Goal: Contribute content: Contribute content

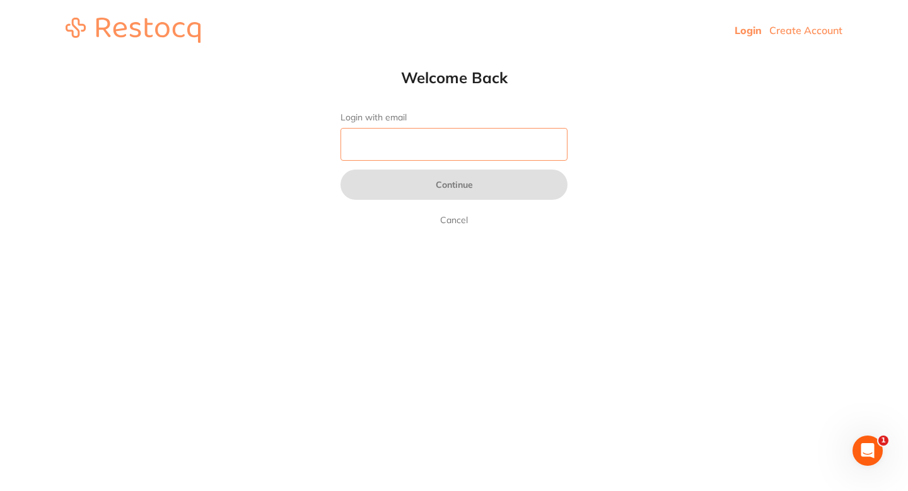
click at [427, 151] on input "Login with email" at bounding box center [454, 144] width 227 height 33
click at [418, 144] on input "Login with email" at bounding box center [454, 144] width 227 height 33
click at [407, 145] on input "Login with email" at bounding box center [454, 144] width 227 height 33
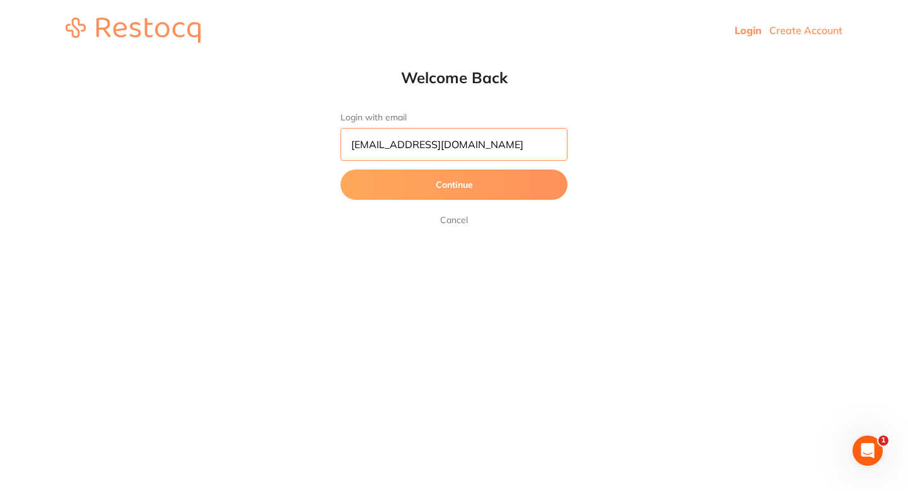
type input "skan3067@gmail.com"
click at [341, 170] on button "Continue" at bounding box center [454, 185] width 227 height 30
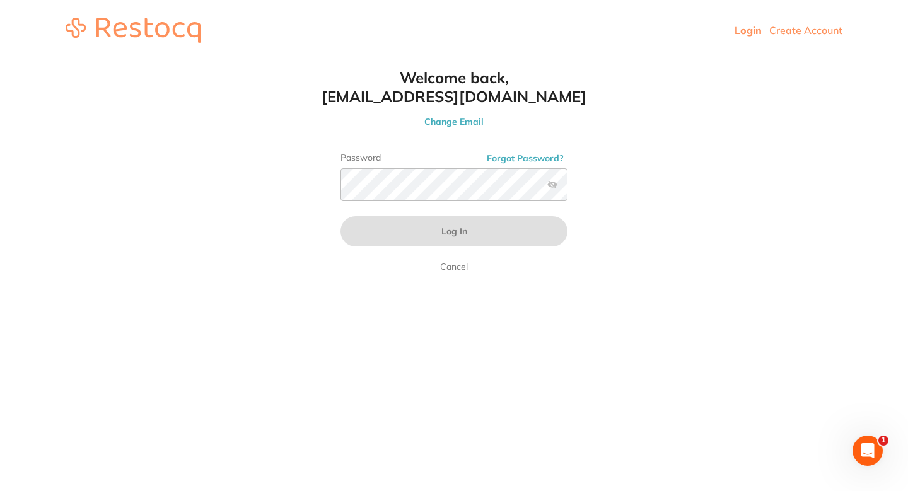
click at [548, 184] on label at bounding box center [552, 185] width 10 height 10
click at [568, 189] on input "checkbox" at bounding box center [568, 189] width 0 height 0
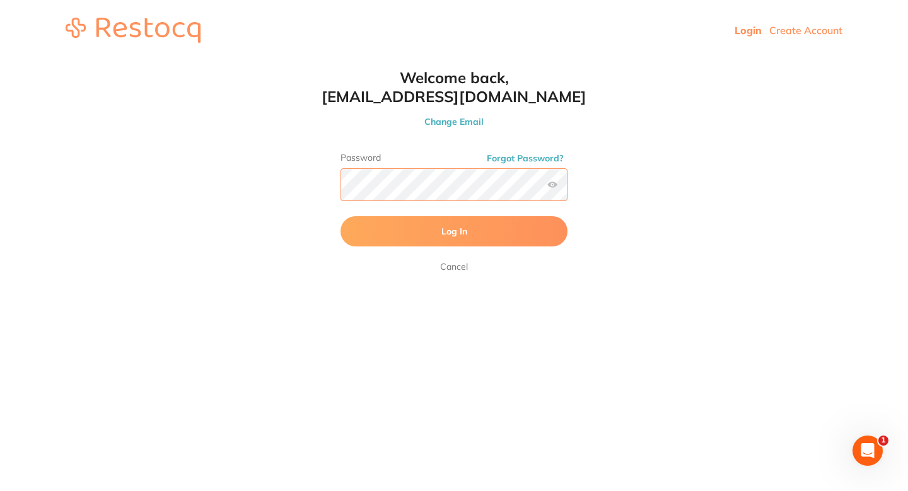
click at [341, 216] on button "Log In" at bounding box center [454, 231] width 227 height 30
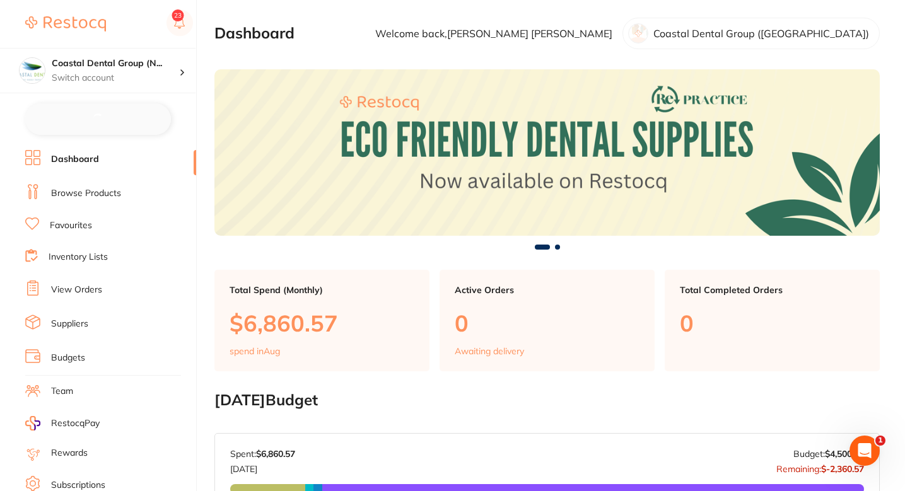
checkbox input "false"
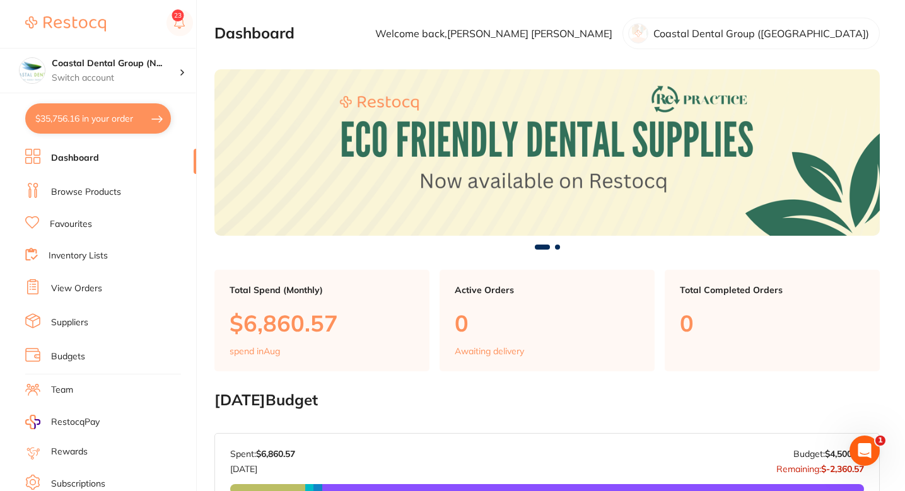
click at [419, 23] on section "Dashboard Welcome back, Samantha Sullivan Coastal Dental Group (Newcastle)" at bounding box center [546, 34] width 665 height 32
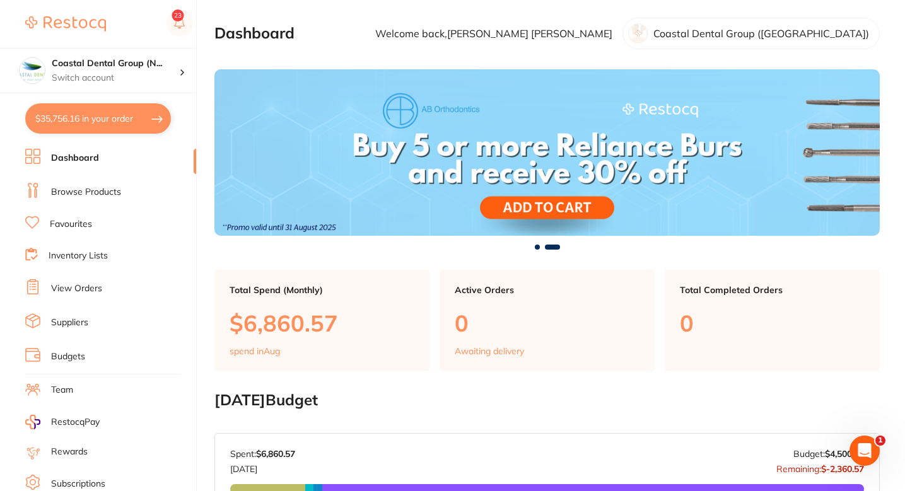
click at [439, 20] on section "Dashboard Welcome back, Samantha Sullivan Coastal Dental Group (Newcastle)" at bounding box center [546, 34] width 665 height 32
click at [98, 195] on link "Browse Products" at bounding box center [86, 192] width 70 height 13
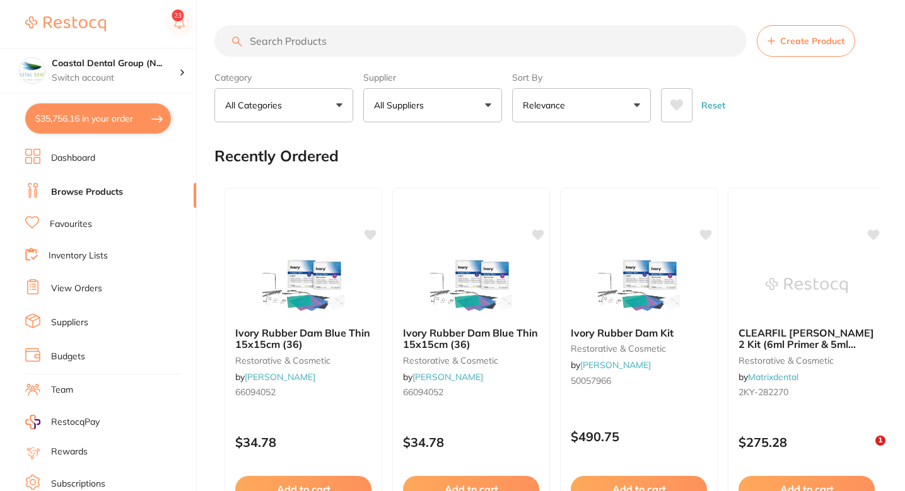
click at [390, 42] on input "search" at bounding box center [480, 41] width 532 height 32
click at [334, 48] on input "search" at bounding box center [480, 41] width 532 height 32
paste input "642-4526"
click at [311, 41] on input "642-4526" at bounding box center [480, 41] width 532 height 32
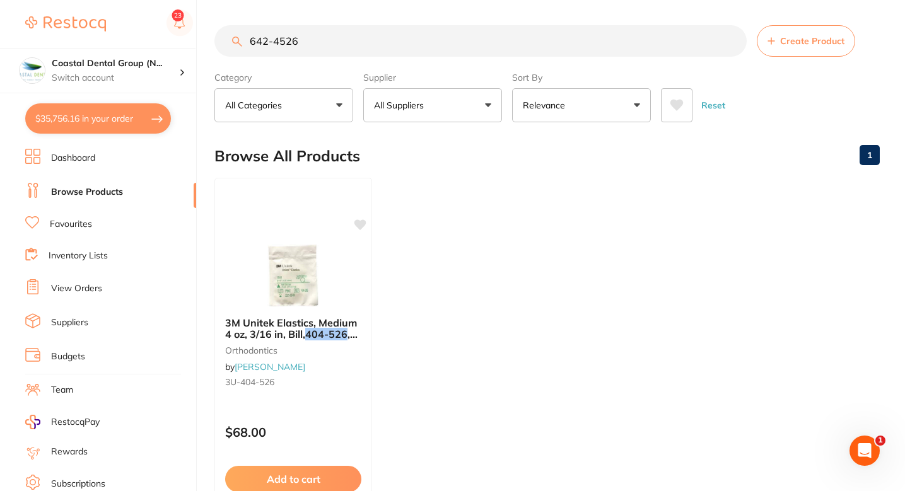
click at [370, 45] on input "642-4526" at bounding box center [480, 41] width 532 height 32
type input "642-4526"
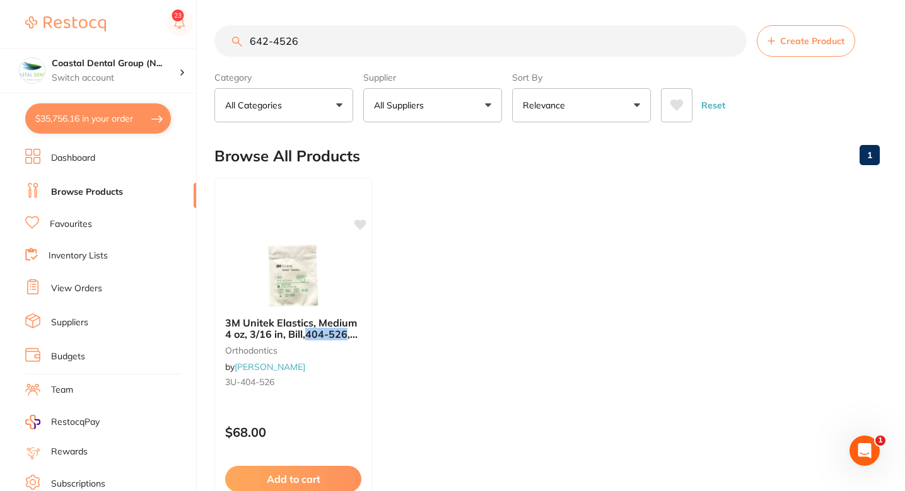
click at [541, 197] on ul "3M Unitek Elastics, Medium 4 oz, 3/16 in, Bill, 404-526 , 100-Pack ( 30 Pk/Box)…" at bounding box center [546, 359] width 665 height 363
click at [429, 221] on ul "3M Unitek Elastics, Medium 4 oz, 3/16 in, Bill, 404-526 , 100-Pack ( 30 Pk/Box)…" at bounding box center [546, 359] width 665 height 363
click at [448, 118] on button "All Suppliers" at bounding box center [432, 105] width 139 height 34
click at [425, 214] on p "Henry Schein Halas" at bounding box center [438, 209] width 81 height 11
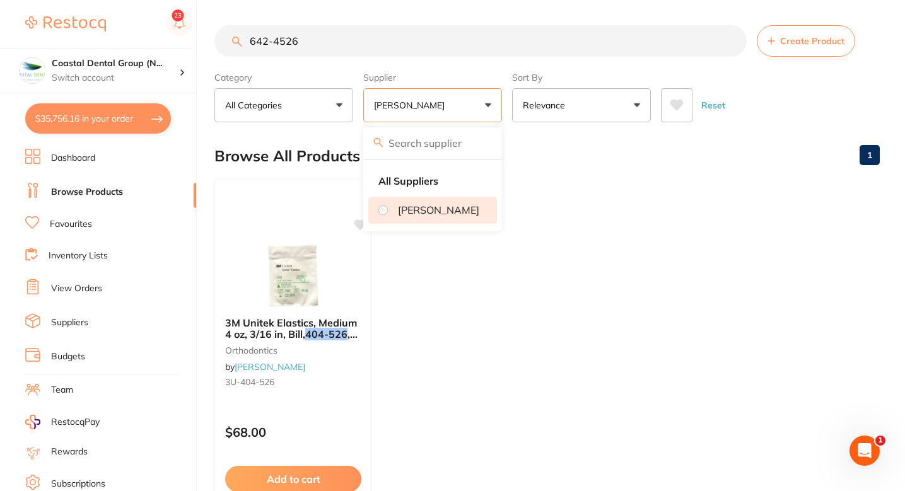
click at [556, 187] on ul "3M Unitek Elastics, Medium 4 oz, 3/16 in, Bill, 404-526 , 100-Pack ( 30 Pk/Box)…" at bounding box center [546, 359] width 665 height 363
click at [483, 78] on button "Clear" at bounding box center [486, 77] width 31 height 11
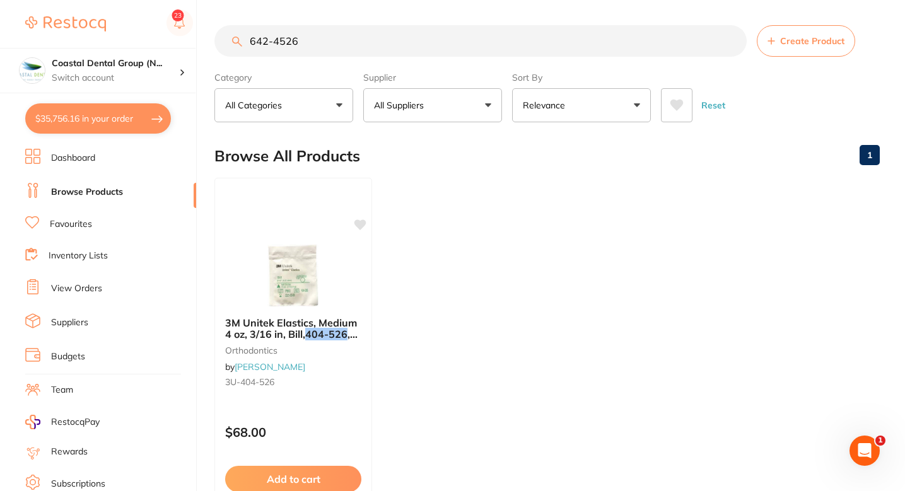
click at [85, 291] on link "View Orders" at bounding box center [76, 289] width 51 height 13
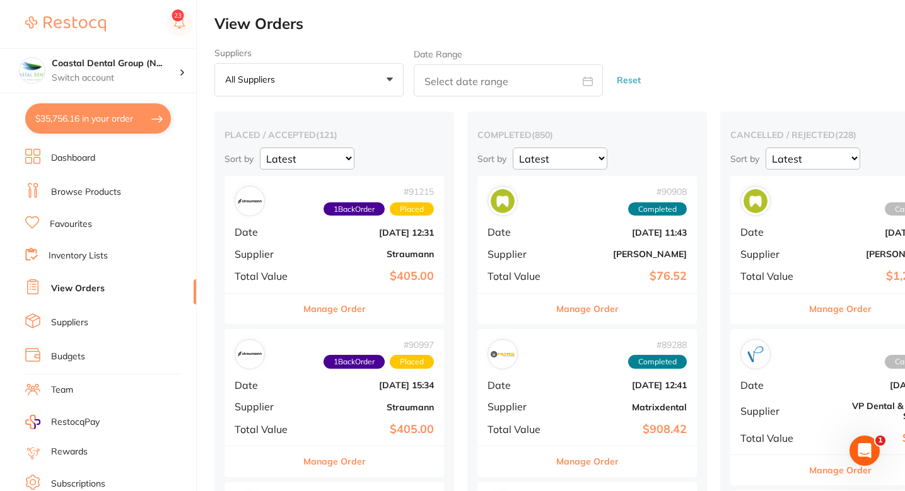
click at [90, 189] on link "Browse Products" at bounding box center [86, 192] width 70 height 13
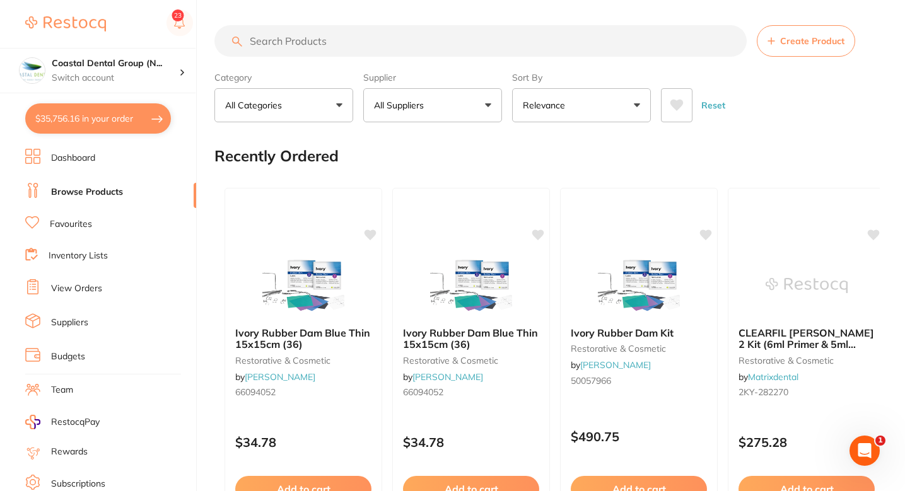
click at [305, 43] on input "search" at bounding box center [480, 41] width 532 height 32
paste input "642-4526"
type input "642-4526"
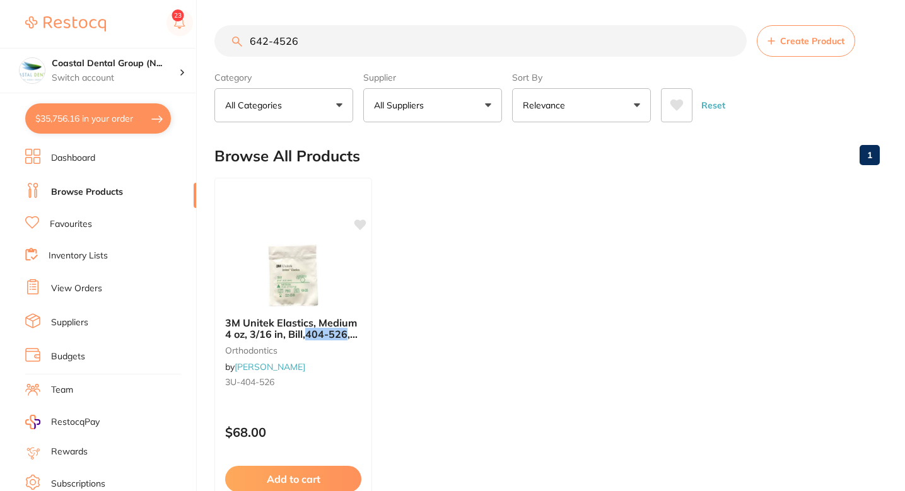
click at [438, 107] on button "All Suppliers" at bounding box center [432, 105] width 139 height 34
click at [438, 148] on input "search" at bounding box center [432, 143] width 139 height 32
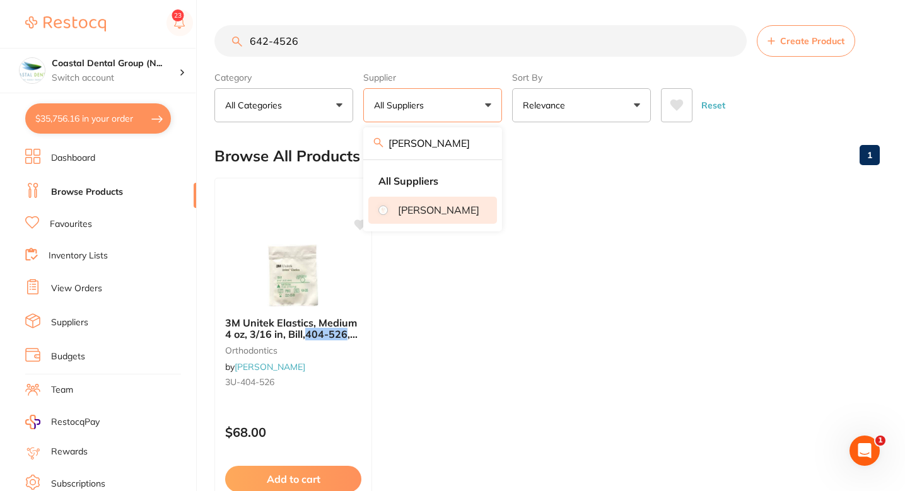
type input "Henry"
click at [440, 214] on p "Henry Schein Halas" at bounding box center [438, 209] width 81 height 11
click at [553, 202] on ul "3M Unitek Elastics, Medium 4 oz, 3/16 in, Bill, 404-526 , 100-Pack ( 30 Pk/Box)…" at bounding box center [546, 359] width 665 height 363
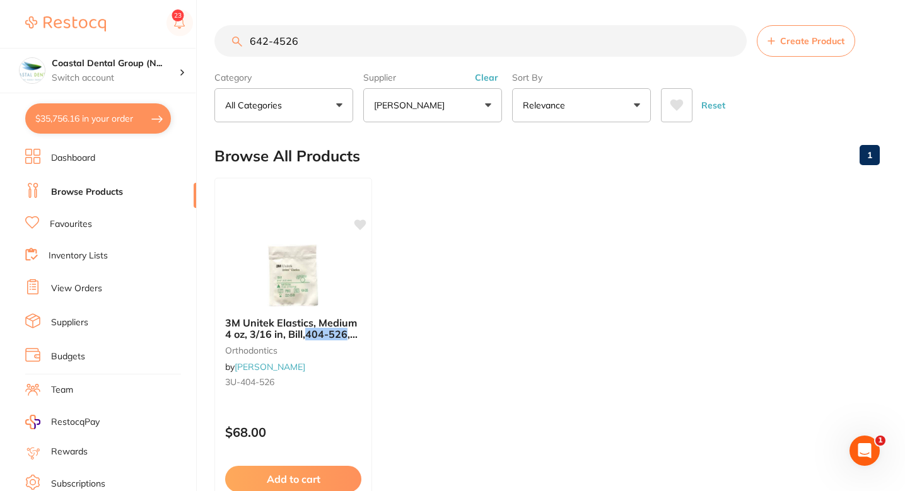
click at [486, 245] on ul "3M Unitek Elastics, Medium 4 oz, 3/16 in, Bill, 404-526 , 100-Pack ( 30 Pk/Box)…" at bounding box center [546, 359] width 665 height 363
click at [505, 209] on ul "3M Unitek Elastics, Medium 4 oz, 3/16 in, Bill, 404-526 , 100-Pack ( 30 Pk/Box)…" at bounding box center [546, 359] width 665 height 363
click at [101, 257] on link "Inventory Lists" at bounding box center [78, 256] width 59 height 13
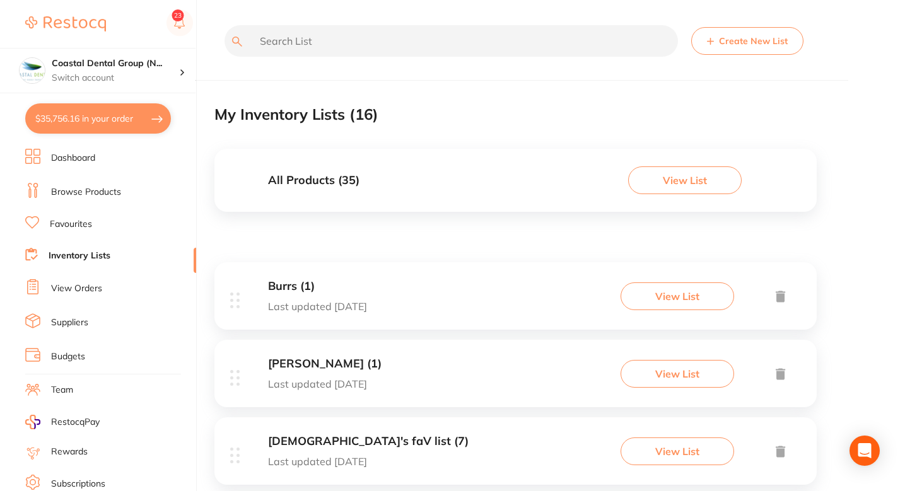
click at [89, 320] on li "Suppliers" at bounding box center [110, 322] width 171 height 19
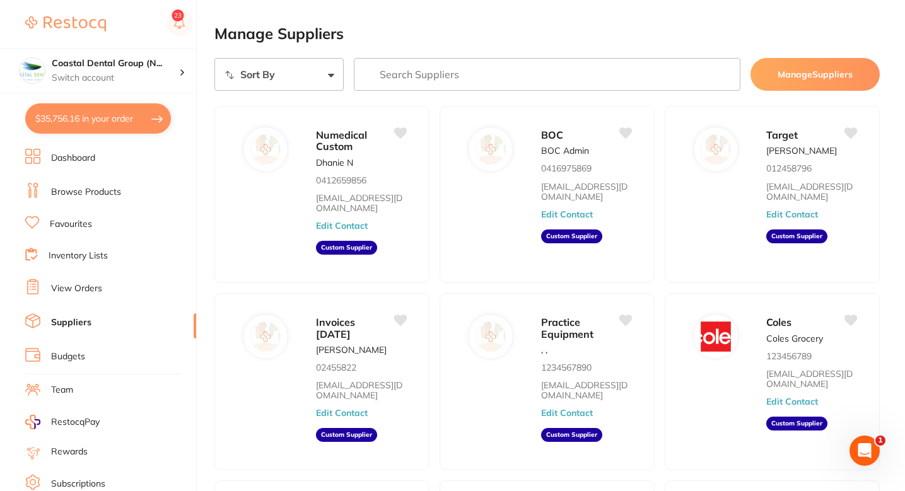
click at [69, 25] on img at bounding box center [65, 23] width 81 height 15
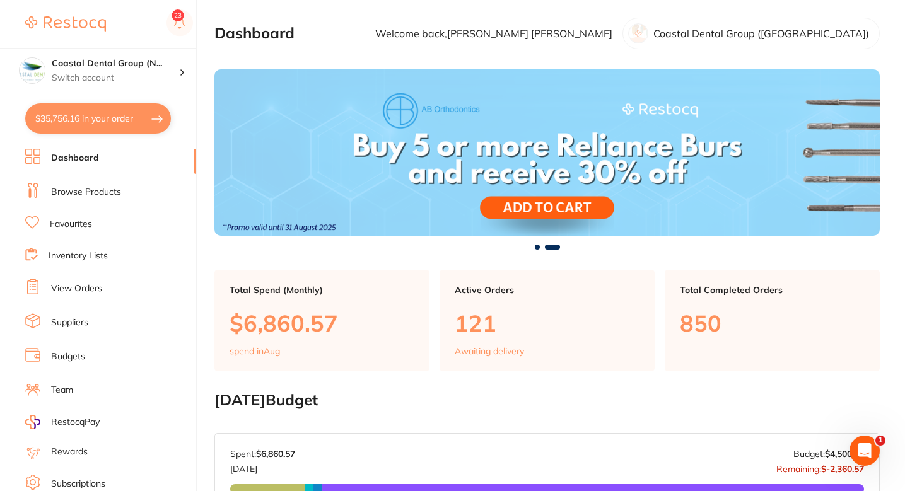
click at [81, 193] on link "Browse Products" at bounding box center [86, 192] width 70 height 13
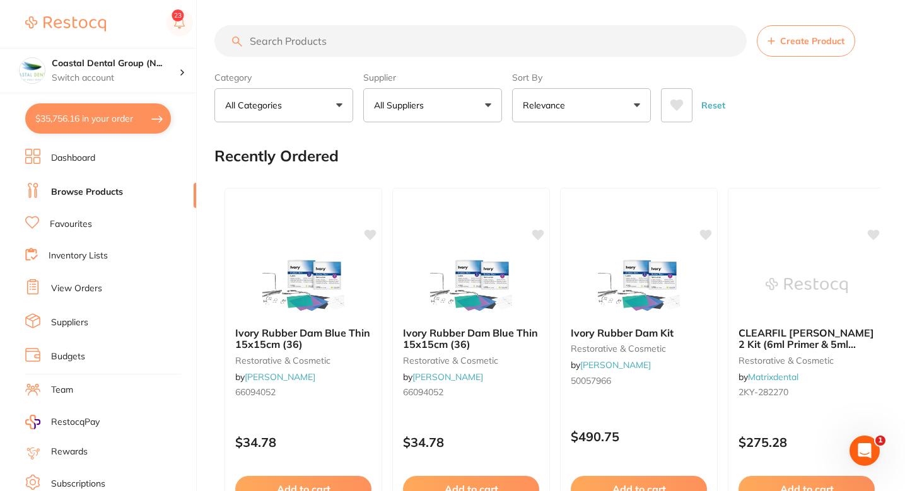
click at [87, 24] on img at bounding box center [65, 23] width 81 height 15
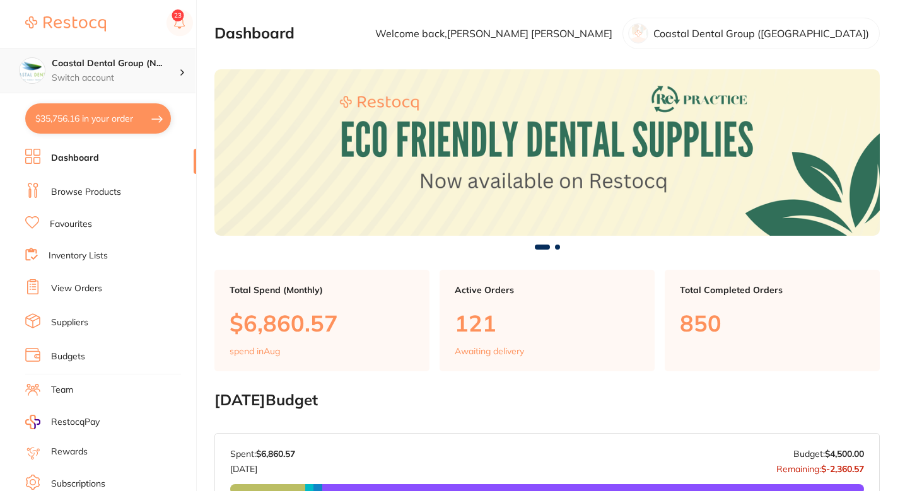
click at [153, 69] on h4 "Coastal Dental Group (N..." at bounding box center [115, 63] width 127 height 13
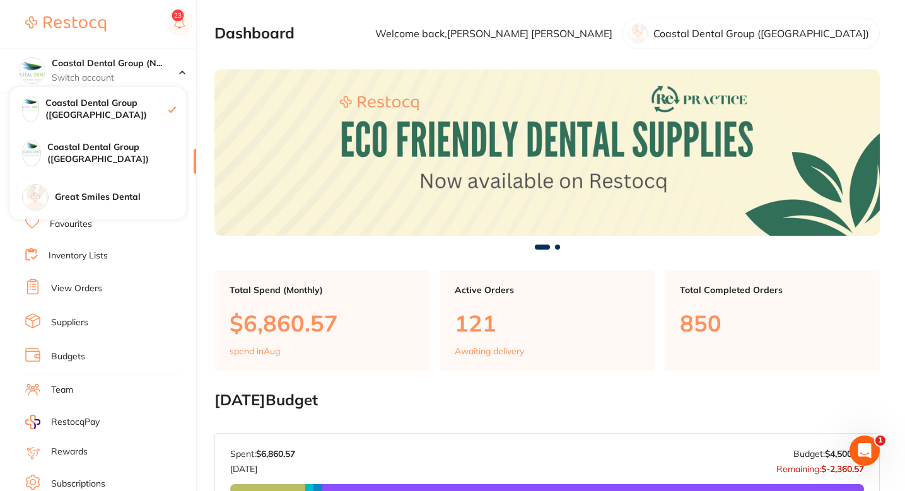
click at [369, 22] on section "Dashboard Welcome back, Samantha Sullivan Coastal Dental Group (Newcastle)" at bounding box center [546, 34] width 665 height 32
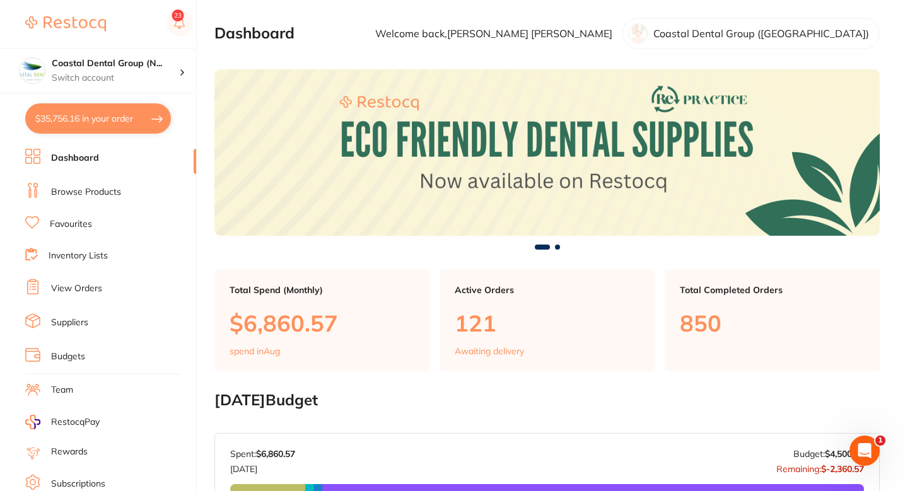
click at [385, 22] on section "Dashboard Welcome back, Samantha Sullivan Coastal Dental Group (Newcastle)" at bounding box center [546, 34] width 665 height 32
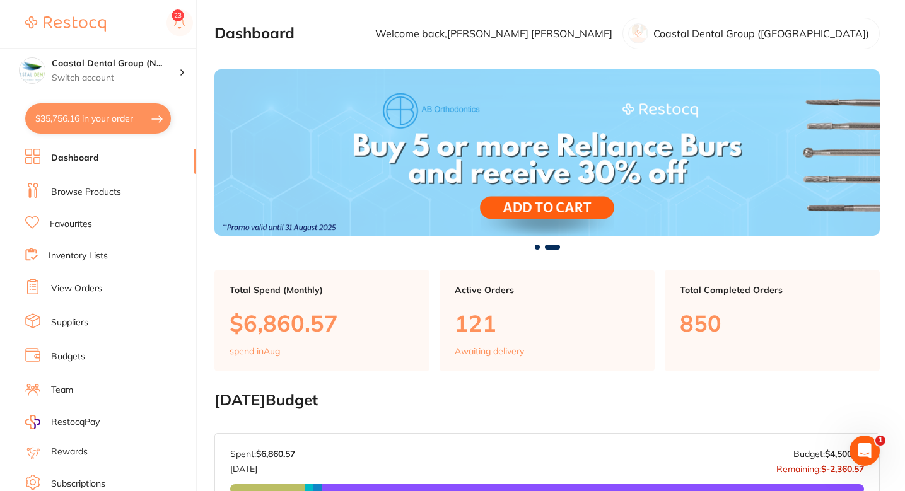
click at [394, 21] on section "Dashboard Welcome back, Samantha Sullivan Coastal Dental Group (Newcastle)" at bounding box center [546, 34] width 665 height 32
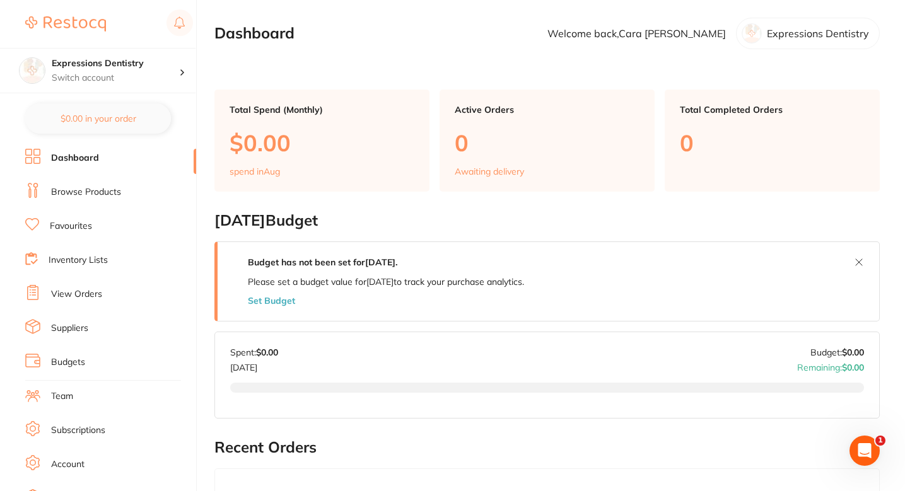
click at [81, 201] on li "Browse Products" at bounding box center [110, 192] width 171 height 19
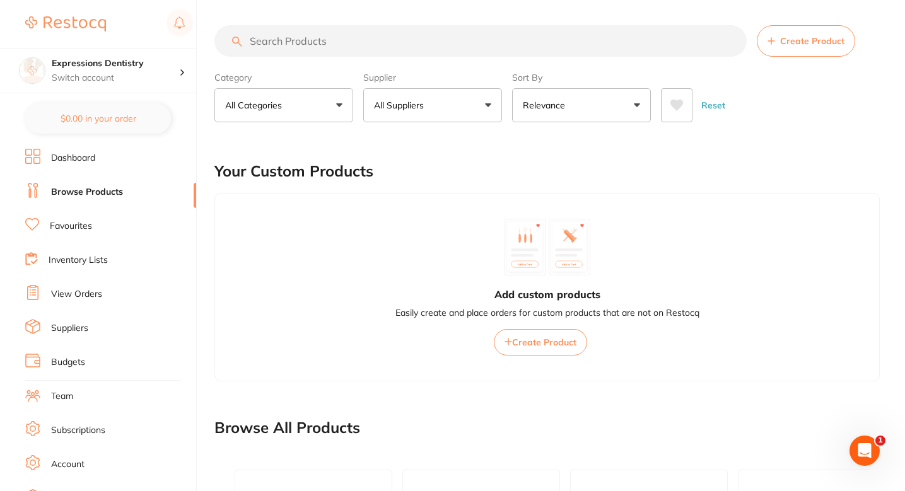
click at [381, 38] on input "search" at bounding box center [480, 41] width 532 height 32
paste input "642-4526"
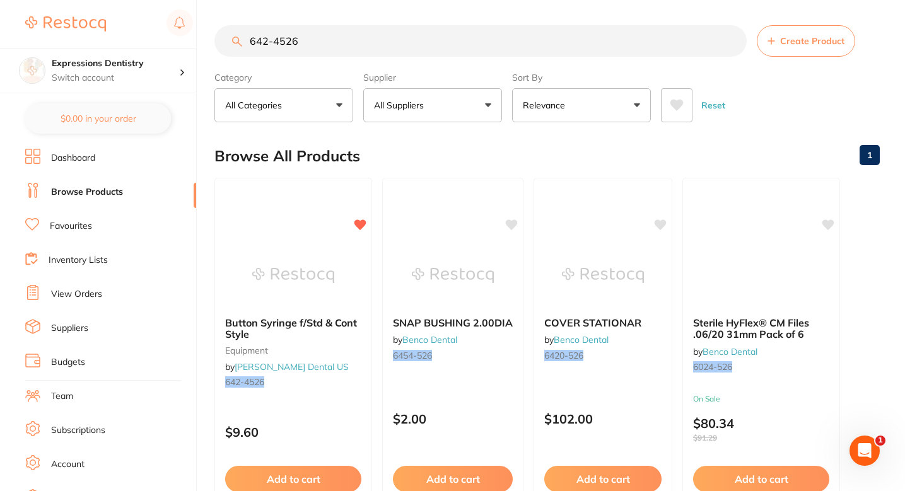
type input "642-4526"
click at [501, 158] on div "Browse All Products 1" at bounding box center [546, 156] width 665 height 42
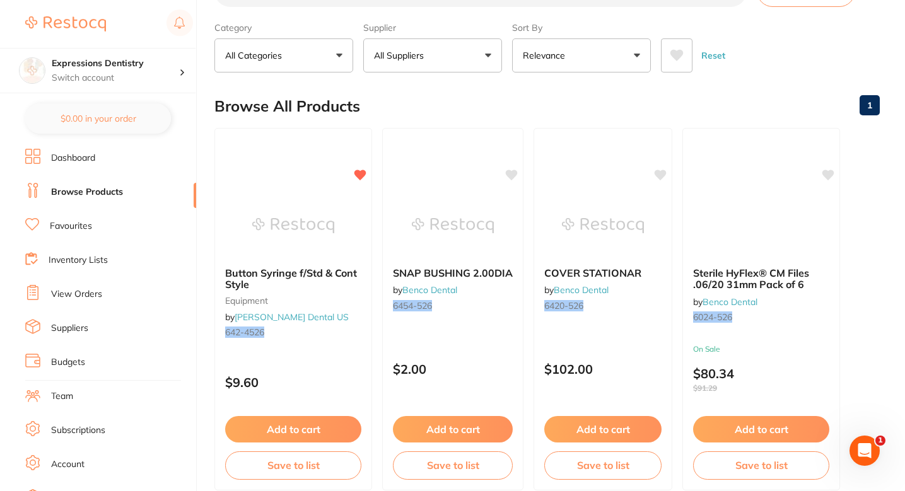
scroll to position [49, 0]
click at [306, 231] on img at bounding box center [293, 226] width 83 height 64
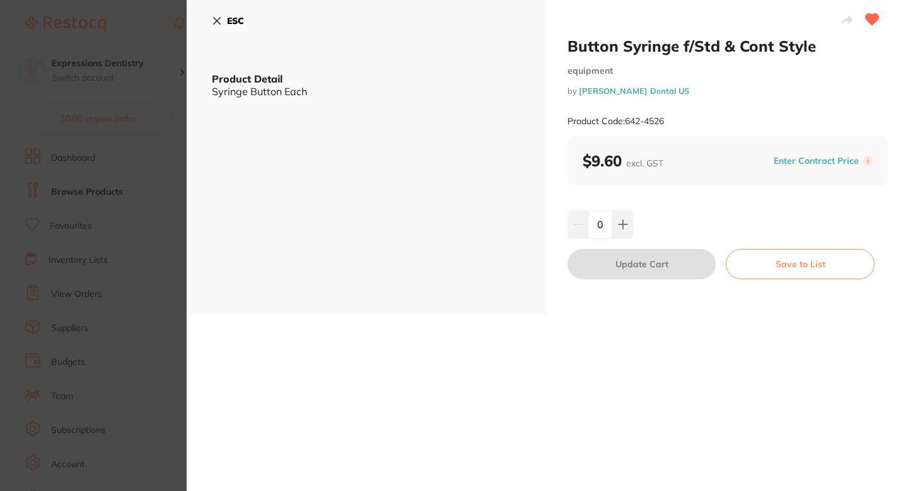
click at [694, 202] on div "Button Syringe f/Std & Cont Style equipment by Henry Schein Dental US Product C…" at bounding box center [727, 157] width 361 height 315
click at [375, 175] on div "ESC Product Detail Syringe Button Each" at bounding box center [367, 157] width 361 height 315
click at [717, 209] on div "Button Syringe f/Std & Cont Style equipment by Henry Schein Dental US Product C…" at bounding box center [727, 157] width 361 height 315
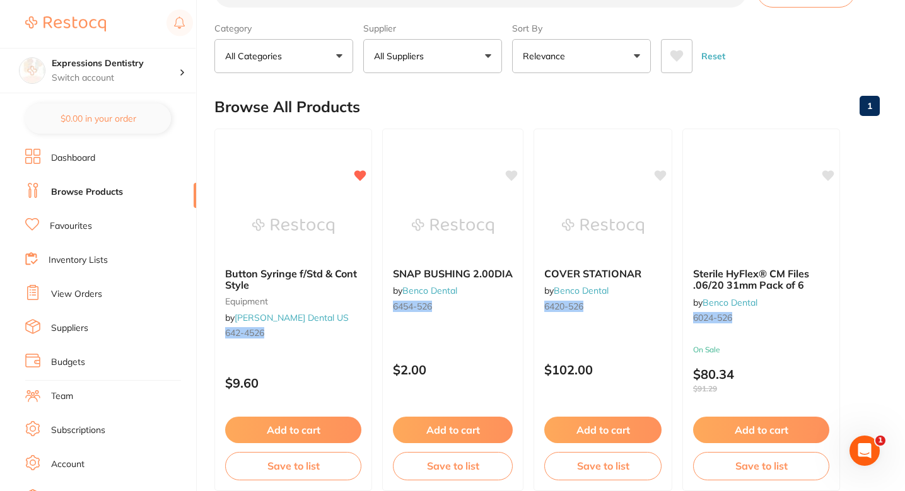
click at [761, 102] on div "Browse All Products 1" at bounding box center [546, 107] width 665 height 42
click at [77, 196] on link "Browse Products" at bounding box center [87, 192] width 72 height 13
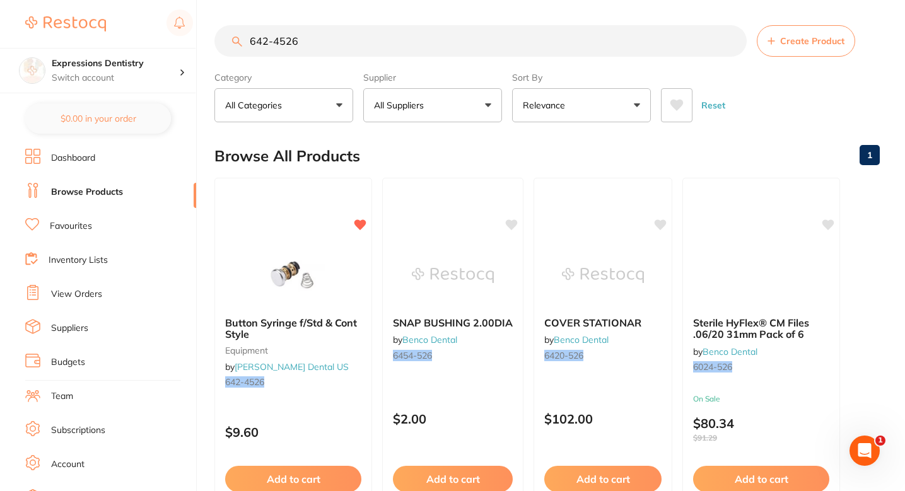
click at [804, 48] on button "Create Product" at bounding box center [806, 41] width 98 height 32
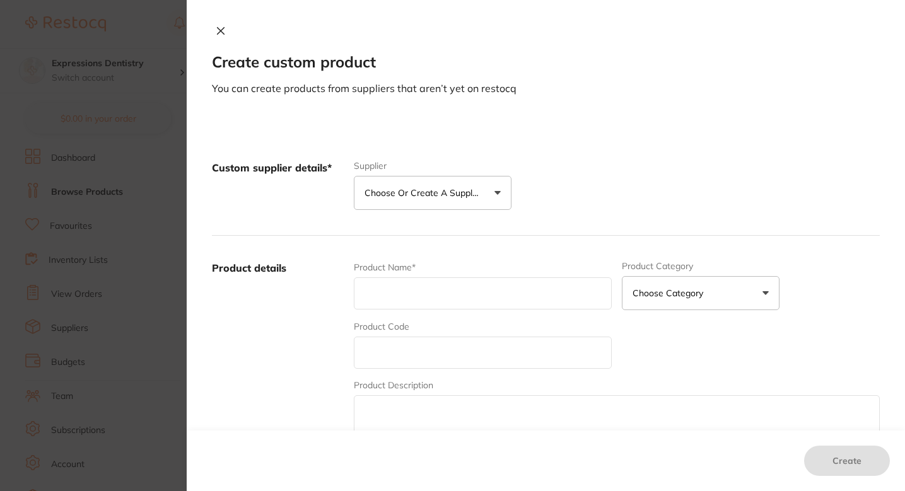
click at [464, 201] on button "Choose or create a supplier" at bounding box center [433, 193] width 158 height 34
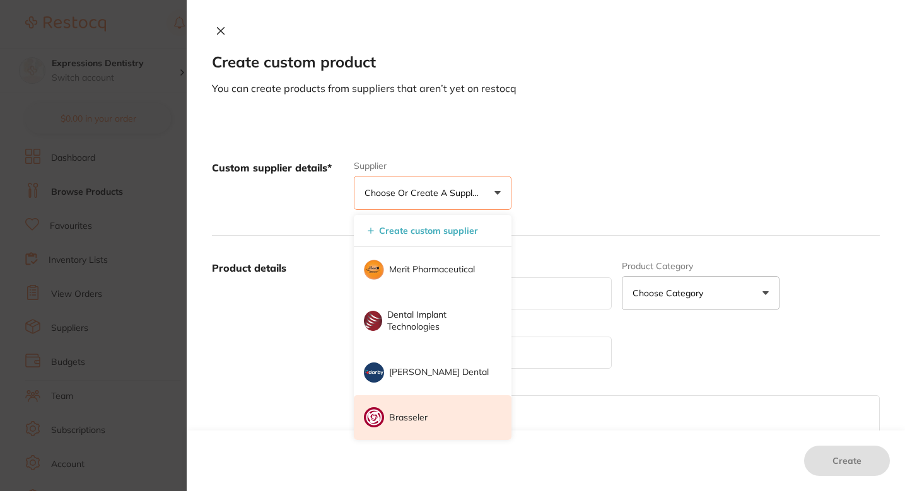
click at [416, 414] on p "Brasseler" at bounding box center [408, 418] width 38 height 13
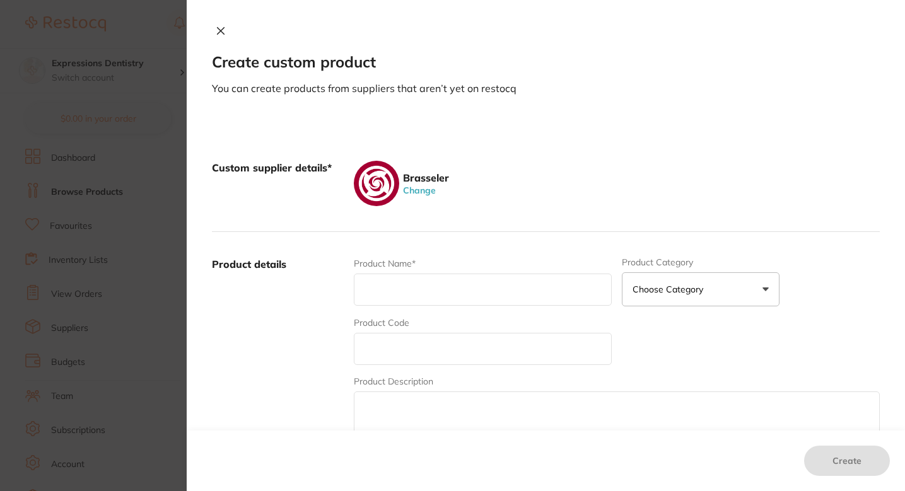
click at [441, 299] on input "text" at bounding box center [483, 290] width 258 height 32
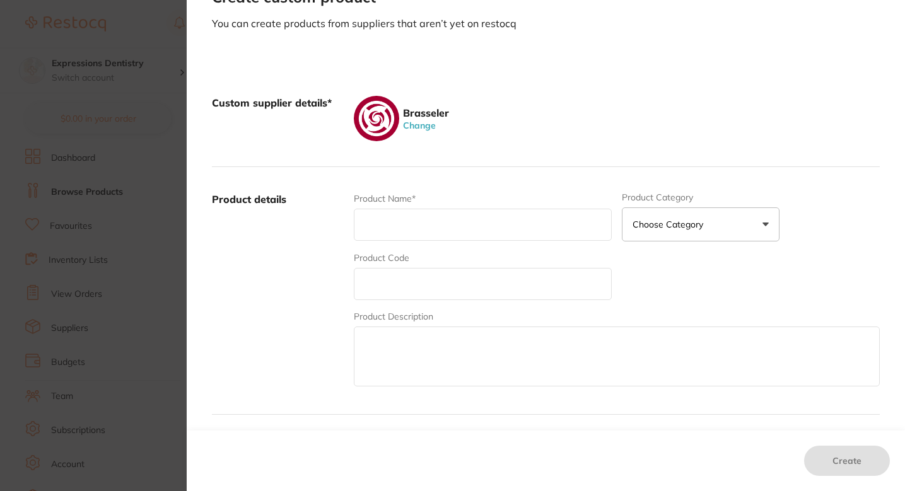
scroll to position [50, 0]
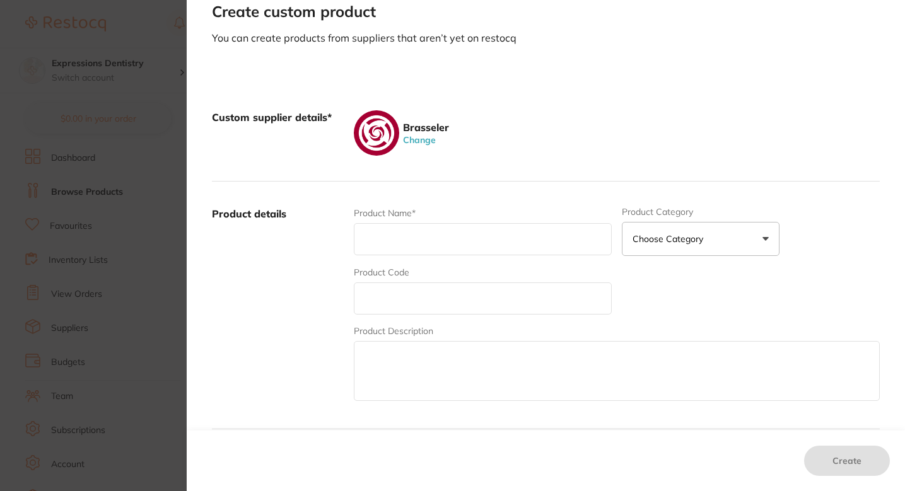
click at [597, 94] on div "Custom supplier details* Brasseler Change" at bounding box center [546, 133] width 668 height 97
click at [681, 60] on div "Create custom product You can create products from suppliers that aren’t yet on…" at bounding box center [546, 245] width 718 height 491
click at [510, 95] on div "Custom supplier details* Brasseler Change" at bounding box center [546, 133] width 668 height 97
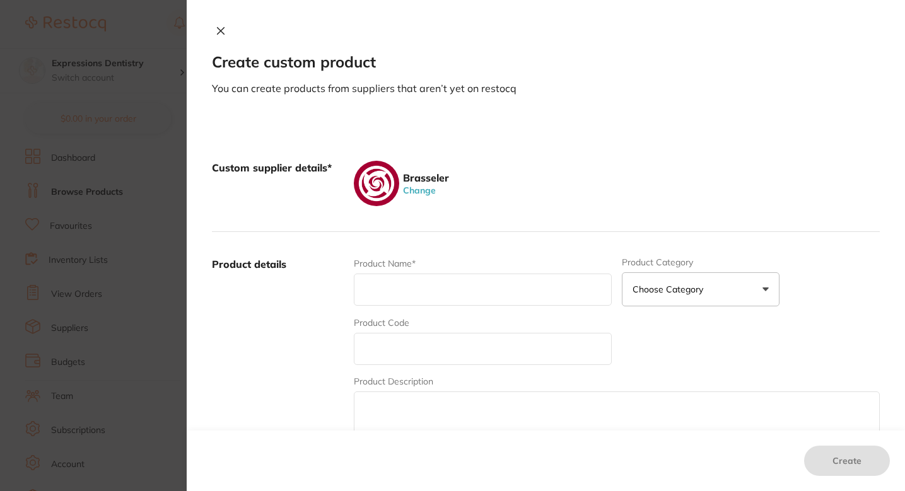
click at [139, 194] on section "Create custom product You can create products from suppliers that aren’t yet on…" at bounding box center [452, 245] width 905 height 491
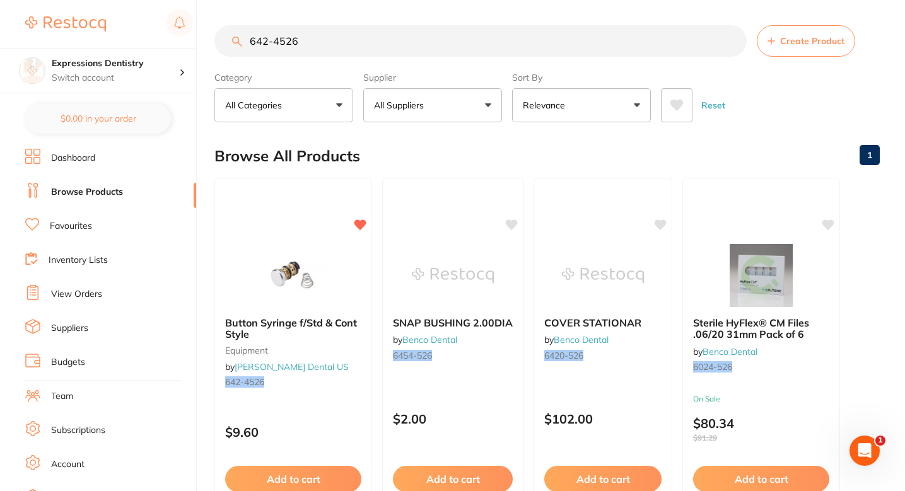
click at [465, 144] on div "Browse All Products 1" at bounding box center [546, 156] width 665 height 42
click at [322, 30] on input "642-4526" at bounding box center [480, 41] width 532 height 32
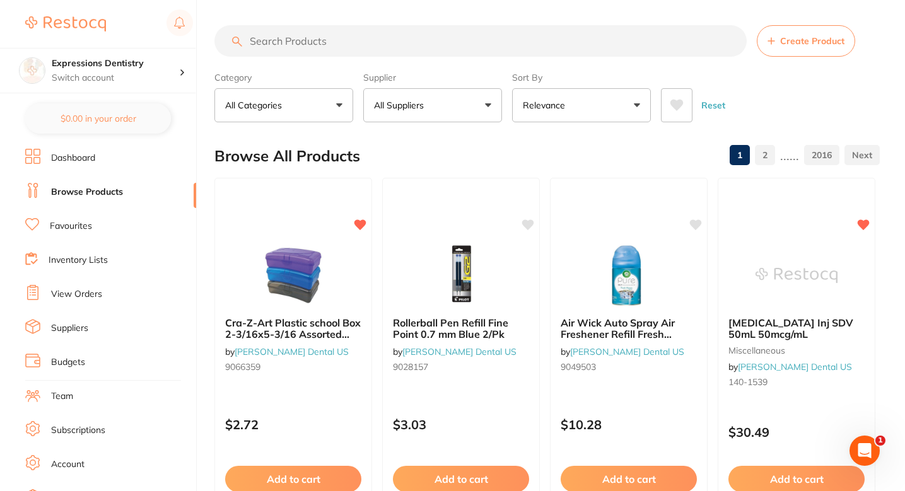
click at [781, 46] on button "Create Product" at bounding box center [806, 41] width 98 height 32
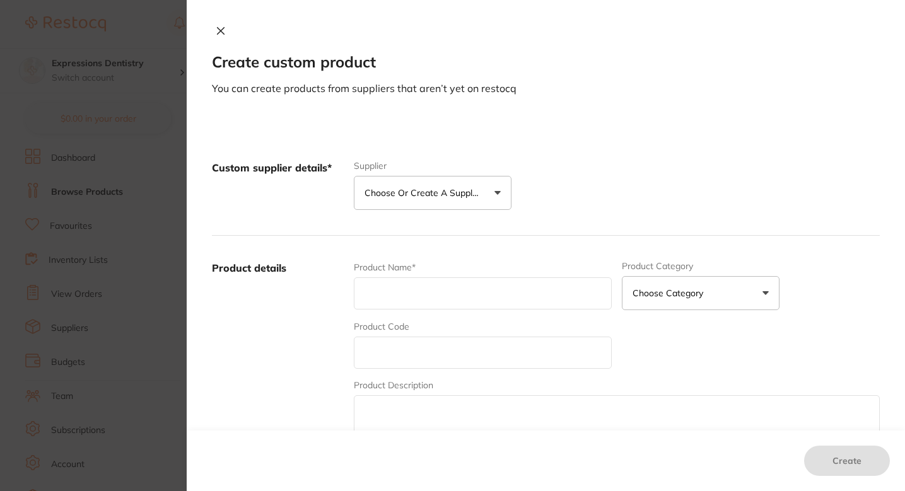
click at [464, 198] on p "Choose or create a supplier" at bounding box center [425, 193] width 120 height 13
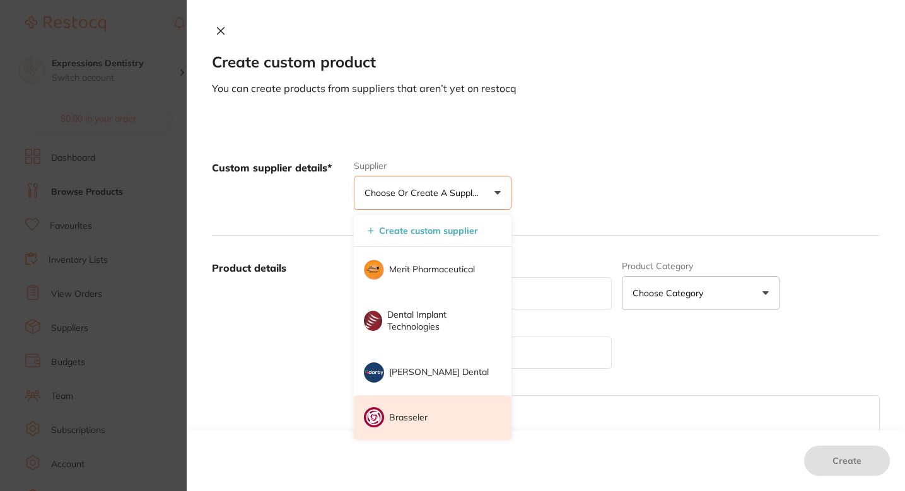
click at [408, 404] on li "Brasseler" at bounding box center [433, 417] width 158 height 45
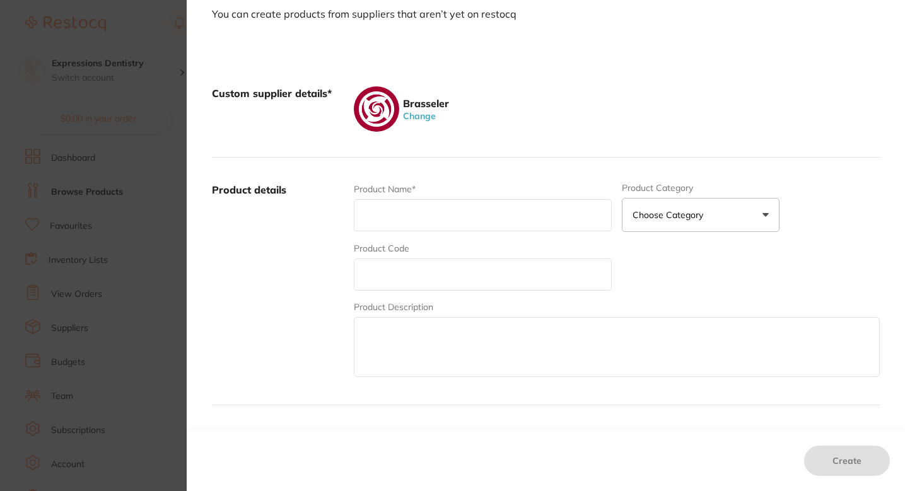
scroll to position [197, 0]
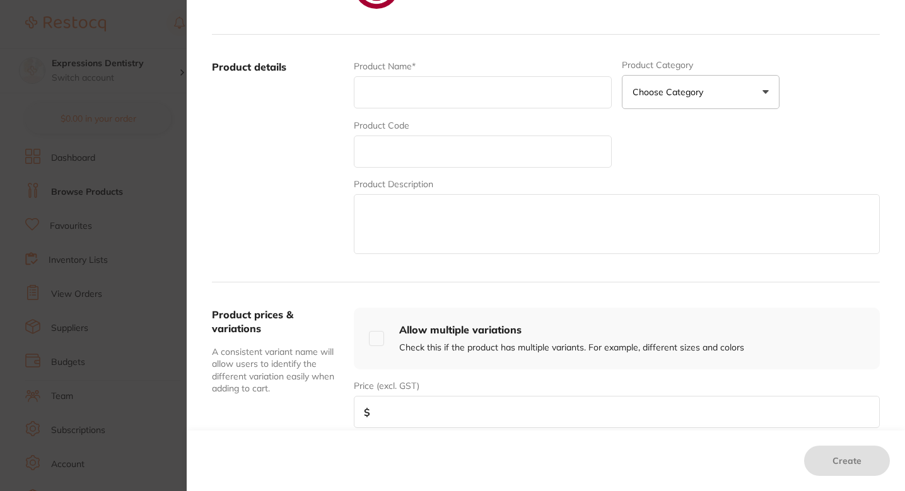
click at [428, 102] on input "text" at bounding box center [483, 92] width 258 height 32
click at [469, 138] on input "text" at bounding box center [483, 152] width 258 height 32
paste input "5012646U1"
type input "5012646U1"
click at [442, 86] on input "text" at bounding box center [483, 92] width 258 height 32
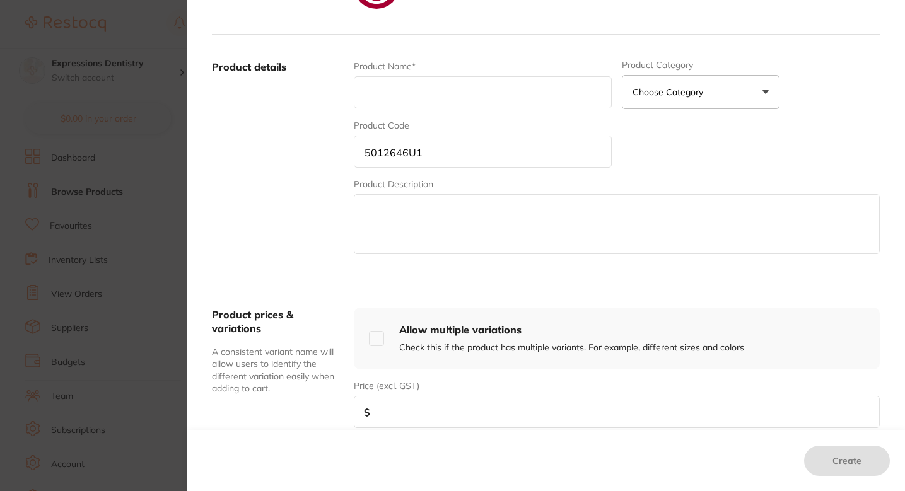
click at [481, 96] on input "text" at bounding box center [483, 92] width 258 height 32
paste input "BRIO132RA BrioShine Sterile ET Illustra Dark Purple Point Silicone Rubber Compo…"
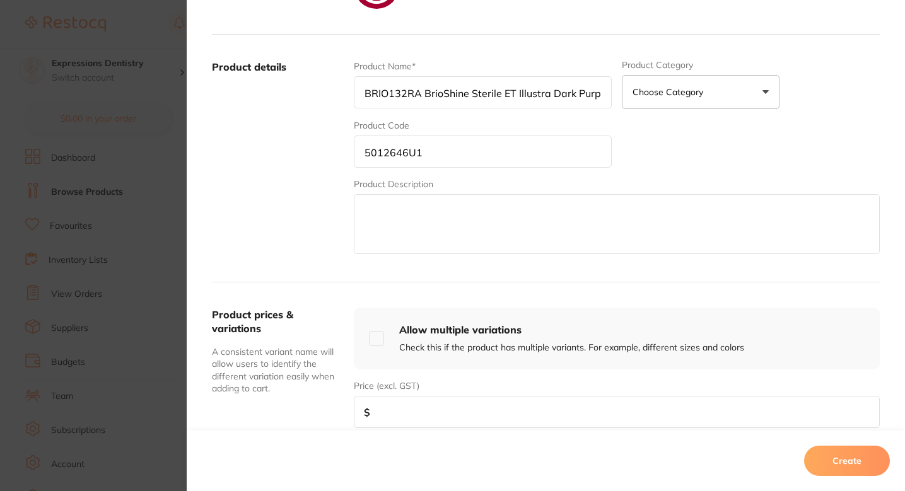
scroll to position [0, 245]
type input "BRIO132RA BrioShine Sterile ET Illustra Dark Purple Point Silicone Rubber Compo…"
click at [676, 133] on div "Product Name* BRIO132RA BrioShine Sterile ET Illustra Dark Purple Point Silicon…" at bounding box center [617, 158] width 526 height 197
click at [491, 202] on textarea at bounding box center [617, 224] width 526 height 60
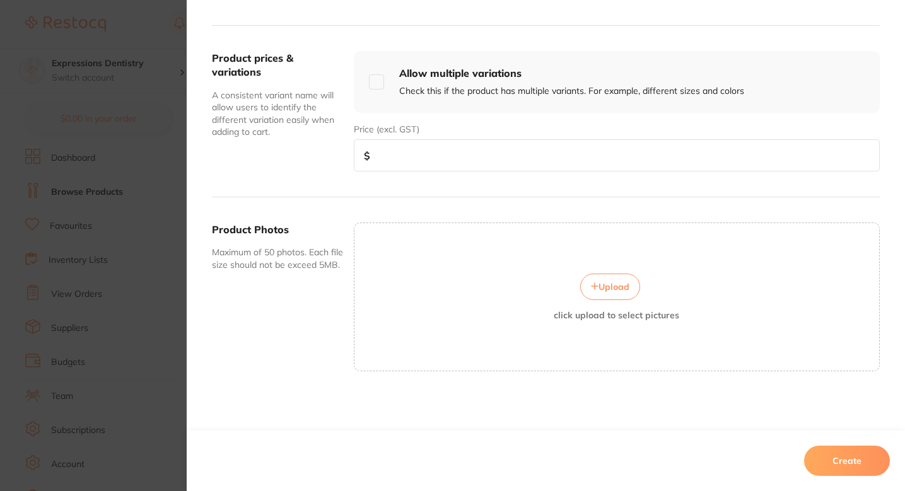
scroll to position [172, 0]
click at [616, 279] on button "Upload" at bounding box center [610, 287] width 60 height 26
click at [556, 341] on div "Upload click upload to select pictures" at bounding box center [617, 297] width 526 height 149
click at [472, 312] on div "Upload click upload to select pictures" at bounding box center [616, 297] width 525 height 47
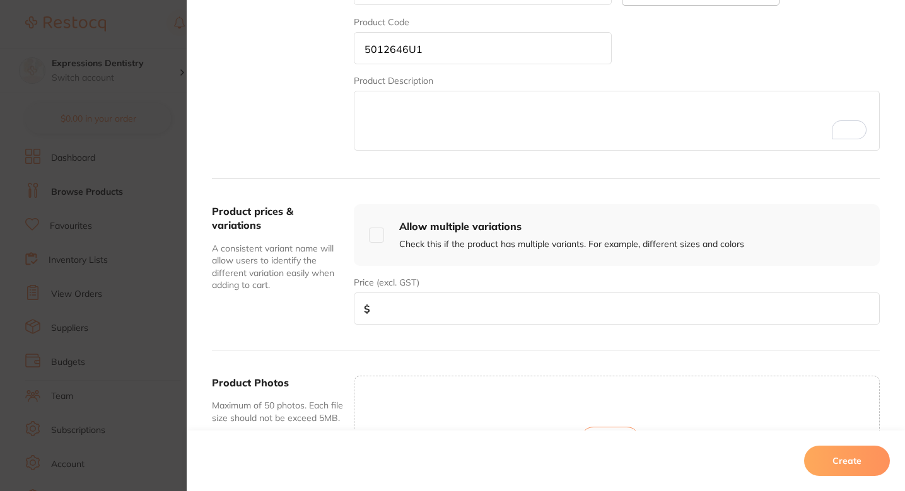
scroll to position [290, 0]
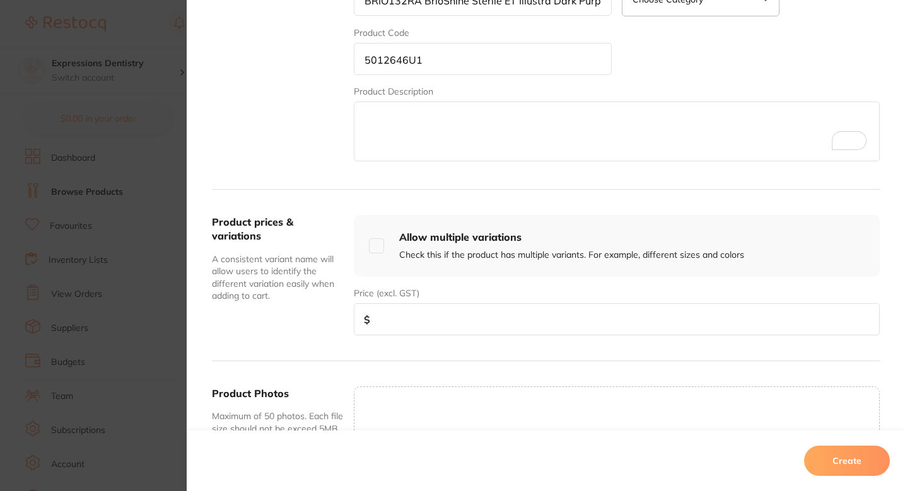
click at [445, 331] on input "number" at bounding box center [617, 319] width 526 height 32
click at [431, 323] on input "number" at bounding box center [617, 319] width 526 height 32
paste input "38.9"
type input "38.9"
click at [434, 349] on div "Product prices & variations A consistent variant name will allow users to ident…" at bounding box center [546, 276] width 668 height 172
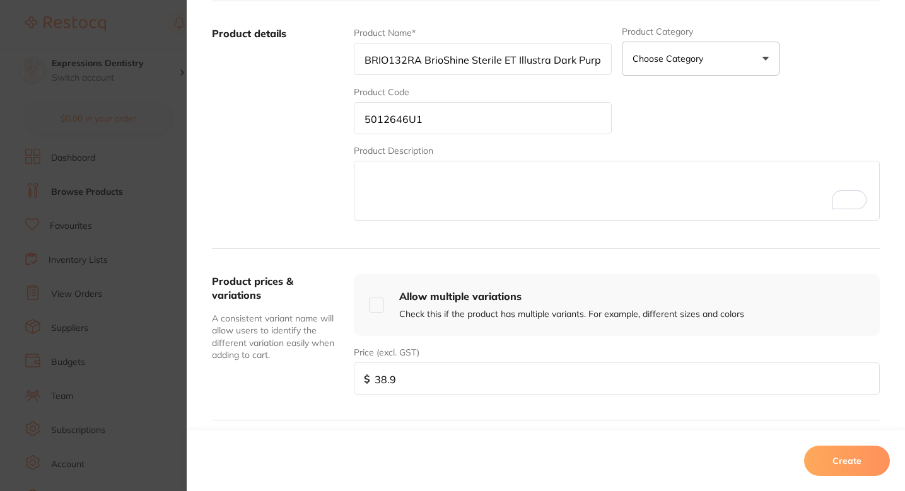
click at [444, 192] on textarea "To enrich screen reader interactions, please activate Accessibility in Grammarl…" at bounding box center [617, 191] width 526 height 60
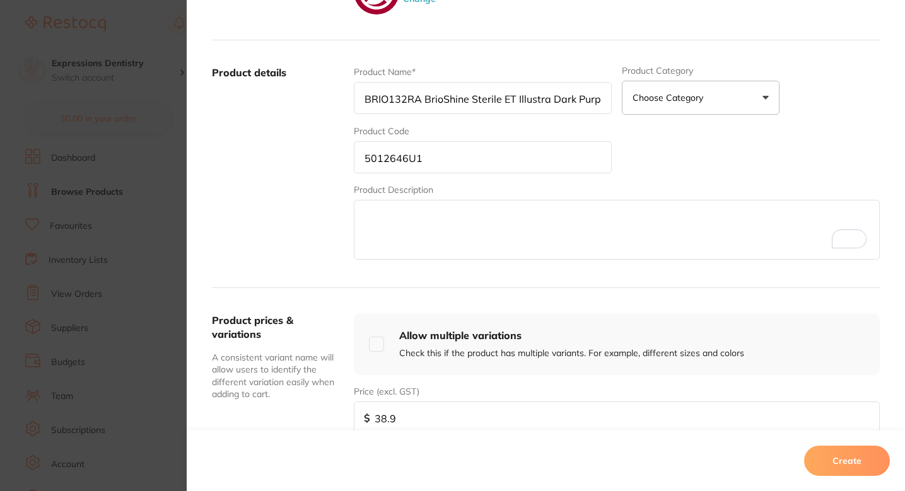
scroll to position [136, 0]
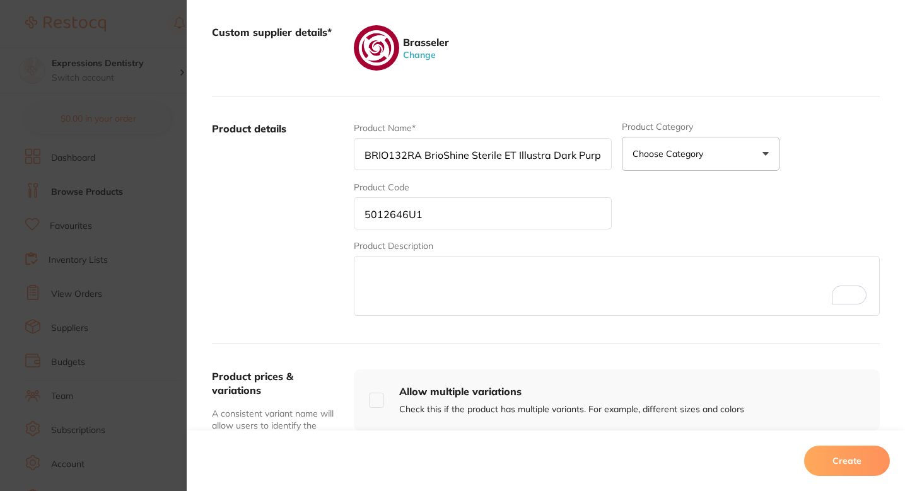
click at [675, 196] on div "Product Name* BRIO132RA BrioShine Sterile ET Illustra Dark Purple Point Silicon…" at bounding box center [617, 220] width 526 height 197
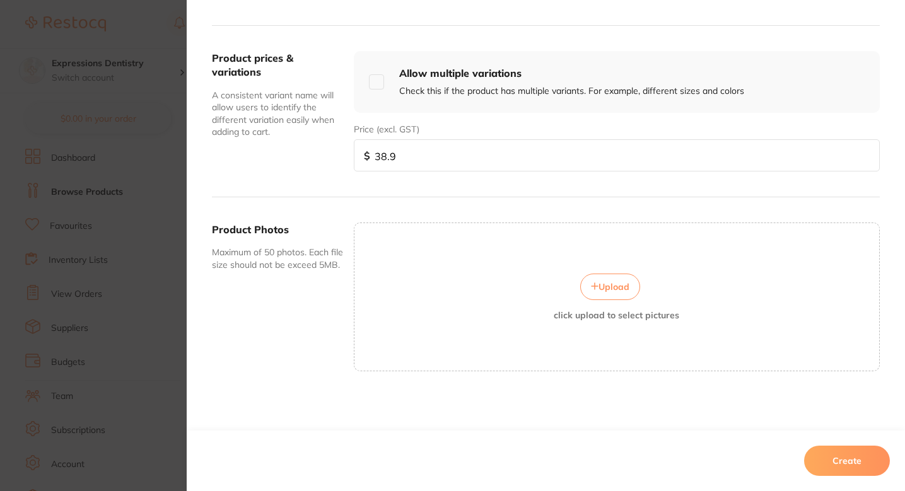
scroll to position [222, 0]
click at [477, 277] on div "Upload click upload to select pictures" at bounding box center [616, 297] width 525 height 47
click at [618, 266] on div "Upload click upload to select pictures" at bounding box center [617, 297] width 526 height 149
click at [609, 281] on span "Upload" at bounding box center [614, 286] width 31 height 11
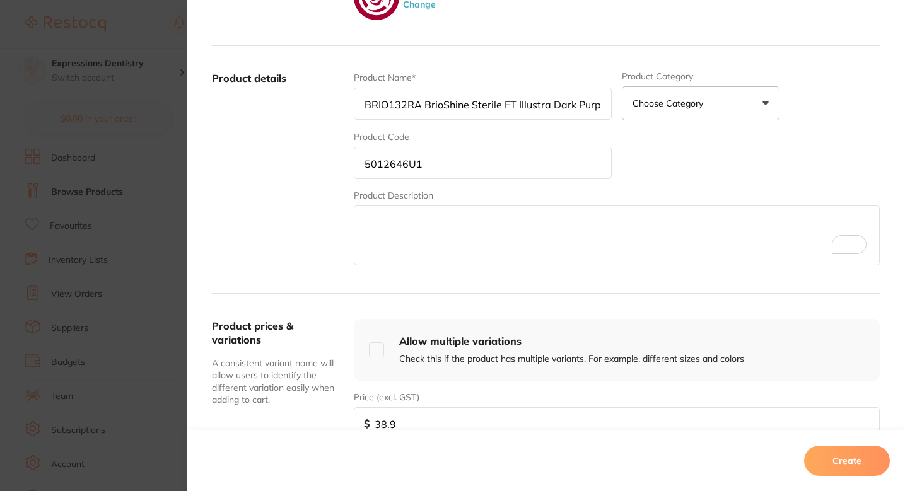
scroll to position [459, 0]
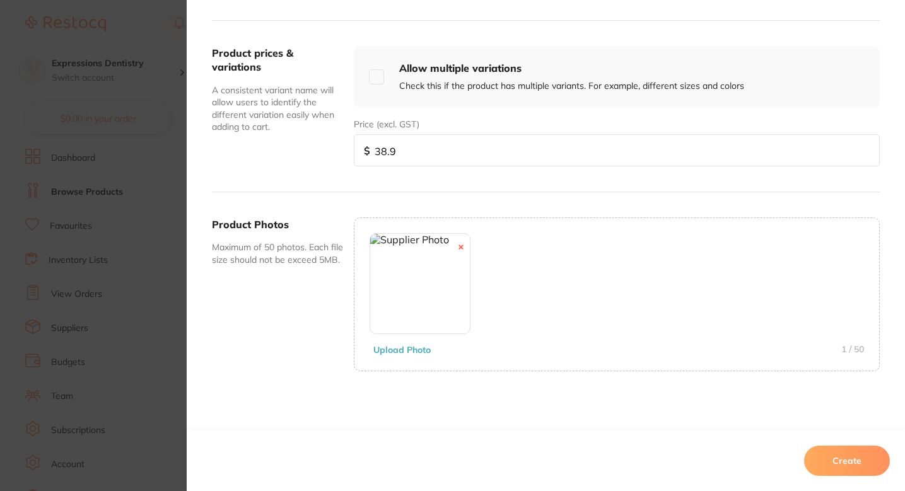
click at [855, 458] on button "Create" at bounding box center [847, 461] width 86 height 30
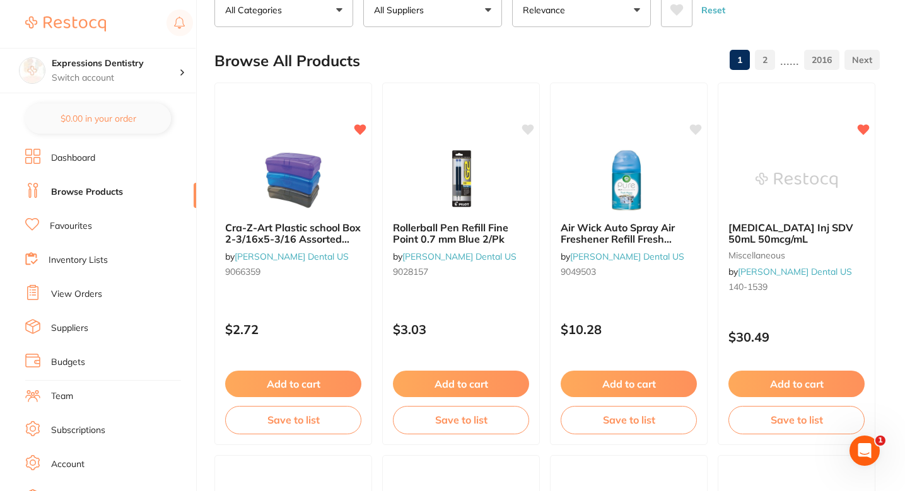
scroll to position [0, 0]
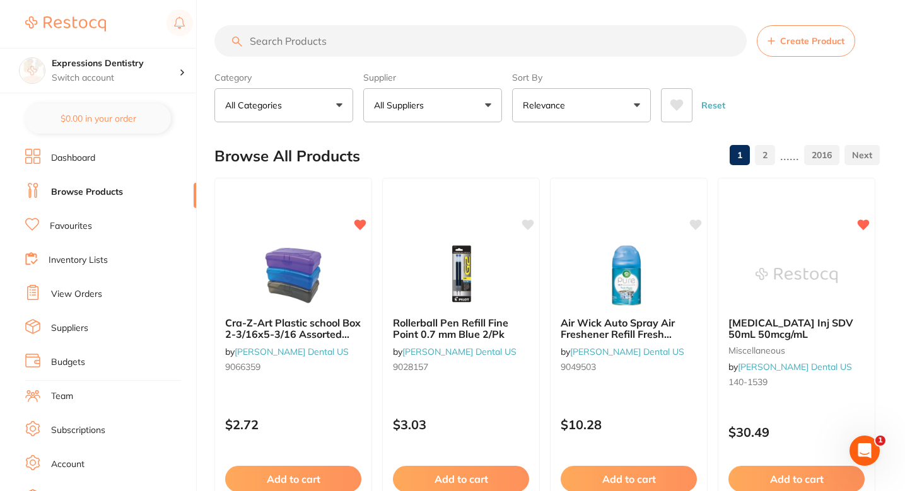
click at [568, 139] on div "Browse All Products 1 2 ...... 2016" at bounding box center [546, 156] width 665 height 42
click at [421, 57] on section "Create Product Category All Categories All Categories 3D Printing articulating …" at bounding box center [546, 73] width 665 height 97
click at [421, 51] on input "search" at bounding box center [480, 41] width 532 height 32
paste input "5012646U1"
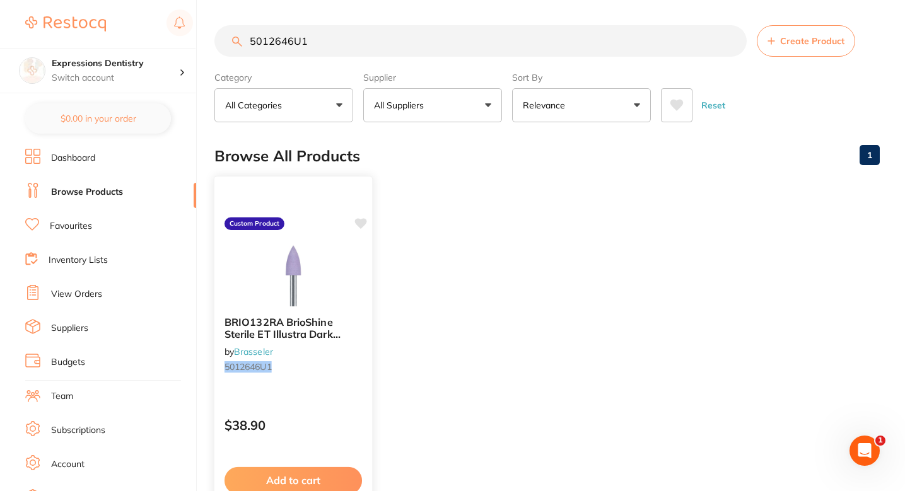
type input "5012646U1"
click at [363, 224] on icon at bounding box center [361, 223] width 12 height 11
click at [439, 225] on ul "BRIO132RA BrioShine Sterile ET Illustra Dark Purple Point Silicone Rubber Compo…" at bounding box center [546, 359] width 665 height 363
click at [788, 43] on span "Create Product" at bounding box center [812, 41] width 64 height 10
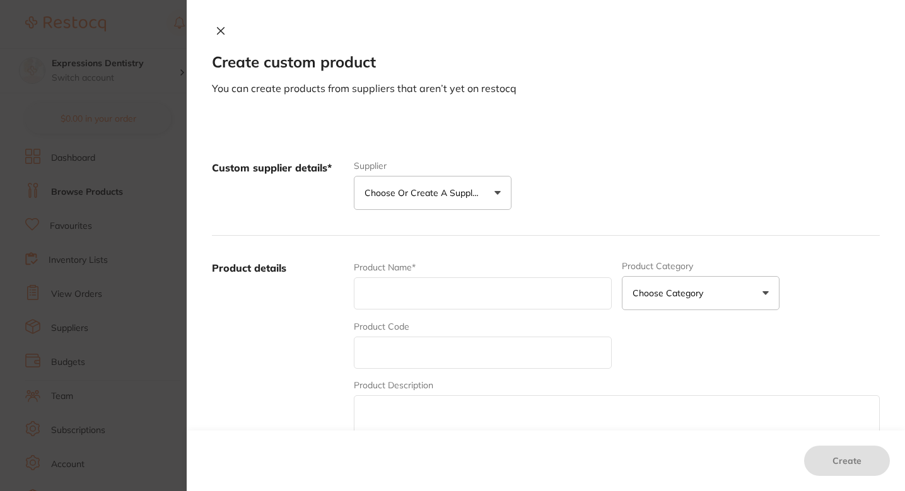
click at [405, 196] on p "Choose or create a supplier" at bounding box center [425, 193] width 120 height 13
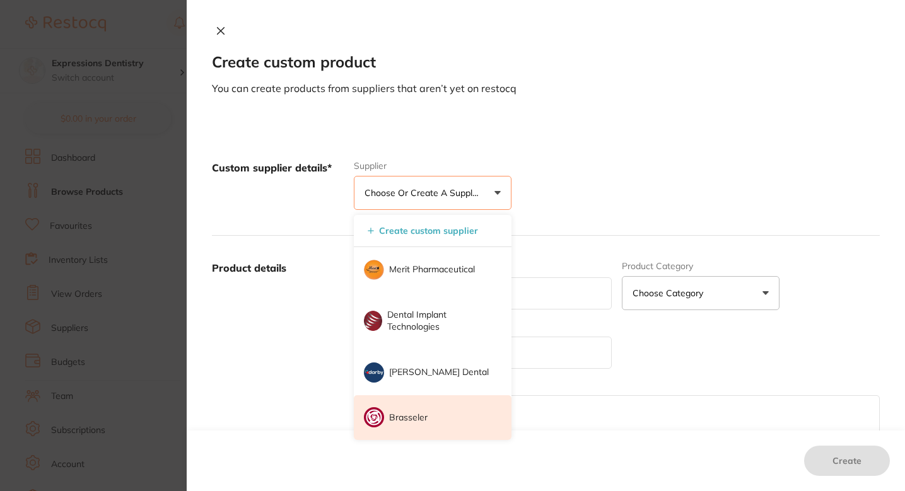
click at [413, 413] on p "Brasseler" at bounding box center [408, 418] width 38 height 13
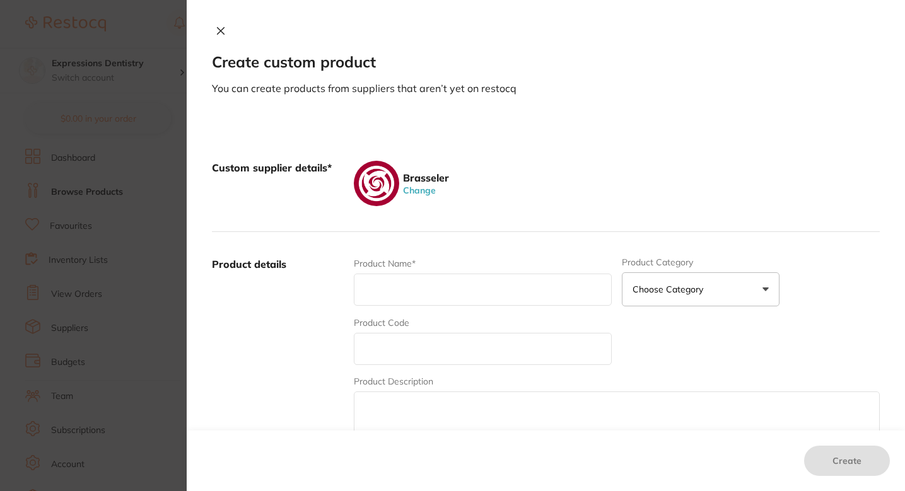
click at [459, 348] on input "text" at bounding box center [483, 349] width 258 height 32
paste input "5012649U1"
type input "5012649U1"
click at [493, 301] on input "text" at bounding box center [483, 290] width 258 height 32
click at [476, 297] on input "text" at bounding box center [483, 290] width 258 height 32
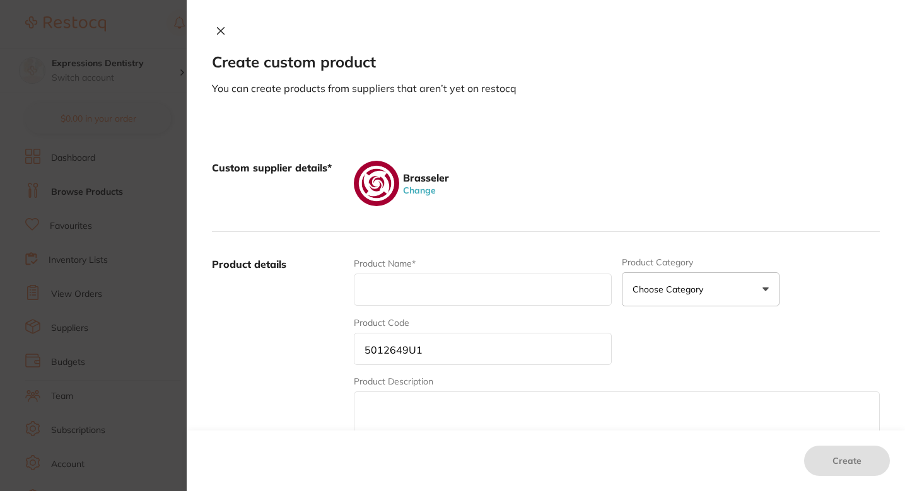
paste input "BRIO232RA Sterile ET BrioShine Illustra Light Purple Point Silicone Rubber Comp…"
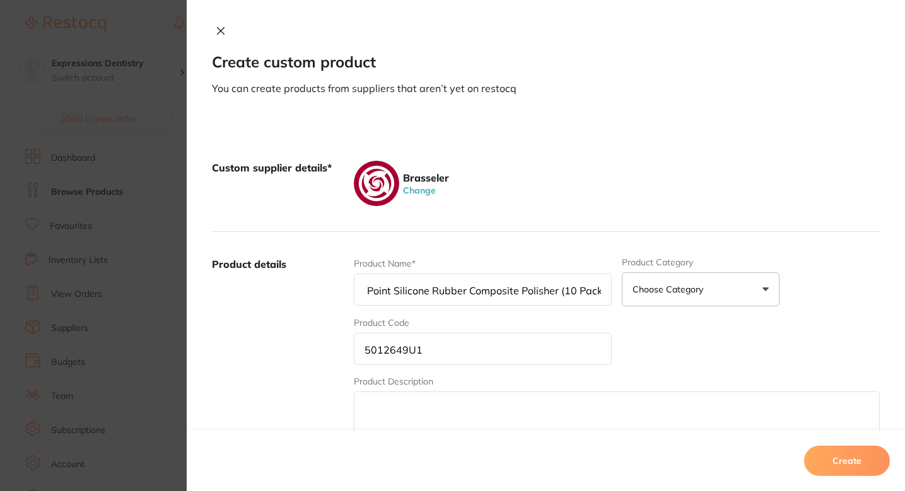
type input "BRIO232RA Sterile ET BrioShine Illustra Light Purple Point Silicone Rubber Comp…"
click at [544, 237] on div "Product details Product Name* BRIO232RA Sterile ET BrioShine Illustra Light Pur…" at bounding box center [546, 356] width 668 height 248
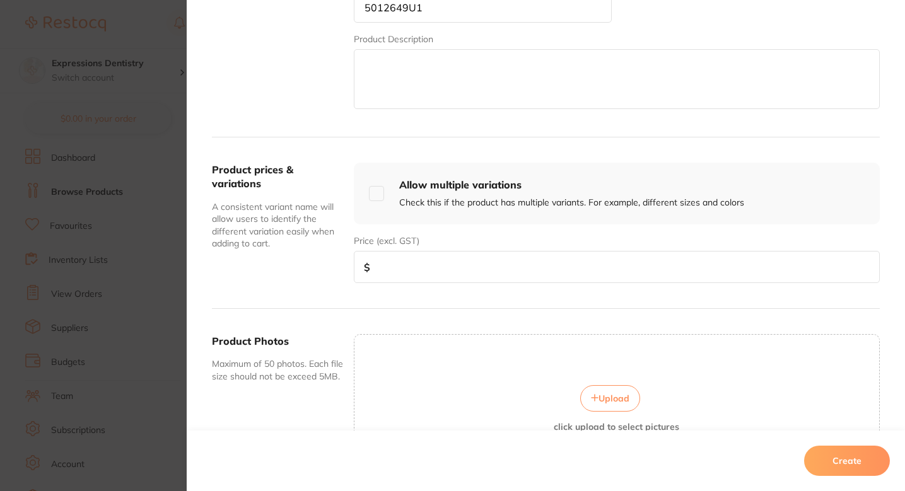
scroll to position [454, 0]
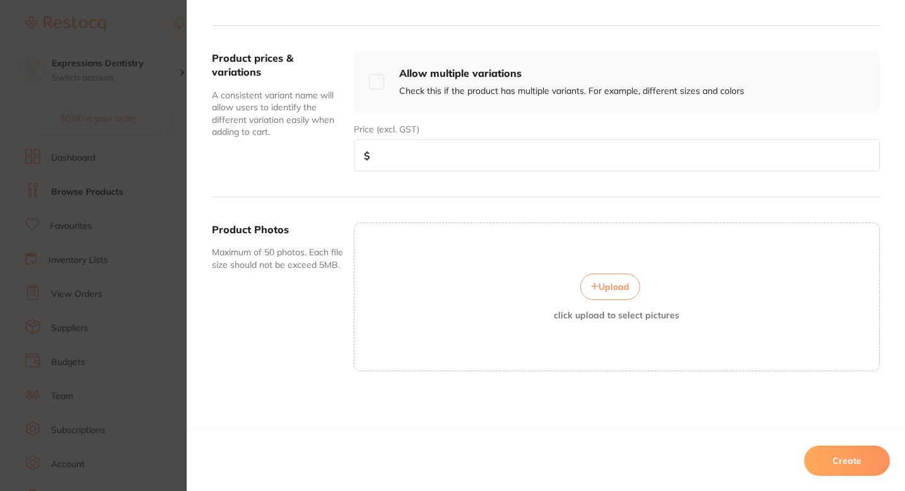
click at [443, 153] on input "number" at bounding box center [617, 155] width 526 height 32
paste input "38.9"
type input "38.9"
click at [434, 228] on div "Upload click upload to select pictures" at bounding box center [617, 297] width 526 height 149
click at [457, 258] on div "Upload click upload to select pictures" at bounding box center [617, 297] width 526 height 149
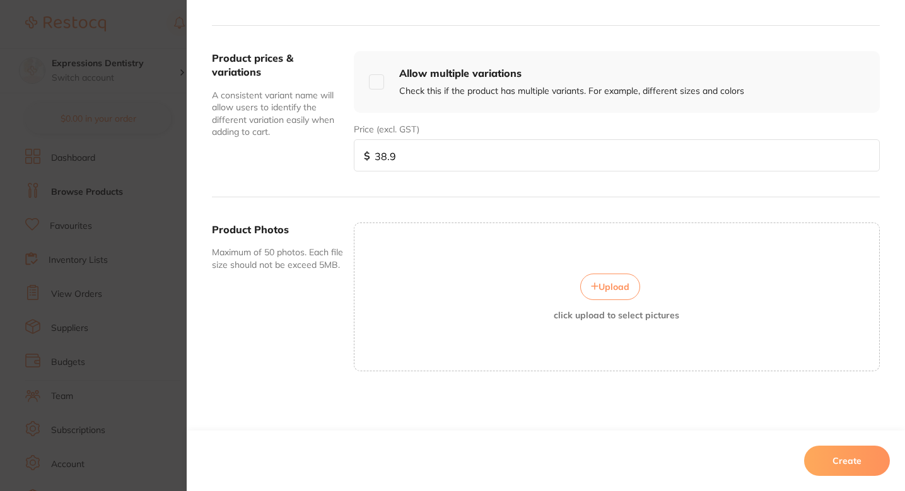
click at [607, 293] on button "Upload" at bounding box center [610, 287] width 60 height 26
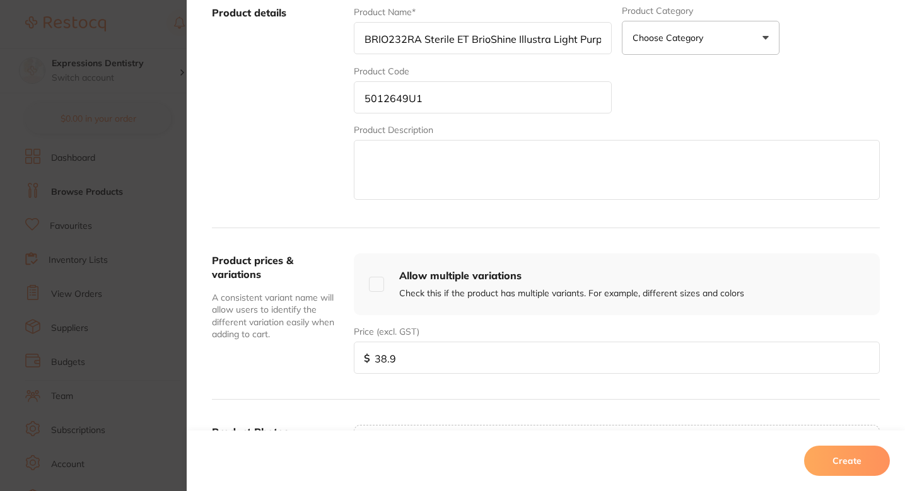
scroll to position [459, 0]
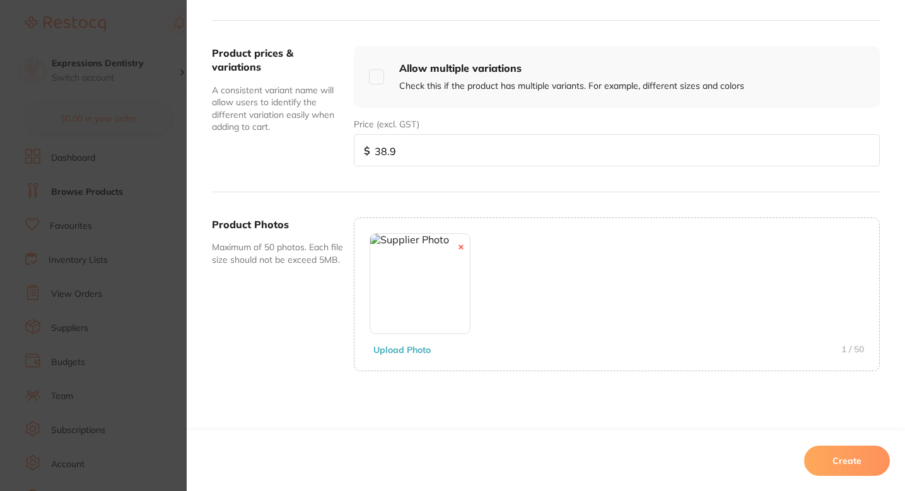
click at [847, 449] on button "Create" at bounding box center [847, 461] width 86 height 30
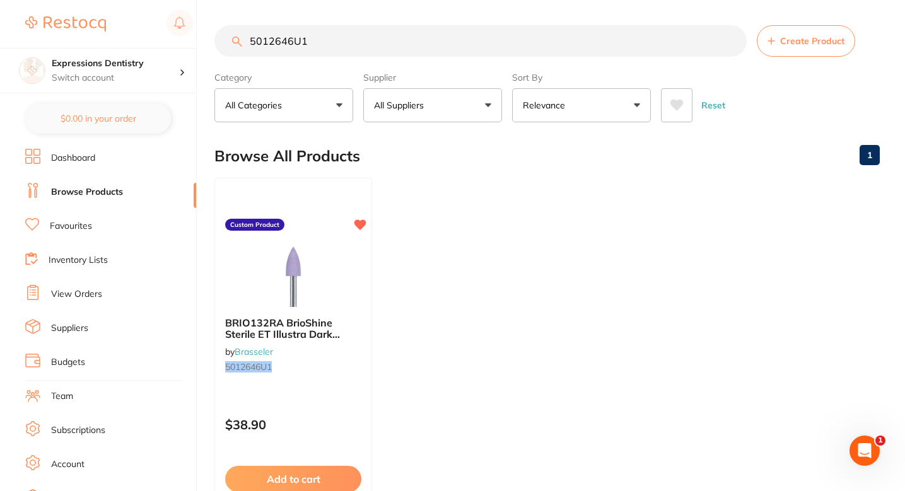
click at [373, 44] on input "5012646U1" at bounding box center [480, 41] width 532 height 32
paste input "9"
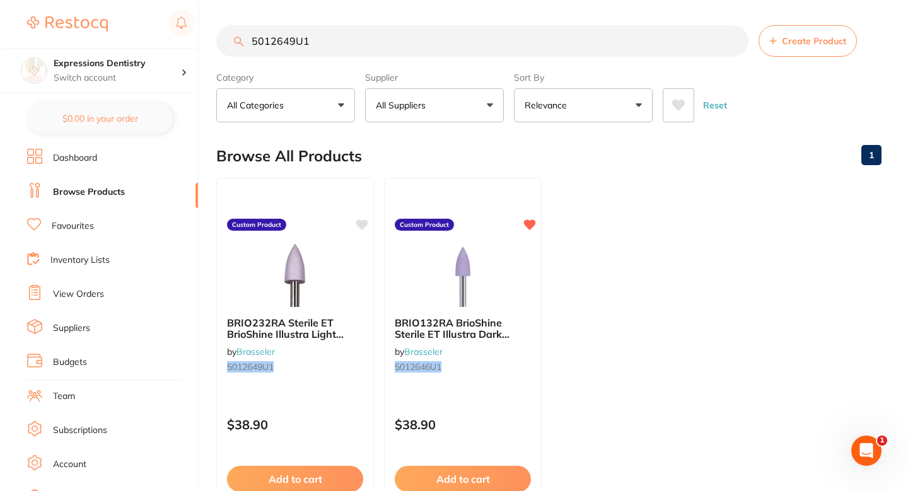
scroll to position [0, 0]
click at [608, 289] on ul "BRIO232RA Sterile ET BrioShine Illustra Light Purple Point Silicone Rubber Comp…" at bounding box center [546, 359] width 665 height 363
click at [431, 44] on input "5012649U1" at bounding box center [480, 41] width 532 height 32
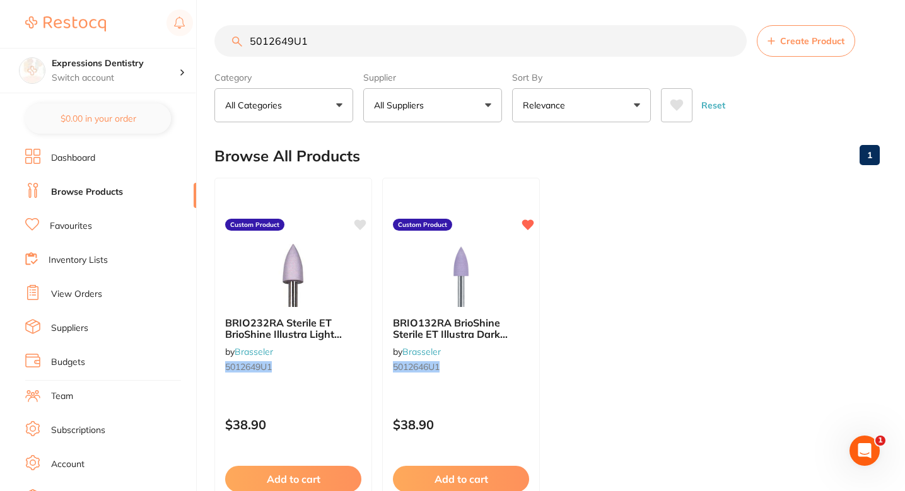
paste input "08969U0"
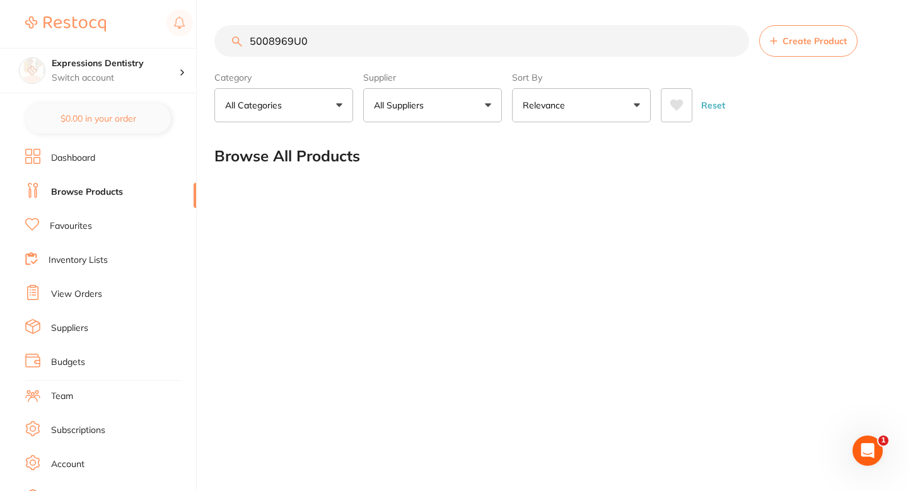
type input "5008969U0"
click at [786, 35] on button "Create Product" at bounding box center [808, 41] width 98 height 32
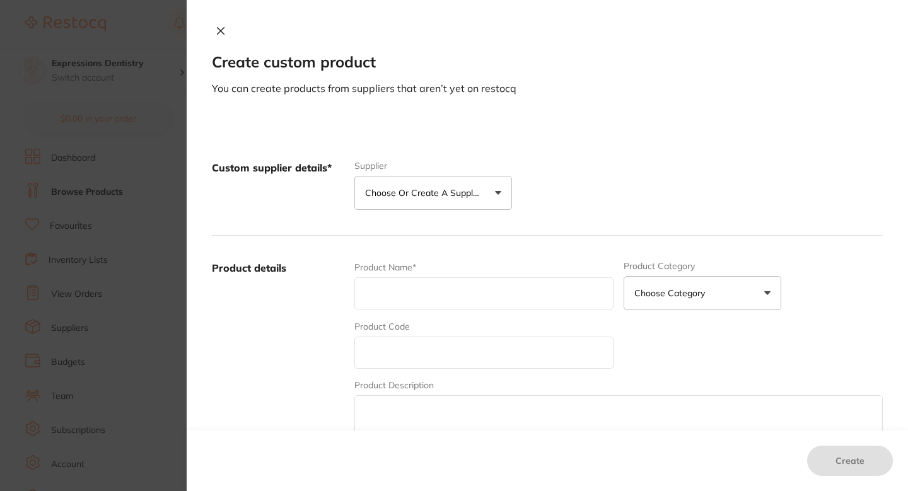
click at [448, 194] on p "Choose or create a supplier" at bounding box center [425, 193] width 120 height 13
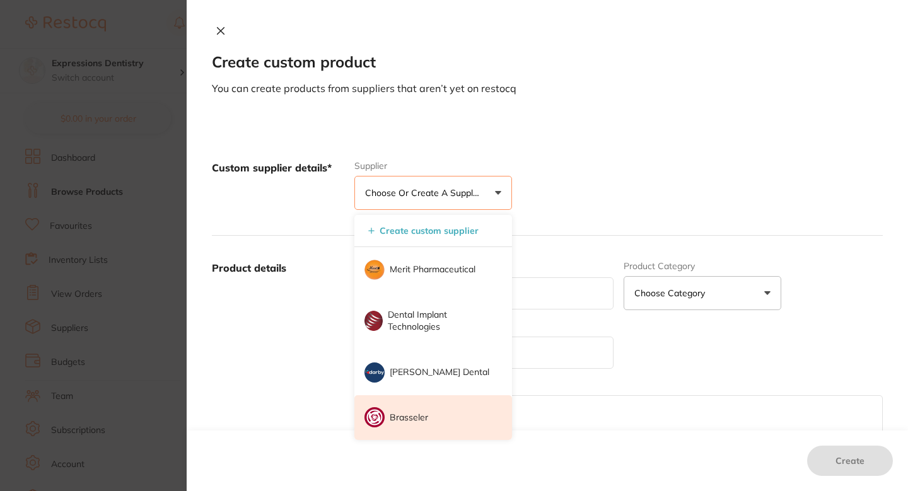
click at [423, 407] on li "Brasseler" at bounding box center [433, 417] width 158 height 45
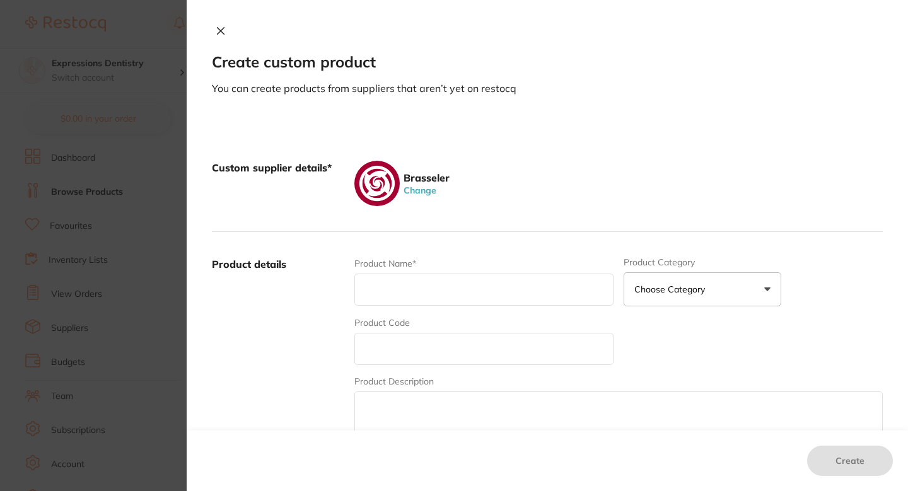
click at [442, 295] on input "text" at bounding box center [483, 290] width 259 height 32
click at [402, 360] on input "text" at bounding box center [483, 349] width 259 height 32
paste input "5008969U0"
type input "5008969U0"
click at [421, 283] on input "text" at bounding box center [483, 290] width 259 height 32
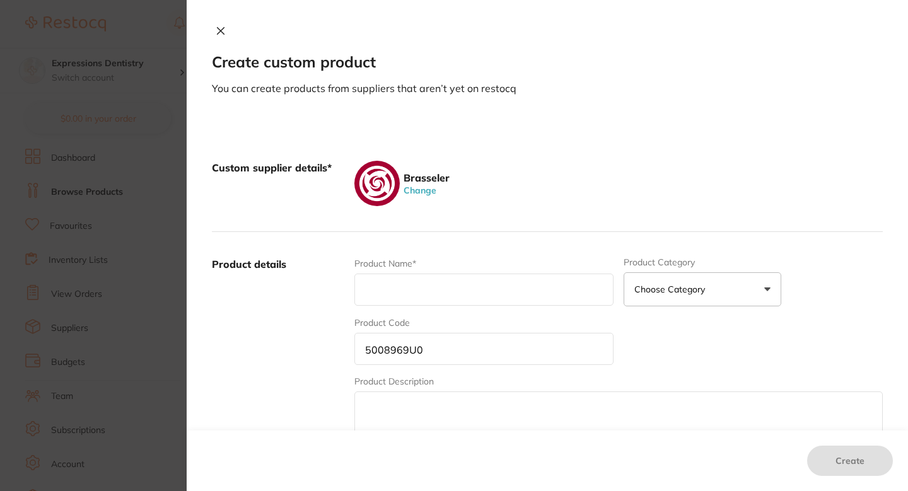
paste input "EndoSequence Rotary Files Non-Calibrated SEQ RF25.04 Taper 21 mm (4 Pack)"
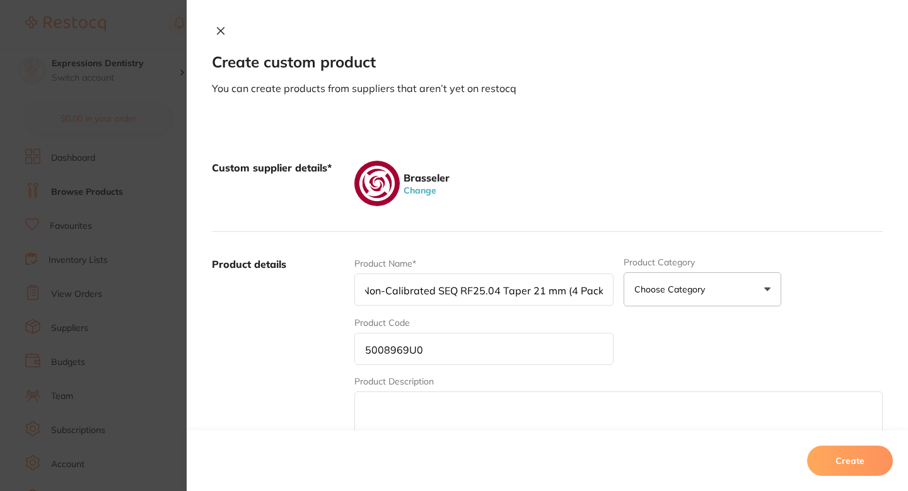
type input "EndoSequence Rotary Files Non-Calibrated SEQ RF25.04 Taper 21 mm (4 Pack)"
click at [550, 202] on div "Brasseler Change" at bounding box center [618, 183] width 529 height 45
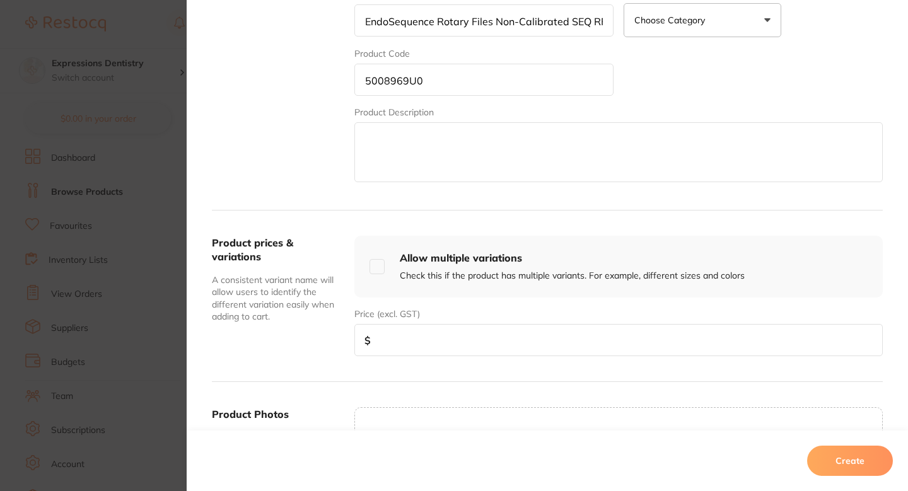
scroll to position [290, 0]
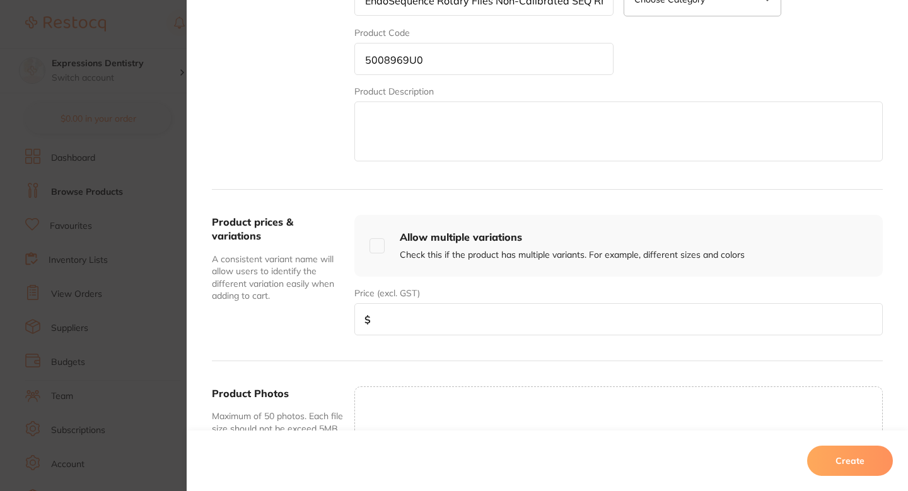
click at [399, 313] on input "number" at bounding box center [618, 319] width 529 height 32
paste input "68.67"
type input "68.67"
click at [503, 216] on div "Allow multiple variations Check this if the product has multiple variants. For …" at bounding box center [618, 246] width 529 height 62
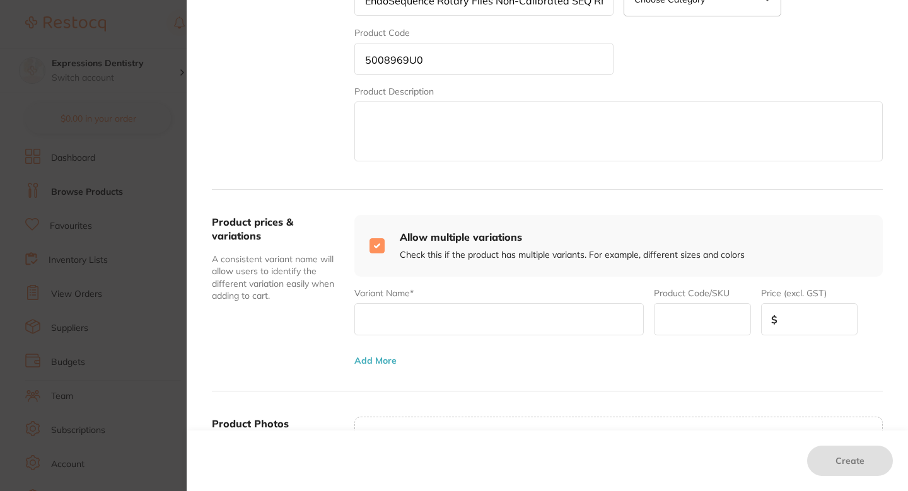
scroll to position [308, 0]
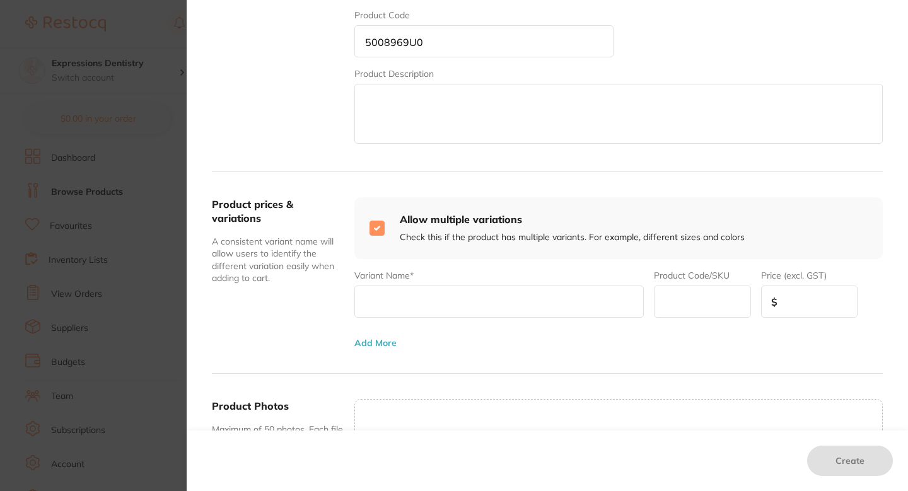
click at [434, 226] on h4 "Allow multiple variations" at bounding box center [572, 220] width 345 height 14
checkbox input "false"
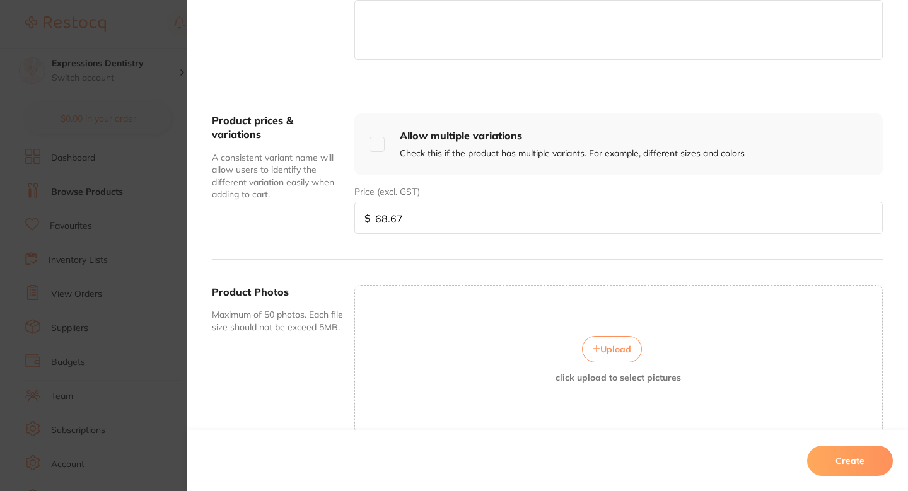
scroll to position [454, 0]
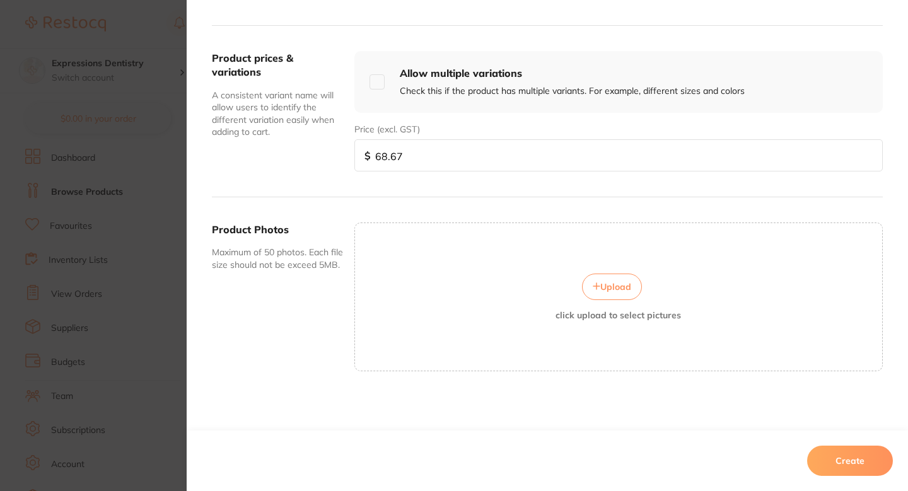
click at [553, 293] on div "Upload click upload to select pictures" at bounding box center [618, 297] width 527 height 47
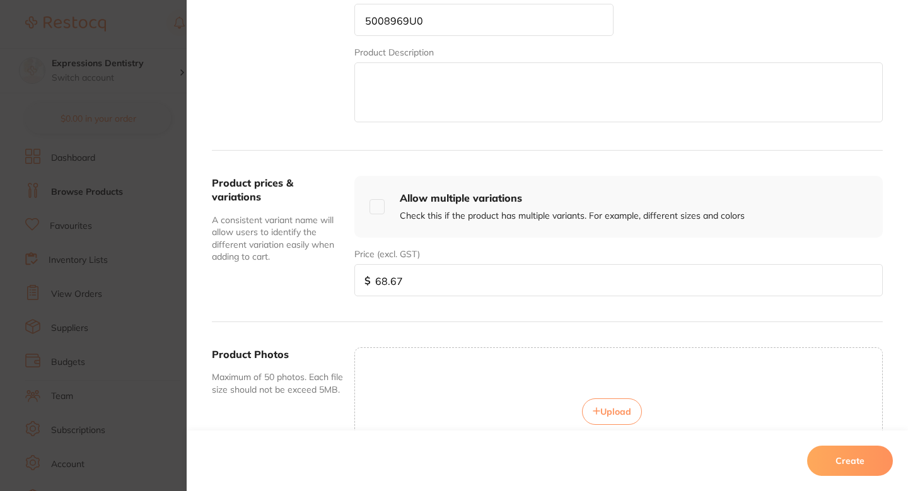
scroll to position [151, 0]
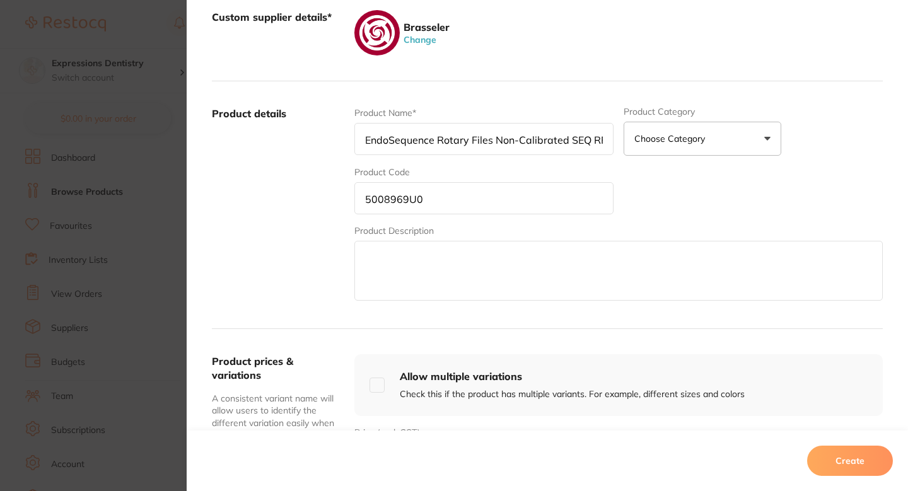
click at [450, 185] on input "5008969U0" at bounding box center [483, 198] width 259 height 32
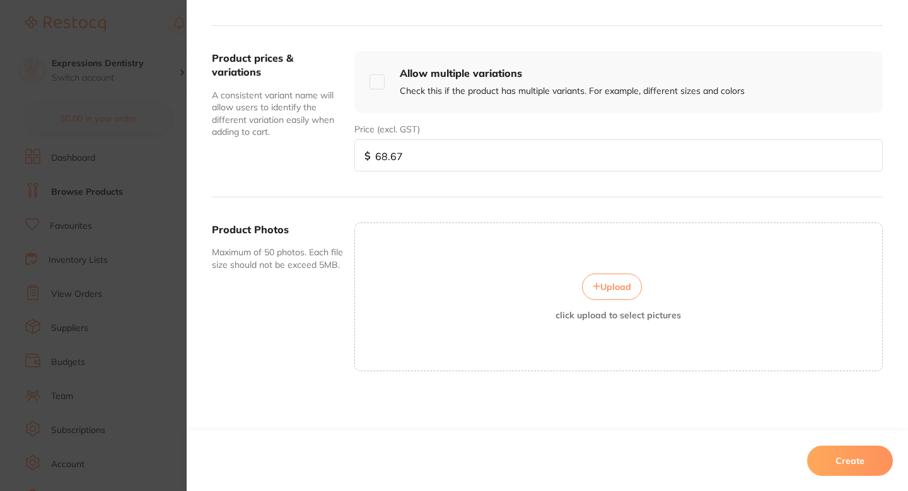
click at [505, 240] on div "Upload click upload to select pictures" at bounding box center [618, 297] width 529 height 149
click at [600, 296] on button "Upload" at bounding box center [612, 287] width 60 height 26
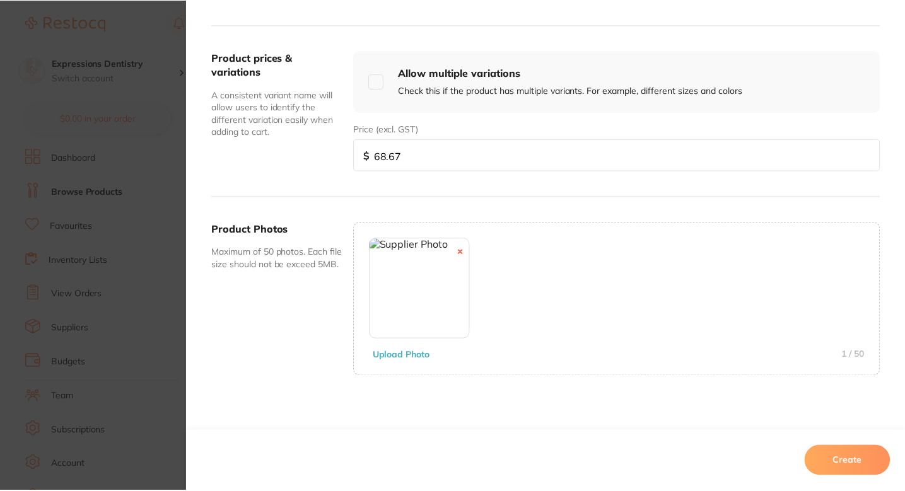
scroll to position [459, 0]
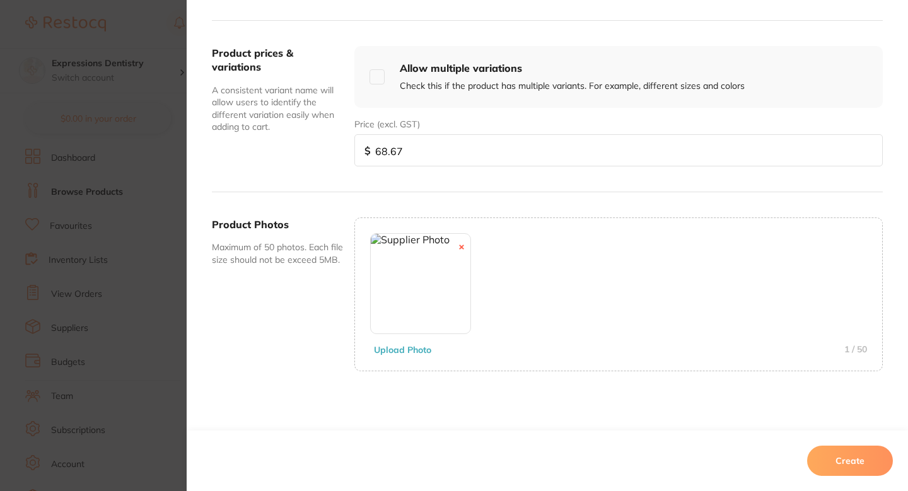
click at [840, 447] on button "Create" at bounding box center [850, 461] width 86 height 30
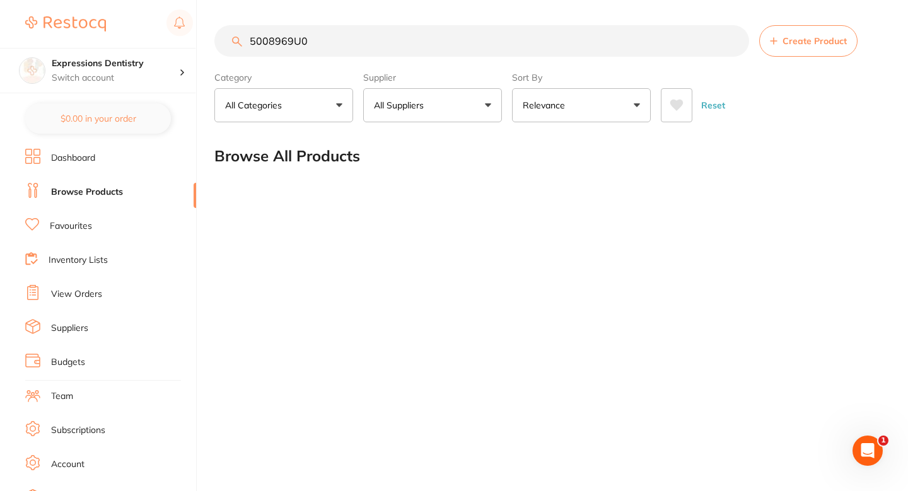
click at [332, 60] on section "5008969U0 Create Product Category All Categories All Categories No categories f…" at bounding box center [548, 73] width 669 height 97
click at [338, 54] on input "5008969U0" at bounding box center [481, 41] width 535 height 32
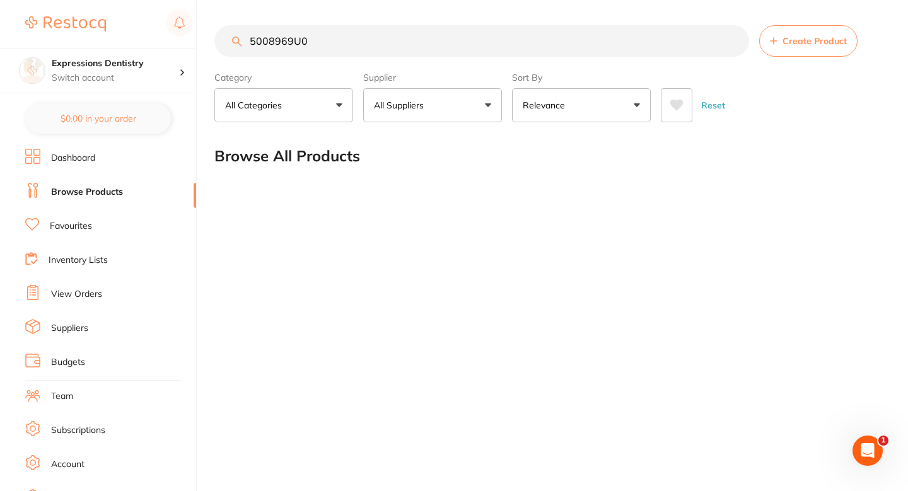
paste input "search"
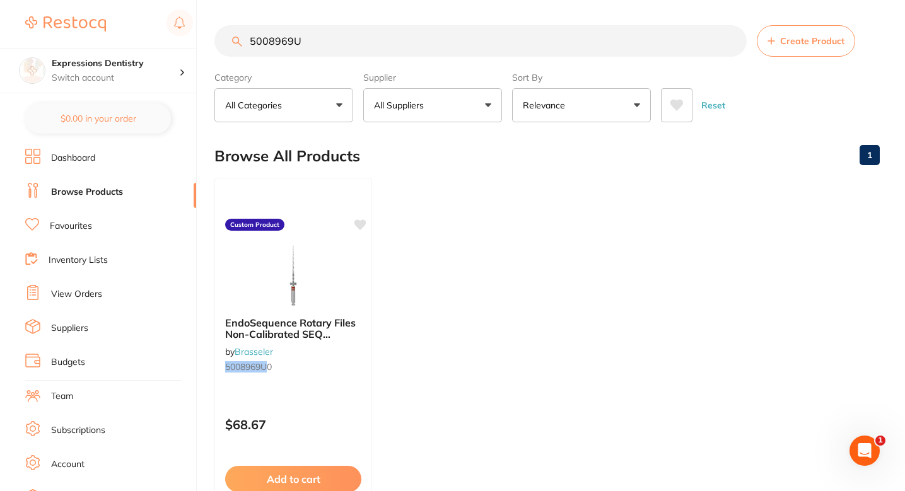
click at [444, 44] on input "5008969U" at bounding box center [480, 41] width 532 height 32
paste input "0"
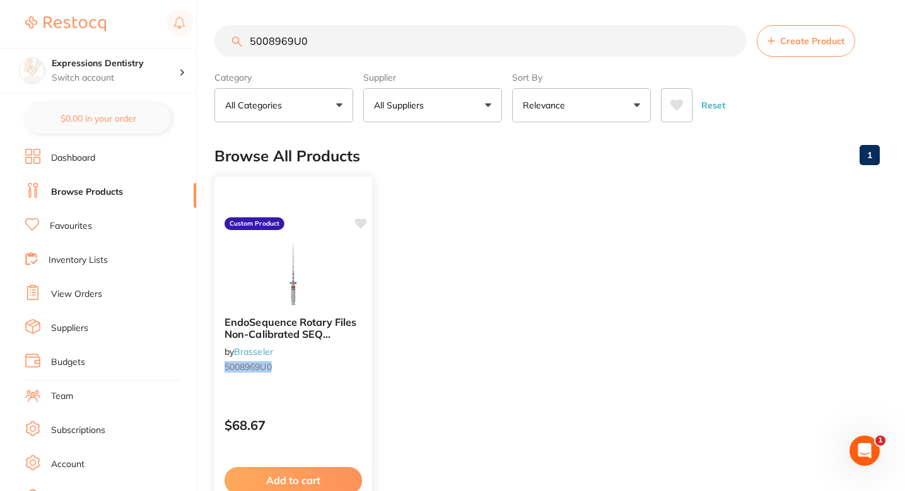
click at [361, 221] on icon at bounding box center [361, 223] width 12 height 11
click at [478, 214] on ul "EndoSequence Rotary Files Non-Calibrated SEQ RF25.04 Taper 21 mm (4 Pack) by Br…" at bounding box center [546, 359] width 665 height 363
click at [357, 23] on main "5008969U0 Create Product Category All Categories All Categories No categories f…" at bounding box center [559, 303] width 691 height 606
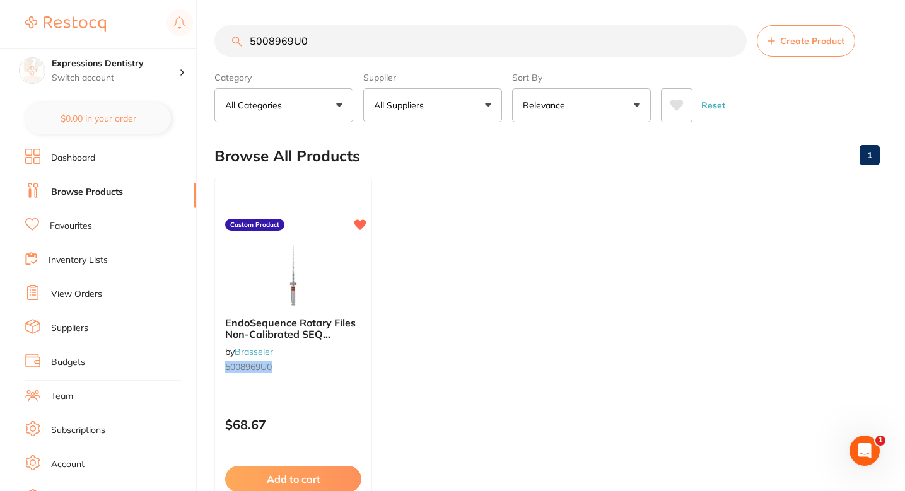
click at [356, 36] on input "5008969U0" at bounding box center [480, 41] width 532 height 32
paste input "12649U1"
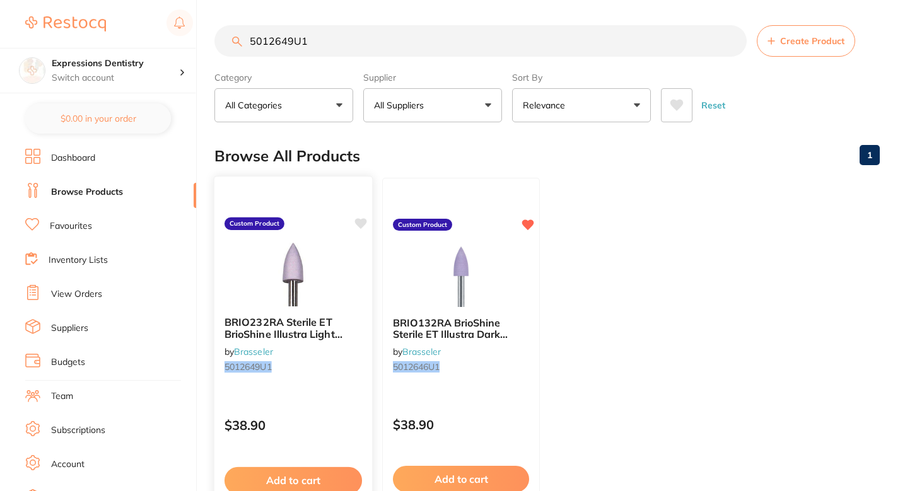
click at [363, 227] on icon at bounding box center [360, 224] width 13 height 13
click at [573, 209] on ul "BRIO232RA Sterile ET BrioShine Illustra Light Purple Point Silicone Rubber Comp…" at bounding box center [546, 359] width 665 height 363
click at [510, 35] on input "5012649U1" at bounding box center [480, 41] width 532 height 32
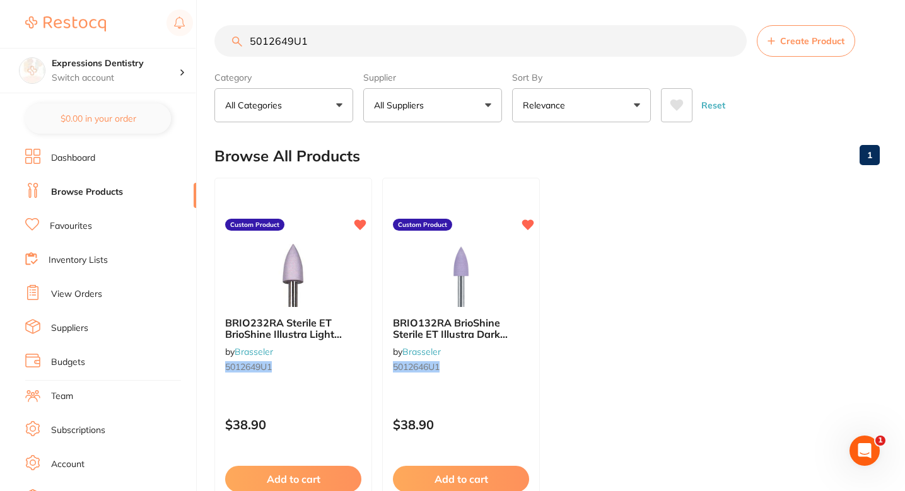
click at [394, 36] on input "5012649U1" at bounding box center [480, 41] width 532 height 32
paste input "08969U0"
type input "5008969U0"
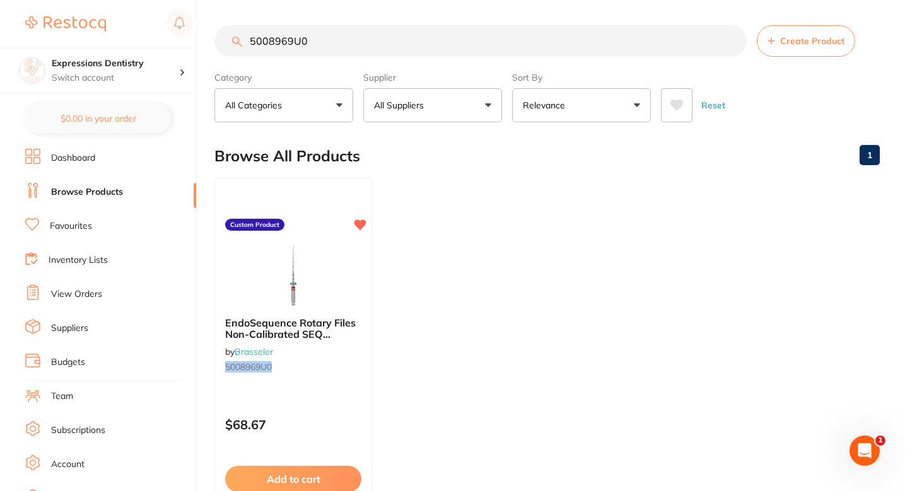
click at [804, 43] on span "Create Product" at bounding box center [812, 41] width 64 height 10
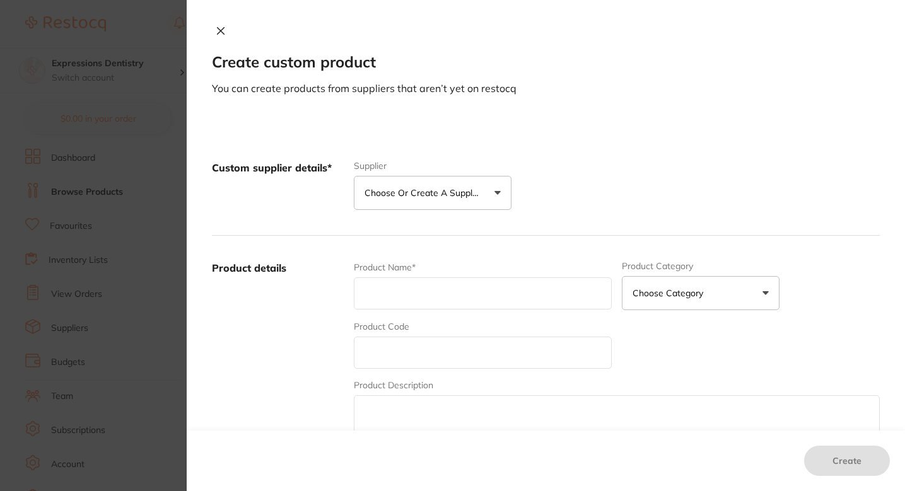
click at [448, 194] on p "Choose or create a supplier" at bounding box center [425, 193] width 120 height 13
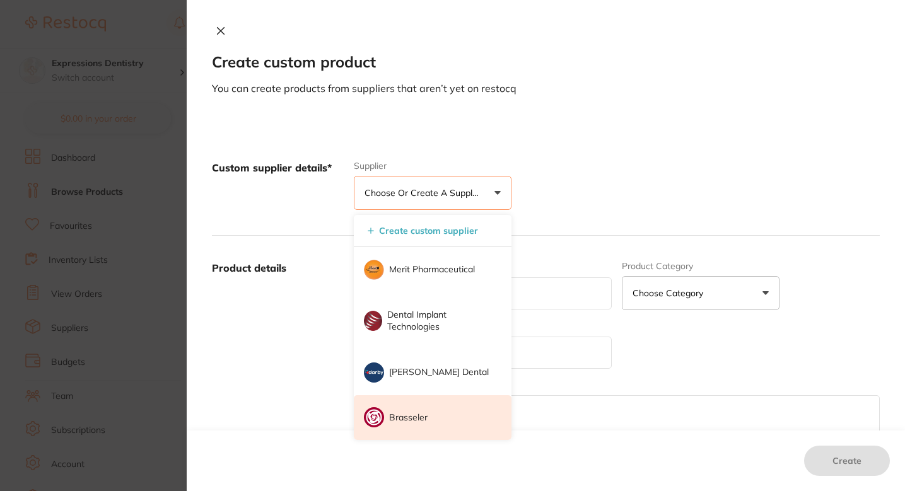
click at [430, 411] on li "Brasseler" at bounding box center [433, 417] width 158 height 45
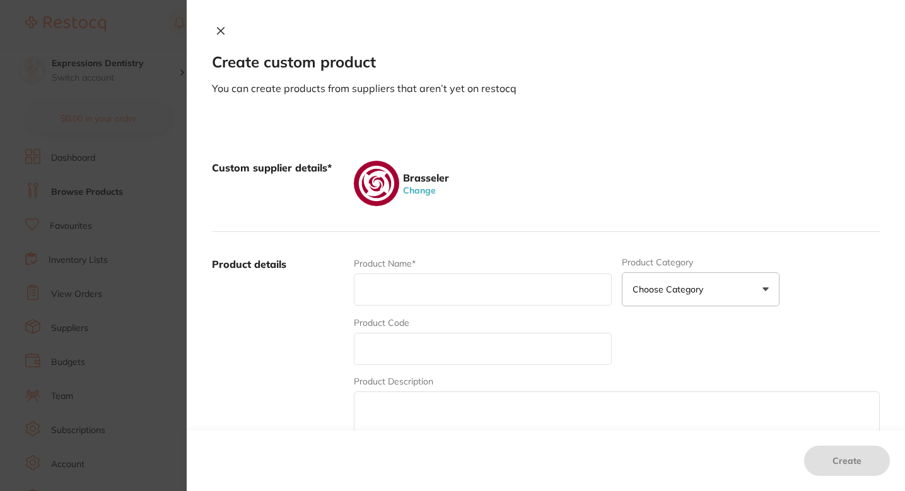
click at [447, 345] on input "text" at bounding box center [483, 349] width 258 height 32
paste input "5008974U0"
type input "5008974U0"
click at [440, 305] on input "text" at bounding box center [483, 290] width 258 height 32
click at [421, 298] on input "text" at bounding box center [483, 290] width 258 height 32
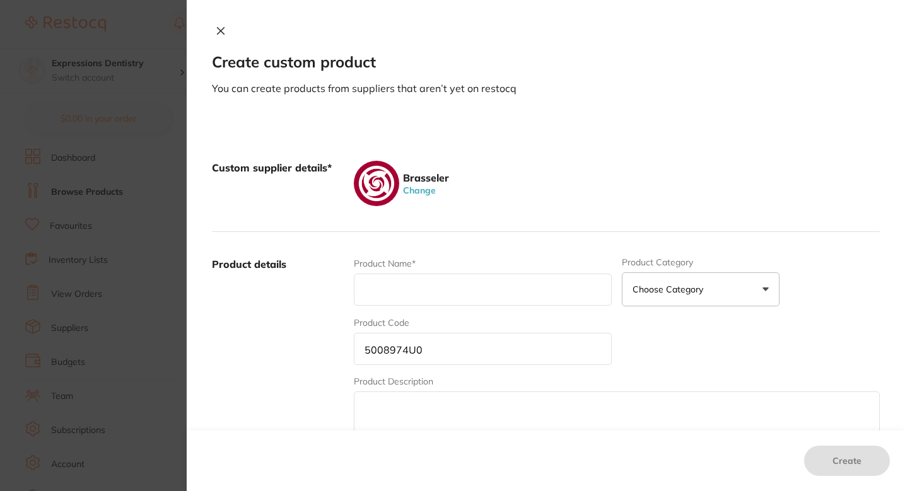
paste input "EndoSequence Rotary Files Non-Calibrated SEQ RF20.06 Taper 21 mm (4 Pack)"
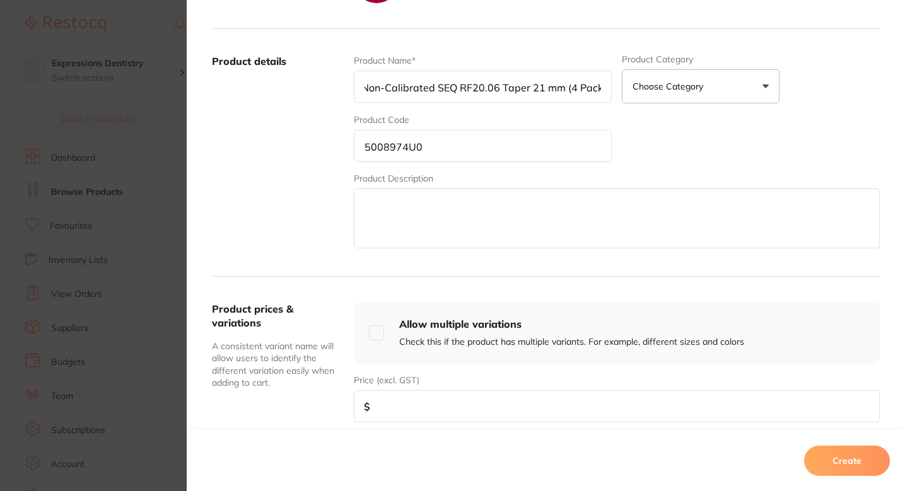
scroll to position [251, 0]
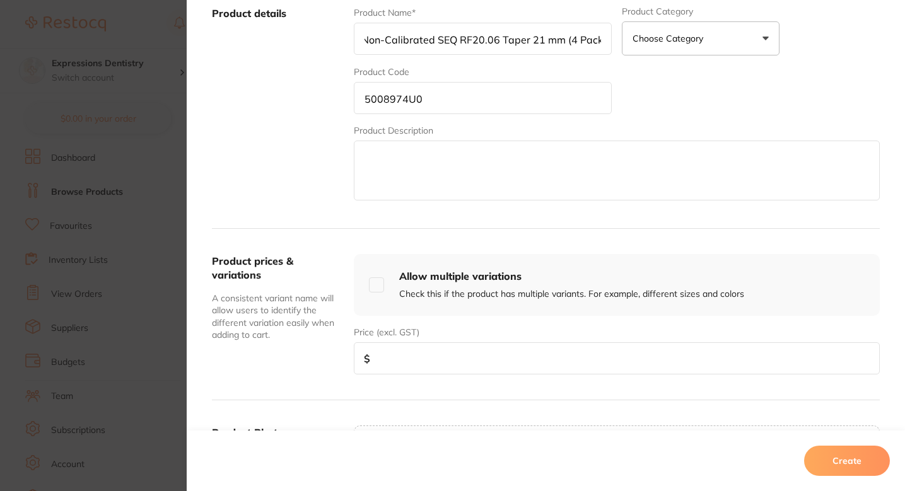
type input "EndoSequence Rotary Files Non-Calibrated SEQ RF20.06 Taper 21 mm (4 Pack)"
click at [395, 373] on input "number" at bounding box center [617, 358] width 526 height 32
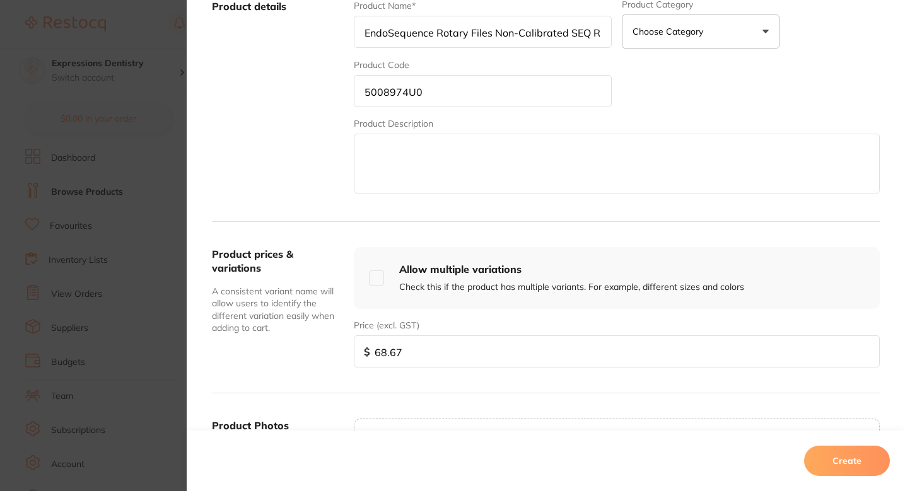
type input "68.67"
click at [435, 94] on input "5008974U0" at bounding box center [483, 91] width 258 height 32
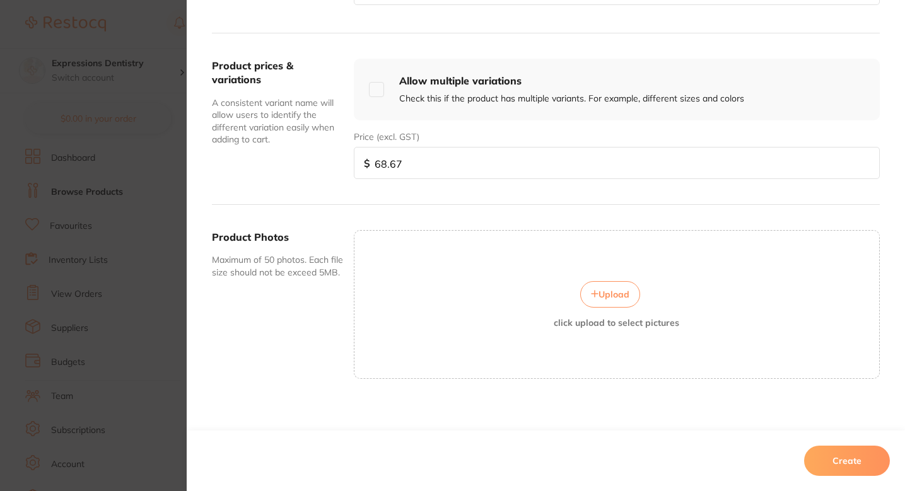
scroll to position [452, 0]
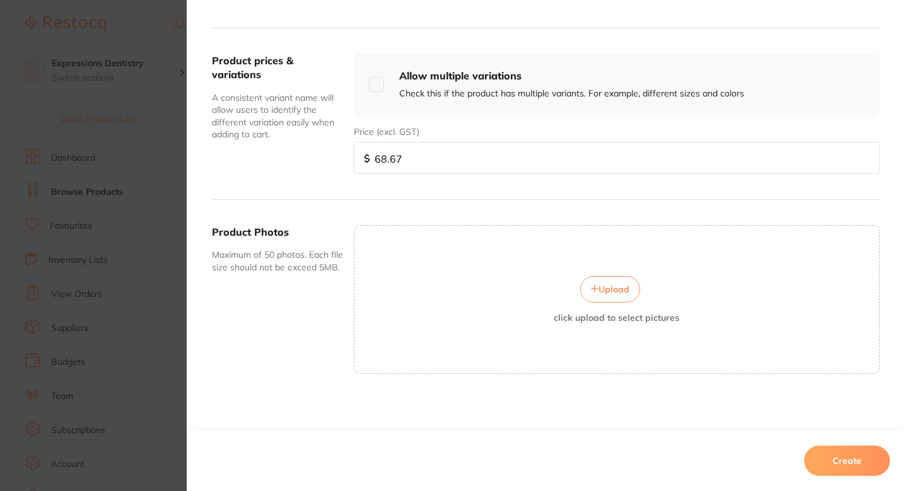
click at [610, 290] on span "Upload" at bounding box center [614, 289] width 31 height 11
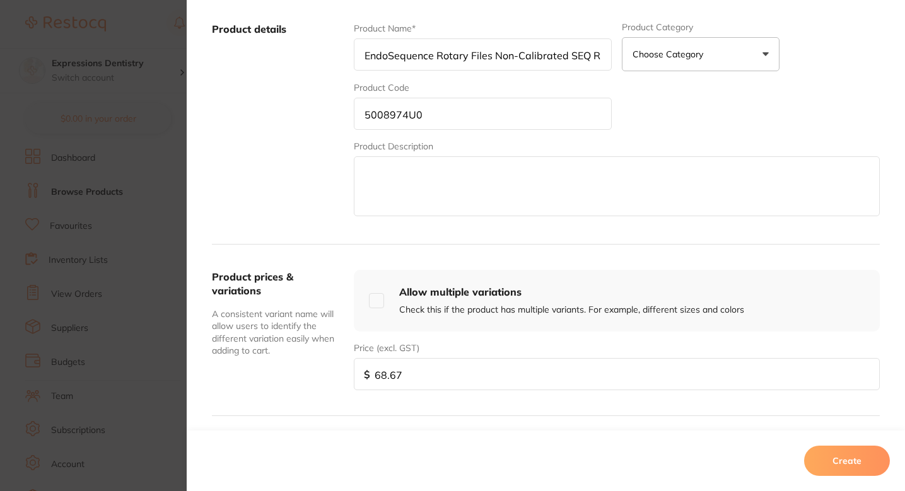
scroll to position [243, 0]
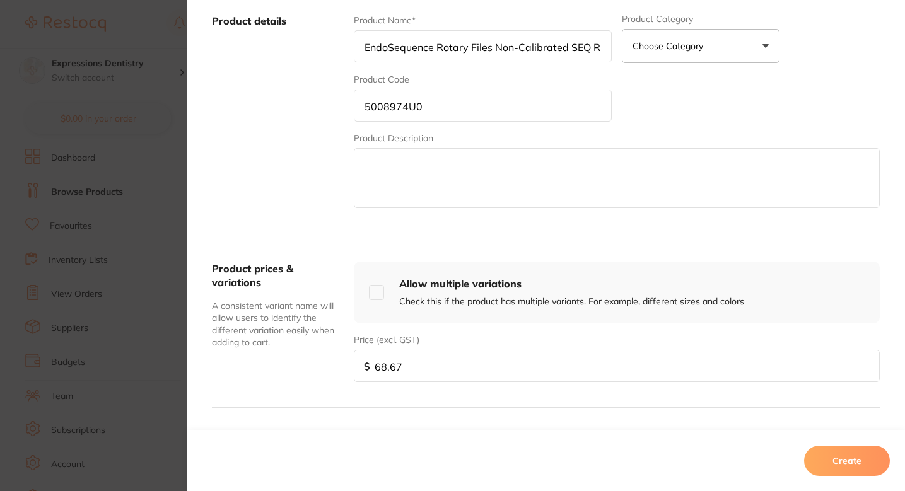
click at [436, 119] on input "5008974U0" at bounding box center [483, 106] width 258 height 32
click at [662, 105] on div "Product Name* EndoSequence Rotary Files Non-Calibrated SEQ RF20.06 Taper 21 mm …" at bounding box center [617, 112] width 526 height 197
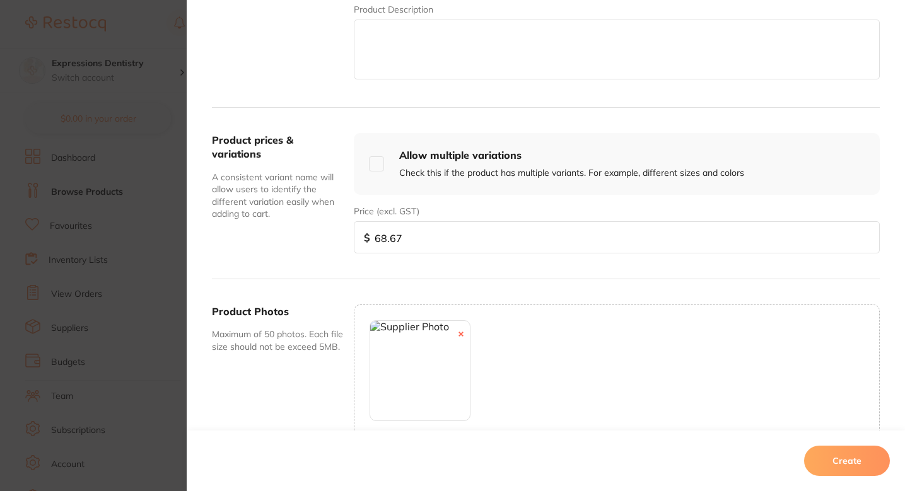
scroll to position [459, 0]
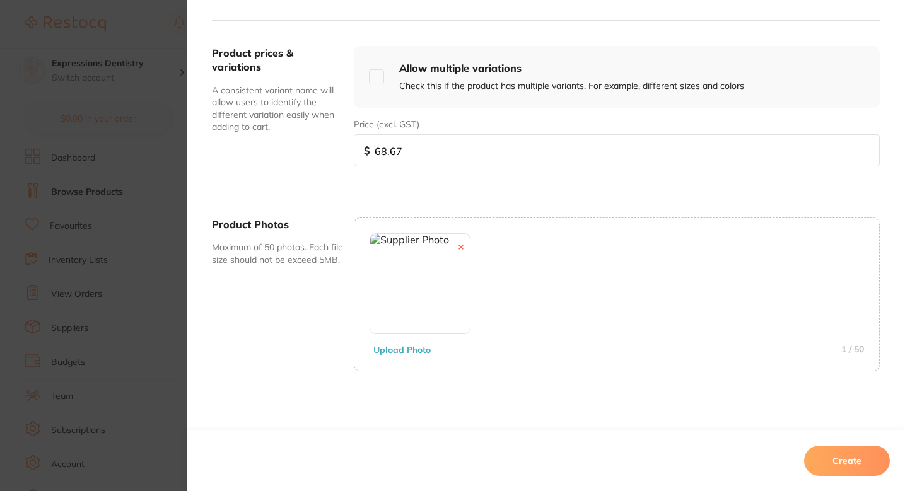
click at [841, 464] on button "Create" at bounding box center [847, 461] width 86 height 30
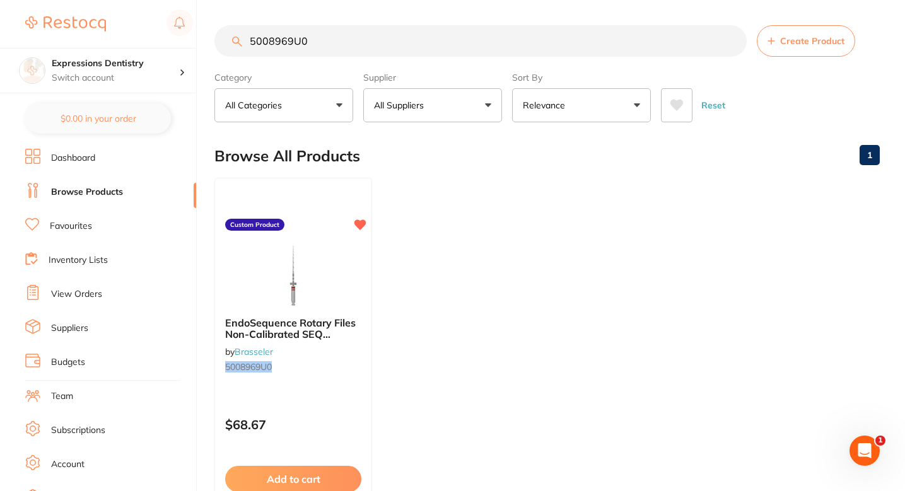
click at [341, 41] on input "5008969U0" at bounding box center [480, 41] width 532 height 32
paste input "74"
click at [363, 222] on icon at bounding box center [361, 223] width 12 height 11
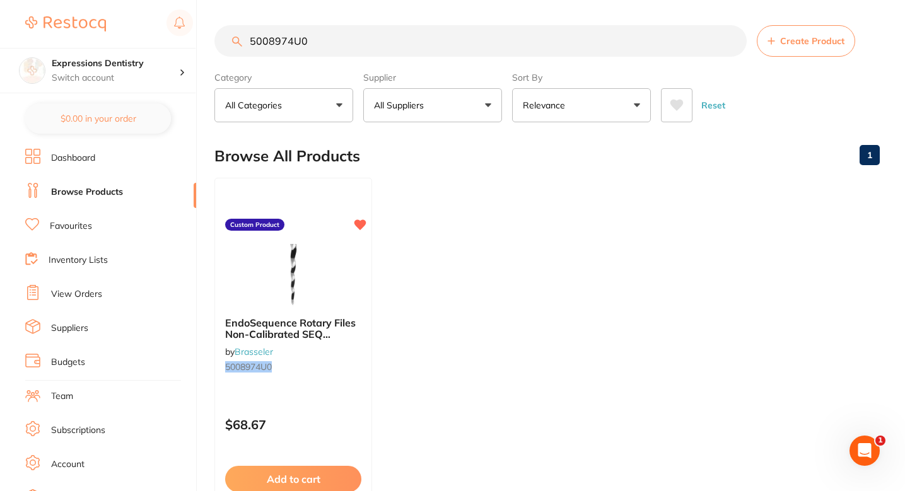
scroll to position [0, 0]
click at [495, 235] on ul "EndoSequence Rotary Files Non-Calibrated SEQ RF20.06 Taper 21 mm (4 Pack) by Br…" at bounding box center [546, 359] width 665 height 363
click at [472, 49] on input "5008974U0" at bounding box center [480, 41] width 532 height 32
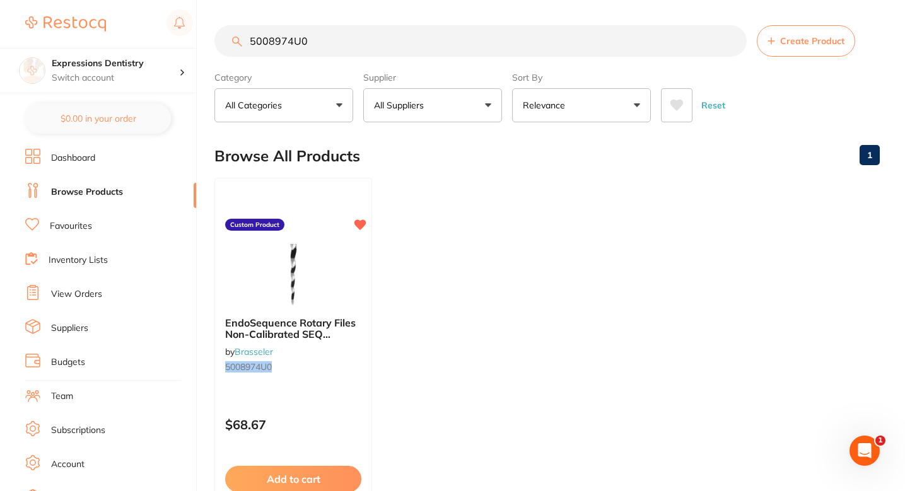
paste input "88"
type input "5008988U0"
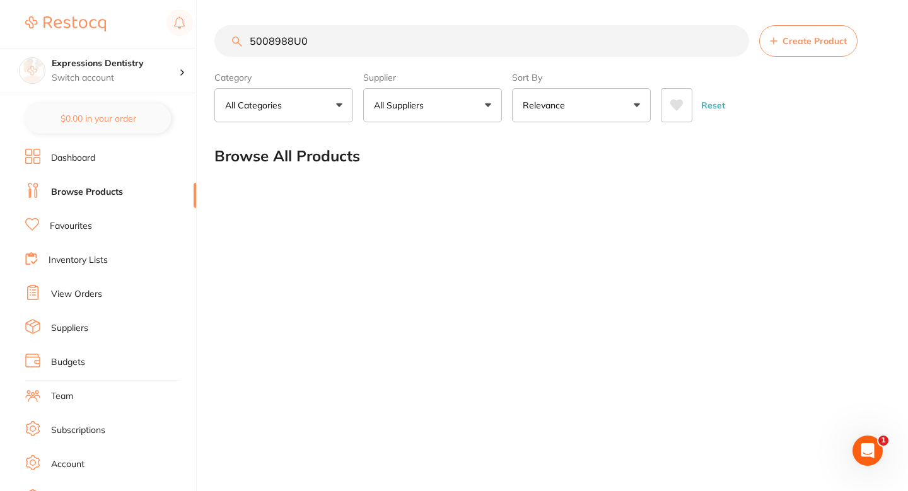
click at [732, 47] on input "5008988U0" at bounding box center [481, 41] width 535 height 32
click at [734, 38] on input "5008988U0" at bounding box center [481, 41] width 535 height 32
click at [795, 45] on span "Create Product" at bounding box center [815, 41] width 64 height 10
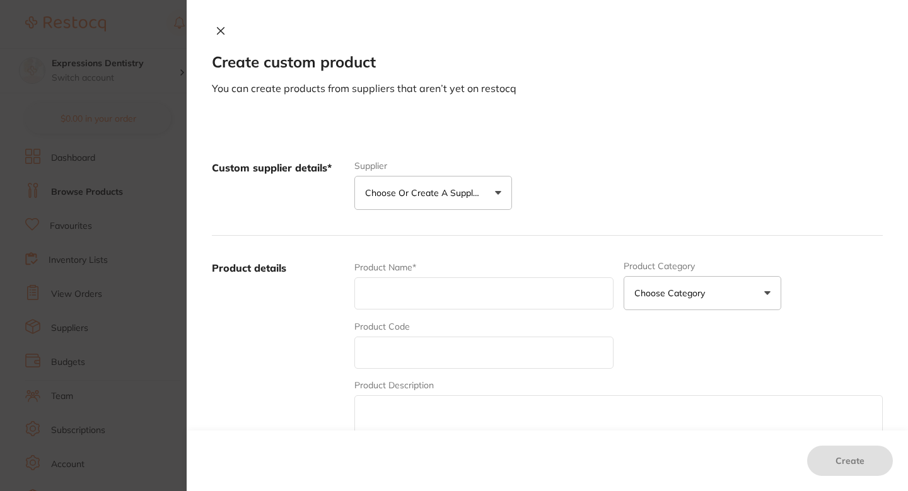
click at [448, 197] on p "Choose or create a supplier" at bounding box center [425, 193] width 120 height 13
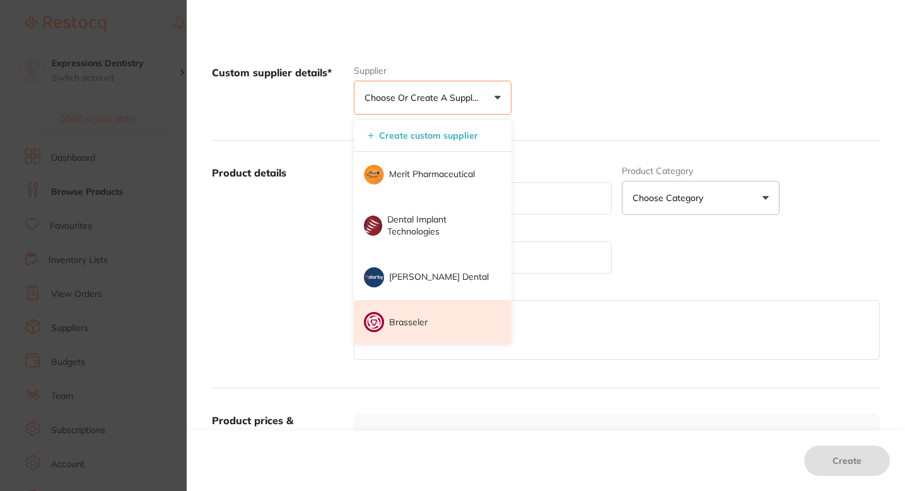
click at [416, 326] on p "Brasseler" at bounding box center [408, 323] width 38 height 13
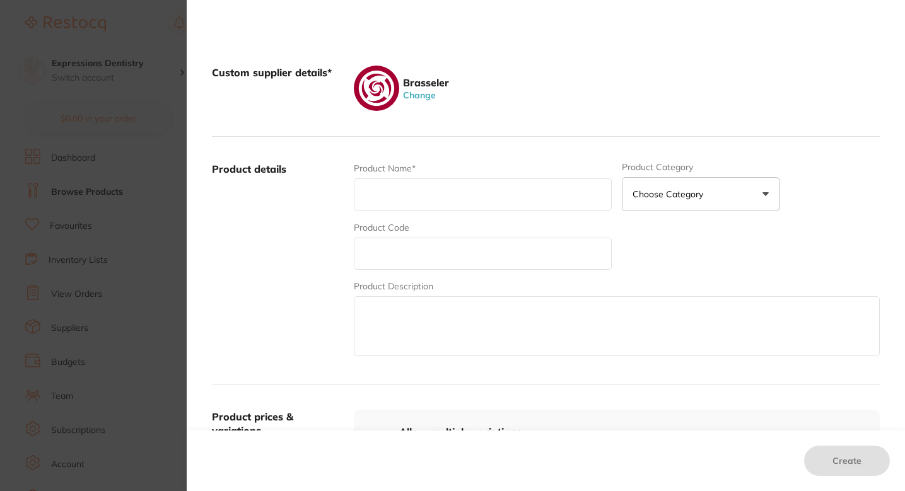
click at [425, 241] on input "text" at bounding box center [483, 254] width 258 height 32
paste input "5008988U0"
type input "5008988U0"
click at [438, 196] on input "text" at bounding box center [483, 194] width 258 height 32
click at [426, 201] on input "text" at bounding box center [483, 194] width 258 height 32
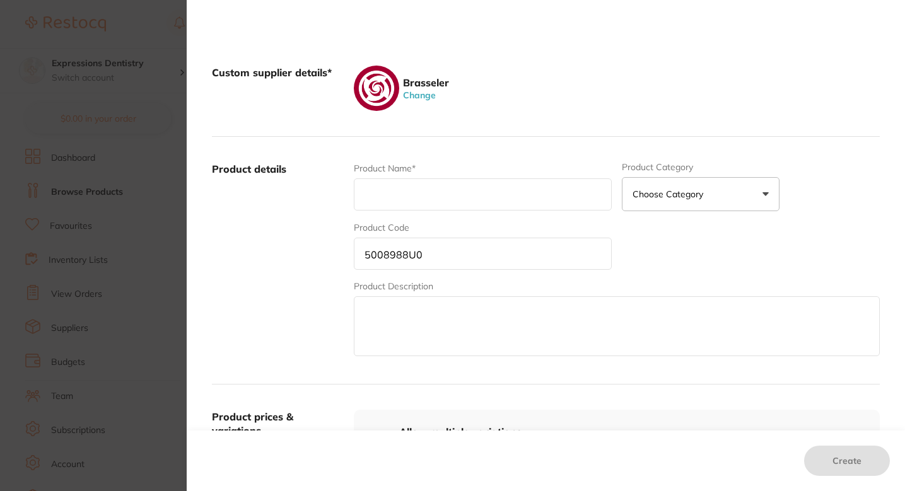
paste input "EndoSequence Rotary Files Non-Calibrated SEQ RF20.06 Taper 25 mm (4 Pack)"
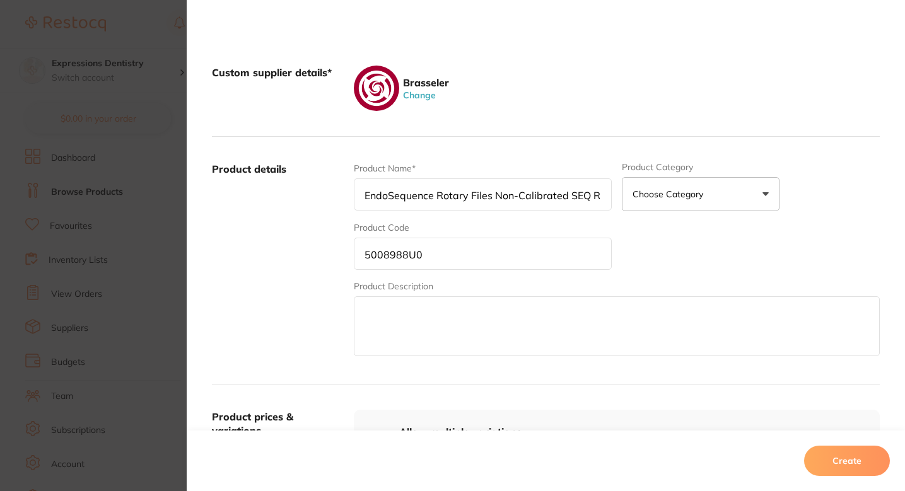
scroll to position [0, 134]
type input "EndoSequence Rotary Files Non-Calibrated SEQ RF20.06 Taper 25 mm (4 Pack)"
click at [638, 230] on div "Product Name* EndoSequence Rotary Files Non-Calibrated SEQ RF20.06 Taper 25 mm …" at bounding box center [617, 260] width 526 height 197
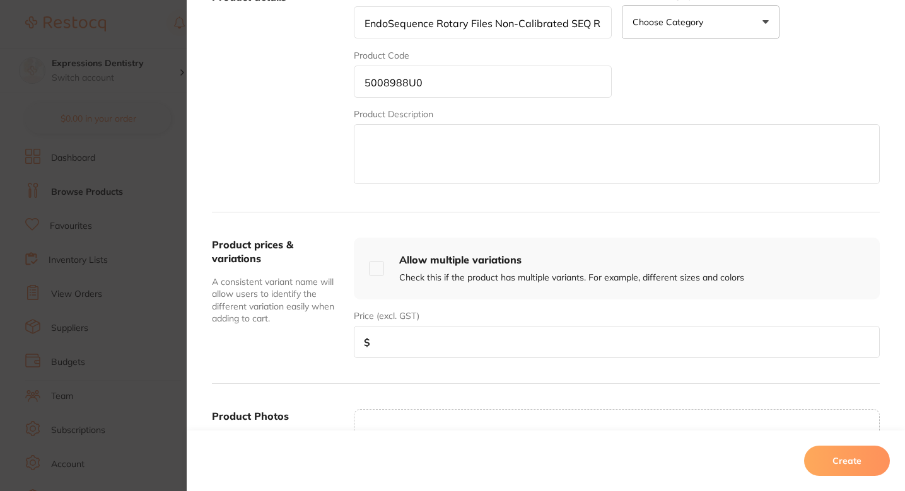
scroll to position [284, 0]
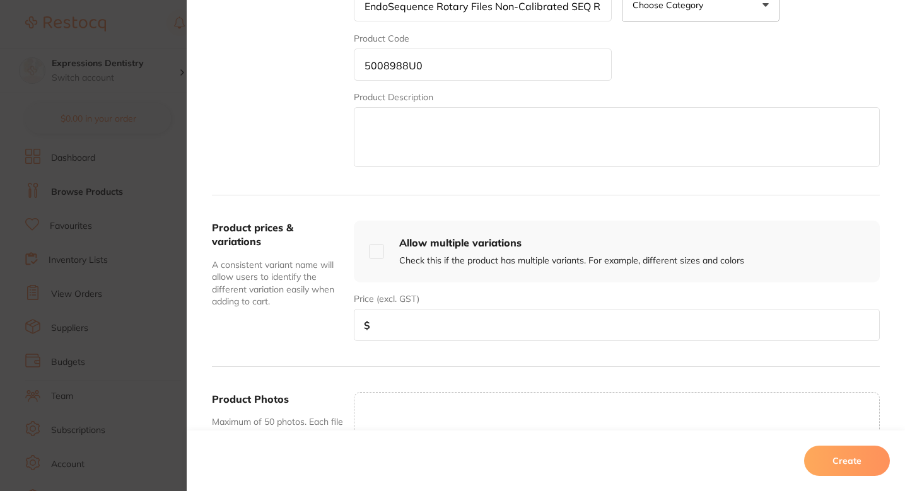
click at [414, 321] on input "number" at bounding box center [617, 325] width 526 height 32
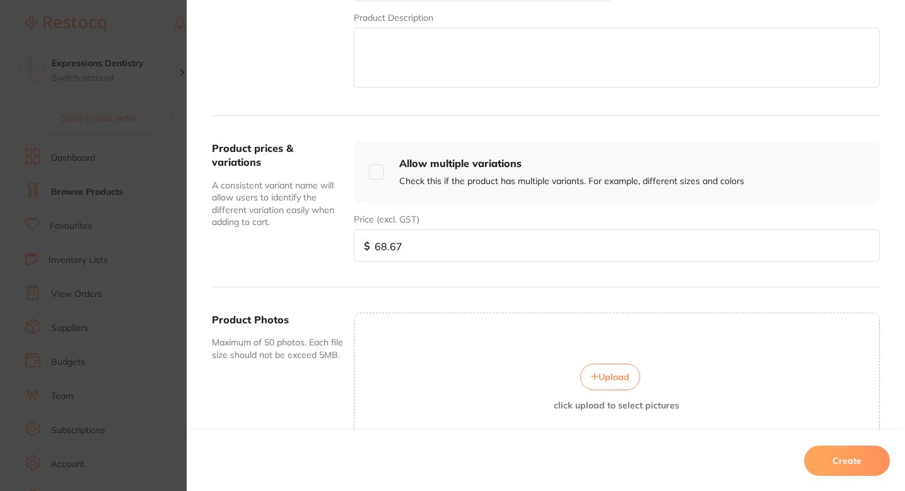
scroll to position [413, 0]
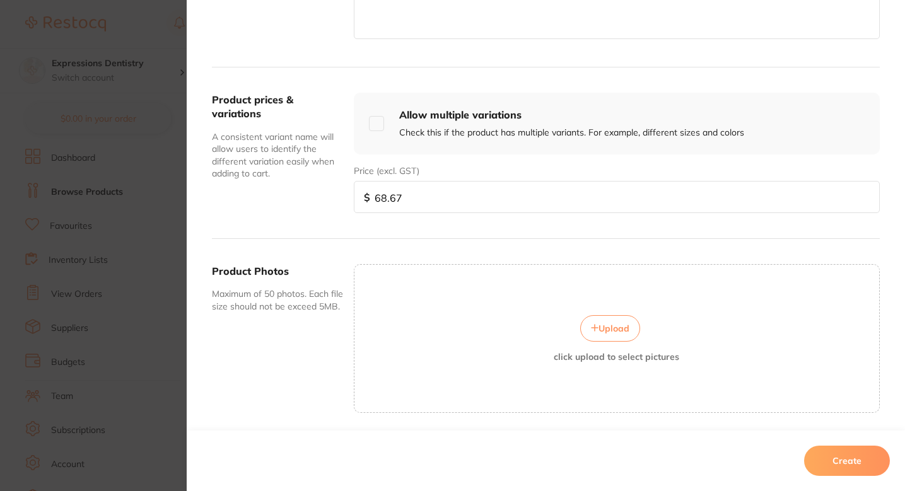
type input "68.67"
click at [590, 314] on div "Upload click upload to select pictures" at bounding box center [617, 338] width 526 height 149
click at [597, 319] on button "Upload" at bounding box center [610, 328] width 60 height 26
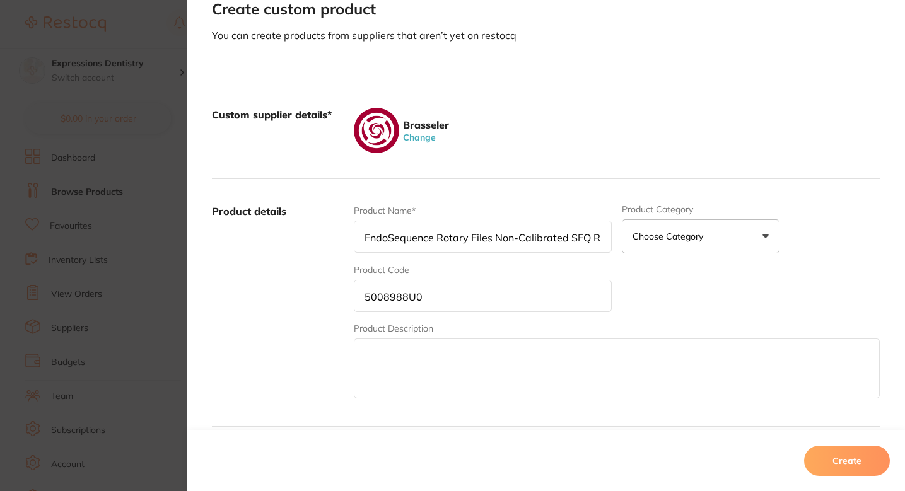
scroll to position [459, 0]
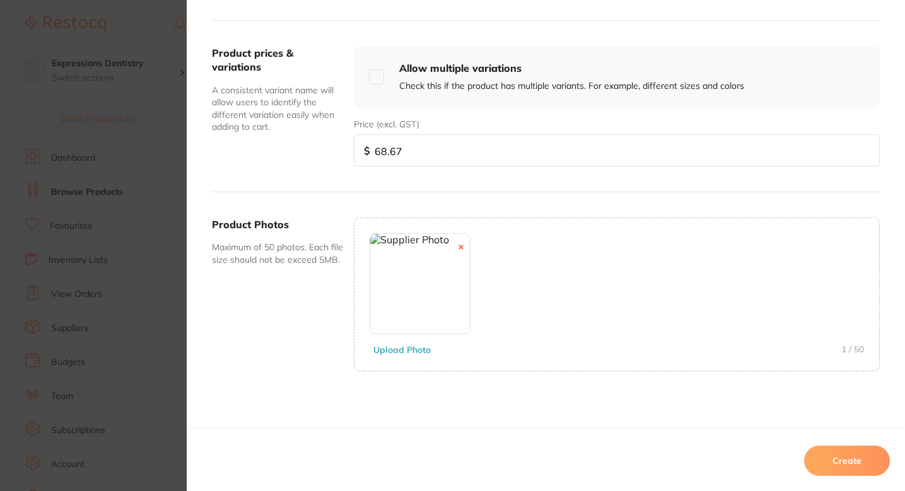
click at [847, 457] on button "Create" at bounding box center [847, 461] width 86 height 30
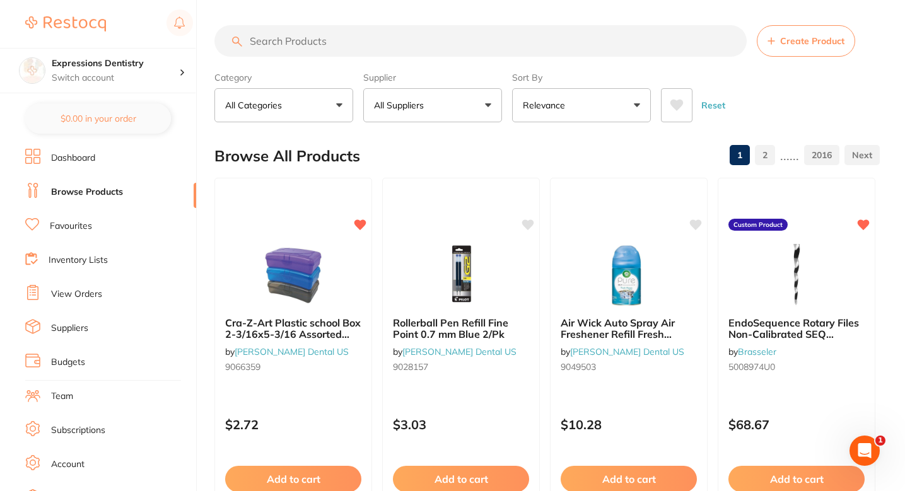
click at [409, 45] on input "search" at bounding box center [480, 41] width 532 height 32
click at [409, 36] on input "search" at bounding box center [480, 41] width 532 height 32
paste input "5008988U0"
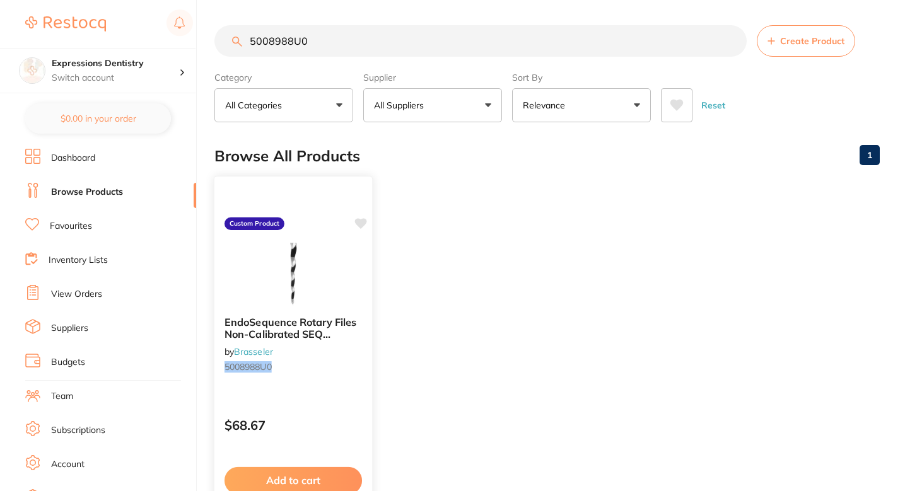
type input "5008988U0"
click at [360, 224] on icon at bounding box center [361, 223] width 12 height 11
click at [535, 192] on ul "EndoSequence Rotary Files Non-Calibrated SEQ RF20.06 Taper 25 mm (4 Pack) by Br…" at bounding box center [546, 359] width 665 height 363
click at [780, 27] on button "Create Product" at bounding box center [806, 41] width 98 height 32
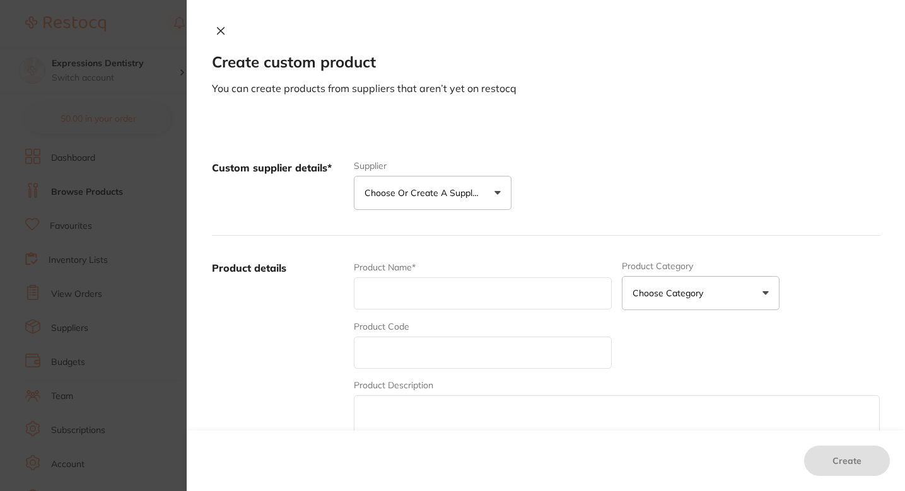
click at [450, 208] on button "Choose or create a supplier" at bounding box center [433, 193] width 158 height 34
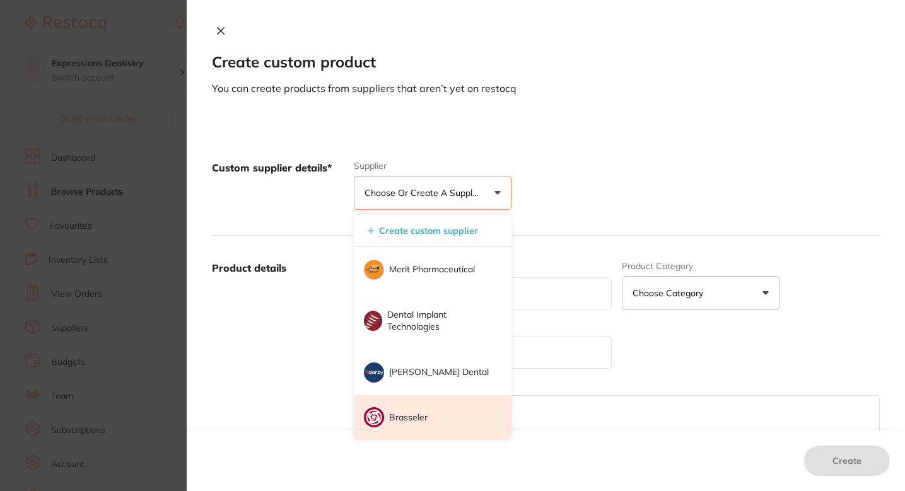
click at [425, 401] on li "Brasseler" at bounding box center [433, 417] width 158 height 45
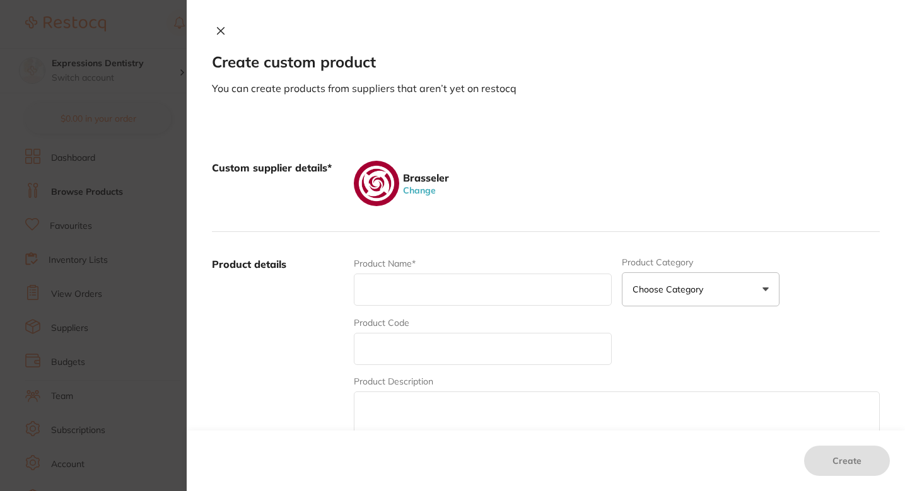
click at [442, 292] on input "text" at bounding box center [483, 290] width 258 height 32
click at [392, 336] on input "text" at bounding box center [483, 349] width 258 height 32
paste input "5008989U0"
type input "5008989U0"
click at [441, 294] on input "text" at bounding box center [483, 290] width 258 height 32
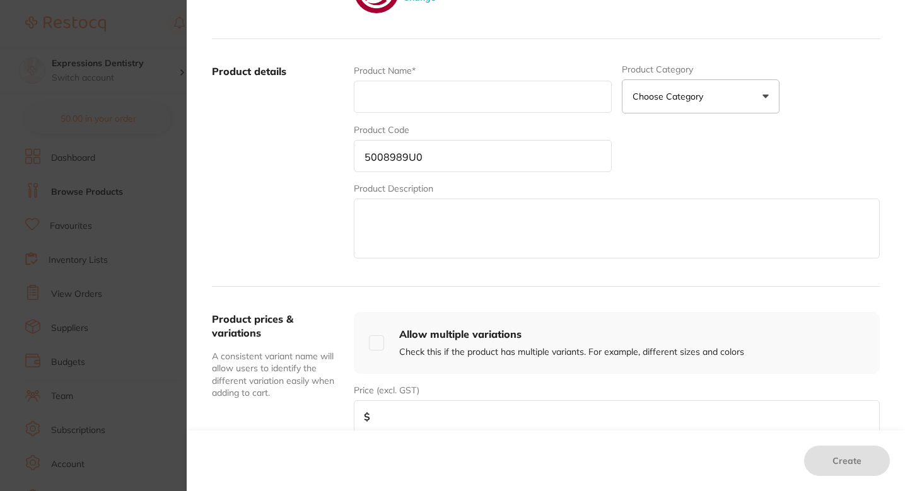
scroll to position [205, 0]
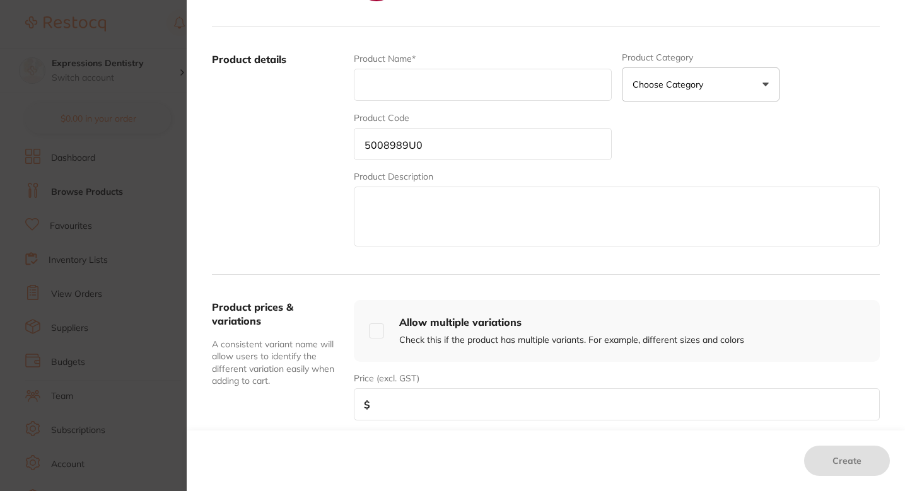
click at [721, 144] on div "Product Name* Product Category Choose Category 3d Printing Anaesthetic Articula…" at bounding box center [617, 150] width 526 height 197
click at [464, 90] on input "text" at bounding box center [483, 85] width 258 height 32
click at [401, 81] on input "text" at bounding box center [483, 85] width 258 height 32
paste input "EndoSequence Rotary Files Non-Calibrated SEQ RF25.06 Taper 25 mm (4 Pack)"
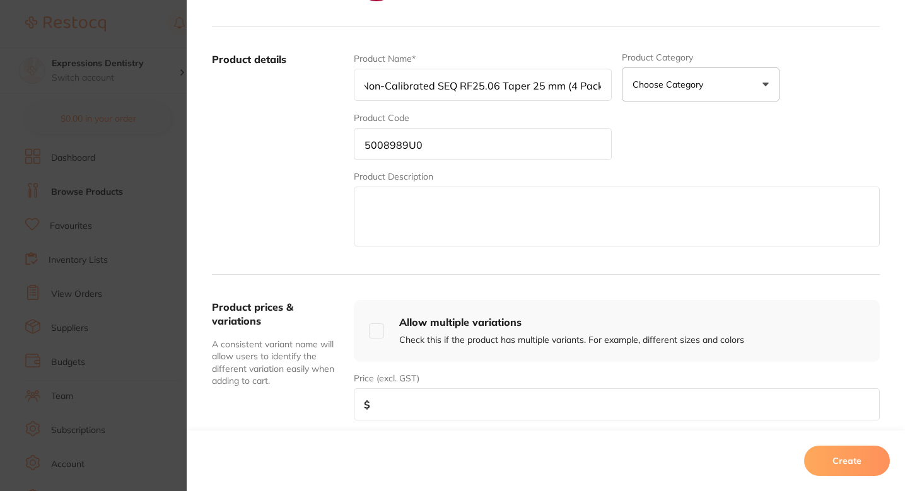
scroll to position [309, 0]
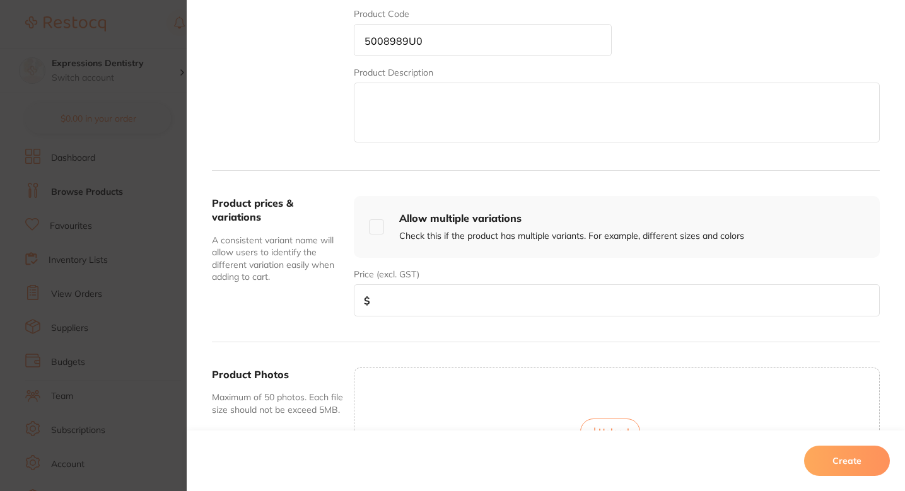
type input "EndoSequence Rotary Files Non-Calibrated SEQ RF25.06 Taper 25 mm (4 Pack)"
click at [408, 296] on input "number" at bounding box center [617, 300] width 526 height 32
type input "68.67"
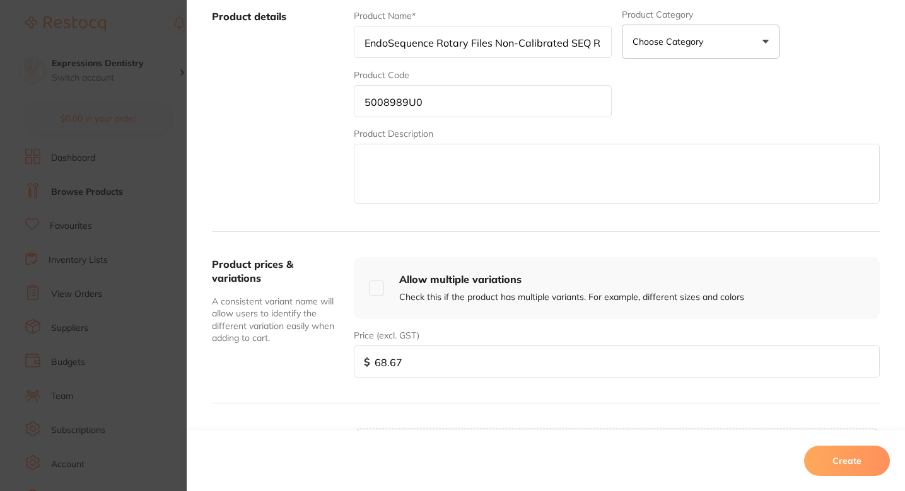
scroll to position [454, 0]
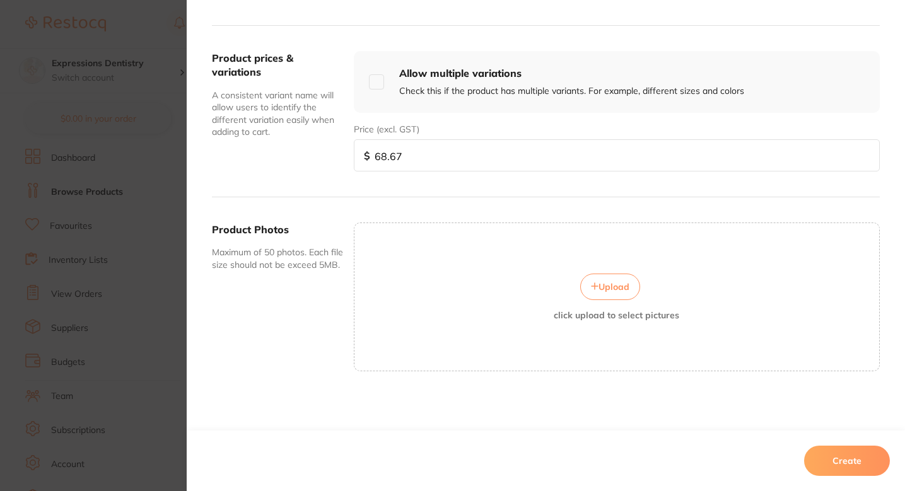
click at [600, 306] on div "Upload click upload to select pictures" at bounding box center [616, 297] width 525 height 47
click at [601, 281] on span "Upload" at bounding box center [614, 286] width 31 height 11
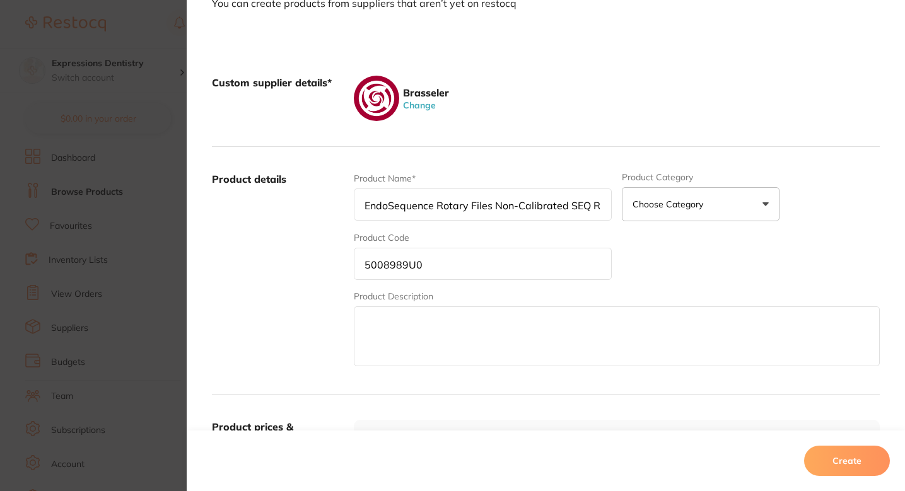
scroll to position [0, 0]
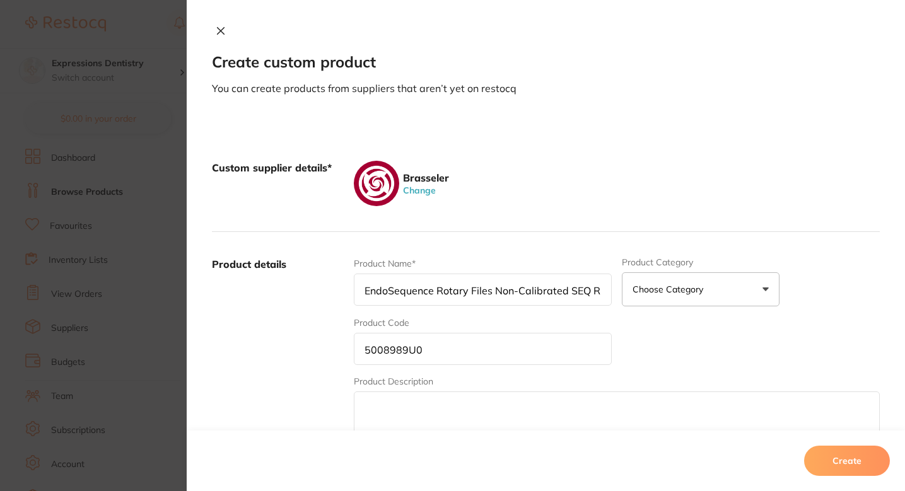
click at [836, 459] on button "Create" at bounding box center [847, 461] width 86 height 30
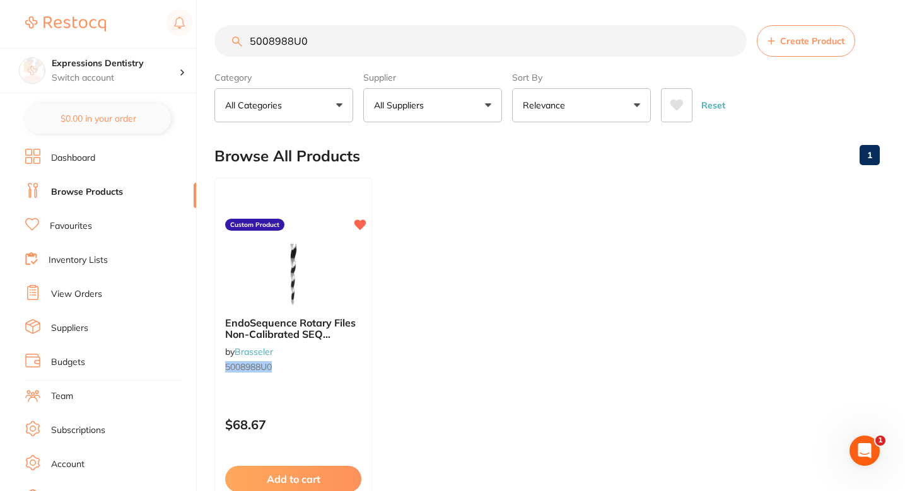
click at [349, 30] on input "5008988U0" at bounding box center [480, 41] width 532 height 32
paste input "EndoSequence Rotary Files Non-Calibrated SEQ RF25.06 Taper 25 mm (4 Pack)"
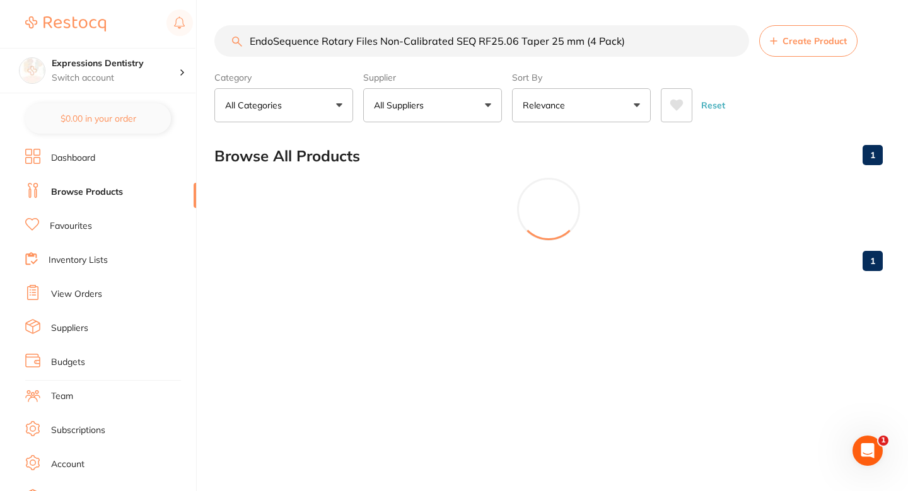
click at [421, 48] on input "EndoSequence Rotary Files Non-Calibrated SEQ RF25.06 Taper 25 mm (4 Pack)" at bounding box center [481, 41] width 535 height 32
paste input "5008989U0"
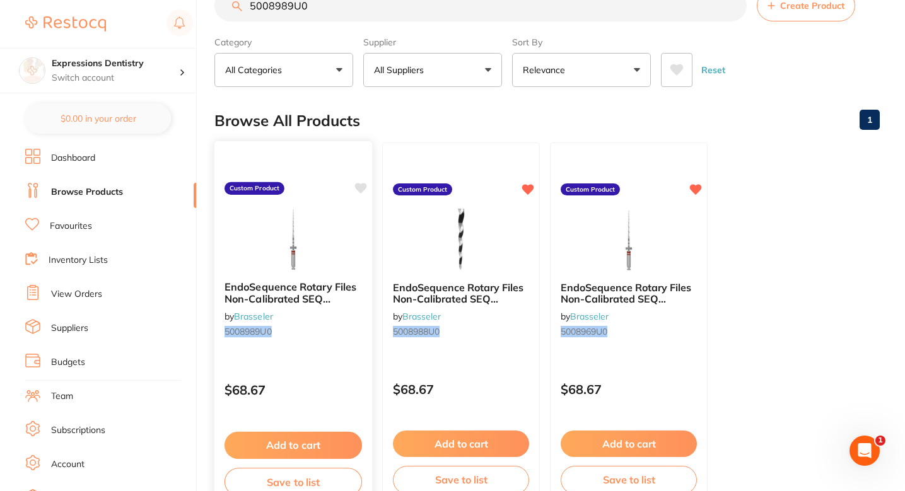
scroll to position [35, 0]
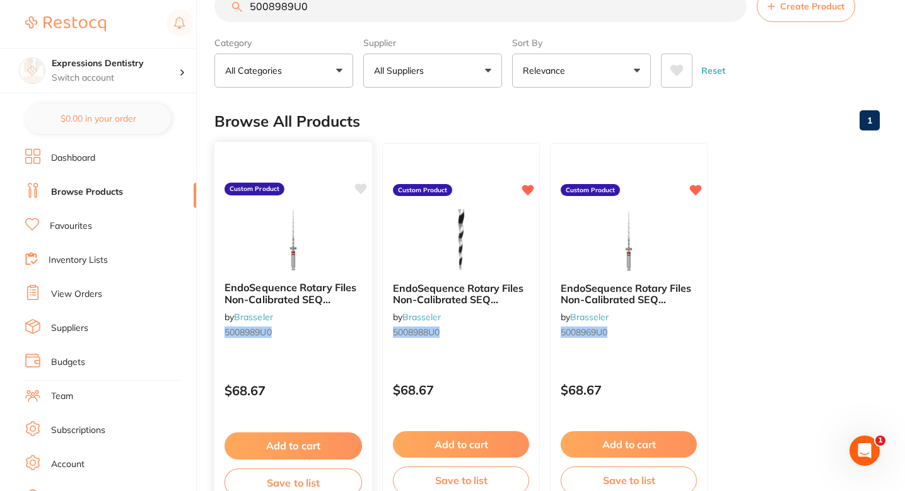
type input "5008989U0"
click at [361, 190] on icon at bounding box center [361, 189] width 12 height 11
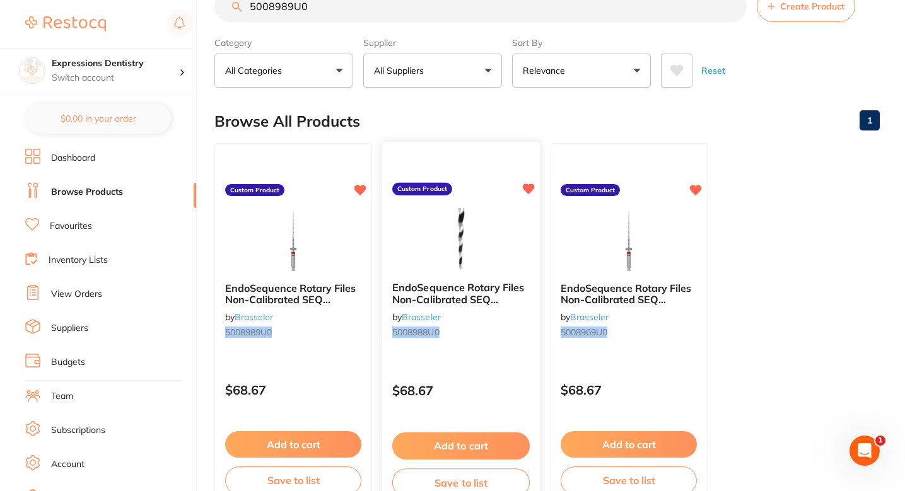
scroll to position [0, 0]
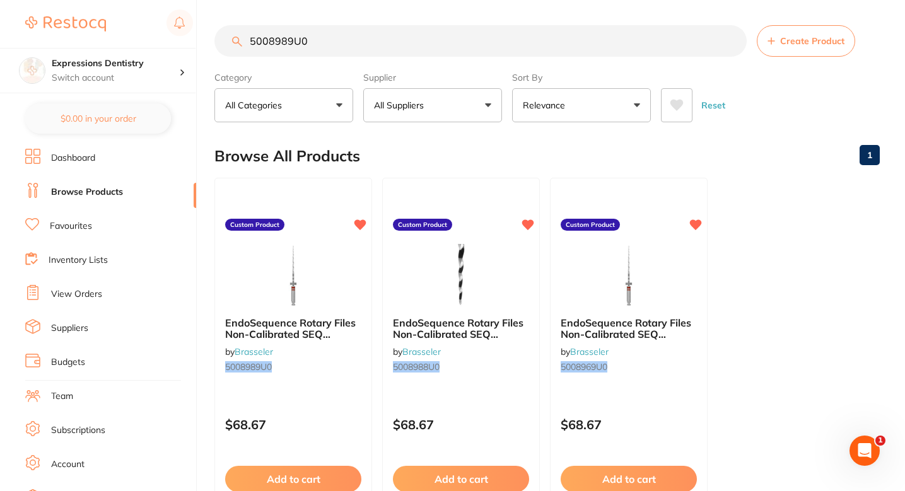
click at [775, 201] on ul "EndoSequence Rotary Files Non-Calibrated SEQ RF25.06 Taper 25 mm (4 Pack) by Br…" at bounding box center [546, 359] width 665 height 363
click at [802, 46] on span "Create Product" at bounding box center [812, 41] width 64 height 10
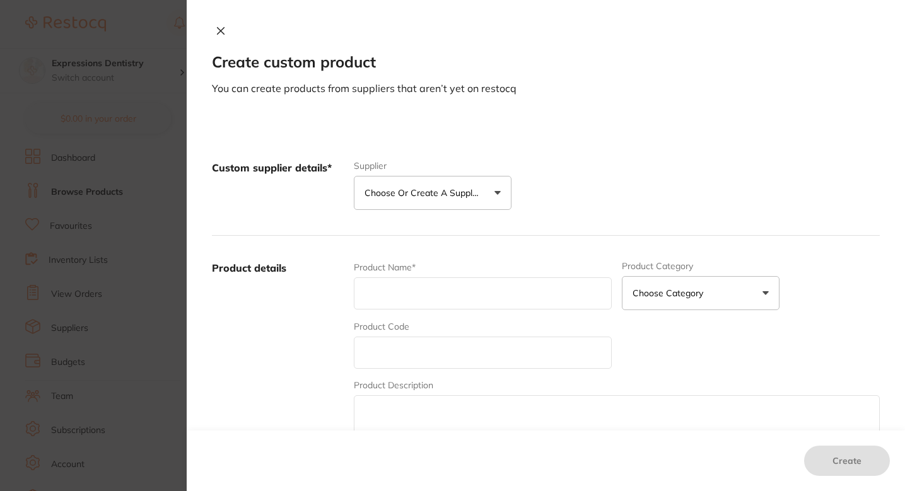
click at [455, 202] on button "Choose or create a supplier" at bounding box center [433, 193] width 158 height 34
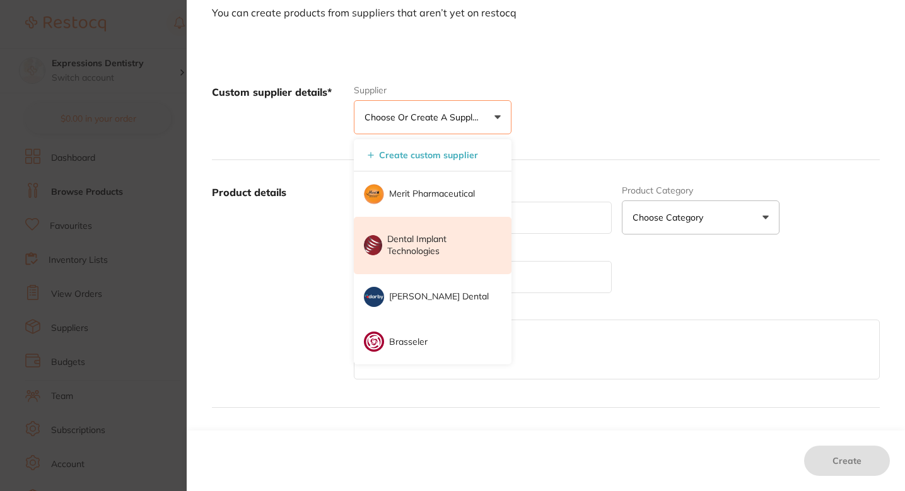
scroll to position [105, 0]
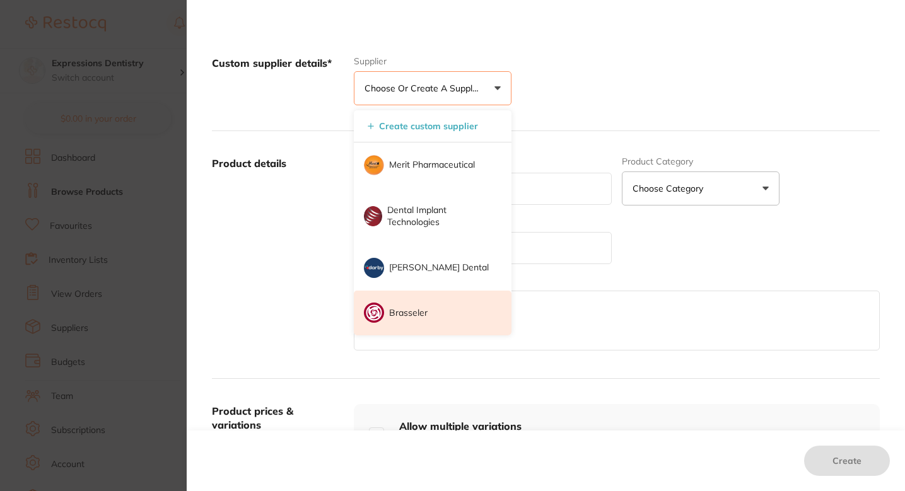
click at [423, 332] on li "Brasseler" at bounding box center [433, 313] width 158 height 45
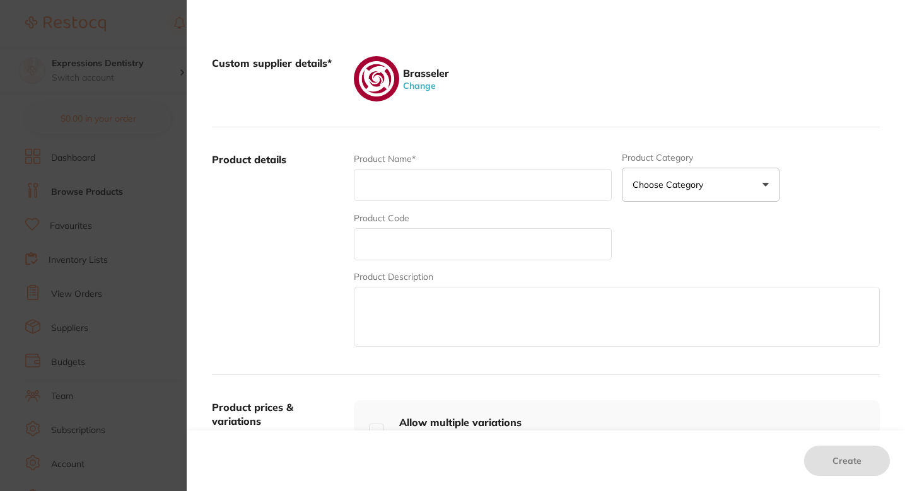
click at [445, 240] on input "text" at bounding box center [483, 244] width 258 height 32
paste input "5008990U0"
type input "5008990U0"
click at [442, 182] on input "text" at bounding box center [483, 185] width 258 height 32
click at [397, 182] on input "text" at bounding box center [483, 185] width 258 height 32
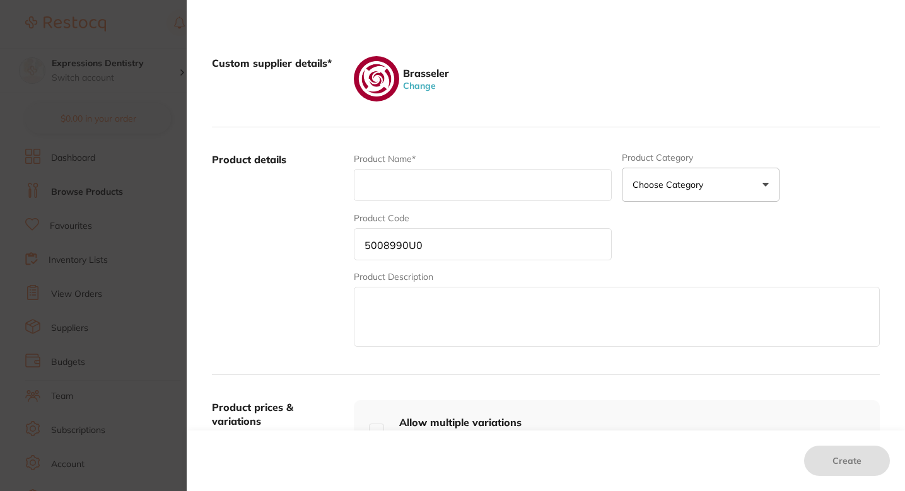
paste input "EndoSequence Rotary Files Non-Calibrated SEQ RF30.06 Taper 25 mm (4 Pack)"
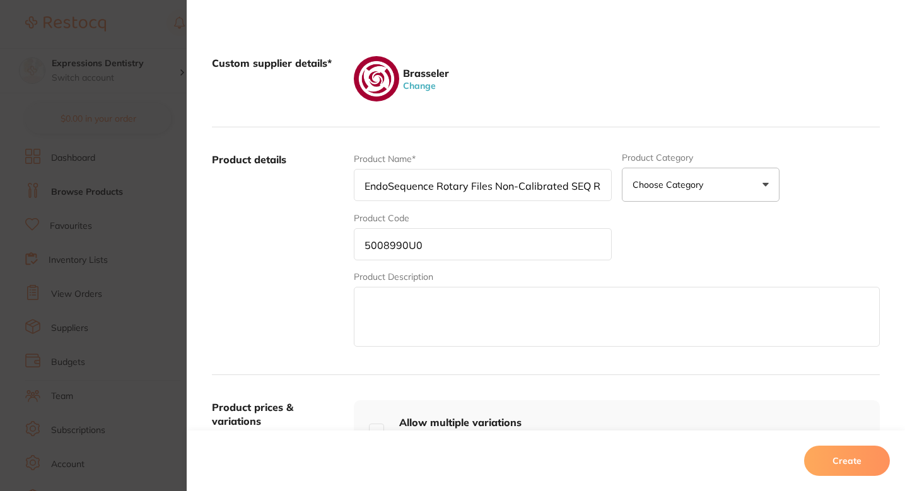
scroll to position [0, 134]
type input "EndoSequence Rotary Files Non-Calibrated SEQ RF30.06 Taper 25 mm (4 Pack)"
click at [307, 288] on label "Product details" at bounding box center [278, 251] width 132 height 197
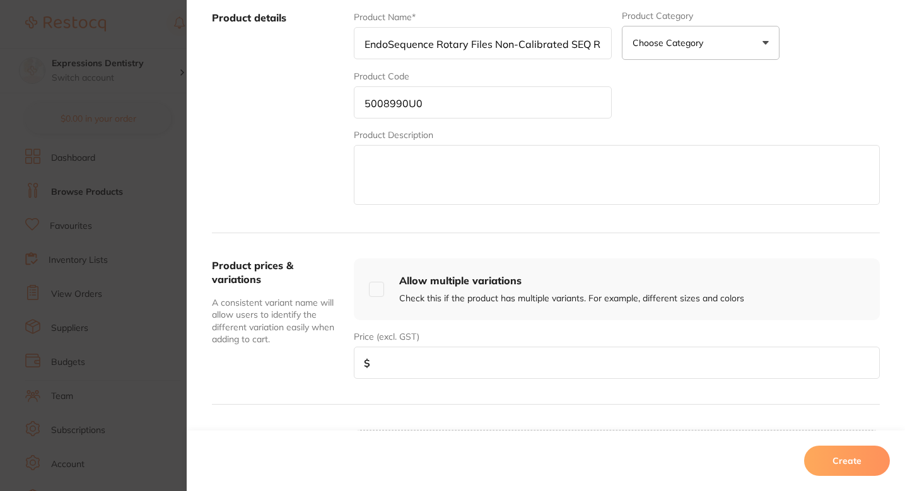
click at [383, 376] on input "number" at bounding box center [617, 363] width 526 height 32
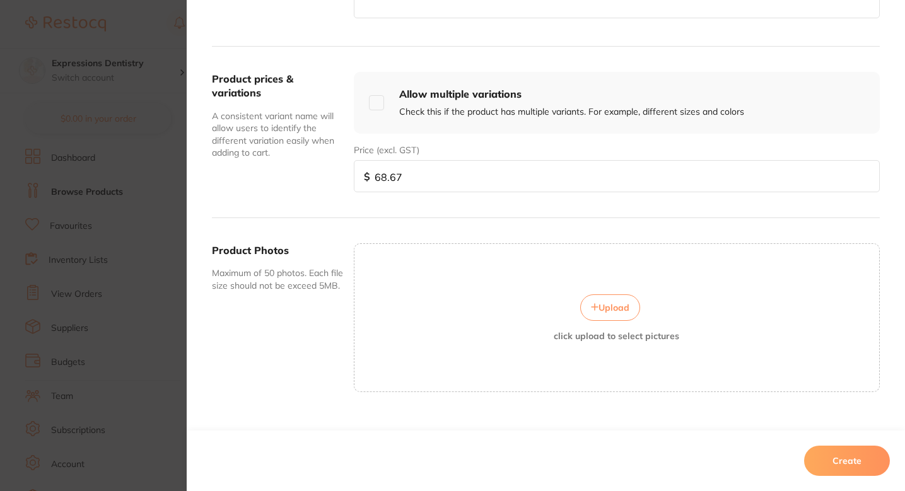
scroll to position [249, 0]
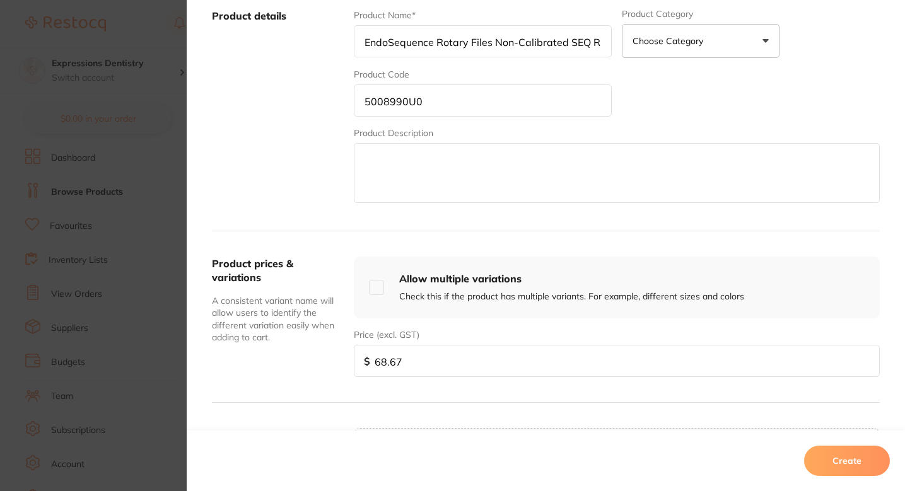
type input "68.67"
click at [430, 113] on input "5008990U0" at bounding box center [483, 101] width 258 height 32
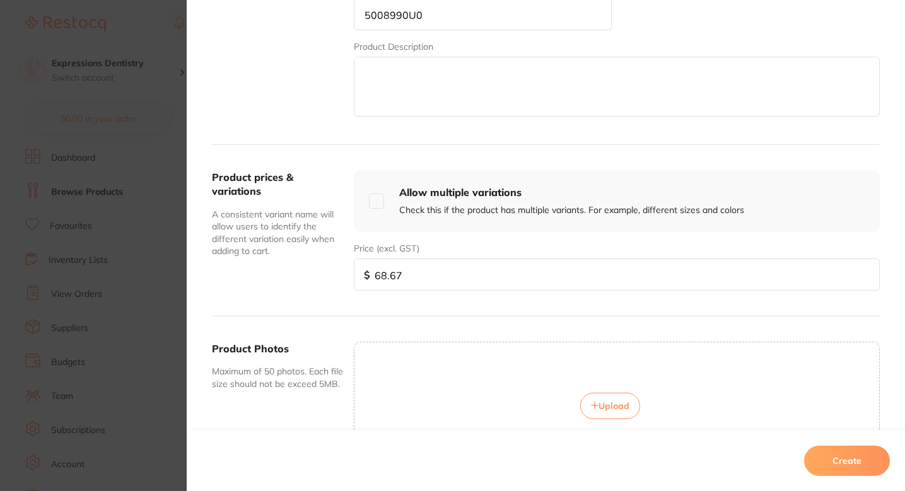
scroll to position [385, 0]
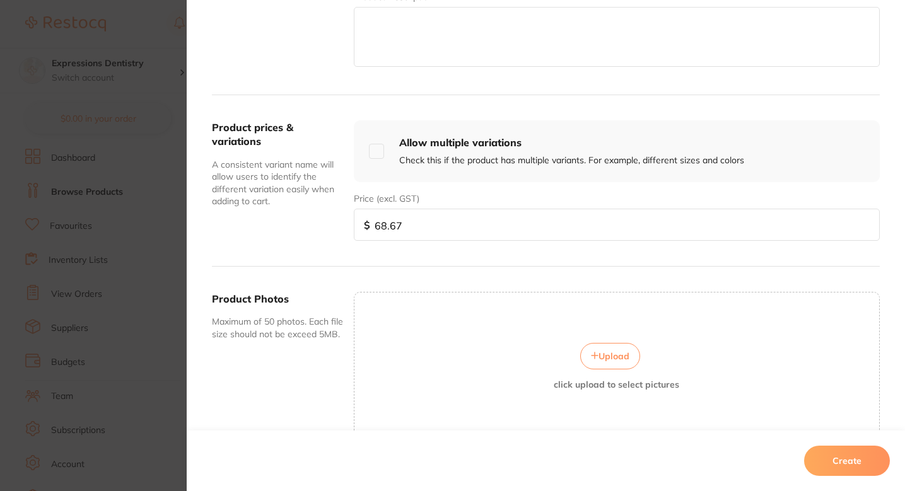
click at [604, 351] on span "Upload" at bounding box center [614, 356] width 31 height 11
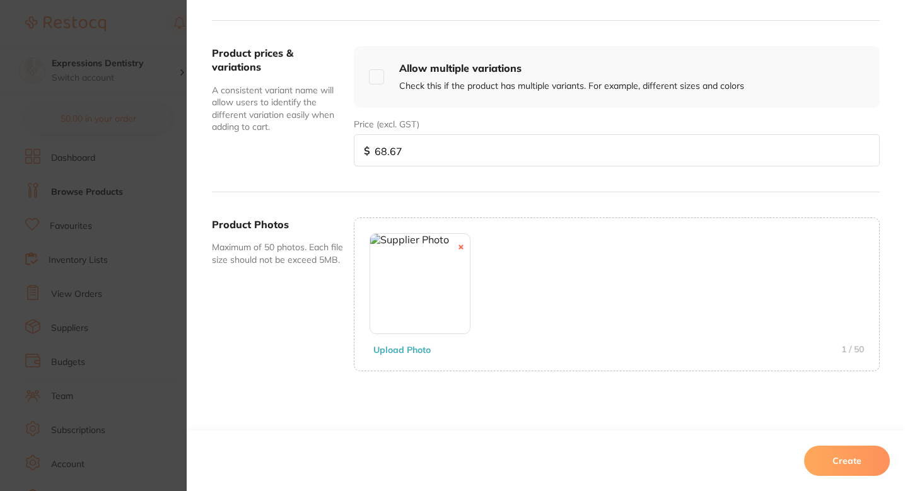
click at [842, 465] on button "Create" at bounding box center [847, 461] width 86 height 30
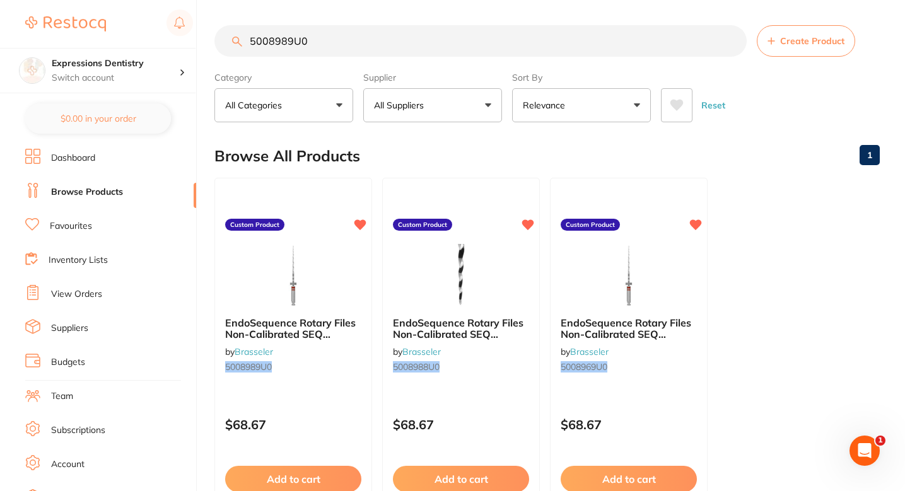
click at [430, 44] on input "5008989U0" at bounding box center [480, 41] width 532 height 32
paste input "90"
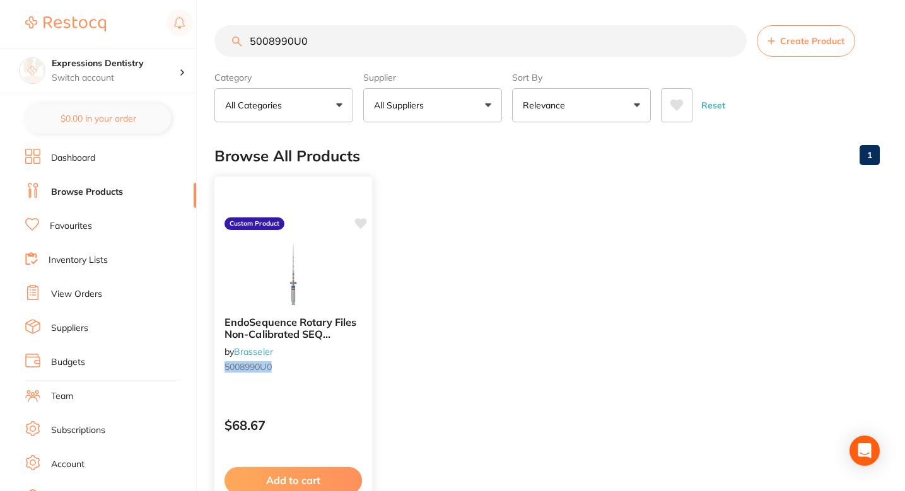
type input "5008990U0"
click at [362, 224] on icon at bounding box center [361, 223] width 12 height 11
click at [411, 43] on input "5008990U0" at bounding box center [480, 41] width 532 height 32
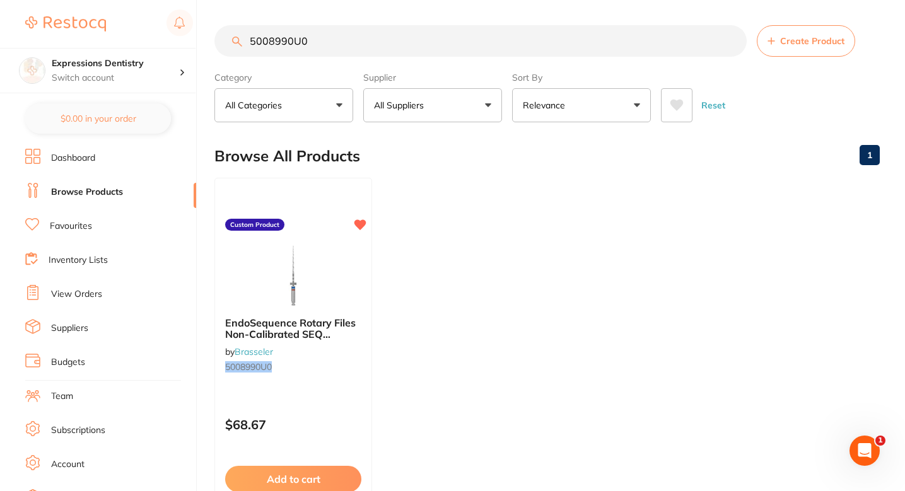
click at [786, 24] on main "5008990U0 Create Product Category All Categories All Categories No categories f…" at bounding box center [559, 303] width 691 height 606
click at [787, 32] on button "Create Product" at bounding box center [806, 41] width 98 height 32
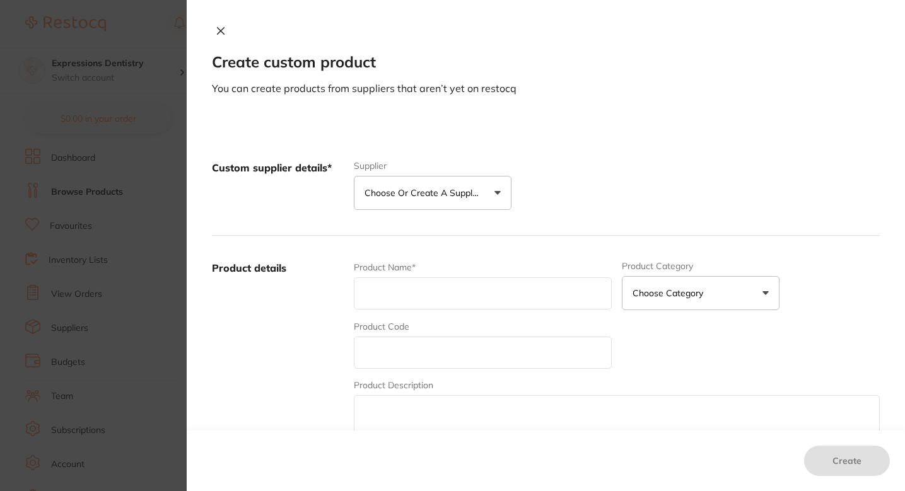
click at [484, 186] on button "Choose or create a supplier" at bounding box center [433, 193] width 158 height 34
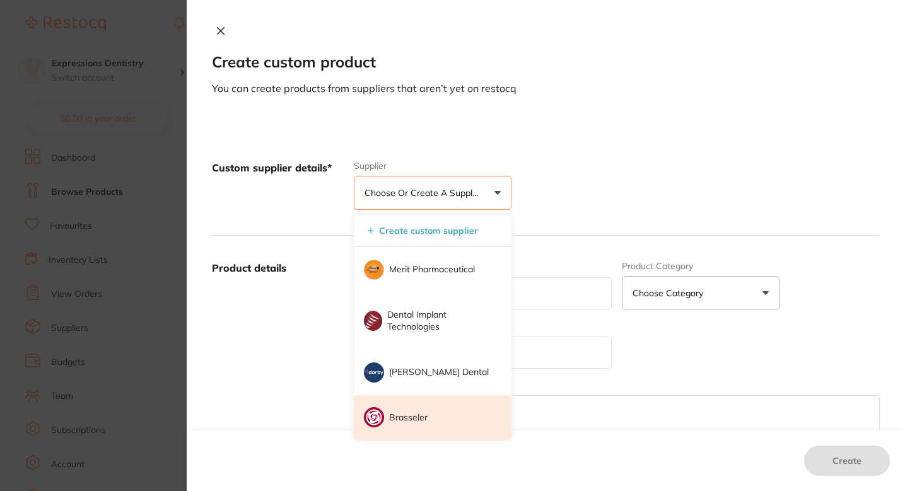
click at [419, 406] on li "Brasseler" at bounding box center [433, 417] width 158 height 45
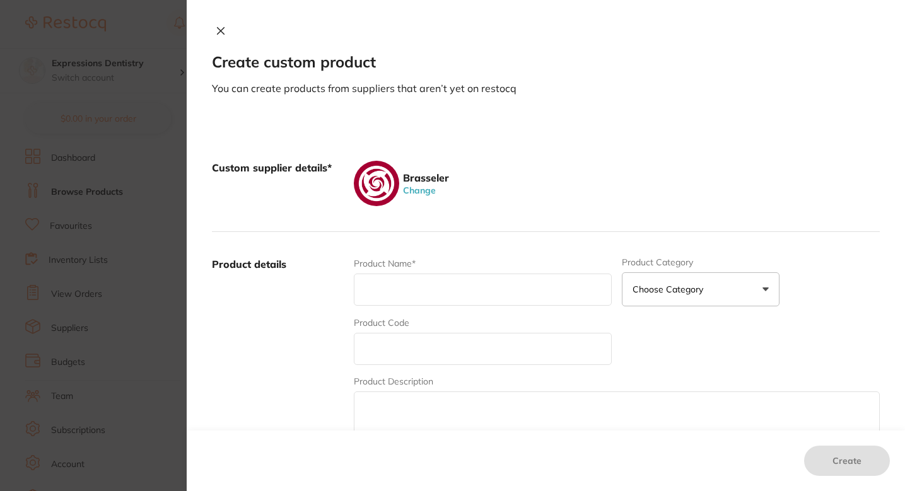
click at [439, 300] on input "text" at bounding box center [483, 290] width 258 height 32
click at [377, 353] on input "text" at bounding box center [483, 349] width 258 height 32
paste input "5008984U0"
type input "5008984U0"
click at [450, 298] on input "text" at bounding box center [483, 290] width 258 height 32
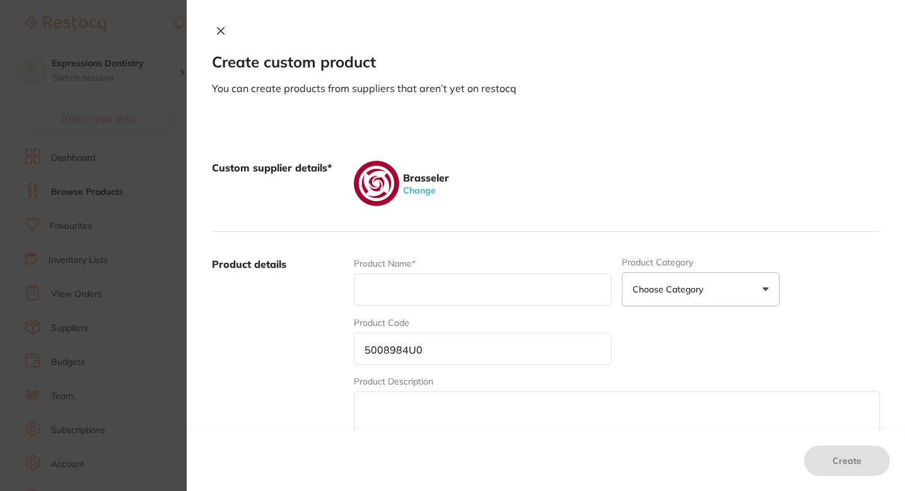
paste input "EndoSequence Rotary Files Non-Calibrated SEQ RF30.04 Taper 25 mm (4 Pack)"
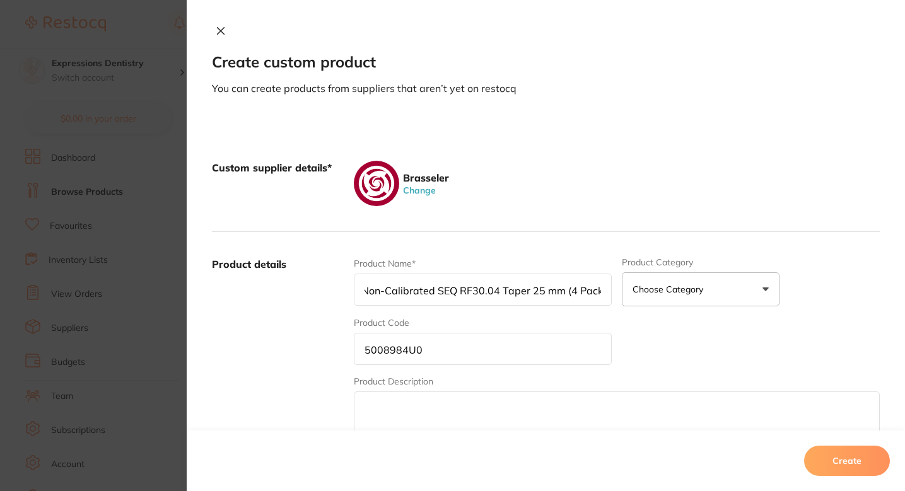
type input "EndoSequence Rotary Files Non-Calibrated SEQ RF30.04 Taper 25 mm (4 Pack)"
click at [597, 210] on div "Custom supplier details* Brasseler Change" at bounding box center [546, 184] width 668 height 97
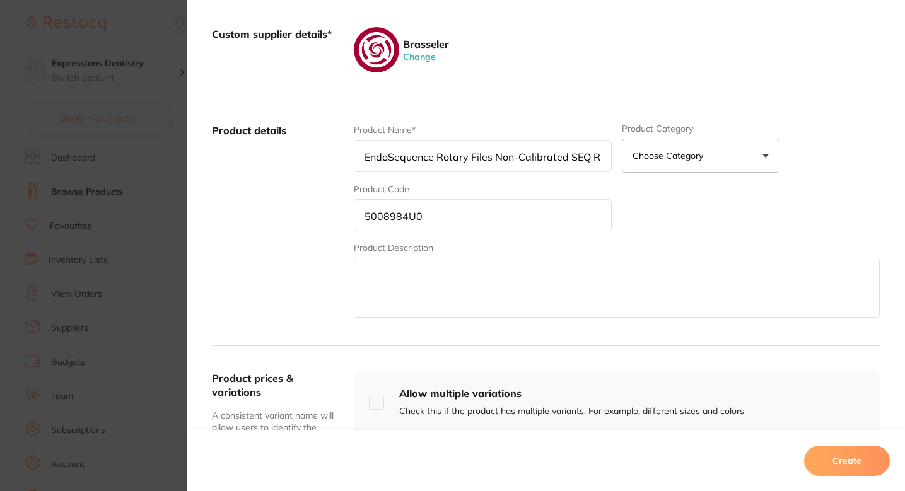
scroll to position [390, 0]
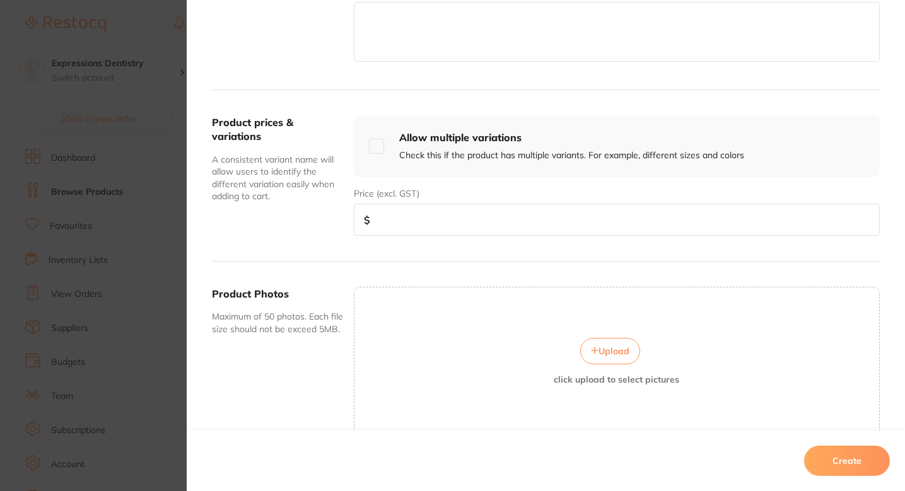
click at [398, 229] on input "number" at bounding box center [617, 220] width 526 height 32
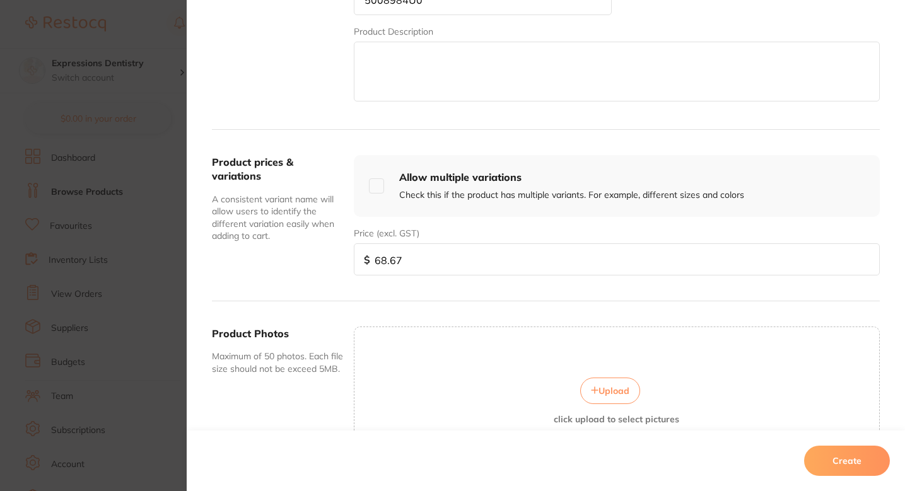
scroll to position [334, 0]
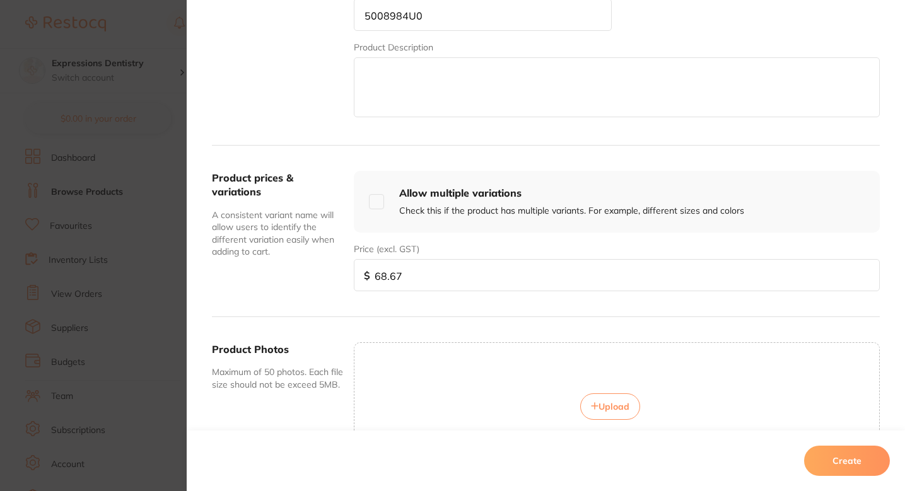
type input "68.67"
click at [484, 20] on input "5008984U0" at bounding box center [483, 15] width 258 height 32
click at [607, 404] on span "Upload" at bounding box center [614, 406] width 31 height 11
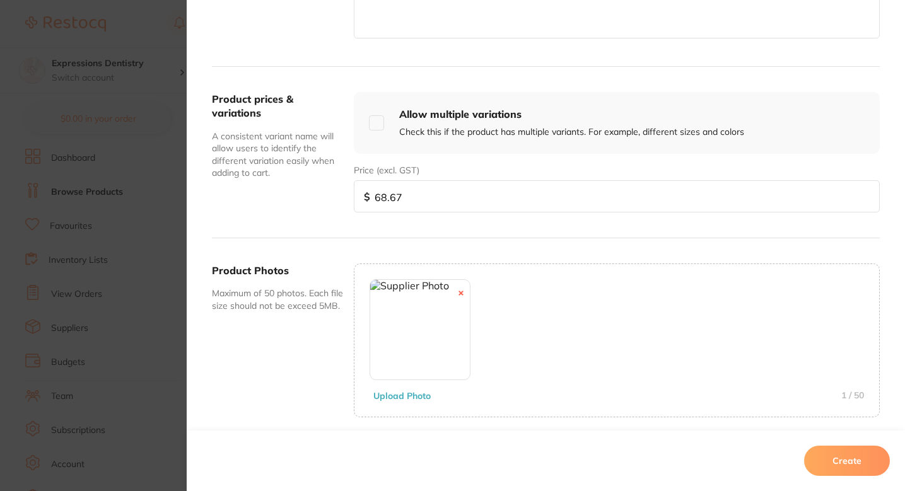
scroll to position [459, 0]
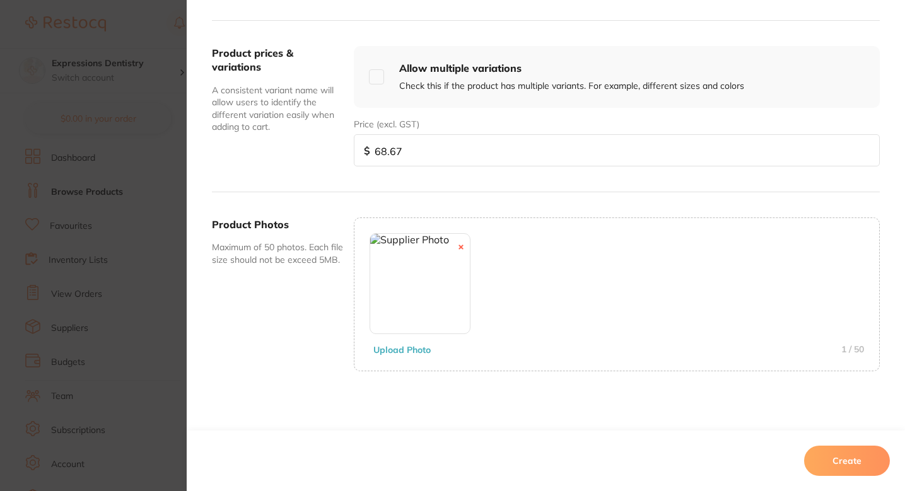
click at [856, 471] on button "Create" at bounding box center [847, 461] width 86 height 30
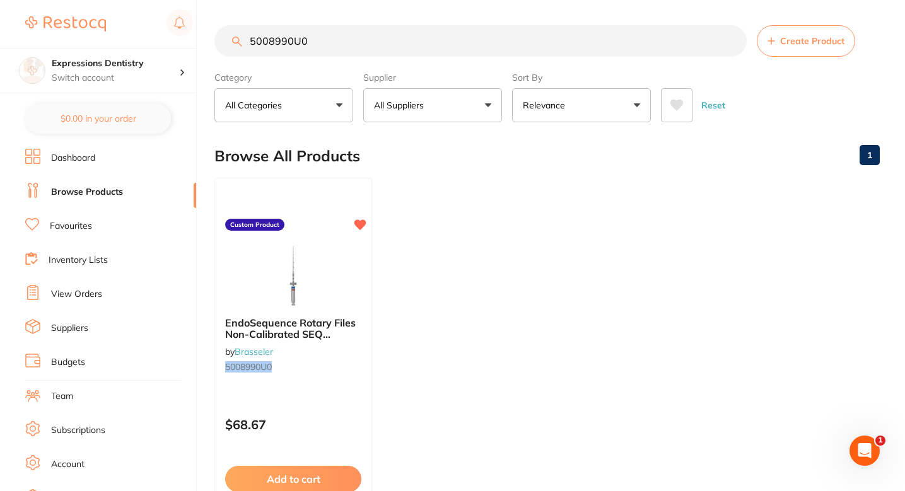
click at [365, 44] on input "5008990U0" at bounding box center [480, 41] width 532 height 32
type input "v"
paste input "5008984U0"
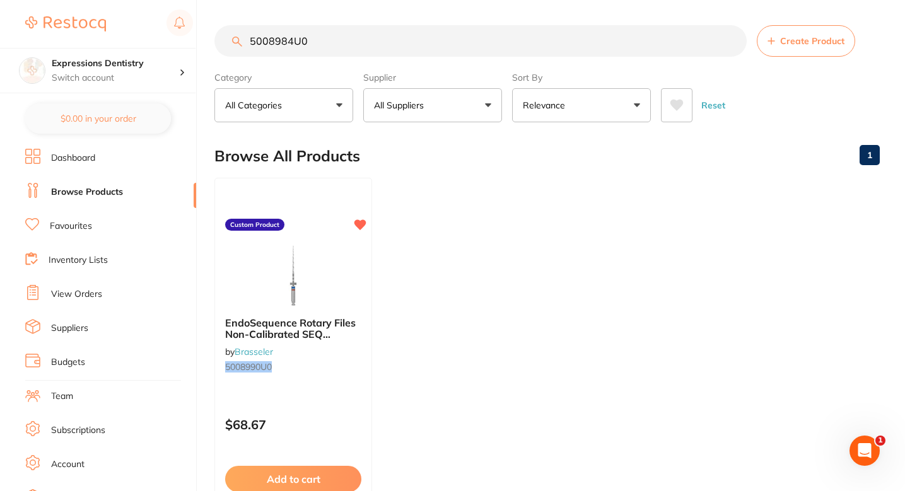
type input "5008984U0"
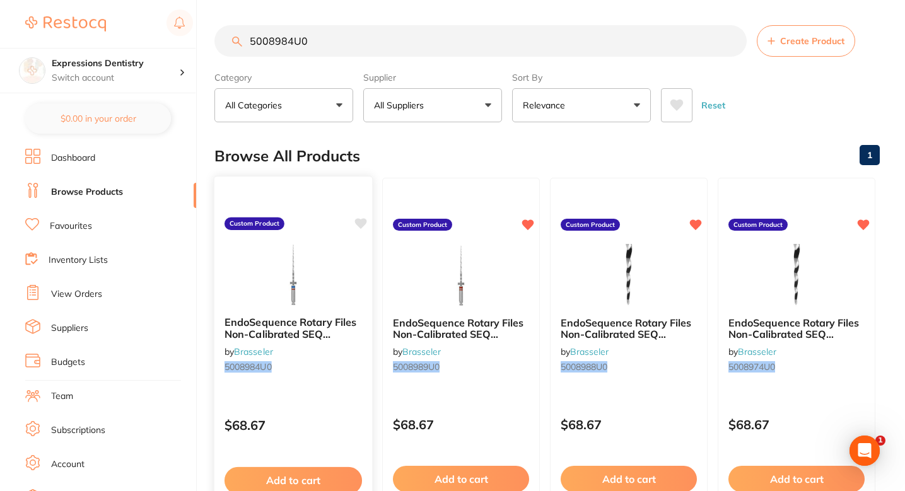
scroll to position [0, 0]
click at [362, 225] on icon at bounding box center [361, 223] width 12 height 11
click at [766, 122] on main "5008984U0 Create Product Category All Categories All Categories No categories f…" at bounding box center [559, 303] width 691 height 606
click at [819, 23] on main "5008984U0 Create Product Category All Categories All Categories No categories f…" at bounding box center [559, 303] width 691 height 606
click at [810, 33] on button "Create Product" at bounding box center [806, 41] width 98 height 32
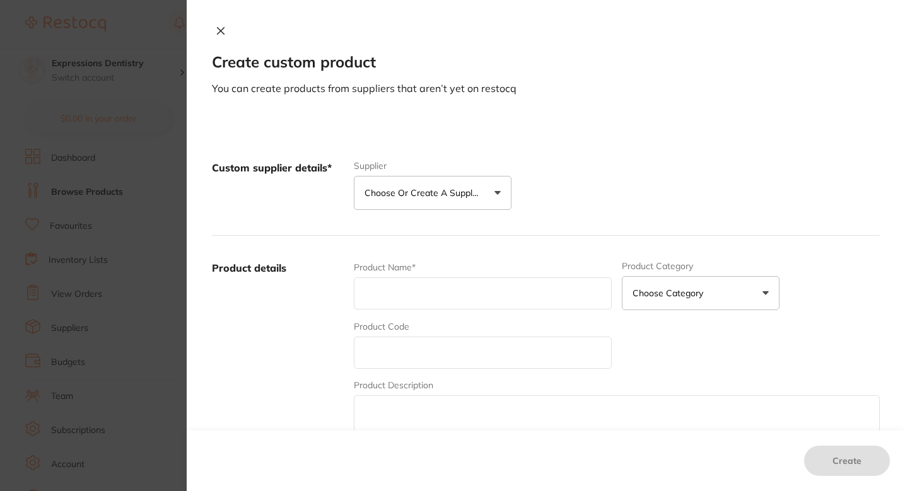
click at [464, 173] on div "Supplier Choose or create a supplier Create custom supplier Merit Pharmaceutica…" at bounding box center [433, 185] width 158 height 49
click at [438, 199] on p "Choose or create a supplier" at bounding box center [425, 193] width 120 height 13
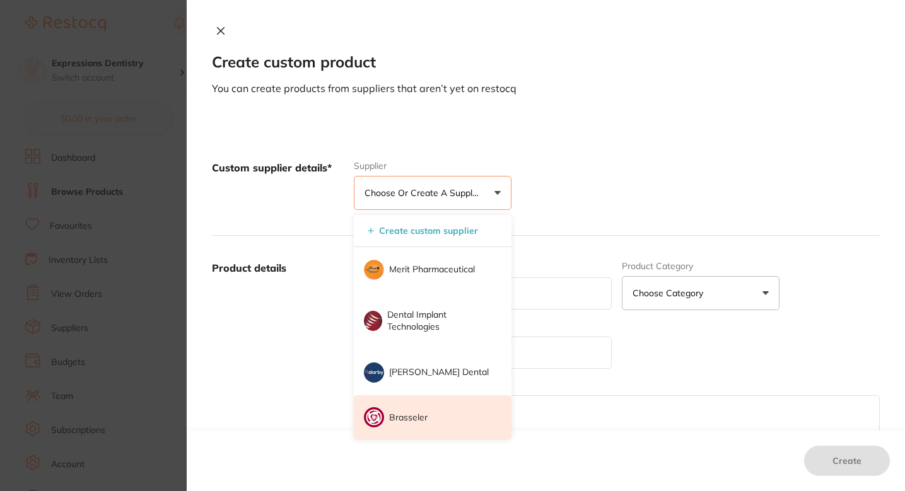
click at [420, 413] on p "Brasseler" at bounding box center [408, 418] width 38 height 13
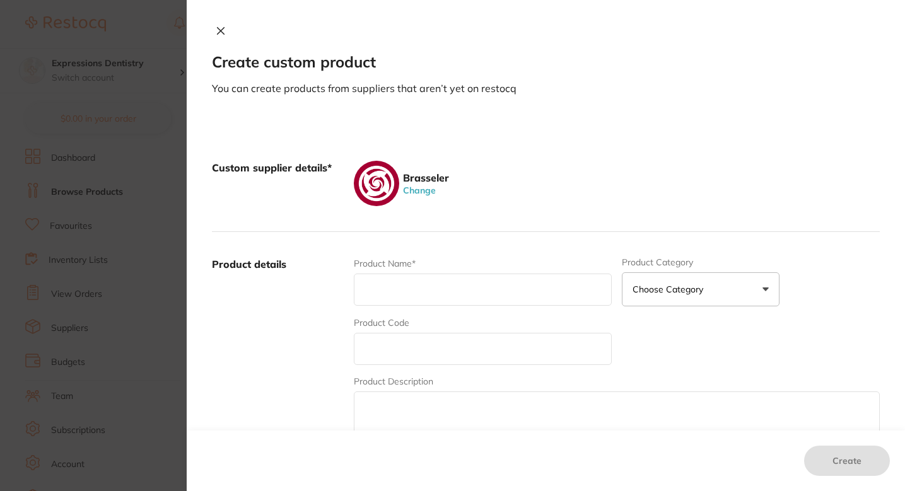
click at [445, 293] on input "text" at bounding box center [483, 290] width 258 height 32
click at [395, 329] on div "Product Code" at bounding box center [483, 341] width 258 height 49
click at [395, 334] on input "text" at bounding box center [483, 349] width 258 height 32
paste input "5011705U0"
type input "5011705U0"
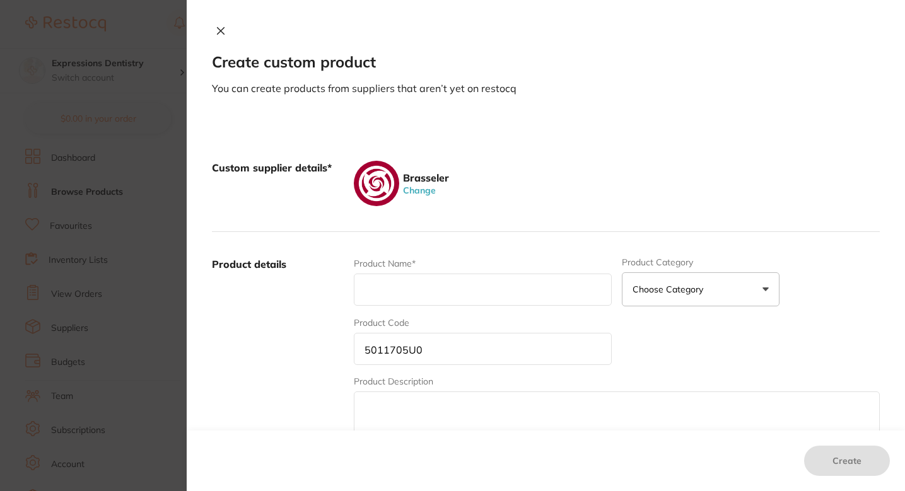
click at [430, 269] on div "Product Name*" at bounding box center [483, 281] width 258 height 49
click at [430, 281] on input "text" at bounding box center [483, 290] width 258 height 32
paste input "KontrolFlex Standard K-Files - KFK.20.21CWS 21 mm (6 Pack)"
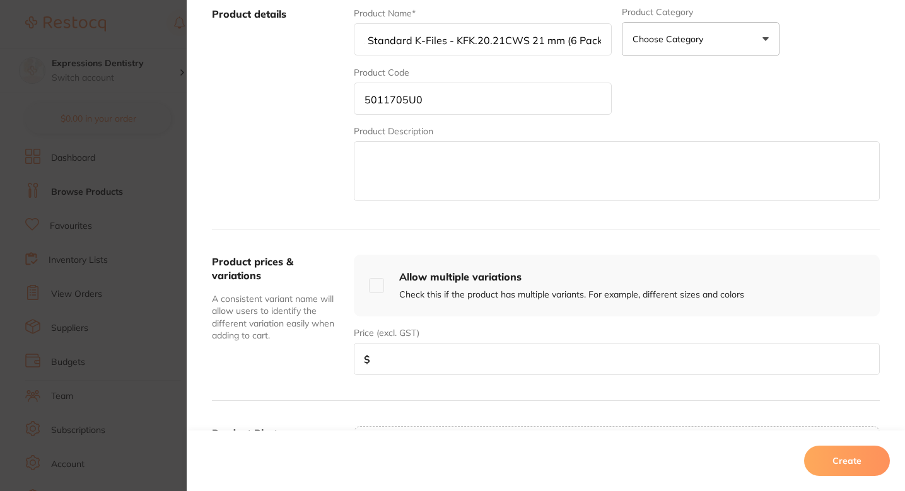
scroll to position [288, 0]
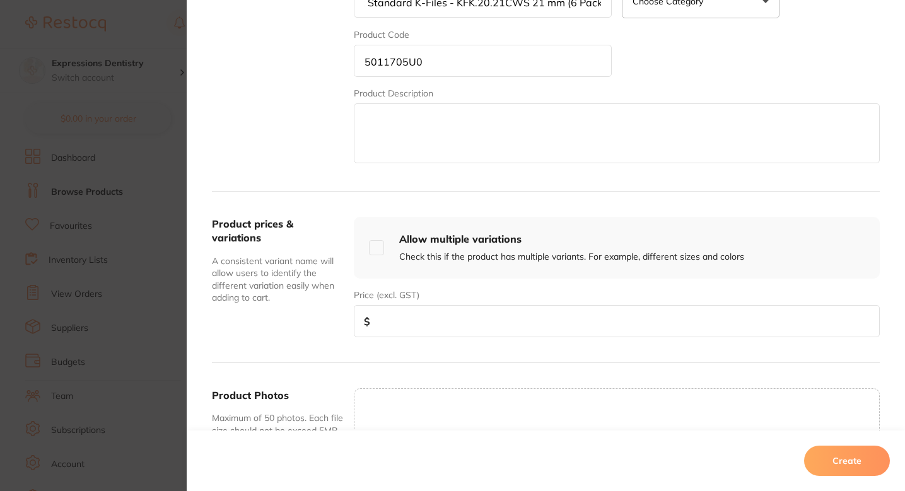
type input "KontrolFlex Standard K-Files - KFK.20.21CWS 21 mm (6 Pack)"
click at [451, 322] on input "number" at bounding box center [617, 321] width 526 height 32
click at [444, 312] on input "number" at bounding box center [617, 321] width 526 height 32
paste input "17.33"
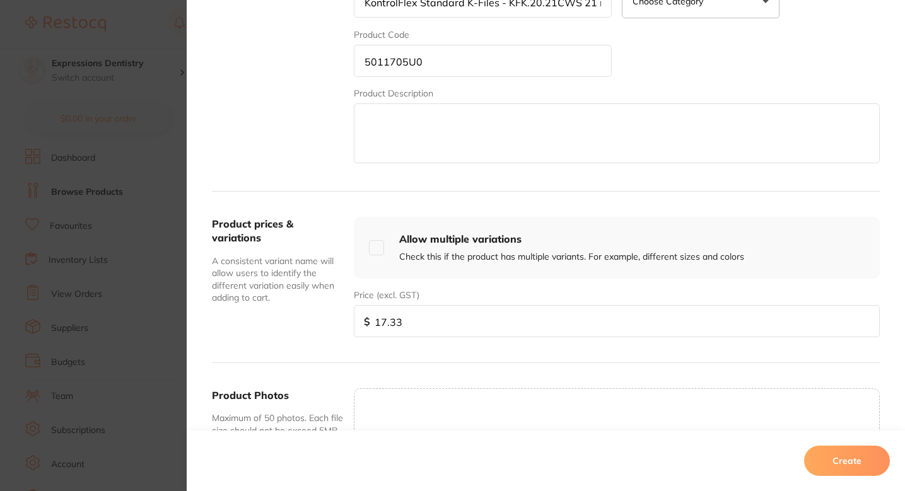
type input "17.33"
click at [416, 67] on input "5011705U0" at bounding box center [483, 61] width 258 height 32
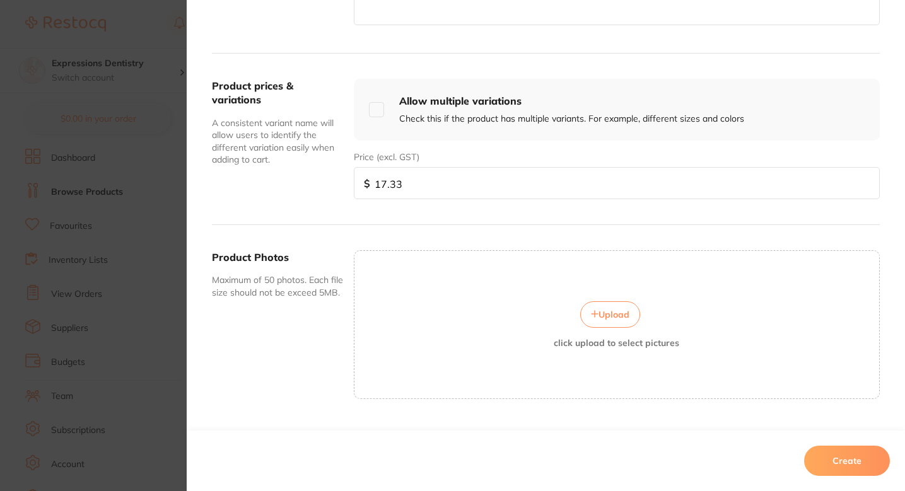
scroll to position [454, 0]
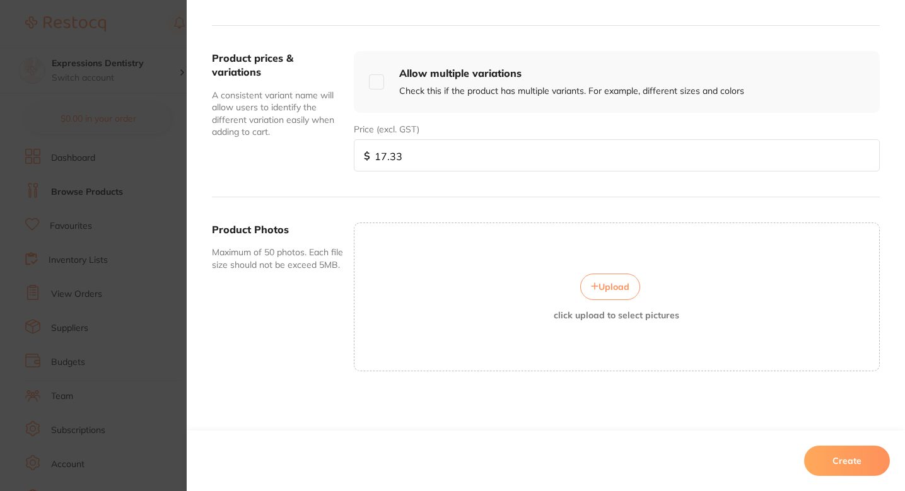
click at [617, 276] on button "Upload" at bounding box center [610, 287] width 60 height 26
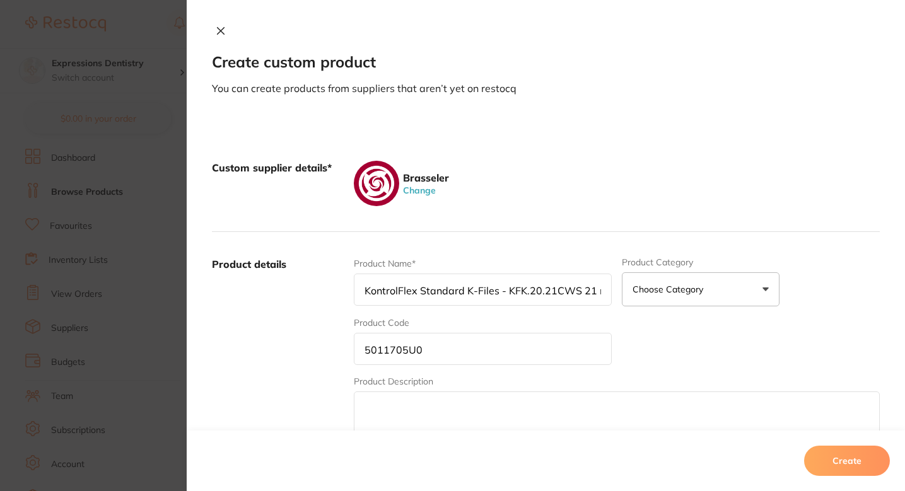
scroll to position [459, 0]
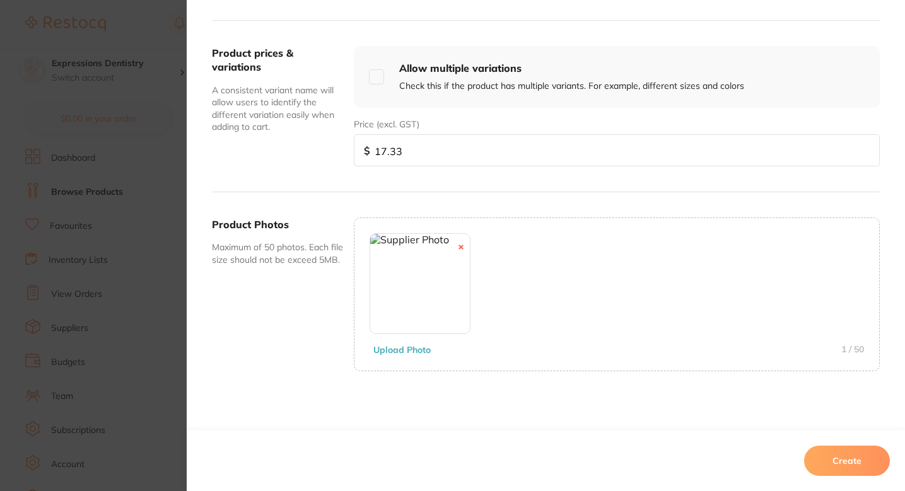
click at [853, 464] on button "Create" at bounding box center [847, 461] width 86 height 30
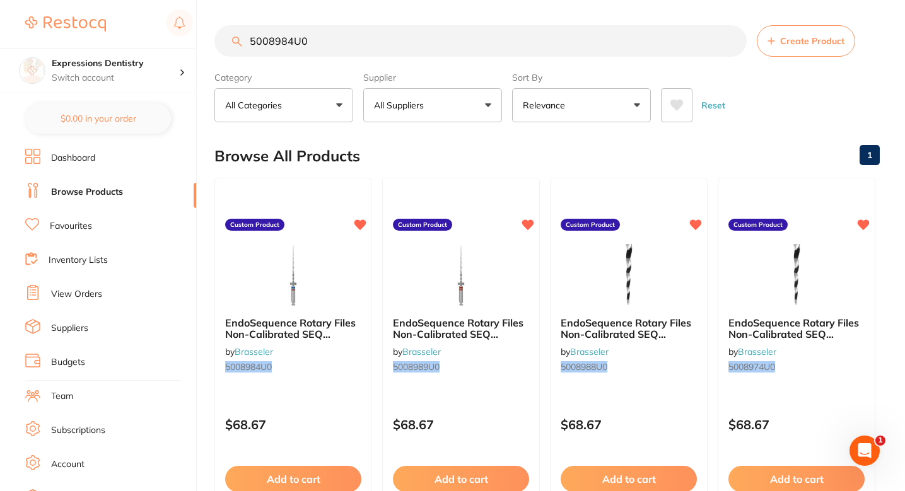
click at [433, 62] on section "5008984U0 Create Product Category All Categories All Categories No categories f…" at bounding box center [546, 73] width 665 height 97
click at [433, 59] on section "5008984U0 Create Product Category All Categories All Categories No categories f…" at bounding box center [546, 73] width 665 height 97
click at [454, 49] on input "5008984U0" at bounding box center [480, 41] width 532 height 32
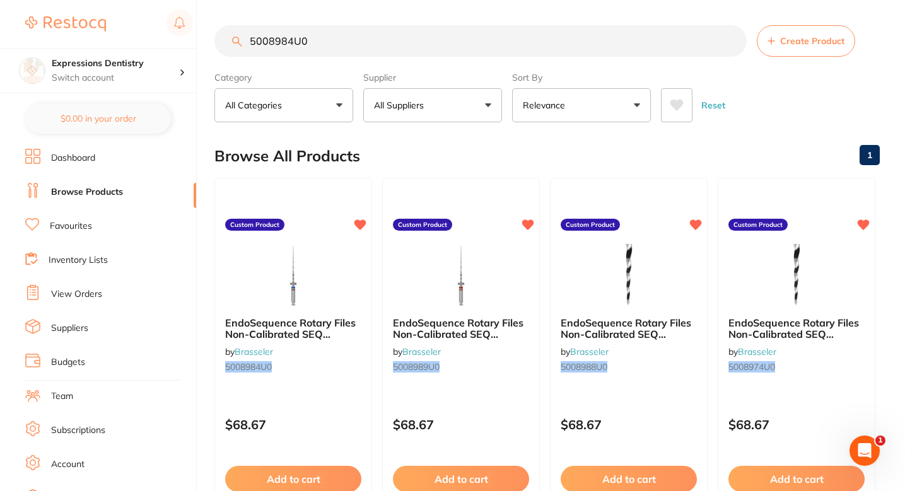
paste input "11705"
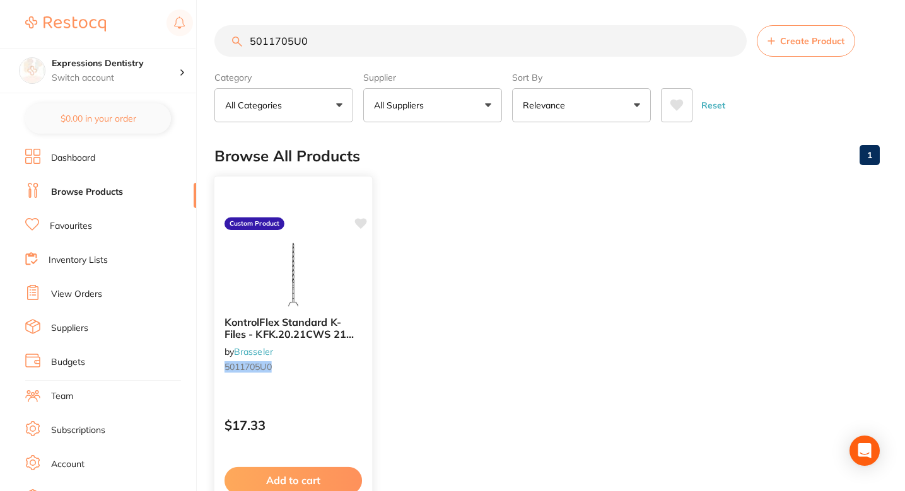
type input "5011705U0"
click at [361, 225] on icon at bounding box center [361, 223] width 12 height 11
click at [814, 48] on button "Create Product" at bounding box center [806, 41] width 98 height 32
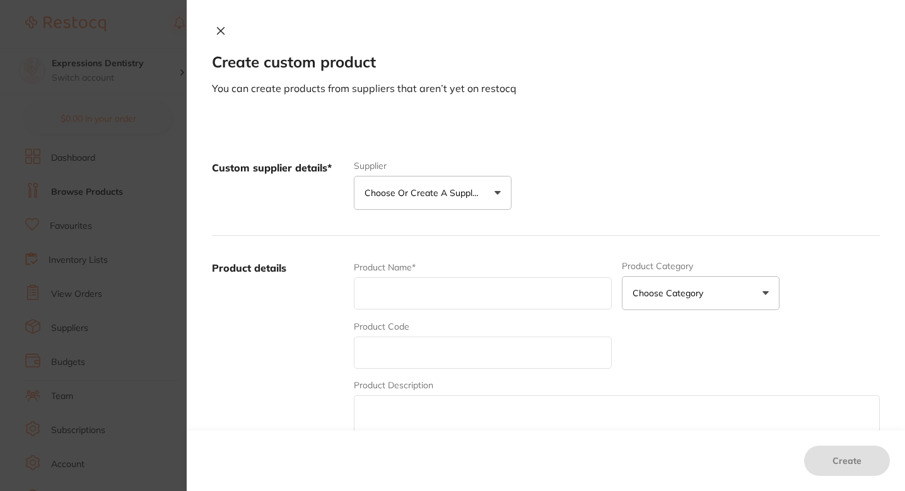
click at [450, 199] on p "Choose or create a supplier" at bounding box center [425, 193] width 120 height 13
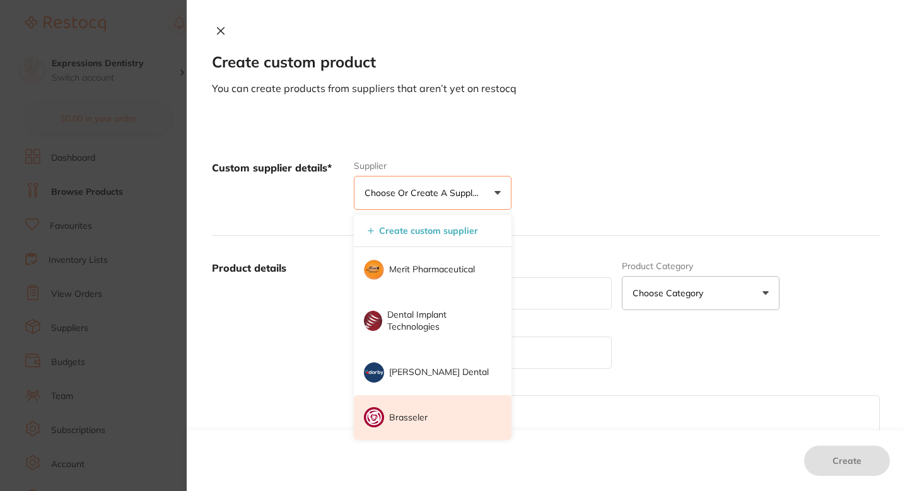
click at [425, 416] on li "Brasseler" at bounding box center [433, 417] width 158 height 45
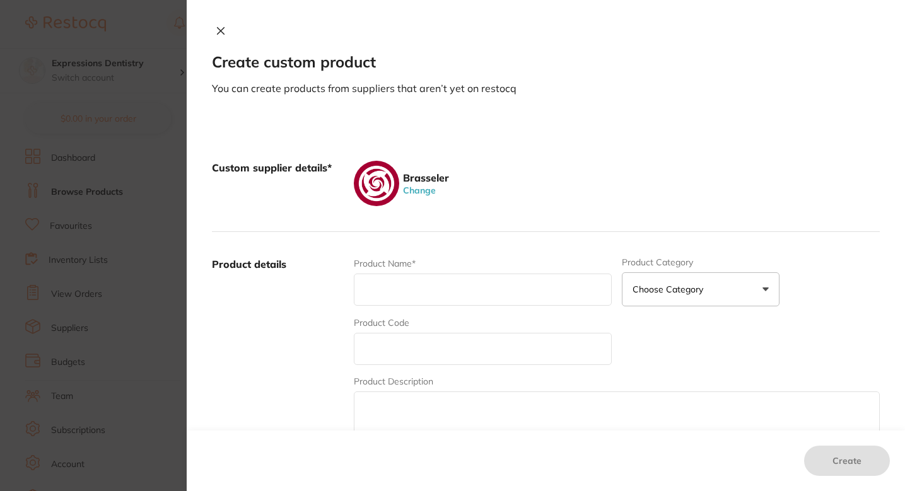
click at [435, 329] on div "Product Code" at bounding box center [483, 341] width 258 height 49
click at [426, 336] on input "text" at bounding box center [483, 349] width 258 height 32
paste input "5011709U0"
type input "5011709U0"
click at [395, 305] on input "text" at bounding box center [483, 290] width 258 height 32
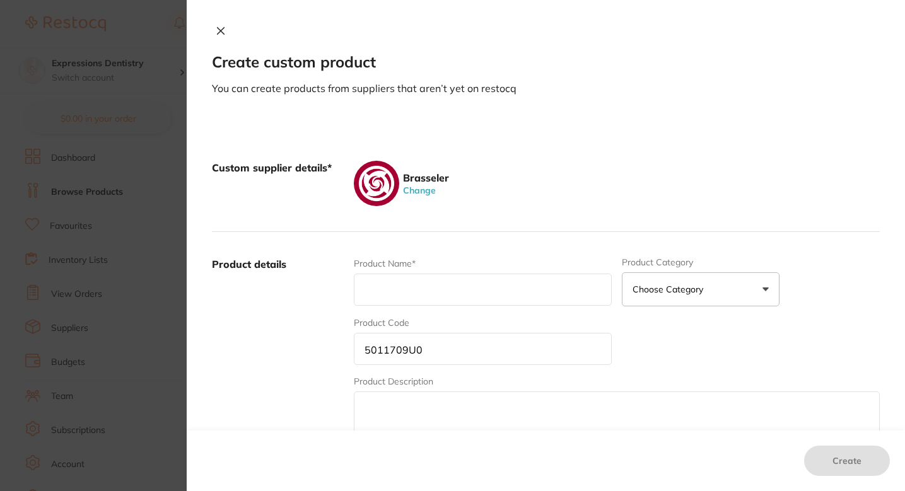
click at [423, 291] on input "text" at bounding box center [483, 290] width 258 height 32
paste input "KontrolFlex Standard K-Files - KFK.40.21CWS 21 mm (6 Pack)"
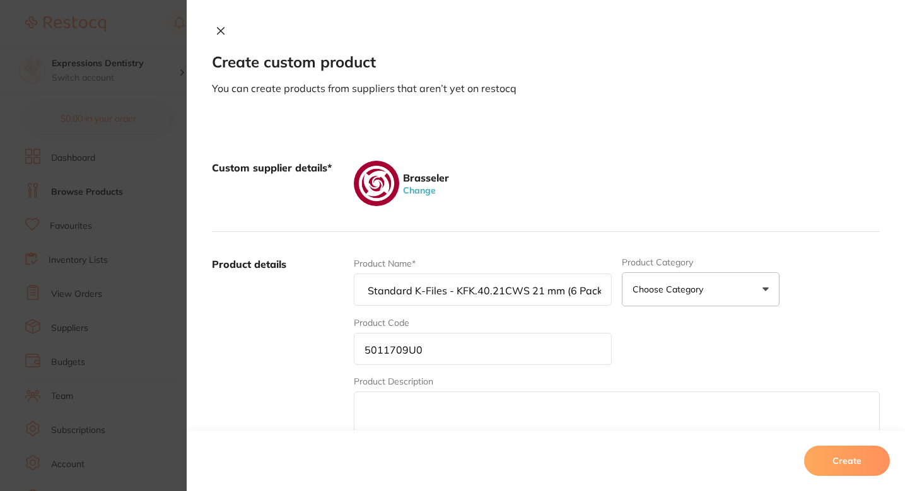
type input "KontrolFlex Standard K-Files - KFK.40.21CWS 21 mm (6 Pack)"
click at [515, 228] on div "Custom supplier details* Brasseler Change" at bounding box center [546, 184] width 668 height 97
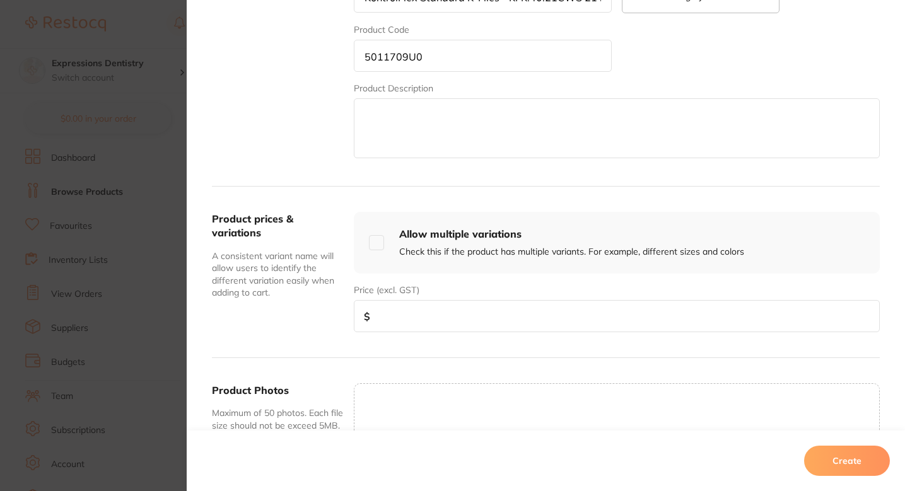
scroll to position [307, 0]
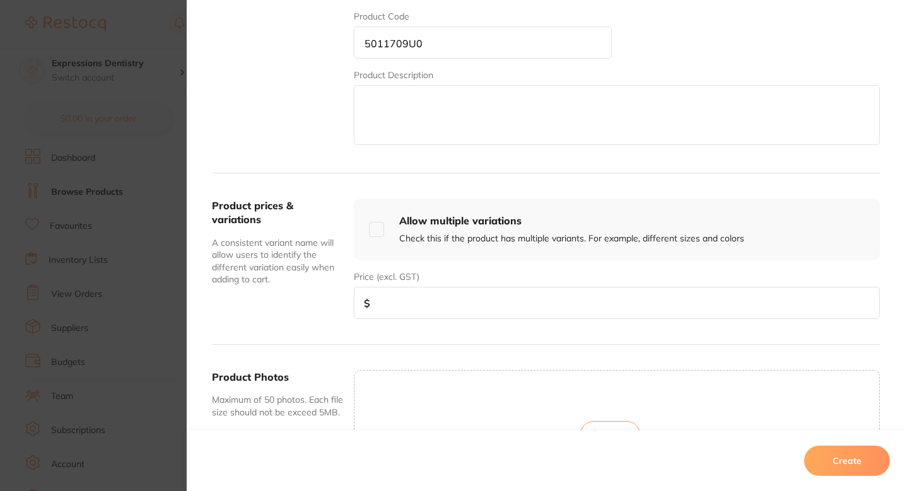
click at [408, 305] on input "number" at bounding box center [617, 303] width 526 height 32
click at [465, 315] on input "number" at bounding box center [617, 303] width 526 height 32
paste input "17.33"
type input "17.33"
click at [343, 144] on div "Product details Product Name* KontrolFlex Standard K-Files - KFK.40.21CWS 21 mm…" at bounding box center [546, 50] width 668 height 248
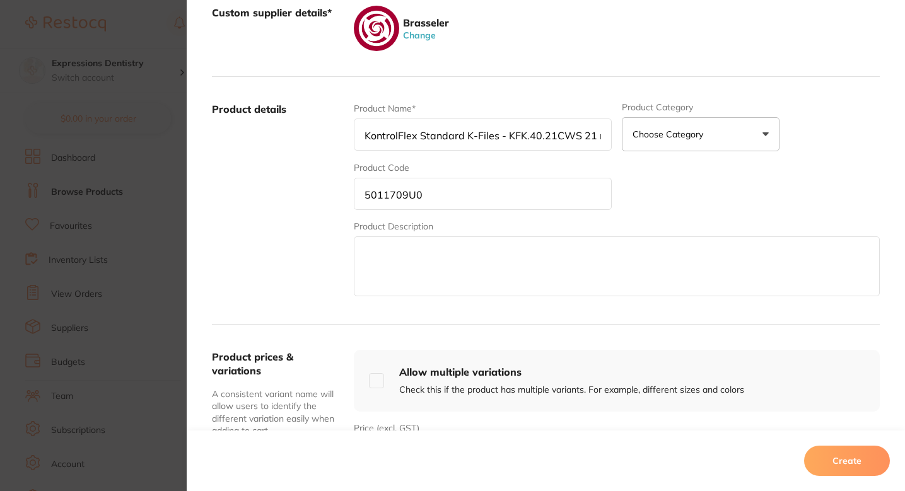
scroll to position [118, 0]
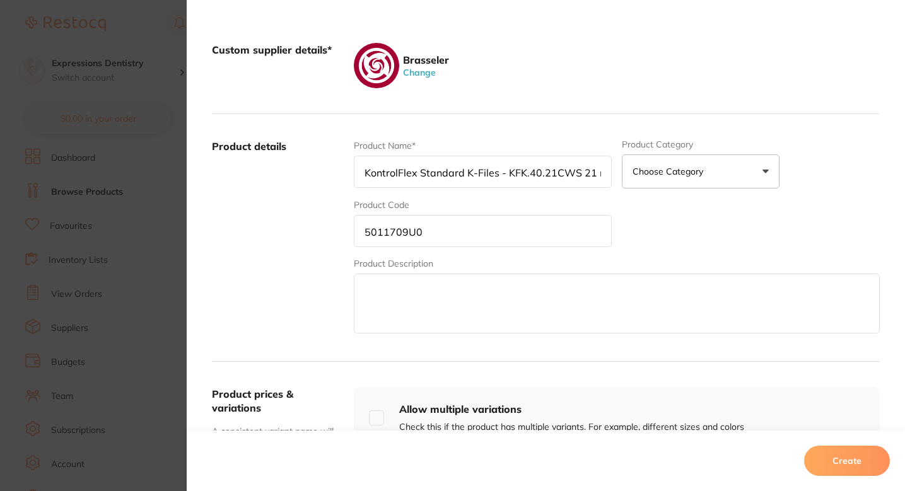
click at [773, 239] on div "Product Name* KontrolFlex Standard K-Files - KFK.40.21CWS 21 mm (6 Pack) Produc…" at bounding box center [617, 237] width 526 height 197
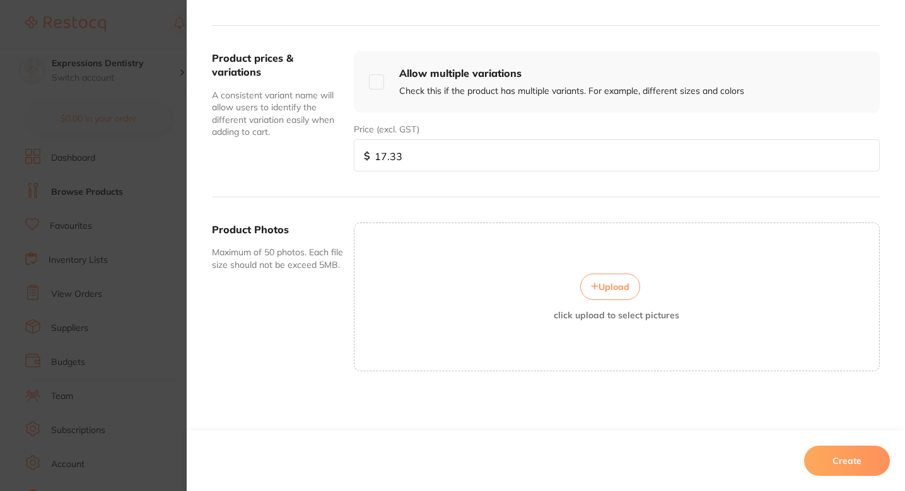
scroll to position [54, 0]
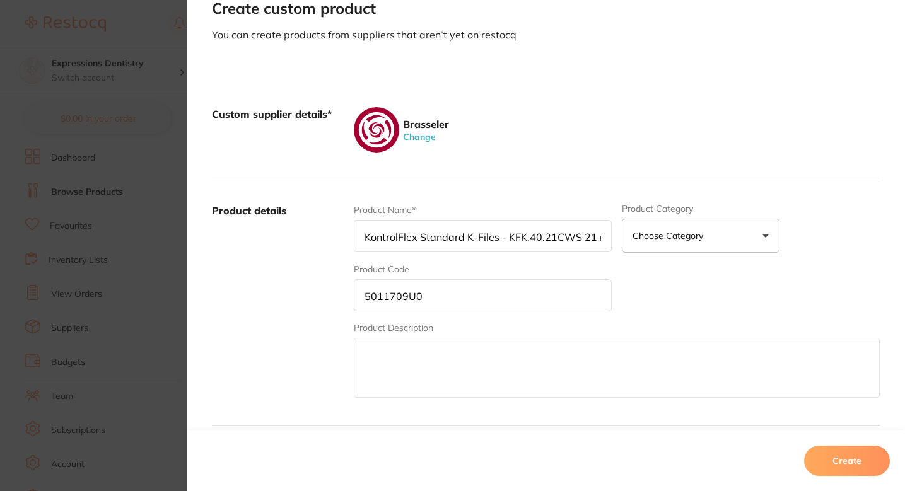
click at [419, 290] on input "5011709U0" at bounding box center [483, 295] width 258 height 32
click at [514, 134] on div "Brasseler Change" at bounding box center [617, 129] width 526 height 45
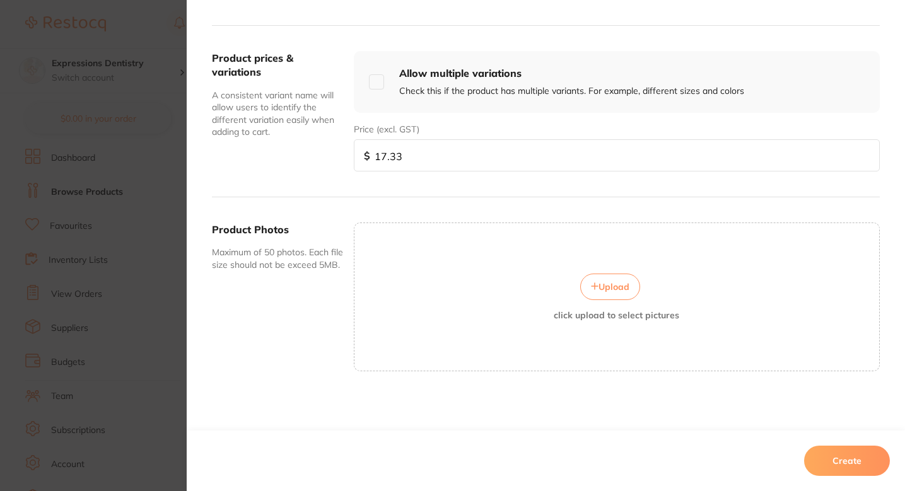
click at [620, 305] on div "Upload click upload to select pictures" at bounding box center [616, 297] width 525 height 47
click at [594, 279] on button "Upload" at bounding box center [610, 287] width 60 height 26
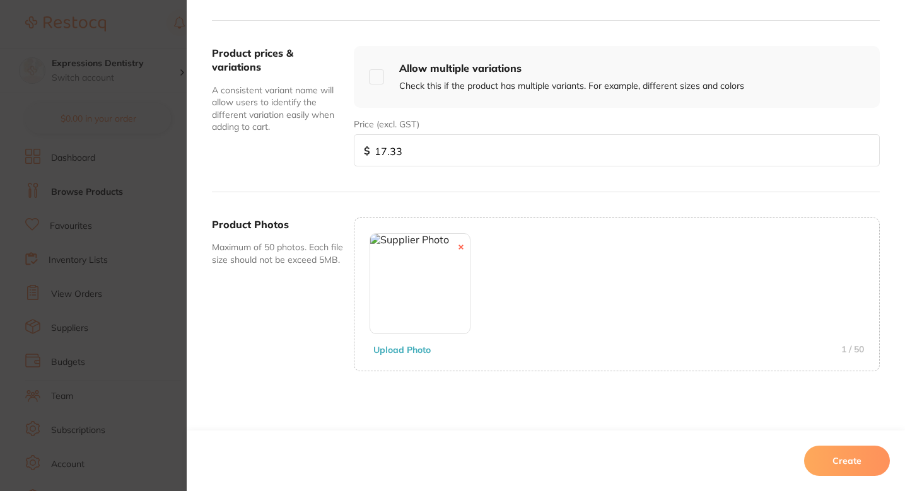
scroll to position [115, 0]
click at [845, 463] on button "Create" at bounding box center [847, 461] width 86 height 30
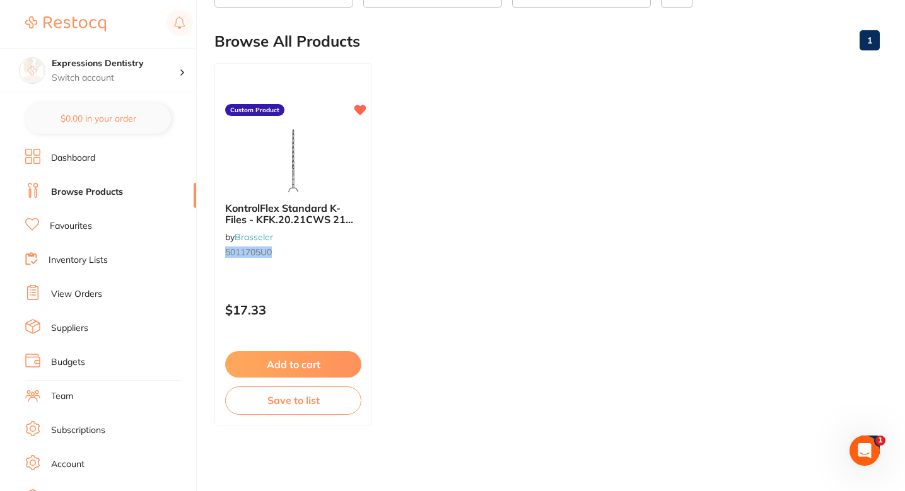
scroll to position [0, 0]
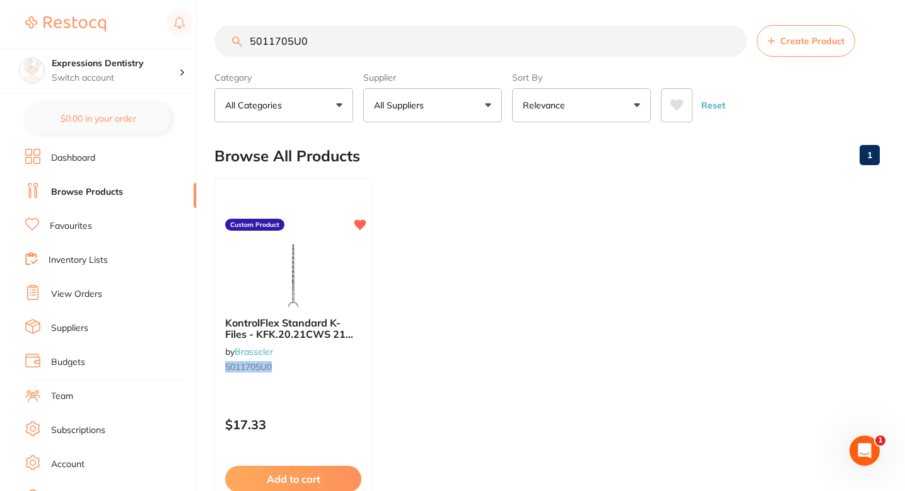
click at [377, 54] on input "5011705U0" at bounding box center [480, 41] width 532 height 32
click at [377, 55] on input "5011705U0" at bounding box center [480, 41] width 532 height 32
click at [377, 56] on input "5011705U0" at bounding box center [480, 41] width 532 height 32
paste input "9"
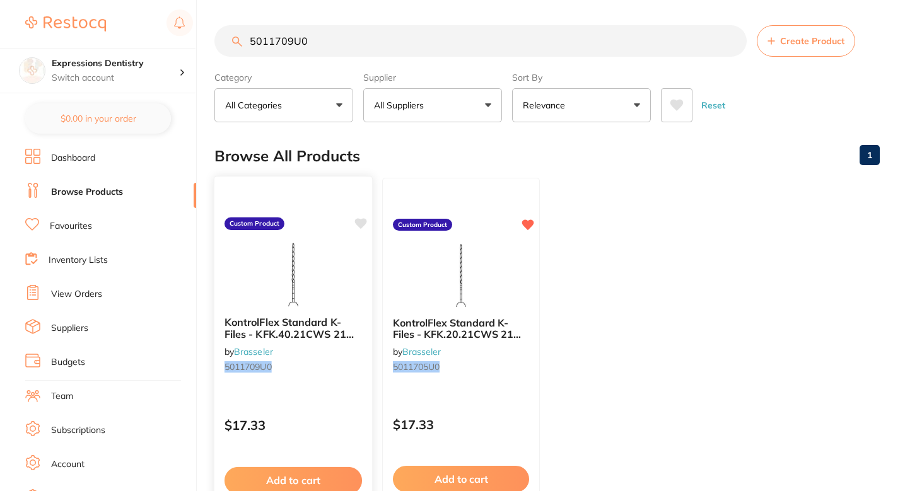
type input "5011709U0"
click at [362, 223] on icon at bounding box center [361, 223] width 12 height 11
click at [766, 30] on button "Create Product" at bounding box center [806, 41] width 98 height 32
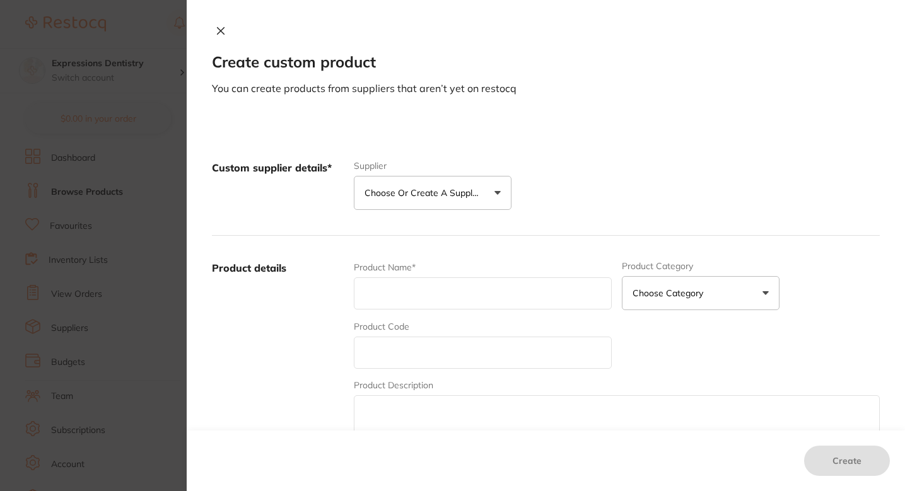
click at [445, 342] on input "text" at bounding box center [483, 353] width 258 height 32
paste input "5011721U0"
type input "5011721U0"
click at [421, 207] on button "Choose or create a supplier" at bounding box center [433, 193] width 158 height 34
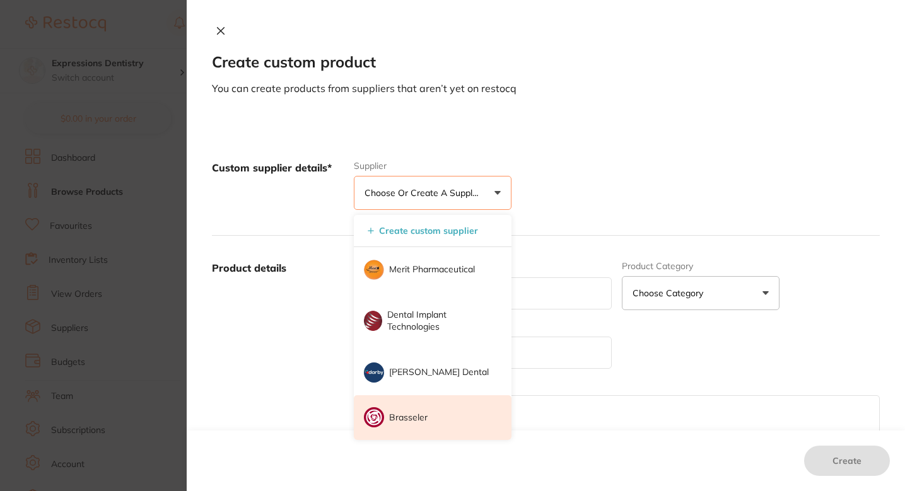
click at [416, 430] on li "Brasseler" at bounding box center [433, 417] width 158 height 45
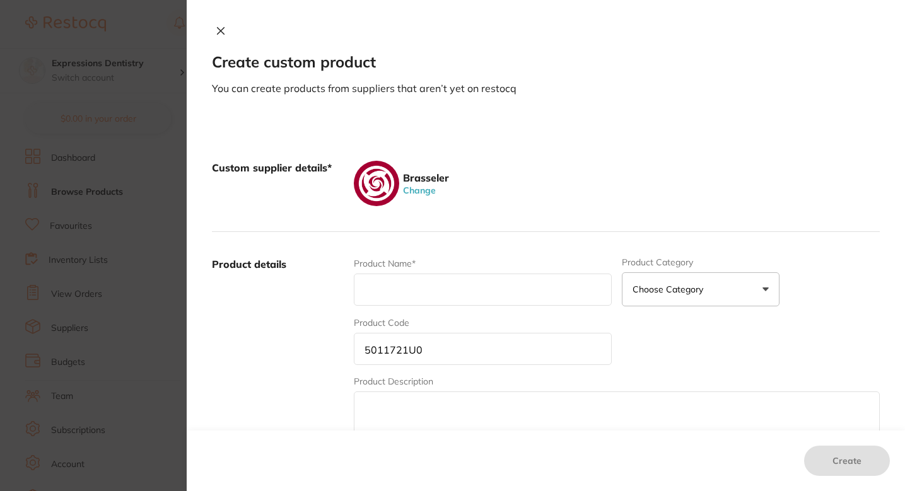
click at [423, 264] on div "Product Name*" at bounding box center [483, 281] width 258 height 49
click at [416, 284] on input "text" at bounding box center [483, 290] width 258 height 32
paste input "KontrolFlex Standard K-Files - KFK.06.25CWS 25 mm (6 Pack)"
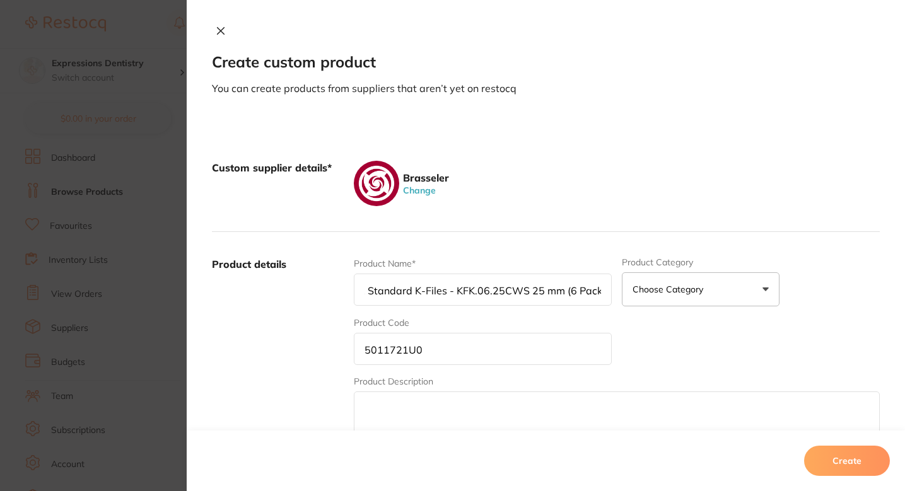
type input "KontrolFlex Standard K-Files - KFK.06.25CWS 25 mm (6 Pack)"
click at [539, 218] on div "Custom supplier details* Brasseler Change" at bounding box center [546, 184] width 668 height 97
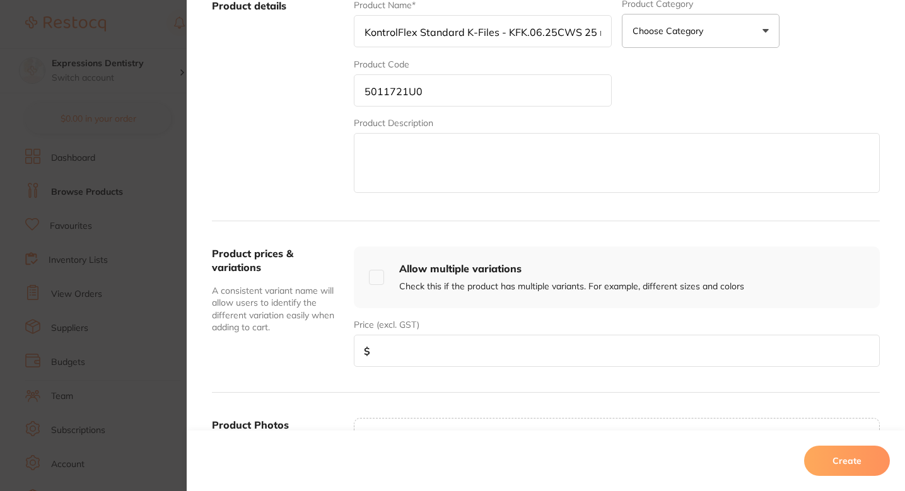
scroll to position [292, 0]
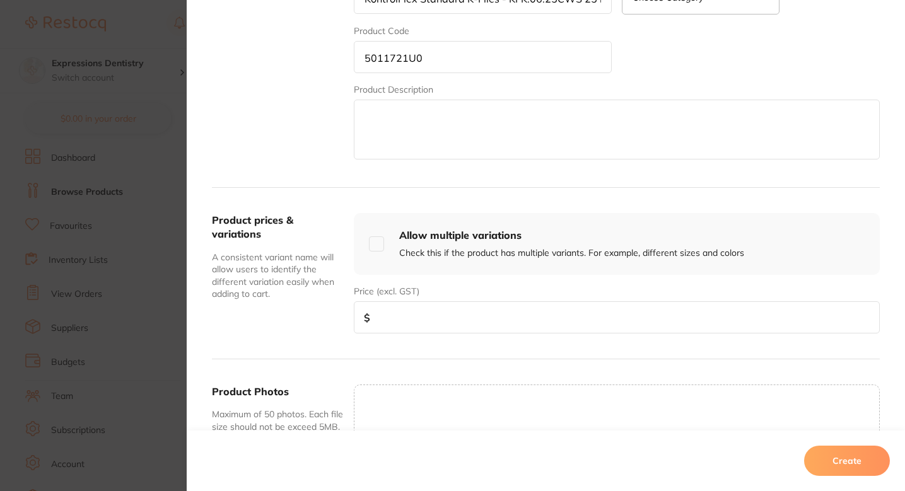
click at [403, 322] on input "number" at bounding box center [617, 317] width 526 height 32
click at [434, 325] on input "number" at bounding box center [617, 317] width 526 height 32
paste input "17.33"
type input "17.33"
click at [401, 393] on div "Upload click upload to select pictures" at bounding box center [617, 459] width 526 height 149
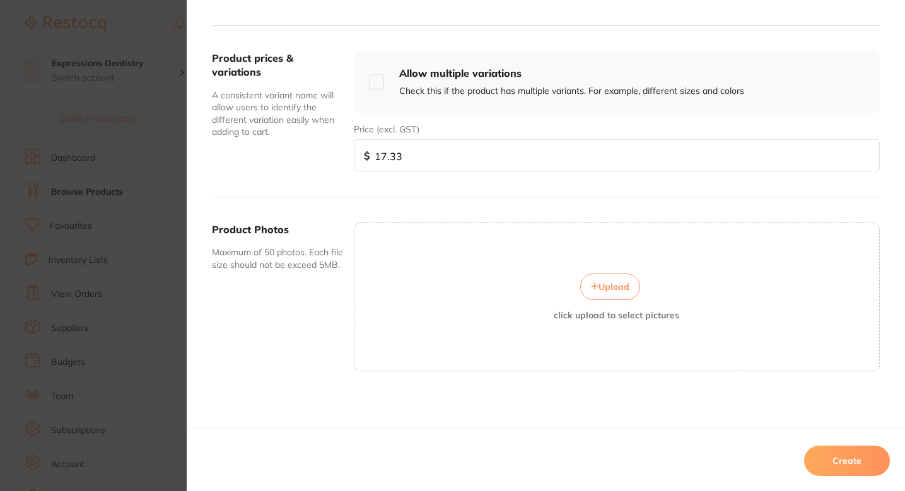
scroll to position [7, 0]
click at [577, 278] on div "Upload click upload to select pictures" at bounding box center [616, 297] width 525 height 47
click at [585, 281] on button "Upload" at bounding box center [610, 287] width 60 height 26
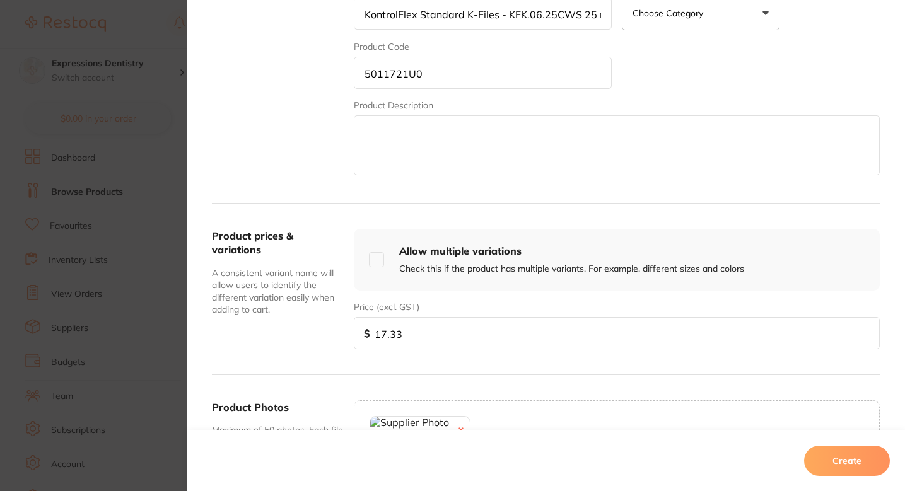
scroll to position [459, 0]
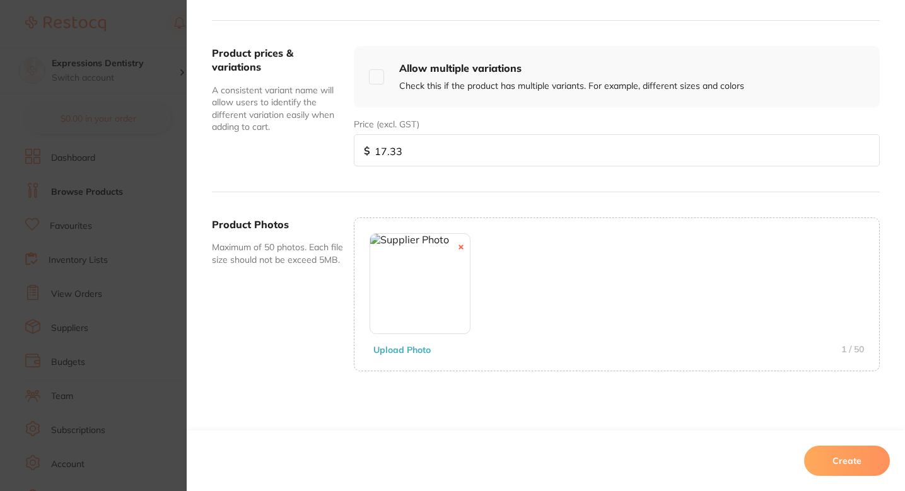
click at [845, 451] on button "Create" at bounding box center [847, 461] width 86 height 30
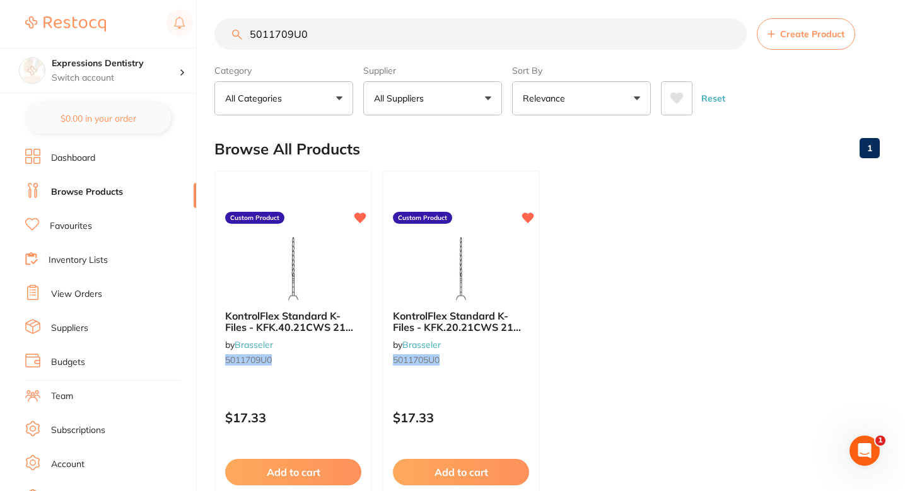
click at [370, 37] on input "5011709U0" at bounding box center [480, 34] width 532 height 32
paste input "21"
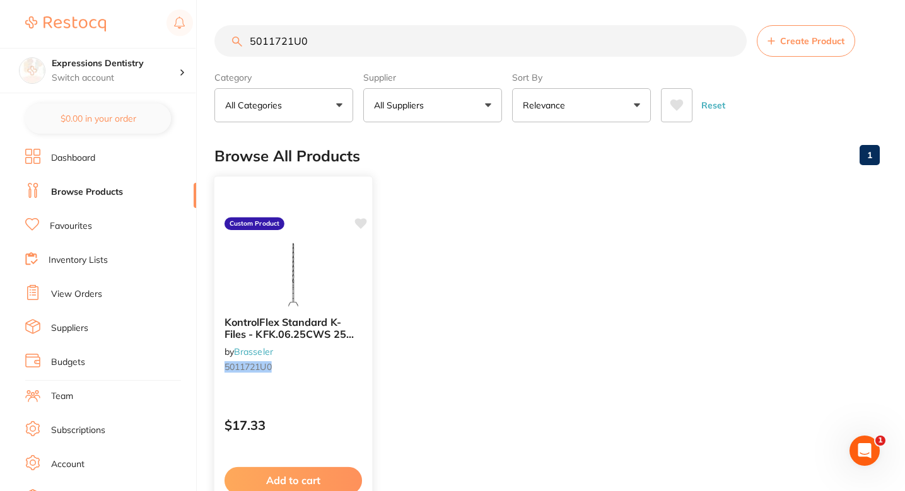
scroll to position [0, 0]
type input "5011721U0"
click at [362, 225] on icon at bounding box center [361, 223] width 12 height 11
click at [801, 48] on button "Create Product" at bounding box center [806, 41] width 98 height 32
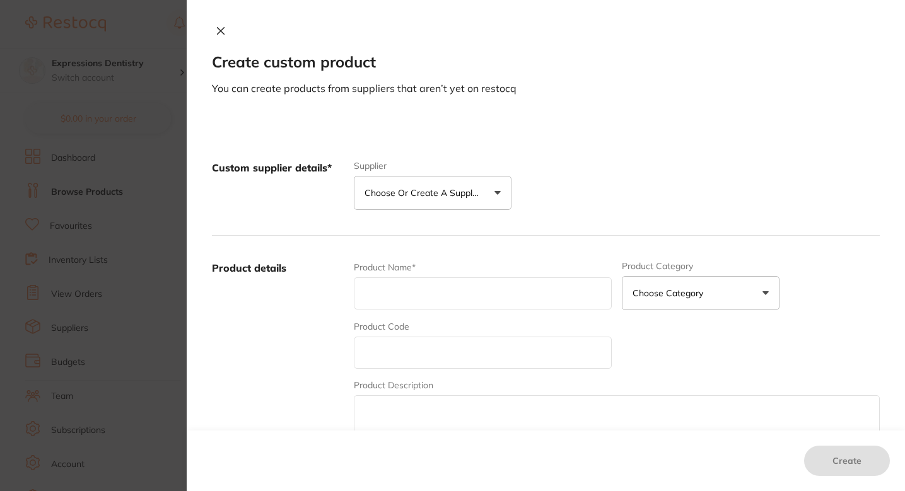
click at [450, 205] on button "Choose or create a supplier" at bounding box center [433, 193] width 158 height 34
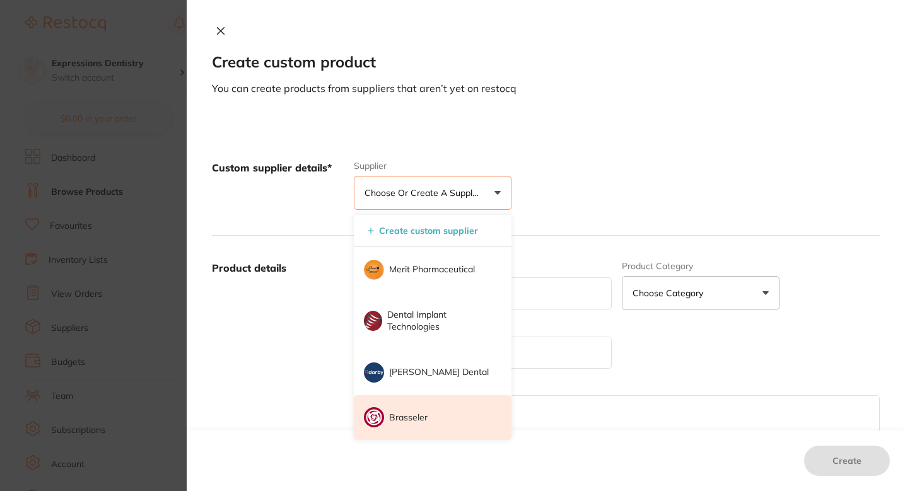
click at [412, 414] on p "Brasseler" at bounding box center [408, 418] width 38 height 13
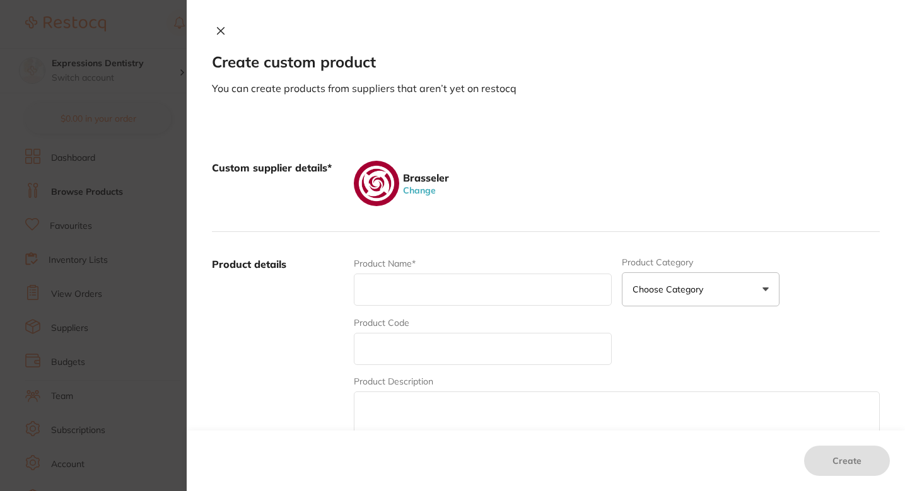
click at [448, 352] on input "text" at bounding box center [483, 349] width 258 height 32
paste input "5011724U0"
type input "5011724U0"
click at [393, 307] on div "Product Name*" at bounding box center [483, 281] width 258 height 49
paste input "KontrolFlex Standard K-Files - KFK.15.25CWS 25 mm (6 Pack)"
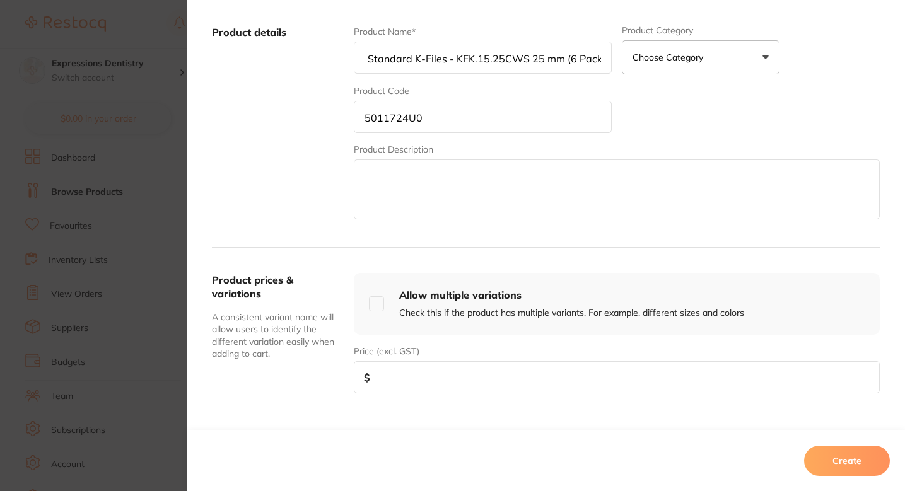
scroll to position [328, 0]
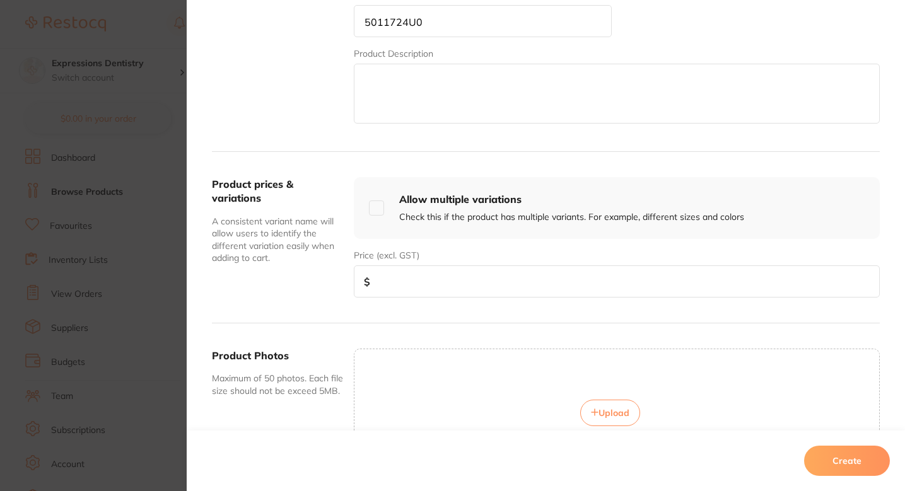
type input "KontrolFlex Standard K-Files - KFK.15.25CWS 25 mm (6 Pack)"
click at [439, 295] on input "number" at bounding box center [617, 282] width 526 height 32
type input "17.33"
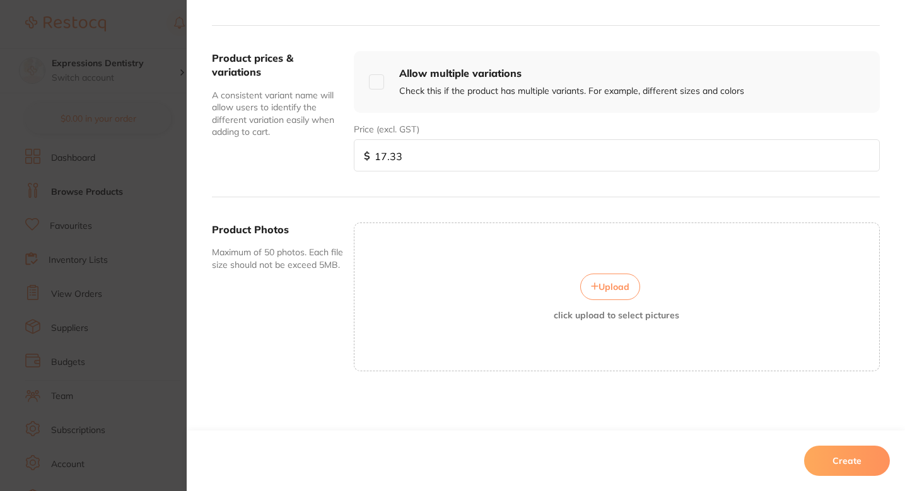
scroll to position [38, 0]
click at [617, 274] on button "Upload" at bounding box center [610, 287] width 60 height 26
click at [844, 464] on button "Create" at bounding box center [847, 461] width 86 height 30
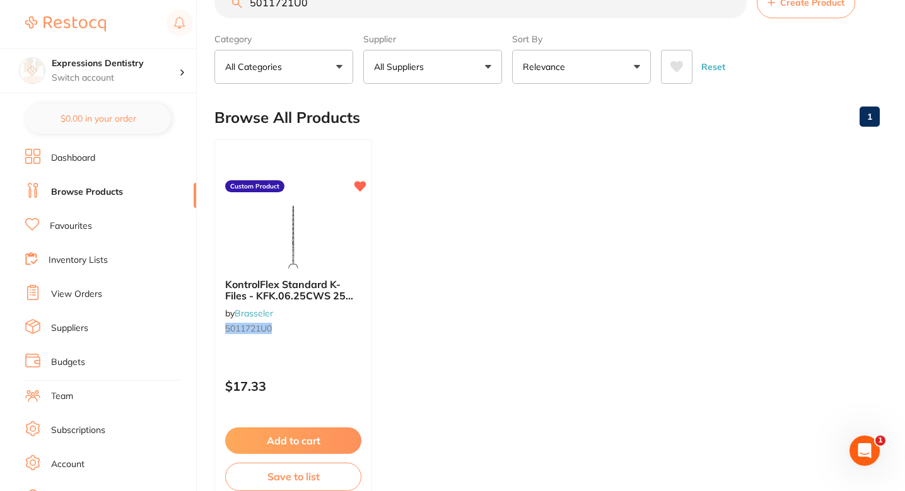
scroll to position [0, 0]
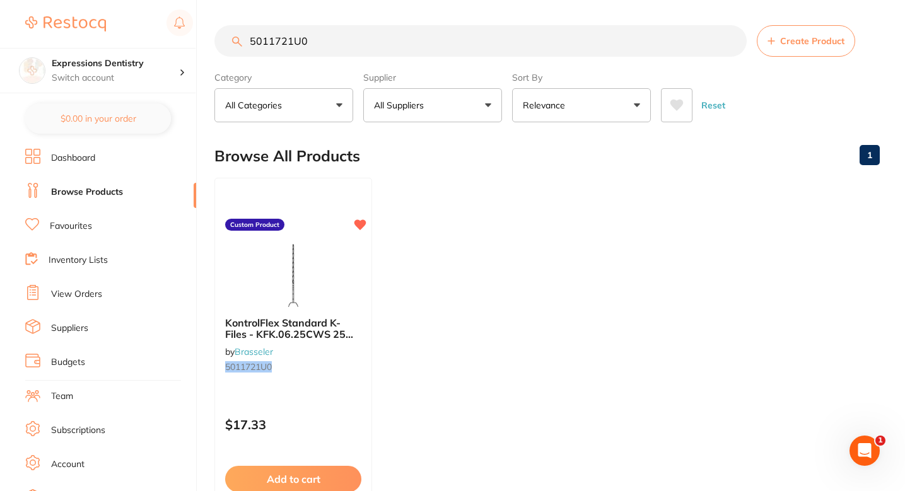
click at [361, 48] on input "5011721U0" at bounding box center [480, 41] width 532 height 32
paste input "4"
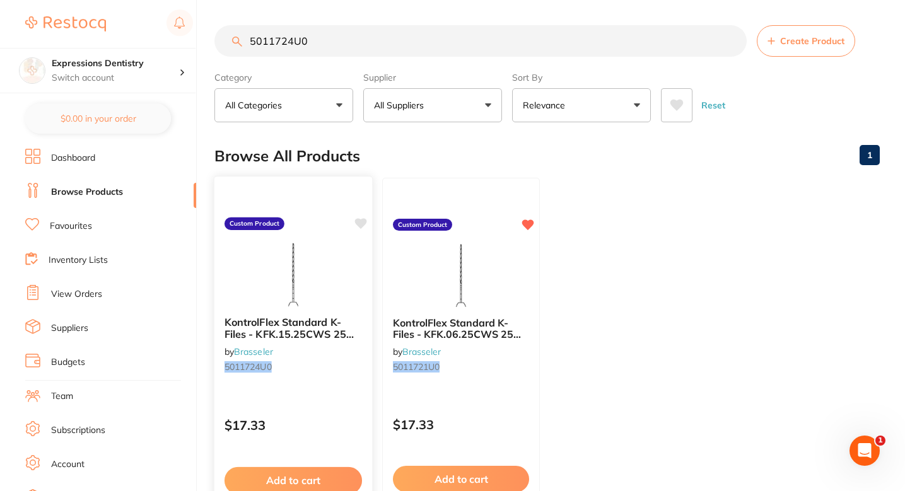
type input "5011724U0"
click at [363, 222] on icon at bounding box center [361, 223] width 12 height 11
click at [614, 201] on ul "KontrolFlex Standard K-Files - KFK.15.25CWS 25 mm (6 Pack) by Brasseler 5011724…" at bounding box center [546, 359] width 665 height 363
click at [624, 207] on ul "KontrolFlex Standard K-Files - KFK.15.25CWS 25 mm (6 Pack) by Brasseler 5011724…" at bounding box center [546, 359] width 665 height 363
click at [787, 54] on button "Create Product" at bounding box center [806, 41] width 98 height 32
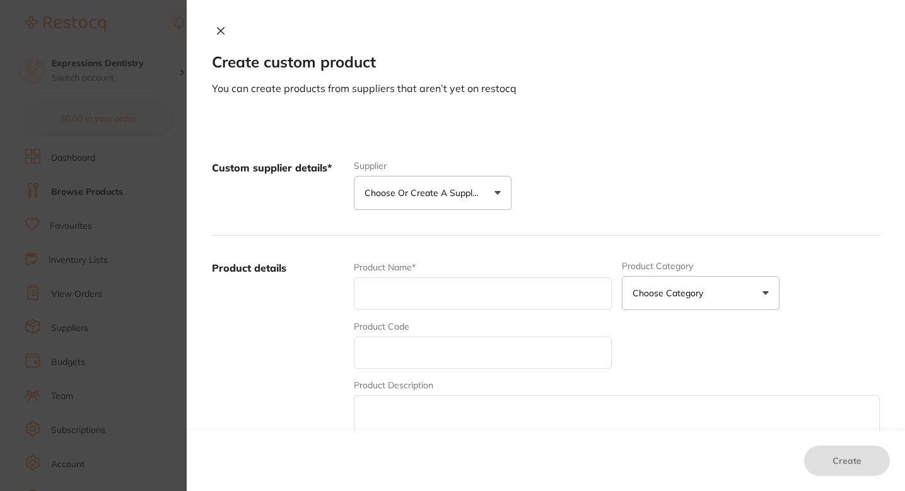
click at [391, 195] on p "Choose or create a supplier" at bounding box center [425, 193] width 120 height 13
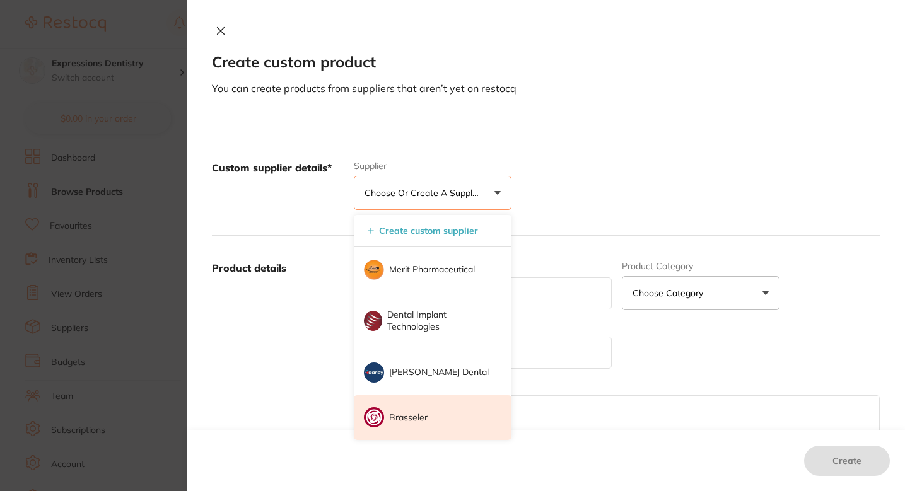
click at [412, 412] on p "Brasseler" at bounding box center [408, 418] width 38 height 13
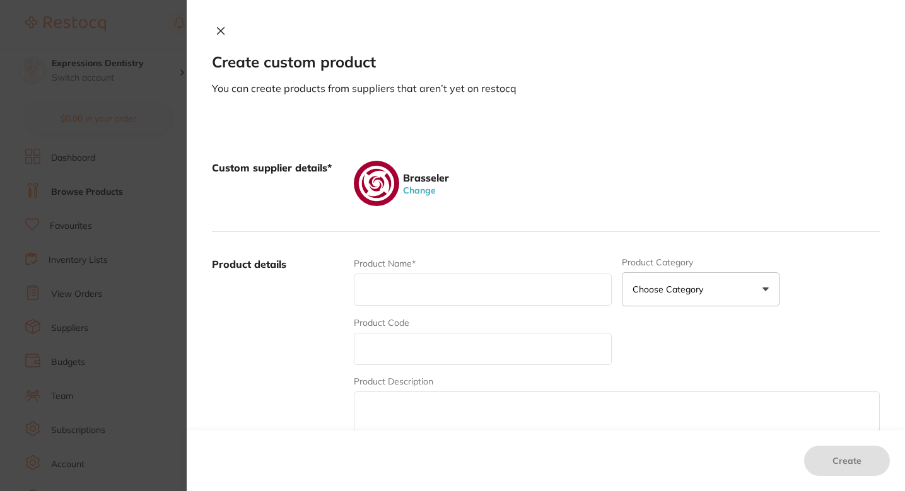
scroll to position [79, 0]
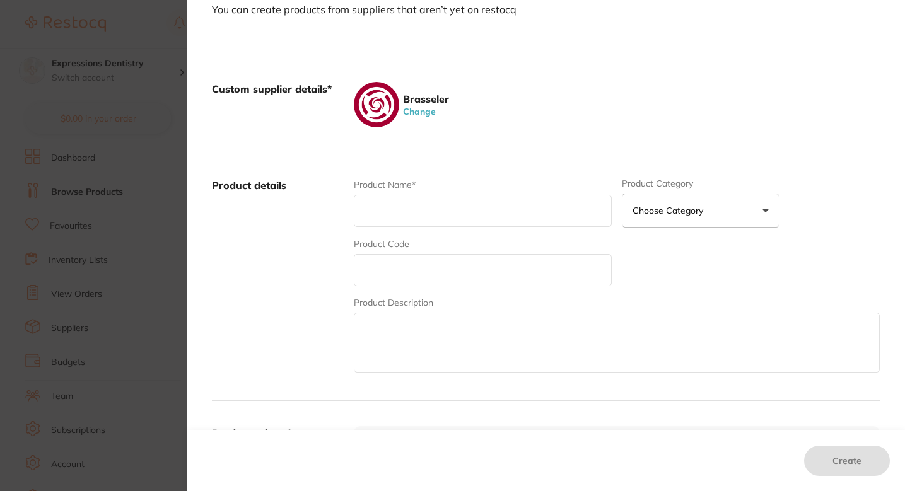
click at [399, 284] on input "text" at bounding box center [483, 270] width 258 height 32
paste input "5011728U0"
type input "5011728U0"
click at [418, 223] on input "text" at bounding box center [483, 211] width 258 height 32
click at [427, 207] on input "text" at bounding box center [483, 211] width 258 height 32
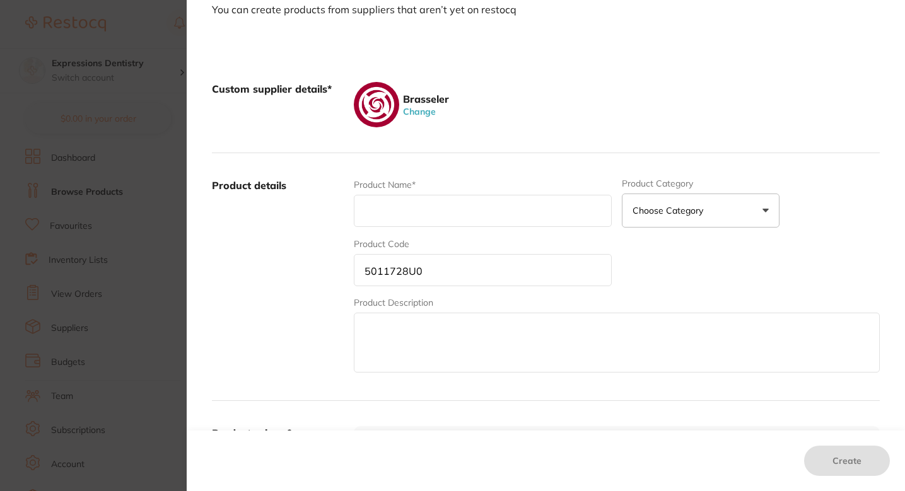
paste input "KontrolFlex Standard K-Files - KFK.35.25CWS 25 mm (6 Pack)"
type input "KontrolFlex Standard K-Files - KFK.35.25CWS 25 mm (6 Pack)"
click at [567, 79] on div "Custom supplier details* Brasseler Change" at bounding box center [546, 105] width 668 height 97
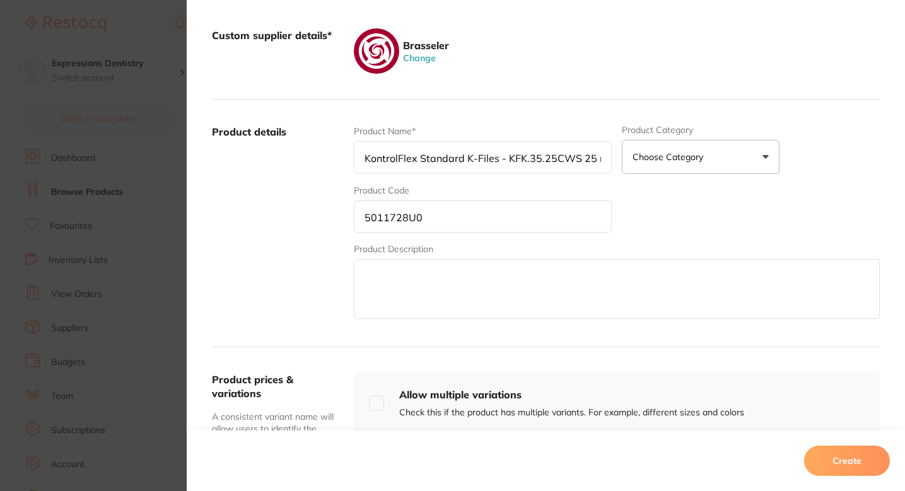
scroll to position [185, 0]
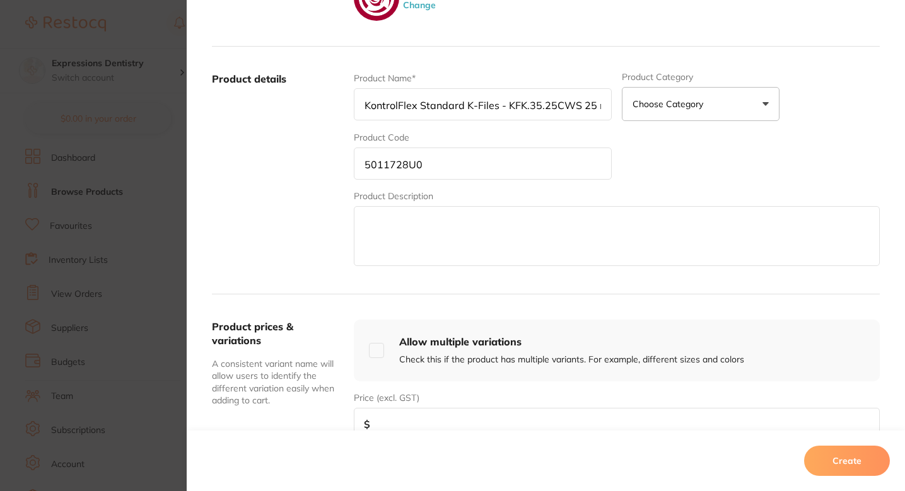
click at [722, 153] on div "Product Name* KontrolFlex Standard K-Files - KFK.35.25CWS 25 mm (6 Pack) Produc…" at bounding box center [617, 170] width 526 height 197
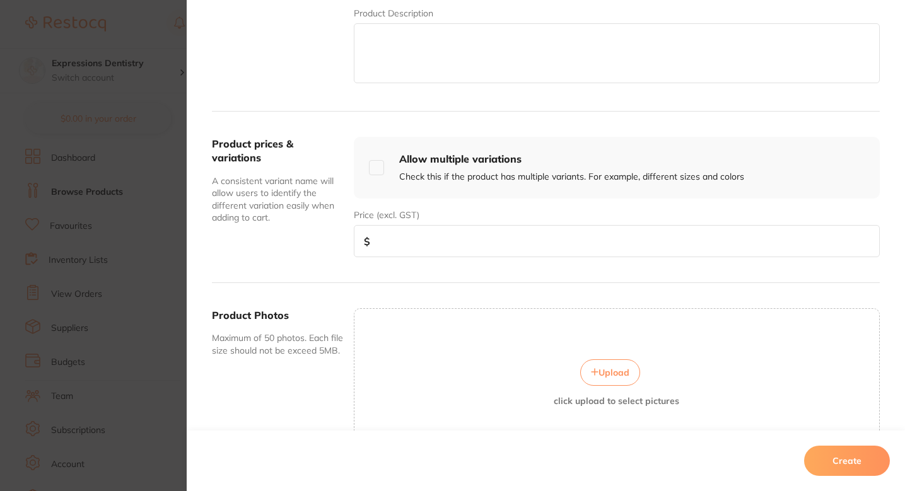
click at [394, 242] on input "number" at bounding box center [617, 241] width 526 height 32
type input "17.33"
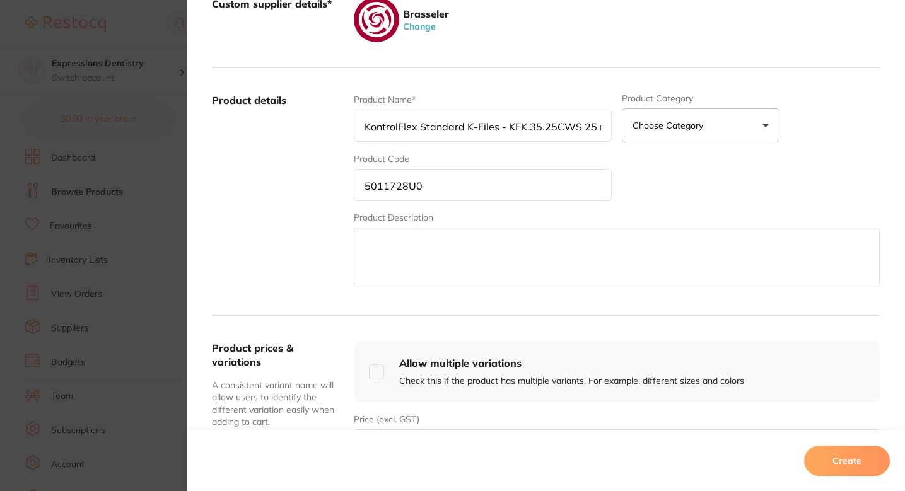
scroll to position [147, 0]
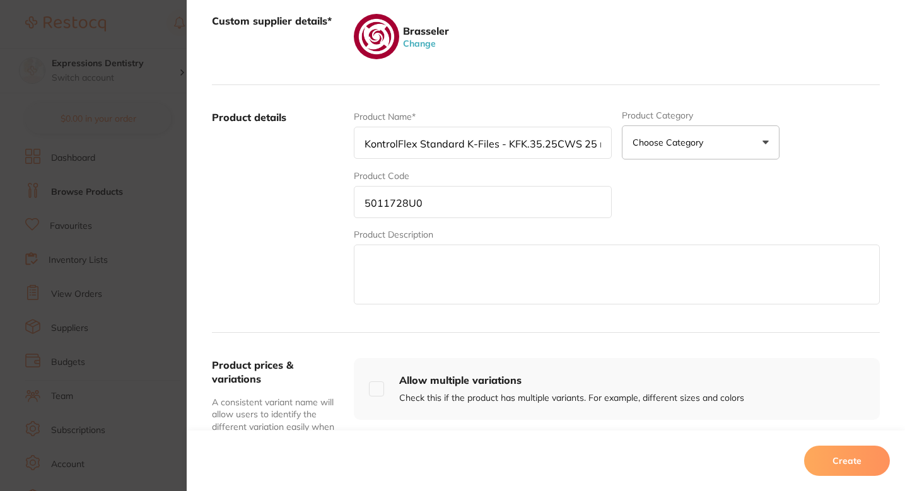
click at [424, 198] on input "5011728U0" at bounding box center [483, 202] width 258 height 32
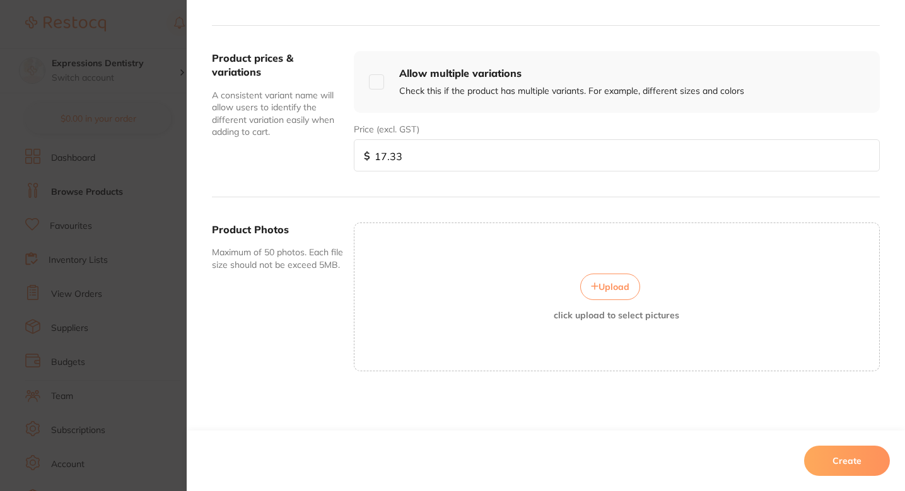
click at [594, 267] on div "Upload click upload to select pictures" at bounding box center [617, 297] width 526 height 149
click at [607, 291] on span "Upload" at bounding box center [614, 286] width 31 height 11
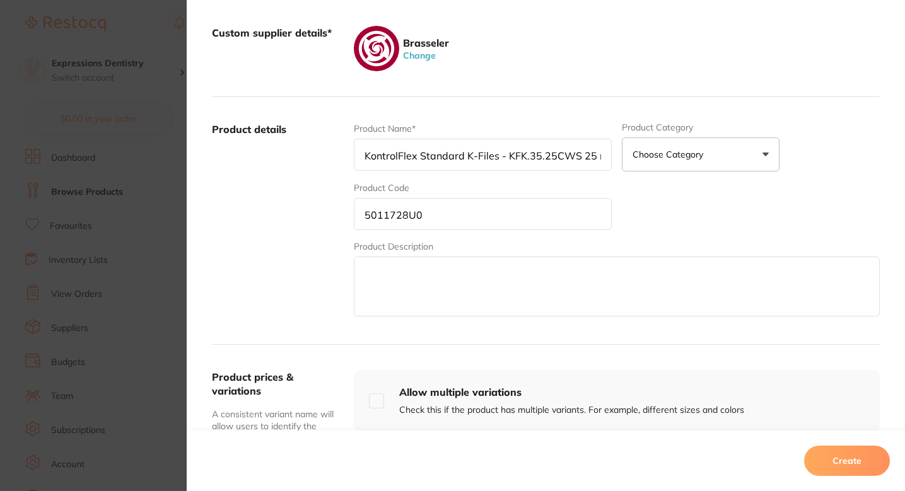
scroll to position [459, 0]
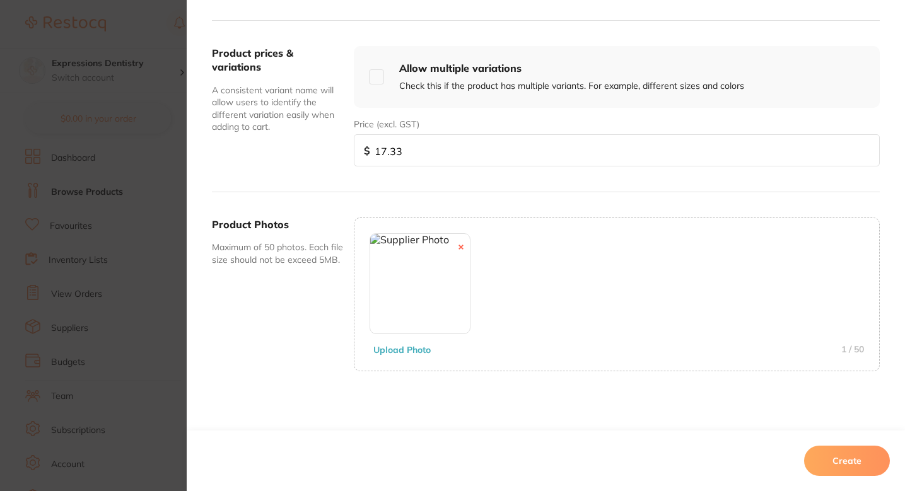
click at [860, 448] on button "Create" at bounding box center [847, 461] width 86 height 30
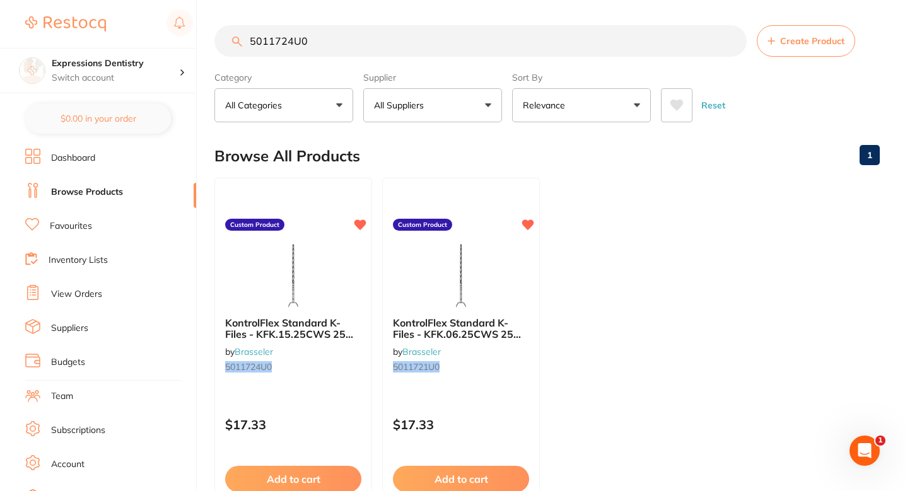
click at [414, 30] on input "5011724U0" at bounding box center [480, 41] width 532 height 32
paste input "8"
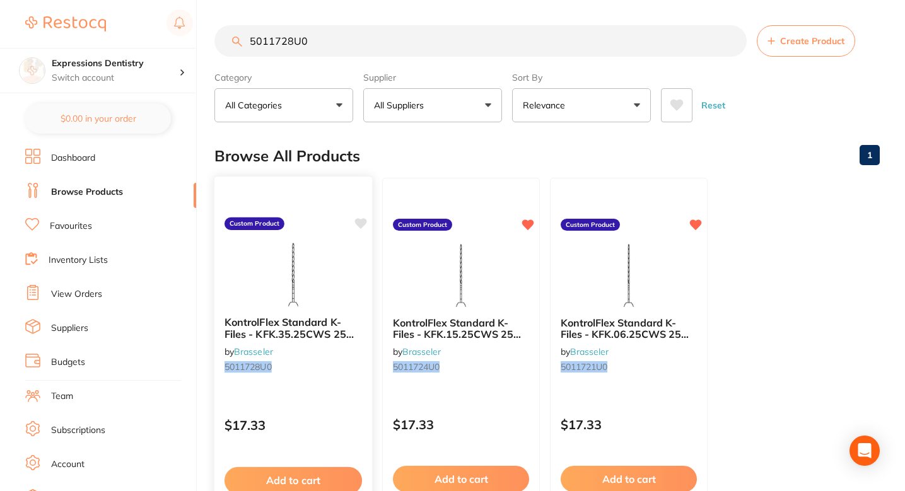
type input "5011728U0"
click at [363, 225] on icon at bounding box center [361, 223] width 12 height 11
click at [838, 50] on button "Create Product" at bounding box center [806, 41] width 98 height 32
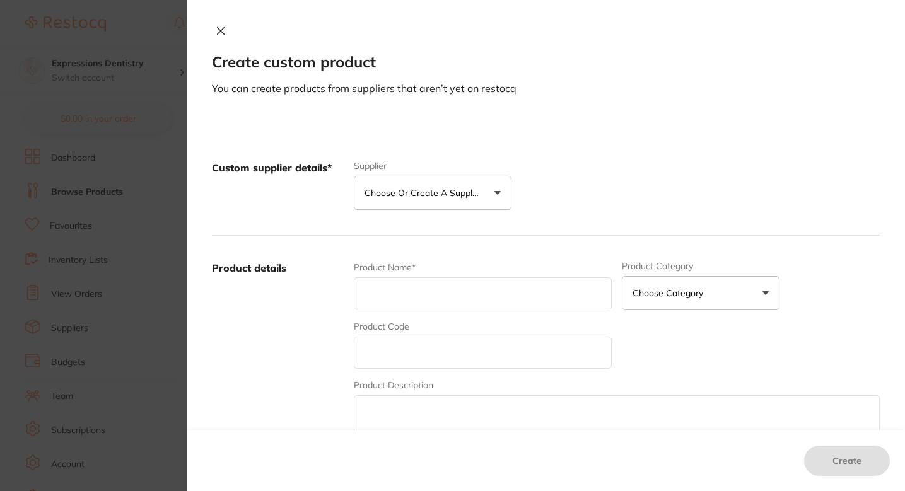
click at [438, 191] on p "Choose or create a supplier" at bounding box center [425, 193] width 120 height 13
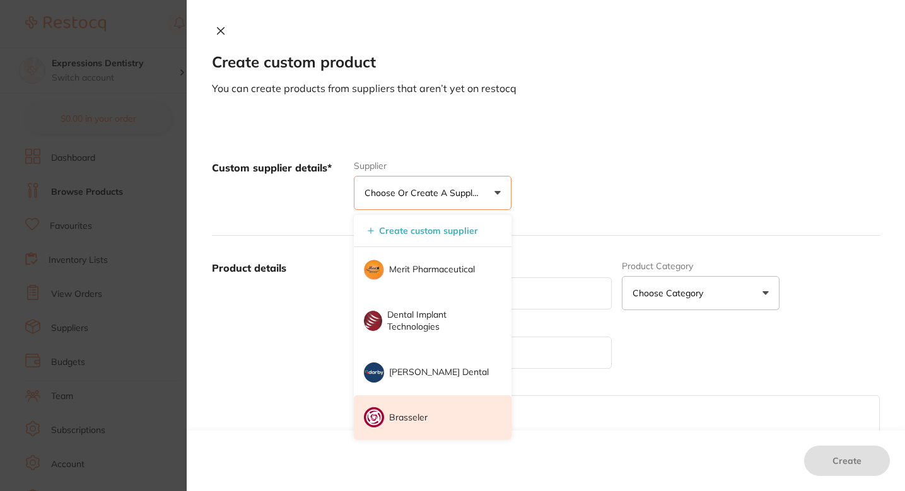
click at [431, 419] on li "Brasseler" at bounding box center [433, 417] width 158 height 45
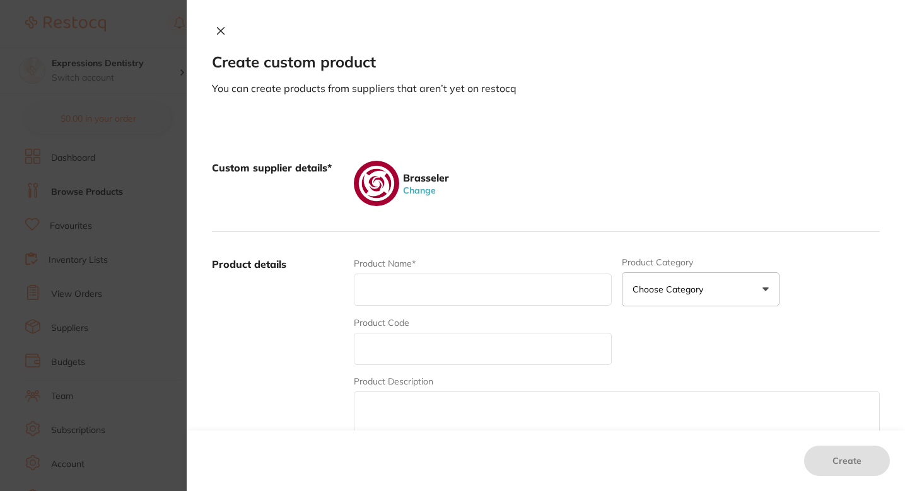
click at [442, 338] on input "text" at bounding box center [483, 349] width 258 height 32
paste input "5011729U0"
type input "5011729U0"
click at [391, 290] on input "text" at bounding box center [483, 290] width 258 height 32
paste input "KontrolFlex Standard K-Files - KFK.40.25CWS 25 mm (6 Pack)"
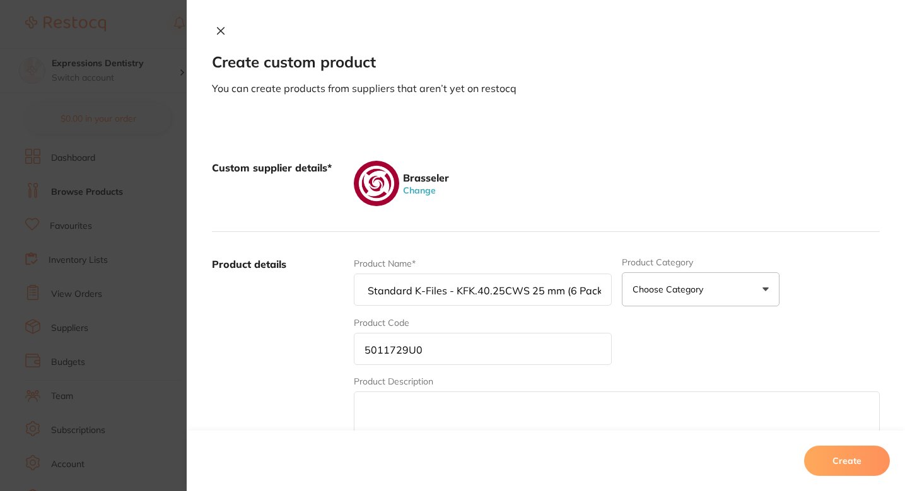
scroll to position [235, 0]
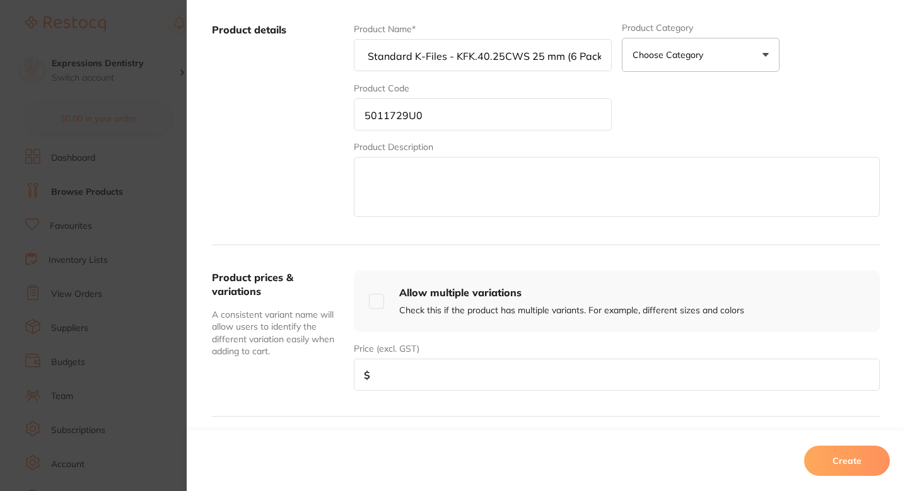
type input "KontrolFlex Standard K-Files - KFK.40.25CWS 25 mm (6 Pack)"
click at [419, 120] on input "5011729U0" at bounding box center [483, 114] width 258 height 32
click at [422, 407] on div "Product prices & variations A consistent variant name will allow users to ident…" at bounding box center [546, 331] width 668 height 172
click at [433, 385] on input "number" at bounding box center [617, 375] width 526 height 32
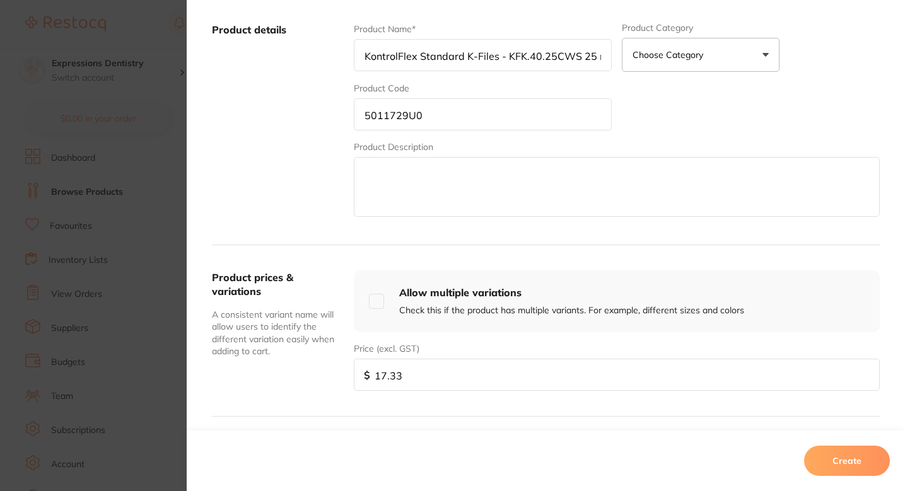
type input "17.33"
click at [465, 100] on input "5011729U0" at bounding box center [483, 114] width 258 height 32
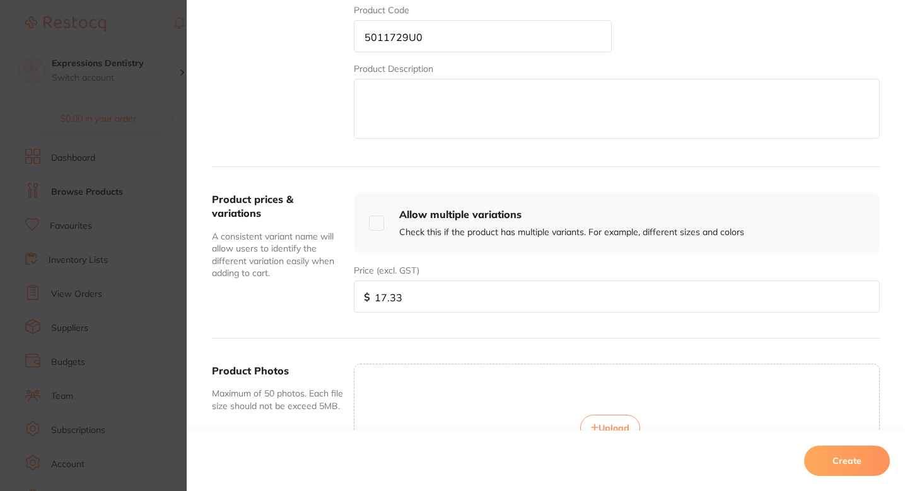
scroll to position [440, 0]
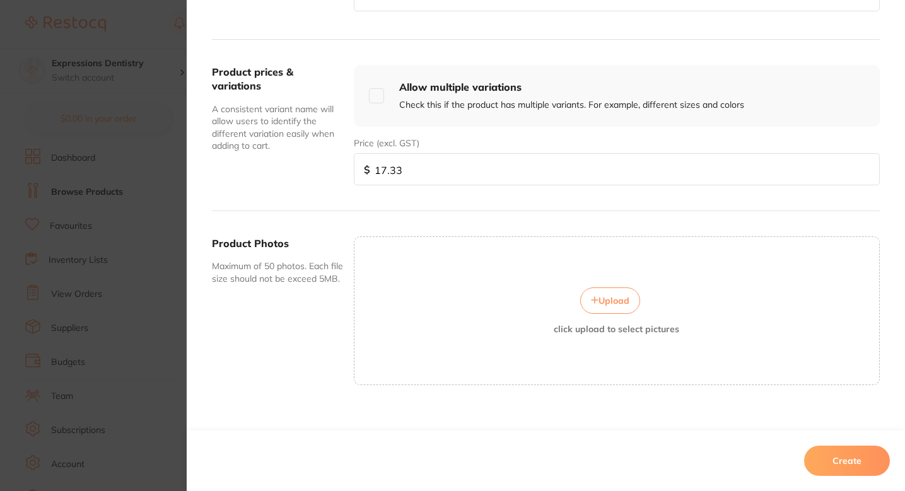
click at [560, 316] on div "Upload click upload to select pictures" at bounding box center [616, 311] width 525 height 47
click at [590, 305] on button "Upload" at bounding box center [610, 301] width 60 height 26
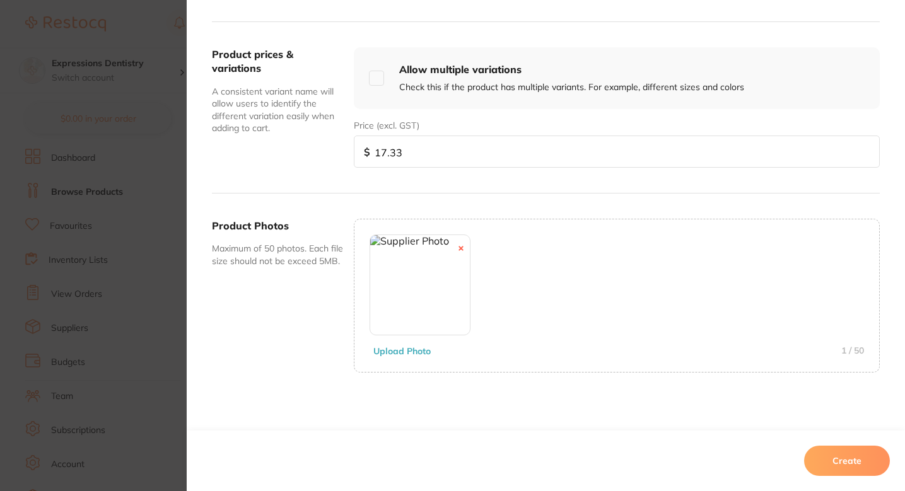
scroll to position [459, 0]
click at [836, 467] on button "Create" at bounding box center [847, 461] width 86 height 30
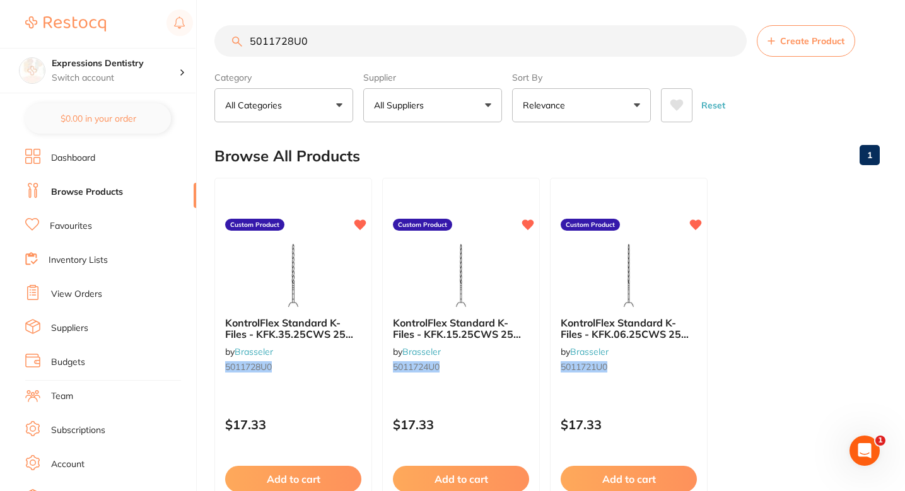
click at [437, 57] on section "5011728U0 Create Product Category All Categories All Categories No categories f…" at bounding box center [546, 73] width 665 height 97
click at [401, 50] on input "5011728U0" at bounding box center [480, 41] width 532 height 32
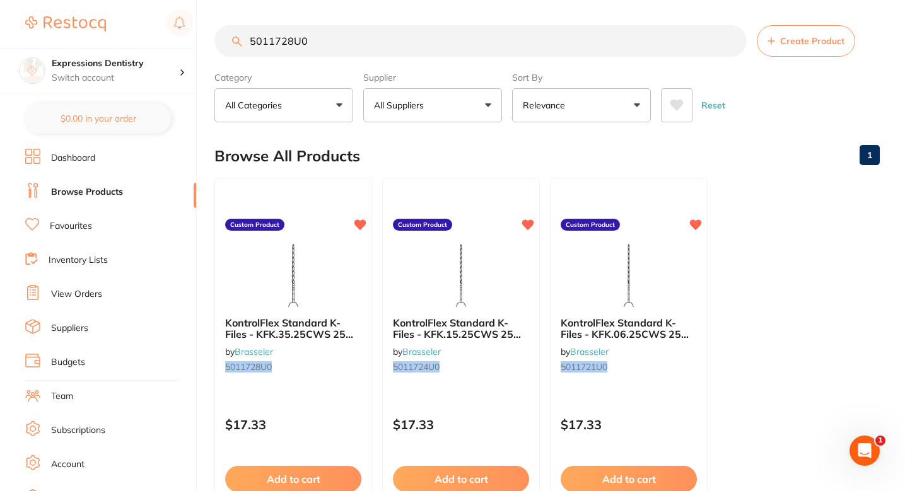
paste input "9"
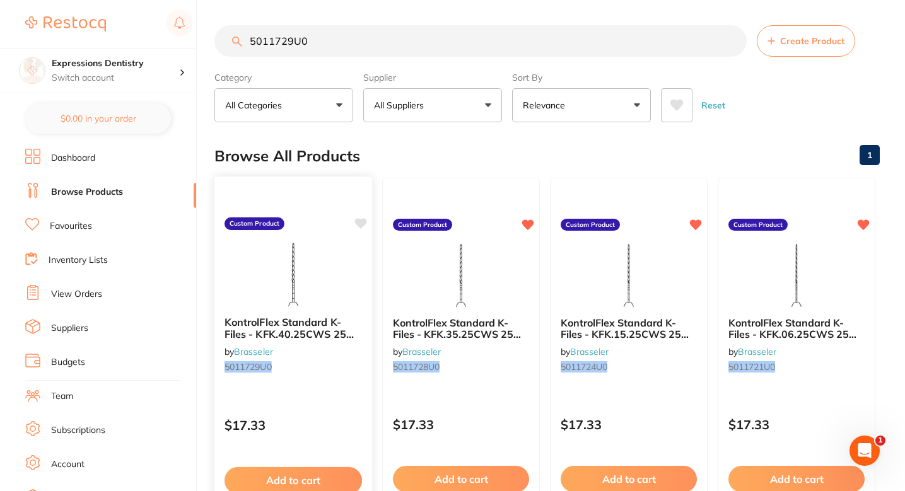
scroll to position [0, 0]
type input "5011729U0"
click at [365, 223] on icon at bounding box center [361, 223] width 12 height 11
click at [421, 37] on input "5011729U0" at bounding box center [480, 41] width 532 height 32
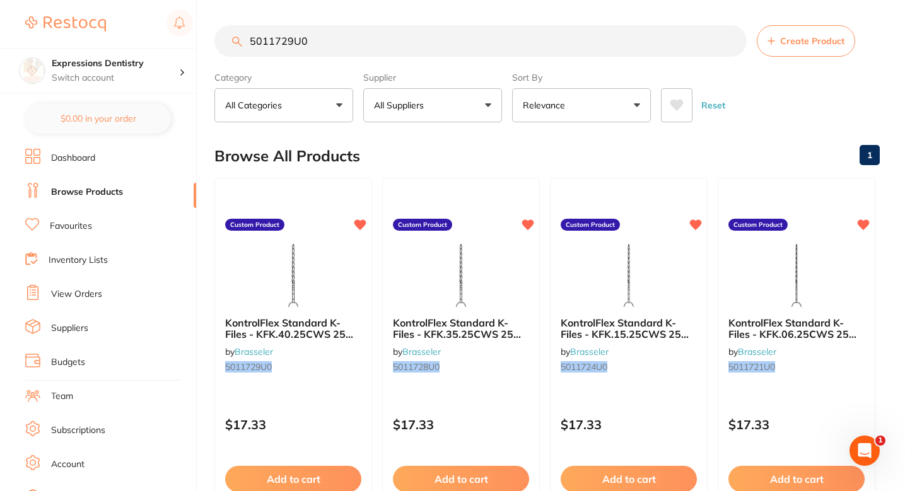
click at [421, 37] on input "5011729U0" at bounding box center [480, 41] width 532 height 32
click at [823, 56] on button "Create Product" at bounding box center [806, 41] width 98 height 32
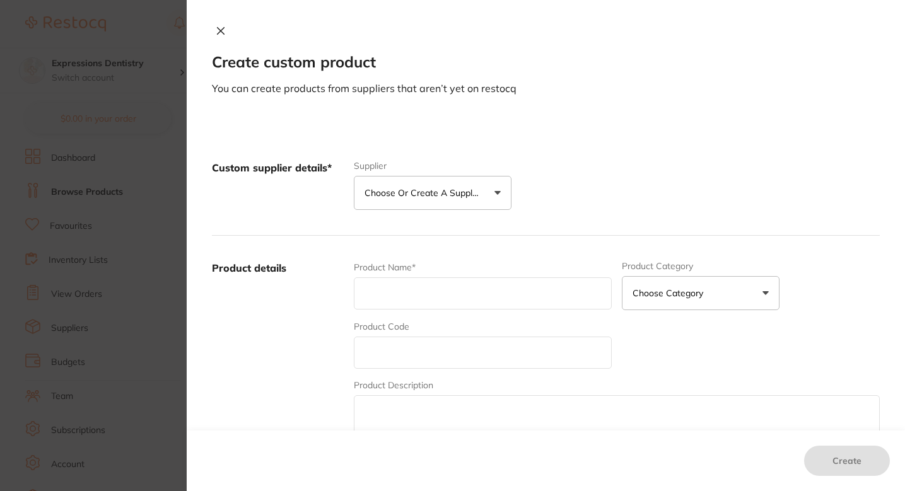
click at [399, 194] on p "Choose or create a supplier" at bounding box center [425, 193] width 120 height 13
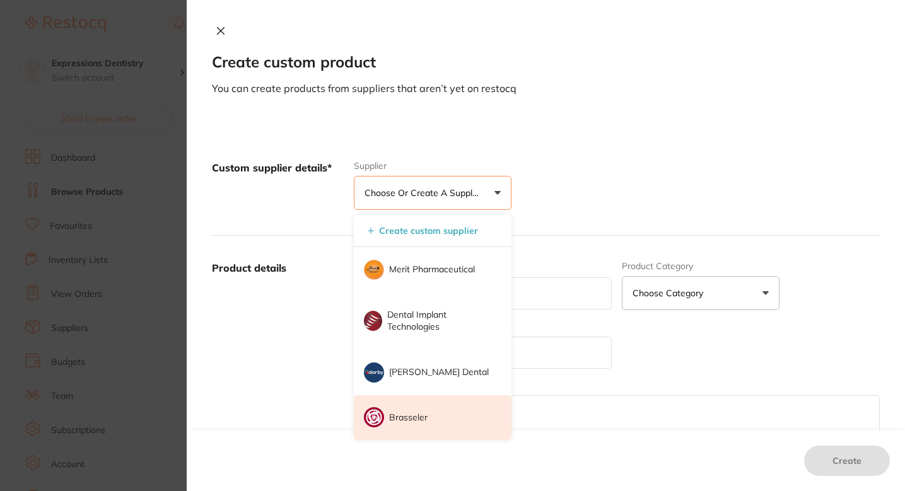
click at [418, 414] on p "Brasseler" at bounding box center [408, 418] width 38 height 13
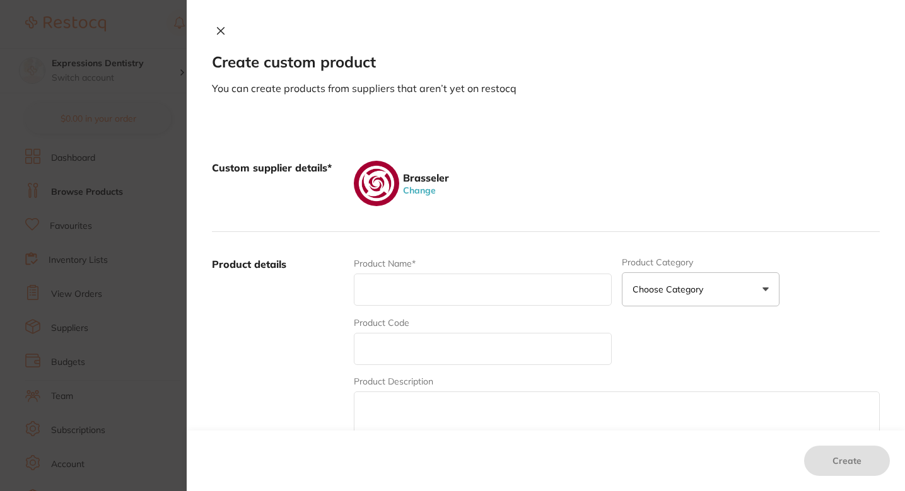
click at [443, 291] on input "text" at bounding box center [483, 290] width 258 height 32
click at [385, 350] on input "text" at bounding box center [483, 349] width 258 height 32
paste input "5009009U0"
type input "5009009U0"
click at [421, 283] on input "text" at bounding box center [483, 290] width 258 height 32
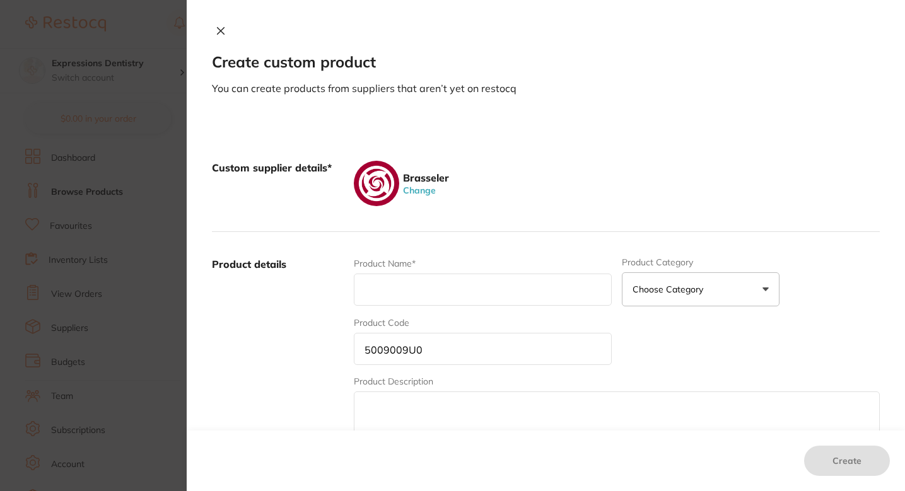
paste input "EndoSequence Rotary Files Small/XS Assortment Pack (30-15) Non-Calibrated .04 2…"
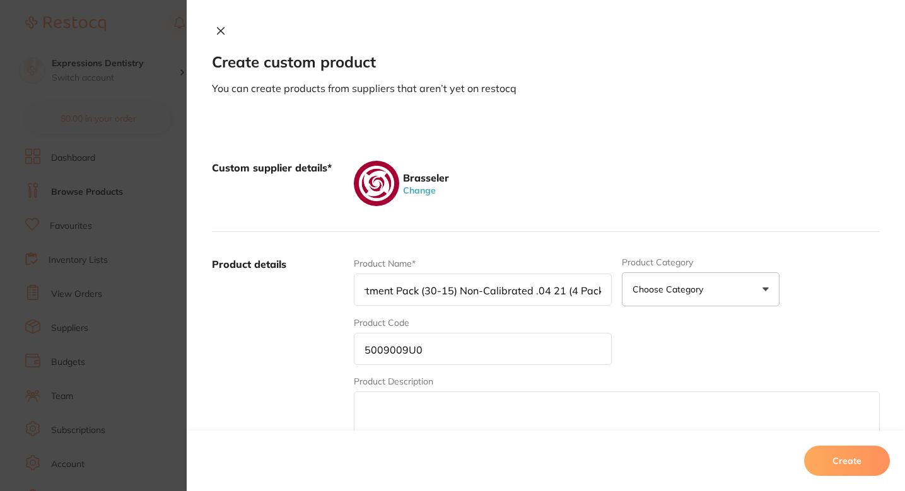
type input "EndoSequence Rotary Files Small/XS Assortment Pack (30-15) Non-Calibrated .04 2…"
click at [571, 192] on div "Brasseler Change" at bounding box center [617, 183] width 526 height 45
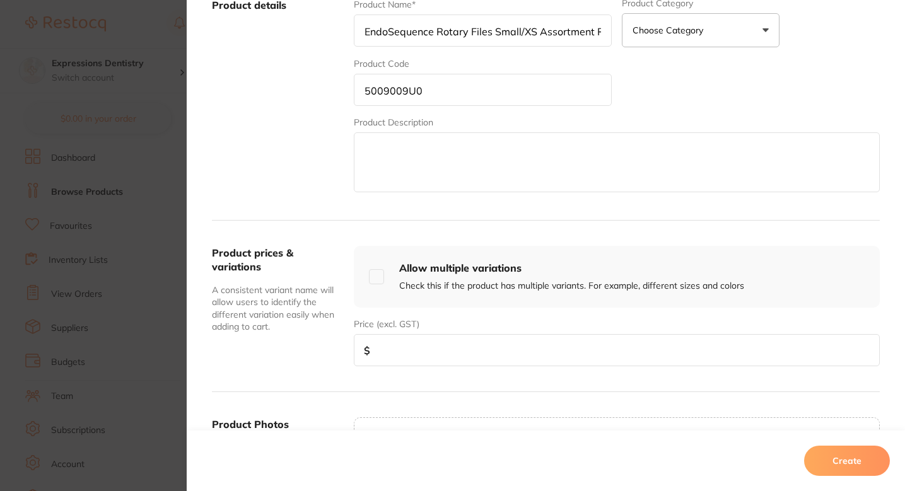
scroll to position [263, 0]
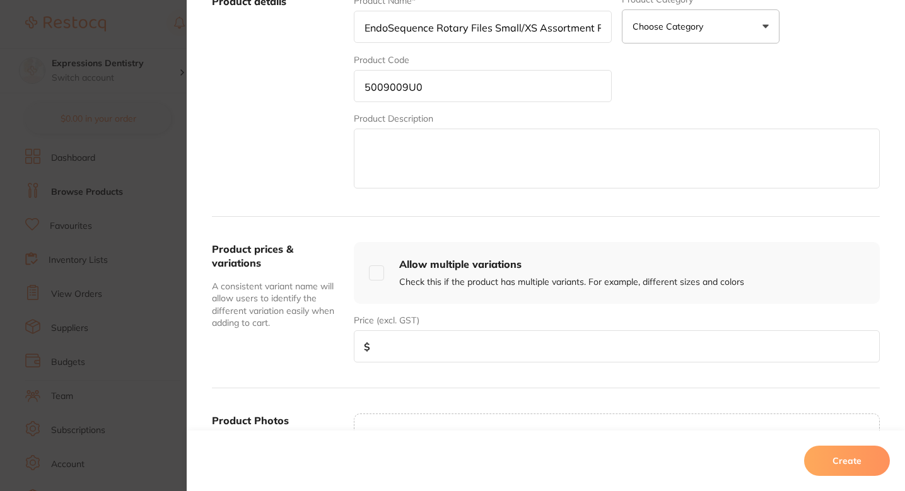
click at [394, 342] on input "number" at bounding box center [617, 347] width 526 height 32
paste input "68.67"
type input "5868.67"
paste input "68.67"
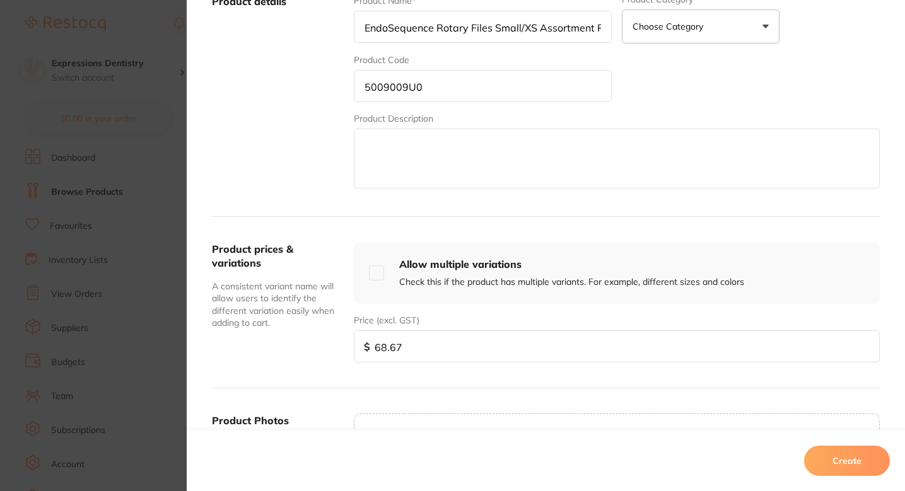
type input "68.67"
click at [419, 91] on input "5009009U0" at bounding box center [483, 86] width 258 height 32
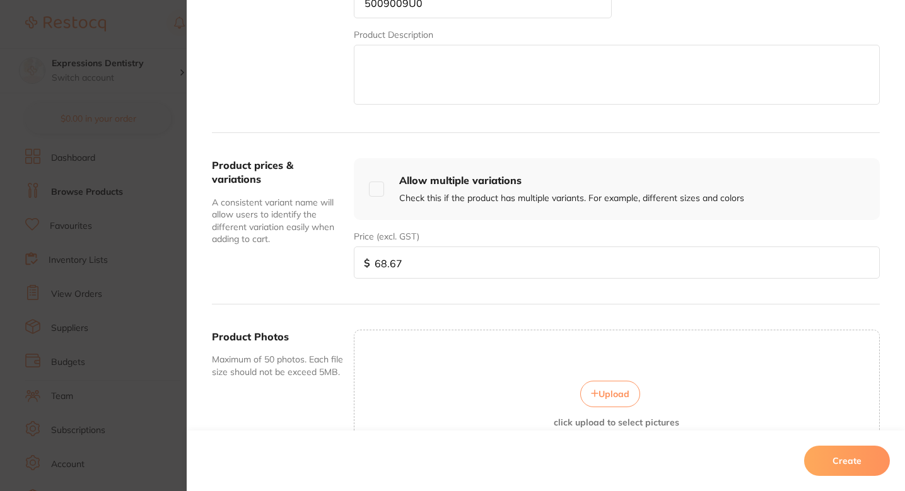
scroll to position [370, 0]
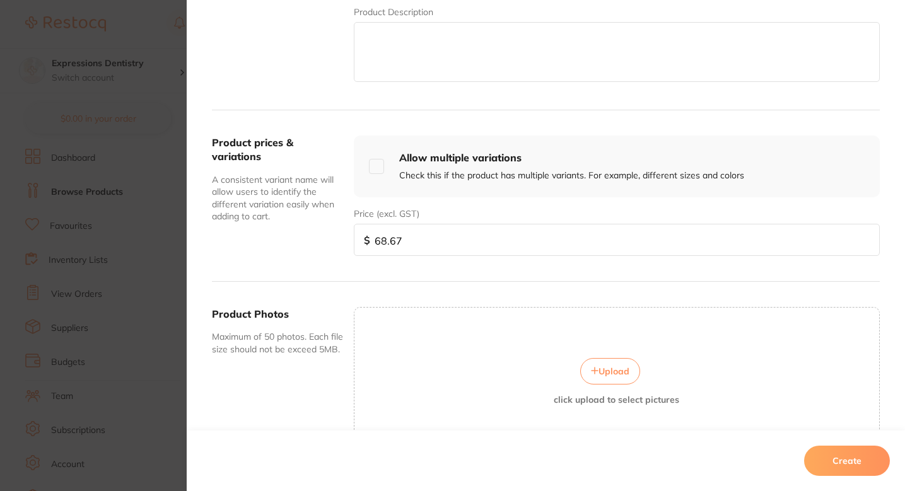
click at [600, 365] on button "Upload" at bounding box center [610, 371] width 60 height 26
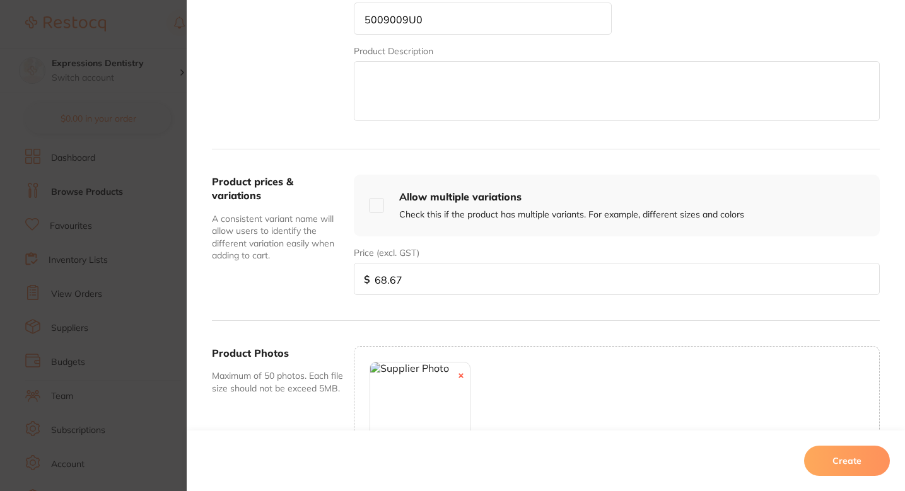
scroll to position [459, 0]
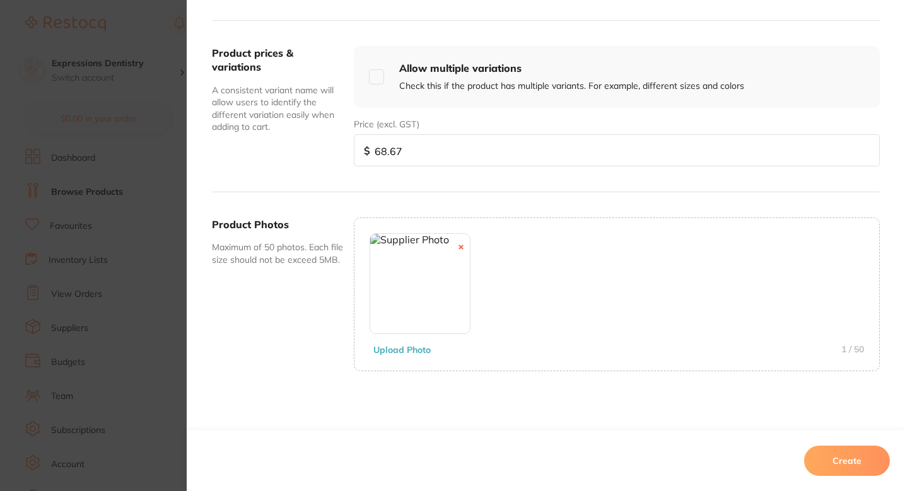
click at [853, 456] on button "Create" at bounding box center [847, 461] width 86 height 30
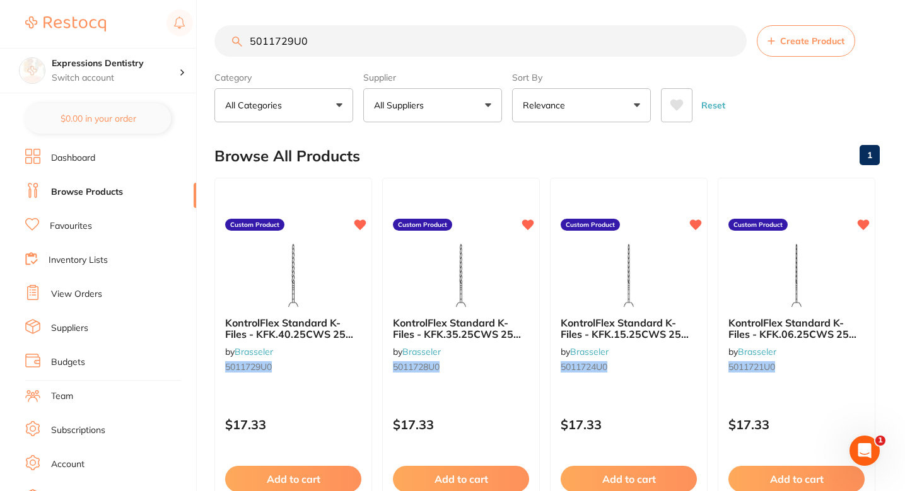
click at [363, 49] on input "5011729U0" at bounding box center [480, 41] width 532 height 32
paste input "0900"
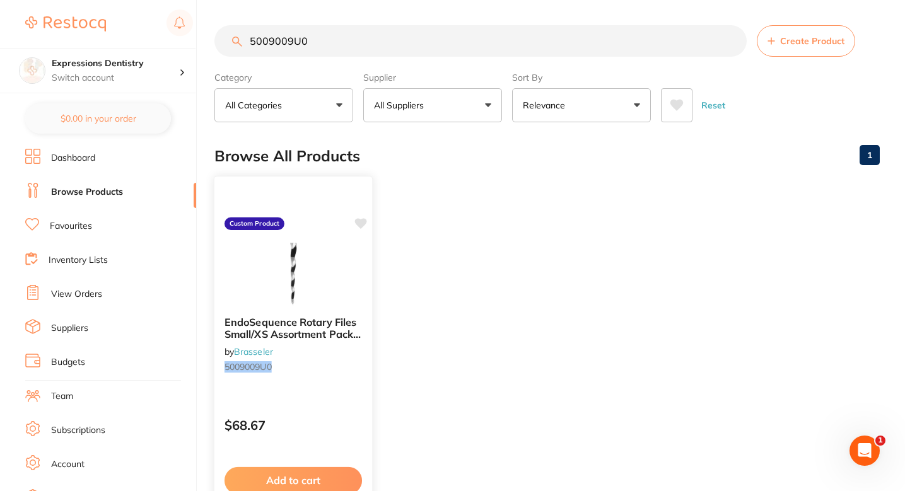
scroll to position [0, 0]
type input "5009009U0"
click at [362, 225] on icon at bounding box center [361, 223] width 12 height 11
click at [664, 237] on ul "EndoSequence Rotary Files Small/XS Assortment Pack (30-15) Non-Calibrated .04 2…" at bounding box center [546, 359] width 665 height 363
click at [791, 50] on button "Create Product" at bounding box center [806, 41] width 98 height 32
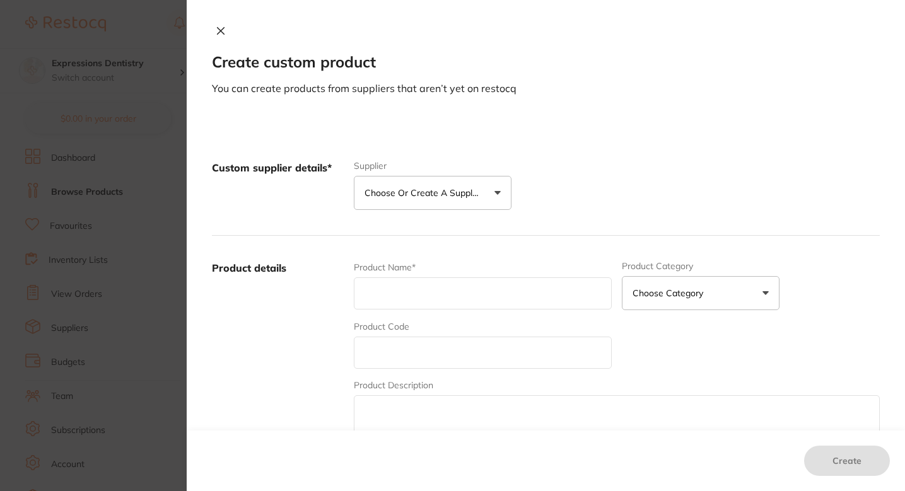
click at [458, 194] on p "Choose or create a supplier" at bounding box center [425, 193] width 120 height 13
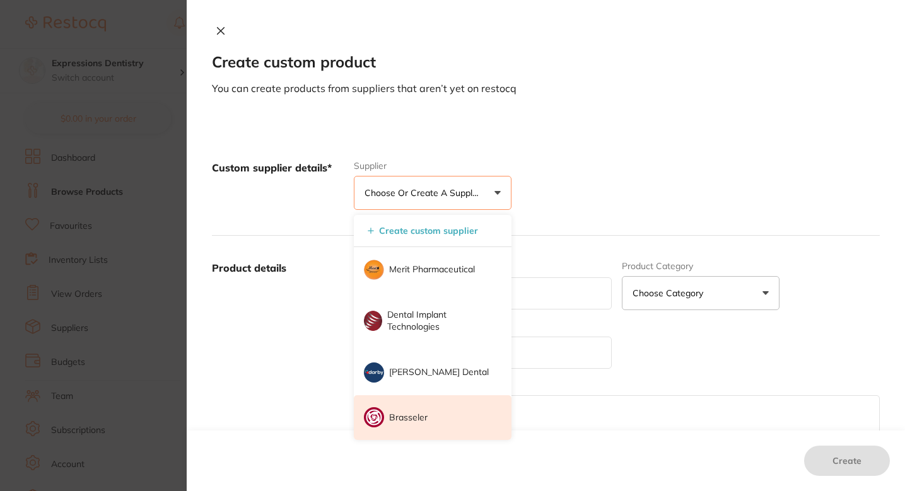
click at [416, 410] on li "Brasseler" at bounding box center [433, 417] width 158 height 45
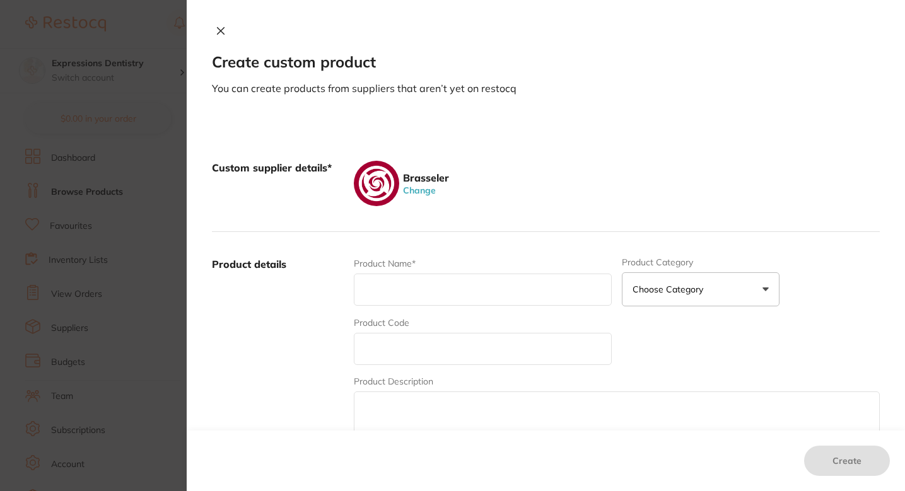
click at [428, 344] on input "text" at bounding box center [483, 349] width 258 height 32
paste input "5009012U0"
type input "5009012U0"
click at [400, 284] on input "text" at bounding box center [483, 290] width 258 height 32
click at [416, 303] on input "text" at bounding box center [483, 290] width 258 height 32
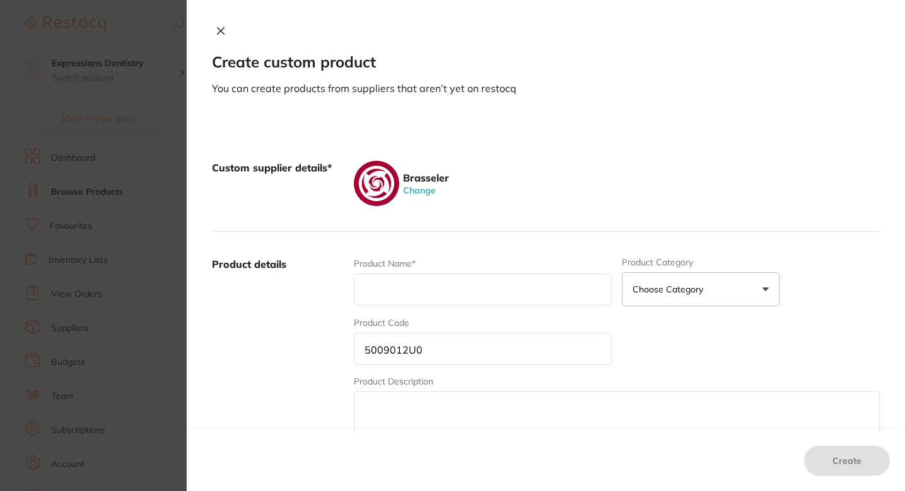
paste input "EndoSequence Rotary Files Medium Assortment Pack (40-25) Non-Calibrated .04 21 …"
type input "EndoSequence Rotary Files Medium Assortment Pack (40-25) Non-Calibrated .04 21 …"
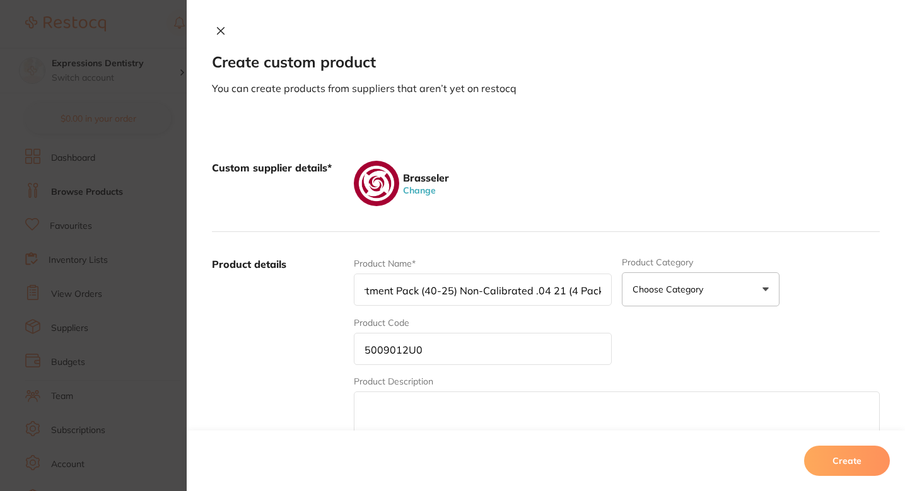
click at [555, 179] on div "Brasseler Change" at bounding box center [617, 183] width 526 height 45
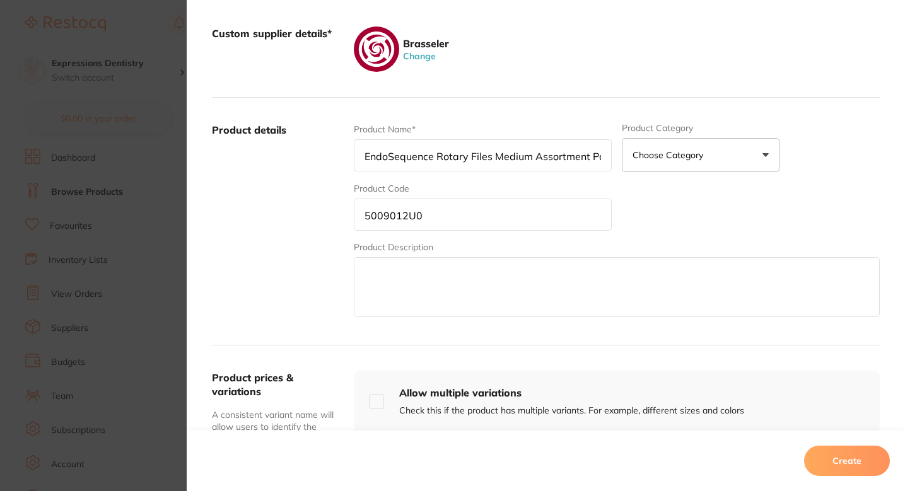
scroll to position [214, 0]
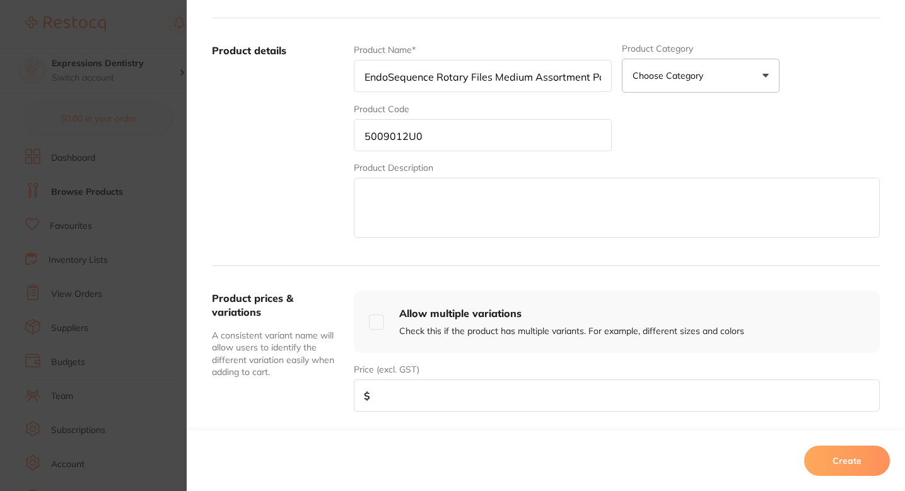
click at [390, 404] on input "number" at bounding box center [617, 396] width 526 height 32
type input "68.67"
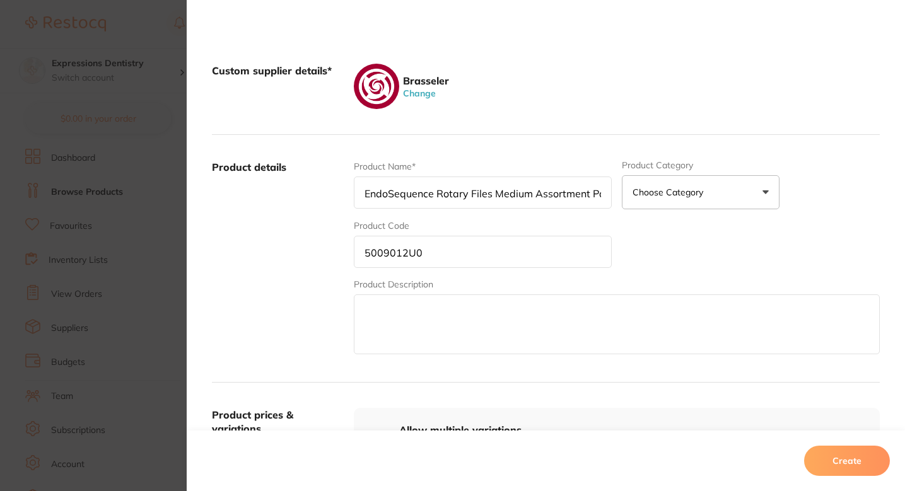
click at [474, 245] on input "5009012U0" at bounding box center [483, 252] width 258 height 32
click at [676, 251] on div "Product Name* EndoSequence Rotary Files Medium Assortment Pack (40-25) Non-Cali…" at bounding box center [617, 258] width 526 height 197
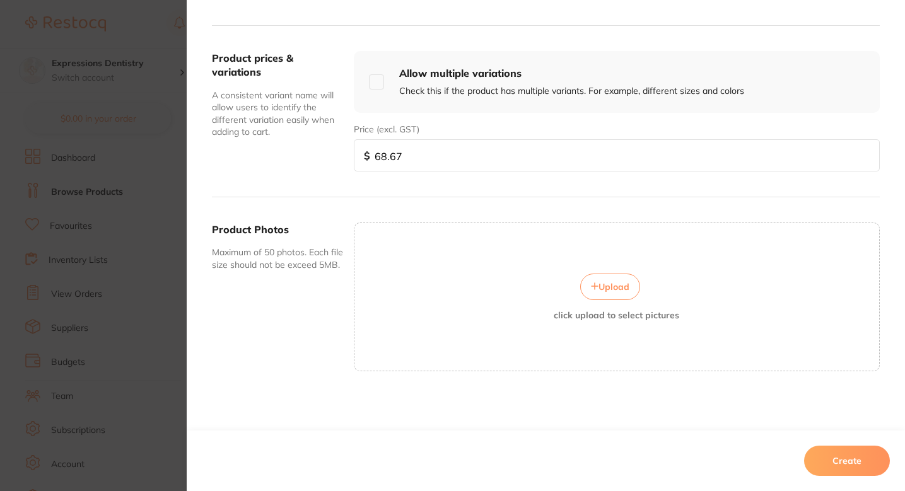
scroll to position [15, 0]
click at [585, 286] on button "Upload" at bounding box center [610, 287] width 60 height 26
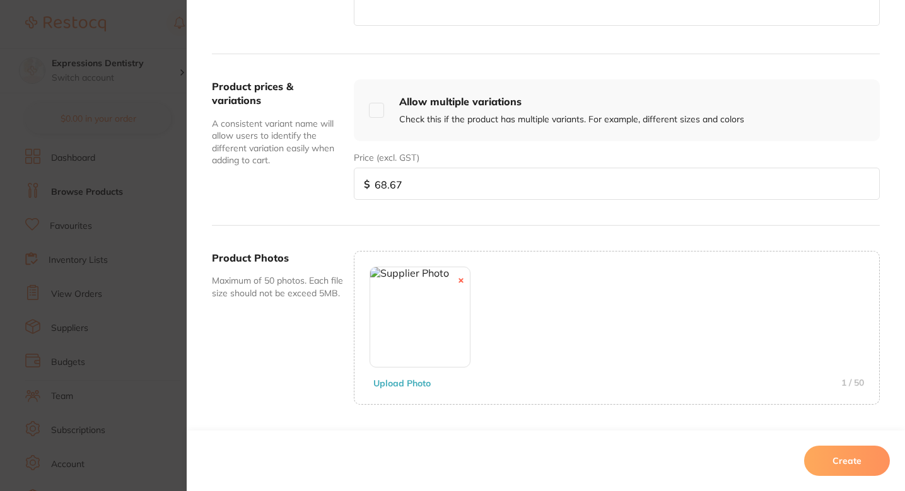
click at [833, 457] on button "Create" at bounding box center [847, 461] width 86 height 30
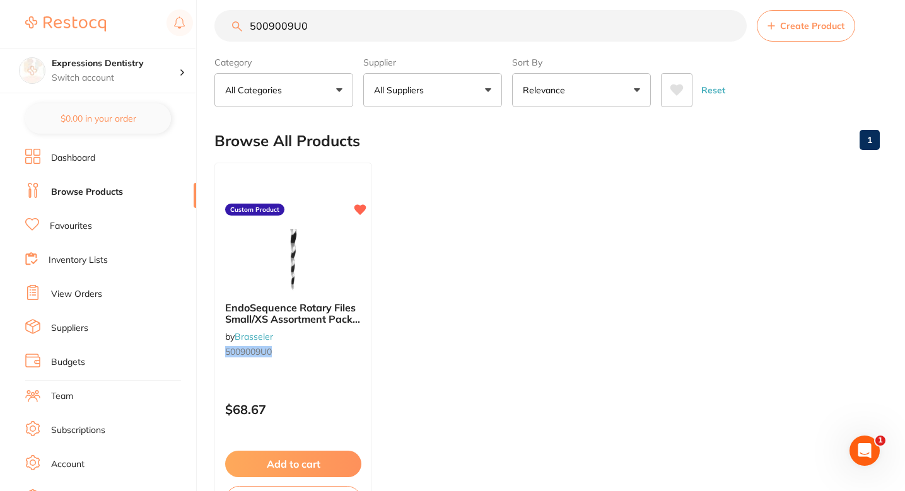
click at [328, 33] on input "5009009U0" at bounding box center [480, 26] width 532 height 32
paste input "12"
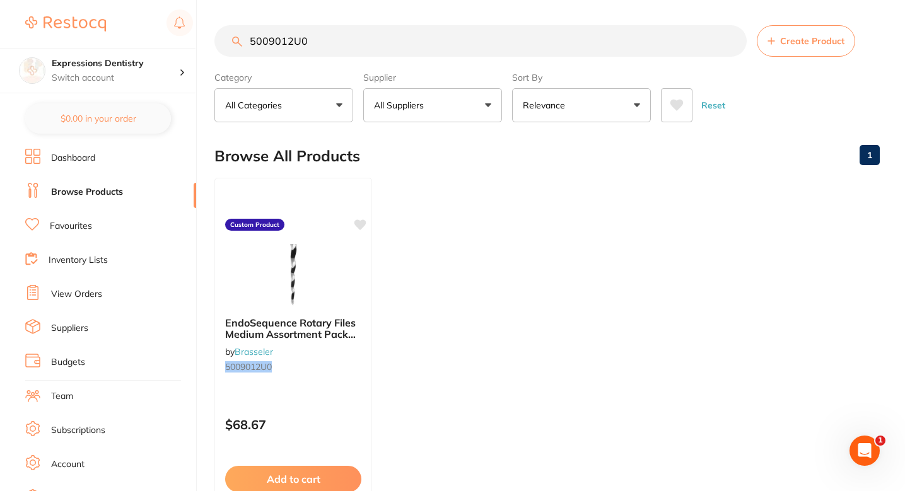
scroll to position [0, 0]
type input "5009012U0"
click at [362, 226] on icon at bounding box center [361, 223] width 12 height 11
click at [773, 49] on button "Create Product" at bounding box center [806, 41] width 98 height 32
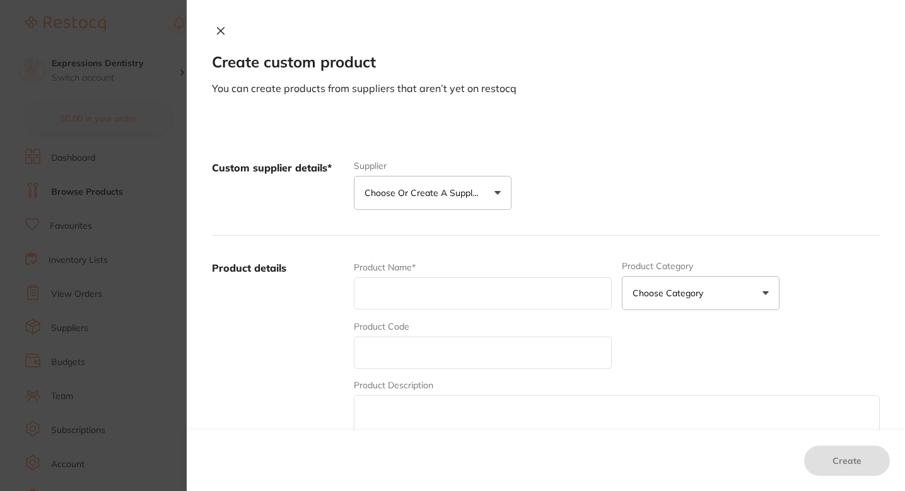
click at [433, 286] on input "text" at bounding box center [483, 294] width 258 height 32
click at [384, 354] on input "text" at bounding box center [483, 353] width 258 height 32
paste input "5013151U0"
type input "5013151U0"
click at [390, 310] on div "Product Name*" at bounding box center [483, 285] width 258 height 49
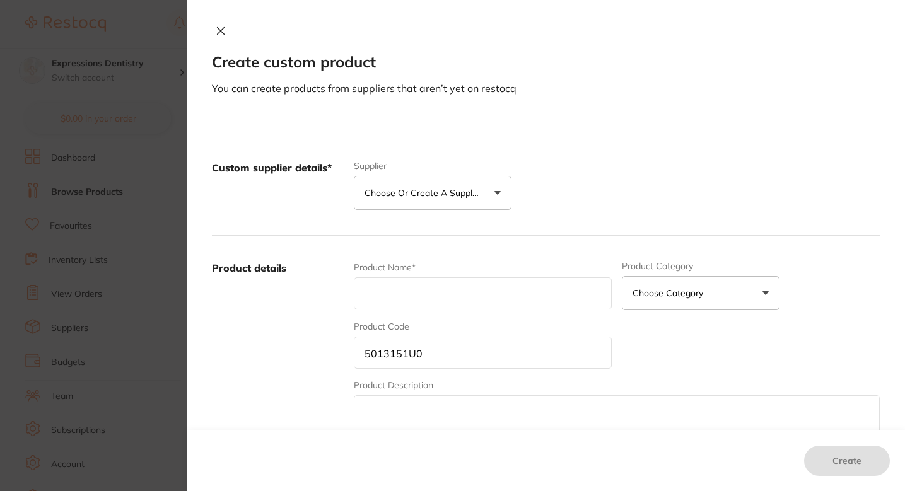
click at [420, 208] on button "Choose or create a supplier" at bounding box center [433, 193] width 158 height 34
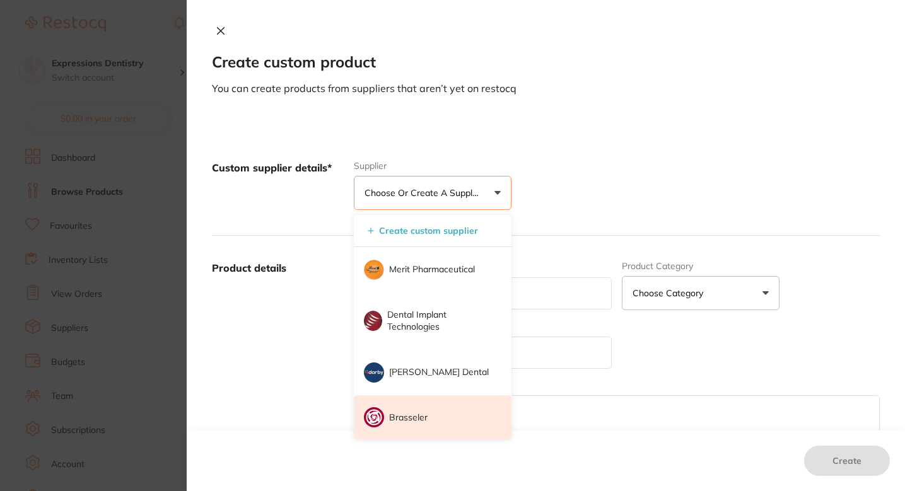
click at [421, 414] on p "Brasseler" at bounding box center [408, 418] width 38 height 13
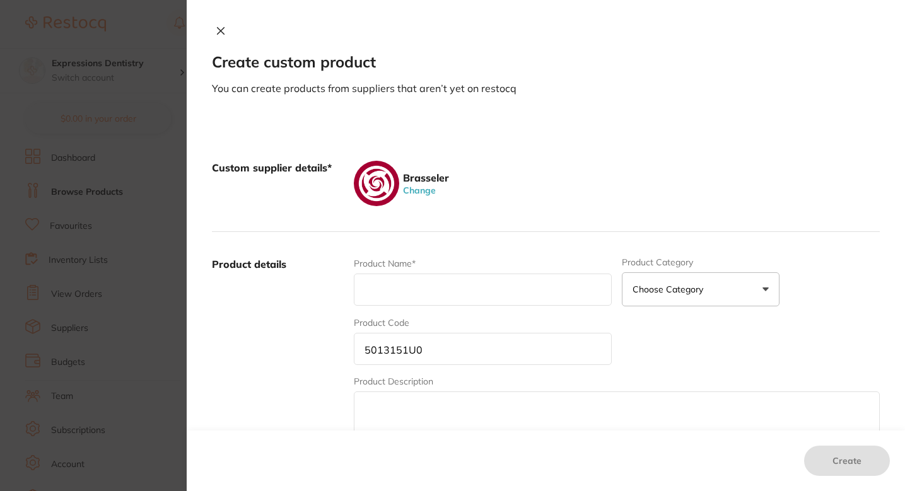
click at [452, 304] on input "text" at bounding box center [483, 290] width 258 height 32
click at [426, 286] on input "text" at bounding box center [483, 290] width 258 height 32
paste input "EndoSequence Rotary Files Medium Assortment Pack (40-25) Non-Calibrated .06 Tap…"
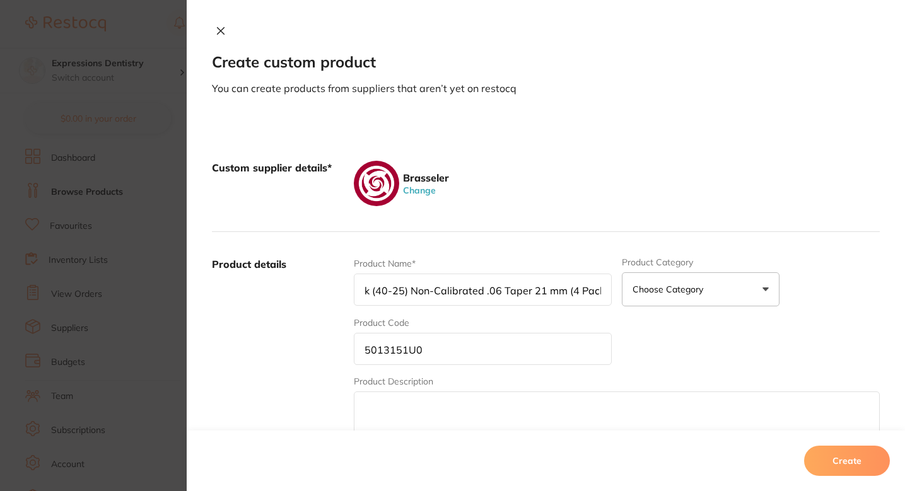
type input "EndoSequence Rotary Files Medium Assortment Pack (40-25) Non-Calibrated .06 Tap…"
click at [506, 214] on div "Custom supplier details* Brasseler Change" at bounding box center [546, 184] width 668 height 97
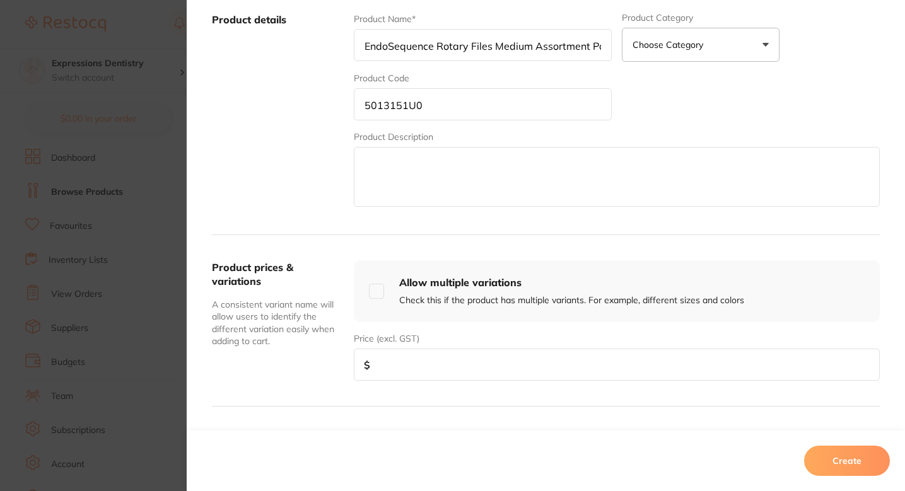
click at [399, 356] on input "number" at bounding box center [617, 365] width 526 height 32
type input "68.67"
click at [555, 229] on div "Product details Product Name* EndoSequence Rotary Files Medium Assortment Pack …" at bounding box center [546, 111] width 668 height 248
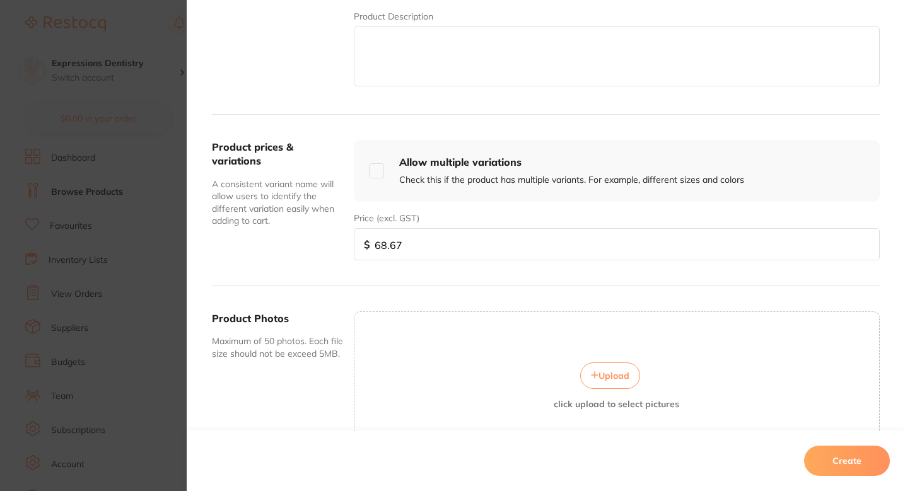
click at [423, 344] on div "Upload click upload to select pictures" at bounding box center [617, 386] width 526 height 149
click at [593, 372] on icon at bounding box center [595, 376] width 8 height 8
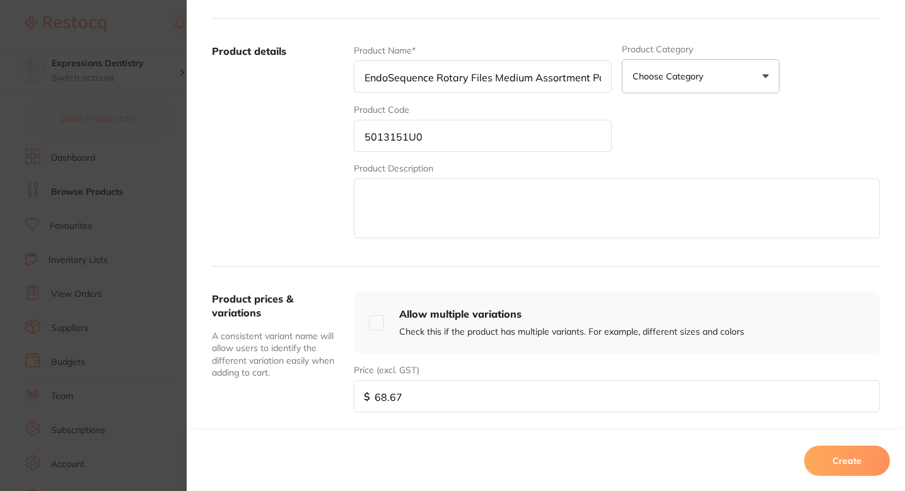
scroll to position [348, 0]
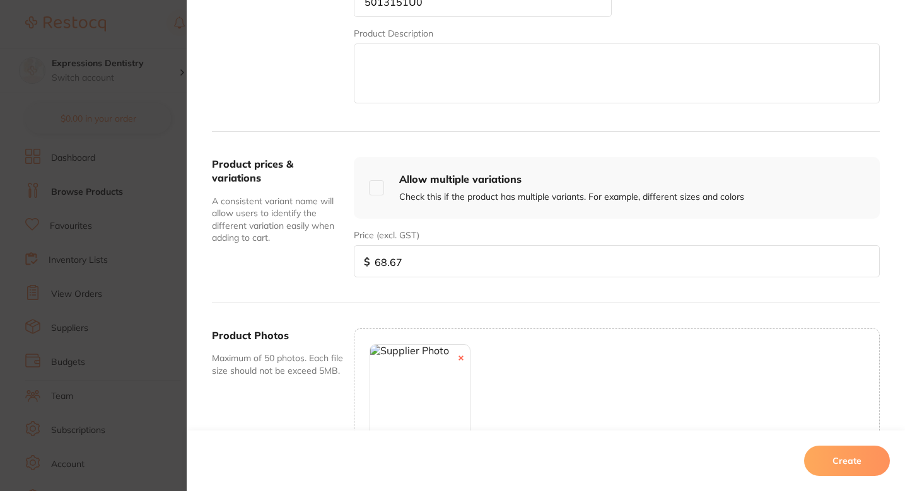
click at [852, 464] on button "Create" at bounding box center [847, 461] width 86 height 30
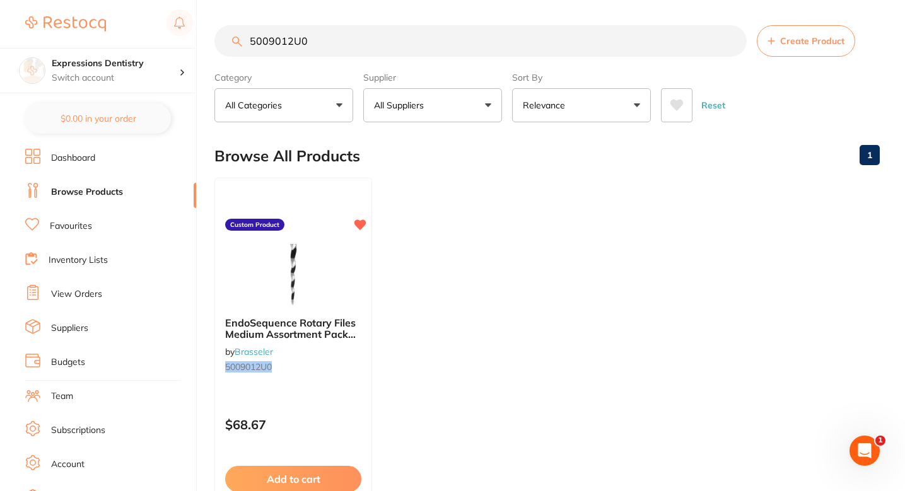
click at [402, 42] on input "5009012U0" at bounding box center [480, 41] width 532 height 32
paste input "5"
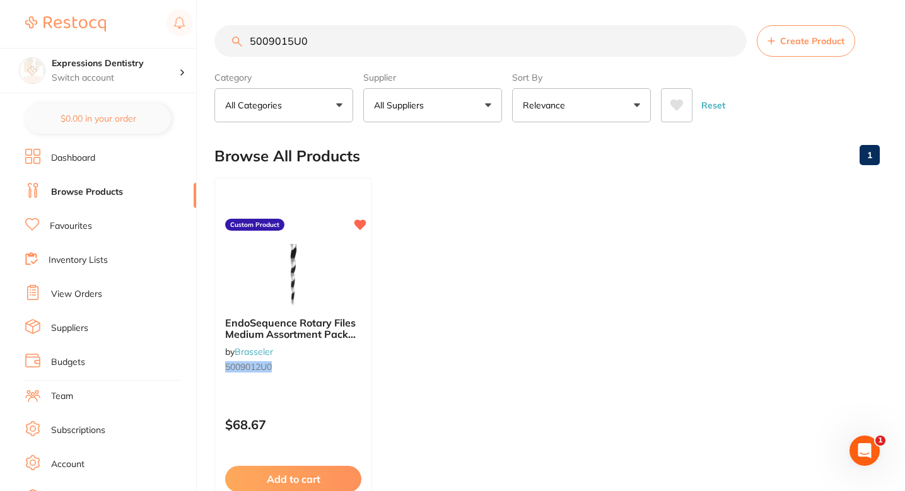
type input "5009015U0"
click at [437, 261] on ul "EndoSequence Rotary Files Medium Assortment Pack (40-25) Non-Calibrated .04 21 …" at bounding box center [546, 359] width 665 height 363
click at [348, 39] on input "5009015U0" at bounding box center [480, 41] width 532 height 32
click at [349, 40] on input "5009015U0" at bounding box center [480, 41] width 532 height 32
click at [553, 211] on ul "EndoSequence Rotary Files Medium Assortment Pack (40-25) Non-Calibrated .04 21 …" at bounding box center [546, 359] width 665 height 363
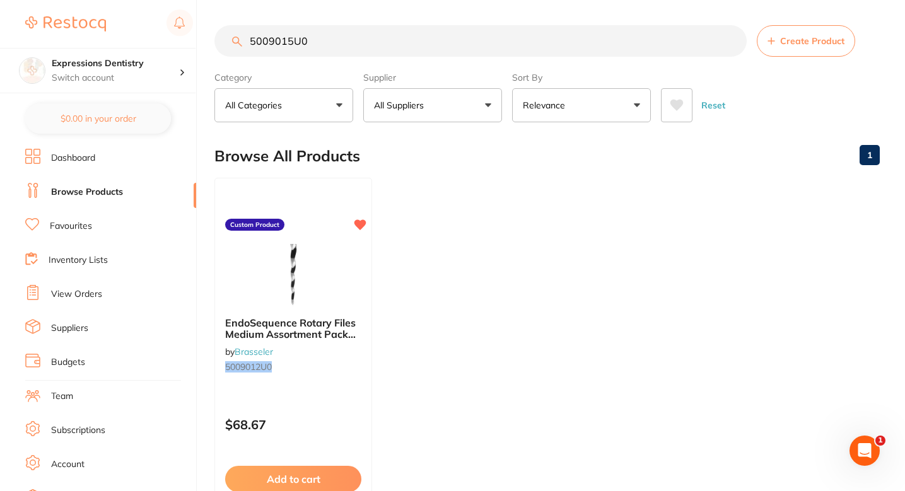
click at [800, 32] on button "Create Product" at bounding box center [806, 41] width 98 height 32
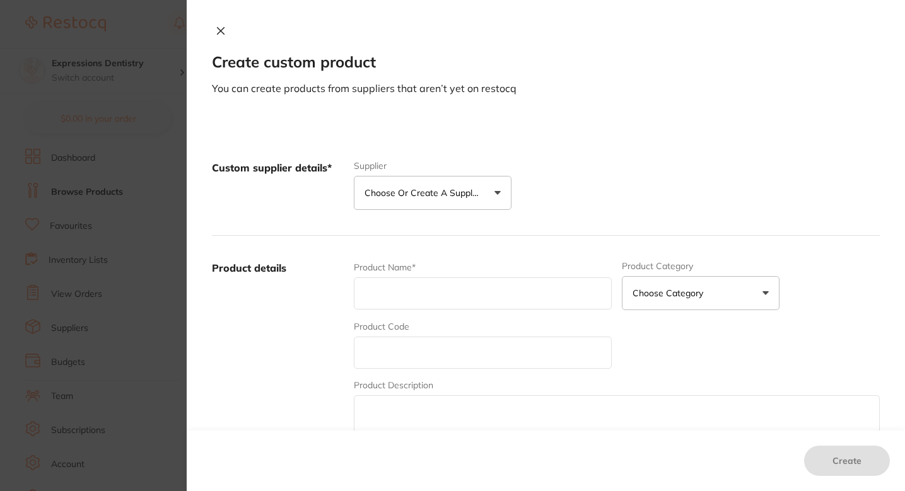
click at [428, 199] on p "Choose or create a supplier" at bounding box center [425, 193] width 120 height 13
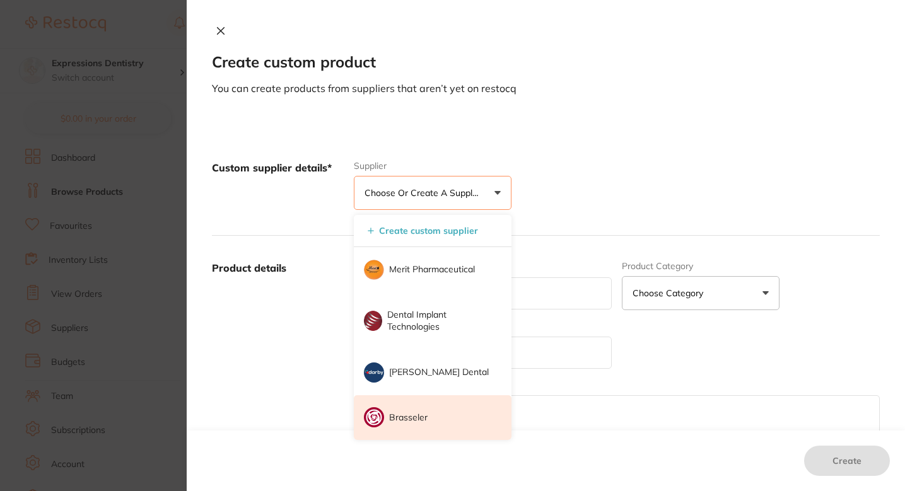
click at [424, 406] on li "Brasseler" at bounding box center [433, 417] width 158 height 45
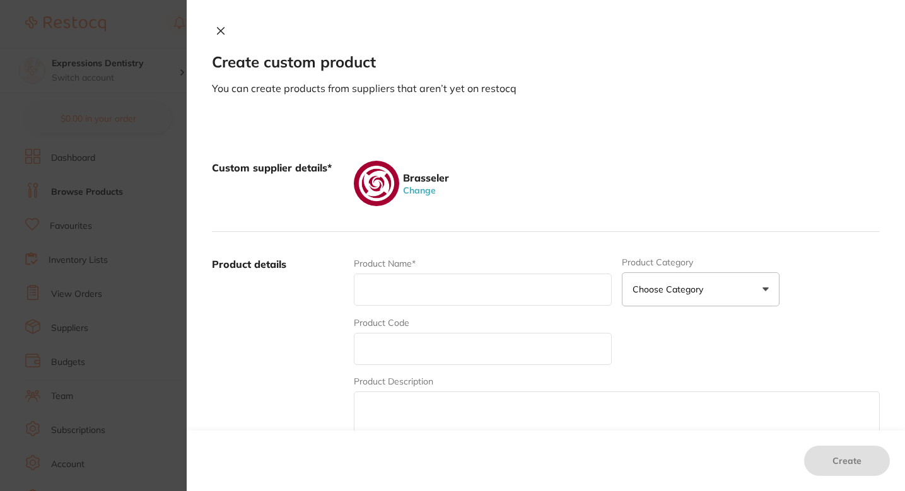
scroll to position [108, 0]
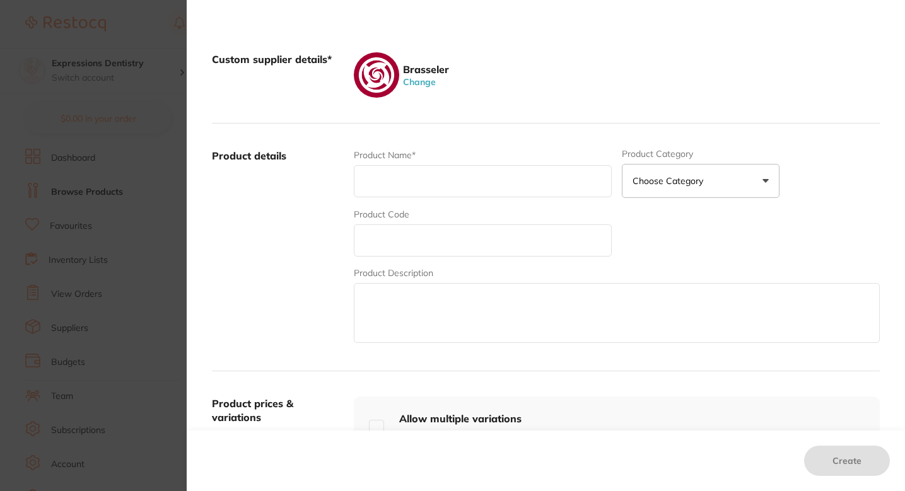
click at [414, 240] on input "text" at bounding box center [483, 241] width 258 height 32
paste input "5009015U0"
type input "5009015U0"
click at [427, 182] on input "text" at bounding box center [483, 181] width 258 height 32
click at [405, 198] on div "Product Name*" at bounding box center [483, 173] width 258 height 49
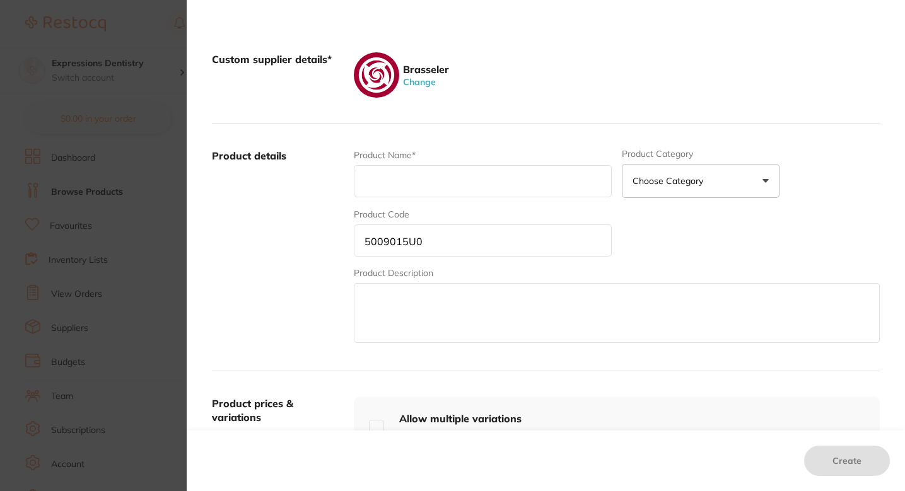
click at [428, 184] on input "text" at bounding box center [483, 181] width 258 height 32
paste input "EndoSequence Rotary Files Small/XS Assortment Pack (30-15) Non-Calibrated .06 2…"
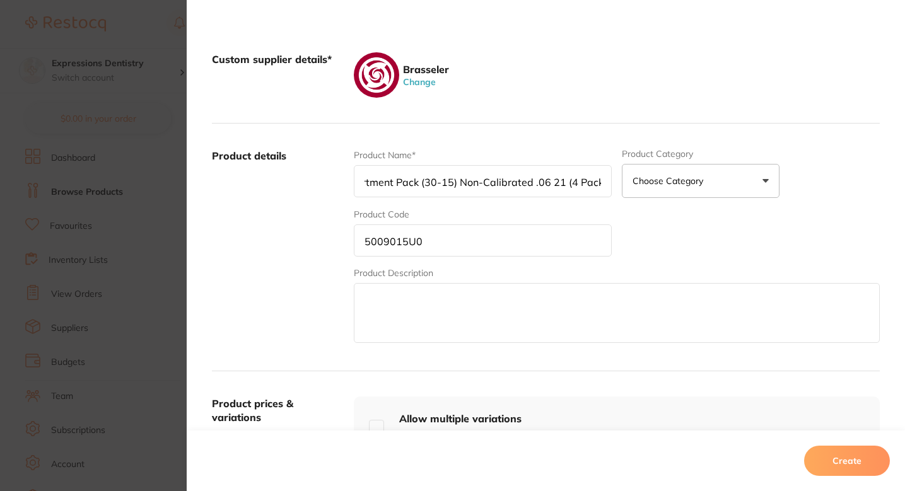
type input "EndoSequence Rotary Files Small/XS Assortment Pack (30-15) Non-Calibrated .06 2…"
click at [474, 143] on div "Product details Product Name* EndoSequence Rotary Files Small/XS Assortment Pac…" at bounding box center [546, 248] width 668 height 248
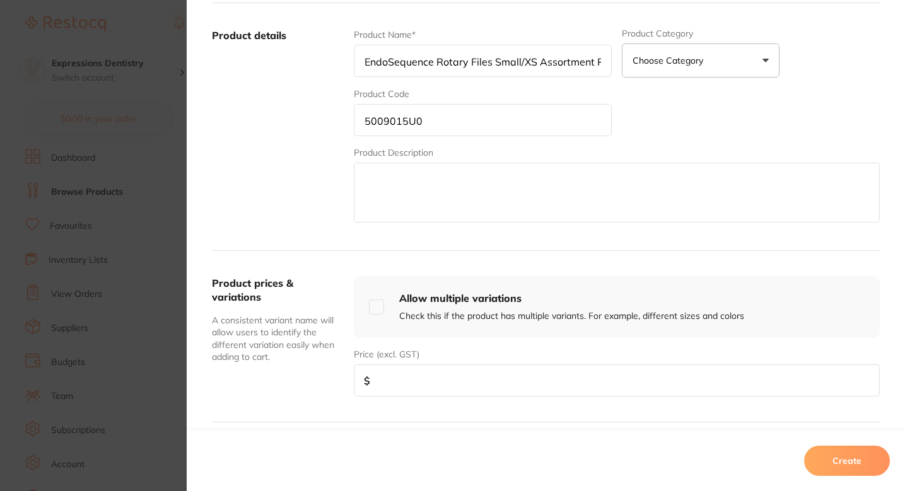
scroll to position [249, 0]
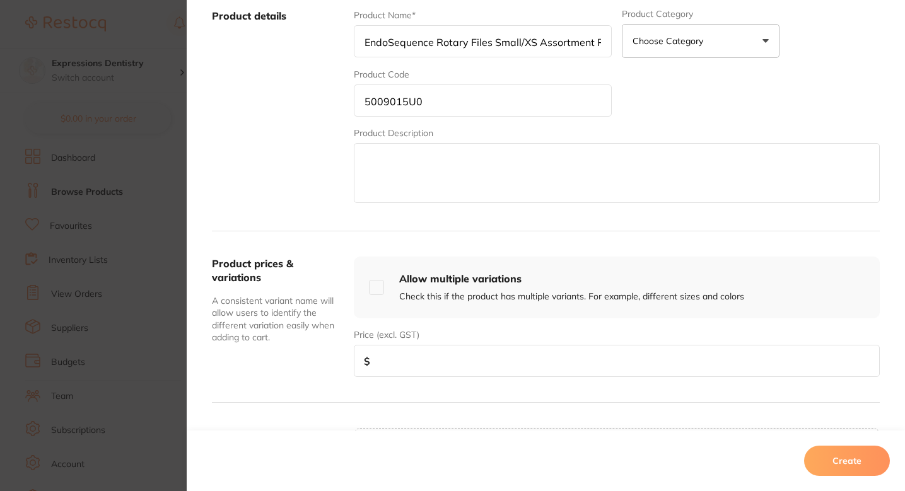
click at [394, 357] on input "number" at bounding box center [617, 361] width 526 height 32
paste input "68.67"
type input "68.67"
click at [431, 105] on input "5009015U0" at bounding box center [483, 101] width 258 height 32
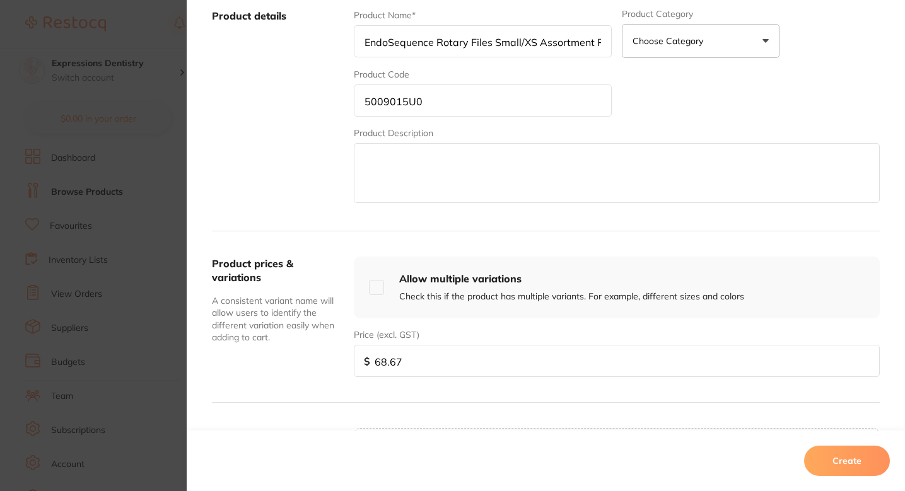
click at [431, 105] on input "5009015U0" at bounding box center [483, 101] width 258 height 32
click at [666, 108] on div "Product Name* EndoSequence Rotary Files Small/XS Assortment Pack (30-15) Non-Ca…" at bounding box center [617, 107] width 526 height 197
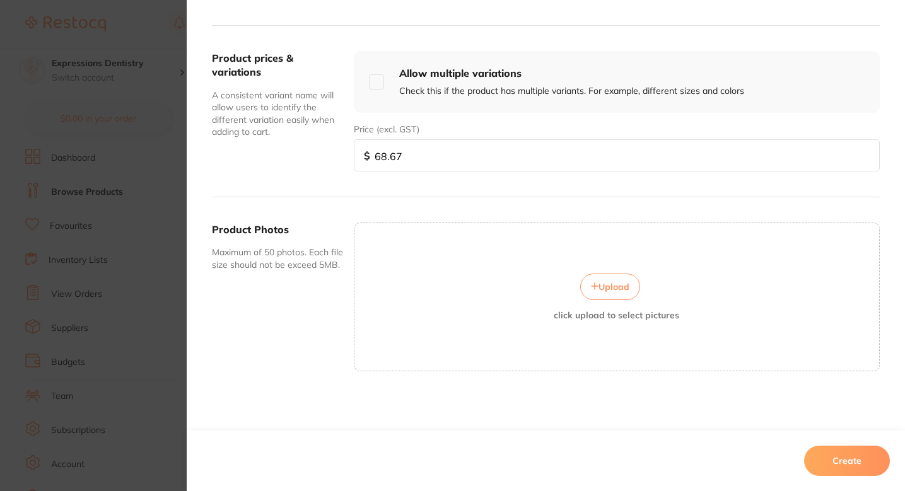
scroll to position [70, 0]
click at [606, 303] on div "Upload click upload to select pictures" at bounding box center [616, 297] width 525 height 47
click at [607, 285] on span "Upload" at bounding box center [614, 286] width 31 height 11
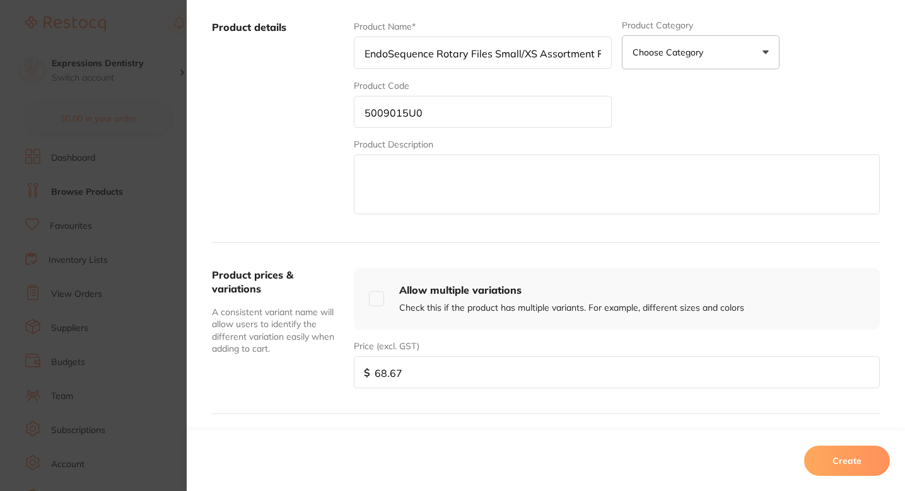
scroll to position [459, 0]
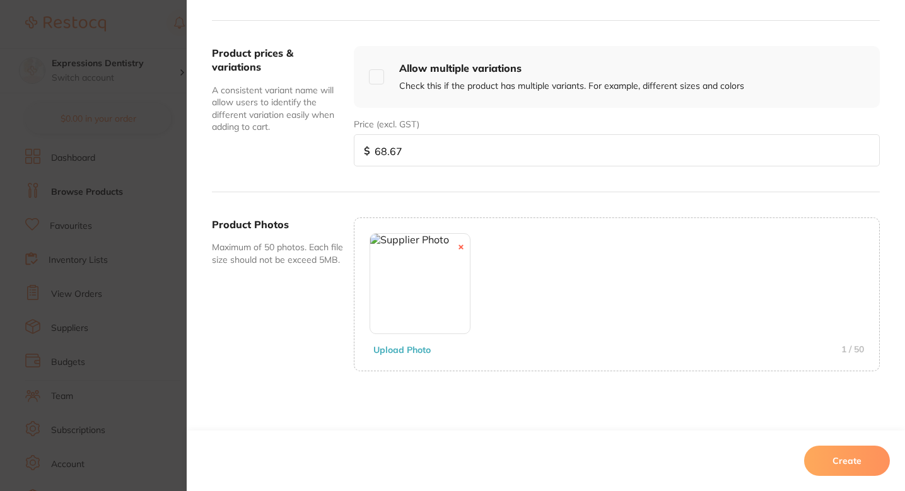
click at [832, 471] on button "Create" at bounding box center [847, 461] width 86 height 30
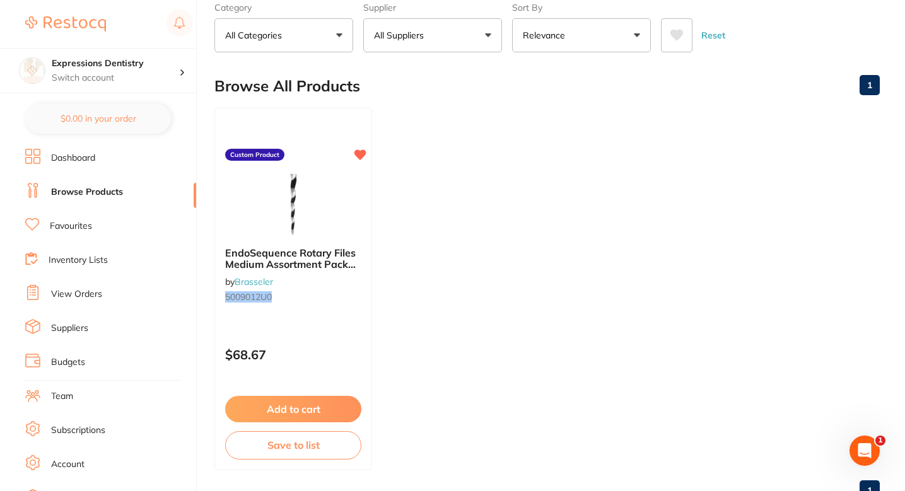
scroll to position [0, 0]
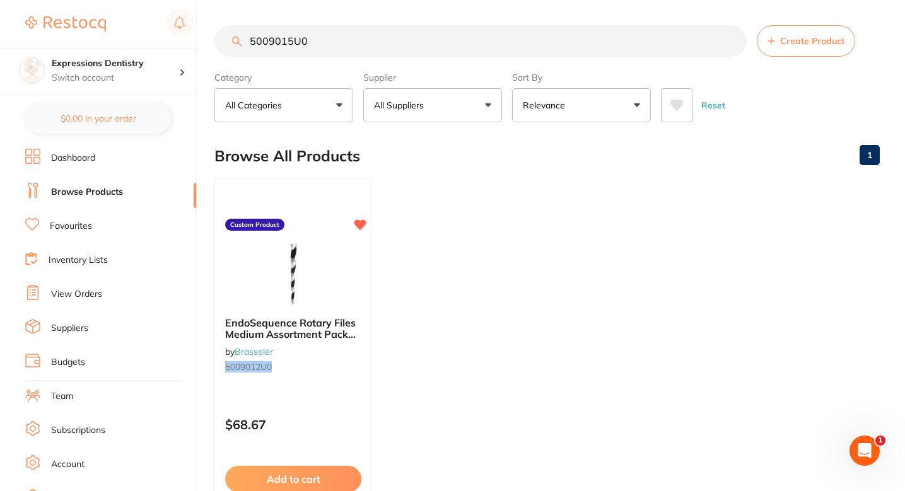
click at [408, 45] on input "5009015U0" at bounding box center [480, 41] width 532 height 32
paste input "5009015U0"
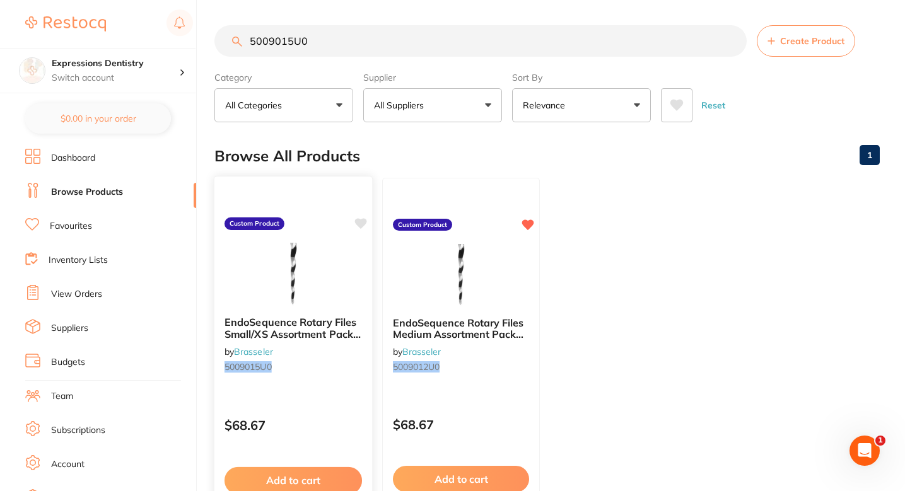
click at [361, 222] on icon at bounding box center [361, 223] width 12 height 11
click at [721, 232] on ul "EndoSequence Rotary Files Small/XS Assortment Pack (30-15) Non-Calibrated .06 2…" at bounding box center [546, 359] width 665 height 363
click at [677, 232] on ul "EndoSequence Rotary Files Small/XS Assortment Pack (30-15) Non-Calibrated .06 2…" at bounding box center [546, 359] width 665 height 363
click at [420, 38] on input "5009015U0" at bounding box center [480, 41] width 532 height 32
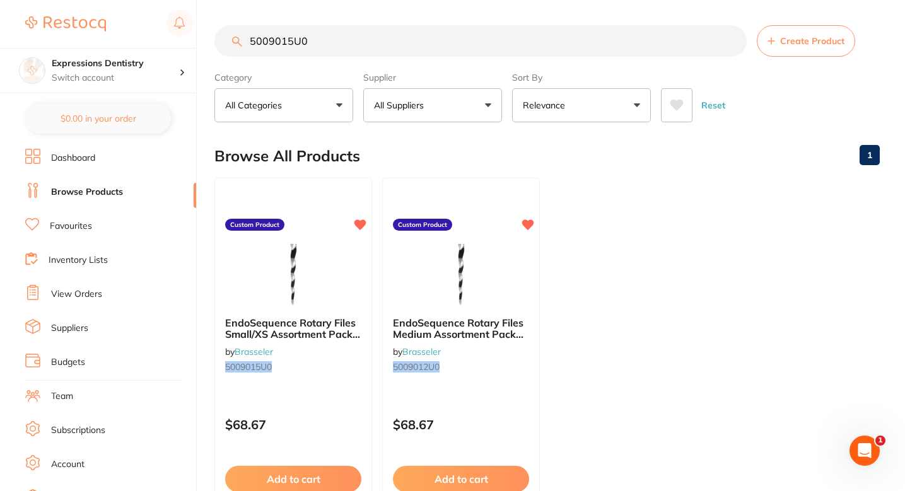
click at [420, 38] on input "5009015U0" at bounding box center [480, 41] width 532 height 32
paste input "17971"
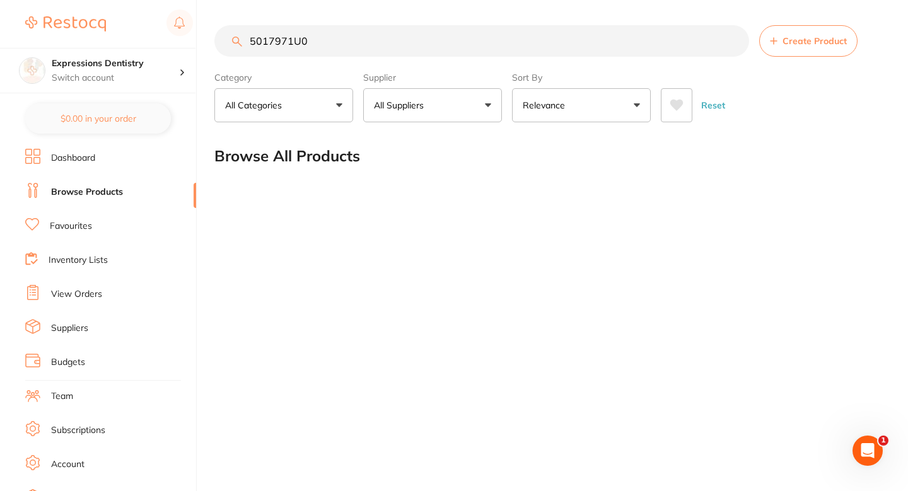
type input "5017971U0"
click at [784, 57] on section "5017971U0 Create Product Category All Categories All Categories No categories f…" at bounding box center [548, 73] width 669 height 97
click at [787, 47] on button "Create Product" at bounding box center [808, 41] width 98 height 32
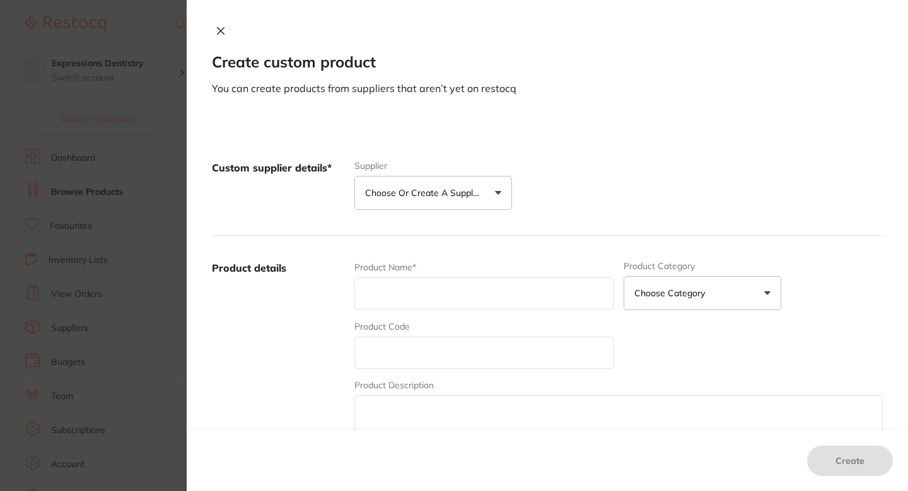
click at [464, 184] on button "Choose or create a supplier" at bounding box center [433, 193] width 158 height 34
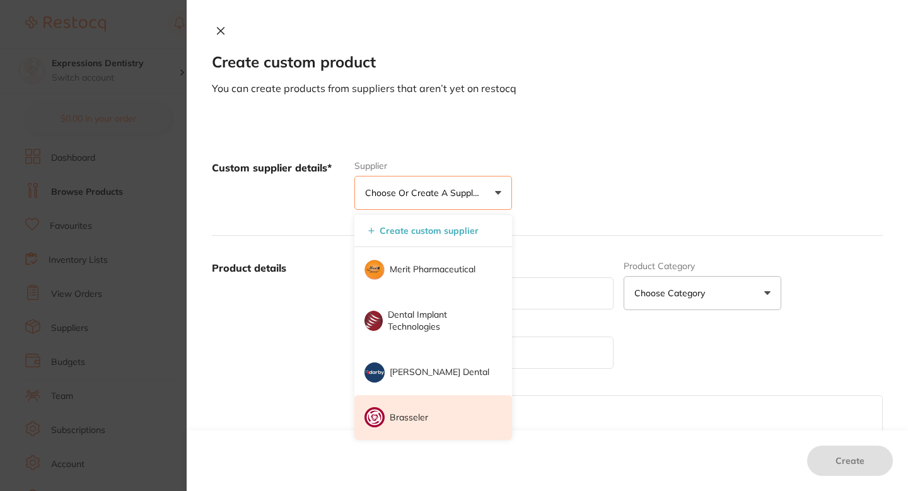
click at [416, 419] on p "Brasseler" at bounding box center [409, 418] width 38 height 13
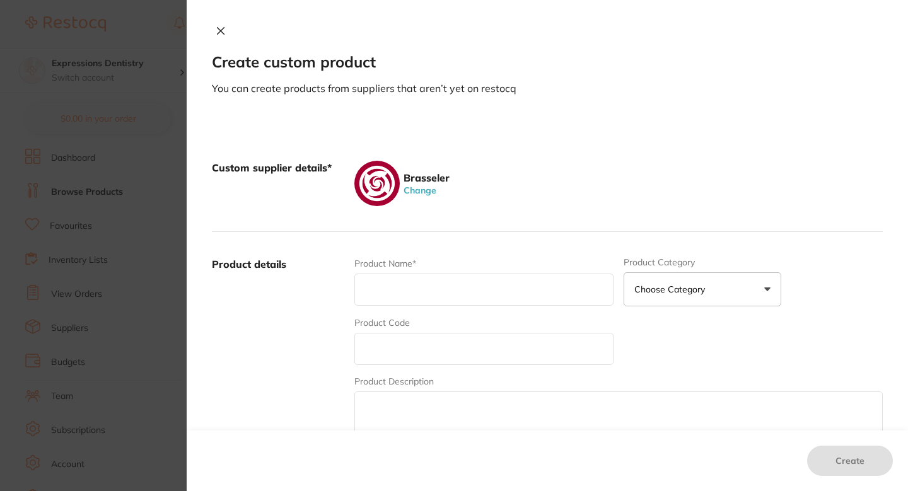
click at [447, 290] on input "text" at bounding box center [483, 290] width 259 height 32
click at [392, 349] on input "text" at bounding box center [483, 349] width 259 height 32
paste input "5017971U0"
type input "5017971U0"
click at [421, 276] on input "text" at bounding box center [483, 290] width 259 height 32
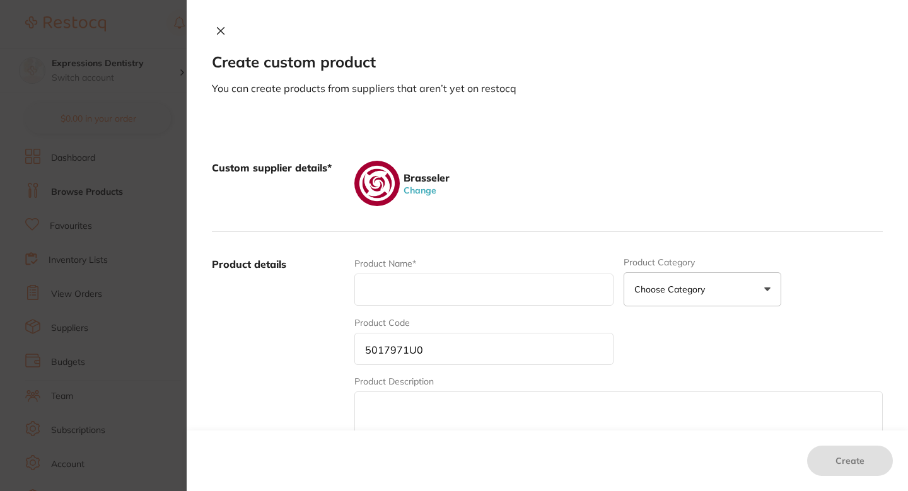
paste input "EndoSequence Paper Points 25.04 Taper (90 Pack)"
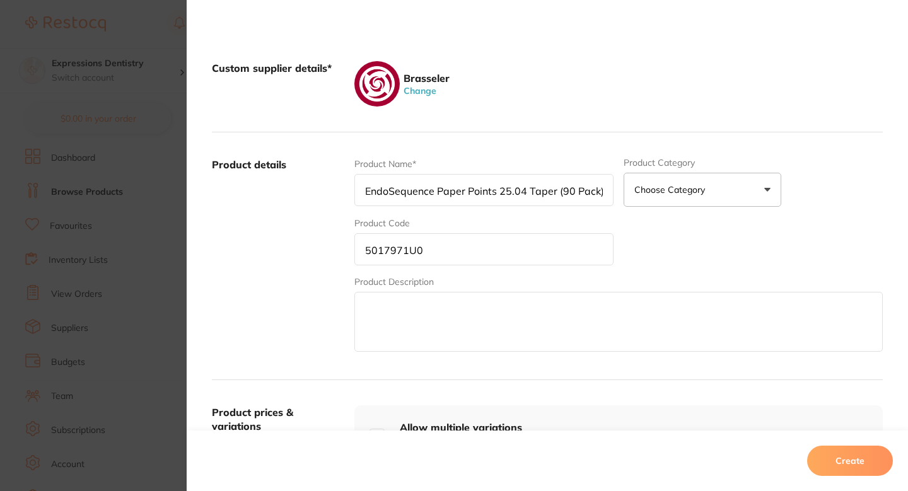
scroll to position [269, 0]
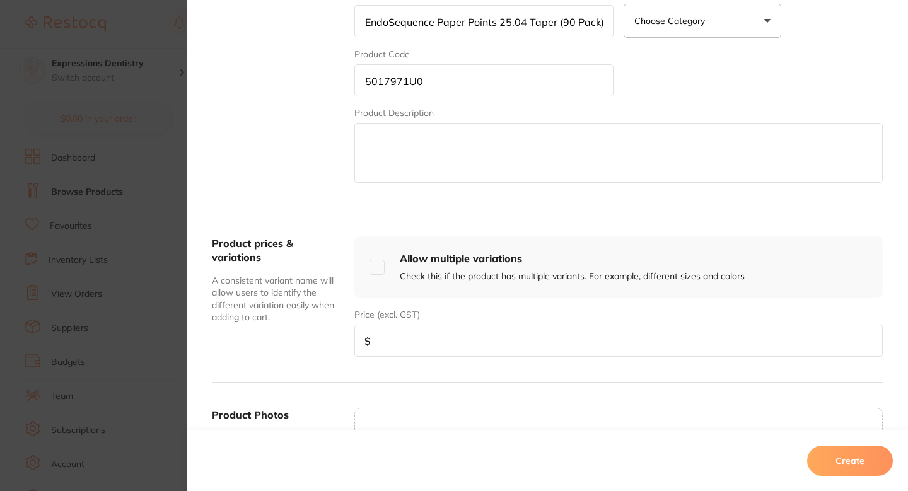
type input "EndoSequence Paper Points 25.04 Taper (90 Pack)"
click at [392, 334] on input "number" at bounding box center [618, 341] width 529 height 32
paste input "22.96"
type input "22.96"
click at [459, 88] on input "5017971U0" at bounding box center [483, 80] width 259 height 32
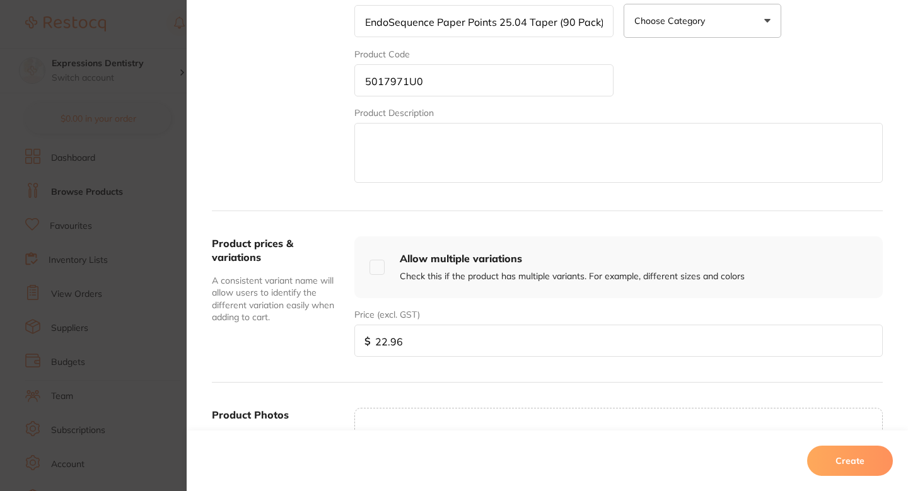
click at [459, 88] on input "5017971U0" at bounding box center [483, 80] width 259 height 32
click at [488, 303] on div "Price (excl. GST) $ 22.96" at bounding box center [618, 327] width 529 height 59
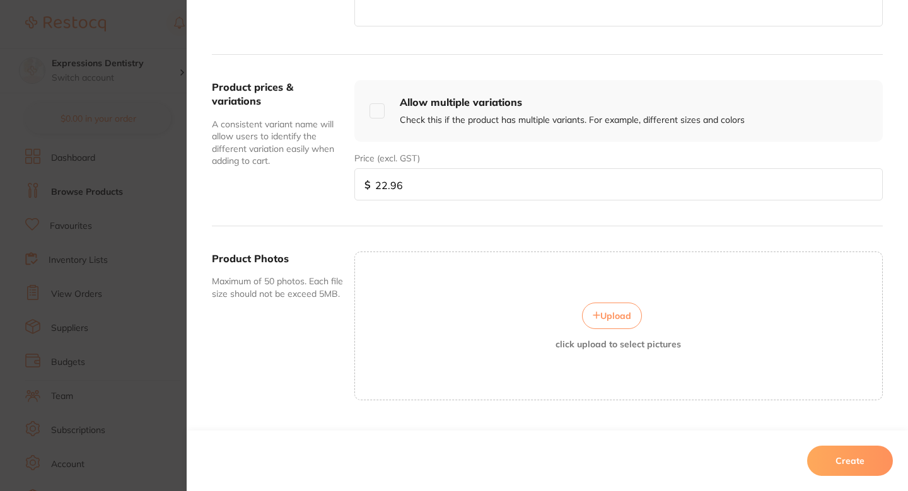
scroll to position [454, 0]
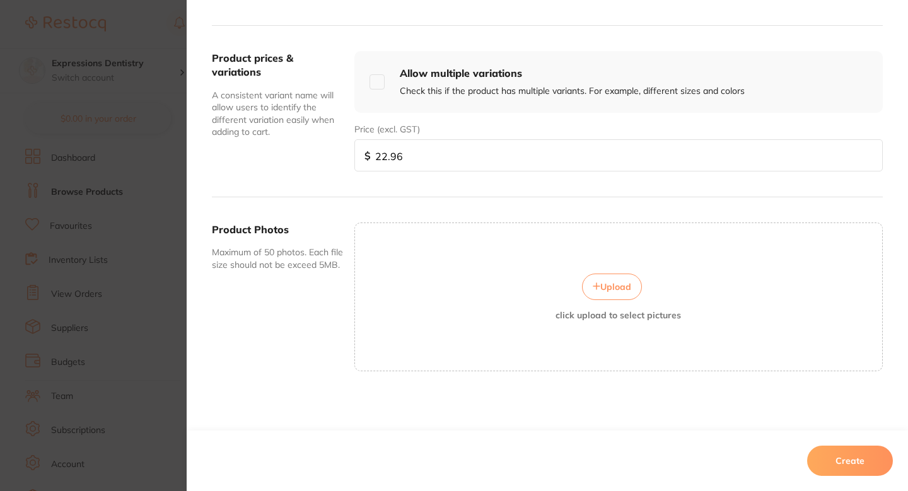
click at [597, 283] on icon at bounding box center [597, 287] width 8 height 8
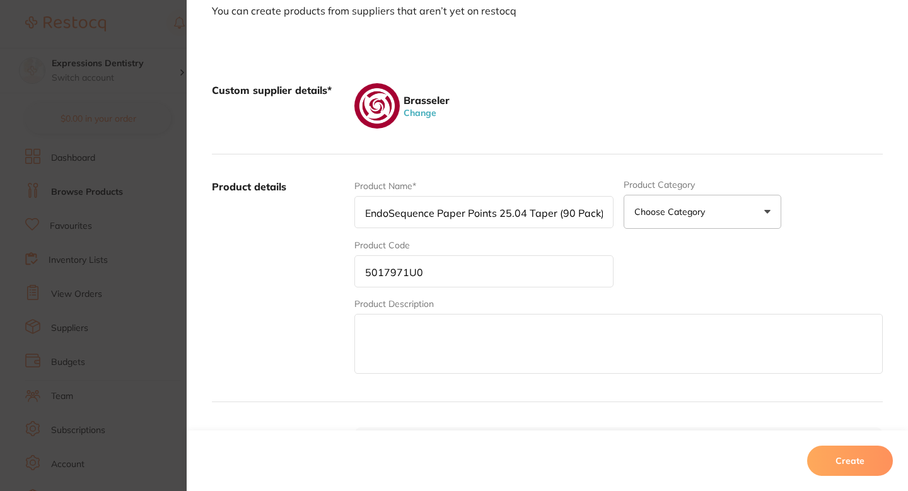
scroll to position [57, 0]
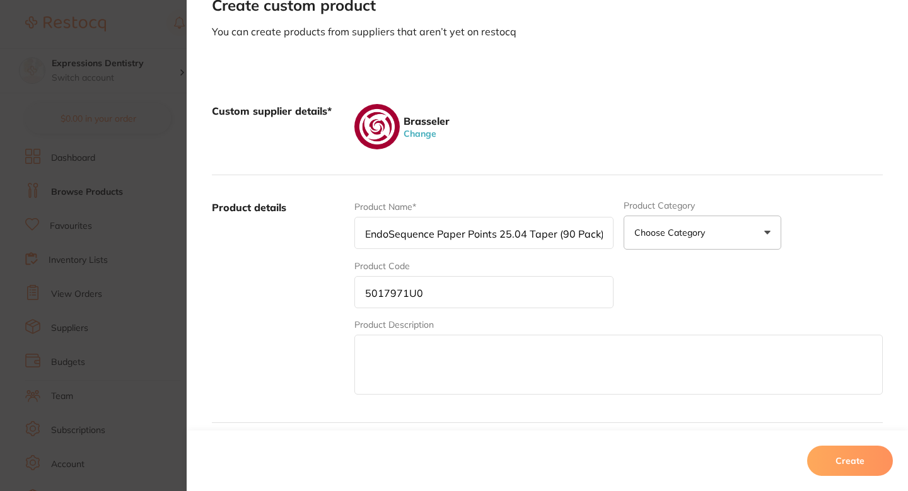
click at [576, 290] on input "5017971U0" at bounding box center [483, 292] width 259 height 32
click at [698, 283] on div "Product Name* EndoSequence Paper Points 25.04 Taper (90 Pack) Product Category …" at bounding box center [618, 299] width 529 height 197
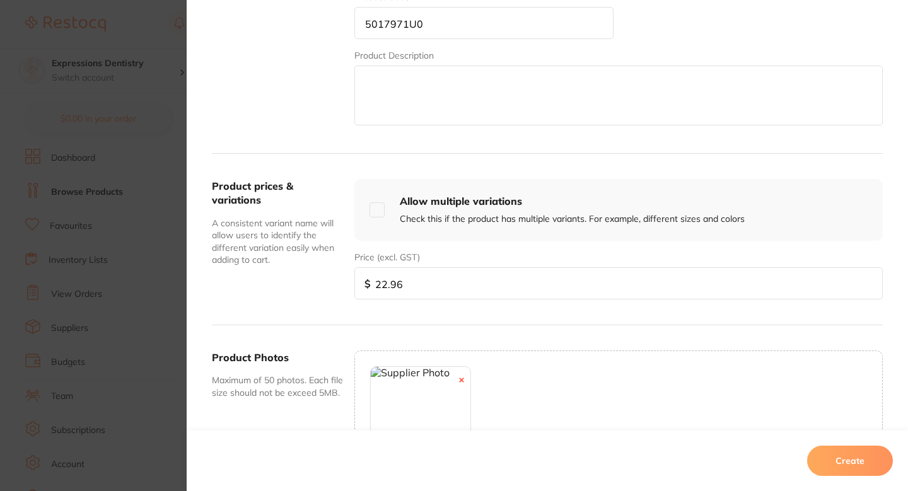
click at [840, 458] on button "Create" at bounding box center [850, 461] width 86 height 30
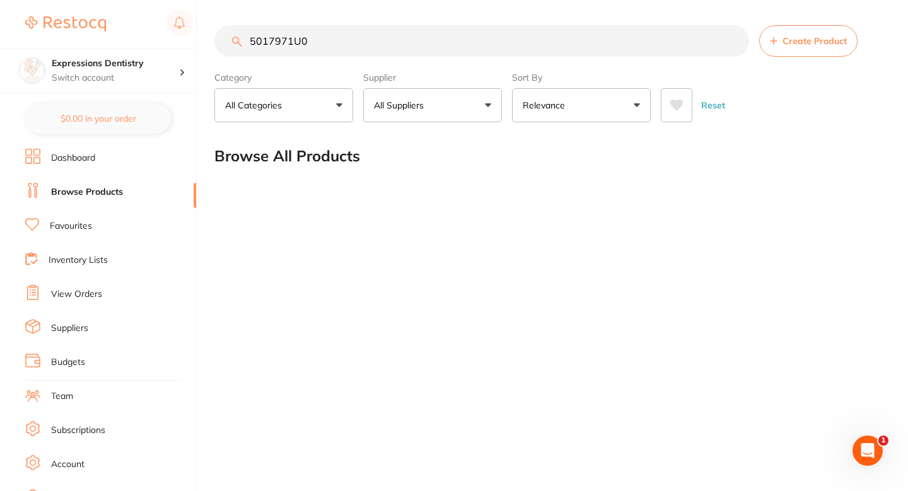
click at [393, 30] on input "5017971U0" at bounding box center [481, 41] width 535 height 32
paste input "search"
click at [532, 47] on input "5017971U0" at bounding box center [481, 41] width 535 height 32
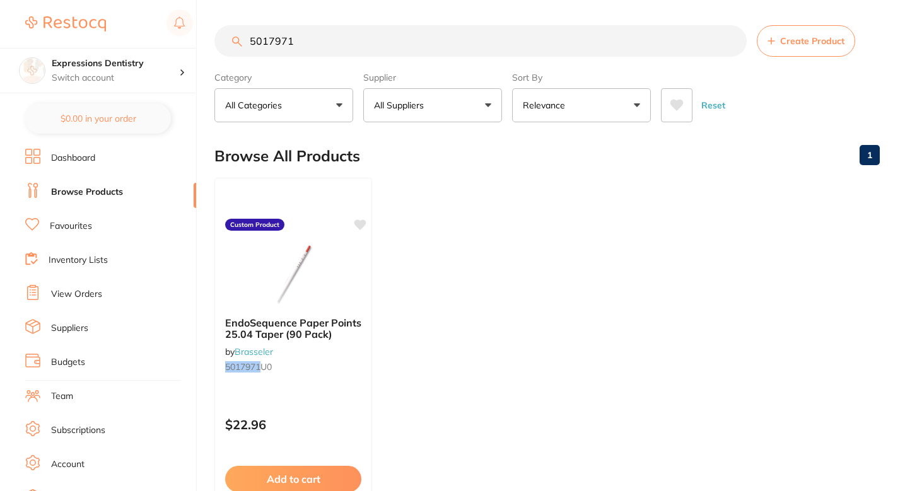
click at [417, 40] on input "5017971" at bounding box center [480, 41] width 532 height 32
paste input "U0"
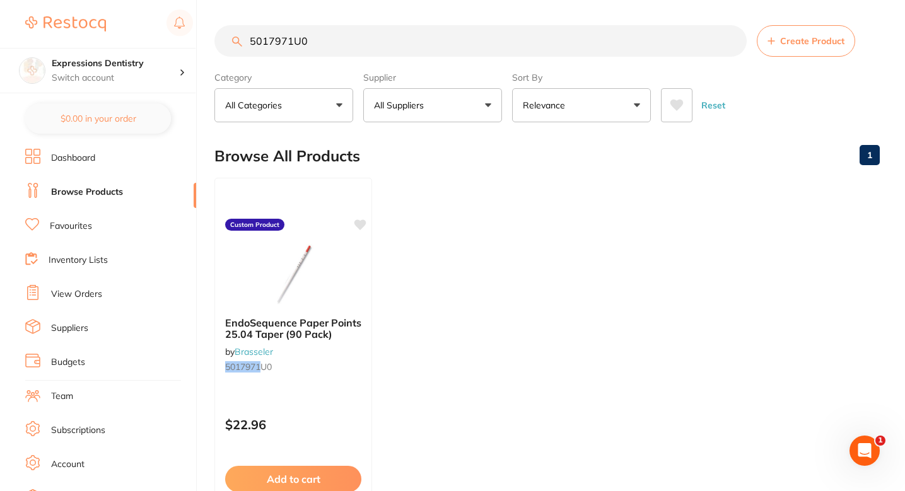
type input "5017971U0"
click at [361, 226] on icon at bounding box center [361, 223] width 12 height 11
click at [800, 38] on span "Create Product" at bounding box center [812, 41] width 64 height 10
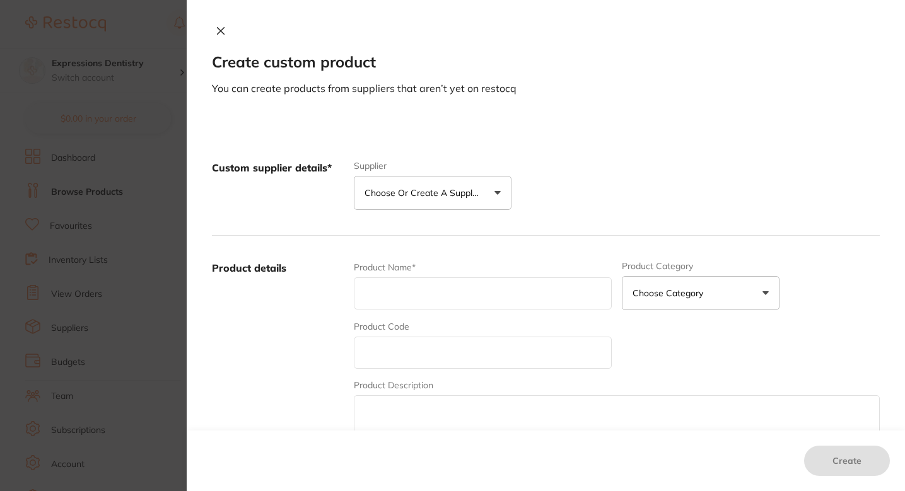
click at [453, 194] on p "Choose or create a supplier" at bounding box center [425, 193] width 120 height 13
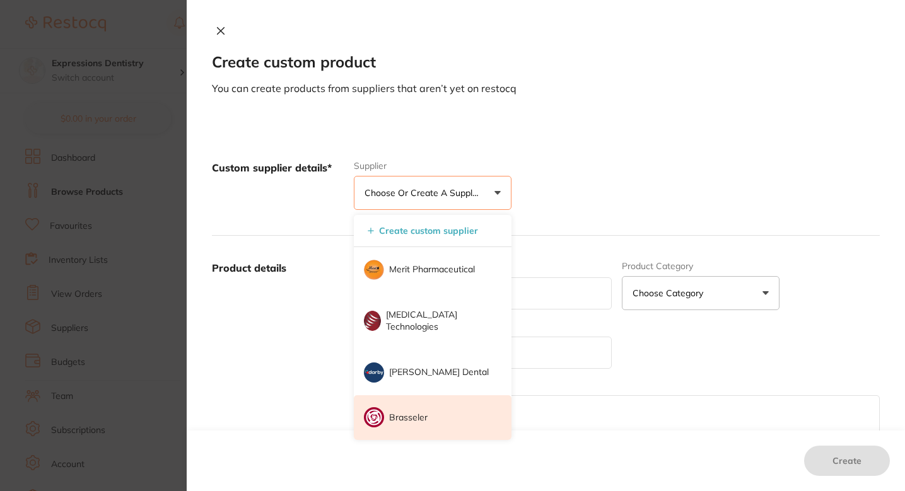
click at [420, 406] on li "Brasseler" at bounding box center [433, 417] width 158 height 45
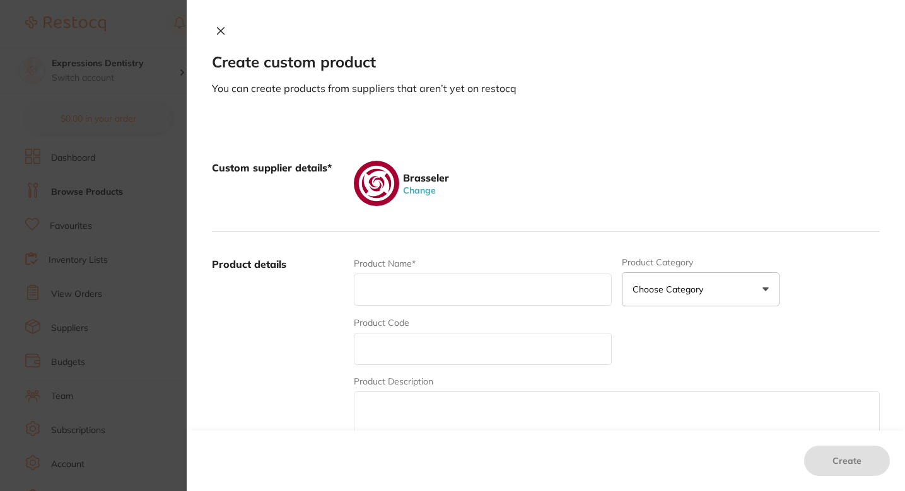
click at [444, 339] on input "text" at bounding box center [483, 349] width 258 height 32
paste input "5017972U0"
type input "5017972U0"
click at [398, 288] on input "text" at bounding box center [483, 290] width 258 height 32
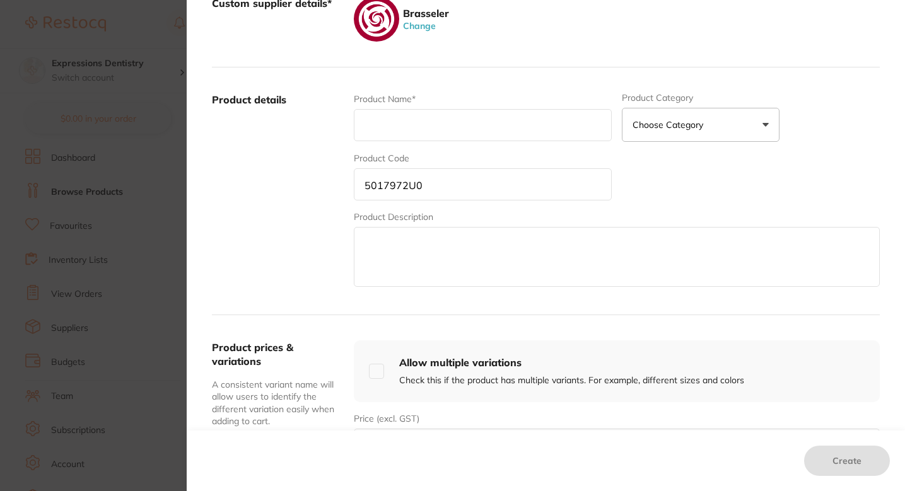
scroll to position [289, 0]
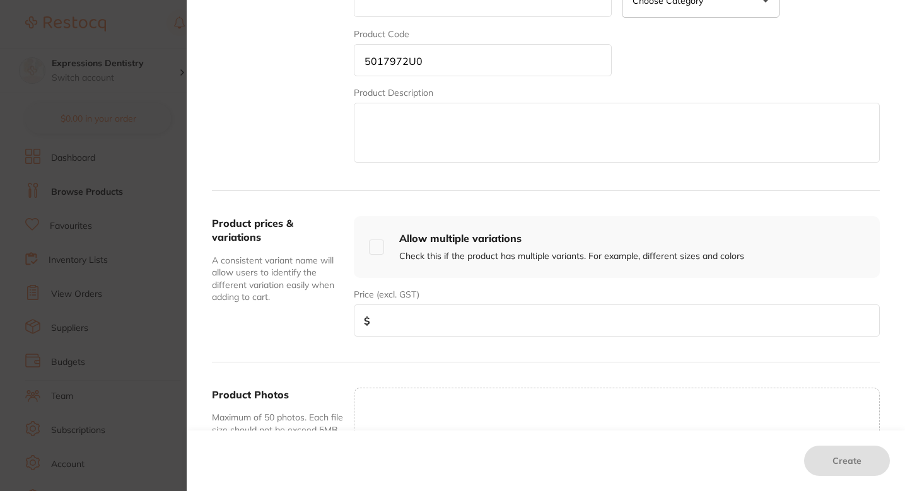
click at [443, 329] on input "number" at bounding box center [617, 321] width 526 height 32
paste input "22.96"
type input "35"
paste input "22.96"
type input "22.96"
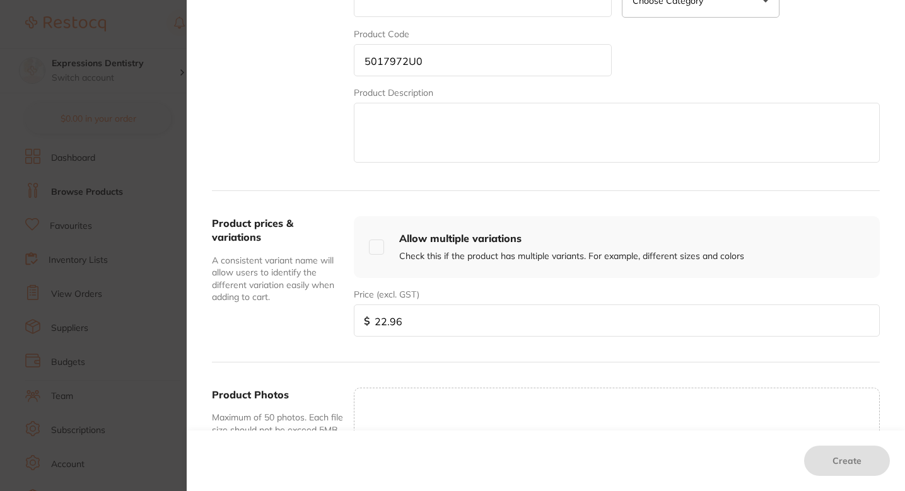
click at [459, 69] on input "5017972U0" at bounding box center [483, 60] width 258 height 32
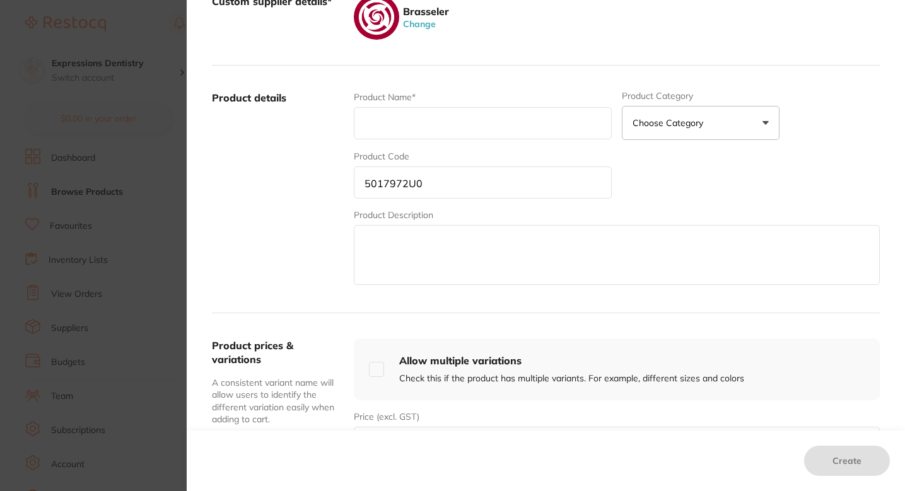
click at [434, 130] on input "text" at bounding box center [483, 123] width 258 height 32
paste input "EndoSequence Paper Points 30.04 Taper (90 Pack)"
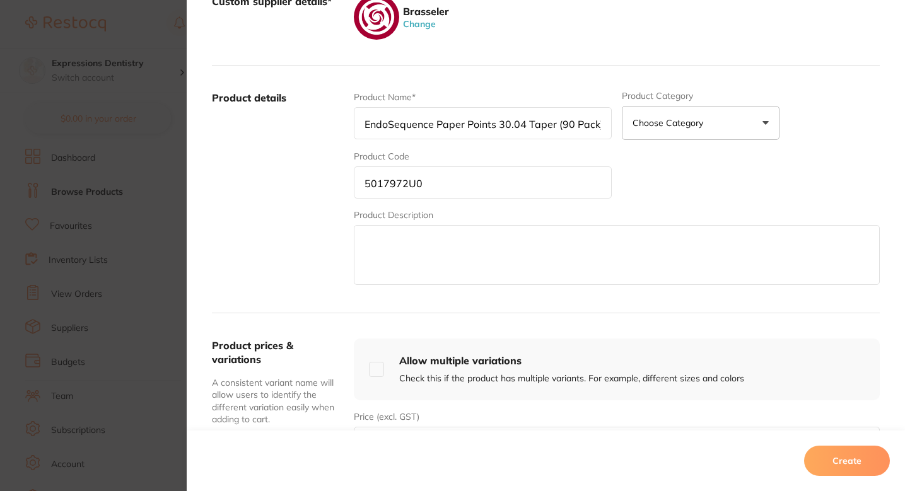
type input "EndoSequence Paper Points 30.04 Taper (90 Pack)"
click at [421, 189] on input "5017972U0" at bounding box center [483, 183] width 258 height 32
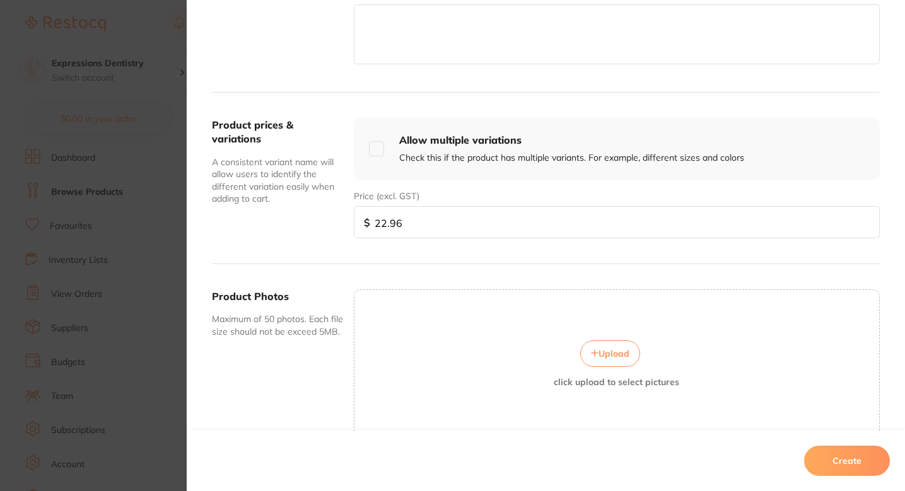
scroll to position [454, 0]
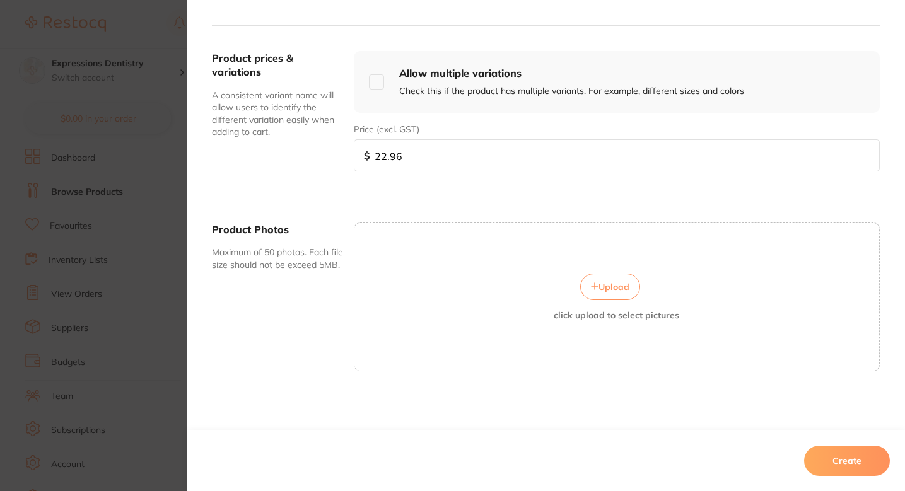
click at [606, 286] on span "Upload" at bounding box center [614, 286] width 31 height 11
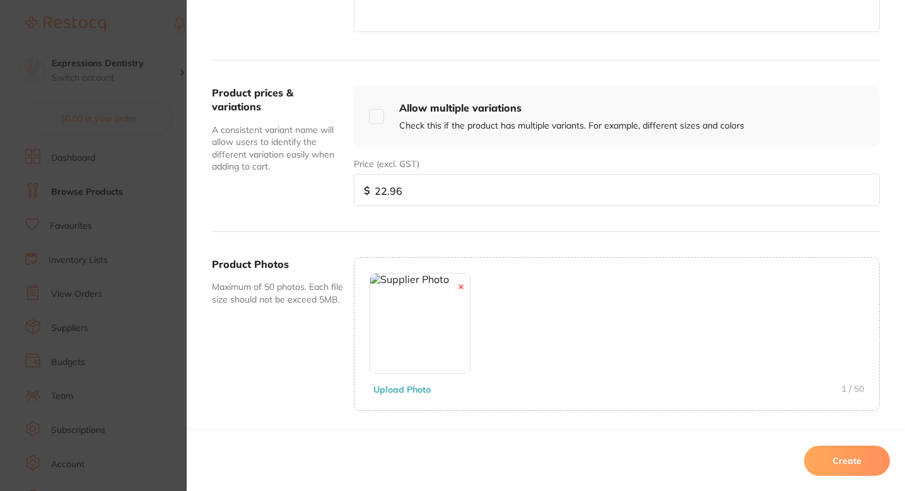
scroll to position [459, 0]
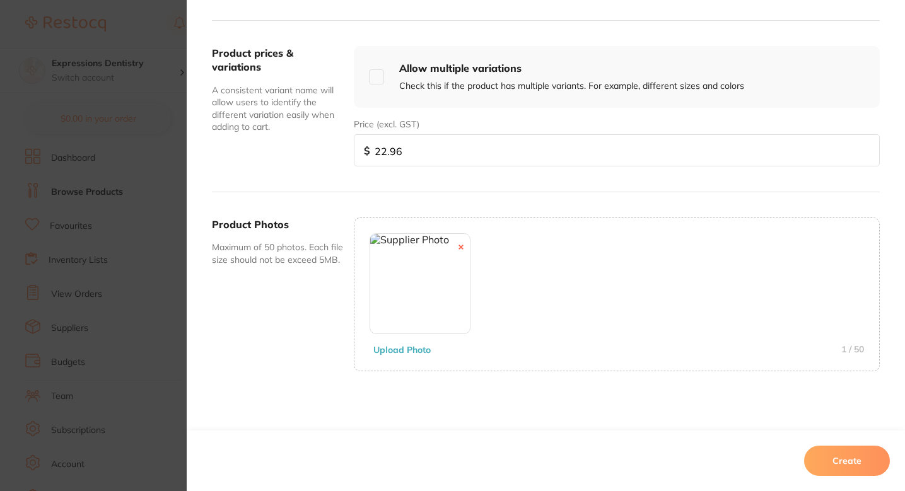
click at [830, 469] on button "Create" at bounding box center [847, 461] width 86 height 30
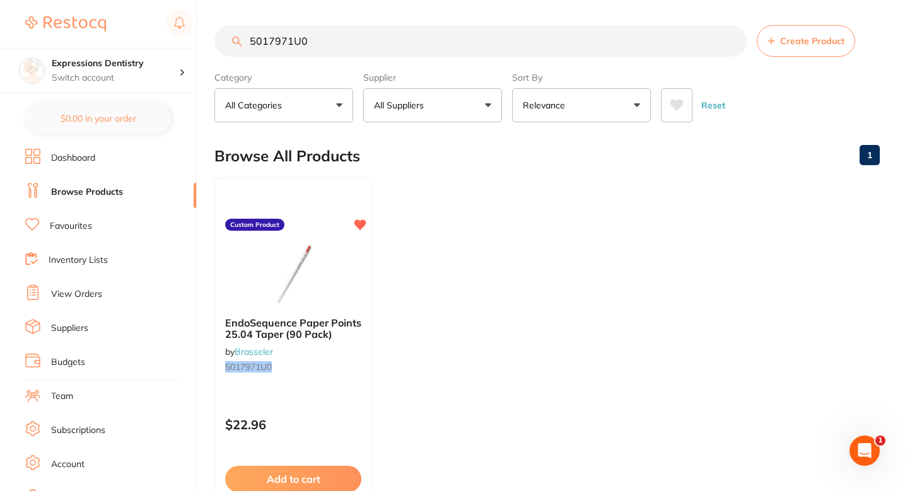
click at [373, 29] on input "5017971U0" at bounding box center [480, 41] width 532 height 32
paste input "2"
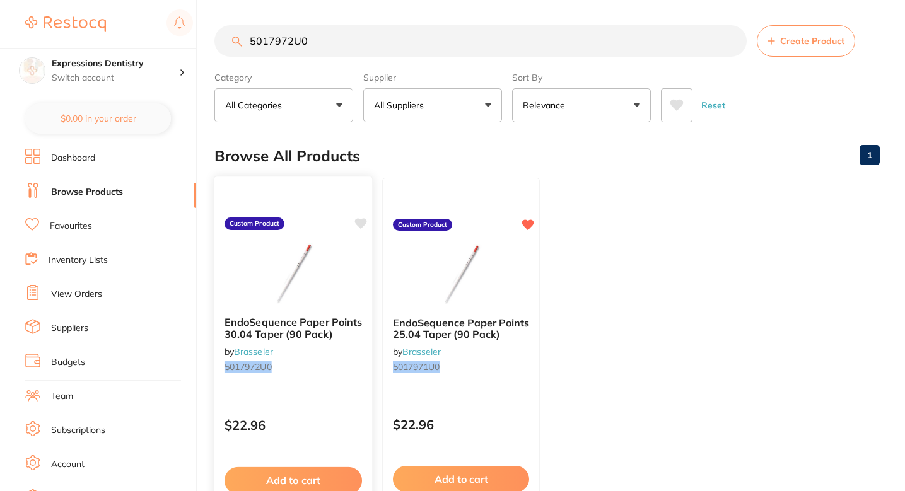
type input "5017972U0"
click at [356, 225] on icon at bounding box center [360, 224] width 13 height 13
click at [787, 42] on span "Create Product" at bounding box center [812, 41] width 64 height 10
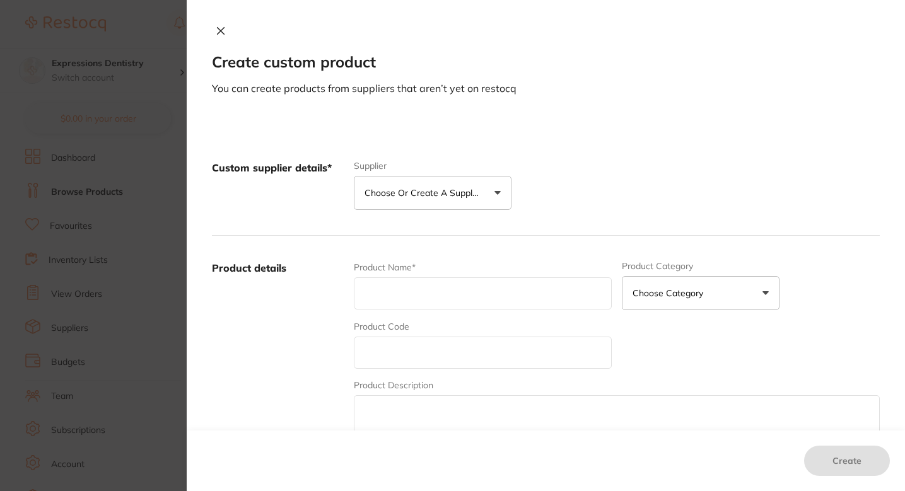
click at [437, 188] on p "Choose or create a supplier" at bounding box center [425, 193] width 120 height 13
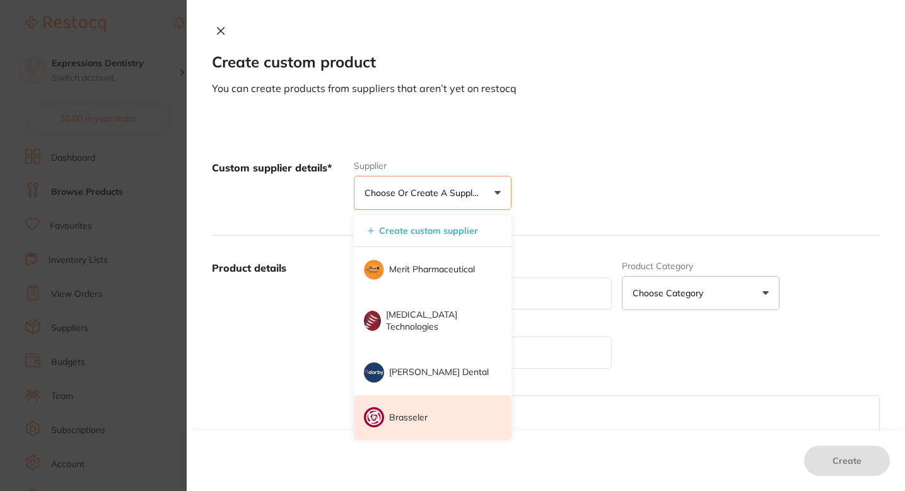
click at [413, 416] on p "Brasseler" at bounding box center [408, 418] width 38 height 13
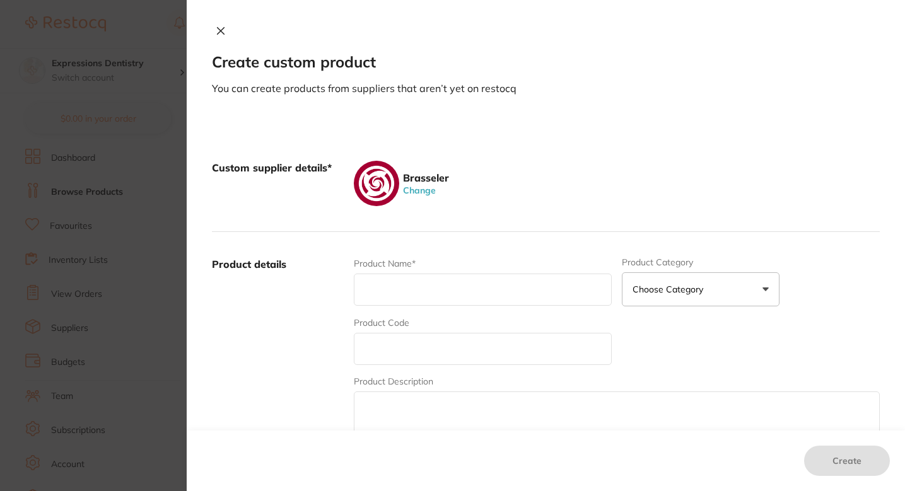
click at [423, 361] on input "text" at bounding box center [483, 349] width 258 height 32
paste input "5017981U0"
type input "5017981U0"
click at [417, 305] on div "Product Name*" at bounding box center [483, 281] width 258 height 49
paste input "EndoSequence Paper Points 15.06 Taper (90 Pack)"
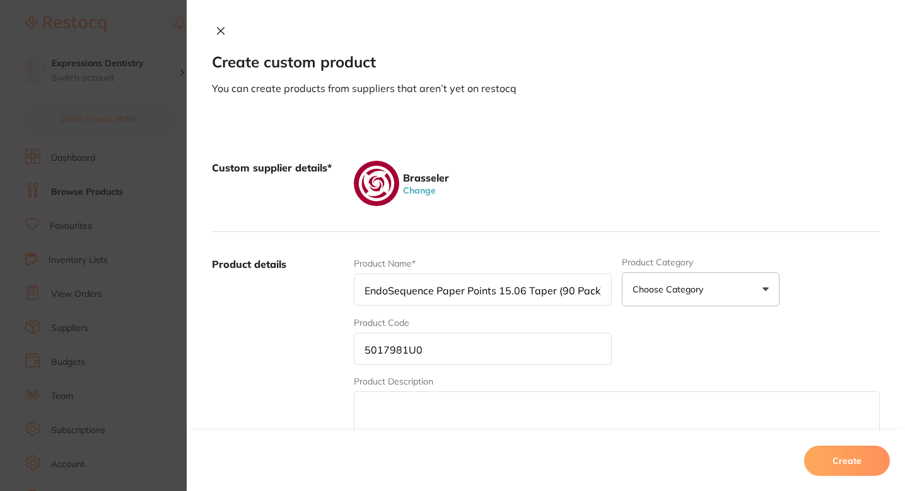
type input "EndoSequence Paper Points 15.06 Taper (90 Pack)"
click at [558, 171] on div "Brasseler Change" at bounding box center [617, 183] width 526 height 45
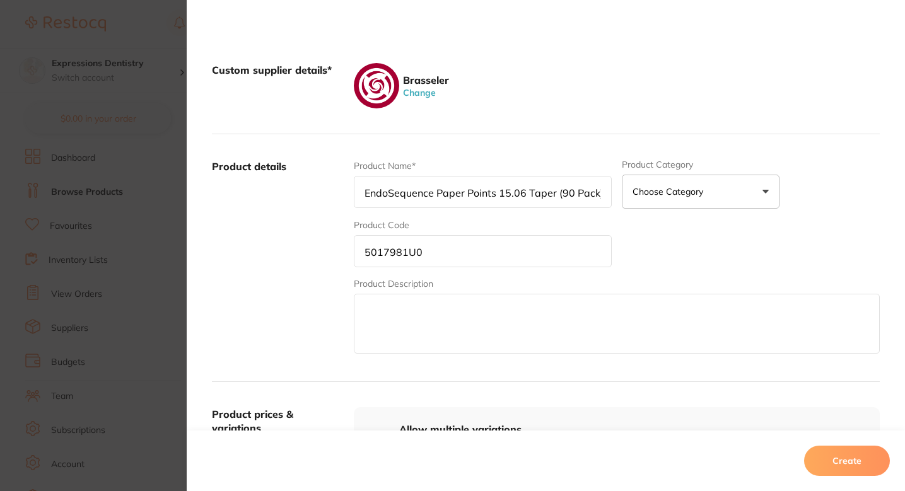
scroll to position [185, 0]
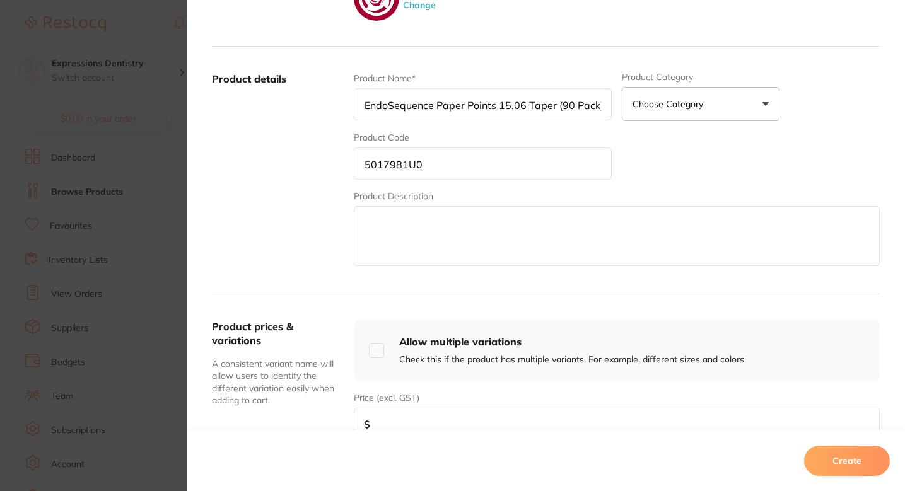
click at [428, 422] on input "number" at bounding box center [617, 424] width 526 height 32
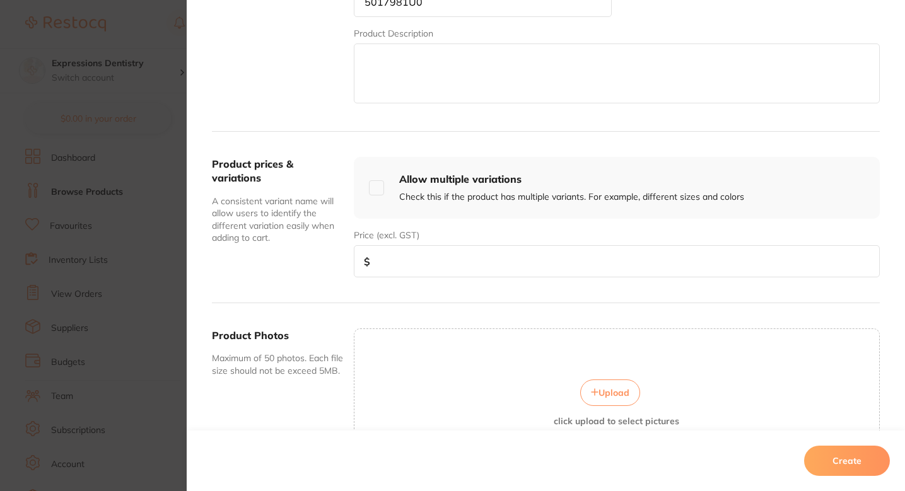
scroll to position [367, 0]
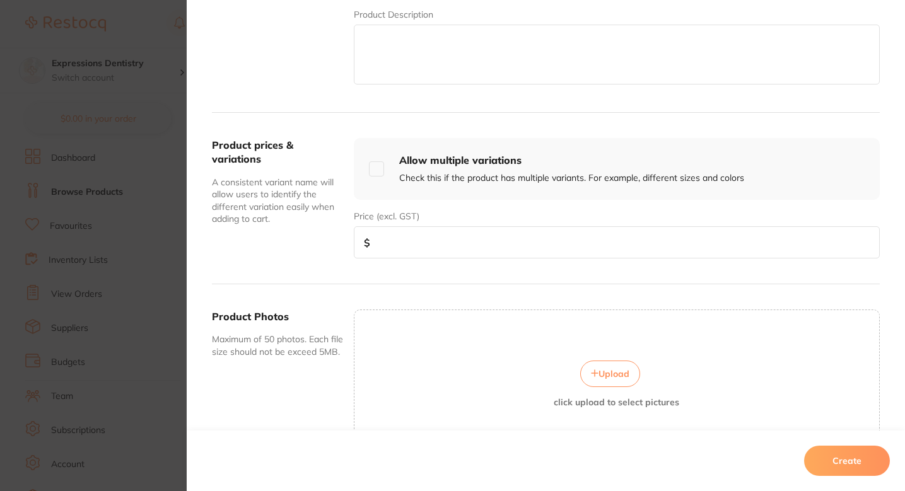
paste input "22.96"
type input "22.96"
click at [462, 43] on textarea at bounding box center [617, 55] width 526 height 60
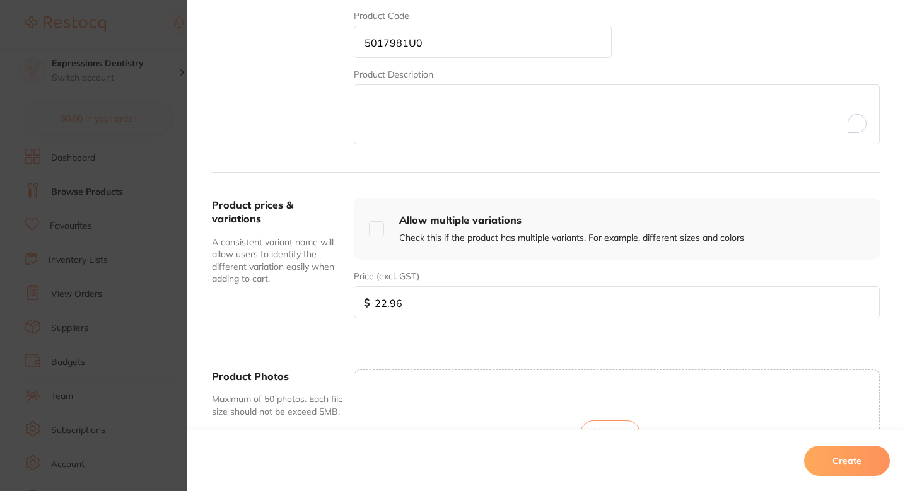
scroll to position [304, 0]
click at [459, 43] on input "5017981U0" at bounding box center [483, 45] width 258 height 32
click at [295, 86] on label "Product details" at bounding box center [278, 51] width 132 height 197
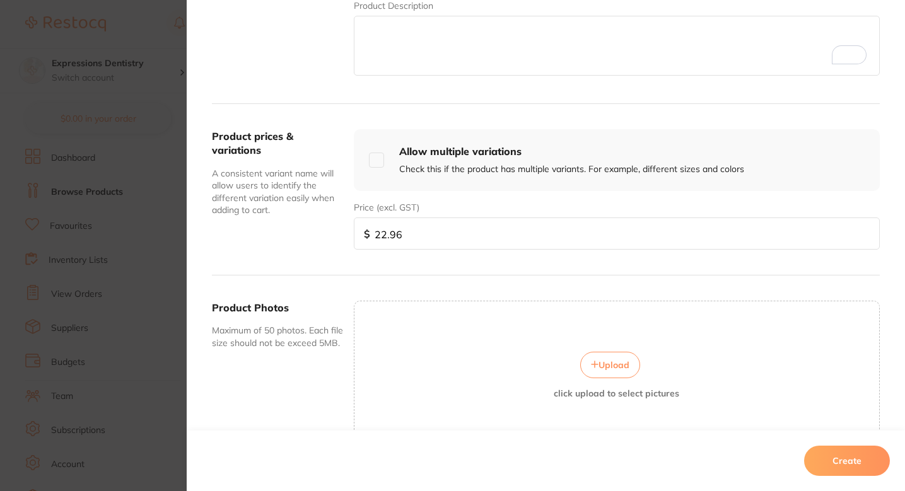
scroll to position [454, 0]
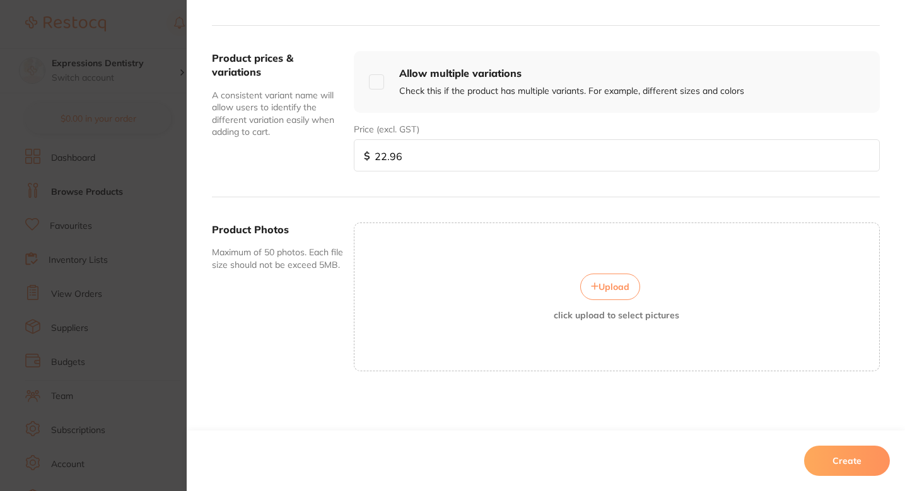
click at [591, 283] on icon at bounding box center [595, 287] width 8 height 8
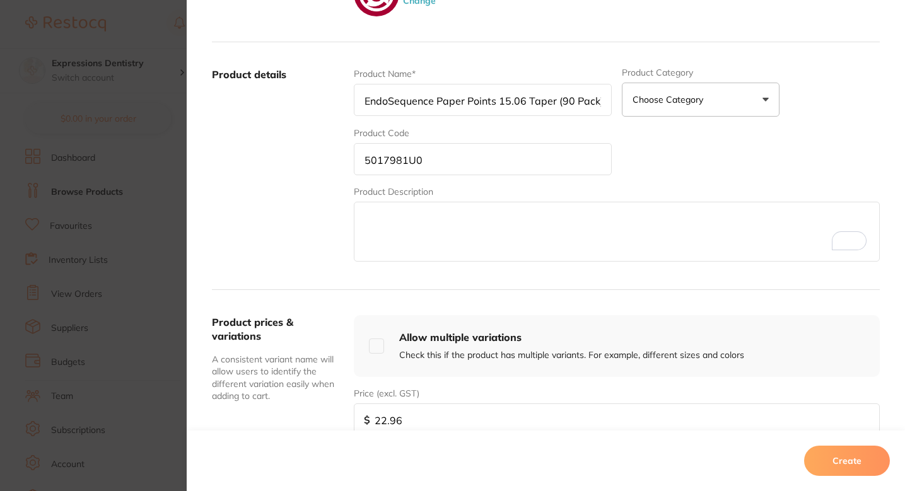
scroll to position [184, 0]
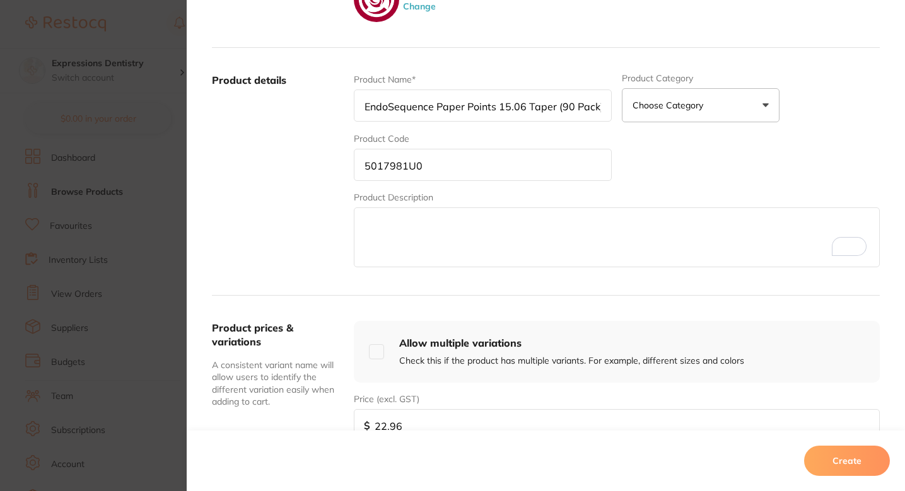
click at [454, 172] on input "5017981U0" at bounding box center [483, 165] width 258 height 32
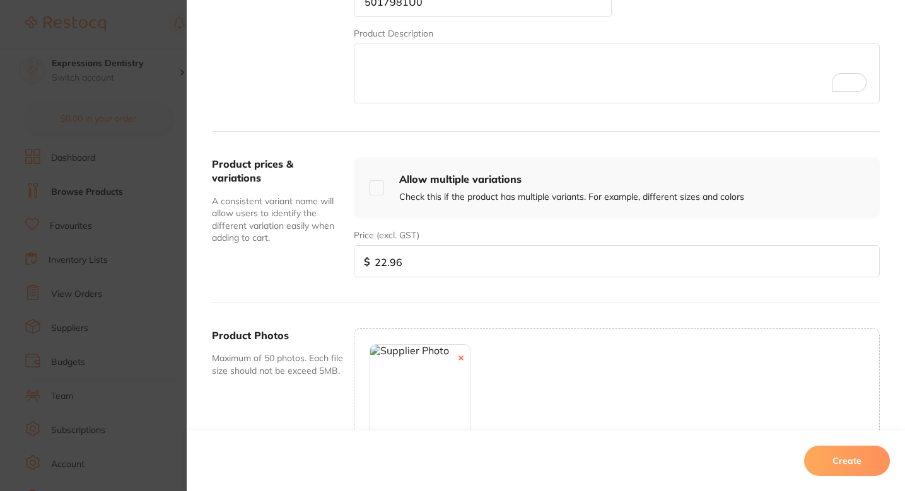
click at [834, 459] on button "Create" at bounding box center [847, 461] width 86 height 30
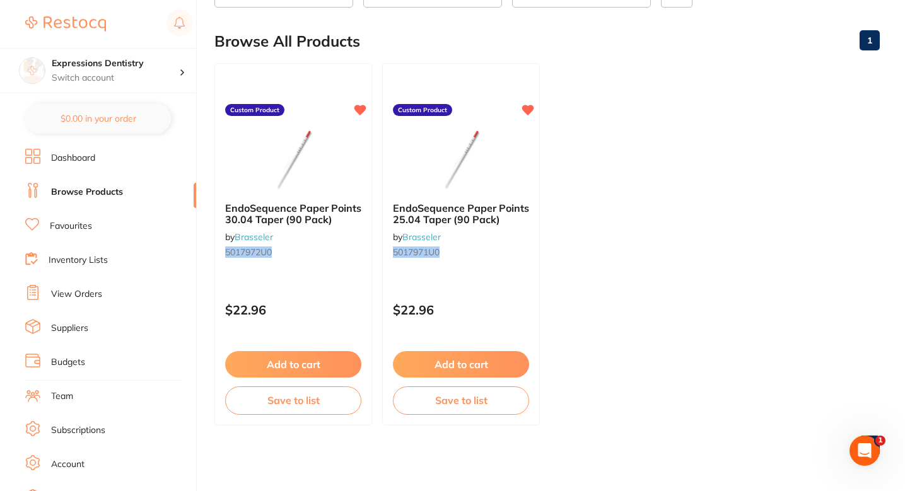
scroll to position [0, 0]
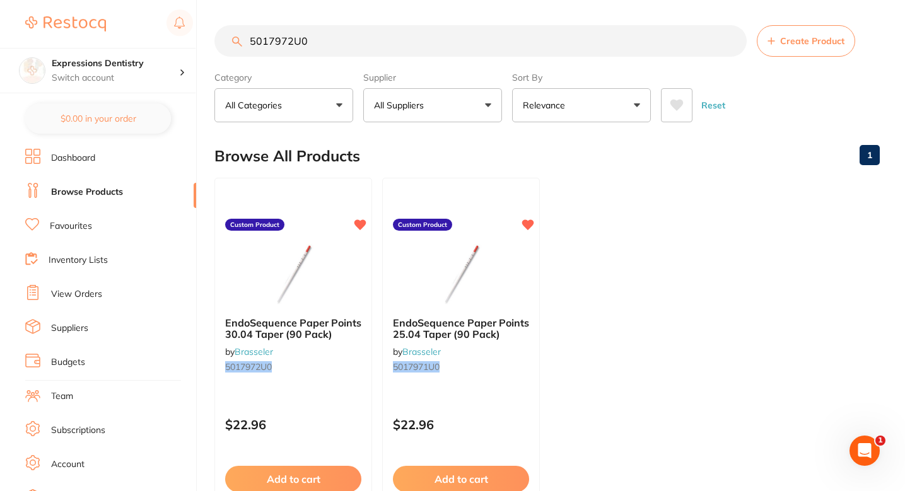
click at [389, 58] on section "5017972U0 Create Product Category All Categories All Categories No categories f…" at bounding box center [546, 73] width 665 height 97
click at [389, 59] on section "5017972U0 Create Product Category All Categories All Categories No categories f…" at bounding box center [546, 73] width 665 height 97
click at [377, 49] on input "5017972U0" at bounding box center [480, 41] width 532 height 32
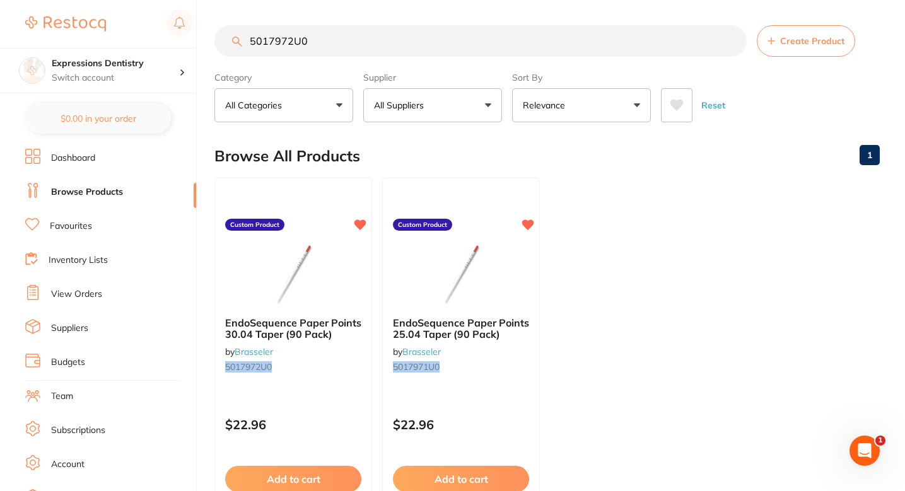
paste input "81"
type input "5017981U0"
click at [361, 225] on icon at bounding box center [361, 223] width 12 height 11
click at [644, 243] on ul "EndoSequence Paper Points 15.06 Taper (90 Pack) by Brasseler 5017981U0 Custom P…" at bounding box center [546, 359] width 665 height 363
click at [644, 242] on ul "EndoSequence Paper Points 15.06 Taper (90 Pack) by Brasseler 5017981U0 Custom P…" at bounding box center [546, 359] width 665 height 363
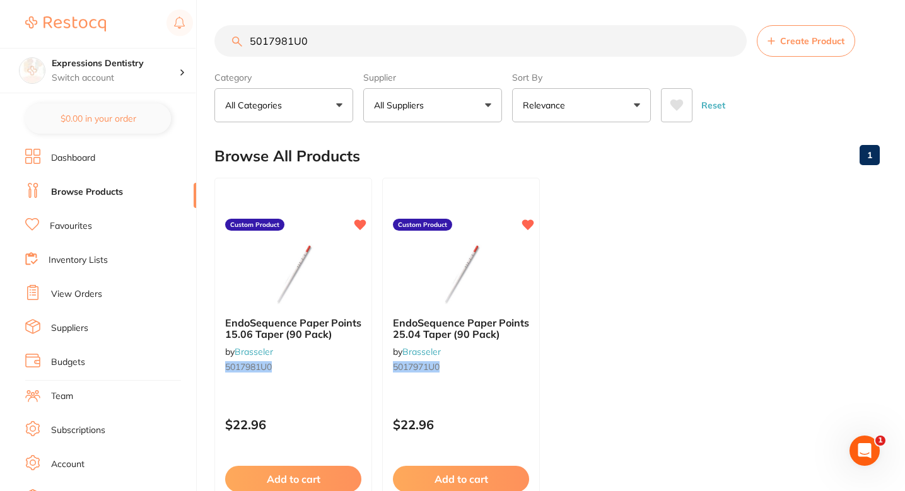
click at [648, 239] on ul "EndoSequence Paper Points 15.06 Taper (90 Pack) by Brasseler 5017981U0 Custom P…" at bounding box center [546, 359] width 665 height 363
click at [404, 46] on input "5017981U0" at bounding box center [480, 41] width 532 height 32
click at [784, 40] on span "Create Product" at bounding box center [812, 41] width 64 height 10
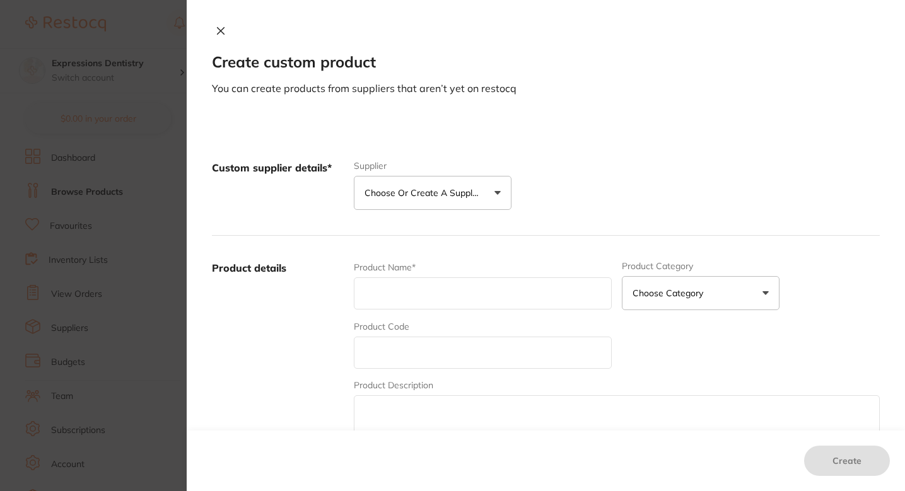
click at [442, 177] on button "Choose or create a supplier" at bounding box center [433, 193] width 158 height 34
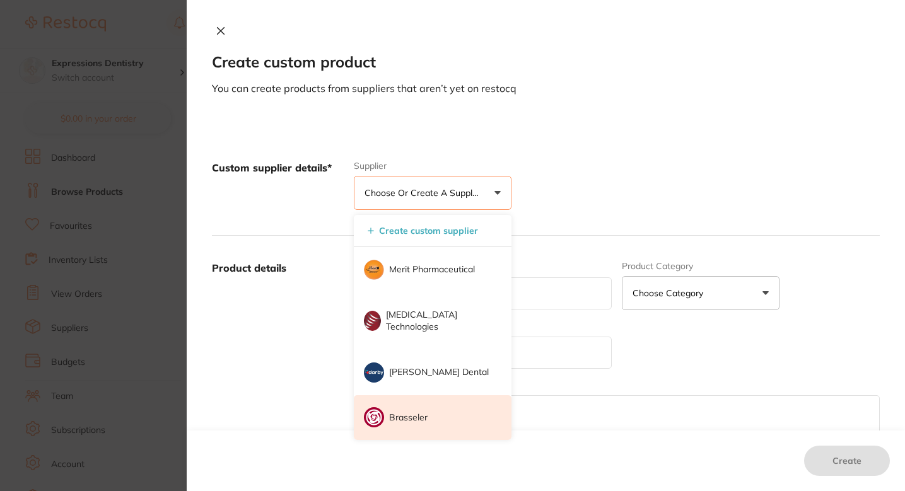
click at [413, 407] on li "Brasseler" at bounding box center [433, 417] width 158 height 45
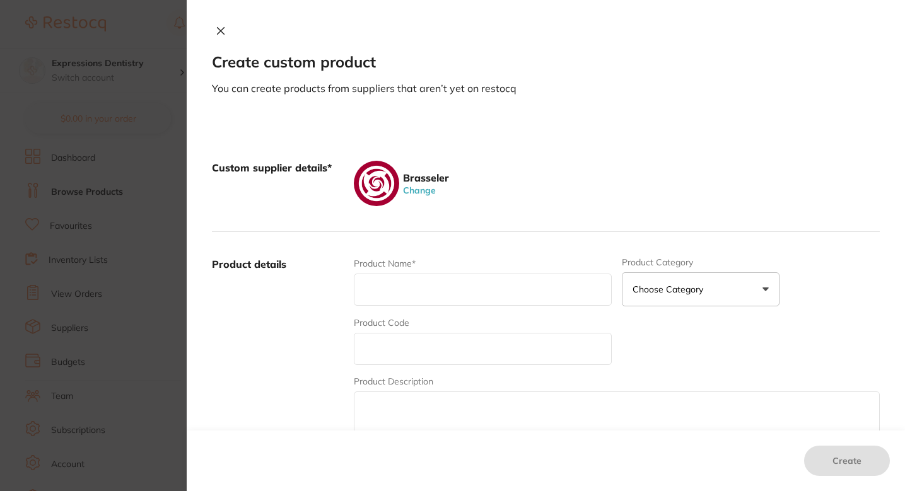
click at [436, 346] on input "text" at bounding box center [483, 349] width 258 height 32
paste input "5017983U0"
type input "5017983U0"
click at [378, 291] on input "text" at bounding box center [483, 290] width 258 height 32
paste input "EndoSequence Paper Points 25.06 Taper (90 Pack)"
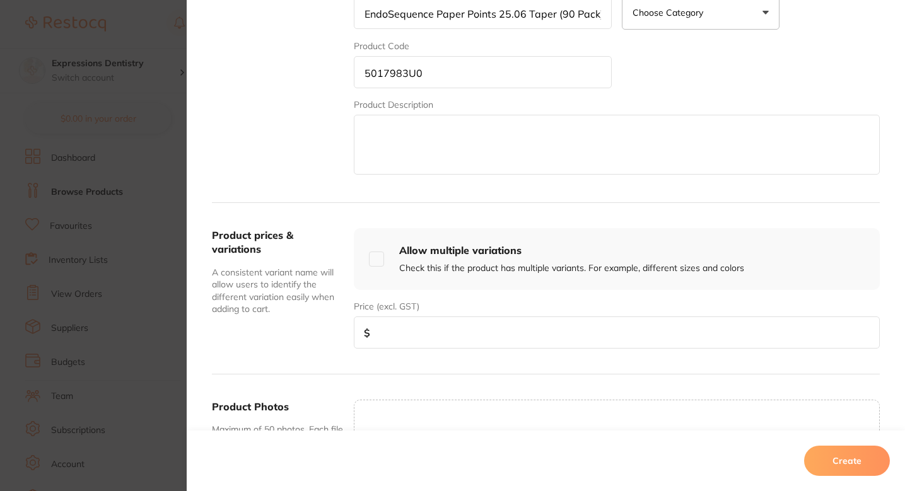
scroll to position [346, 0]
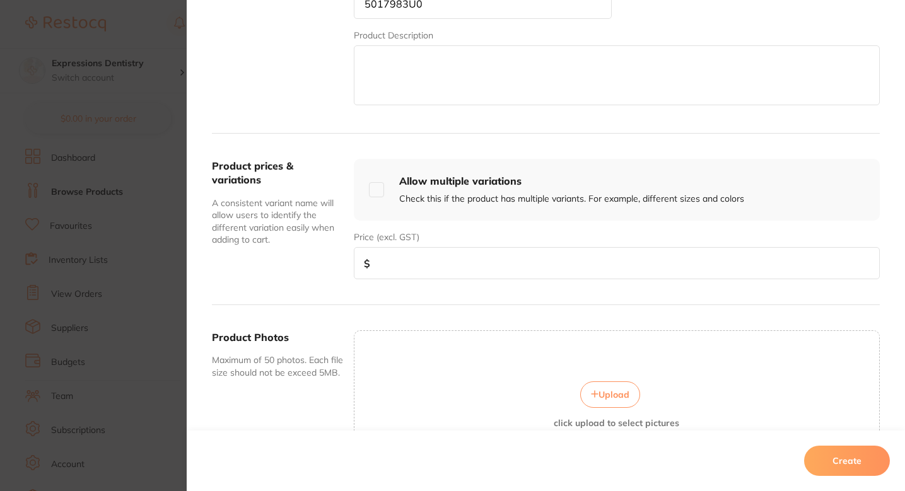
type input "EndoSequence Paper Points 25.06 Taper (90 Pack)"
click at [461, 267] on input "number" at bounding box center [617, 263] width 526 height 32
paste input "22.96"
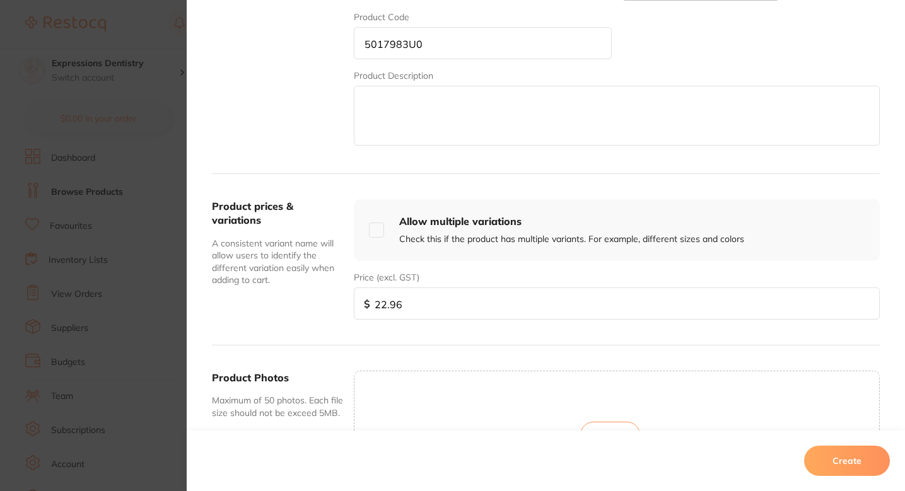
type input "22.96"
click at [445, 51] on input "5017983U0" at bounding box center [483, 43] width 258 height 32
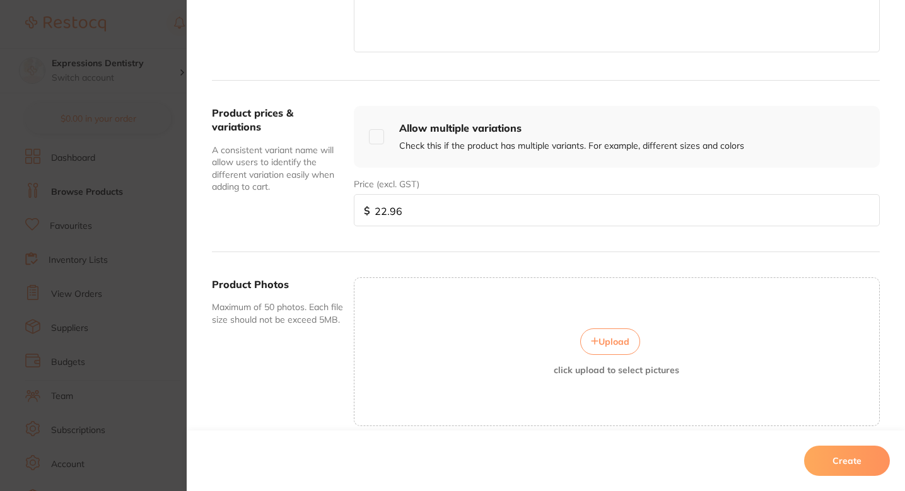
scroll to position [454, 0]
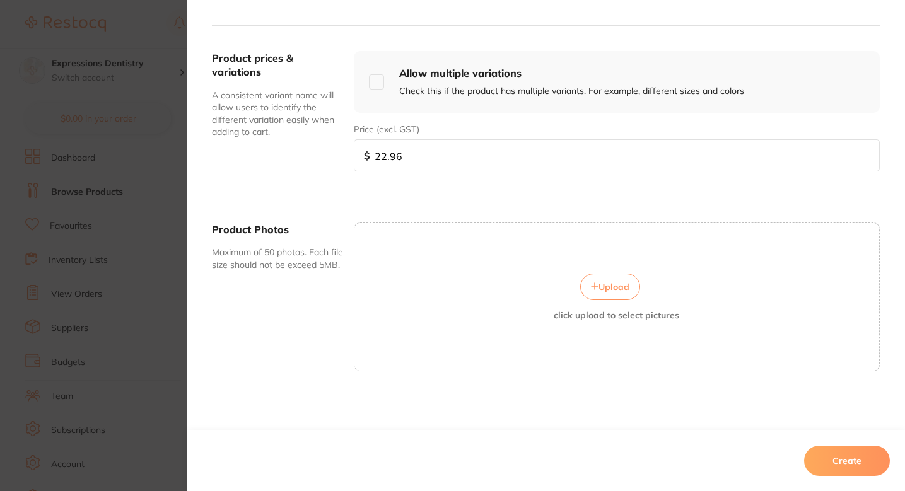
click at [583, 284] on button "Upload" at bounding box center [610, 287] width 60 height 26
click at [845, 454] on button "Create" at bounding box center [847, 461] width 86 height 30
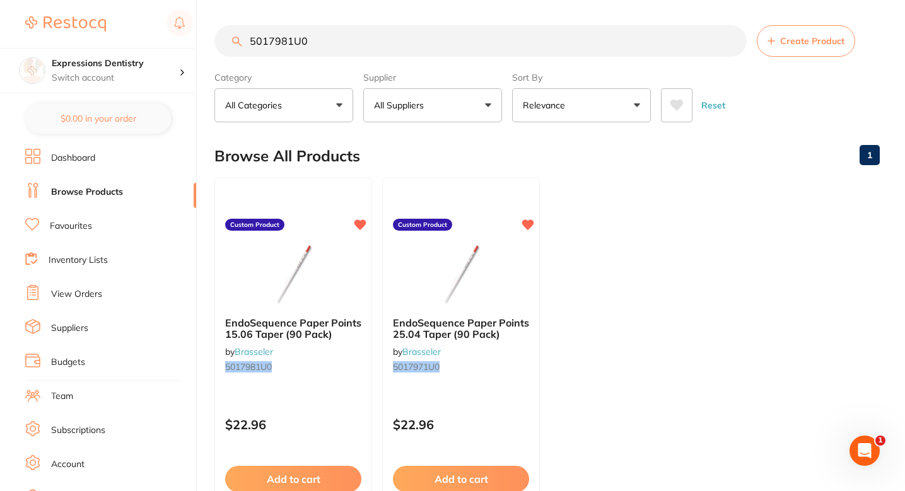
click at [364, 44] on input "5017981U0" at bounding box center [480, 41] width 532 height 32
click at [450, 36] on input "5017981U0" at bounding box center [480, 41] width 532 height 32
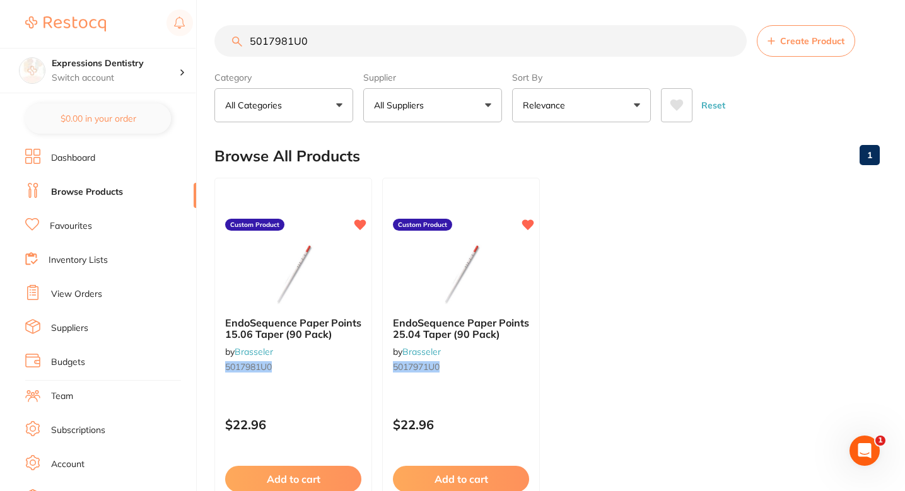
click at [450, 36] on input "5017981U0" at bounding box center [480, 41] width 532 height 32
paste input "3"
click at [361, 225] on icon at bounding box center [361, 223] width 12 height 11
click at [442, 41] on input "5017983U0" at bounding box center [480, 41] width 532 height 32
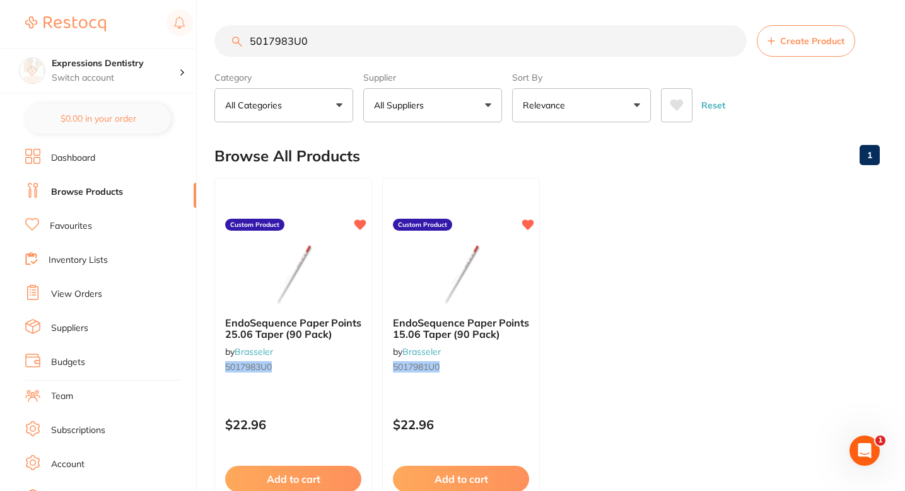
click at [442, 41] on input "5017983U0" at bounding box center [480, 41] width 532 height 32
paste input "49"
type input "5017949U0"
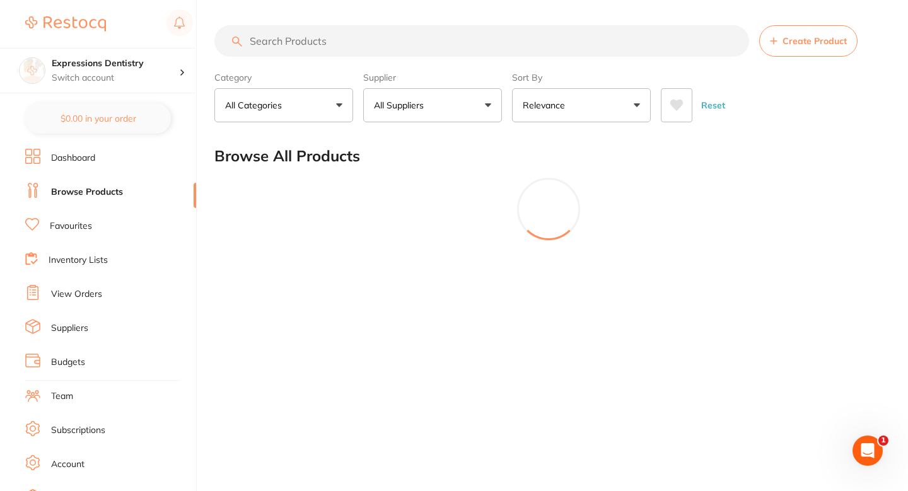
click at [781, 37] on button "Create Product" at bounding box center [808, 41] width 98 height 32
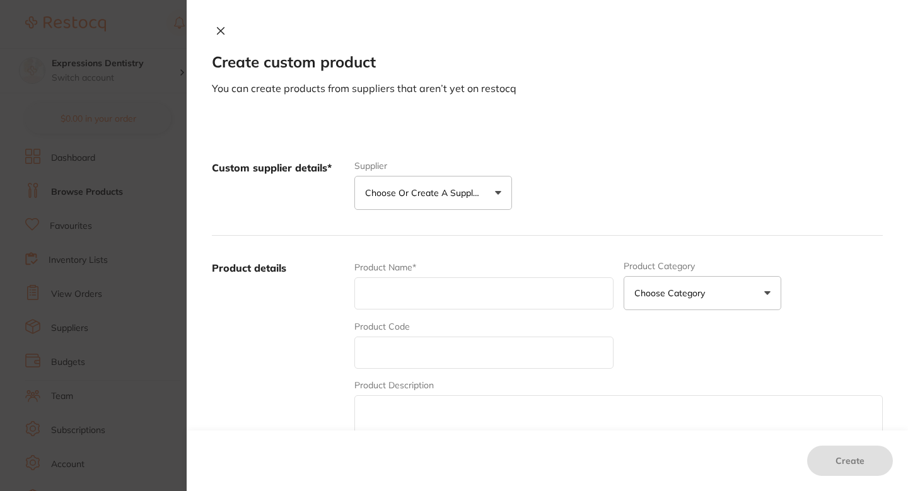
click at [449, 192] on p "Choose or create a supplier" at bounding box center [425, 193] width 120 height 13
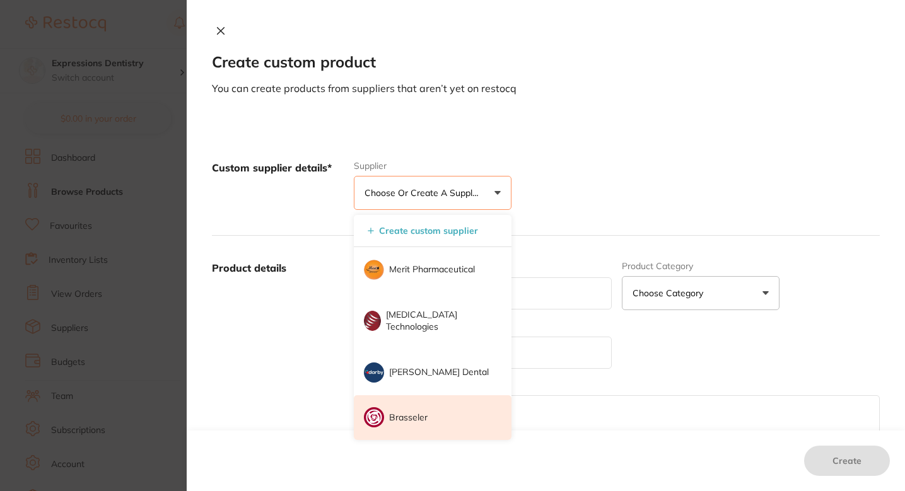
click at [422, 419] on p "Brasseler" at bounding box center [408, 418] width 38 height 13
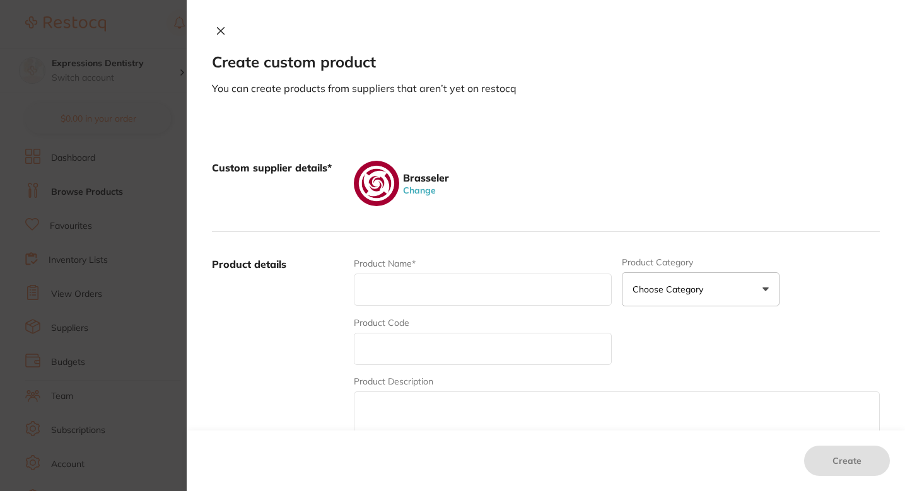
click at [430, 358] on input "text" at bounding box center [483, 349] width 258 height 32
paste input "5017949U0"
type input "5017949U0"
click at [392, 303] on input "text" at bounding box center [483, 290] width 258 height 32
click at [442, 279] on input "text" at bounding box center [483, 290] width 258 height 32
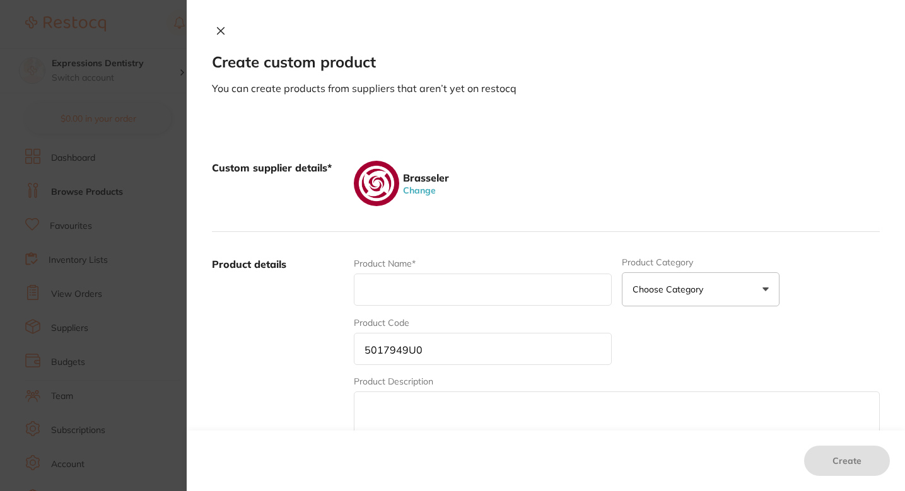
paste input "EndoSequence Gutta Percha 15 .04 Taper (60 Pack)"
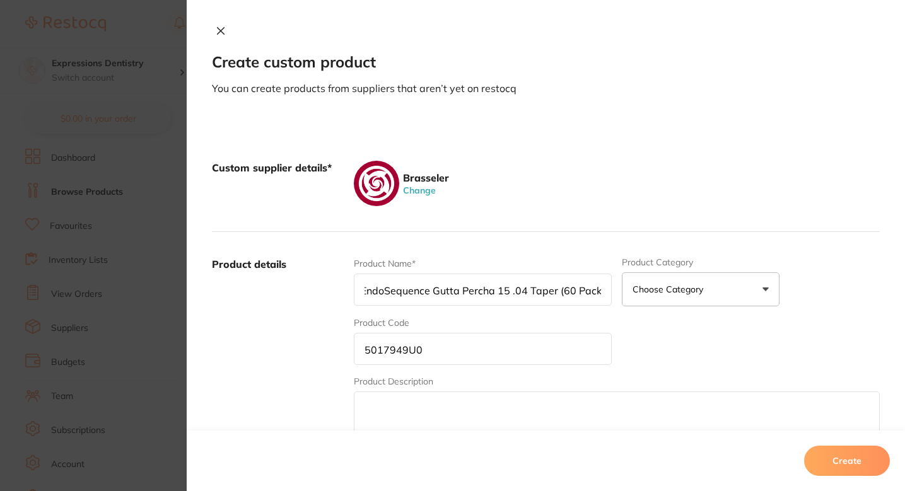
type input "EndoSequence Gutta Percha 15 .04 Taper (60 Pack)"
click at [528, 214] on div "Custom supplier details* Brasseler Change" at bounding box center [546, 184] width 668 height 97
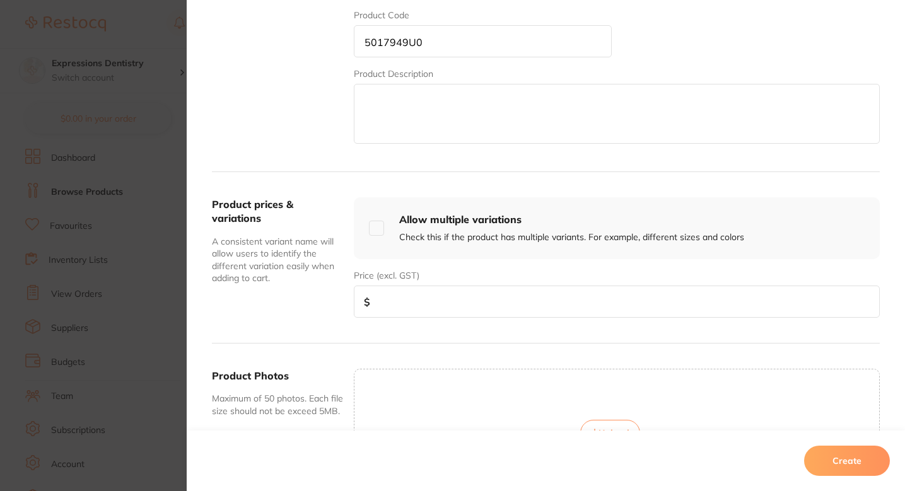
scroll to position [307, 0]
click at [435, 35] on input "5017949U0" at bounding box center [483, 42] width 258 height 32
click at [447, 296] on input "number" at bounding box center [617, 302] width 526 height 32
paste input "42.93"
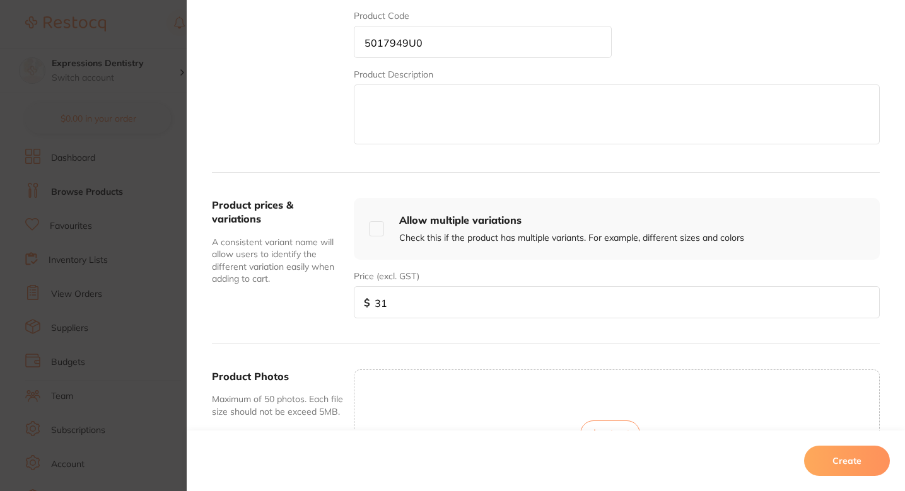
type input "30"
paste input "42.93"
type input "42.93"
click at [472, 35] on input "5017949U0" at bounding box center [483, 42] width 258 height 32
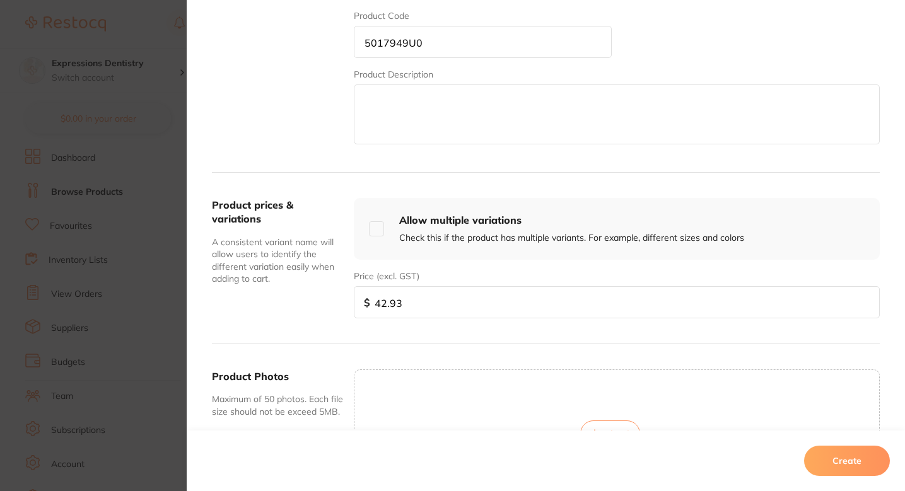
click at [472, 35] on input "5017949U0" at bounding box center [483, 42] width 258 height 32
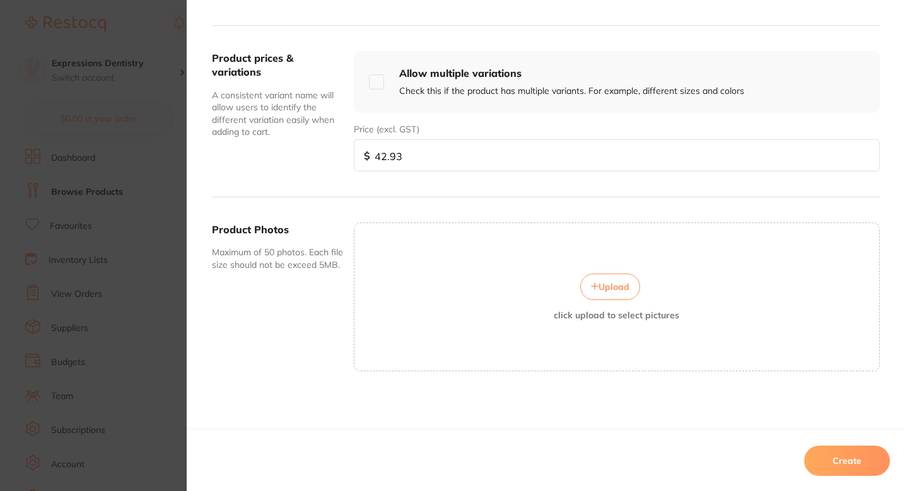
click at [602, 288] on span "Upload" at bounding box center [614, 286] width 31 height 11
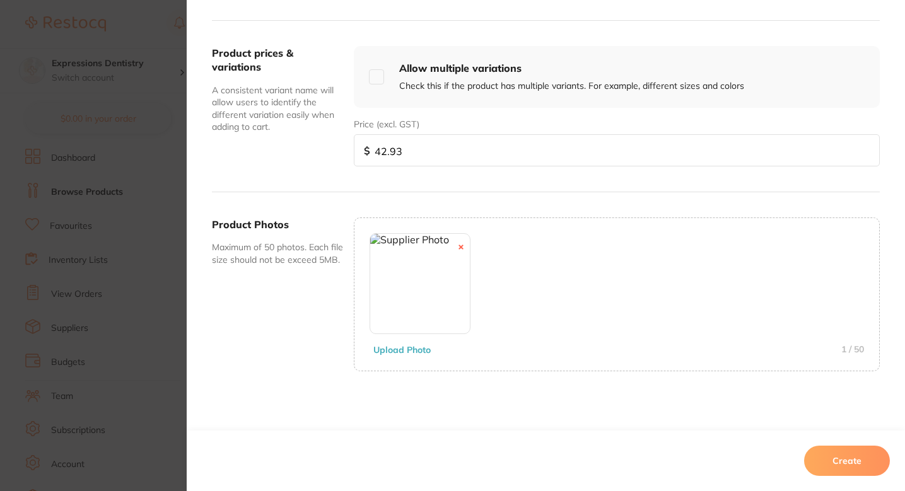
scroll to position [1074, 0]
click at [838, 454] on button "Create" at bounding box center [847, 461] width 86 height 30
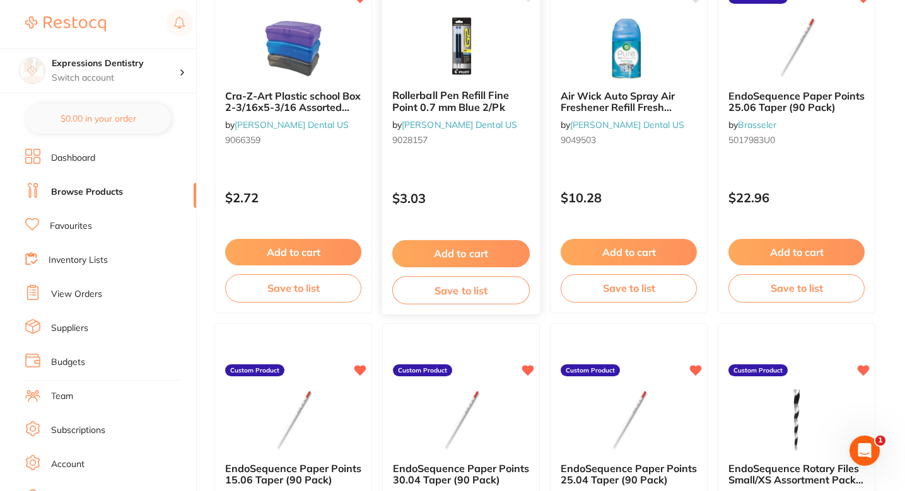
scroll to position [0, 0]
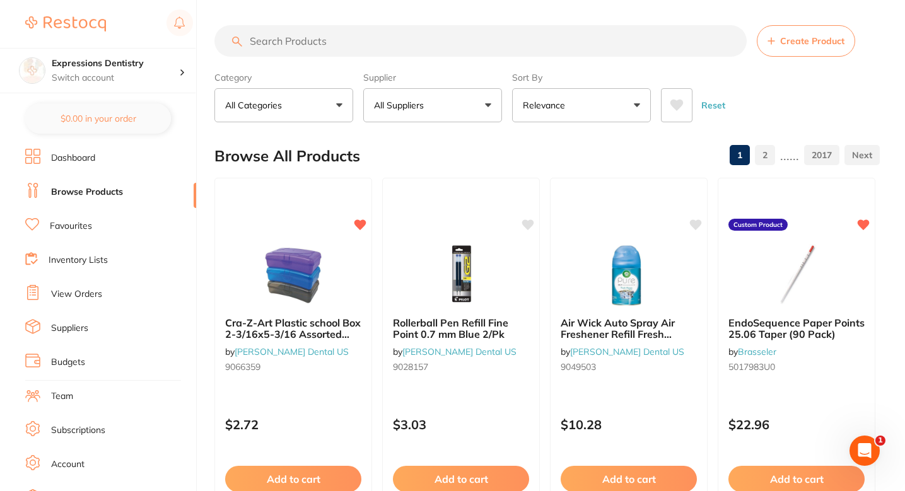
click at [404, 52] on input "search" at bounding box center [480, 41] width 532 height 32
paste input "5017949U0"
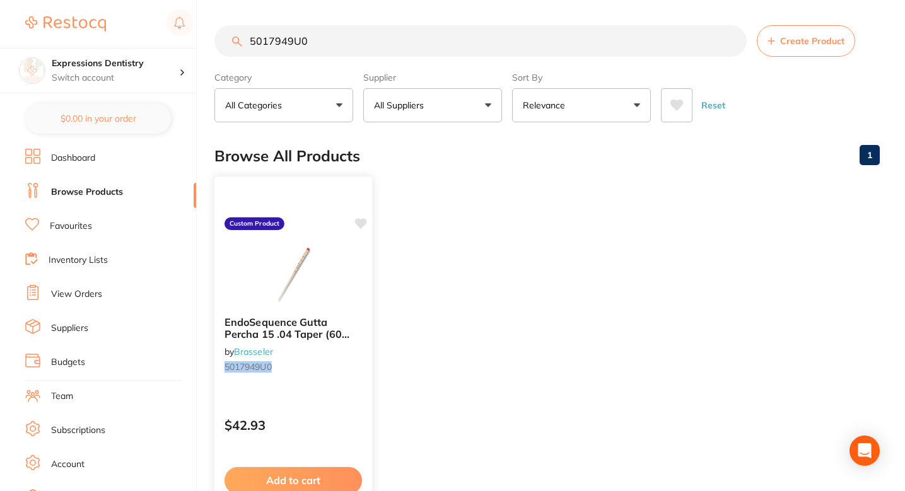
type input "5017949U0"
click at [363, 228] on icon at bounding box center [360, 224] width 13 height 13
click at [812, 43] on span "Create Product" at bounding box center [812, 41] width 64 height 10
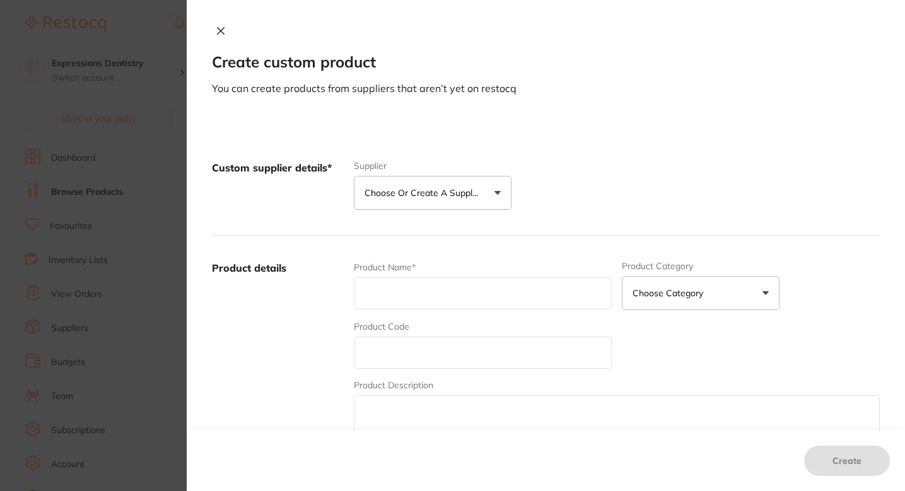
click at [424, 173] on div "Supplier Choose or create a supplier Create custom supplier Merit Pharmaceutica…" at bounding box center [433, 185] width 158 height 49
click at [422, 194] on p "Choose or create a supplier" at bounding box center [425, 193] width 120 height 13
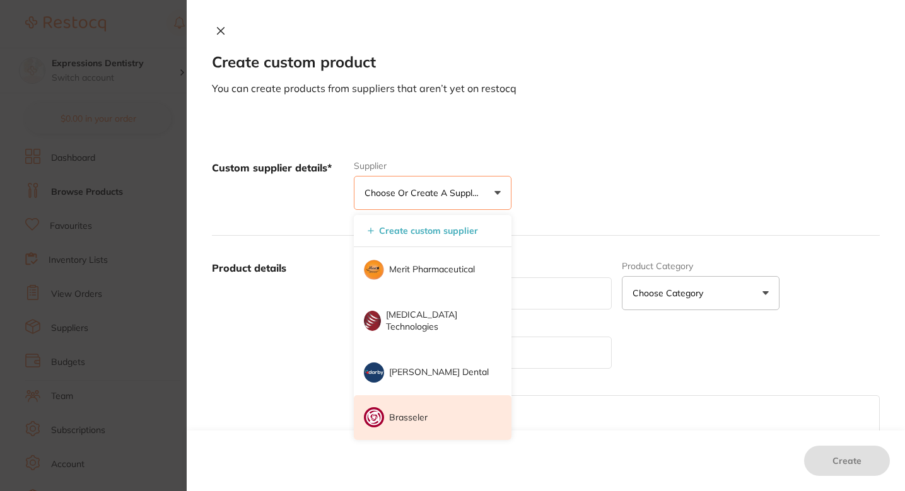
click at [409, 426] on li "Brasseler" at bounding box center [433, 417] width 158 height 45
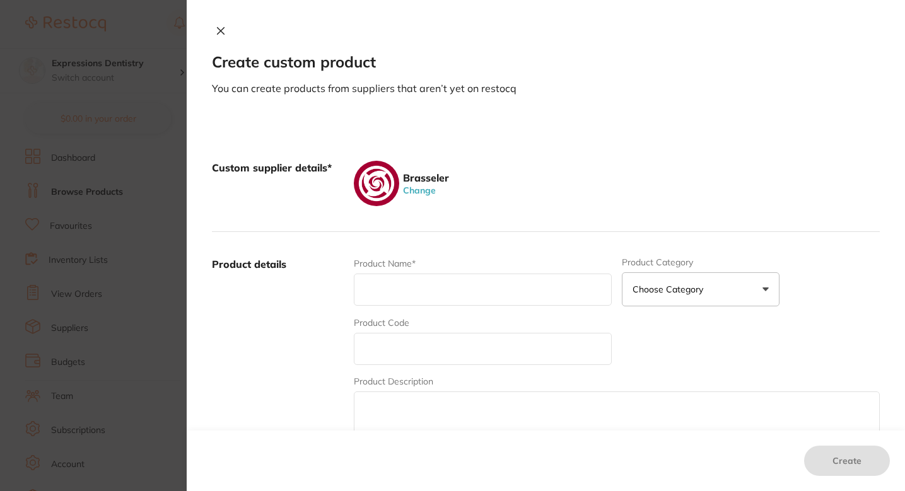
click at [451, 336] on input "text" at bounding box center [483, 349] width 258 height 32
paste input "5017950U0"
type input "5017950U0"
click at [292, 312] on label "Product details" at bounding box center [278, 355] width 132 height 197
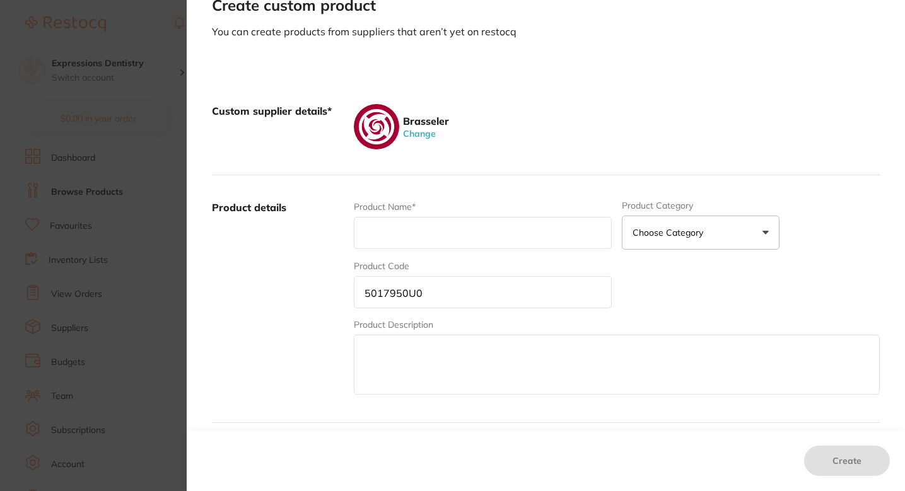
scroll to position [78, 0]
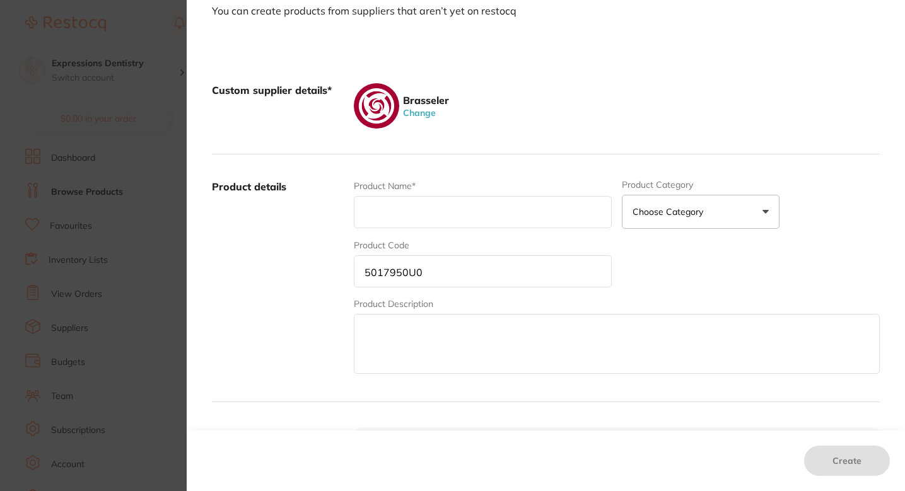
click at [463, 203] on input "text" at bounding box center [483, 212] width 258 height 32
click at [417, 201] on input "text" at bounding box center [483, 212] width 258 height 32
paste input "EndoSequence Gutta Percha 20 .04 Taper (60 Pack)"
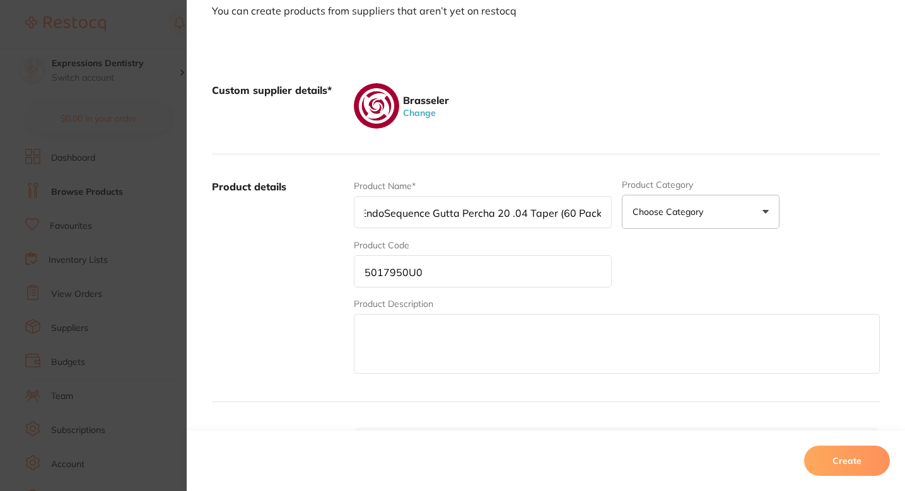
type input "EndoSequence Gutta Percha 20 .04 Taper (60 Pack)"
click at [490, 177] on div "Product details Product Name* EndoSequence Gutta Percha 20 .04 Taper (60 Pack) …" at bounding box center [546, 279] width 668 height 248
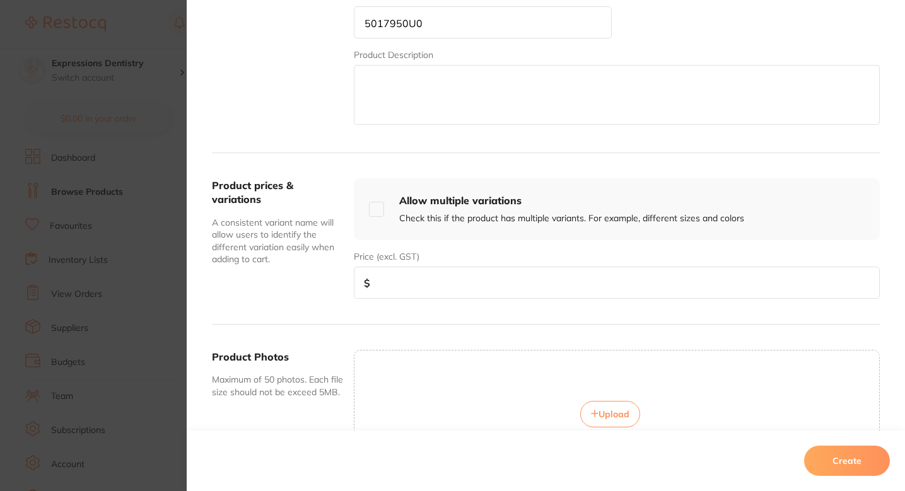
scroll to position [18, 0]
click at [399, 286] on input "number" at bounding box center [617, 283] width 526 height 32
paste input "42.93"
type input "42.93"
click at [450, 45] on div "Product Name* EndoSequence Gutta Percha 20 .04 Taper (60 Pack) Product Category…" at bounding box center [617, 29] width 526 height 197
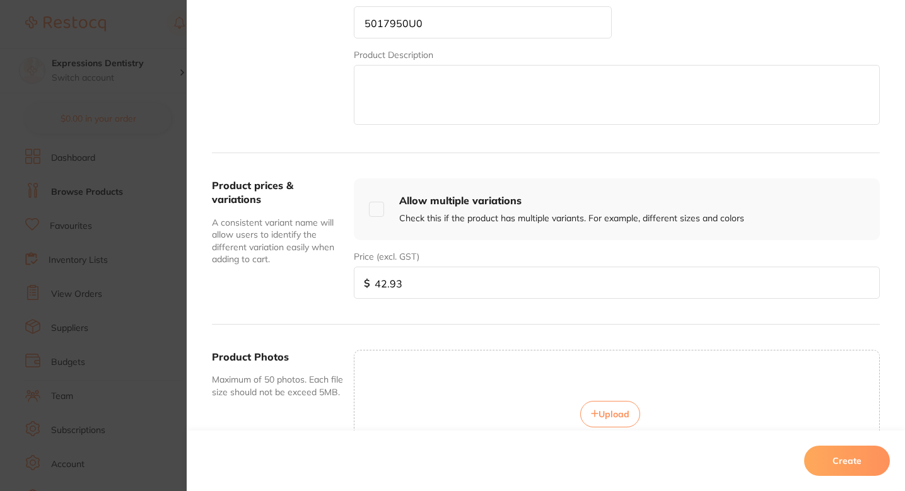
click at [449, 32] on input "5017950U0" at bounding box center [483, 22] width 258 height 32
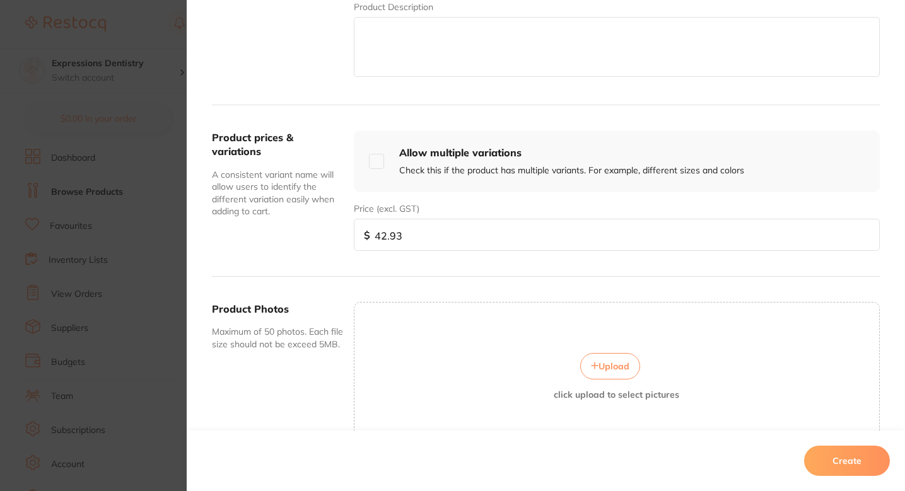
scroll to position [425, 0]
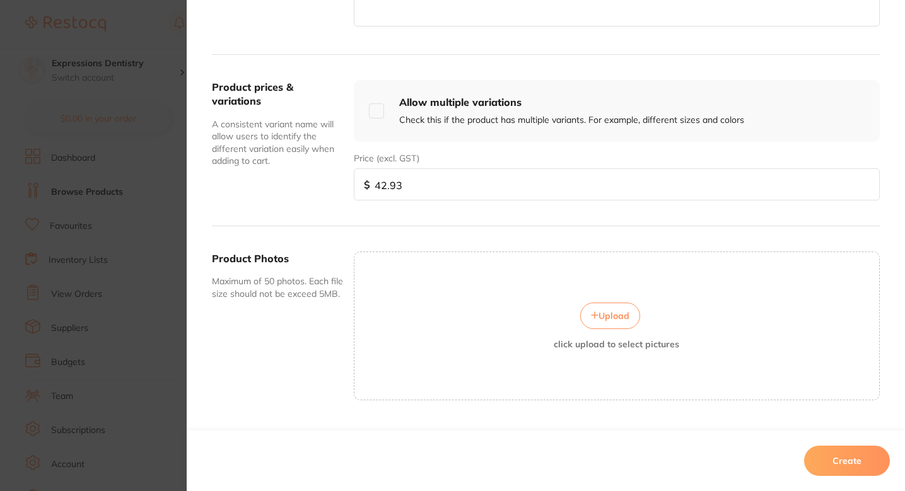
click at [462, 292] on div "Upload click upload to select pictures" at bounding box center [617, 326] width 526 height 149
click at [600, 309] on button "Upload" at bounding box center [610, 316] width 60 height 26
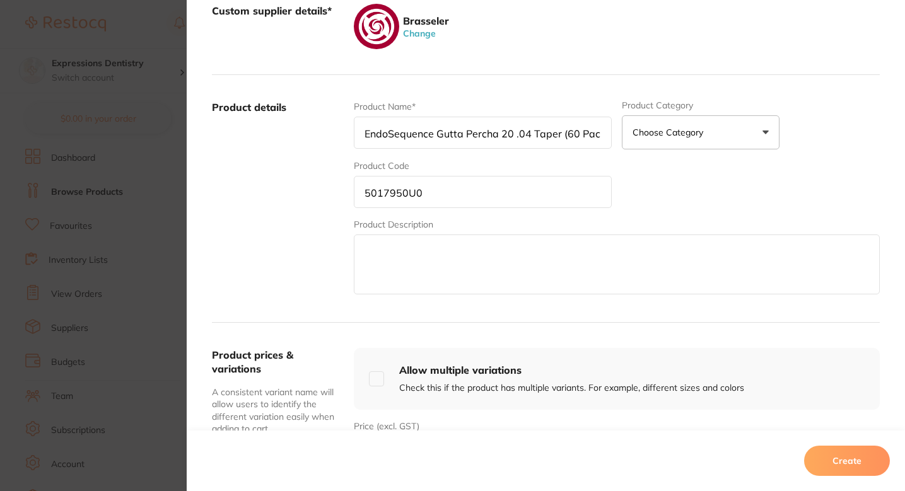
scroll to position [459, 0]
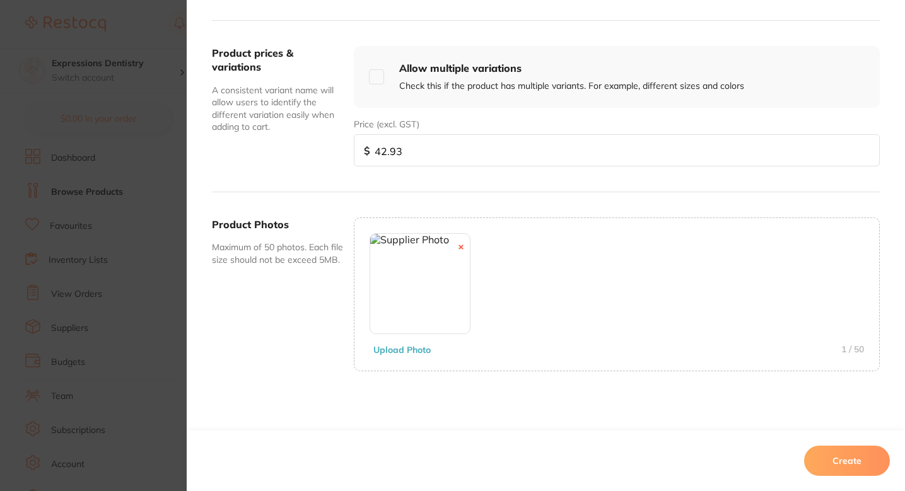
click at [838, 454] on button "Create" at bounding box center [847, 461] width 86 height 30
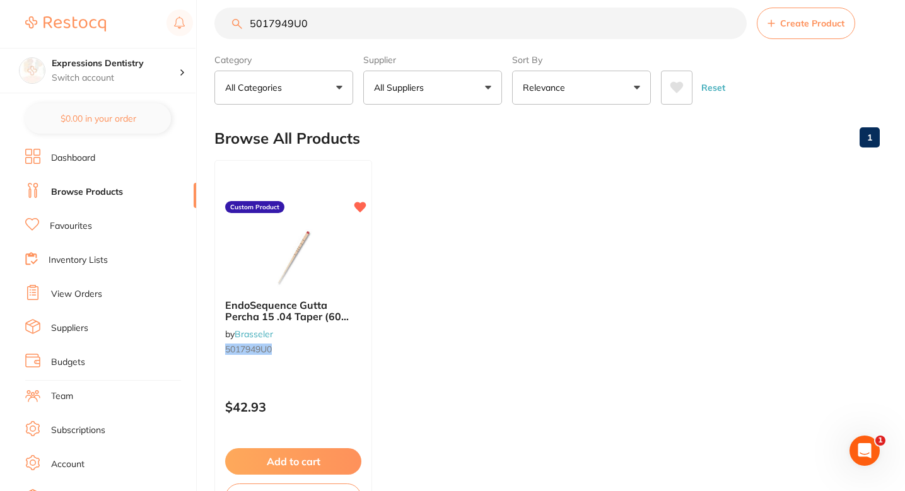
click at [389, 35] on input "5017949U0" at bounding box center [480, 24] width 532 height 32
paste input "50"
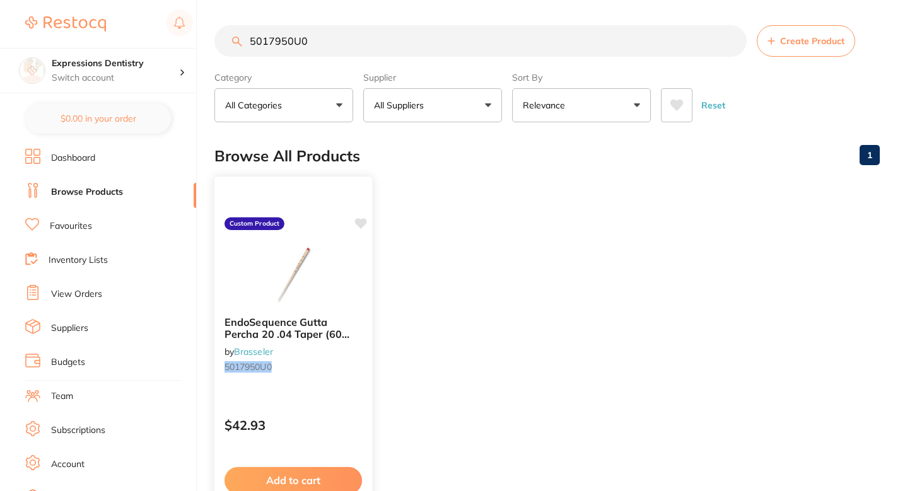
type input "5017950U0"
click at [356, 225] on icon at bounding box center [360, 224] width 13 height 13
click at [805, 38] on span "Create Product" at bounding box center [812, 41] width 64 height 10
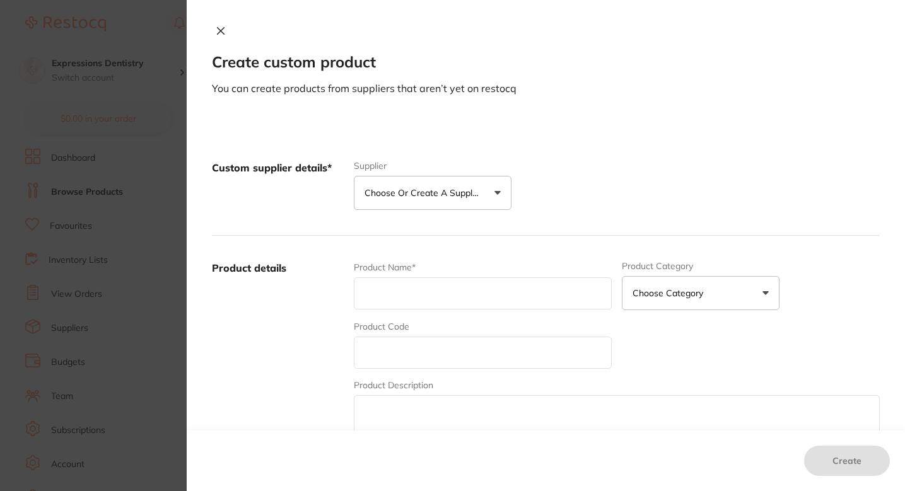
click at [457, 196] on p "Choose or create a supplier" at bounding box center [425, 193] width 120 height 13
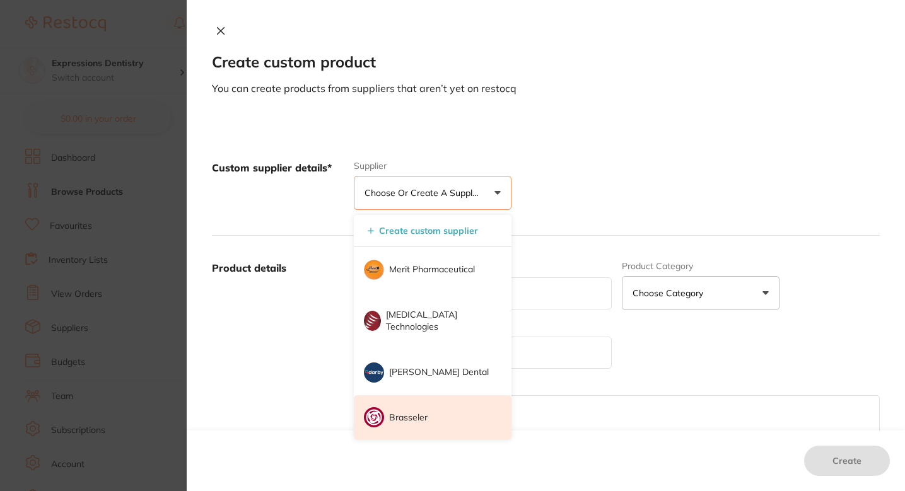
click at [408, 409] on li "Brasseler" at bounding box center [433, 417] width 158 height 45
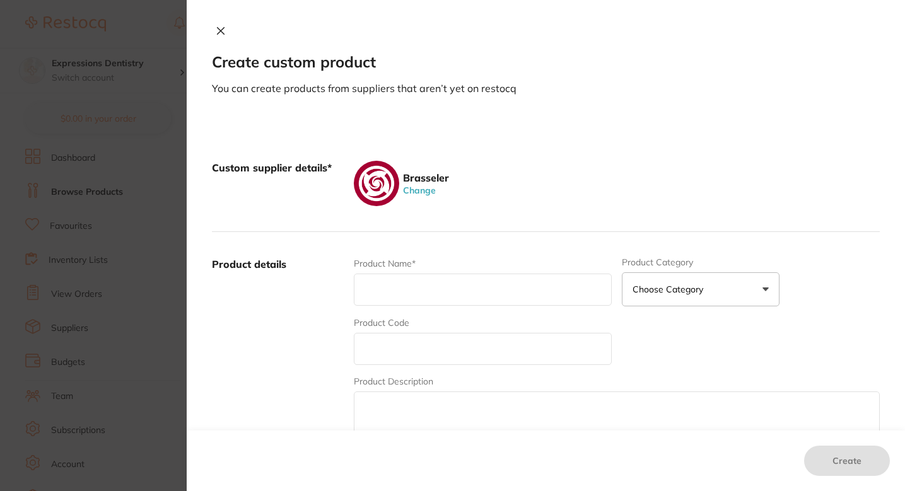
click at [433, 358] on input "text" at bounding box center [483, 349] width 258 height 32
paste input "5017951U0"
type input "5017951U0"
click at [394, 282] on input "text" at bounding box center [483, 290] width 258 height 32
paste input "EndoSequence Gutta Percha 25 .04 Taper (60 Pack)"
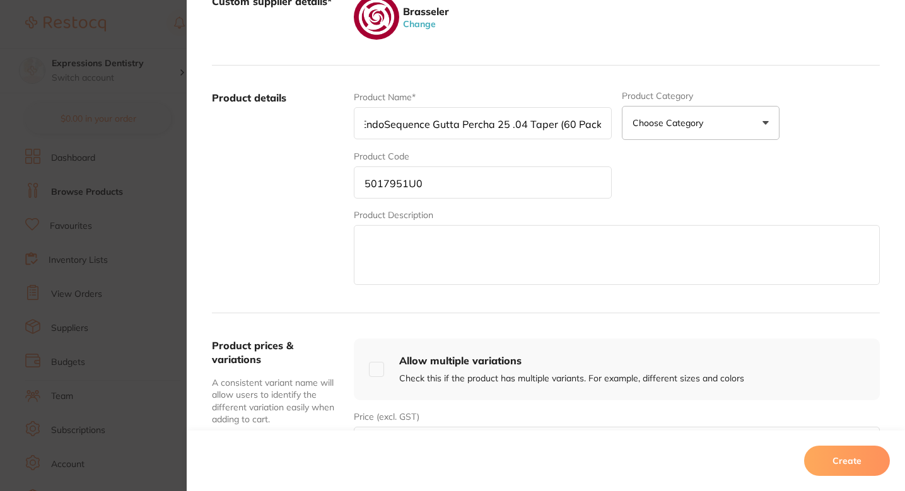
scroll to position [203, 0]
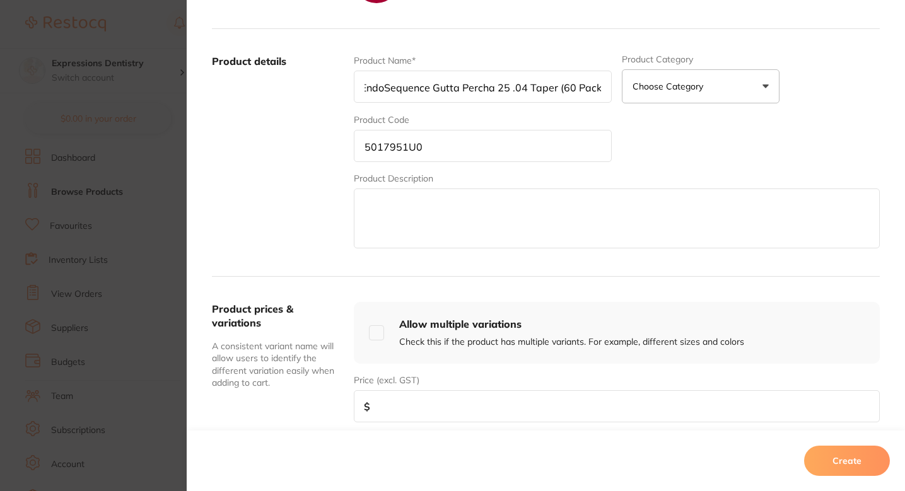
type input "EndoSequence Gutta Percha 25 .04 Taper (60 Pack)"
click at [449, 139] on input "5017951U0" at bounding box center [483, 146] width 258 height 32
click at [440, 397] on input "number" at bounding box center [617, 406] width 526 height 32
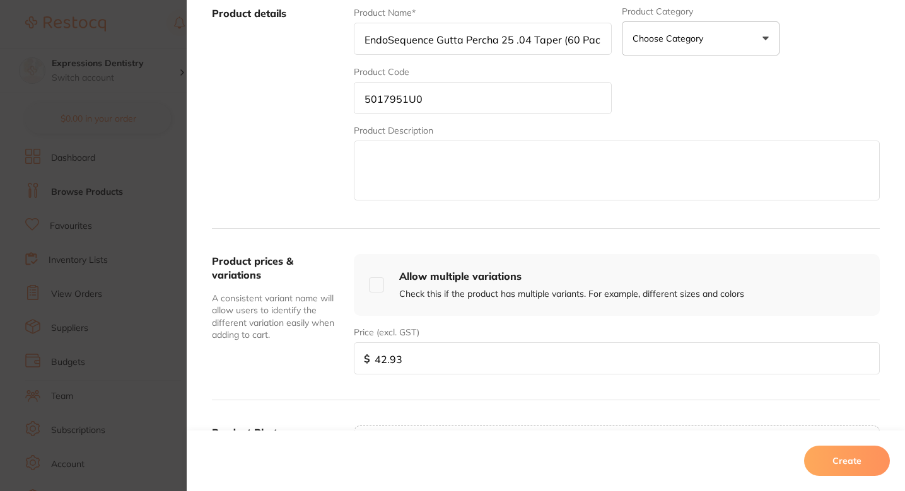
scroll to position [253, 0]
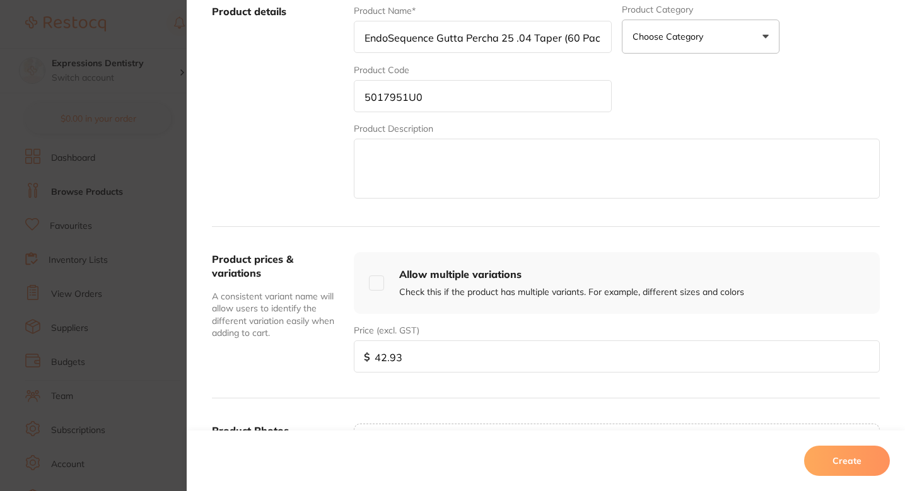
type input "42.93"
click at [477, 113] on div "Product Name* EndoSequence Gutta Percha 25 .04 Taper (60 Pack) Product Category…" at bounding box center [617, 102] width 526 height 197
click at [454, 109] on input "5017951U0" at bounding box center [483, 96] width 258 height 32
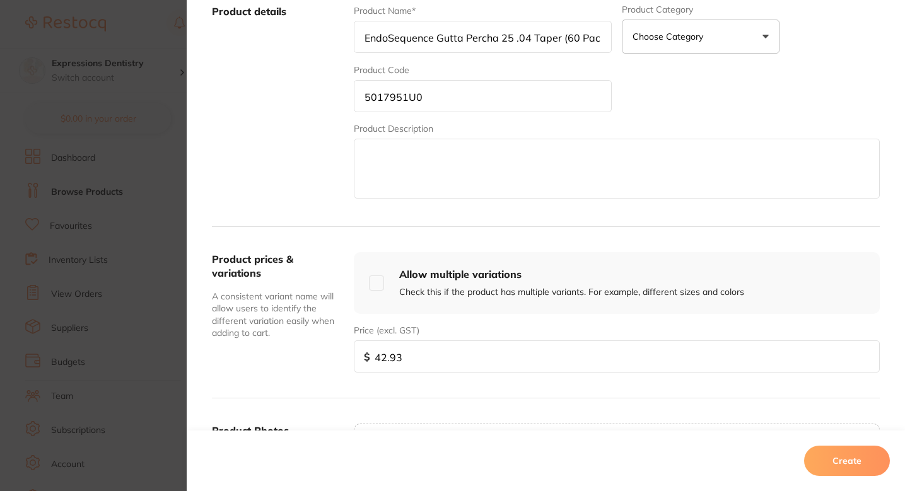
click at [454, 109] on input "5017951U0" at bounding box center [483, 96] width 258 height 32
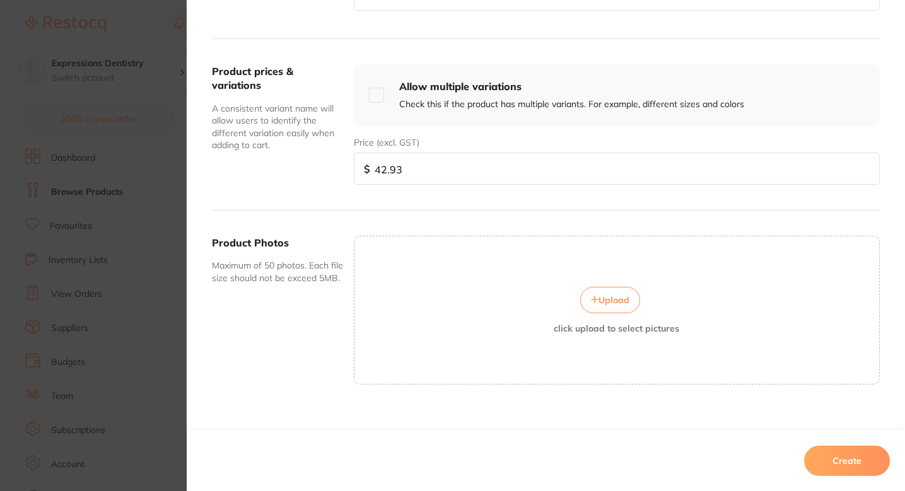
scroll to position [454, 0]
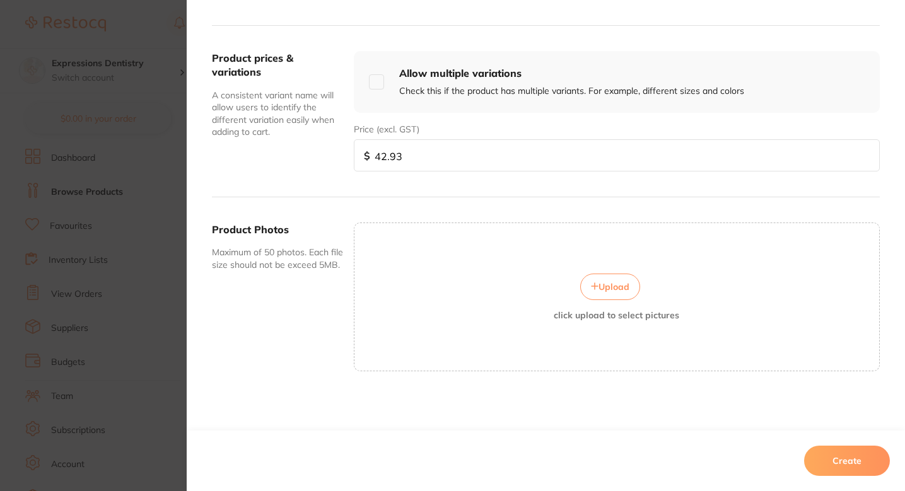
click at [617, 293] on button "Upload" at bounding box center [610, 287] width 60 height 26
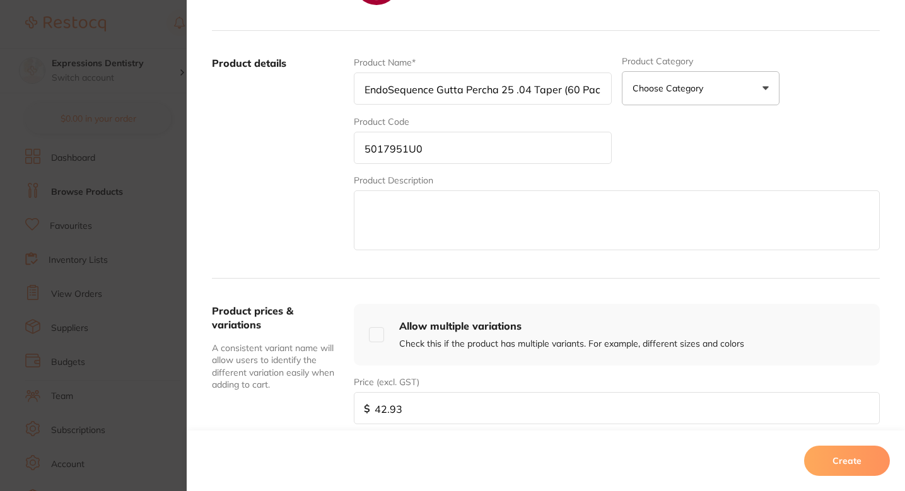
scroll to position [459, 0]
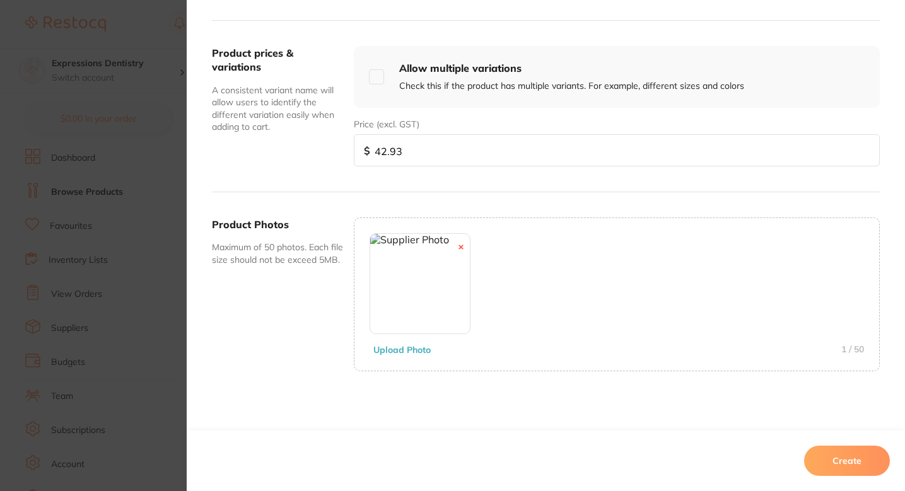
click at [830, 469] on button "Create" at bounding box center [847, 461] width 86 height 30
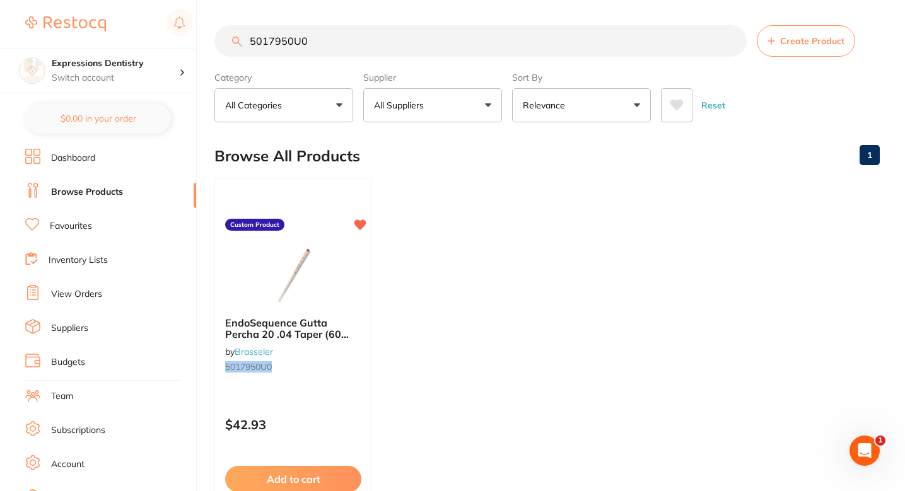
click at [415, 33] on input "5017950U0" at bounding box center [480, 41] width 532 height 32
paste input "1"
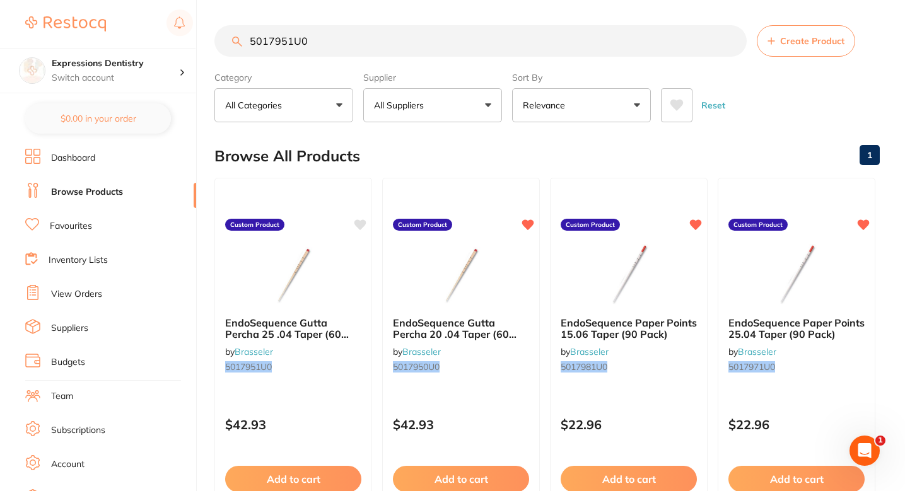
scroll to position [0, 0]
click at [395, 47] on input "5017951U0" at bounding box center [480, 41] width 532 height 32
paste input "search"
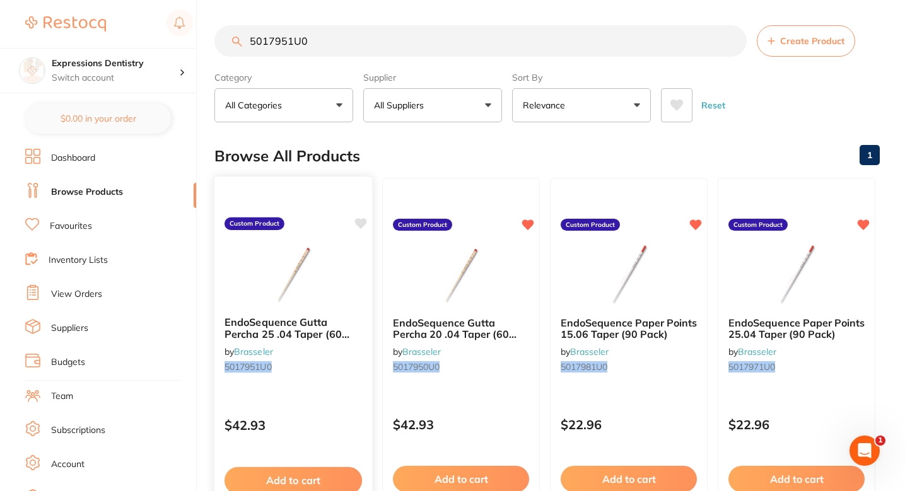
type input "5017951U0"
click at [360, 227] on icon at bounding box center [361, 223] width 12 height 11
click at [838, 42] on span "Create Product" at bounding box center [812, 41] width 64 height 10
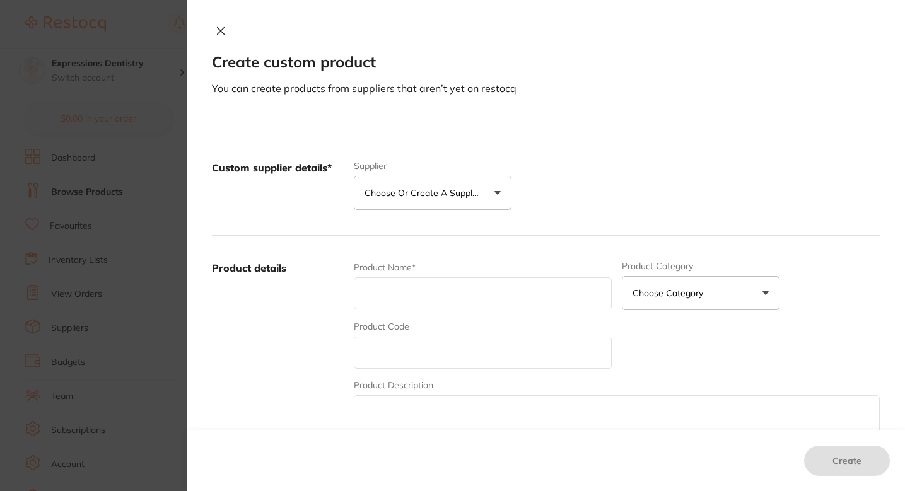
click at [459, 181] on button "Choose or create a supplier" at bounding box center [433, 193] width 158 height 34
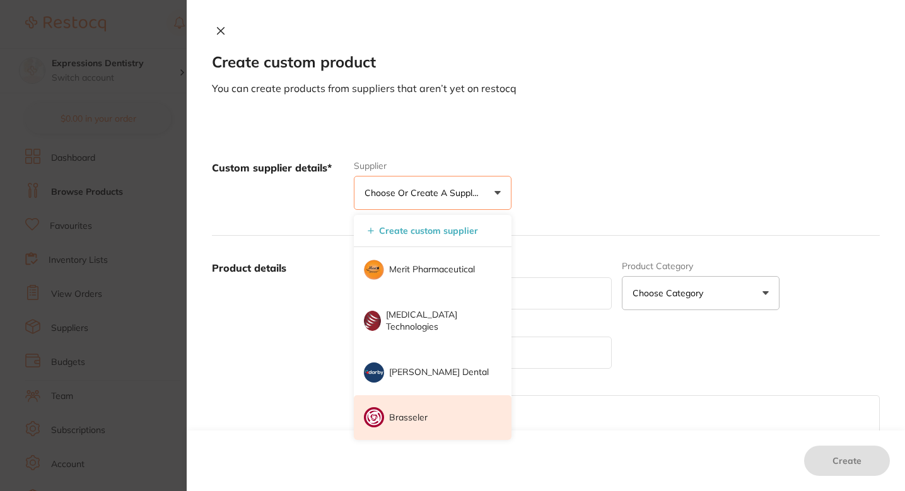
click at [415, 406] on li "Brasseler" at bounding box center [433, 417] width 158 height 45
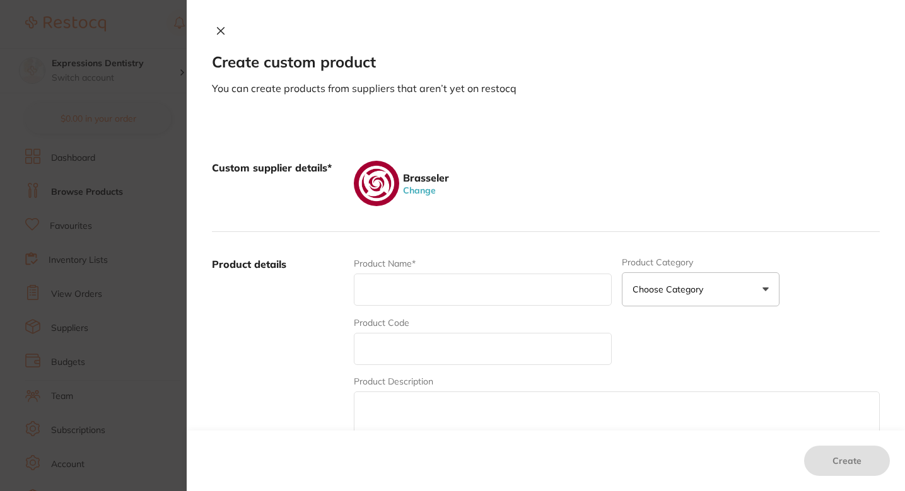
click at [426, 349] on input "text" at bounding box center [483, 349] width 258 height 32
paste input "5017957U0"
type input "5017957U0"
click at [414, 305] on div "Product Name*" at bounding box center [483, 281] width 258 height 49
paste input "EndoSequence Gutta Percha 55 .04 Taper (60 Pack)"
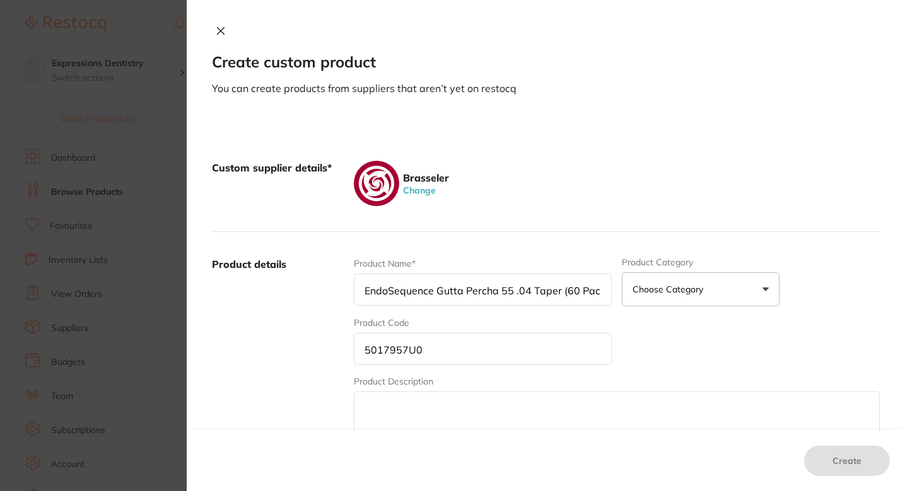
scroll to position [0, 4]
type input "EndoSequence Gutta Percha 55 .04 Taper (60 Pack)"
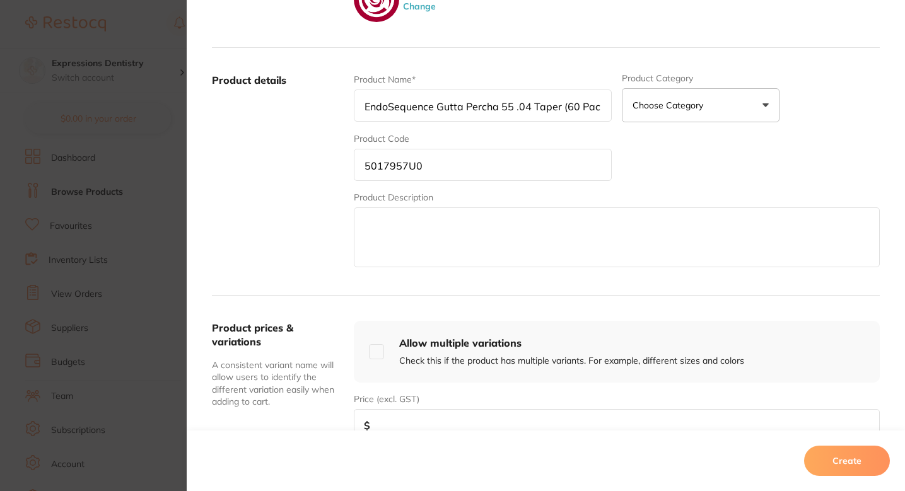
scroll to position [241, 0]
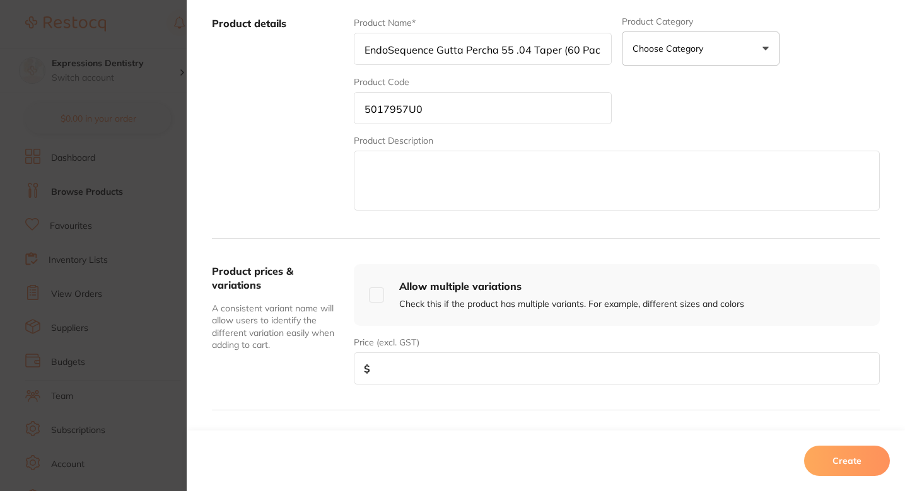
click at [421, 372] on input "number" at bounding box center [617, 369] width 526 height 32
paste input "42.93"
type input "42.93"
click at [500, 124] on div "Product Name* EndoSequence Gutta Percha 55 .04 Taper (60 Pack) Product Category…" at bounding box center [617, 114] width 526 height 197
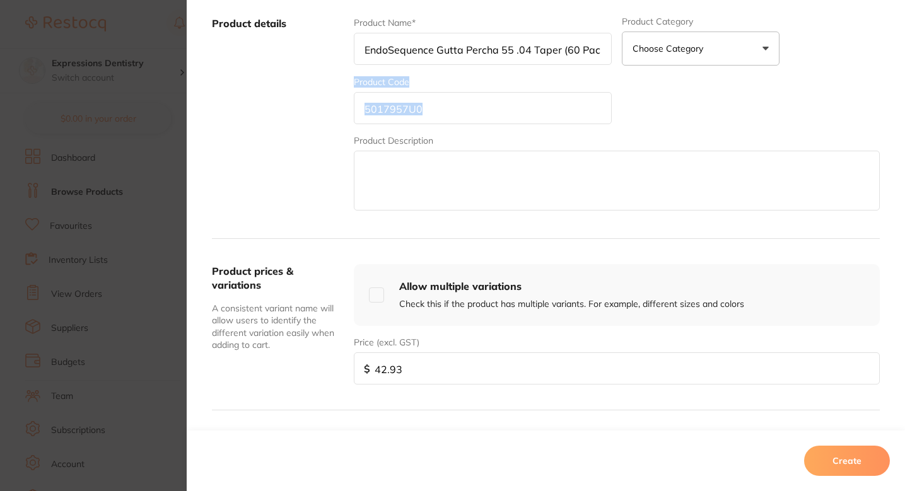
click at [500, 124] on div "Product Name* EndoSequence Gutta Percha 55 .04 Taper (60 Pack) Product Category…" at bounding box center [617, 114] width 526 height 197
click at [478, 122] on input "5017957U0" at bounding box center [483, 108] width 258 height 32
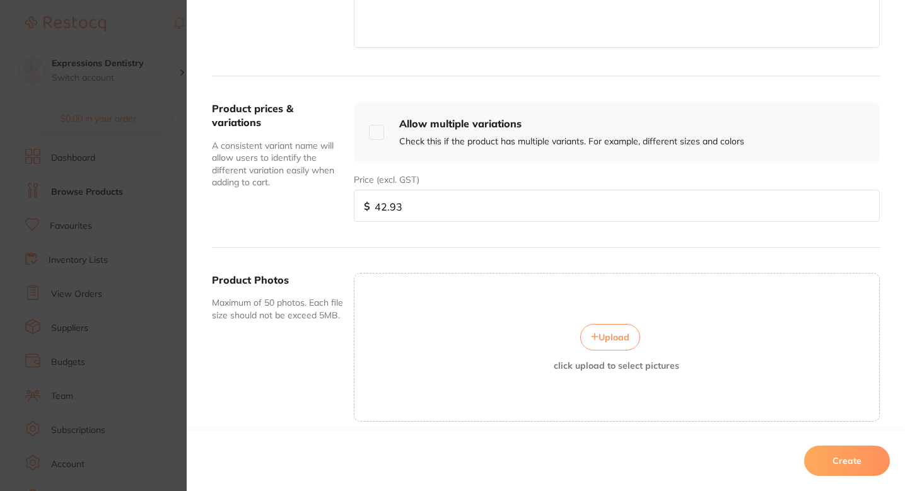
scroll to position [440, 0]
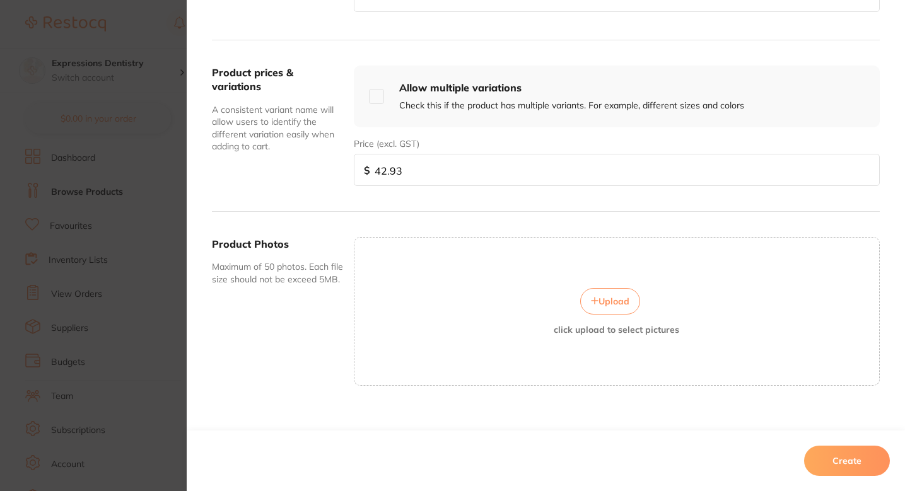
click at [627, 301] on button "Upload" at bounding box center [610, 301] width 60 height 26
click at [837, 458] on button "Create" at bounding box center [847, 461] width 86 height 30
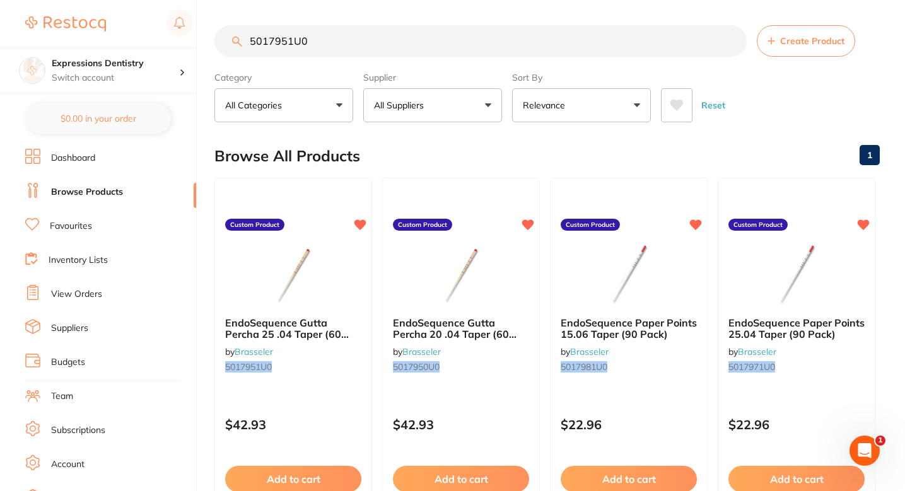
click at [401, 39] on input "5017951U0" at bounding box center [480, 41] width 532 height 32
paste input "7"
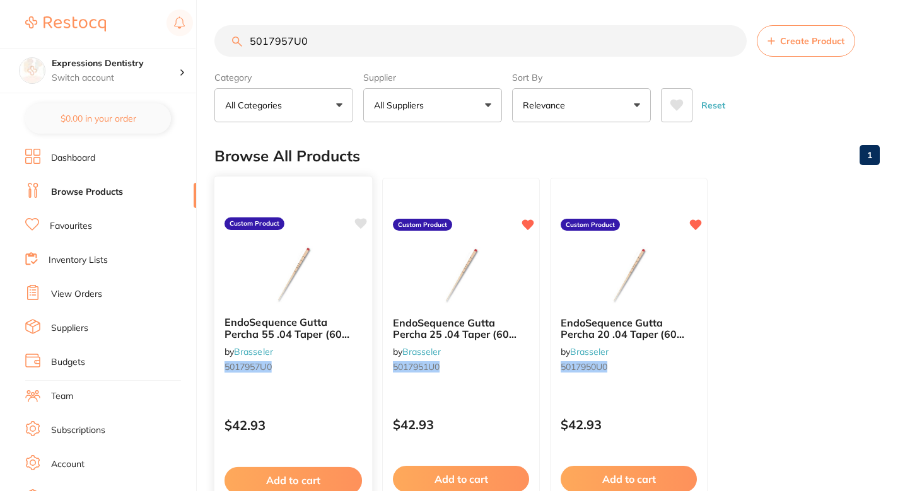
type input "5017957U0"
click at [358, 221] on icon at bounding box center [361, 223] width 12 height 11
click at [800, 56] on button "Create Product" at bounding box center [806, 41] width 98 height 32
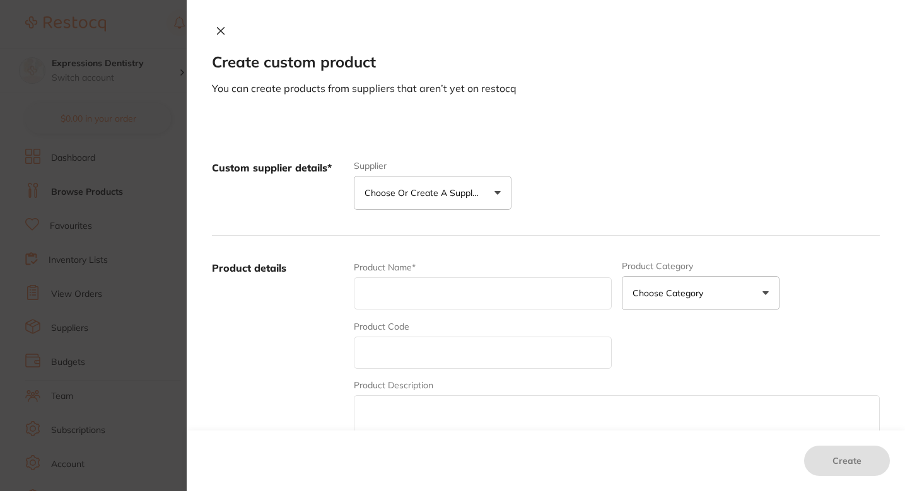
click at [424, 210] on div "Custom supplier details* Supplier Choose or create a supplier Create custom sup…" at bounding box center [546, 186] width 668 height 100
click at [437, 203] on button "Choose or create a supplier" at bounding box center [433, 193] width 158 height 34
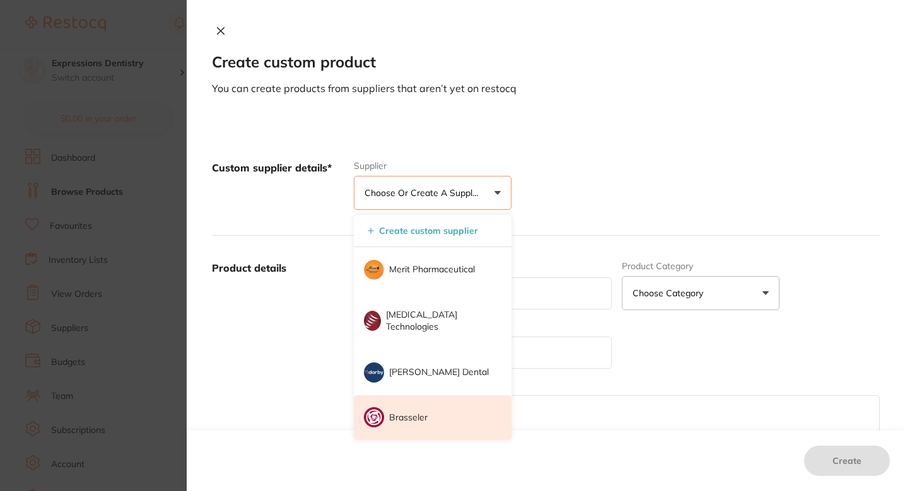
click at [422, 414] on p "Brasseler" at bounding box center [408, 418] width 38 height 13
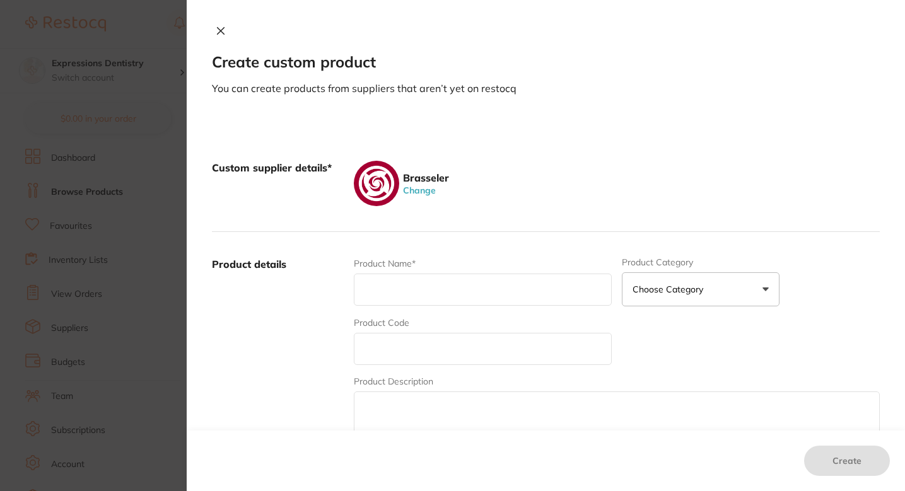
click at [430, 357] on input "text" at bounding box center [483, 349] width 258 height 32
paste input "5017958U0"
type input "5017958U0"
click at [404, 284] on input "text" at bounding box center [483, 290] width 258 height 32
paste input "EndoSequence Gutta Percha 60 .04 Taper (60 Pack)"
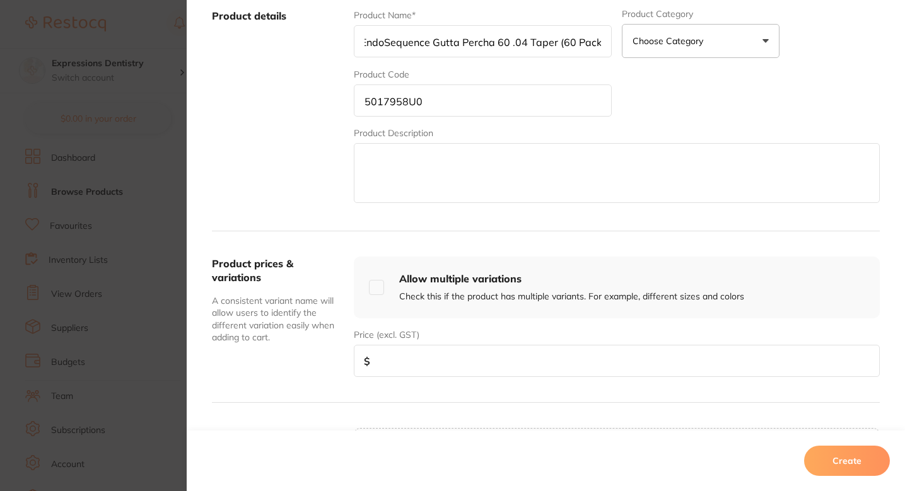
scroll to position [249, 0]
type input "EndoSequence Gutta Percha 60 .04 Taper (60 Pack)"
click at [417, 356] on input "number" at bounding box center [617, 360] width 526 height 32
type input "42.93"
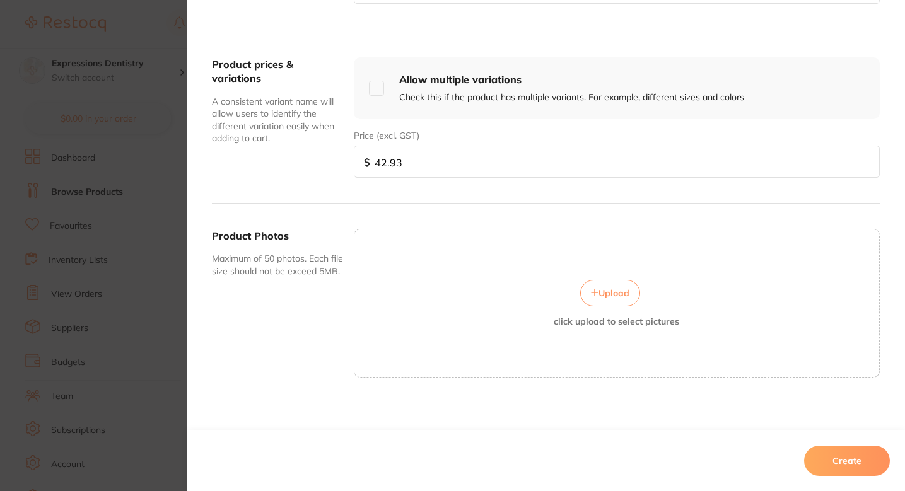
scroll to position [454, 0]
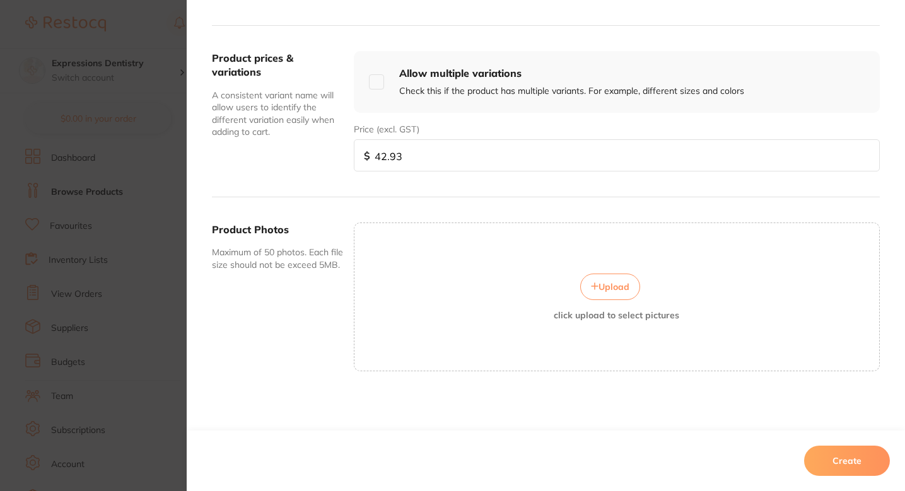
click at [572, 287] on div "Upload click upload to select pictures" at bounding box center [616, 297] width 525 height 47
click at [600, 283] on span "Upload" at bounding box center [614, 286] width 31 height 11
click at [816, 441] on div "Create" at bounding box center [546, 461] width 718 height 61
click at [822, 448] on button "Create" at bounding box center [847, 461] width 86 height 30
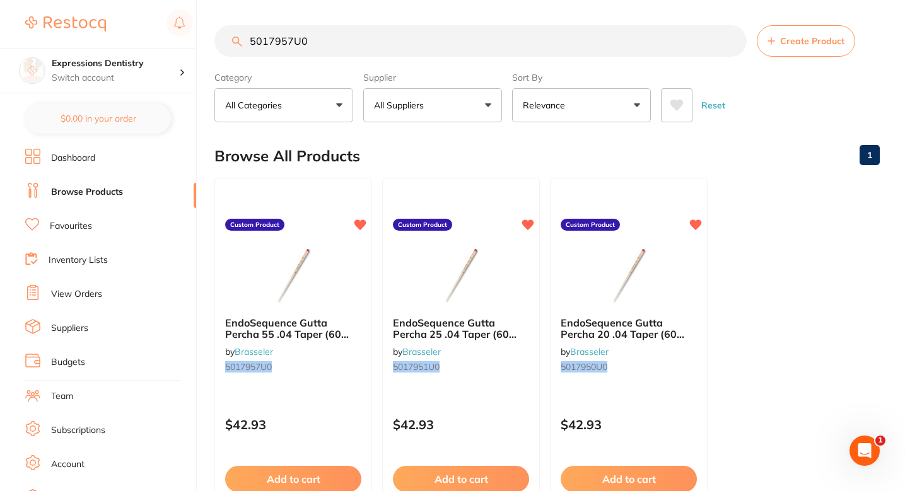
click at [365, 67] on div "Supplier All Suppliers All Suppliers Brasseler Clear" at bounding box center [432, 95] width 139 height 56
click at [337, 42] on input "5017957U0" at bounding box center [480, 41] width 532 height 32
paste input "8"
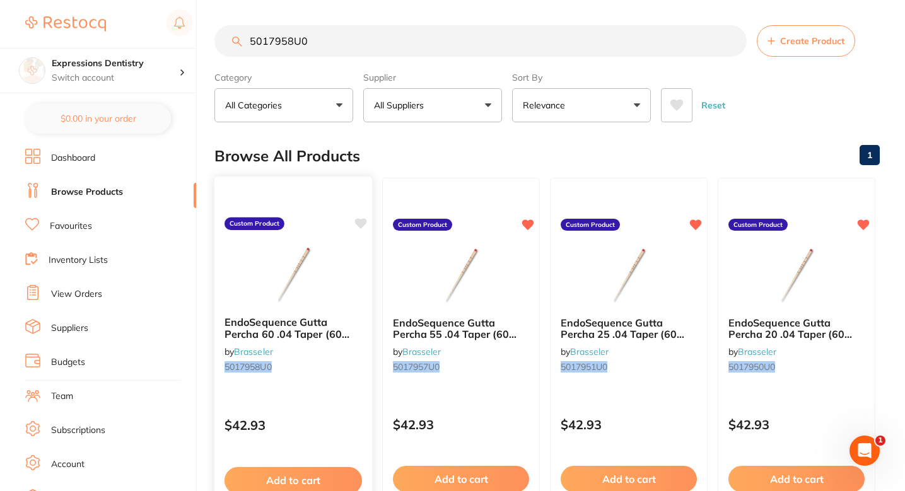
scroll to position [0, 0]
type input "5017958U0"
click at [358, 219] on icon at bounding box center [361, 223] width 12 height 11
click at [766, 92] on div "Reset" at bounding box center [765, 100] width 209 height 44
click at [800, 52] on button "Create Product" at bounding box center [806, 41] width 98 height 32
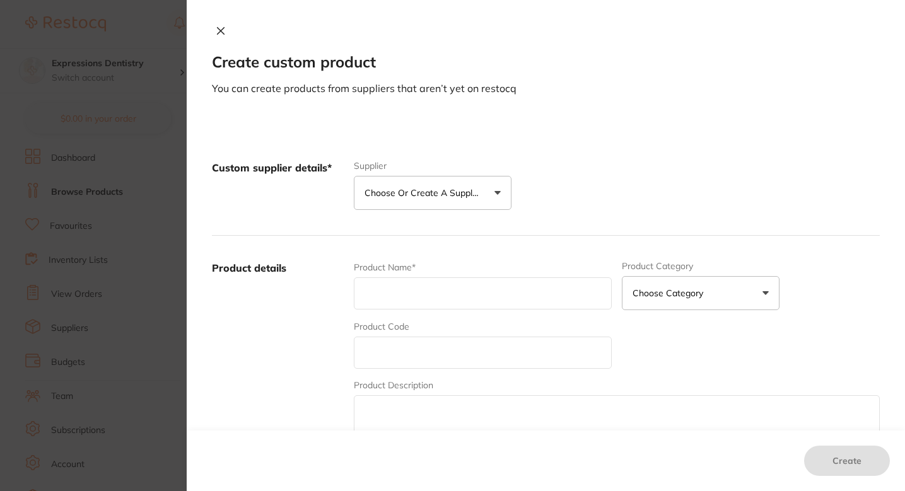
click at [386, 195] on p "Choose or create a supplier" at bounding box center [425, 193] width 120 height 13
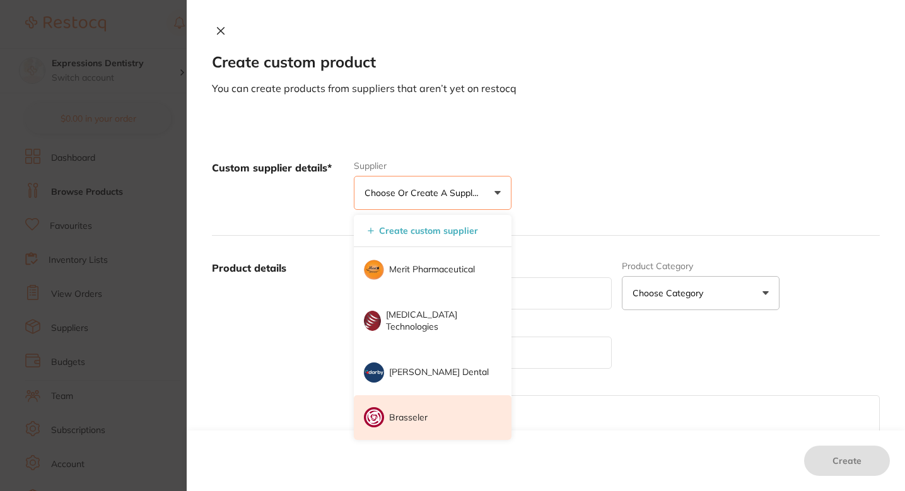
click at [419, 425] on li "Brasseler" at bounding box center [433, 417] width 158 height 45
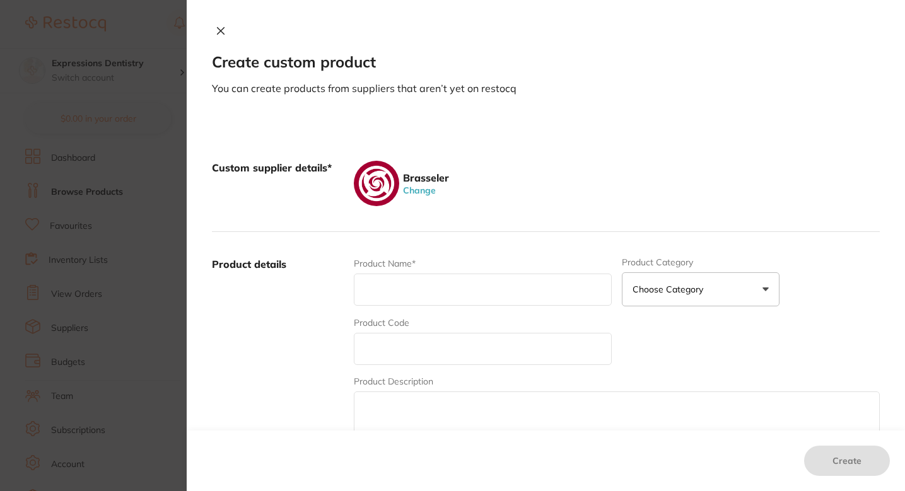
click at [426, 344] on input "text" at bounding box center [483, 349] width 258 height 32
paste input "5017965U0"
type input "5017965U0"
click at [418, 278] on input "text" at bounding box center [483, 290] width 258 height 32
paste input "EndoSequence Gutta Percha 35 .06 Taper (60 Pack)"
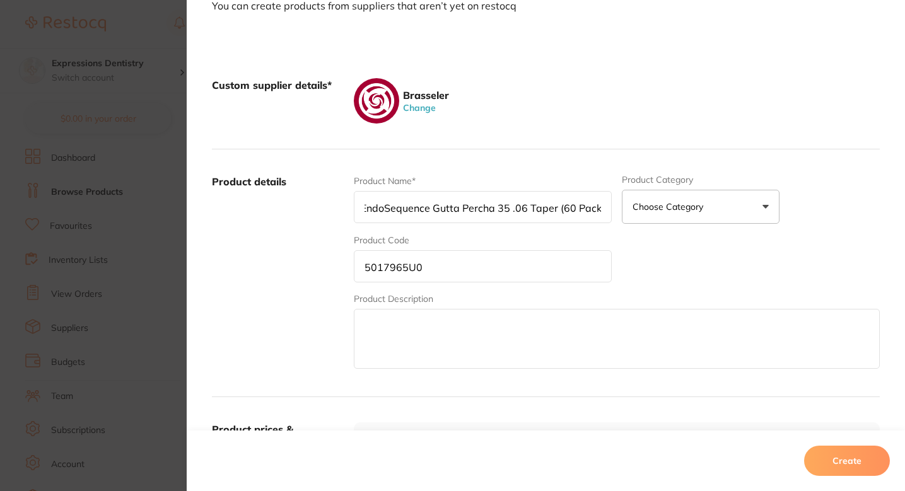
scroll to position [184, 0]
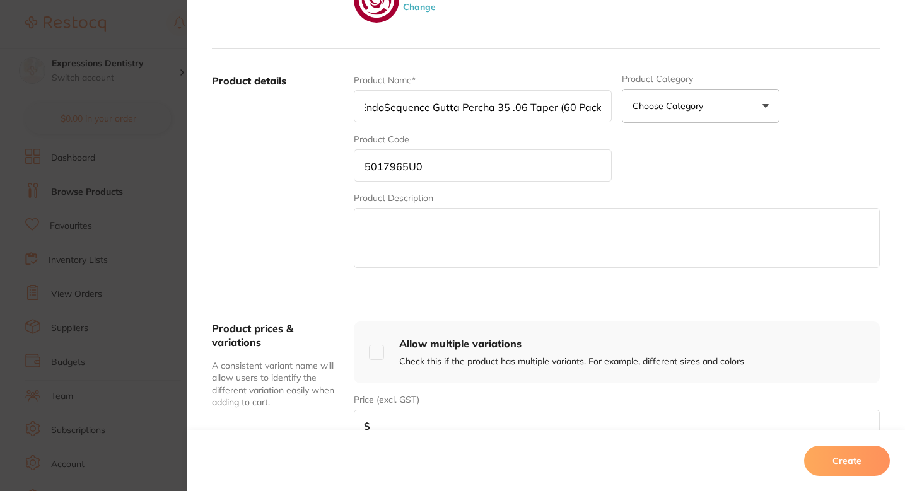
type input "EndoSequence Gutta Percha 35 .06 Taper (60 Pack)"
click at [436, 419] on input "number" at bounding box center [617, 426] width 526 height 32
type input "5"
type input "42.93"
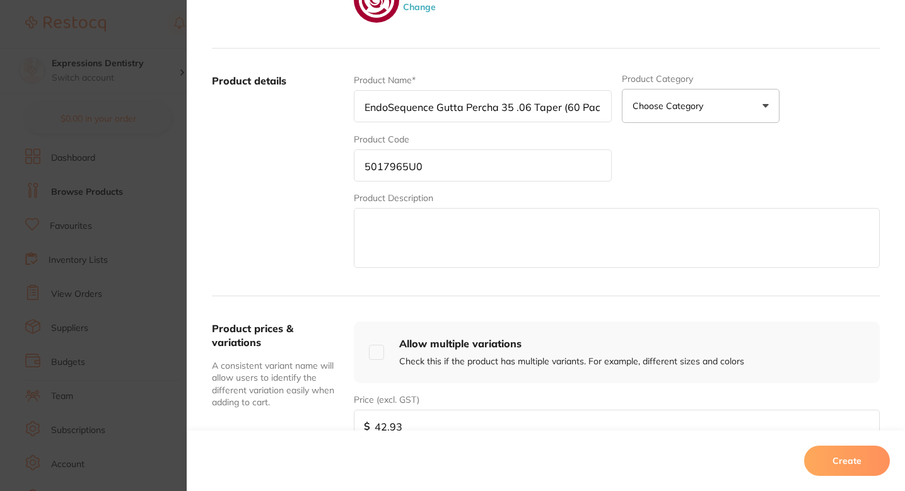
click at [575, 246] on textarea at bounding box center [617, 238] width 526 height 60
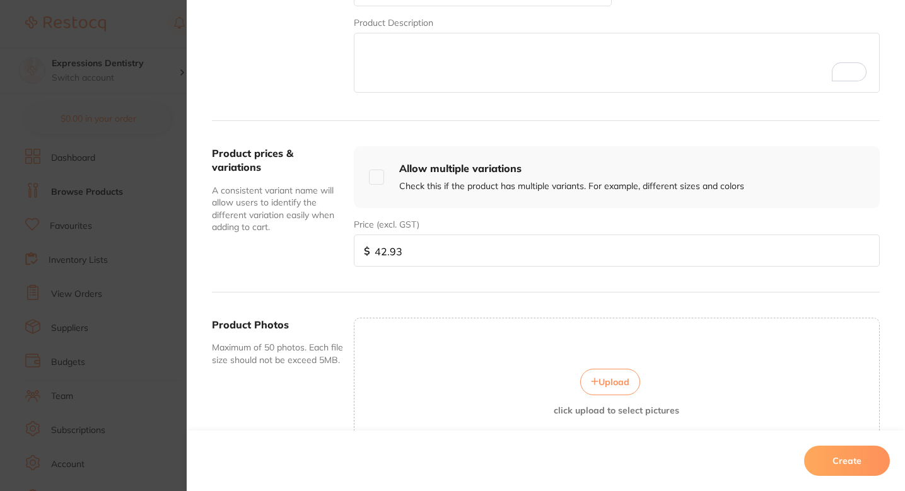
scroll to position [335, 0]
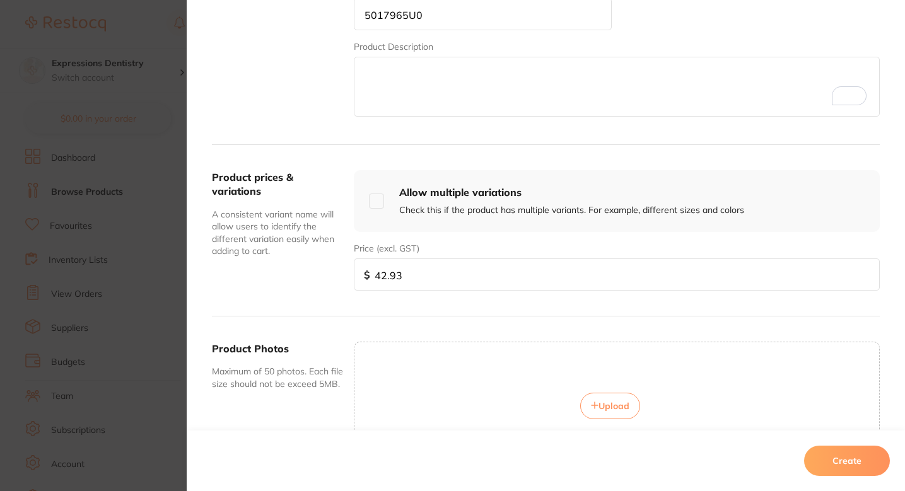
click at [483, 26] on input "5017965U0" at bounding box center [483, 14] width 258 height 32
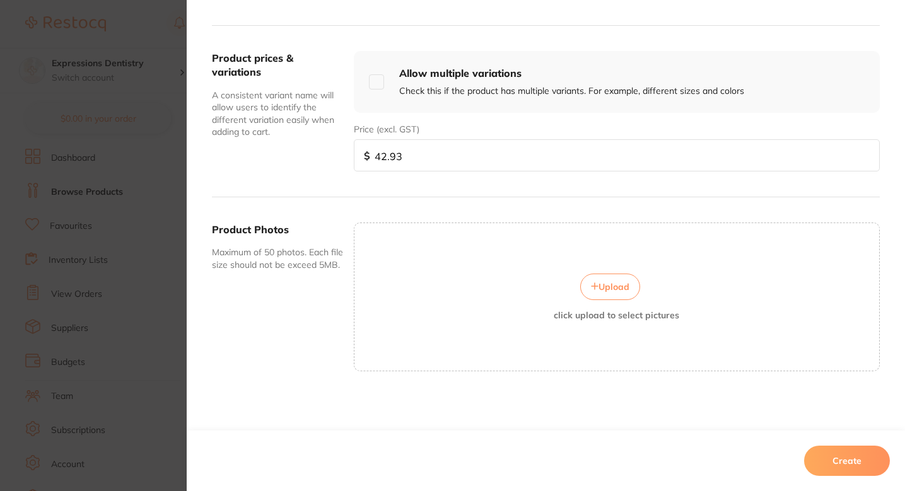
click at [599, 305] on div "Upload click upload to select pictures" at bounding box center [616, 297] width 525 height 47
click at [610, 292] on button "Upload" at bounding box center [610, 287] width 60 height 26
click at [846, 468] on button "Create" at bounding box center [847, 461] width 86 height 30
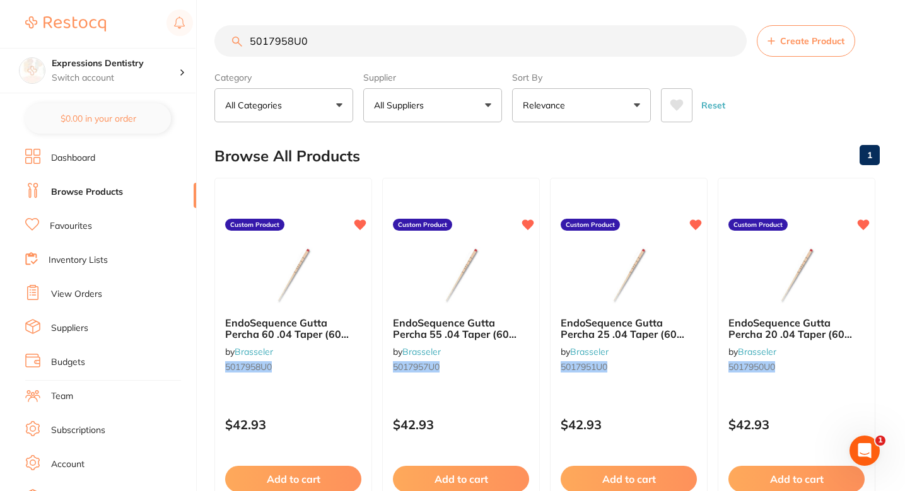
click at [376, 45] on input "5017958U0" at bounding box center [480, 41] width 532 height 32
paste input "65"
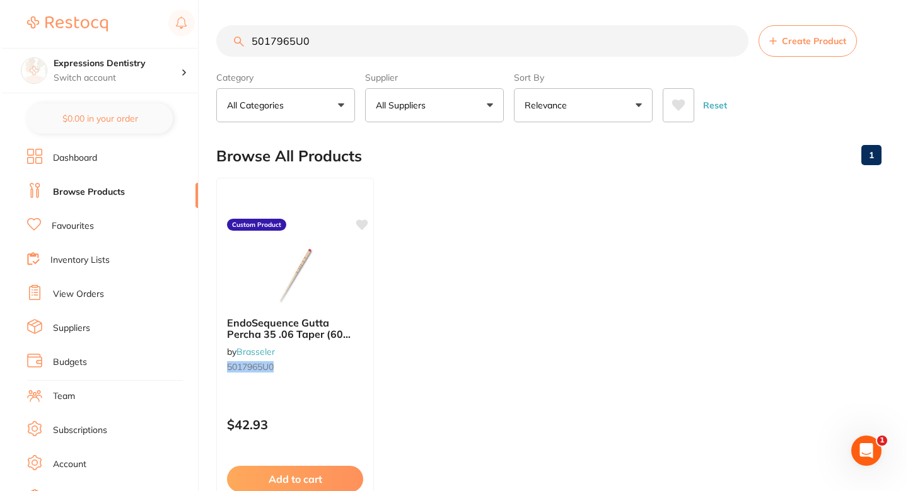
scroll to position [0, 0]
type input "5017965U0"
click at [368, 220] on div "EndoSequence Gutta Percha 35 .06 Taper (60 Pack) by Brasseler 5017965U0 Custom …" at bounding box center [294, 359] width 160 height 366
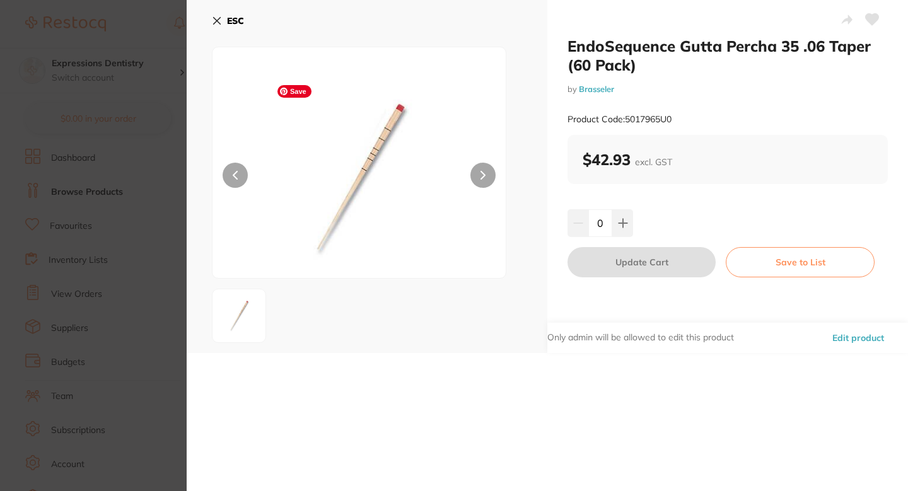
click at [83, 195] on section "EndoSequence Gutta Percha 35 .06 Taper (60 Pack) by Brasseler Product Code: 501…" at bounding box center [454, 245] width 908 height 491
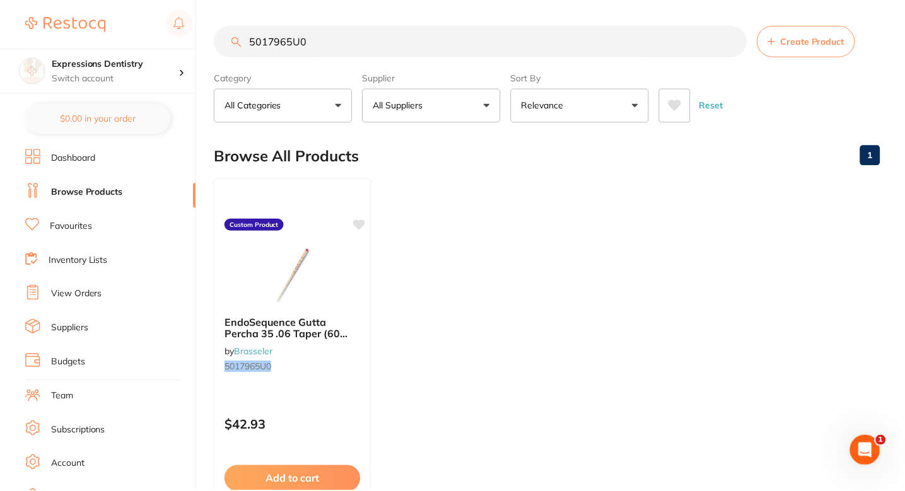
scroll to position [18, 0]
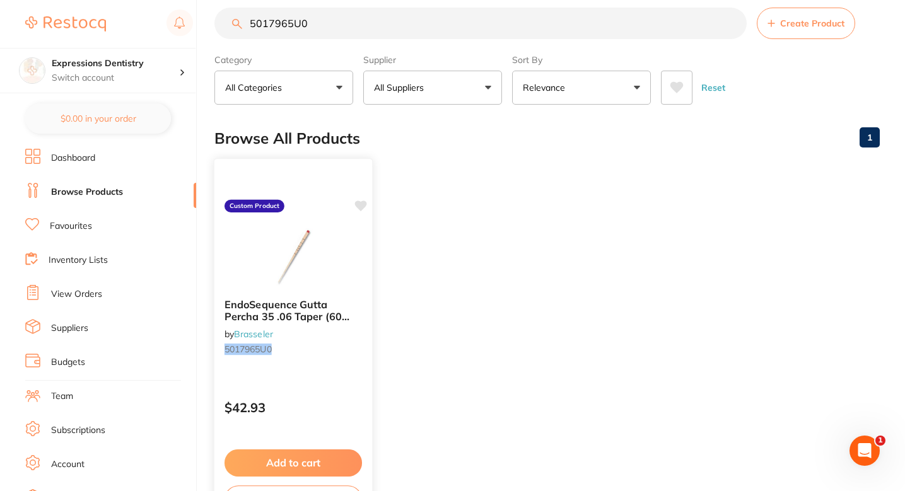
click at [361, 207] on icon at bounding box center [361, 206] width 12 height 11
click at [806, 27] on span "Create Product" at bounding box center [812, 23] width 64 height 10
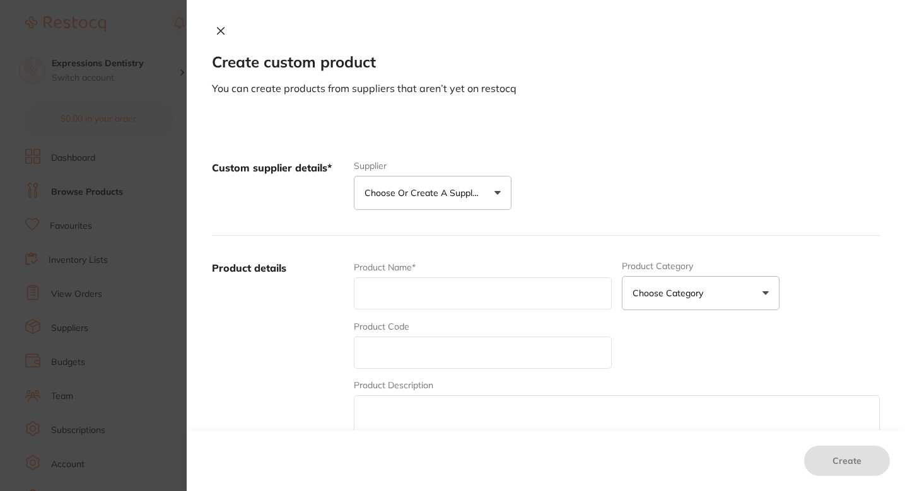
click at [418, 194] on p "Choose or create a supplier" at bounding box center [425, 193] width 120 height 13
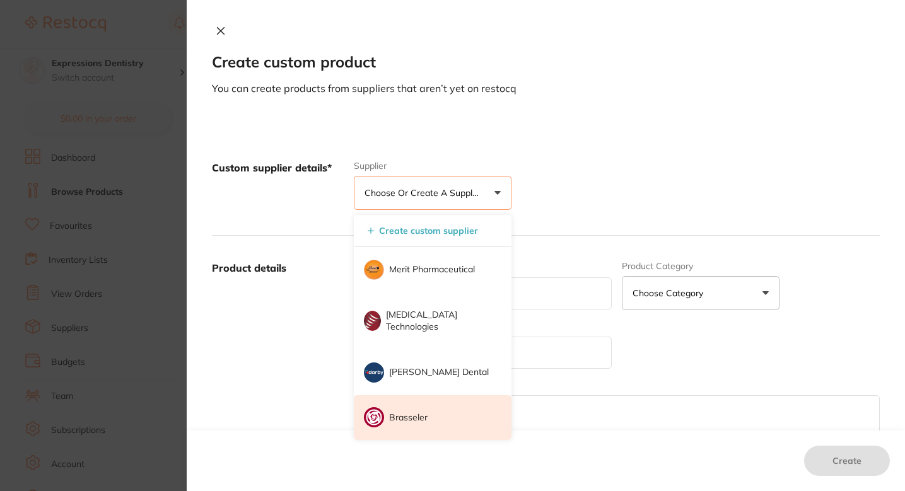
scroll to position [0, 0]
click at [432, 416] on li "Brasseler" at bounding box center [433, 417] width 158 height 45
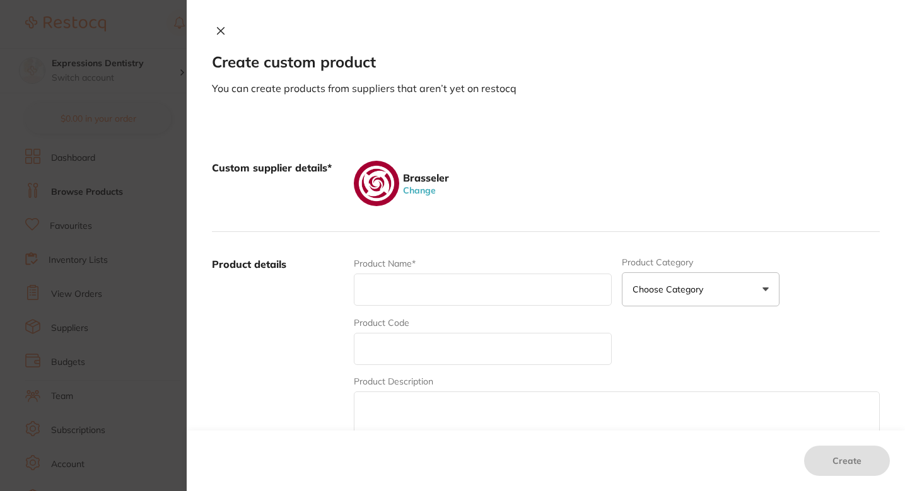
click at [441, 351] on input "text" at bounding box center [483, 349] width 258 height 32
paste input "5017966U0"
type input "5017966U0"
click at [419, 293] on input "text" at bounding box center [483, 290] width 258 height 32
paste input "EndoSequence Gutta Percha 40 .06 Taper (60 Pack)"
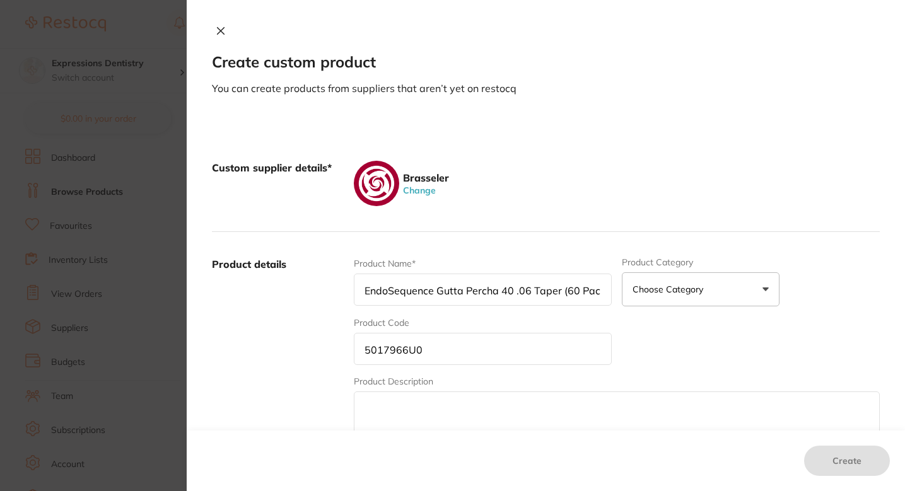
scroll to position [0, 4]
type input "EndoSequence Gutta Percha 40 .06 Taper (60 Pack)"
click at [434, 359] on input "5017966U0" at bounding box center [483, 349] width 258 height 32
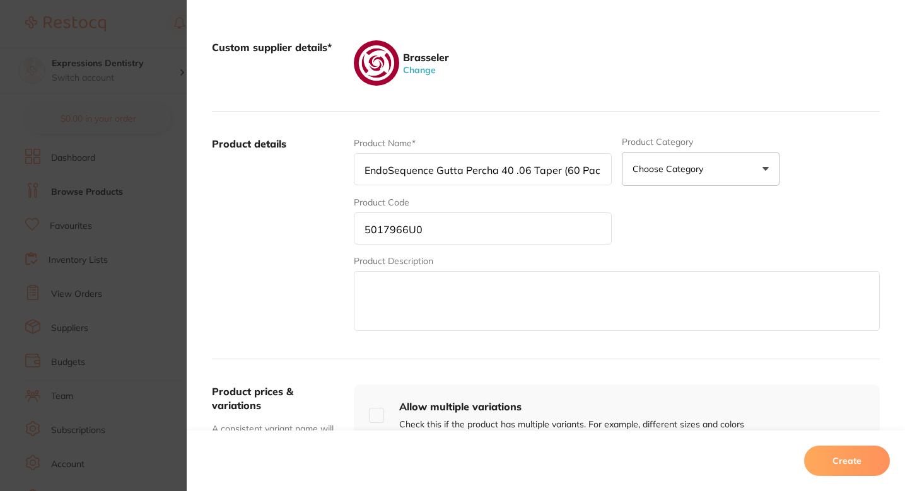
scroll to position [243, 0]
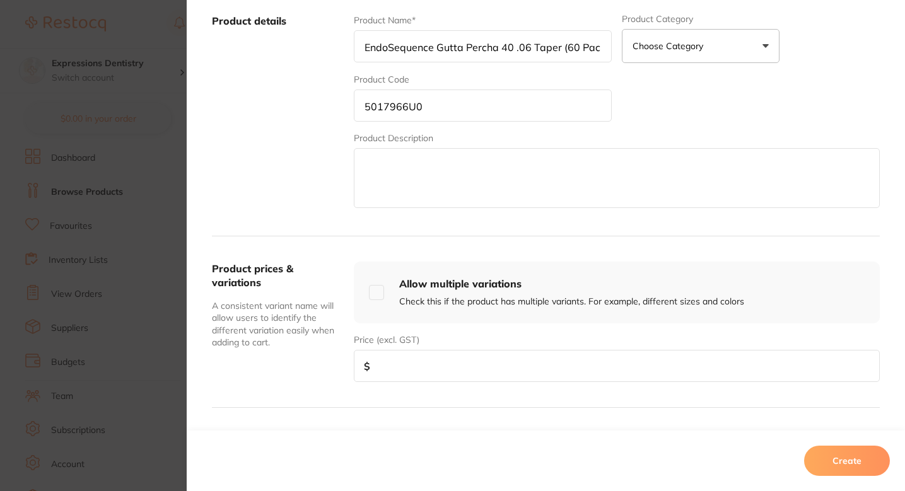
click at [419, 375] on input "number" at bounding box center [617, 366] width 526 height 32
type input "3"
type input "42.93"
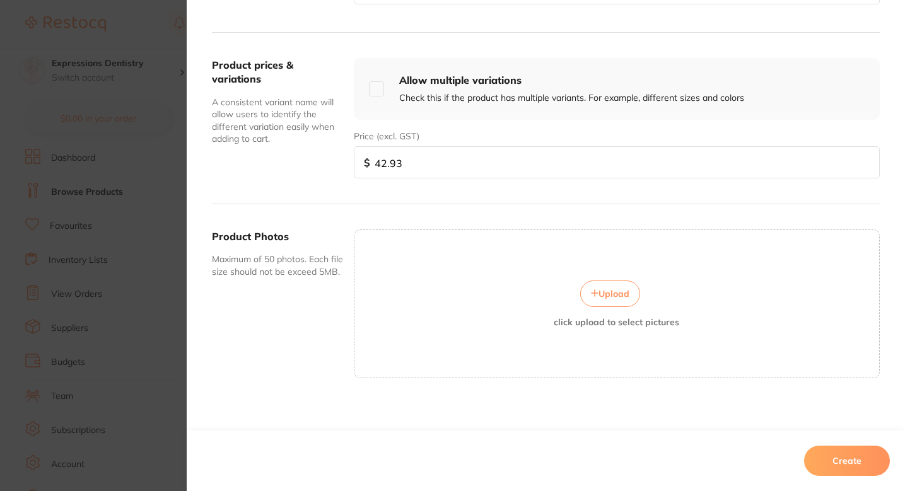
scroll to position [454, 0]
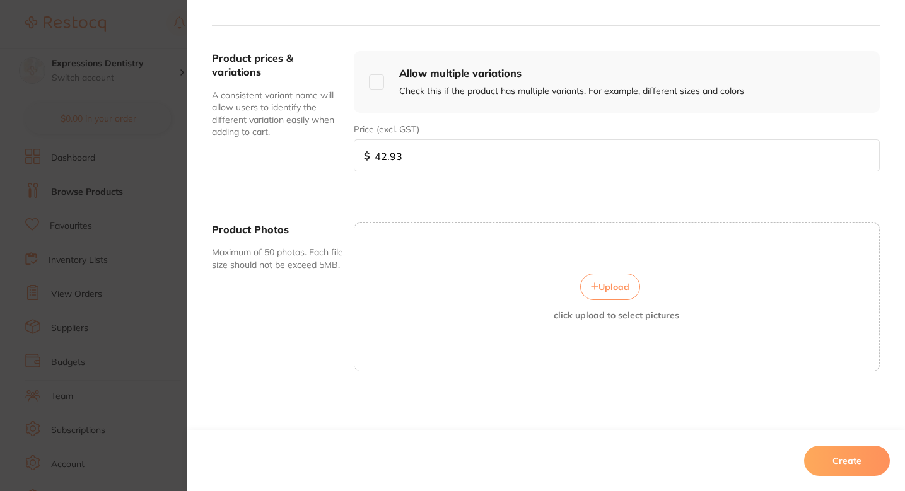
click at [645, 284] on div "Upload click upload to select pictures" at bounding box center [616, 297] width 525 height 47
click at [607, 284] on span "Upload" at bounding box center [614, 286] width 31 height 11
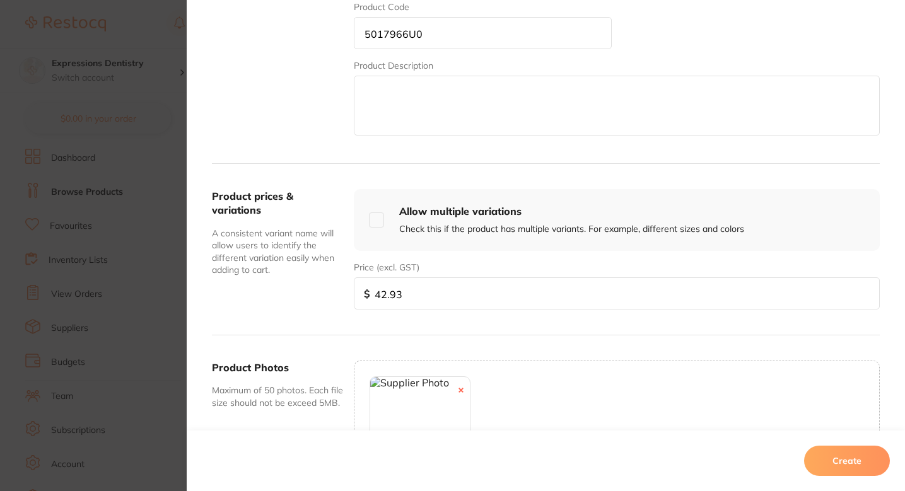
scroll to position [459, 0]
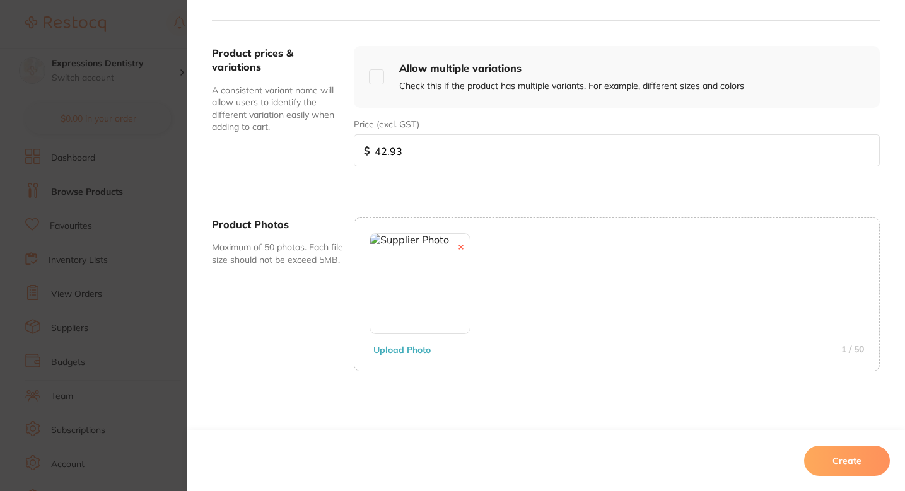
click at [844, 464] on button "Create" at bounding box center [847, 461] width 86 height 30
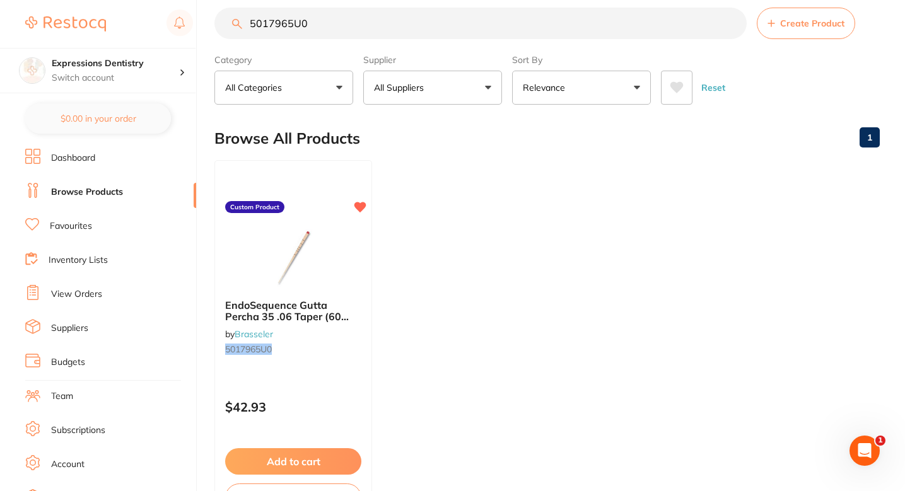
click at [438, 15] on input "5017965U0" at bounding box center [480, 24] width 532 height 32
paste input "6"
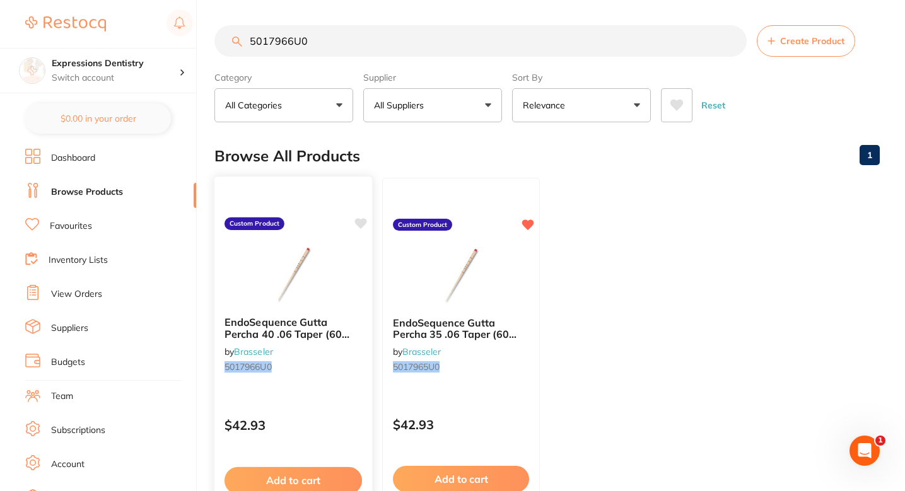
scroll to position [0, 0]
type input "5017966U0"
click at [359, 226] on icon at bounding box center [361, 223] width 12 height 11
click at [776, 26] on button "Create Product" at bounding box center [806, 41] width 98 height 32
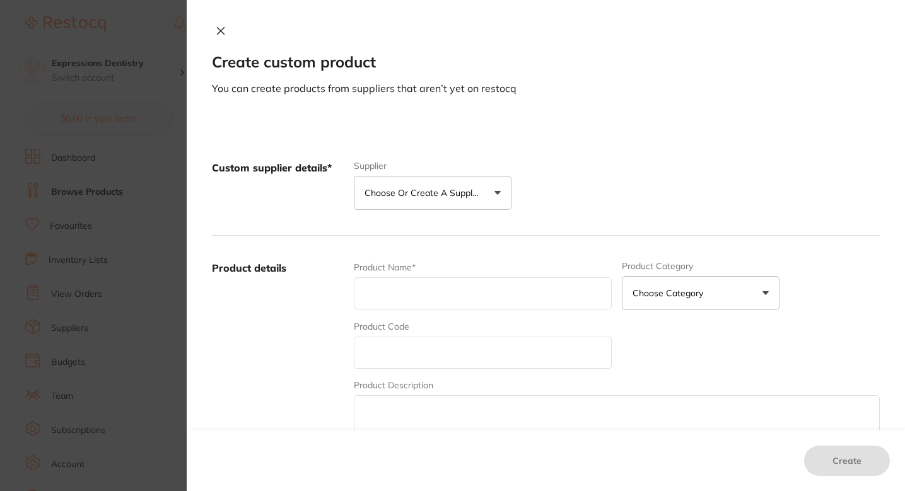
click at [392, 194] on p "Choose or create a supplier" at bounding box center [425, 193] width 120 height 13
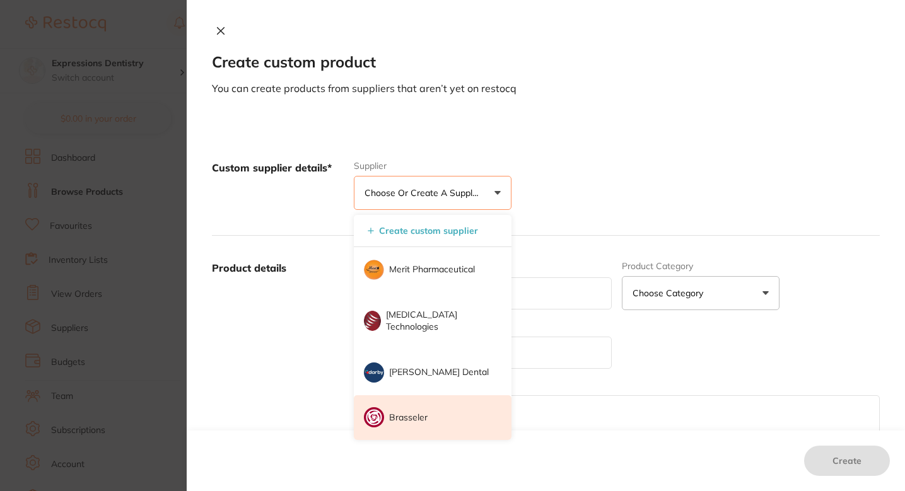
click at [416, 416] on p "Brasseler" at bounding box center [408, 418] width 38 height 13
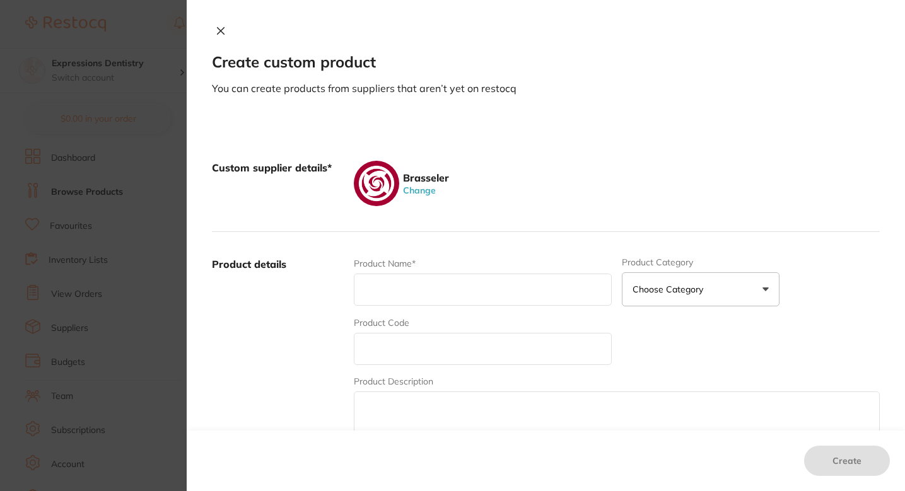
click at [433, 355] on input "text" at bounding box center [483, 349] width 258 height 32
paste input "5017967U0"
type input "5017967U0"
click at [427, 277] on input "text" at bounding box center [483, 290] width 258 height 32
paste input "EndoSequence Gutta Percha 45 .06 Taper (60 Pack)"
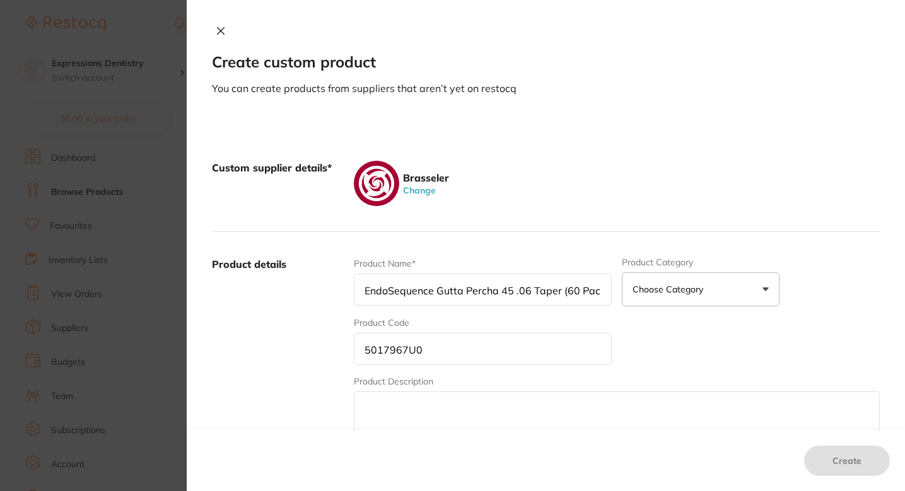
scroll to position [0, 4]
type input "EndoSequence Gutta Percha 45 .06 Taper (60 Pack)"
click at [401, 341] on input "5017967U0" at bounding box center [483, 349] width 258 height 32
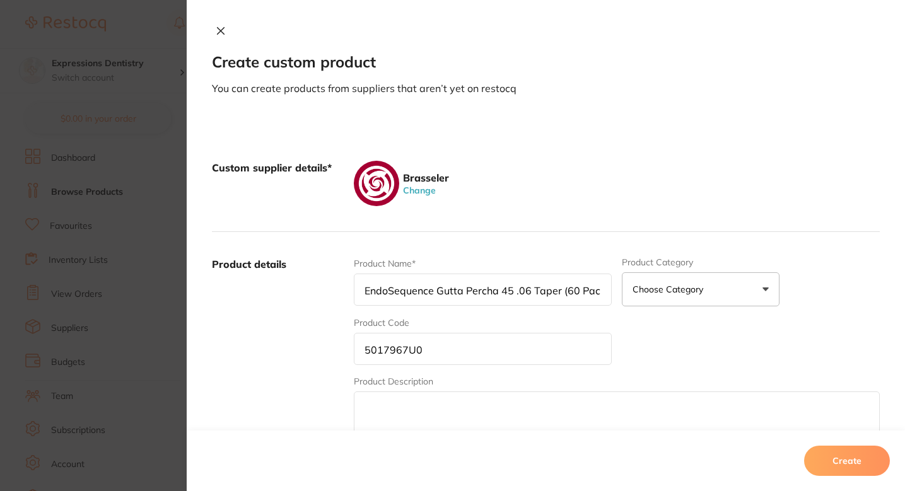
click at [401, 341] on input "5017967U0" at bounding box center [483, 349] width 258 height 32
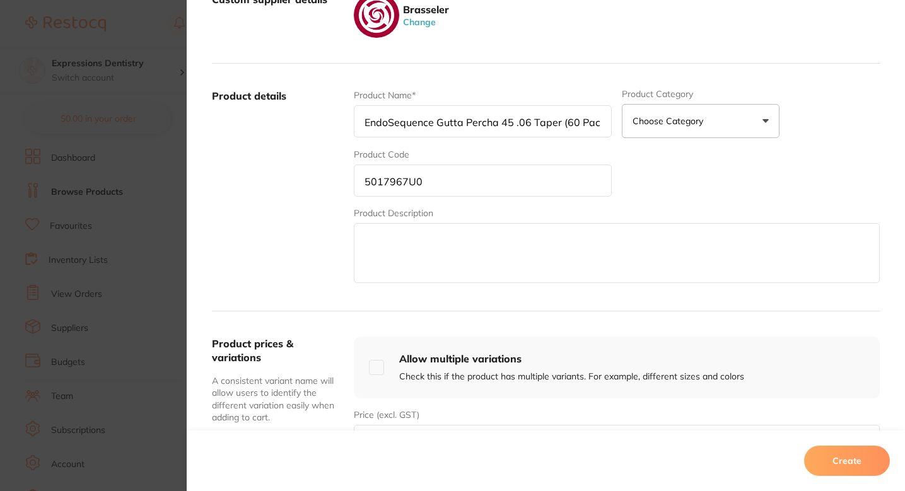
scroll to position [228, 0]
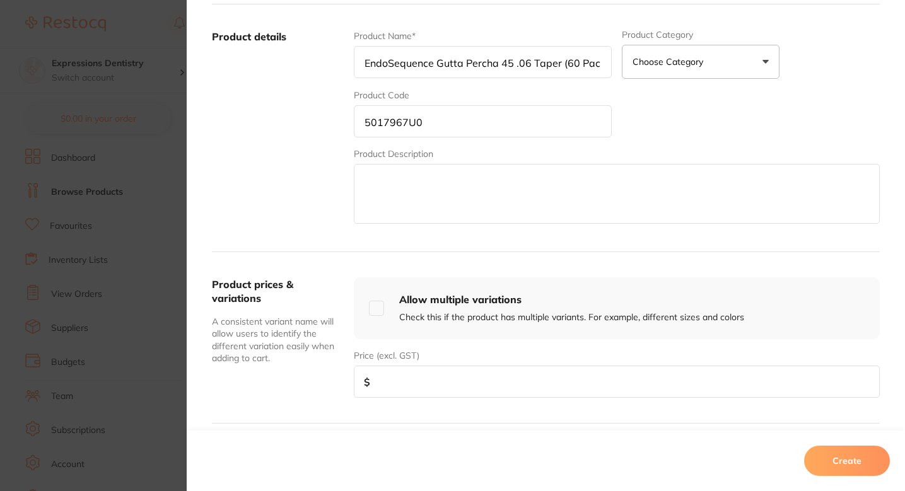
click at [430, 385] on input "number" at bounding box center [617, 382] width 526 height 32
type input "42.93"
click at [469, 226] on div "Product details Product Name* EndoSequence Gutta Percha 45 .06 Taper (60 Pack) …" at bounding box center [546, 128] width 668 height 248
click at [503, 187] on textarea at bounding box center [617, 194] width 526 height 60
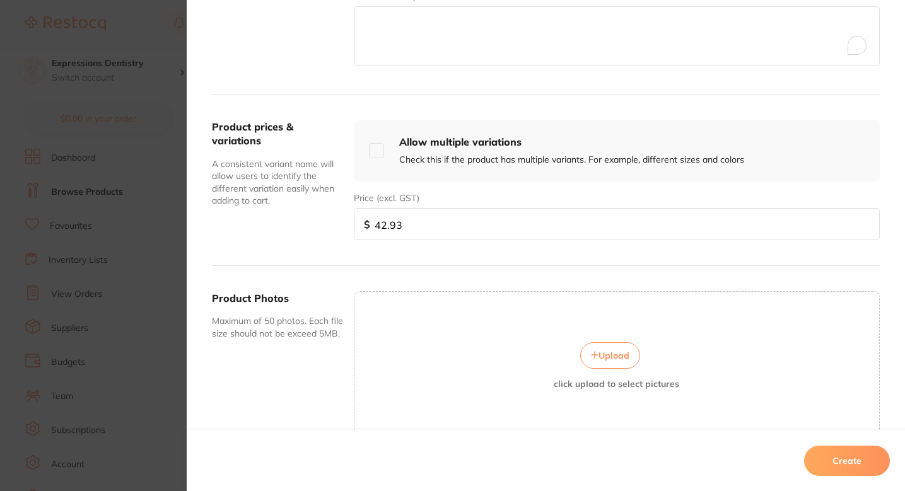
scroll to position [454, 0]
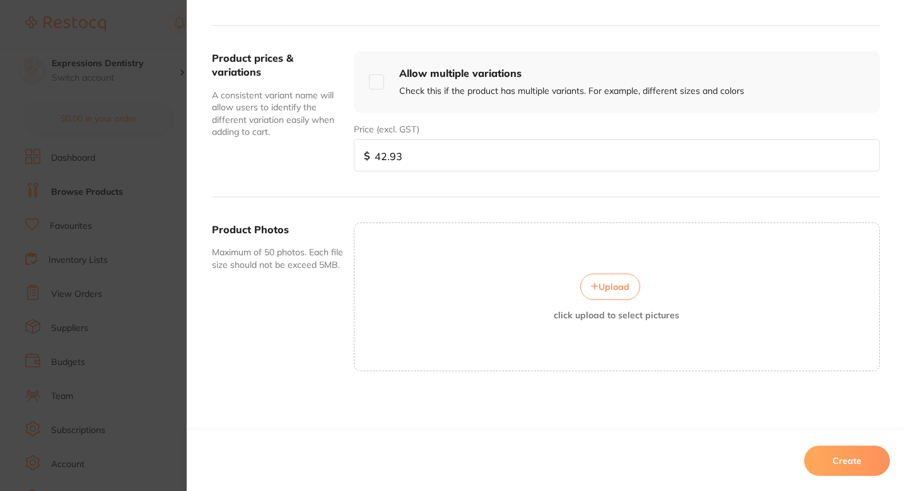
click at [622, 298] on button "Upload" at bounding box center [610, 287] width 60 height 26
click at [841, 457] on button "Create" at bounding box center [847, 461] width 86 height 30
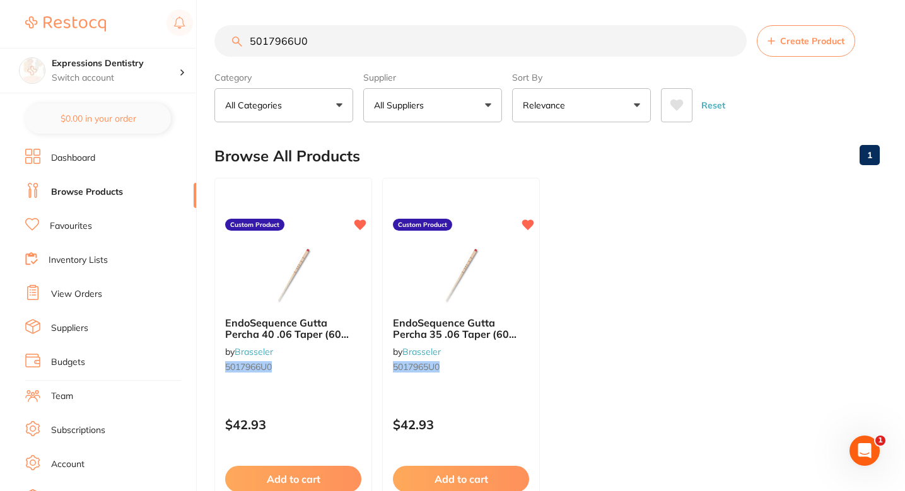
click at [368, 38] on input "5017966U0" at bounding box center [480, 41] width 532 height 32
paste input "7"
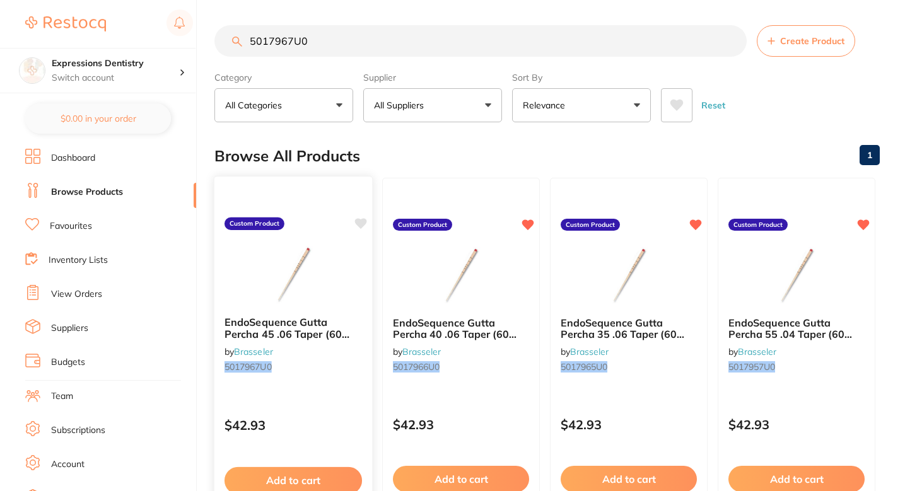
type input "5017967U0"
click at [358, 228] on icon at bounding box center [360, 224] width 13 height 13
click at [801, 33] on button "Create Product" at bounding box center [806, 41] width 98 height 32
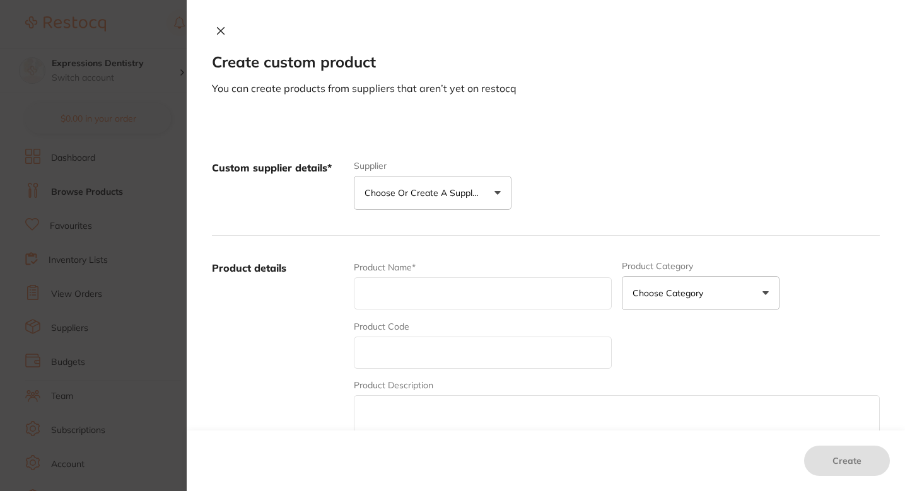
click at [433, 181] on button "Choose or create a supplier" at bounding box center [433, 193] width 158 height 34
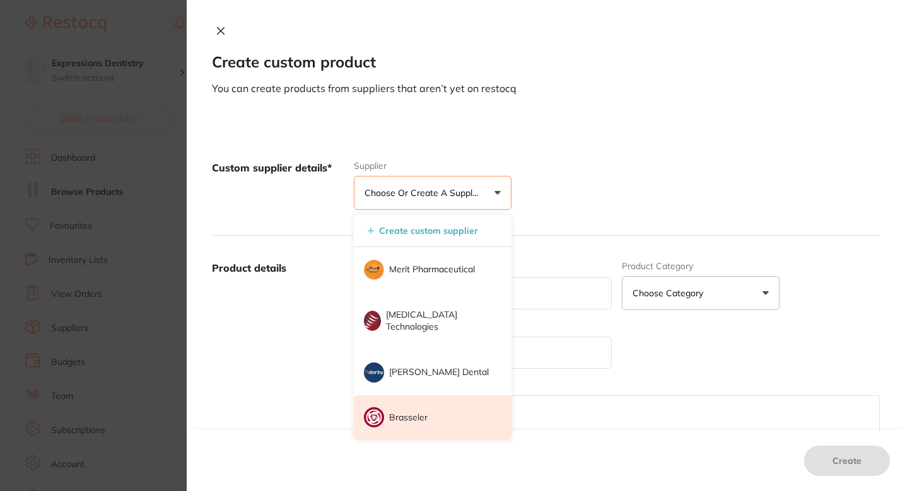
click at [425, 414] on li "Brasseler" at bounding box center [433, 417] width 158 height 45
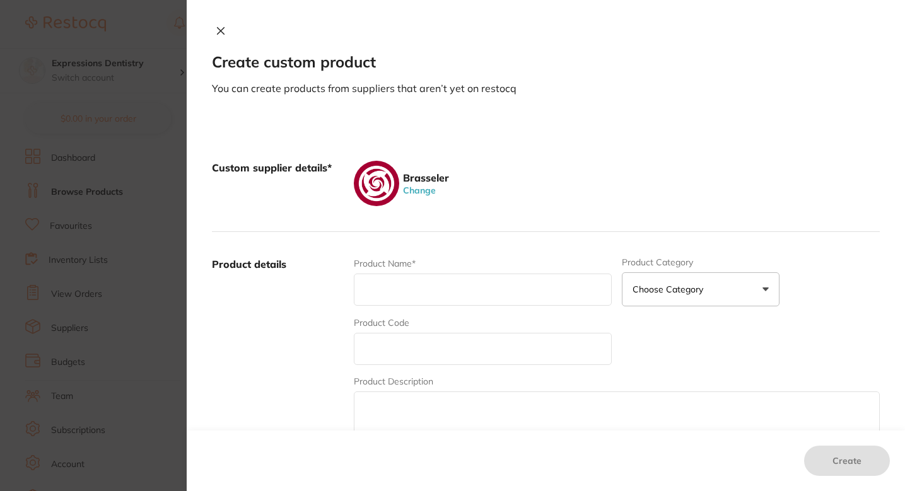
click at [439, 334] on input "text" at bounding box center [483, 349] width 258 height 32
paste input "5017968U0"
type input "5017968U0"
click at [399, 281] on input "text" at bounding box center [483, 290] width 258 height 32
paste input "EndoSequence Gutta Percha 50 .06 Taper (60 Pack)"
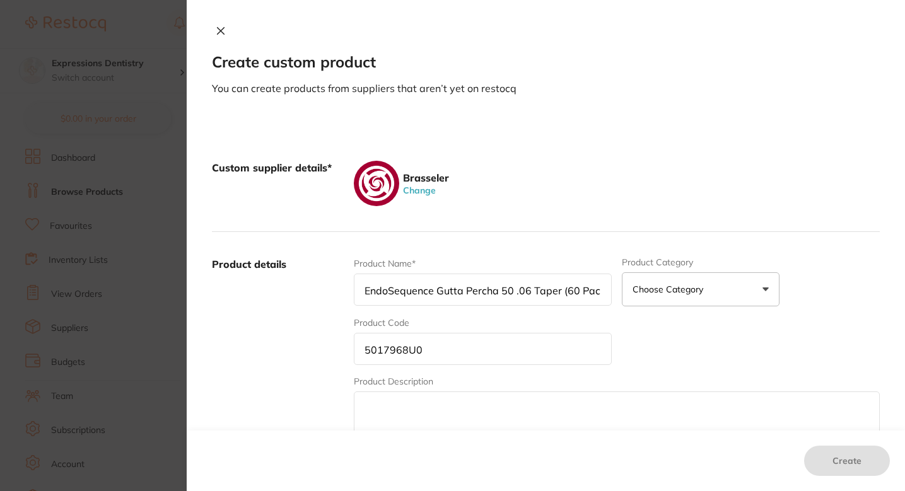
scroll to position [0, 4]
type input "EndoSequence Gutta Percha 50 .06 Taper (60 Pack)"
click at [329, 324] on label "Product details" at bounding box center [278, 355] width 132 height 197
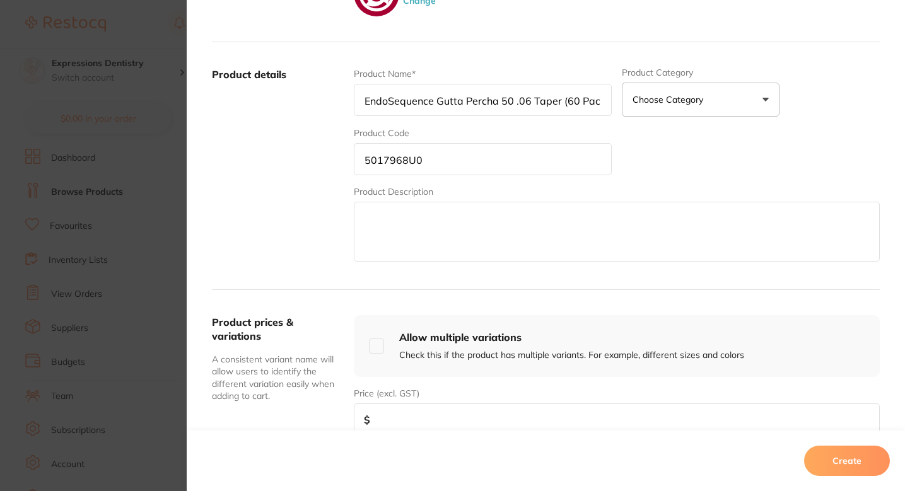
scroll to position [226, 0]
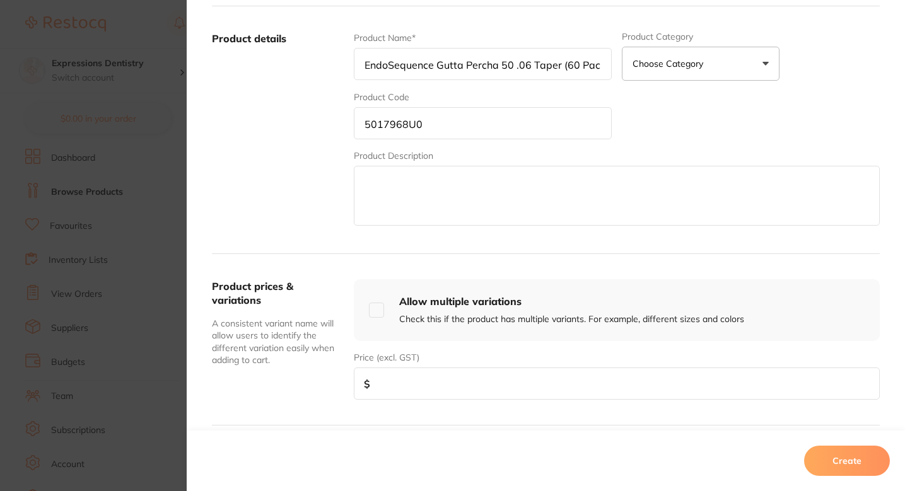
click at [397, 378] on input "number" at bounding box center [617, 384] width 526 height 32
type input "42.93"
click at [457, 166] on textarea at bounding box center [617, 196] width 526 height 60
click at [473, 136] on input "5017968U0" at bounding box center [483, 123] width 258 height 32
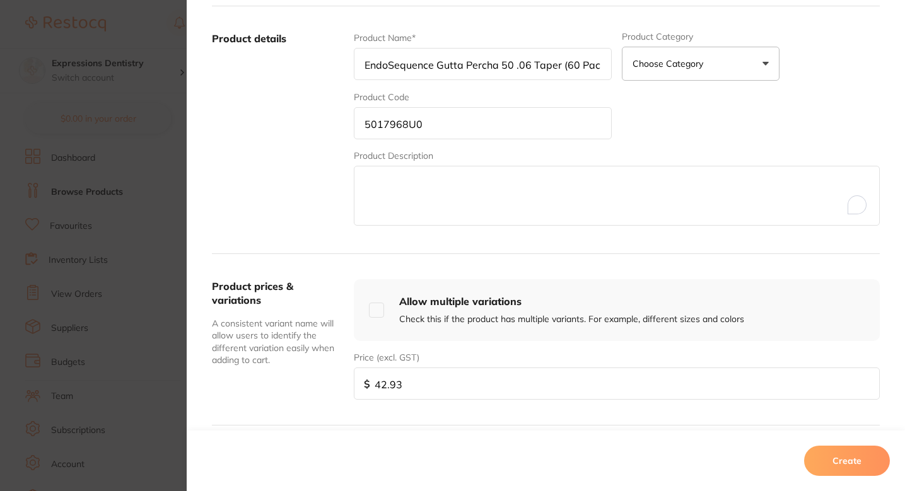
click at [473, 136] on input "5017968U0" at bounding box center [483, 123] width 258 height 32
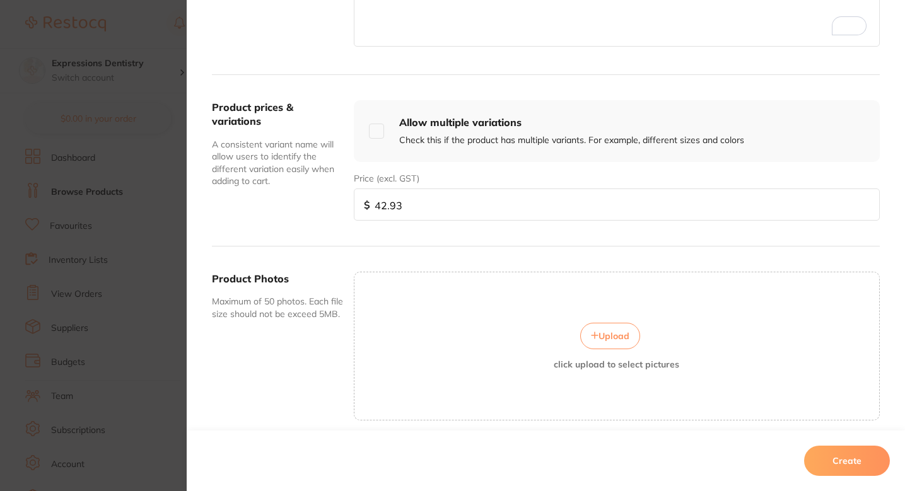
click at [631, 334] on button "Upload" at bounding box center [610, 336] width 60 height 26
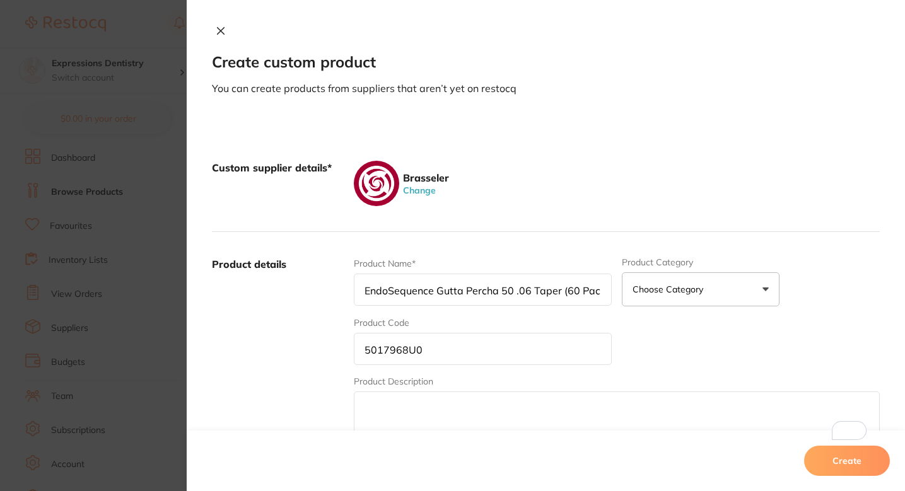
scroll to position [459, 0]
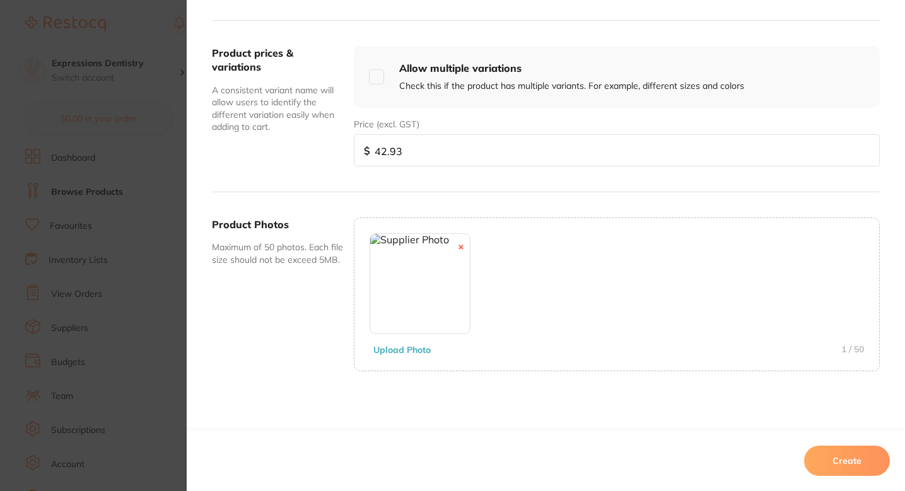
click at [823, 447] on button "Create" at bounding box center [847, 461] width 86 height 30
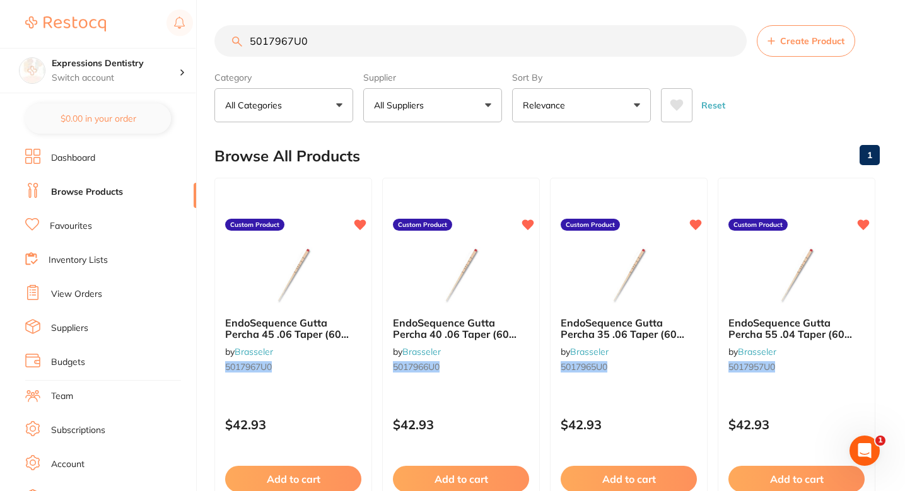
click at [366, 56] on input "5017967U0" at bounding box center [480, 41] width 532 height 32
paste input "8"
type input "5017968U0"
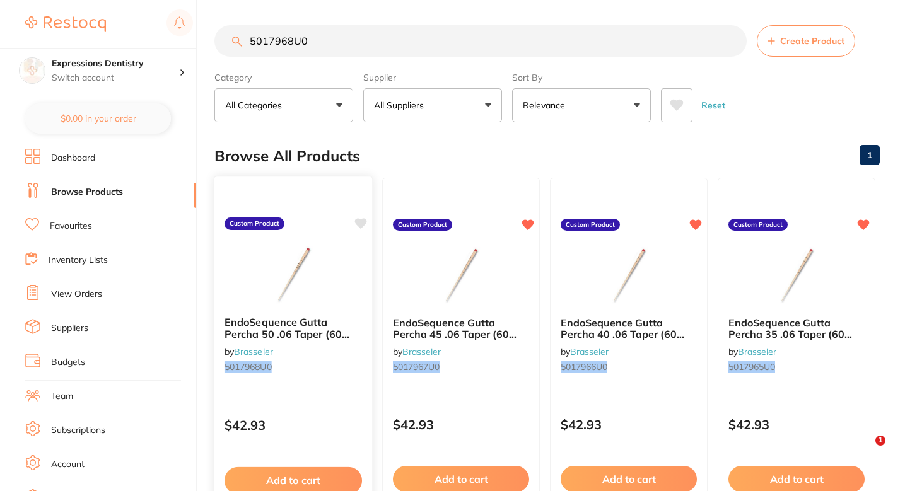
click at [360, 221] on icon at bounding box center [361, 223] width 12 height 11
click at [481, 143] on div "Browse All Products 1" at bounding box center [546, 156] width 665 height 42
click at [320, 47] on input "5017968U0" at bounding box center [480, 41] width 532 height 32
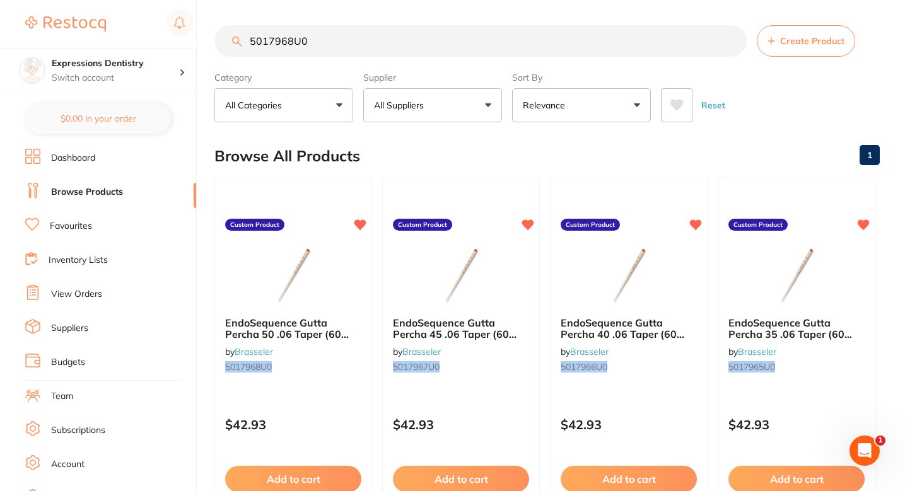
click at [320, 47] on input "5017968U0" at bounding box center [480, 41] width 532 height 32
click at [458, 155] on div "Browse All Products 1" at bounding box center [546, 156] width 665 height 42
click at [830, 21] on main "5017968U0 Create Product Category All Categories All Categories No categories f…" at bounding box center [559, 489] width 691 height 979
click at [816, 32] on button "Create Product" at bounding box center [806, 41] width 98 height 32
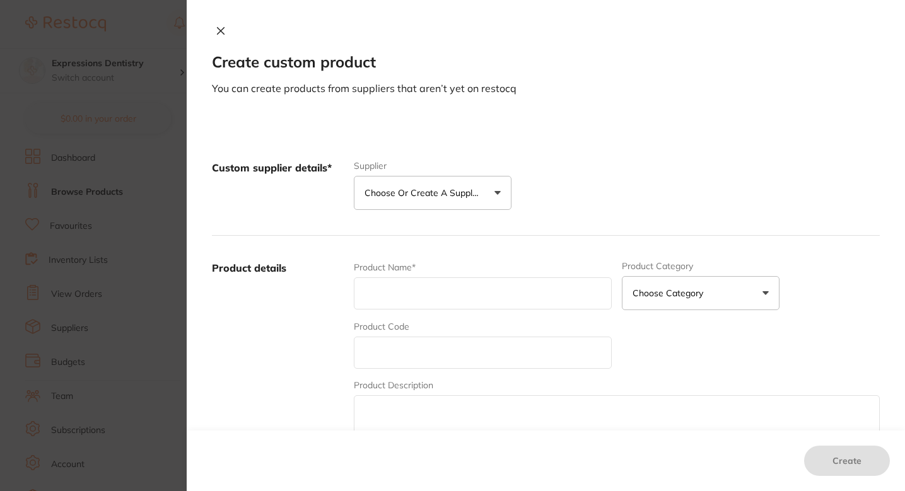
click at [428, 184] on button "Choose or create a supplier" at bounding box center [433, 193] width 158 height 34
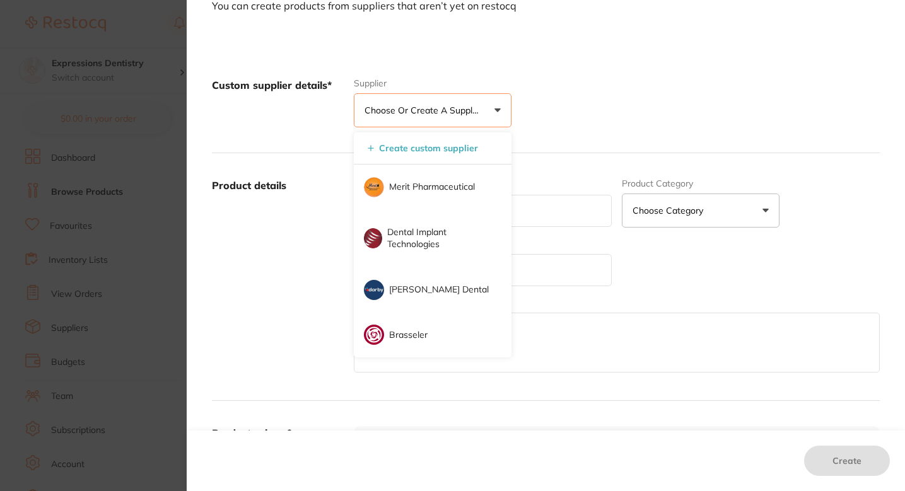
scroll to position [85, 0]
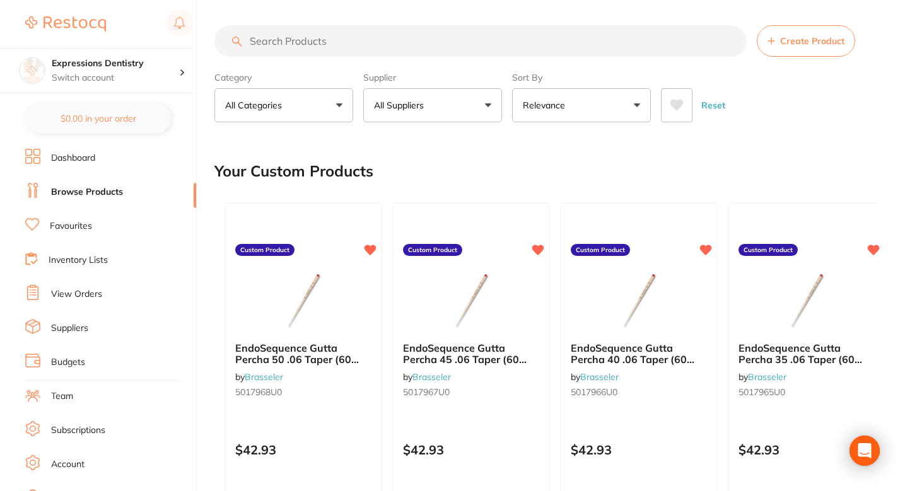
click at [798, 47] on button "Create Product" at bounding box center [806, 41] width 98 height 32
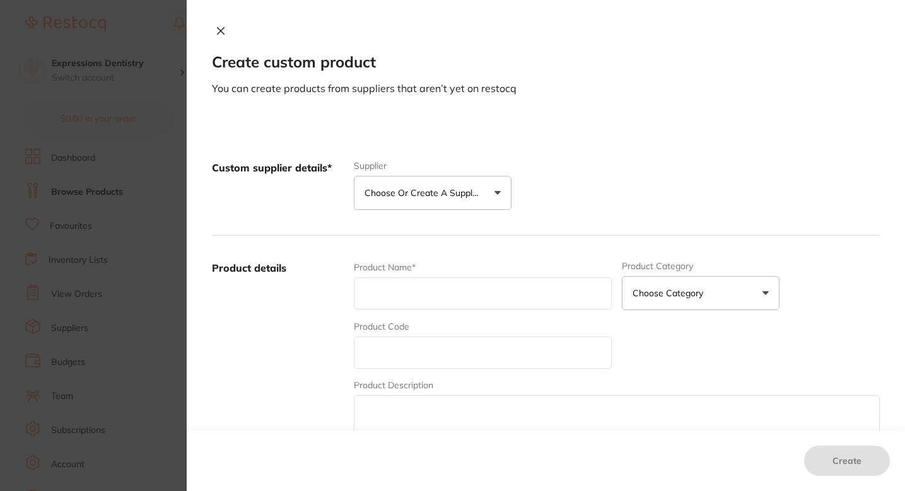
click at [440, 203] on button "Choose or create a supplier" at bounding box center [433, 193] width 158 height 34
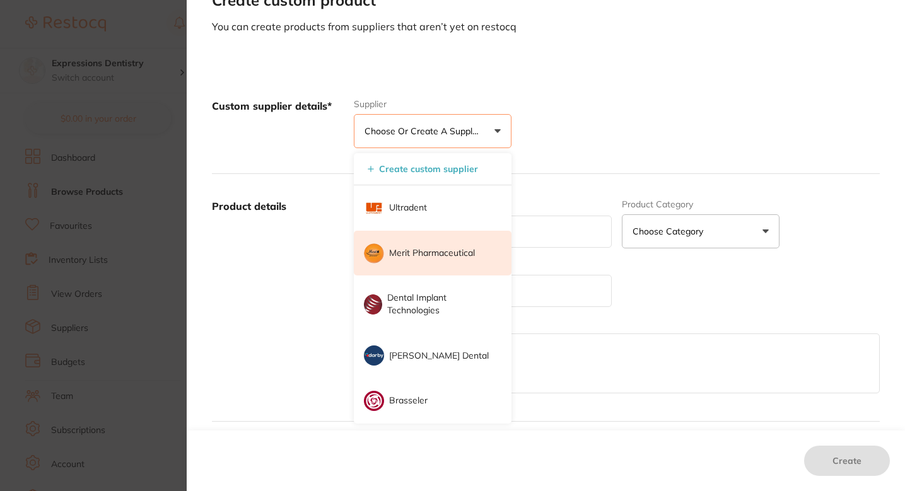
scroll to position [69, 0]
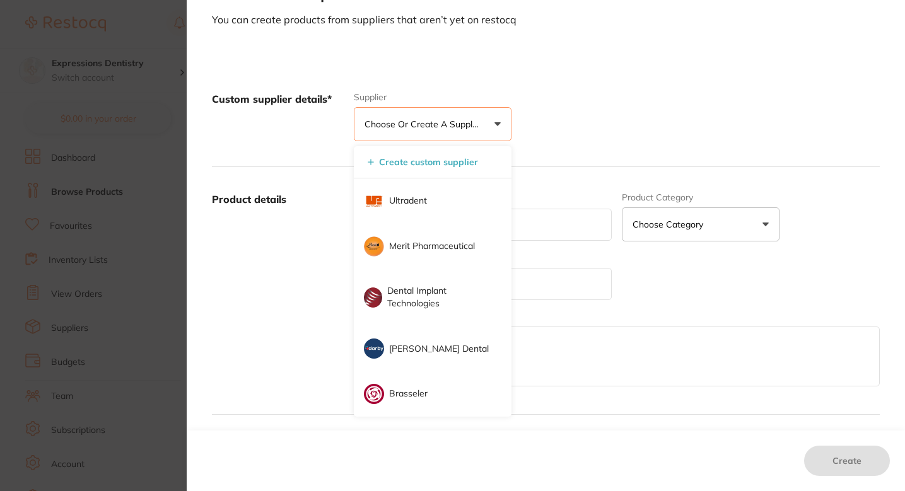
click at [577, 117] on div "Custom supplier details* Supplier Choose or create a supplier Create custom sup…" at bounding box center [546, 117] width 668 height 100
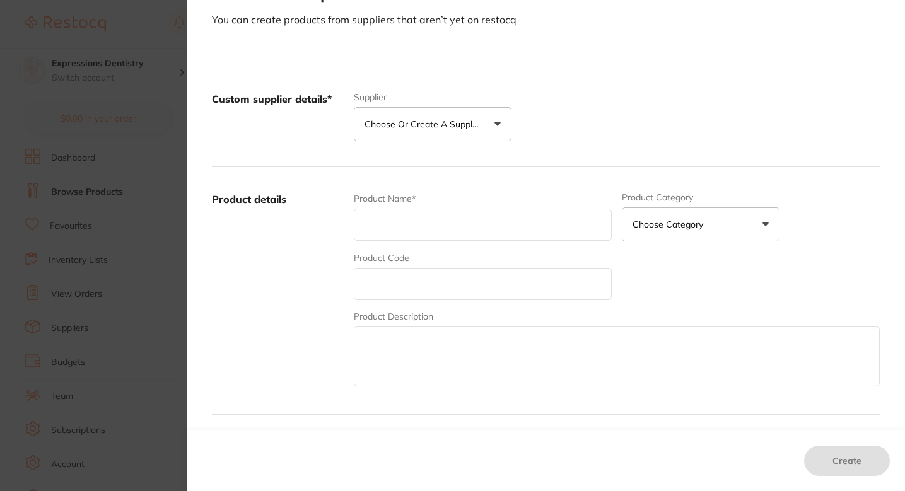
click at [419, 124] on p "Choose or create a supplier" at bounding box center [425, 124] width 120 height 13
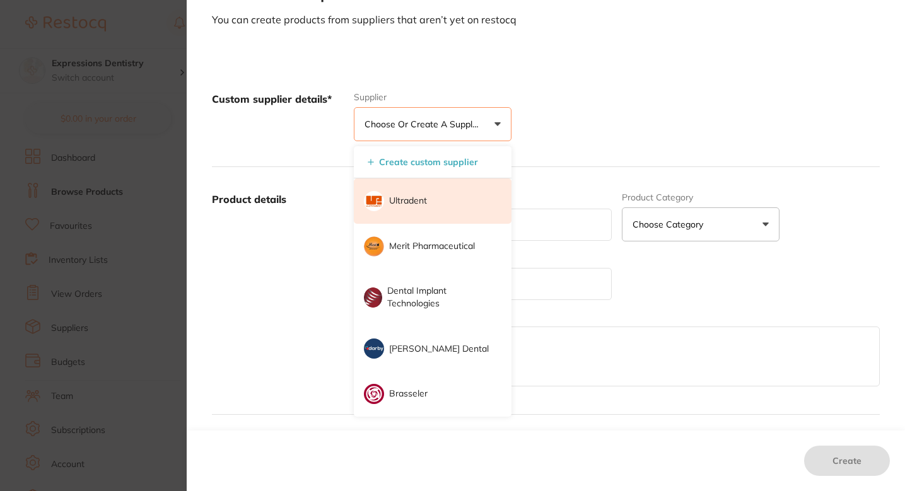
click at [426, 210] on li "Ultradent" at bounding box center [433, 200] width 158 height 45
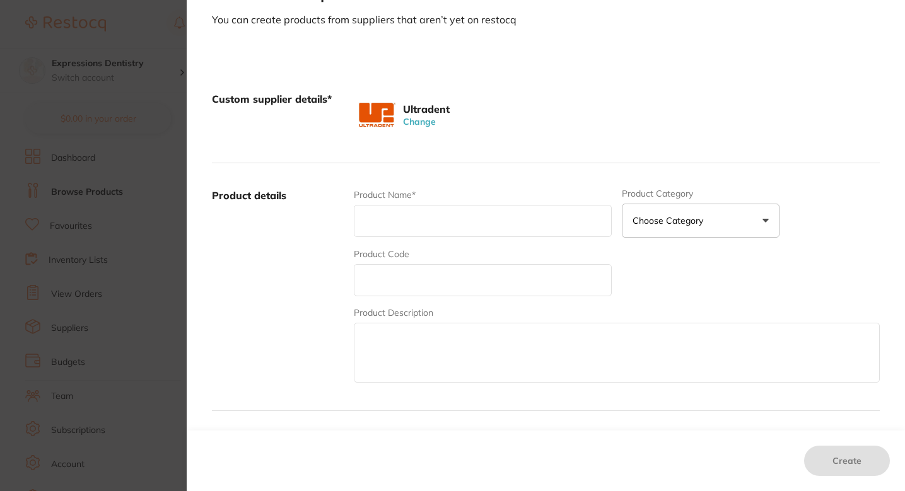
click at [440, 230] on input "text" at bounding box center [483, 221] width 258 height 32
click at [389, 283] on input "text" at bounding box center [483, 280] width 258 height 32
paste input "6408"
type input "6408"
click at [447, 225] on input "text" at bounding box center [483, 221] width 258 height 32
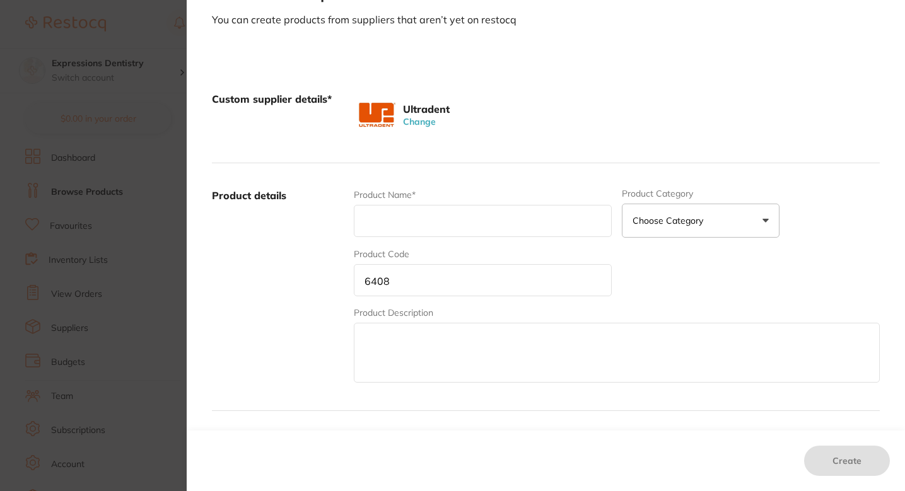
paste input "ViscoStat Clear IndiSpense Syringe Refill"
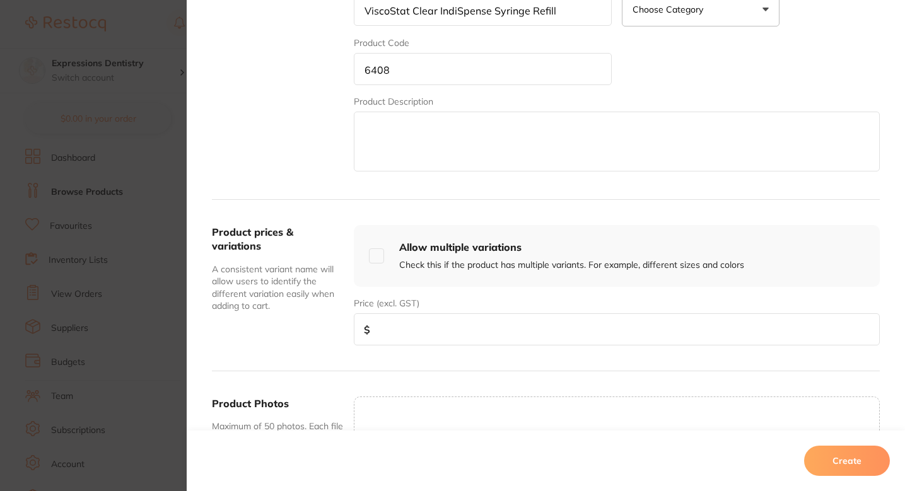
scroll to position [294, 0]
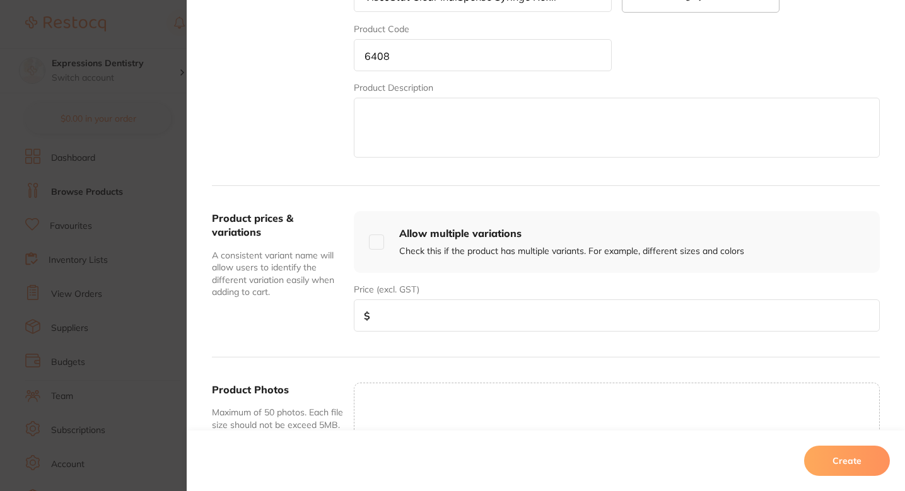
type input "ViscoStat Clear IndiSpense Syringe Refill"
click at [462, 315] on input "number" at bounding box center [617, 316] width 526 height 32
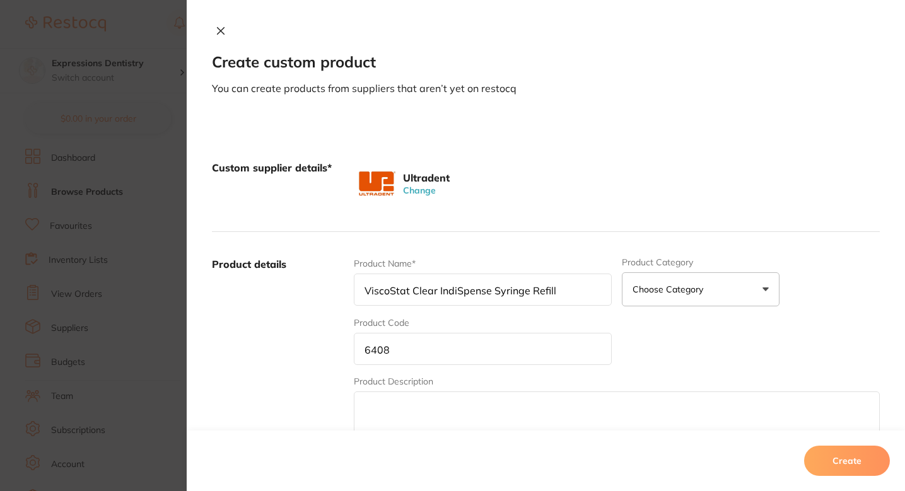
scroll to position [250, 0]
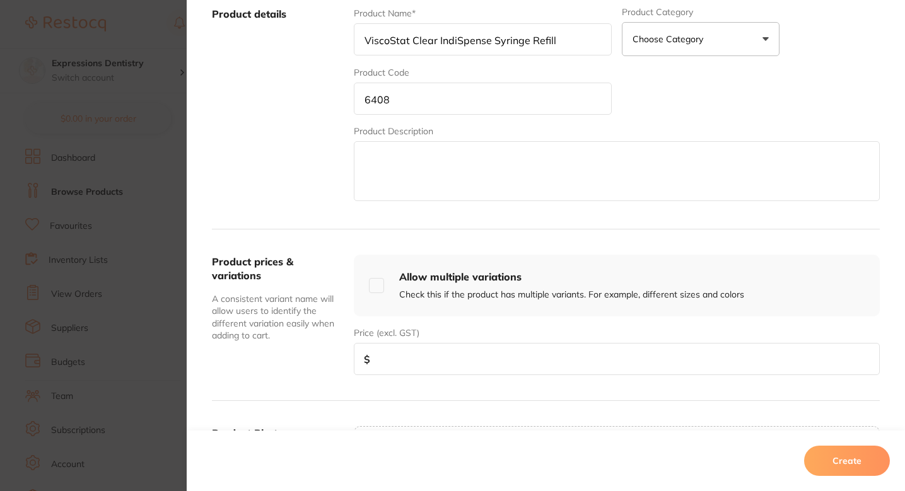
click at [464, 356] on input "number" at bounding box center [617, 359] width 526 height 32
paste input "51.99"
type input "51.99"
click at [445, 88] on input "6408" at bounding box center [483, 99] width 258 height 32
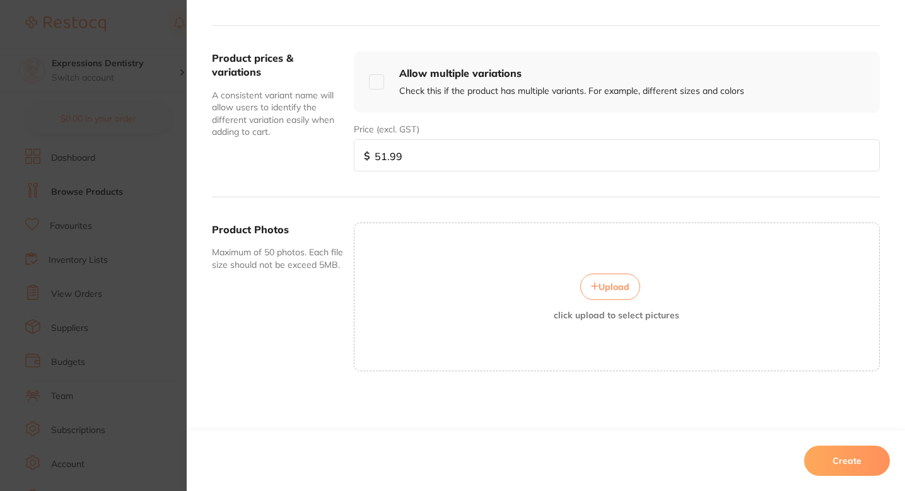
scroll to position [61, 0]
click at [617, 309] on div "Upload click upload to select pictures" at bounding box center [616, 297] width 525 height 47
click at [608, 295] on button "Upload" at bounding box center [610, 287] width 60 height 26
click at [612, 284] on span "Upload" at bounding box center [614, 286] width 31 height 11
click at [625, 293] on button "Upload" at bounding box center [610, 287] width 60 height 26
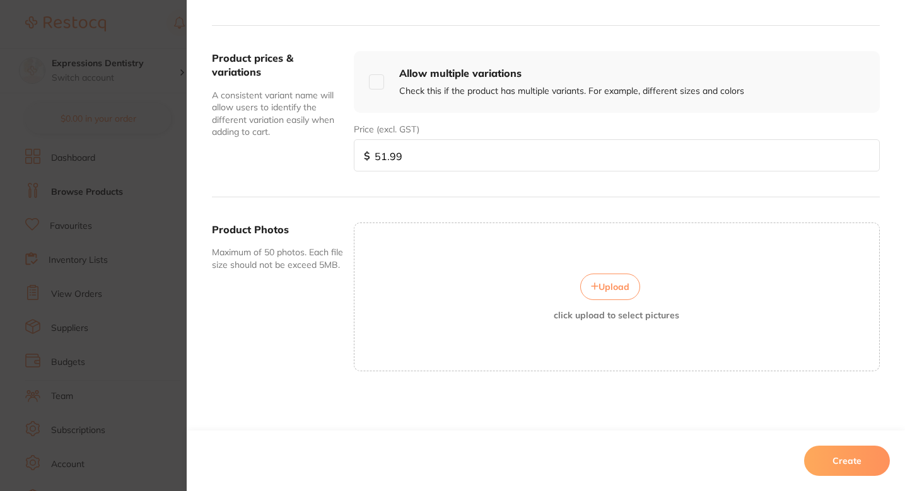
click at [549, 319] on div "Upload click upload to select pictures" at bounding box center [616, 297] width 525 height 47
click at [594, 293] on button "Upload" at bounding box center [610, 287] width 60 height 26
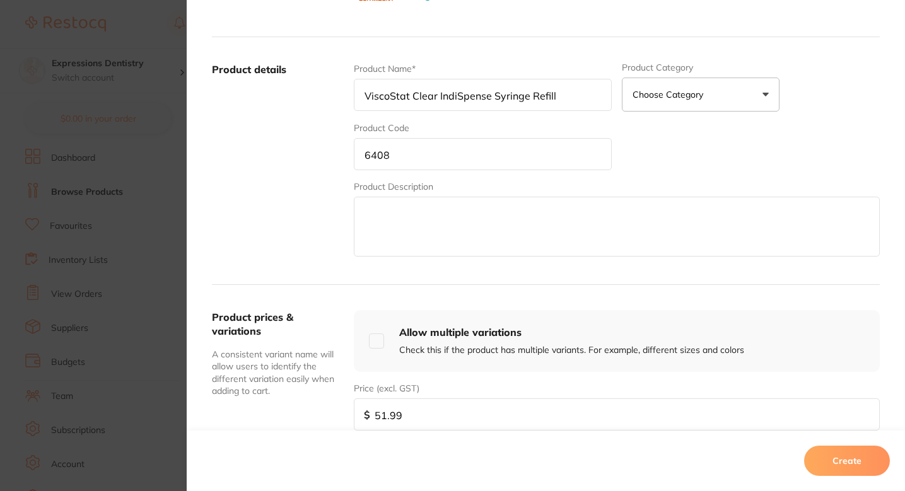
scroll to position [377, 0]
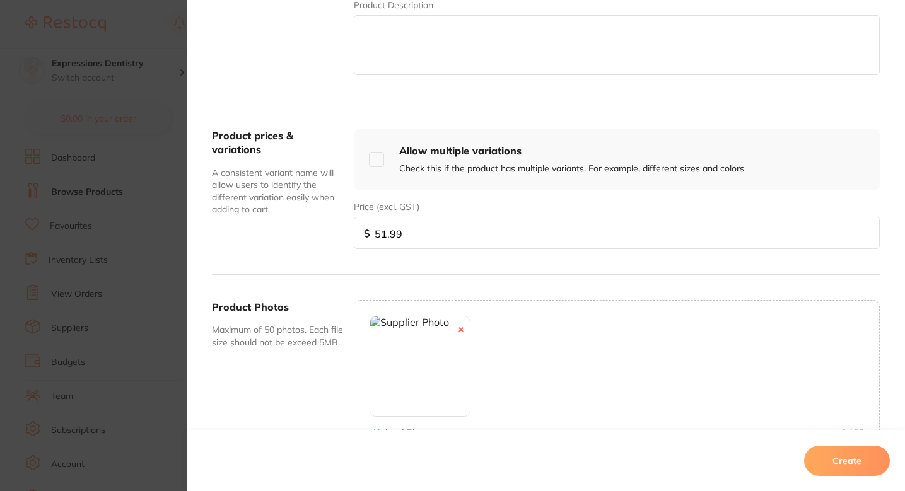
click at [857, 458] on button "Create" at bounding box center [847, 461] width 86 height 30
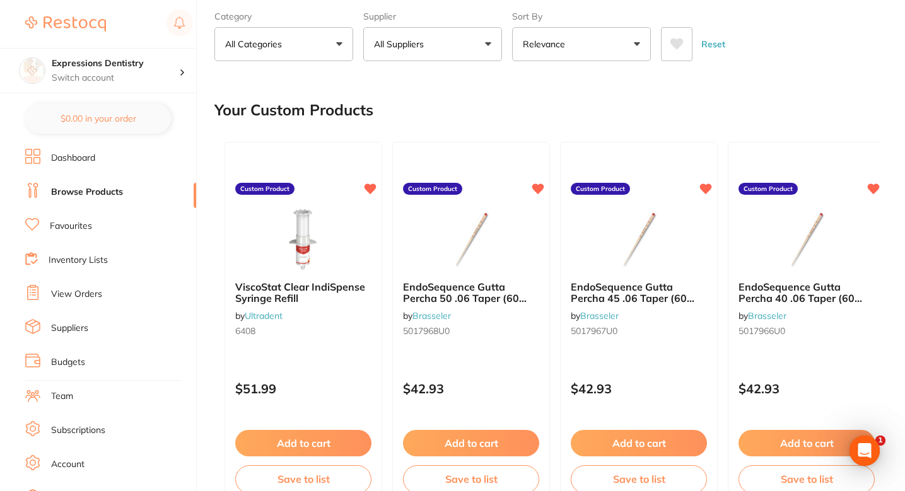
scroll to position [0, 0]
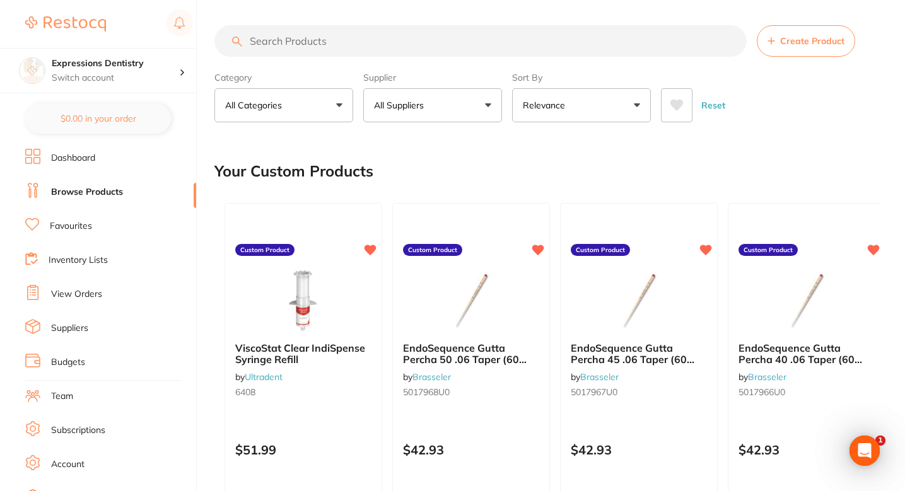
click at [435, 52] on input "search" at bounding box center [480, 41] width 532 height 32
click at [392, 44] on input "search" at bounding box center [480, 41] width 532 height 32
paste input "6408"
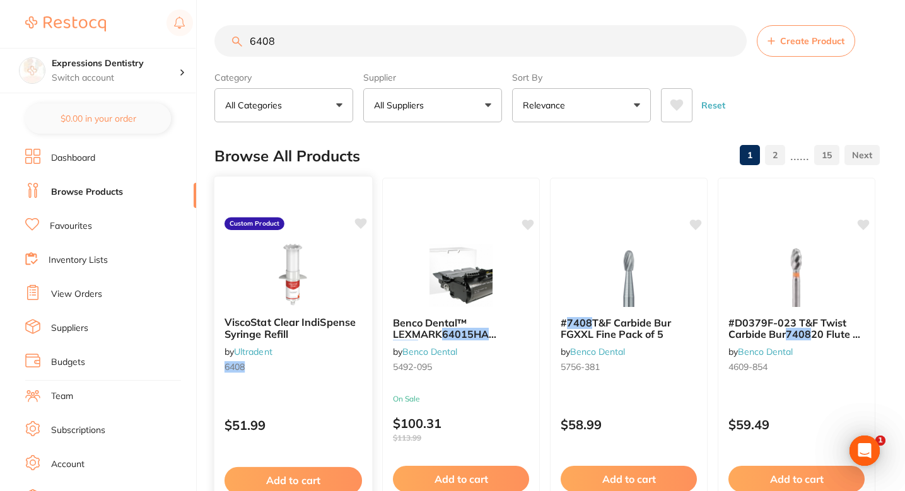
type input "6408"
click at [363, 217] on div "ViscoStat Clear IndiSpense Syringe Refill by Ultradent 6408 Custom Product $51.…" at bounding box center [294, 359] width 160 height 366
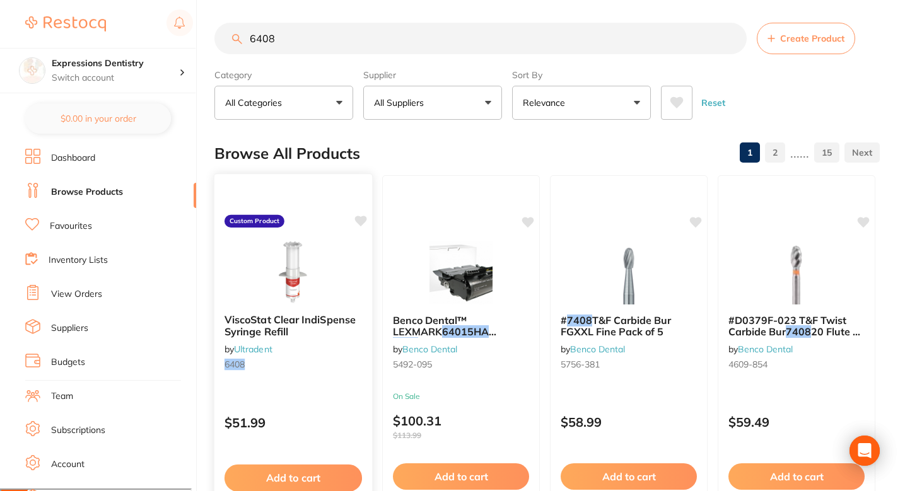
click at [351, 221] on div "ViscoStat Clear IndiSpense Syringe Refill by Ultradent 6408 Custom Product $51.…" at bounding box center [294, 356] width 160 height 366
click at [356, 221] on icon at bounding box center [361, 221] width 12 height 11
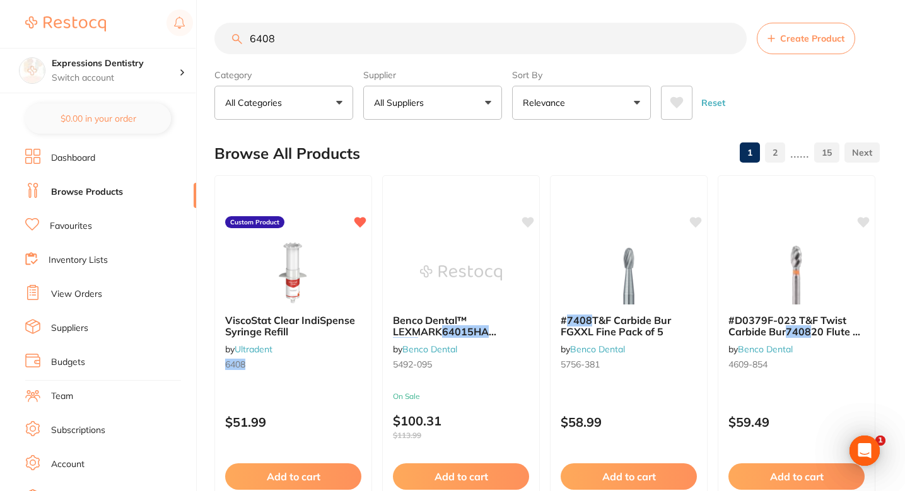
click at [787, 45] on button "Create Product" at bounding box center [806, 39] width 98 height 32
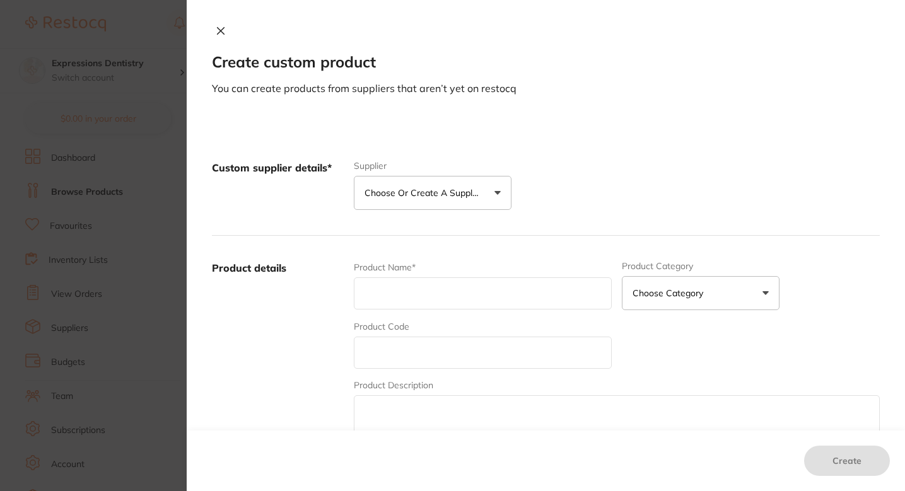
click at [435, 199] on button "Choose or create a supplier" at bounding box center [433, 193] width 158 height 34
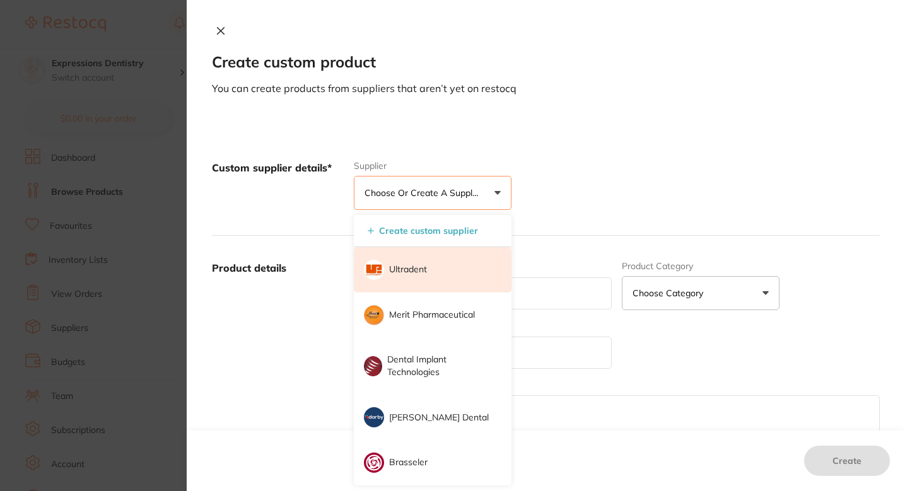
click at [410, 270] on p "Ultradent" at bounding box center [408, 270] width 38 height 13
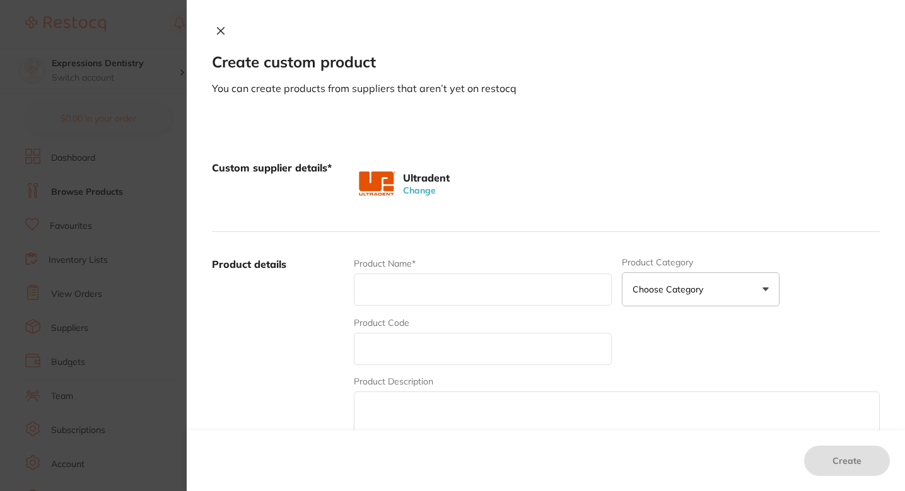
click at [424, 351] on input "text" at bounding box center [483, 349] width 258 height 32
paste input "131"
type input "131"
click at [421, 293] on input "text" at bounding box center [483, 290] width 258 height 32
click at [429, 271] on div "Product Name*" at bounding box center [483, 281] width 258 height 49
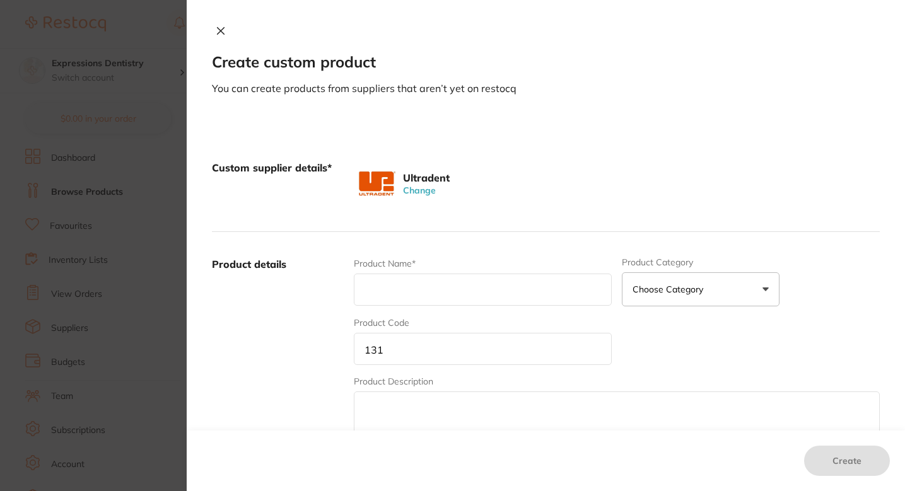
click at [429, 276] on input "text" at bounding box center [483, 290] width 258 height 32
paste input "Ultrapak Cord Size #0 Regular 1pk"
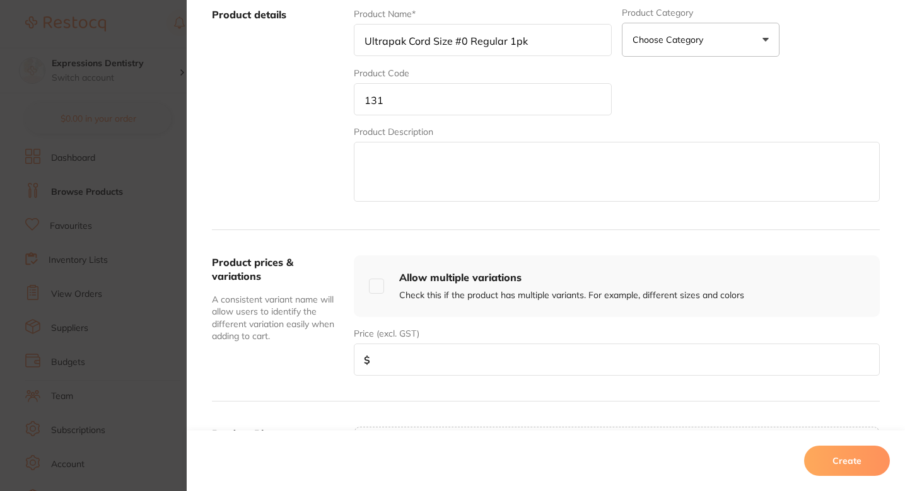
scroll to position [271, 0]
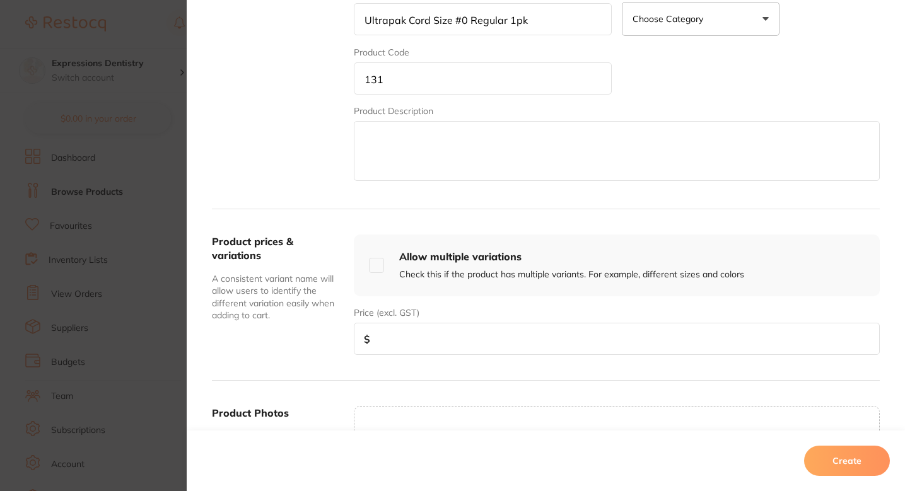
type input "Ultrapak Cord Size #0 Regular 1pk"
click at [411, 344] on input "number" at bounding box center [617, 339] width 526 height 32
paste input "19.49"
type input "19.49"
click at [451, 151] on textarea at bounding box center [617, 151] width 526 height 60
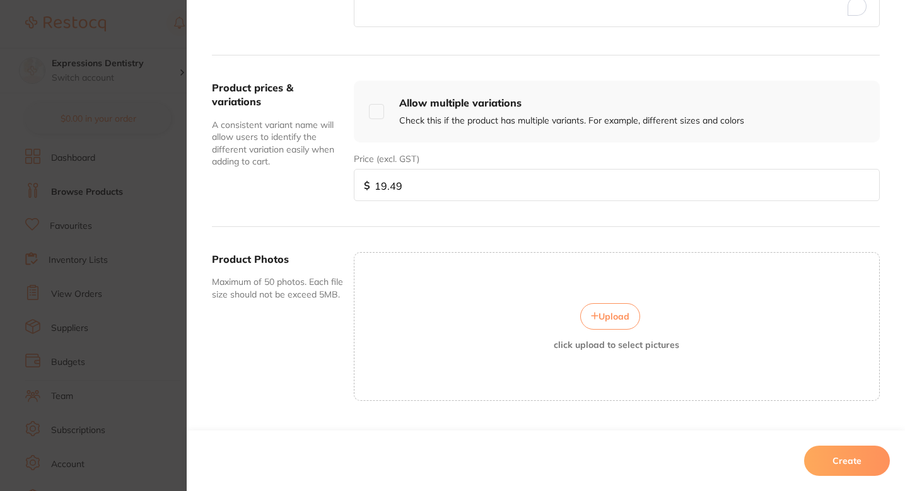
scroll to position [438, 0]
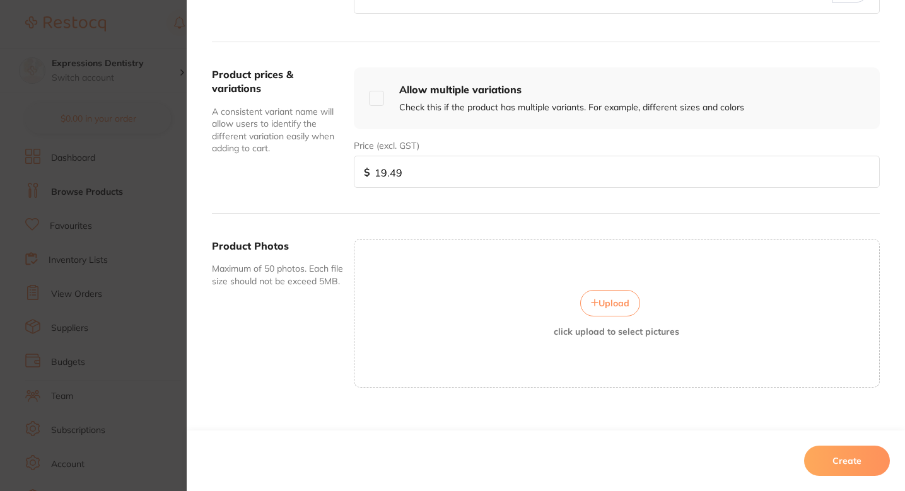
click at [600, 301] on span "Upload" at bounding box center [614, 303] width 31 height 11
click at [493, 251] on div "Upload click upload to select pictures" at bounding box center [617, 313] width 526 height 149
click at [600, 308] on span "Upload" at bounding box center [614, 303] width 31 height 11
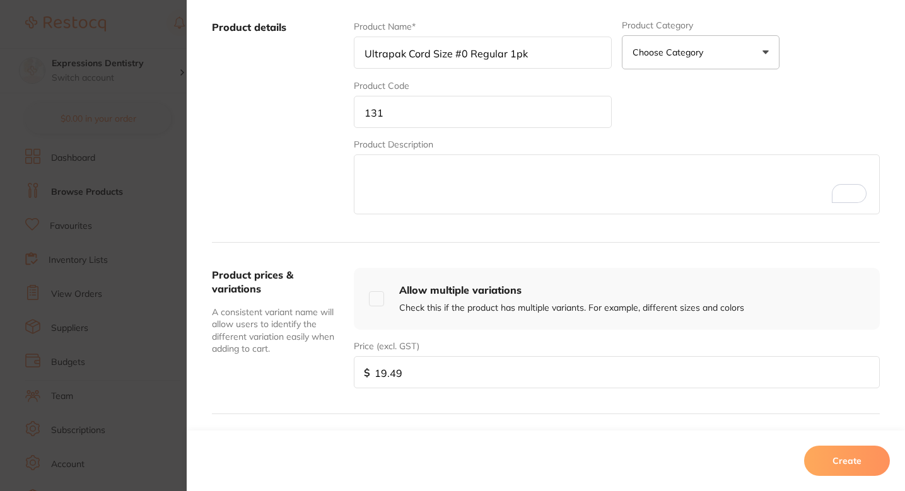
click at [418, 88] on div "Product Code 131" at bounding box center [483, 103] width 258 height 49
click at [418, 104] on input "131" at bounding box center [483, 112] width 258 height 32
click at [655, 144] on div "Product Description" at bounding box center [617, 177] width 526 height 78
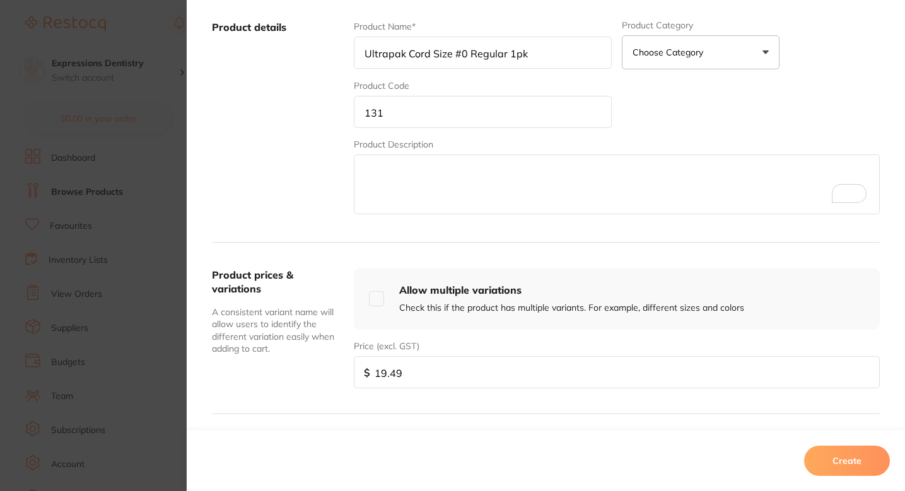
scroll to position [459, 0]
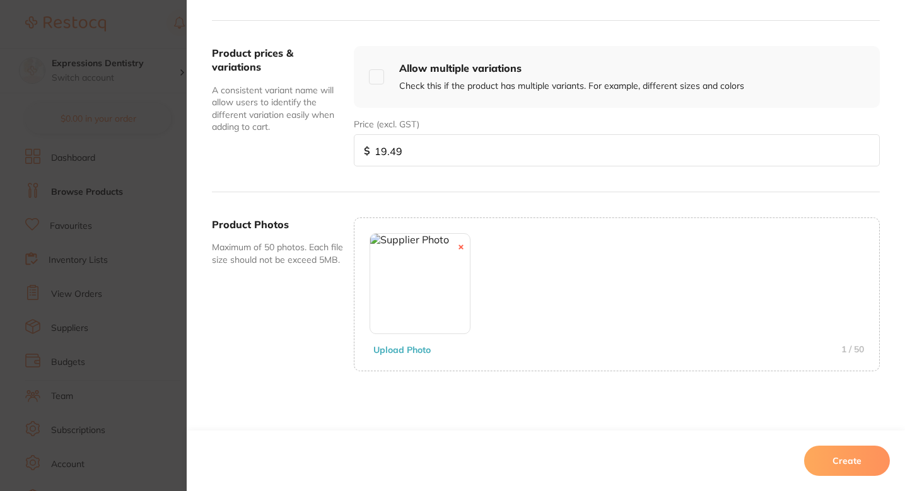
click at [852, 460] on button "Create" at bounding box center [847, 461] width 86 height 30
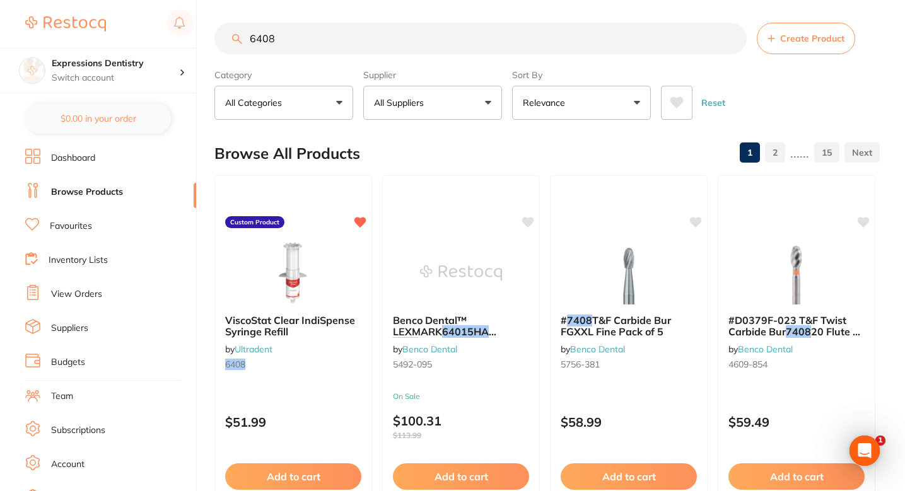
click at [406, 38] on input "6408" at bounding box center [480, 39] width 532 height 32
paste input "131"
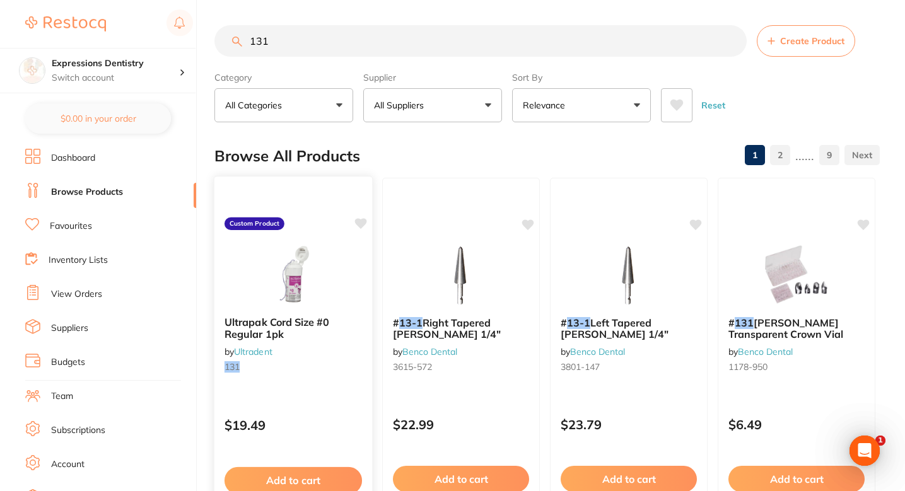
scroll to position [0, 0]
type input "131"
click at [361, 222] on icon at bounding box center [361, 223] width 12 height 11
click at [800, 46] on button "Create Product" at bounding box center [806, 41] width 98 height 32
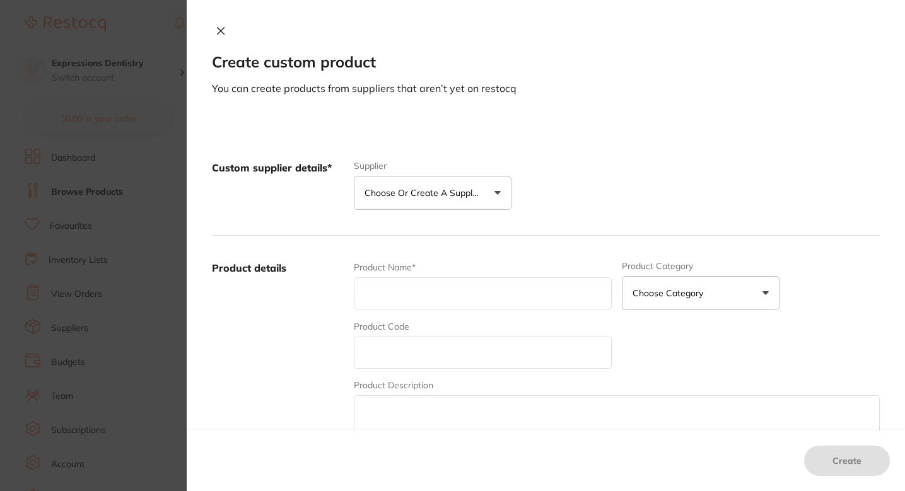
click at [439, 196] on p "Choose or create a supplier" at bounding box center [425, 193] width 120 height 13
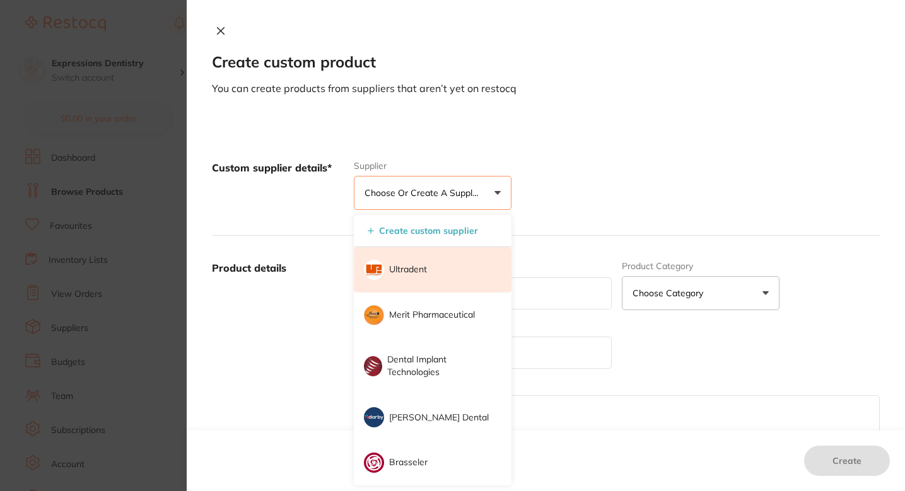
click at [408, 273] on p "Ultradent" at bounding box center [408, 270] width 38 height 13
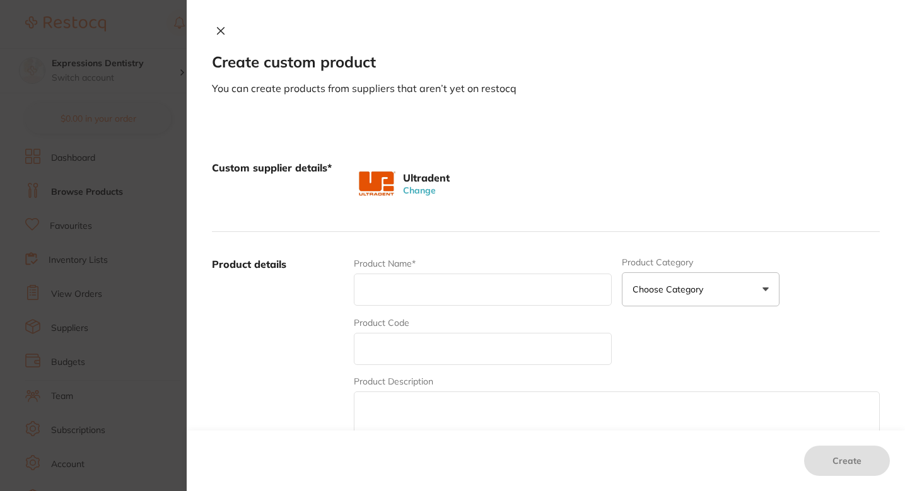
click at [432, 351] on input "text" at bounding box center [483, 349] width 258 height 32
paste input "132"
type input "132"
click at [445, 301] on input "text" at bounding box center [483, 290] width 258 height 32
click at [418, 304] on input "text" at bounding box center [483, 290] width 258 height 32
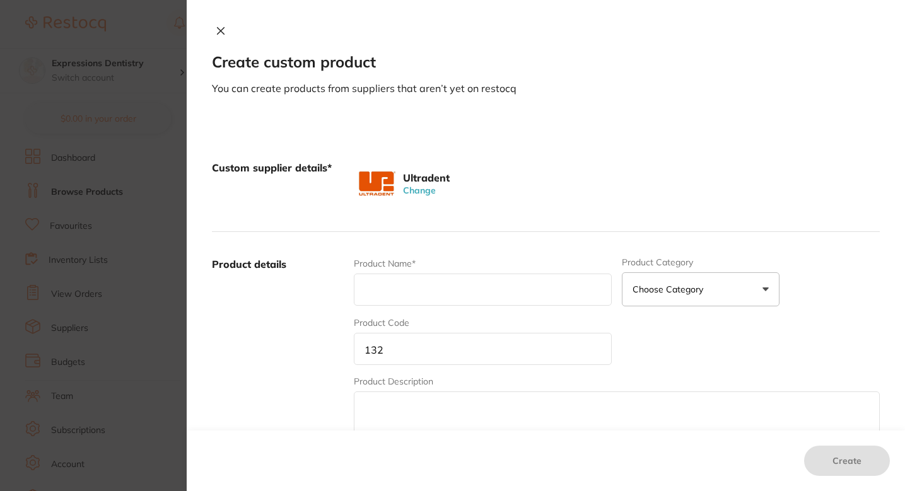
paste input "Ultrapak Cord Size #1 Regular 1pk"
type input "Ultrapak Cord Size #1 Regular 1pk"
click at [512, 228] on div "Custom supplier details* Ultradent Change" at bounding box center [546, 184] width 668 height 97
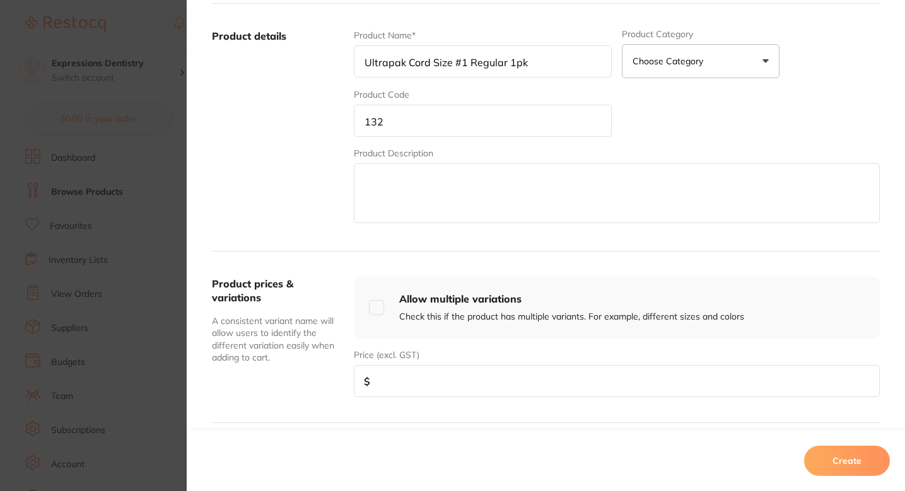
scroll to position [242, 0]
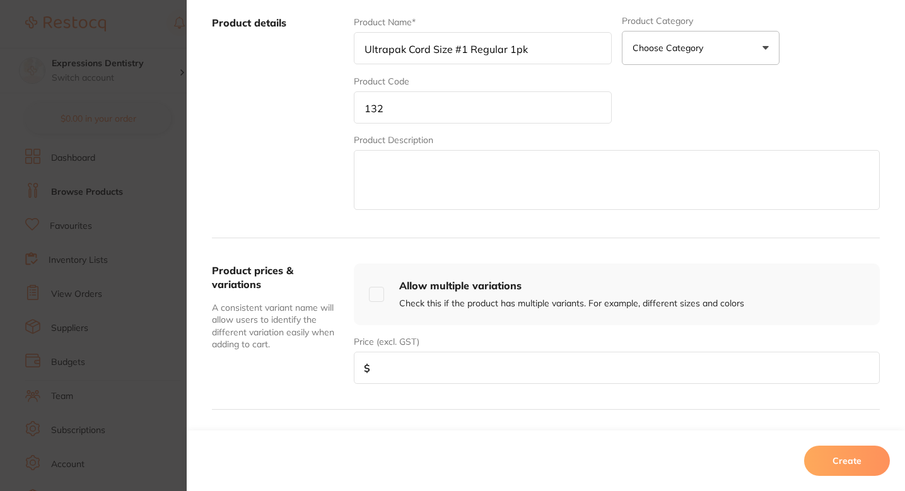
click at [404, 370] on input "number" at bounding box center [617, 368] width 526 height 32
type input "9"
type input "19.49"
click at [465, 103] on input "132" at bounding box center [483, 107] width 258 height 32
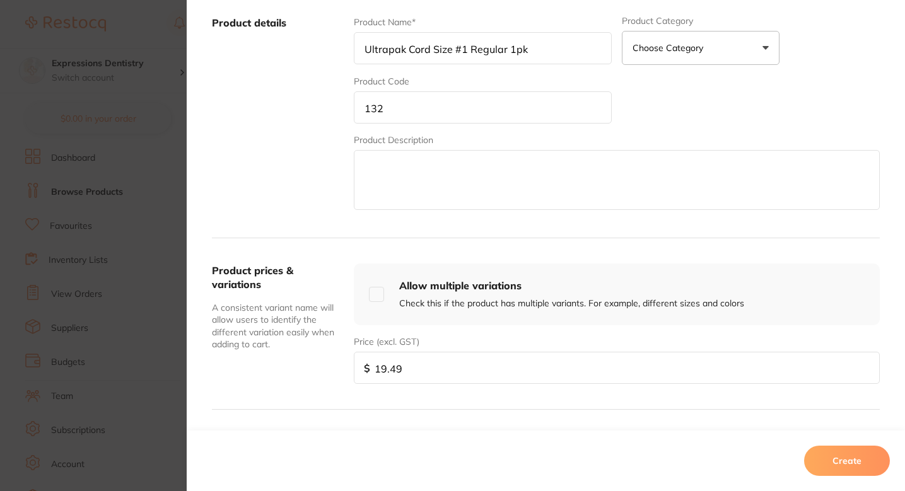
click at [465, 103] on input "132" at bounding box center [483, 107] width 258 height 32
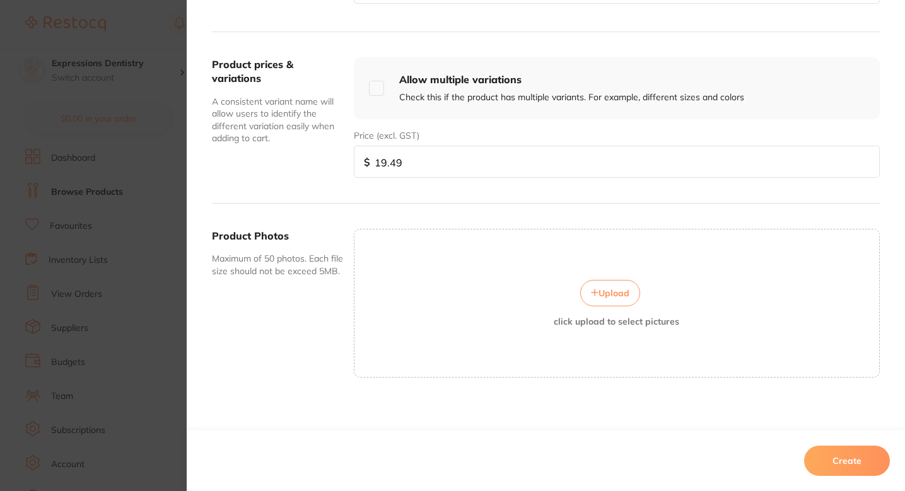
click at [597, 284] on button "Upload" at bounding box center [610, 293] width 60 height 26
click at [620, 346] on div "Upload click upload to select pictures" at bounding box center [617, 303] width 526 height 149
click at [620, 278] on div "Upload click upload to select pictures" at bounding box center [617, 303] width 526 height 149
click at [609, 290] on span "Upload" at bounding box center [614, 293] width 31 height 11
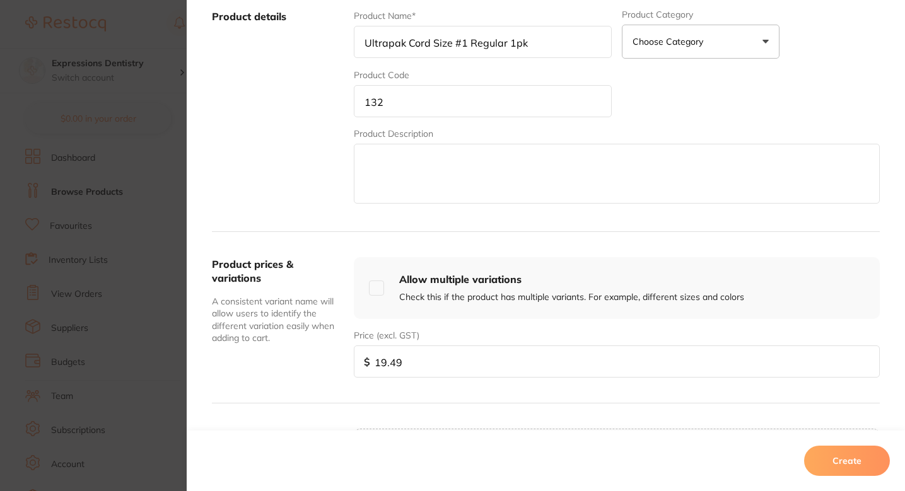
scroll to position [0, 0]
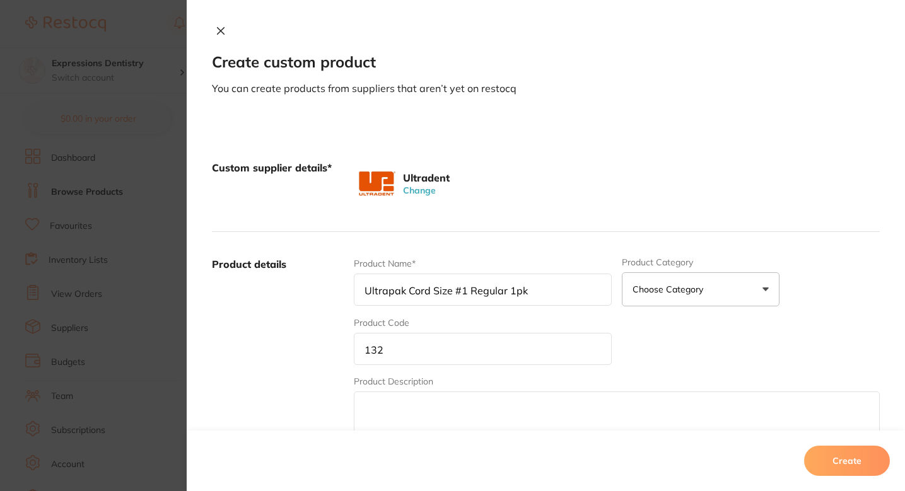
click at [635, 189] on div "Ultradent Change" at bounding box center [617, 183] width 526 height 45
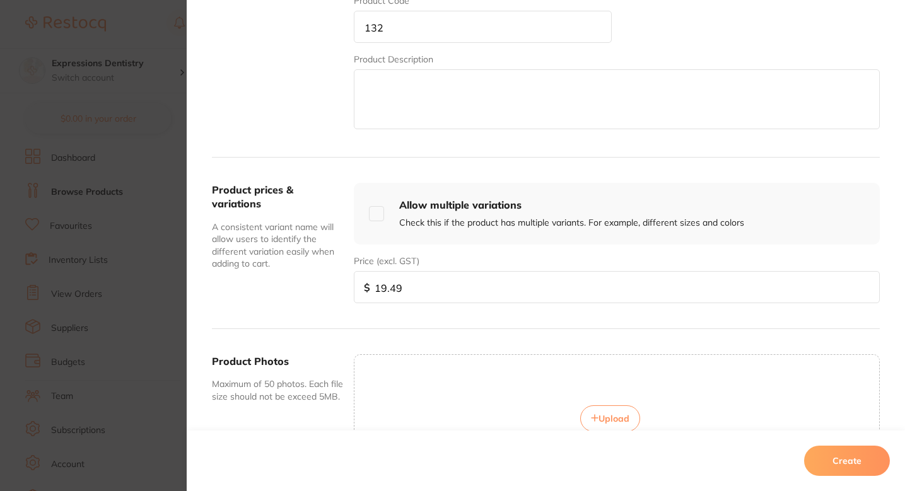
scroll to position [454, 0]
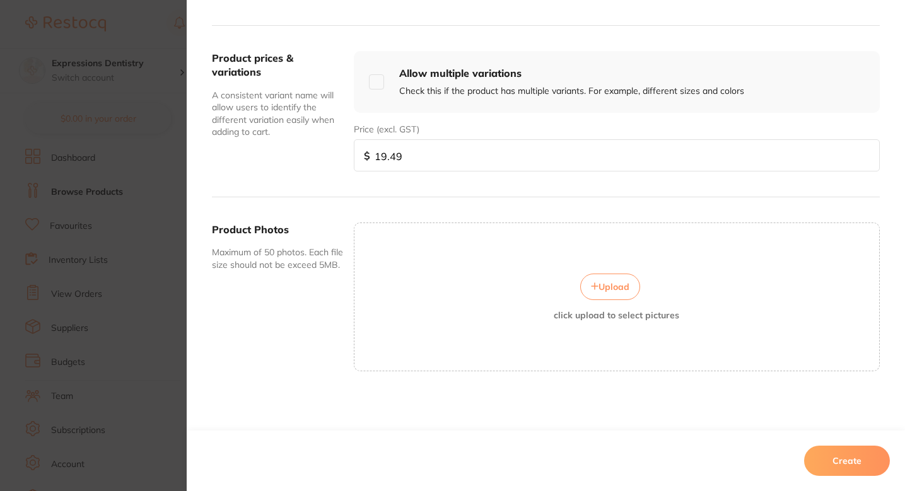
click at [603, 315] on p "click upload to select pictures" at bounding box center [617, 315] width 126 height 10
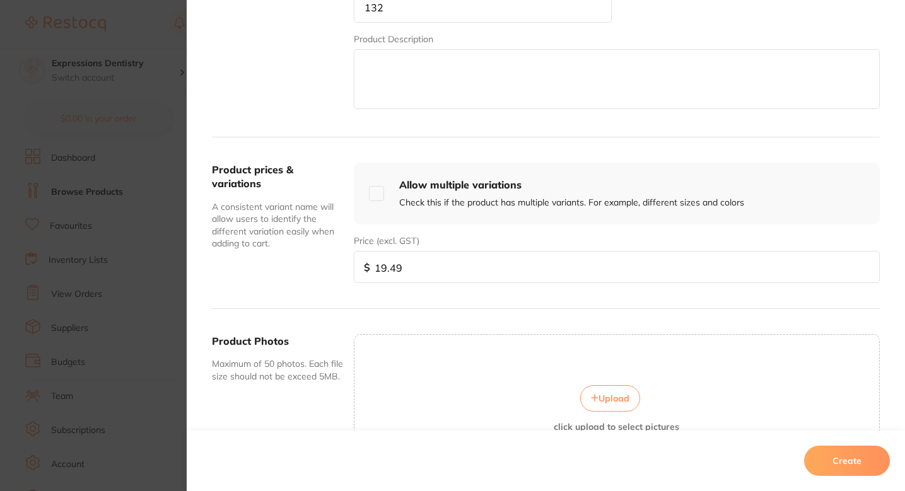
scroll to position [278, 0]
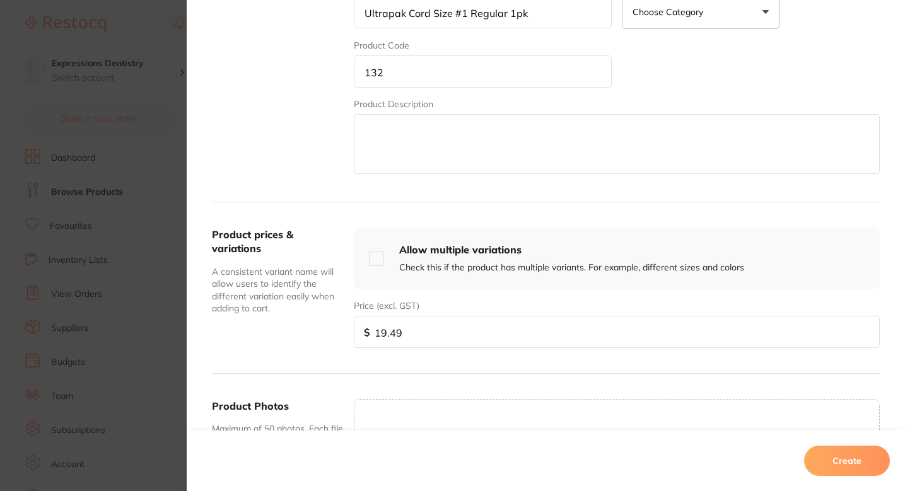
click at [425, 68] on input "132" at bounding box center [483, 72] width 258 height 32
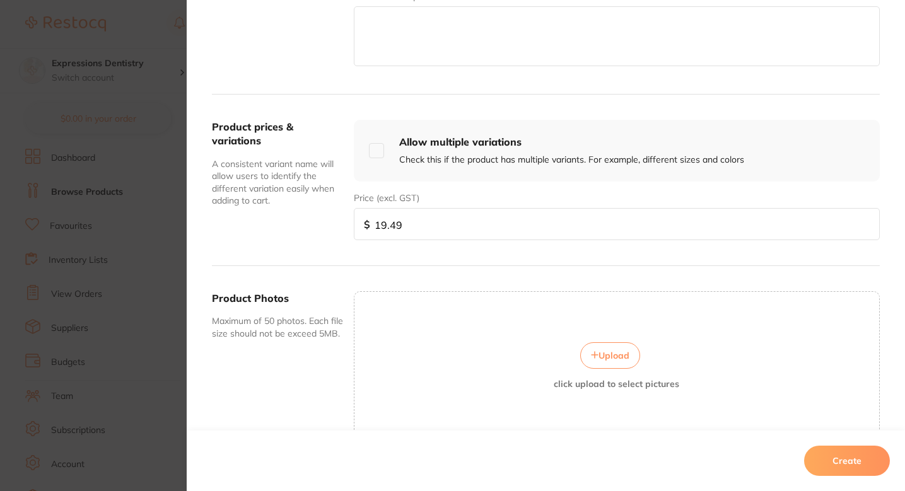
scroll to position [454, 0]
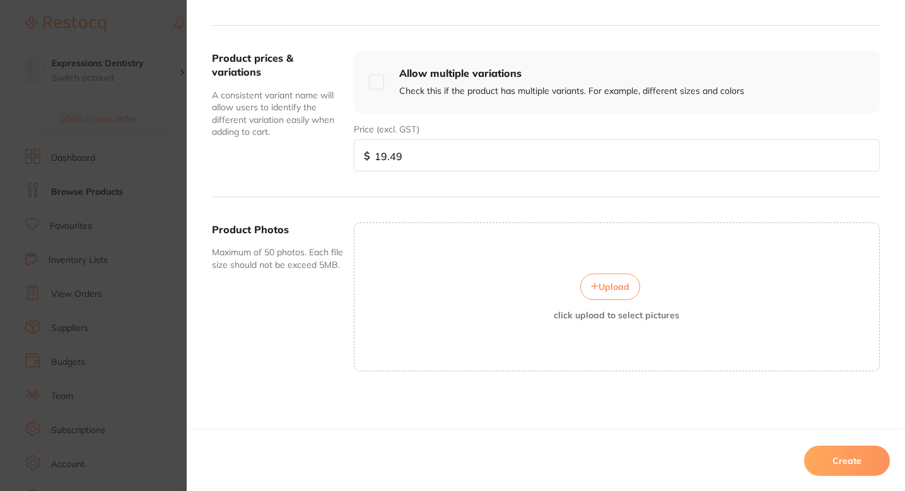
click at [617, 279] on button "Upload" at bounding box center [610, 287] width 60 height 26
click at [611, 274] on button "Upload" at bounding box center [610, 287] width 60 height 26
click at [680, 395] on div "Product Photos Maximum of 50 photos. Each file size should not be exceed 5MB. U…" at bounding box center [546, 296] width 668 height 199
click at [608, 290] on span "Upload" at bounding box center [614, 286] width 31 height 11
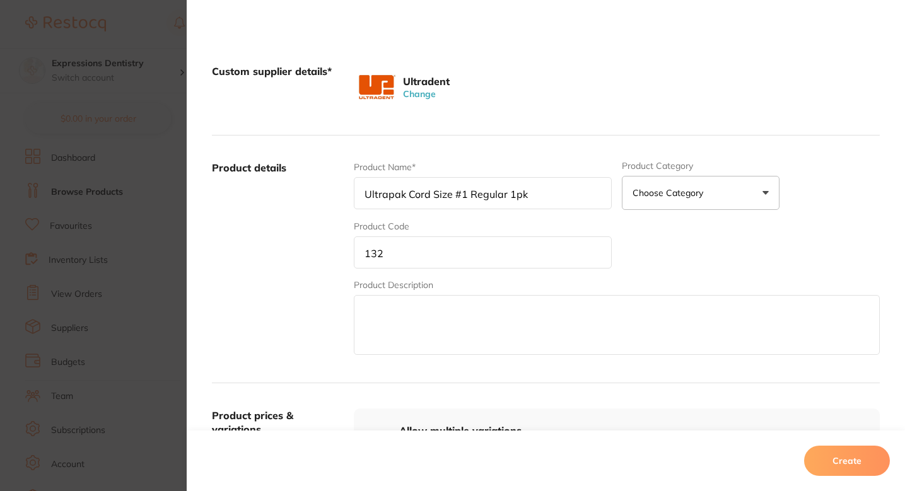
scroll to position [79, 0]
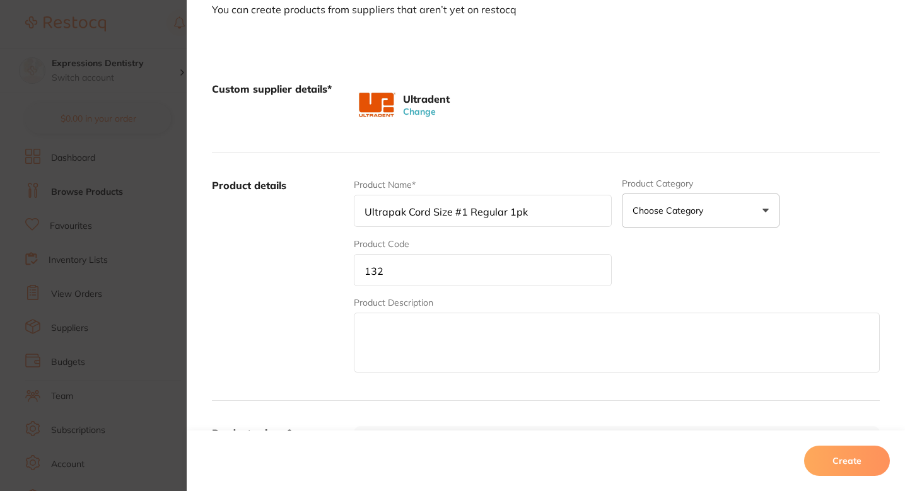
click at [437, 262] on input "132" at bounding box center [483, 270] width 258 height 32
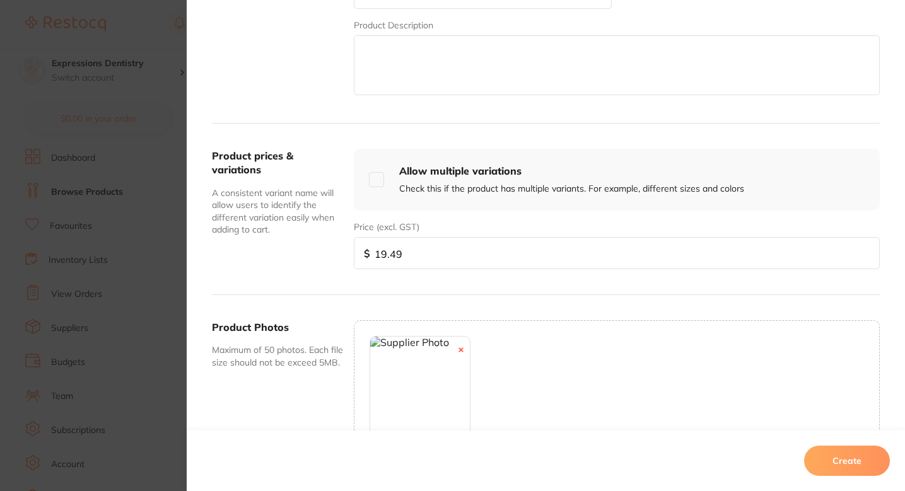
scroll to position [459, 0]
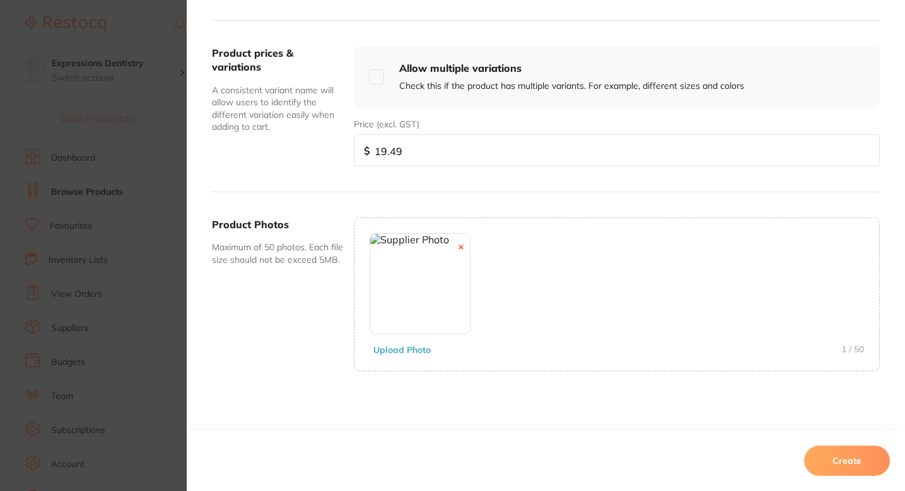
click at [840, 459] on button "Create" at bounding box center [847, 461] width 86 height 30
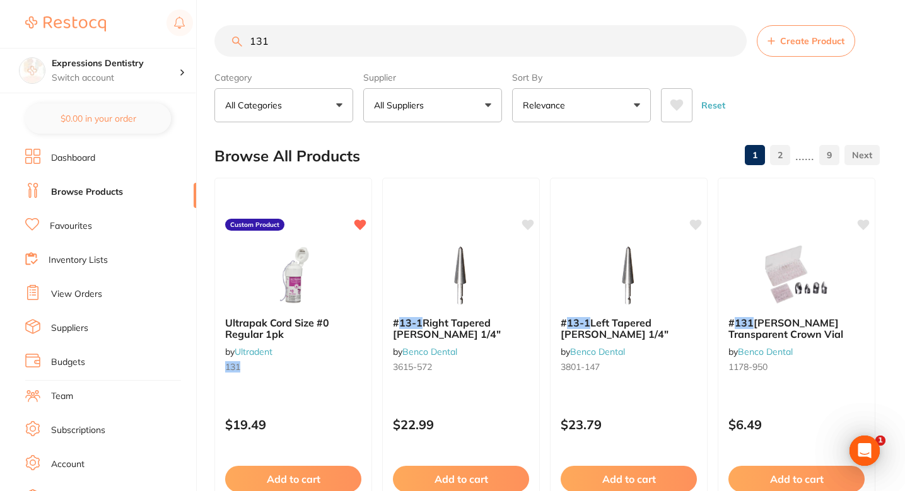
click at [361, 40] on input "131" at bounding box center [480, 41] width 532 height 32
paste input "2"
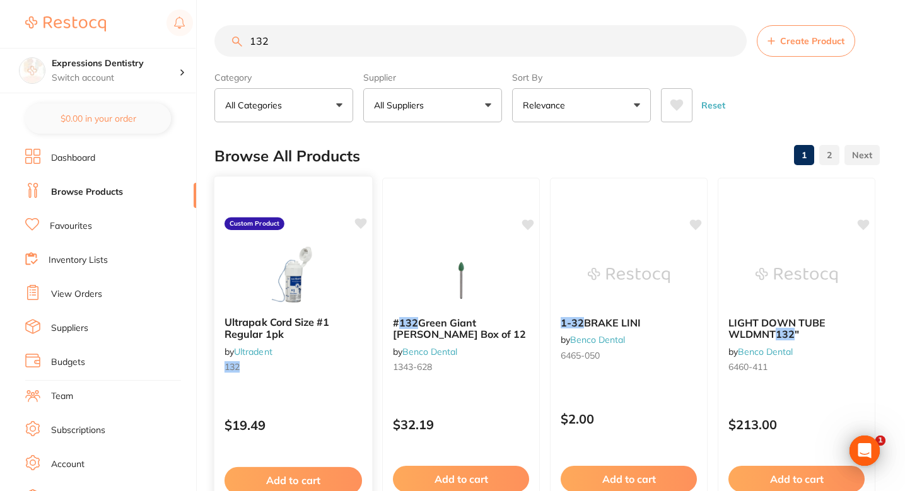
type input "132"
click at [361, 226] on icon at bounding box center [361, 223] width 12 height 11
click at [796, 41] on span "Create Product" at bounding box center [812, 41] width 64 height 10
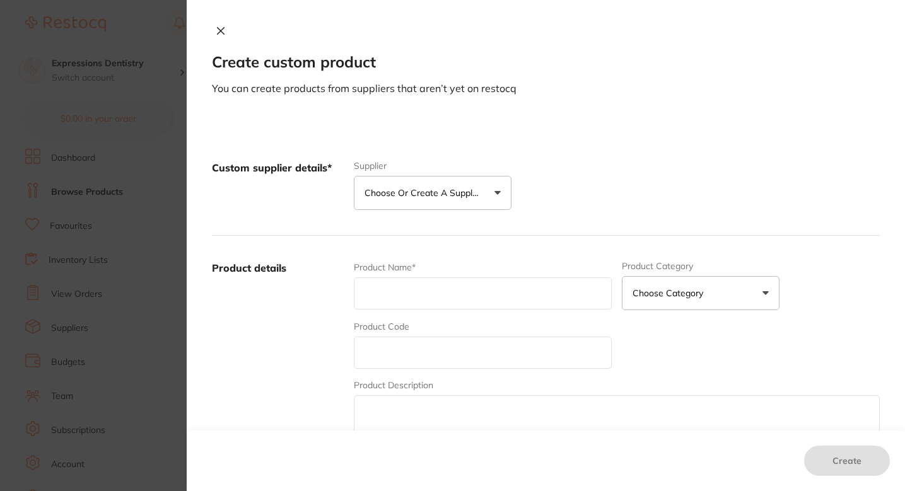
click at [433, 190] on p "Choose or create a supplier" at bounding box center [425, 193] width 120 height 13
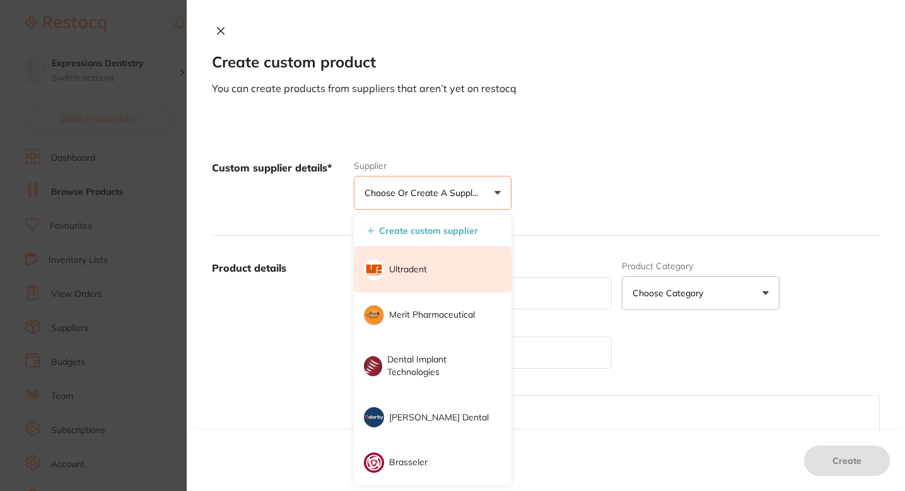
click at [414, 276] on p "Ultradent" at bounding box center [408, 270] width 38 height 13
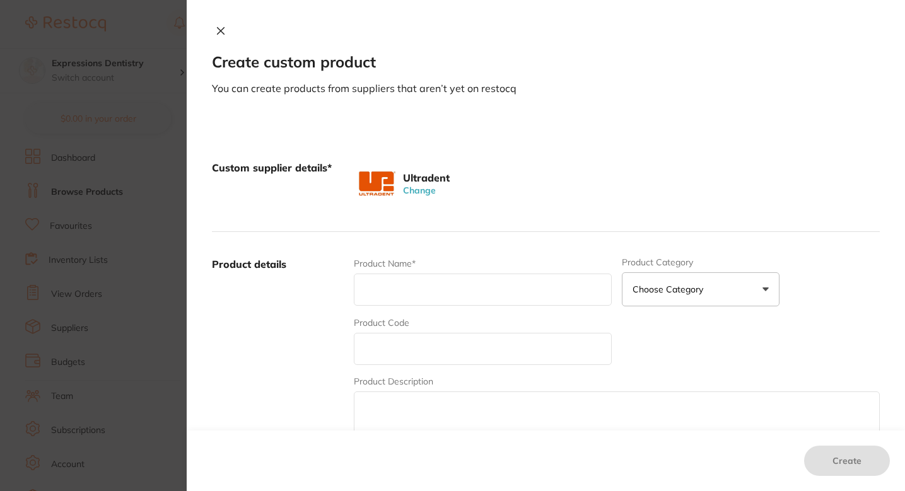
click at [419, 302] on input "text" at bounding box center [483, 290] width 258 height 32
click at [385, 351] on input "text" at bounding box center [483, 349] width 258 height 32
paste input "136"
type input "136"
click at [416, 307] on div "Product Name*" at bounding box center [483, 281] width 258 height 49
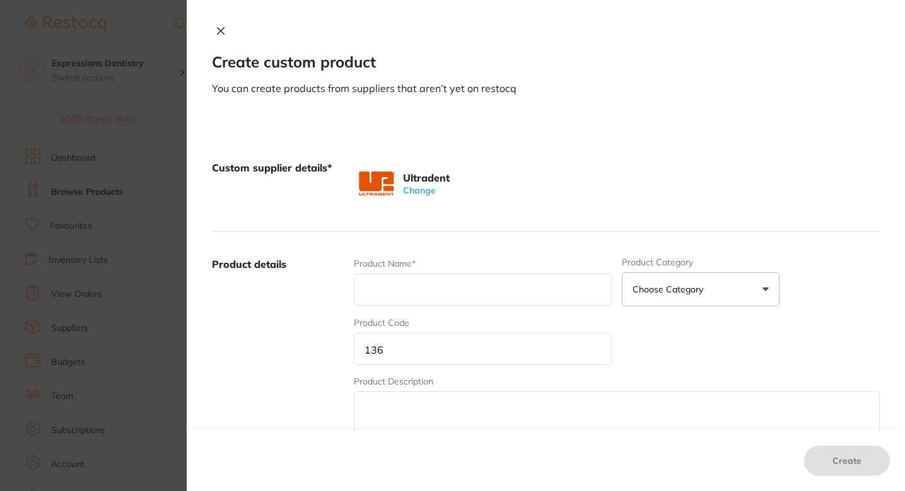
click at [421, 271] on div "Product Name*" at bounding box center [483, 281] width 258 height 49
click at [421, 278] on input "text" at bounding box center [483, 290] width 258 height 32
paste input "Ultrapak Cord Size #00 Regular 1pk"
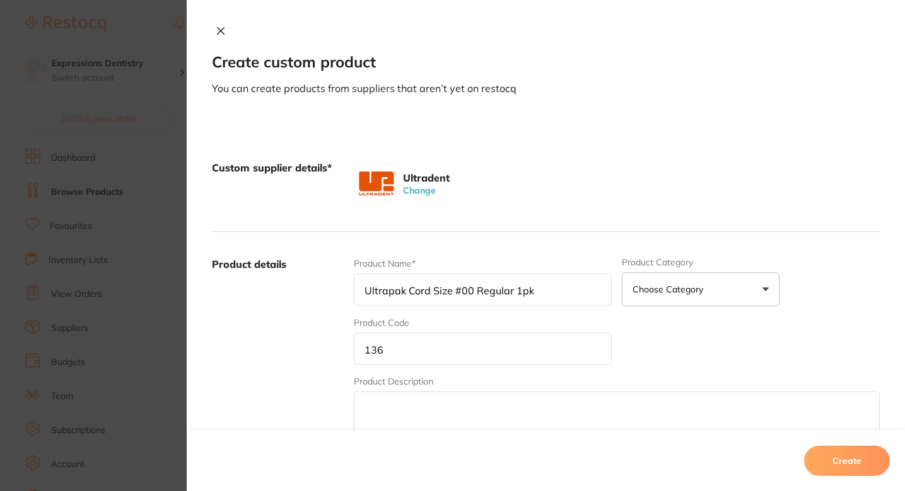
type input "Ultrapak Cord Size #00 Regular 1pk"
click at [485, 238] on div "Product details Product Name* Ultrapak Cord Size #00 Regular 1pk Product Catego…" at bounding box center [546, 356] width 668 height 248
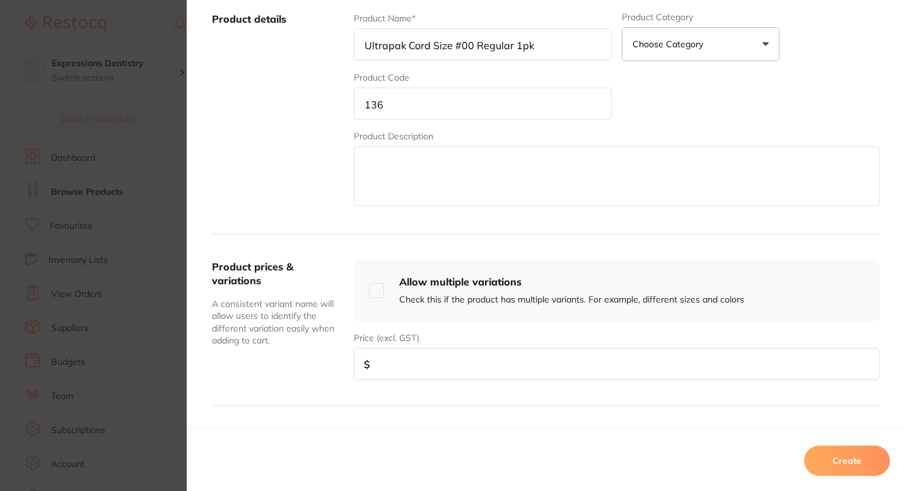
scroll to position [246, 0]
click at [393, 378] on input "number" at bounding box center [617, 364] width 526 height 32
type input "19.49"
click at [414, 104] on input "136" at bounding box center [483, 103] width 258 height 32
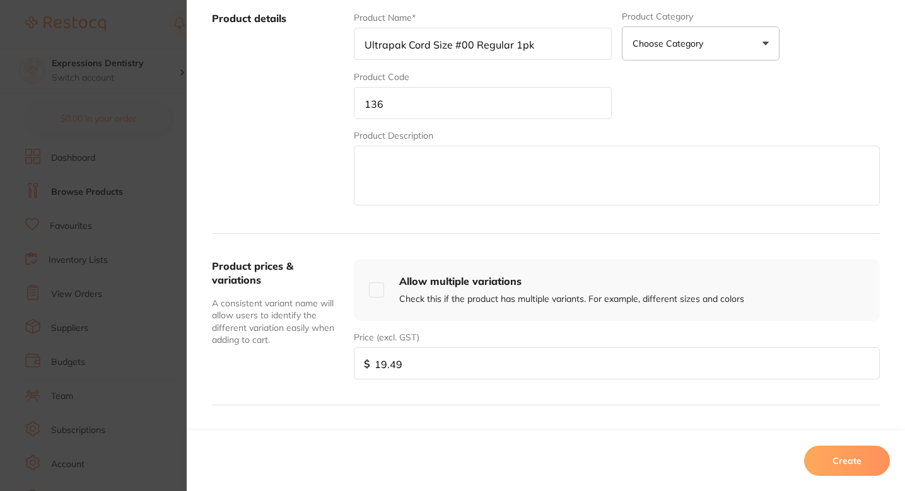
click at [689, 139] on div "Product Description" at bounding box center [617, 168] width 526 height 78
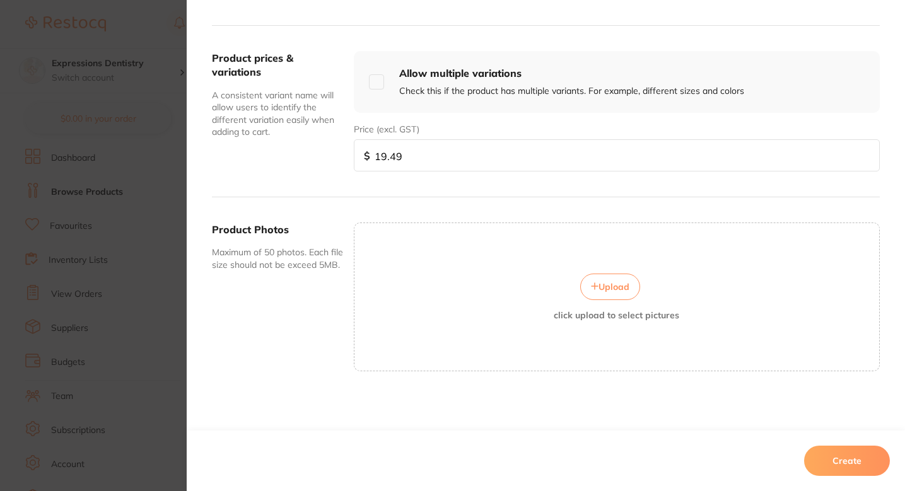
scroll to position [56, 0]
click at [613, 291] on span "Upload" at bounding box center [614, 286] width 31 height 11
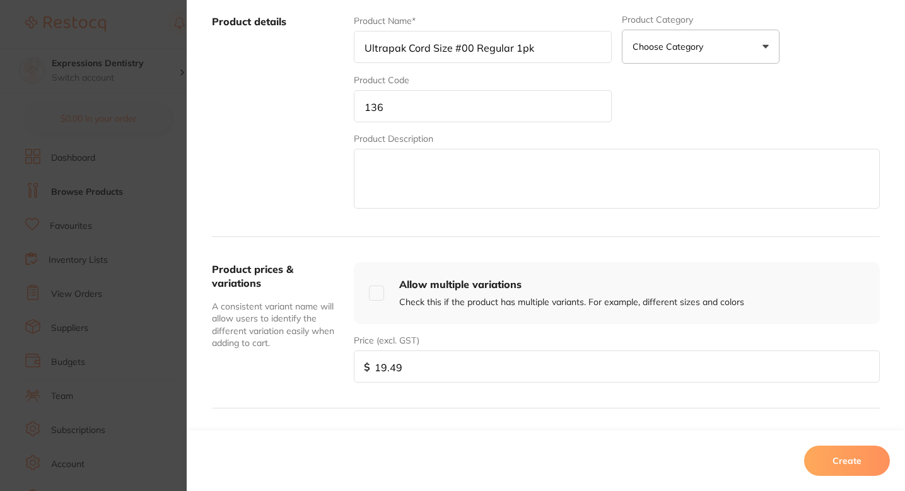
click at [451, 120] on input "136" at bounding box center [483, 106] width 258 height 32
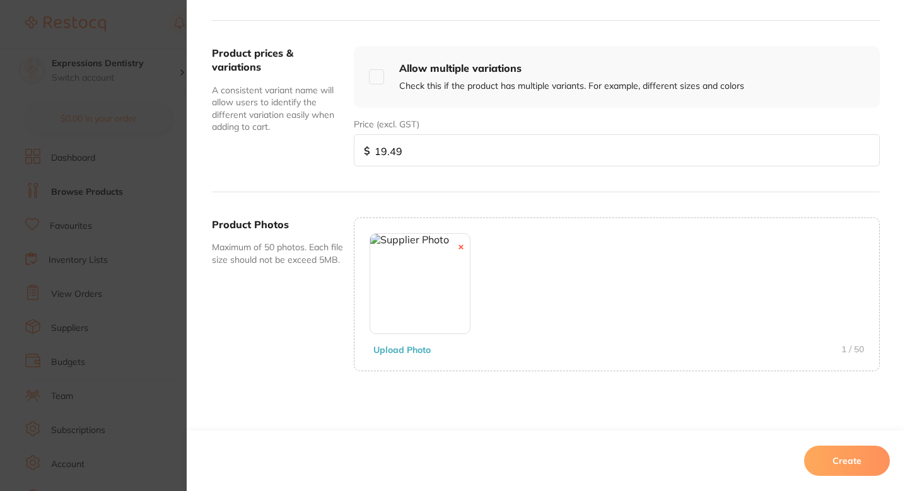
click at [829, 452] on button "Create" at bounding box center [847, 461] width 86 height 30
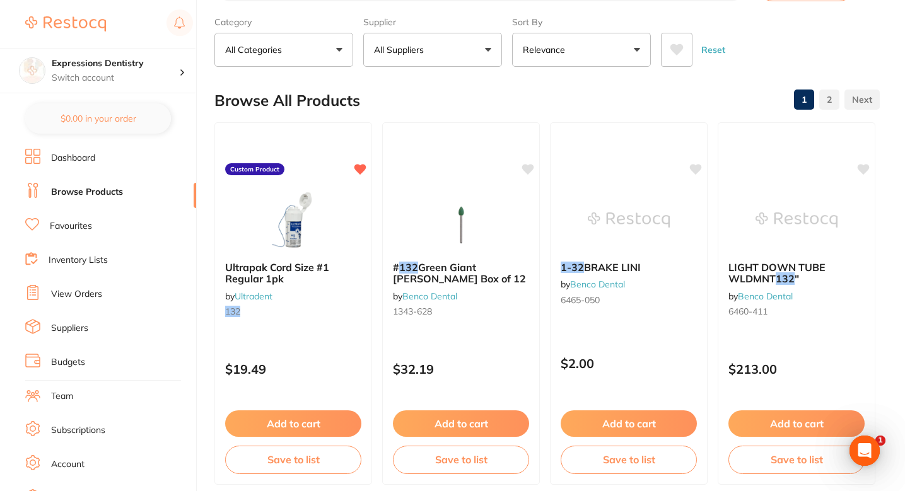
scroll to position [0, 0]
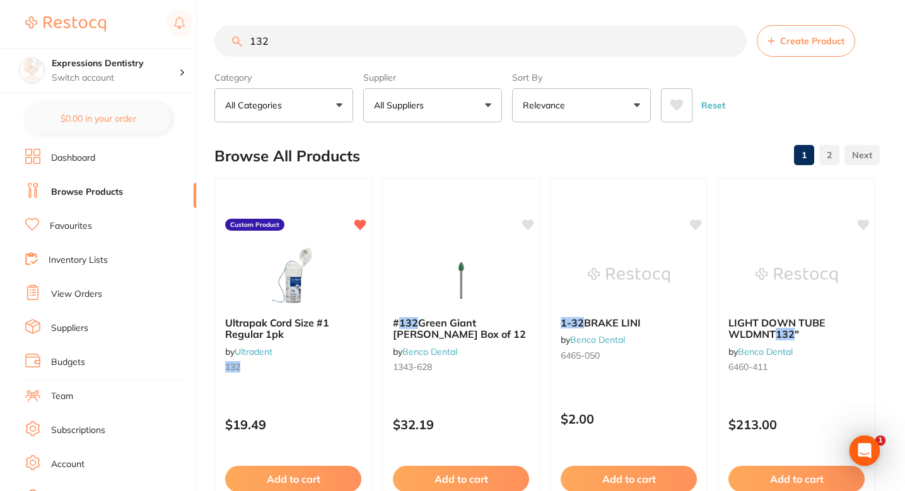
click at [417, 41] on input "132" at bounding box center [480, 41] width 532 height 32
click at [417, 43] on input "132" at bounding box center [480, 41] width 532 height 32
paste input "6"
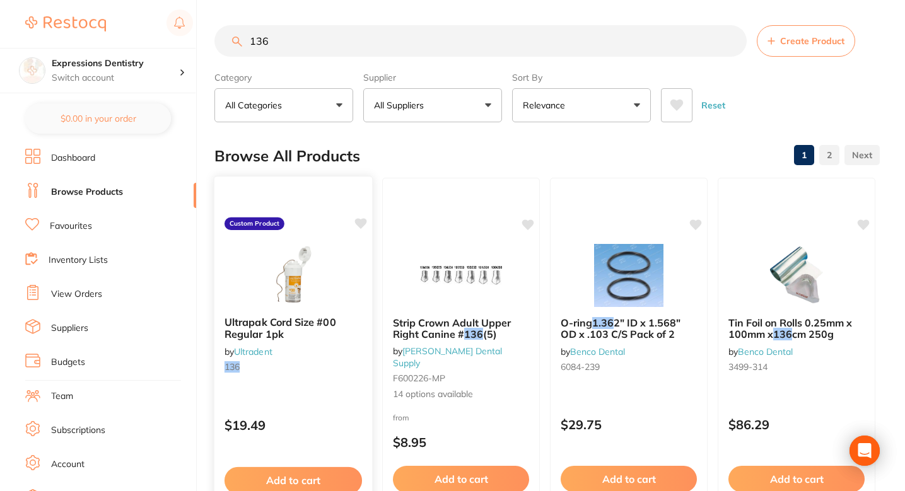
click at [363, 227] on icon at bounding box center [360, 224] width 13 height 13
click at [407, 57] on section "136 Create Product Category All Categories All Categories disposables infection…" at bounding box center [546, 73] width 665 height 97
click at [433, 45] on input "136" at bounding box center [480, 41] width 532 height 32
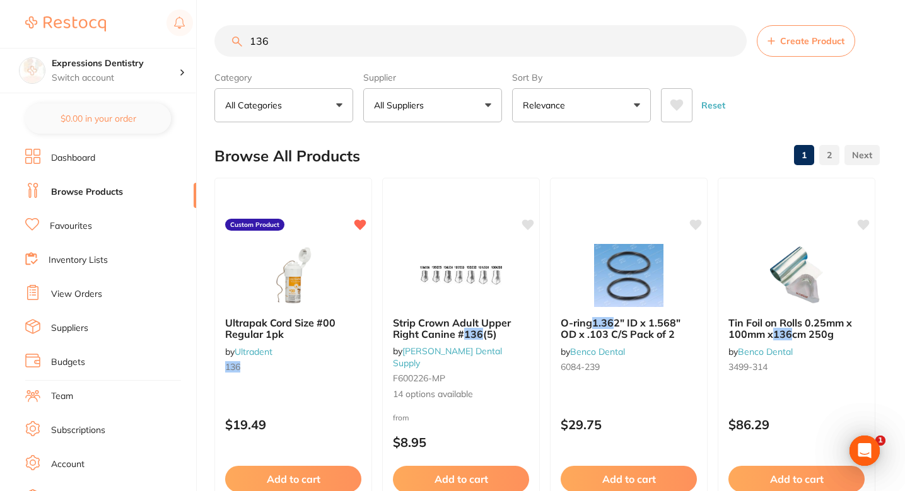
click at [433, 45] on input "136" at bounding box center [480, 41] width 532 height 32
paste input "23"
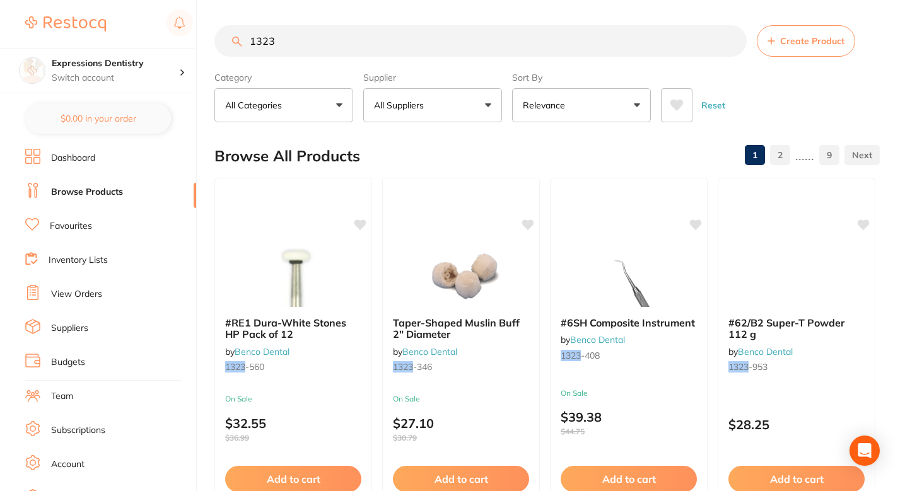
type input "1323"
click at [787, 45] on span "Create Product" at bounding box center [812, 41] width 64 height 10
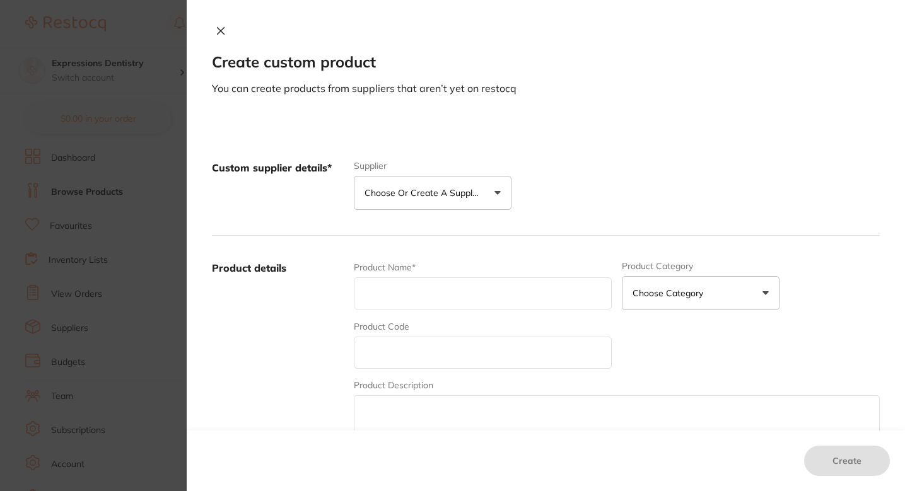
click at [433, 194] on p "Choose or create a supplier" at bounding box center [425, 193] width 120 height 13
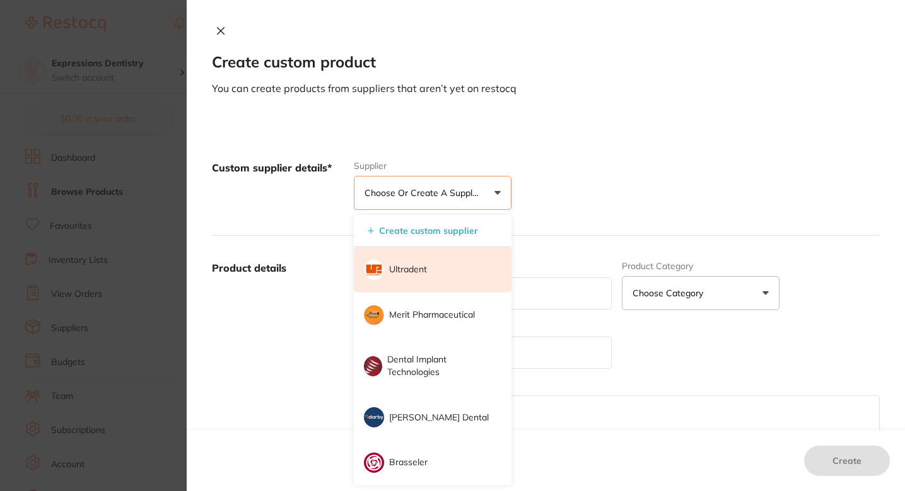
click at [406, 262] on li "Ultradent" at bounding box center [433, 269] width 158 height 45
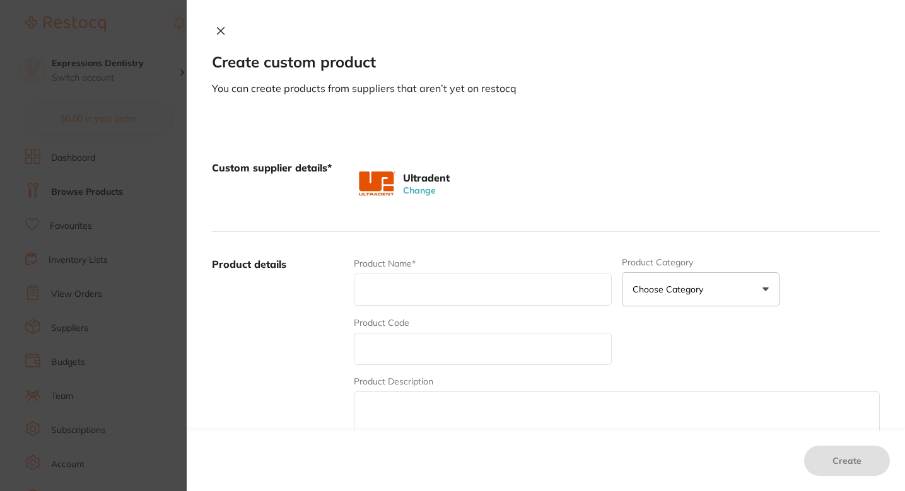
click at [418, 332] on div "Product Code" at bounding box center [483, 341] width 258 height 49
click at [418, 338] on input "text" at bounding box center [483, 349] width 258 height 32
paste input "1323"
type input "1323"
click at [436, 284] on input "text" at bounding box center [483, 290] width 258 height 32
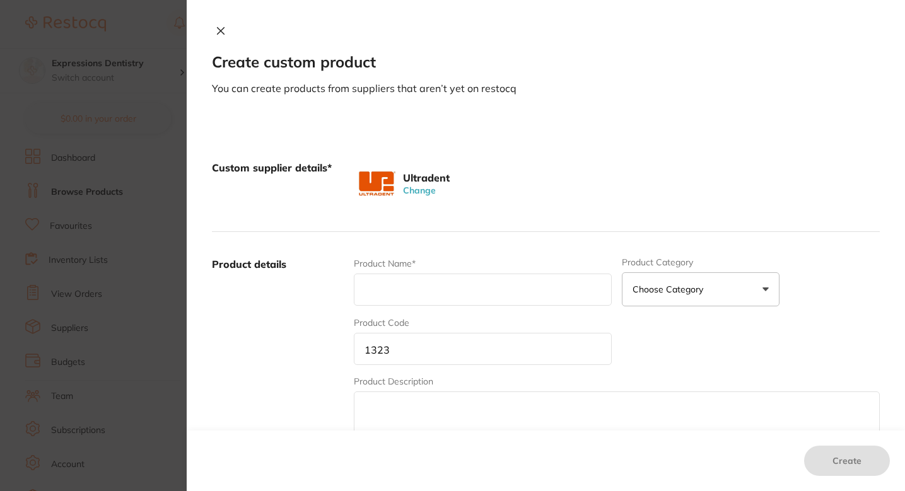
paste input "Opalescence Endo Mini Refill"
type input "Opalescence Endo Mini Refill"
click at [580, 137] on div "Custom supplier details* Ultradent Change" at bounding box center [546, 184] width 668 height 97
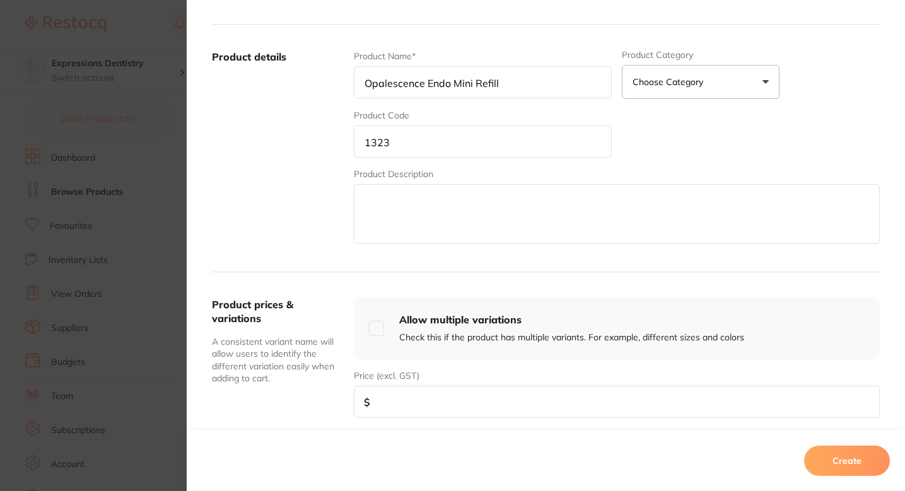
scroll to position [219, 0]
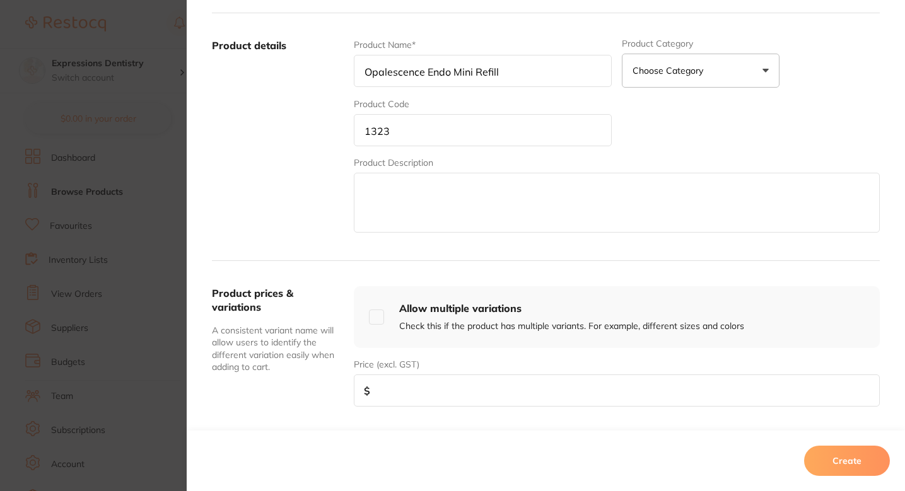
click at [442, 387] on input "number" at bounding box center [617, 391] width 526 height 32
paste input "60.99"
type input "60.99"
click at [413, 203] on textarea at bounding box center [617, 203] width 526 height 60
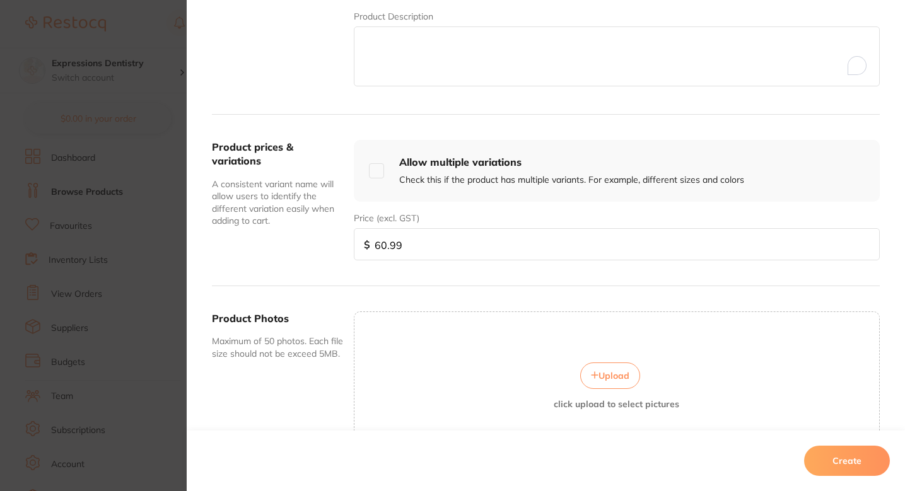
scroll to position [368, 0]
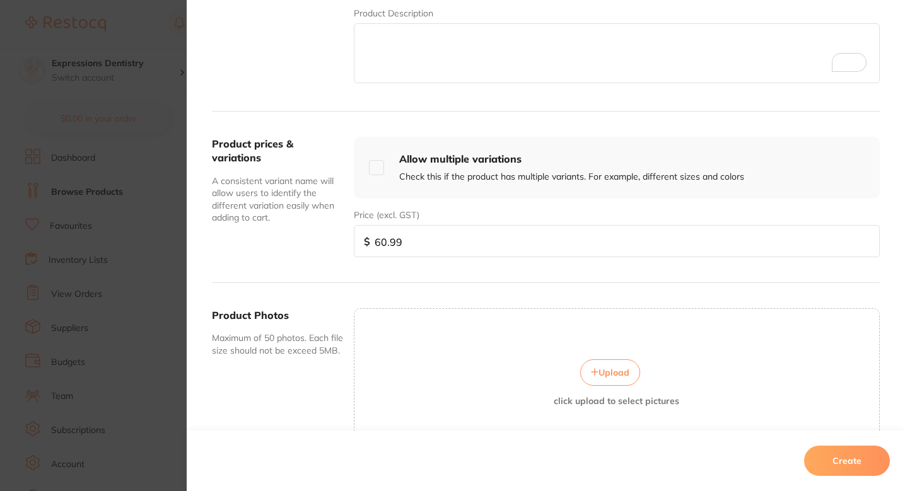
click at [465, 324] on div "Upload click upload to select pictures" at bounding box center [617, 382] width 526 height 149
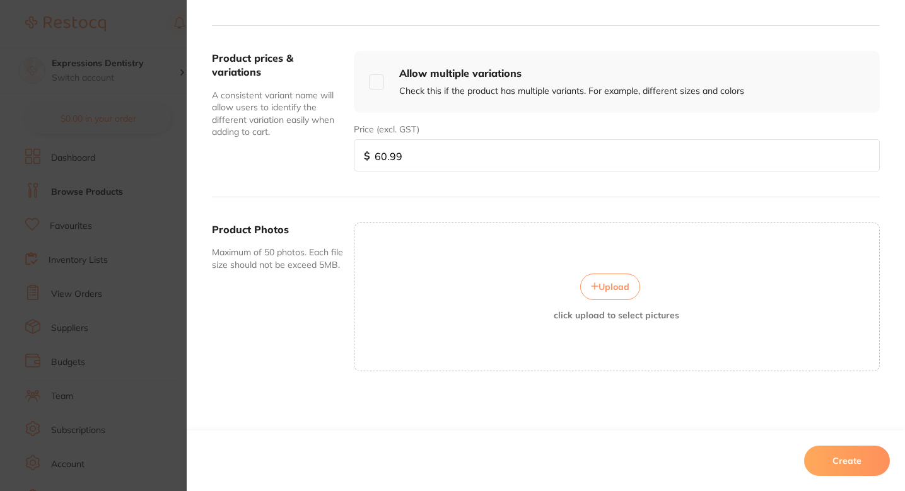
scroll to position [196, 0]
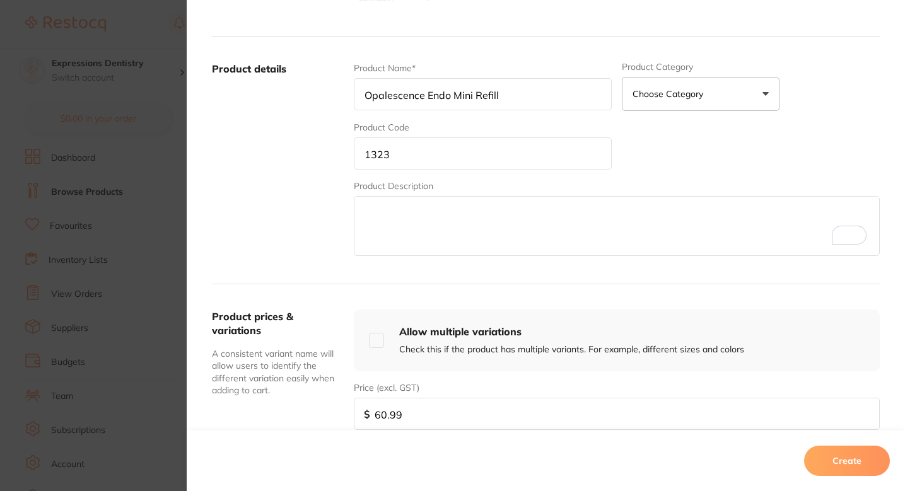
click at [435, 150] on input "1323" at bounding box center [483, 154] width 258 height 32
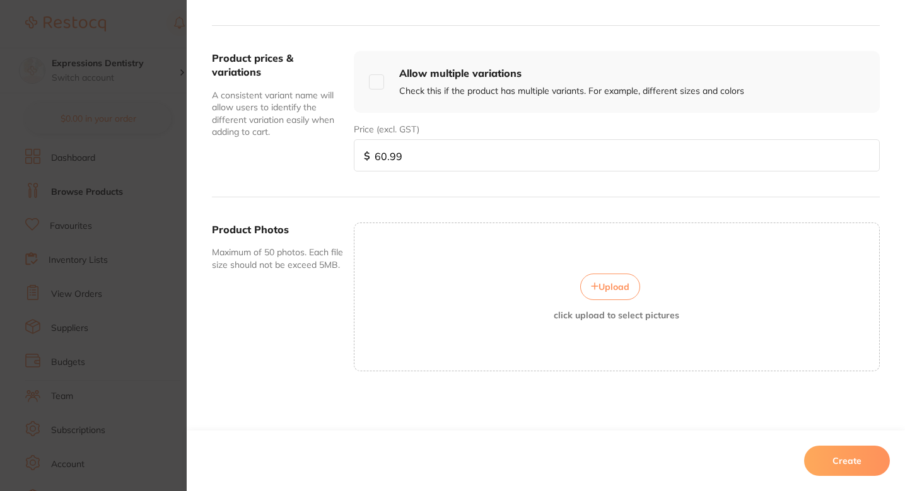
click at [601, 291] on span "Upload" at bounding box center [614, 286] width 31 height 11
click at [844, 462] on button "Create" at bounding box center [847, 461] width 86 height 30
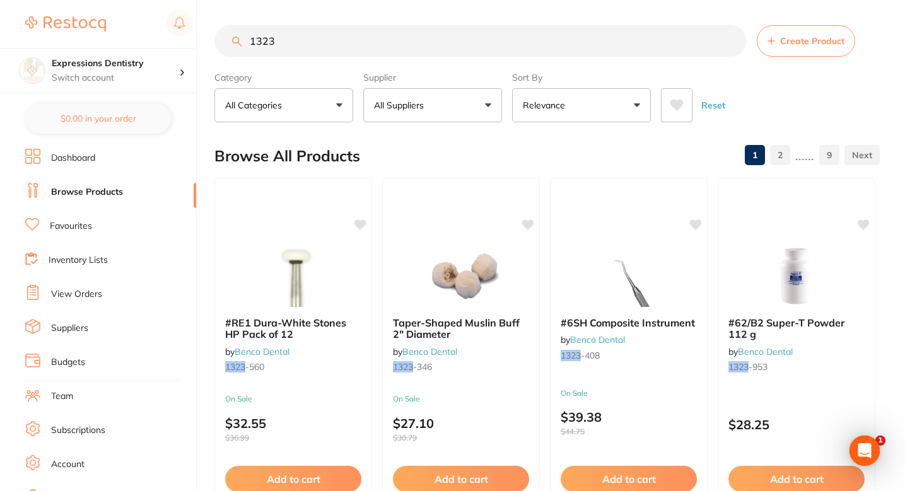
click at [382, 56] on input "1323" at bounding box center [480, 41] width 532 height 32
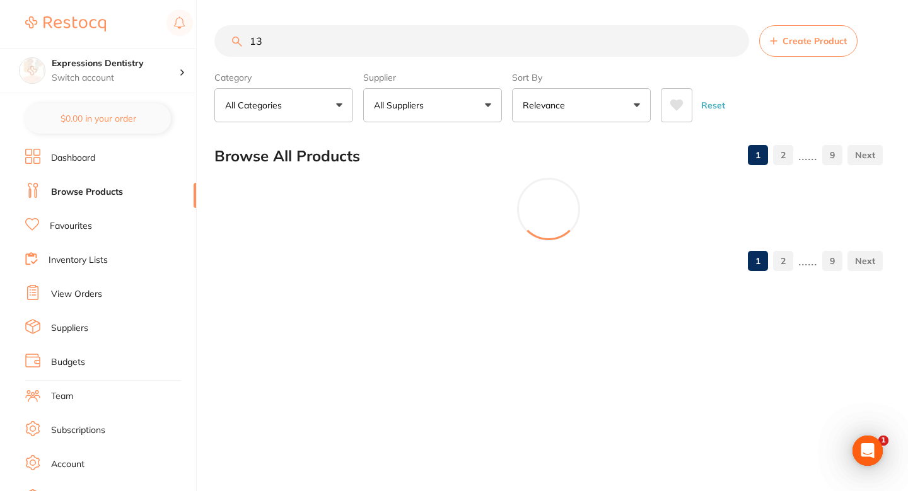
click at [382, 56] on input "13" at bounding box center [481, 41] width 535 height 32
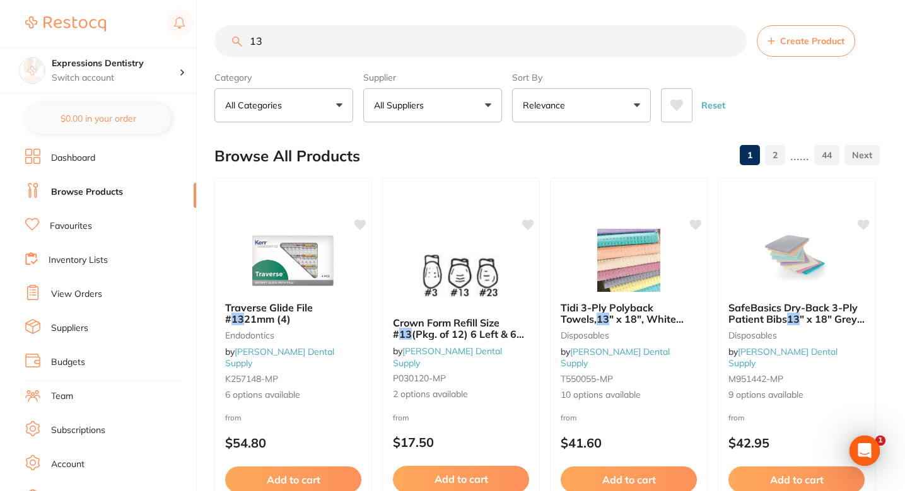
click at [382, 56] on input "13" at bounding box center [480, 41] width 532 height 32
paste input "23"
type input "1323"
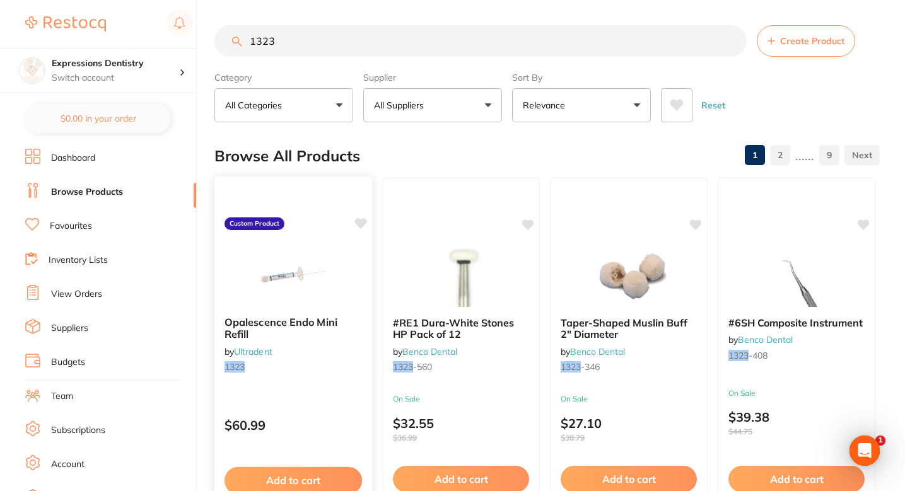
scroll to position [0, 0]
click at [358, 221] on icon at bounding box center [361, 223] width 12 height 11
click at [573, 146] on div "Browse All Products 1 2 ...... 9" at bounding box center [546, 156] width 665 height 42
click at [502, 153] on div "Browse All Products 1 2 ...... 9" at bounding box center [546, 156] width 665 height 42
click at [831, 44] on span "Create Product" at bounding box center [812, 41] width 64 height 10
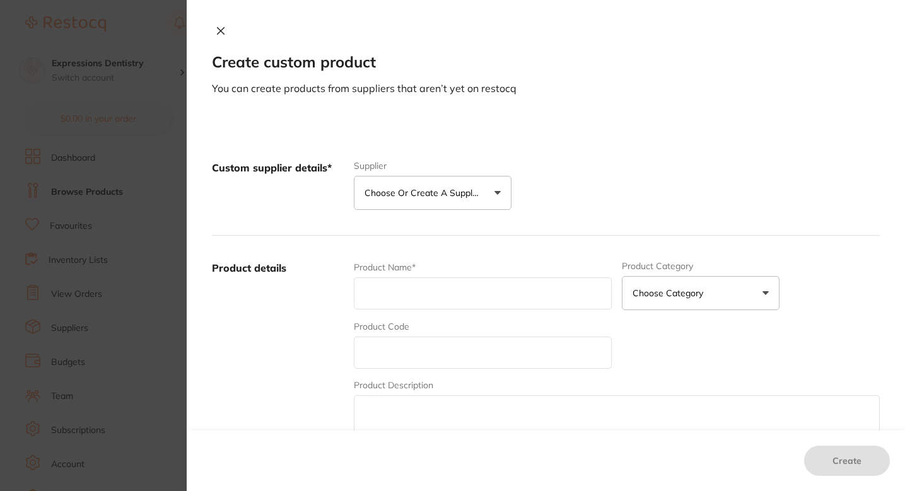
click at [432, 187] on p "Choose or create a supplier" at bounding box center [425, 193] width 120 height 13
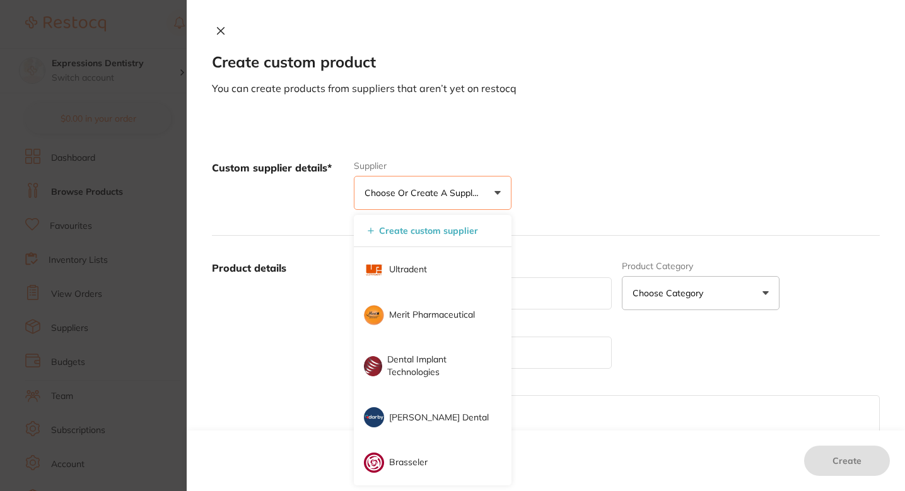
click at [587, 97] on div "Create custom product You can create products from suppliers that aren’t yet on…" at bounding box center [546, 245] width 718 height 491
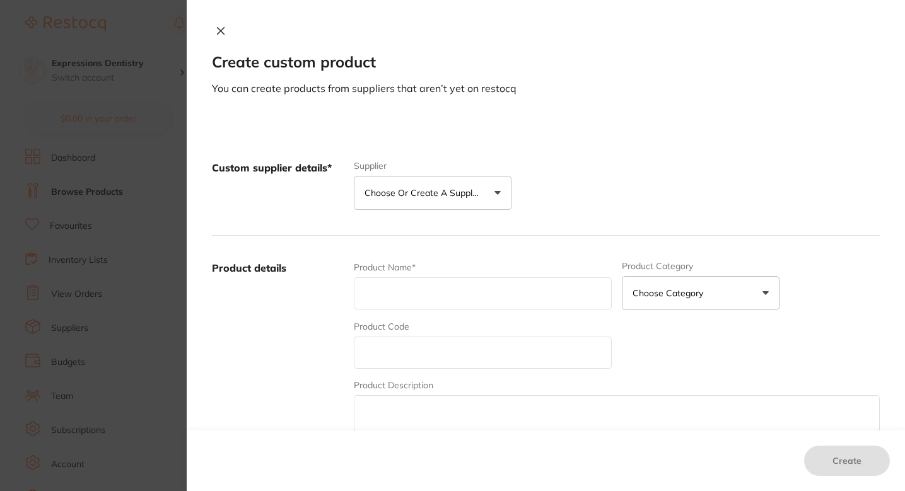
click at [444, 173] on div "Supplier Choose or create a supplier Create custom supplier Ultradent Merit Pha…" at bounding box center [433, 185] width 158 height 49
click at [441, 185] on button "Choose or create a supplier" at bounding box center [433, 193] width 158 height 34
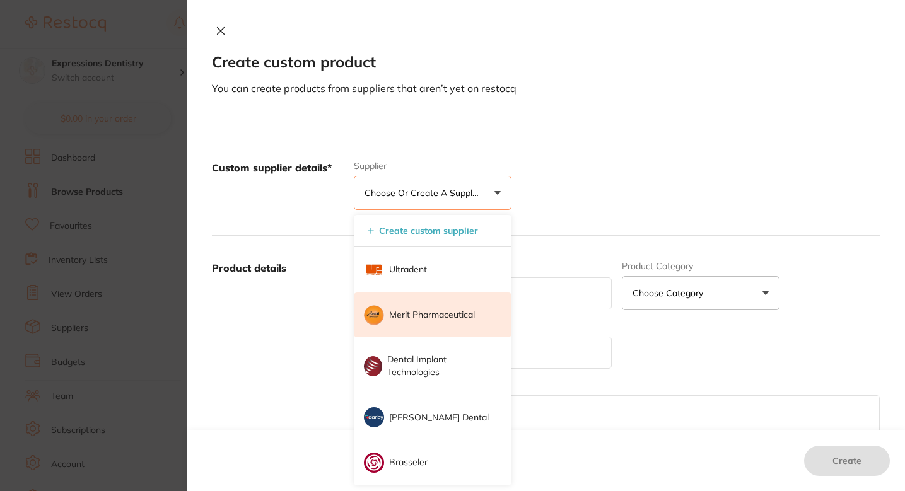
click at [423, 309] on p "Merit Pharmaceutical" at bounding box center [432, 315] width 86 height 13
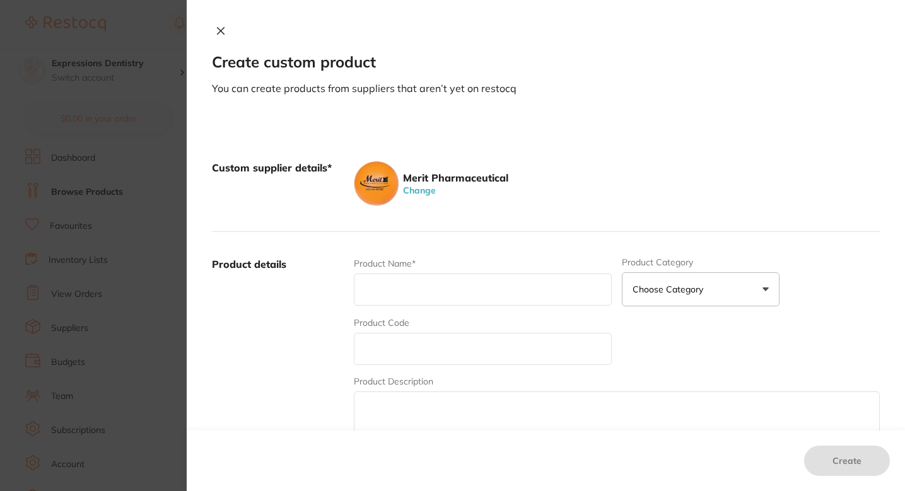
click at [452, 330] on div "Product Code" at bounding box center [483, 341] width 258 height 49
click at [428, 354] on input "text" at bounding box center [483, 349] width 258 height 32
paste input "018077419375"
type input "018077419375"
click at [444, 303] on input "text" at bounding box center [483, 290] width 258 height 32
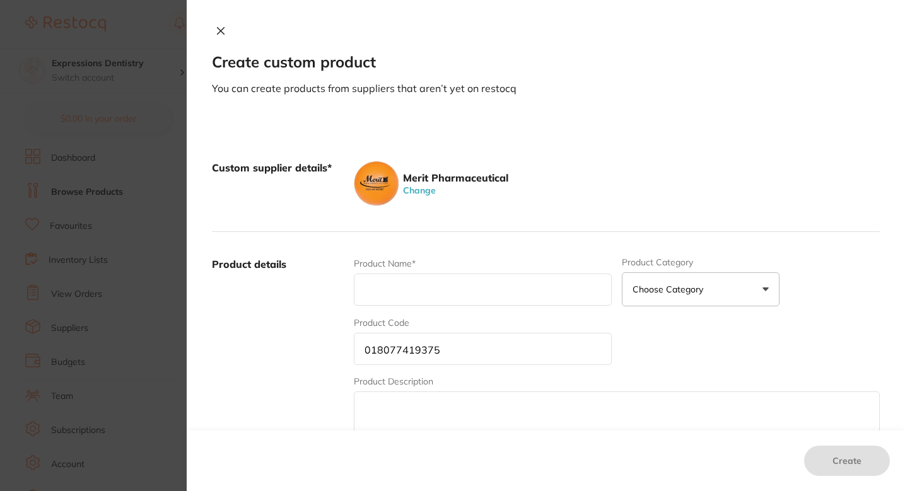
paste input "Luer Lock Holder with Pre-Attached Multi-Sample Adapter"
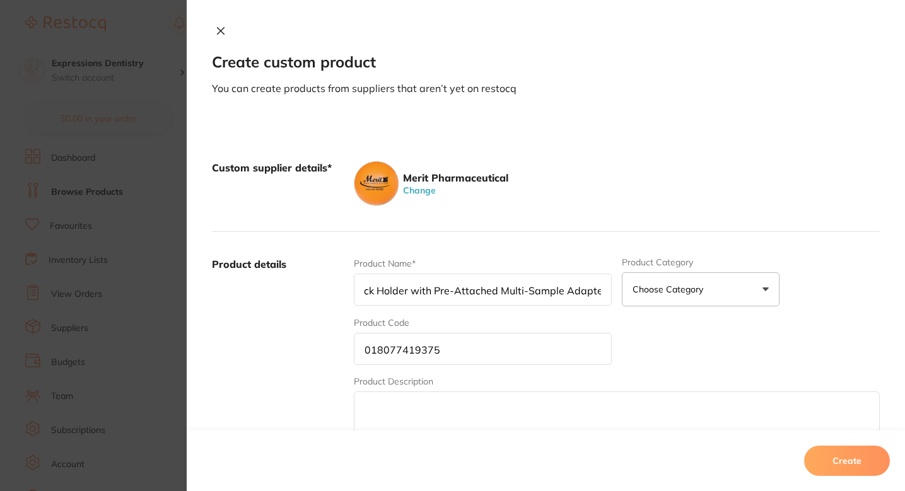
type input "Luer Lock Holder with Pre-Attached Multi-Sample Adapter"
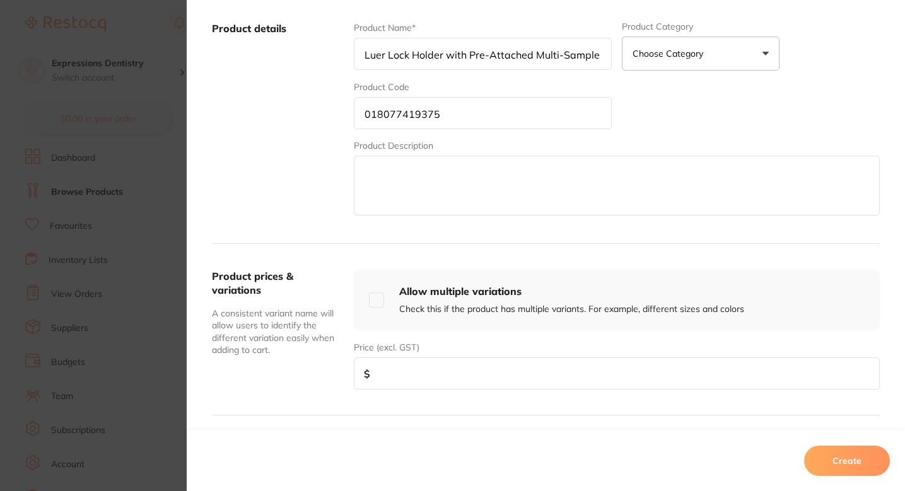
scroll to position [295, 0]
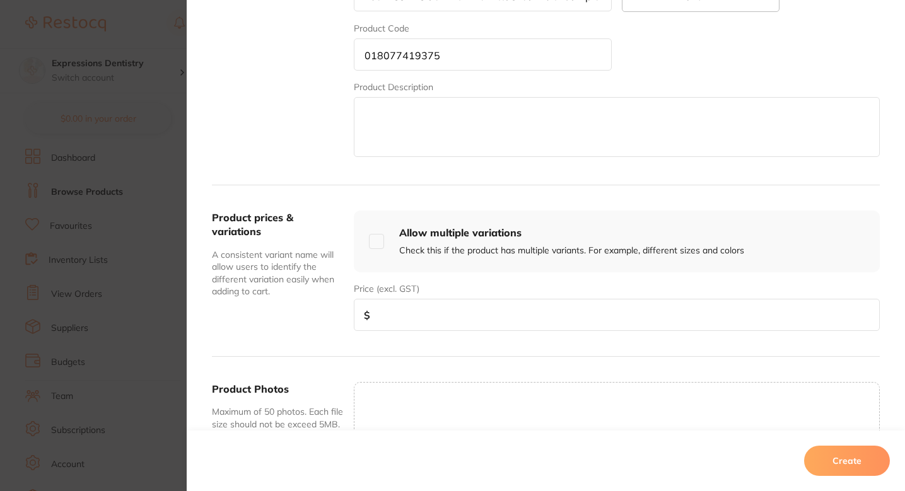
click at [455, 313] on input "number" at bounding box center [617, 315] width 526 height 32
paste input "143.99"
type input "143.99"
click at [435, 394] on div "Upload click upload to select pictures" at bounding box center [617, 456] width 526 height 149
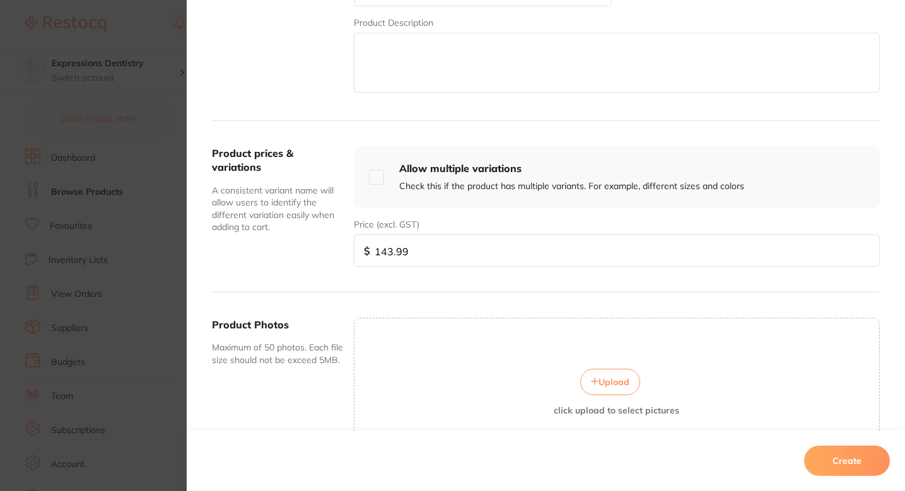
scroll to position [425, 0]
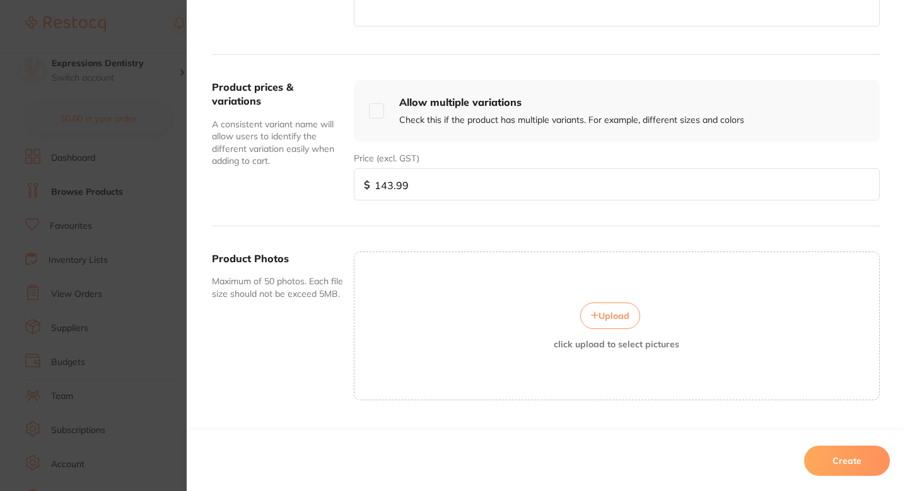
click at [604, 315] on span "Upload" at bounding box center [614, 315] width 31 height 11
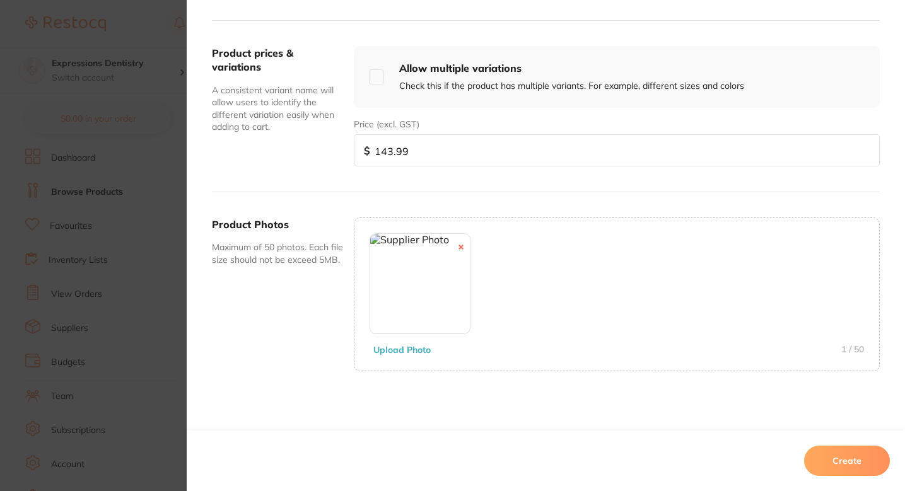
scroll to position [171, 0]
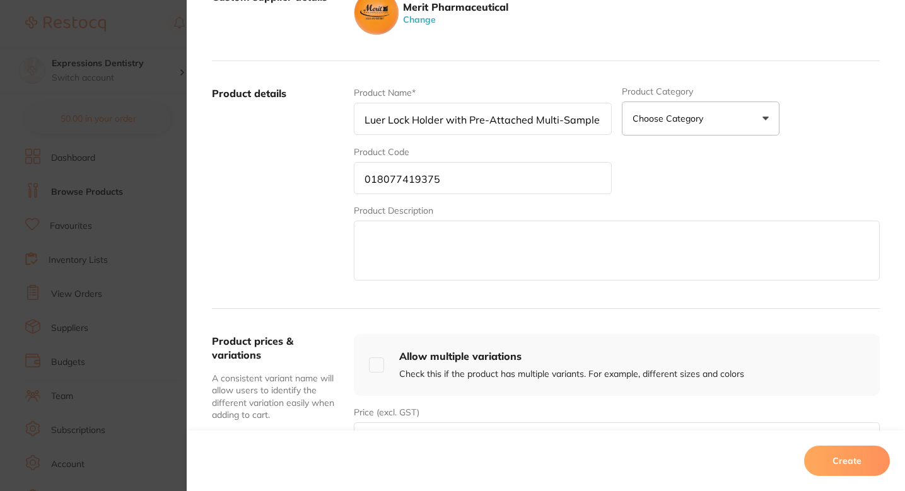
click at [442, 172] on input "018077419375" at bounding box center [483, 178] width 258 height 32
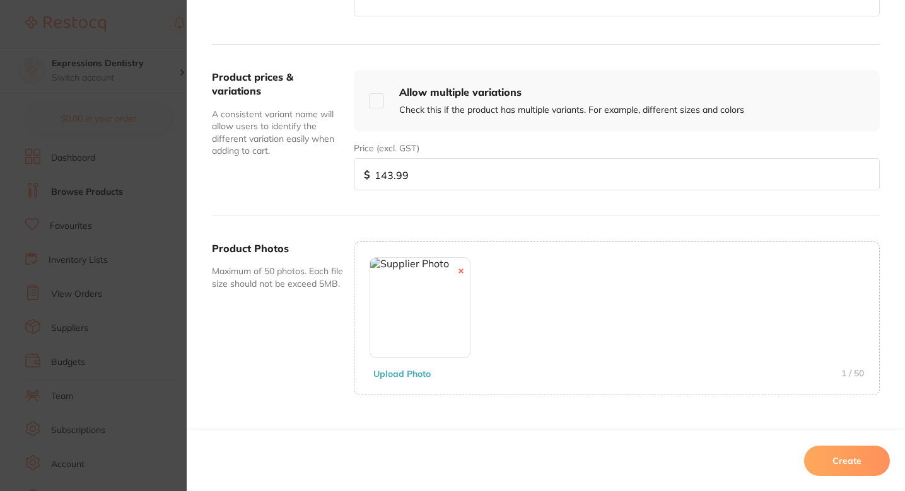
click at [836, 457] on button "Create" at bounding box center [847, 461] width 86 height 30
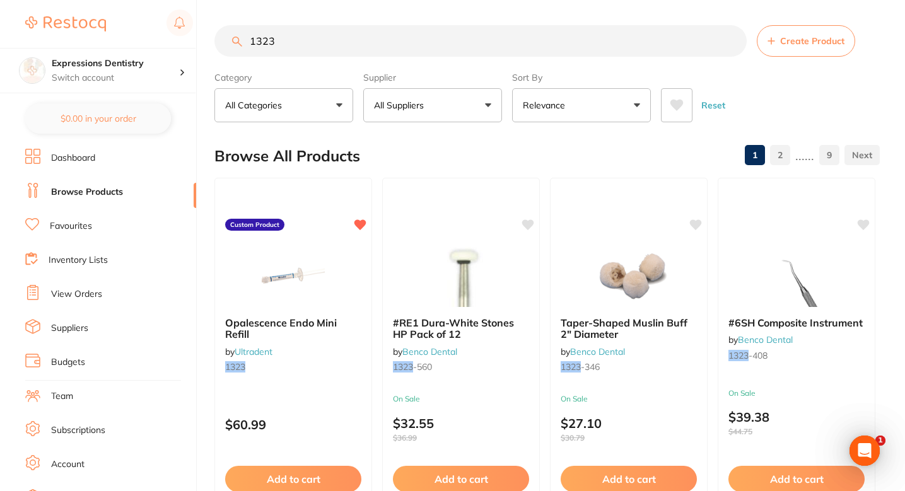
click at [431, 52] on input "1323" at bounding box center [480, 41] width 532 height 32
paste input "018077419375"
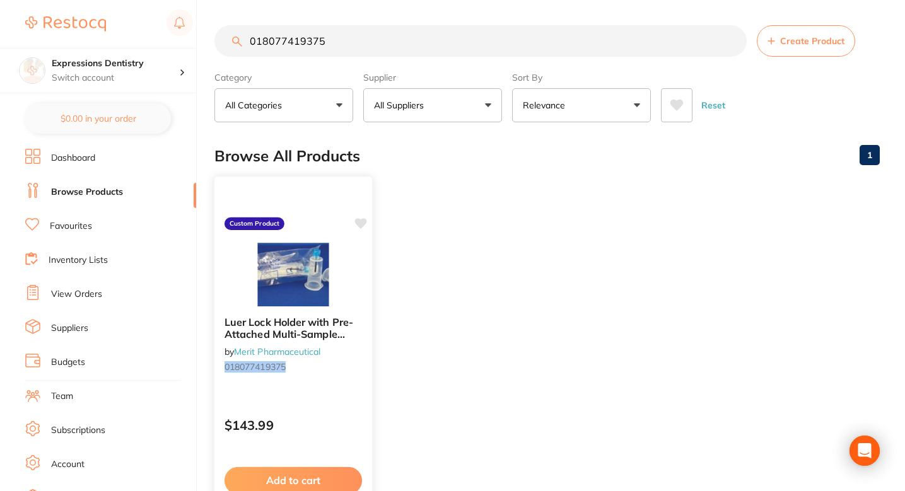
type input "018077419375"
click at [356, 224] on icon at bounding box center [361, 223] width 12 height 11
click at [482, 37] on input "018077419375" at bounding box center [480, 41] width 532 height 32
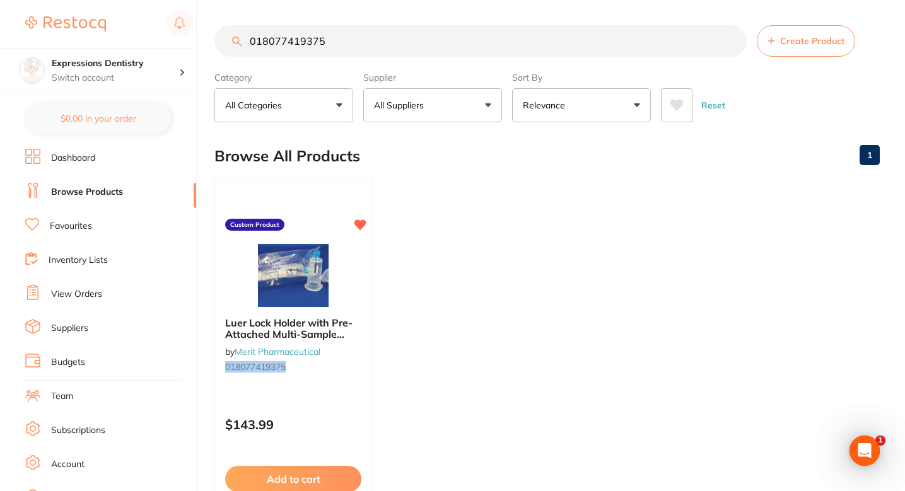
click at [482, 37] on input "018077419375" at bounding box center [480, 41] width 532 height 32
click at [802, 53] on button "Create Product" at bounding box center [806, 41] width 98 height 32
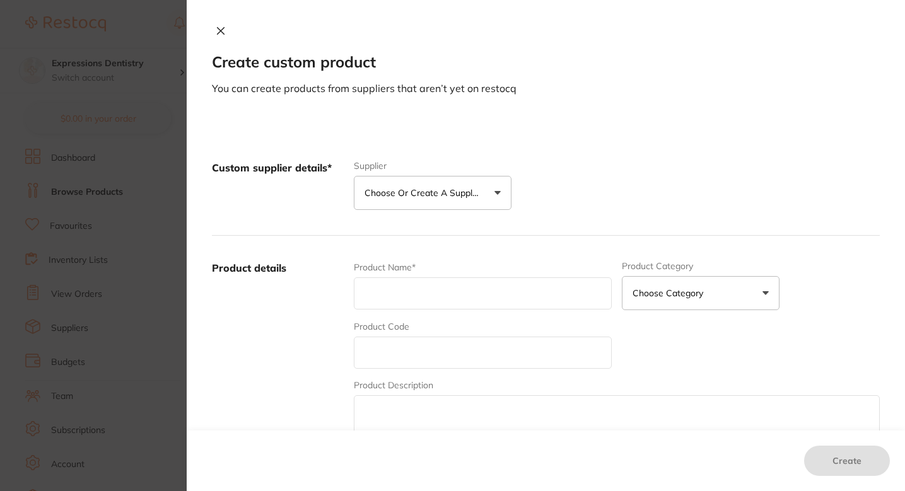
click at [458, 206] on button "Choose or create a supplier" at bounding box center [433, 193] width 158 height 34
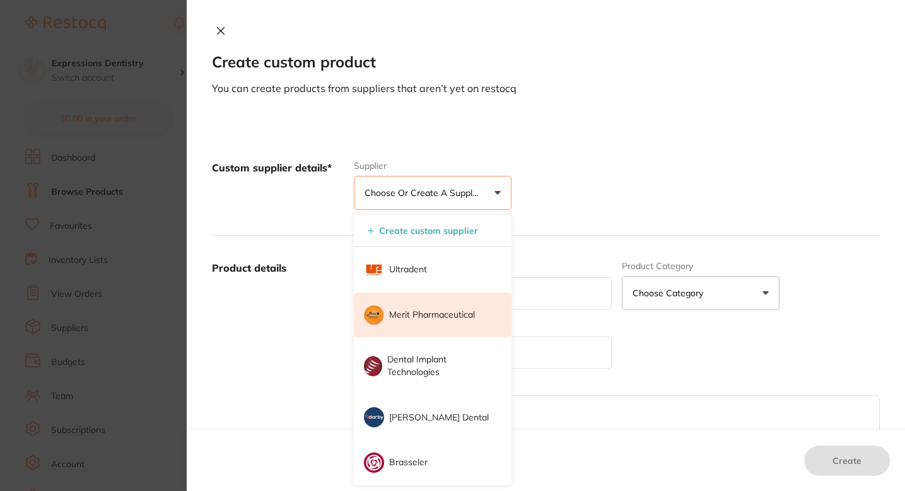
click at [424, 309] on p "Merit Pharmaceutical" at bounding box center [432, 315] width 86 height 13
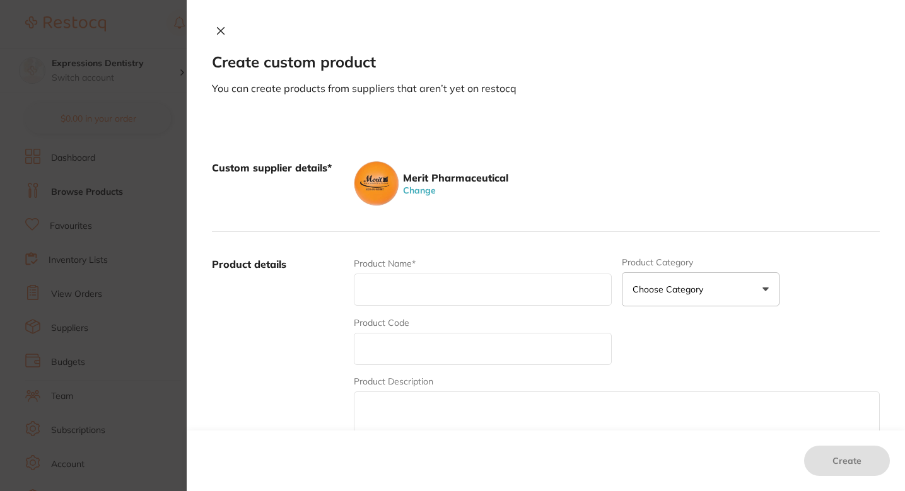
click at [421, 358] on input "text" at bounding box center [483, 349] width 258 height 32
paste input "M001"
type input "M001"
click at [421, 290] on input "text" at bounding box center [483, 290] width 258 height 32
click at [433, 291] on input "text" at bounding box center [483, 290] width 258 height 32
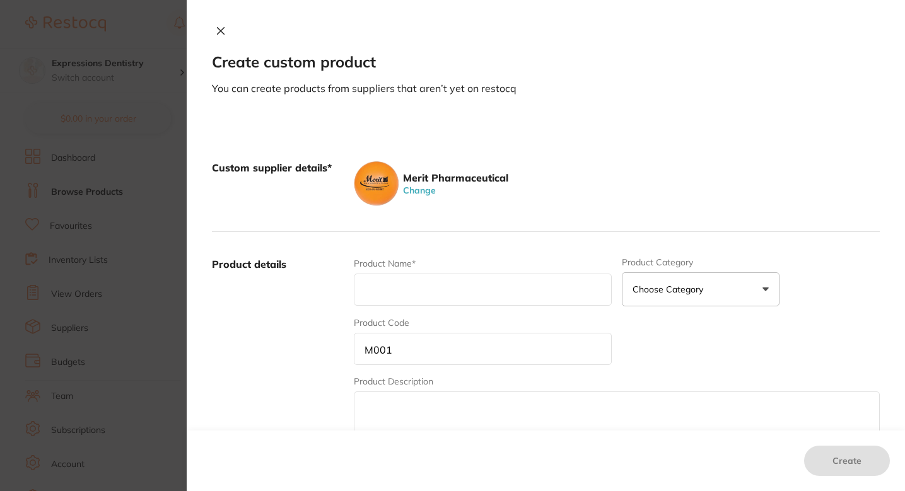
paste input "IV Set, 15 Micron Filter, 85″, 20 drops/mL, Y-Site, Non-DEHP, Latex-Free, Vente…"
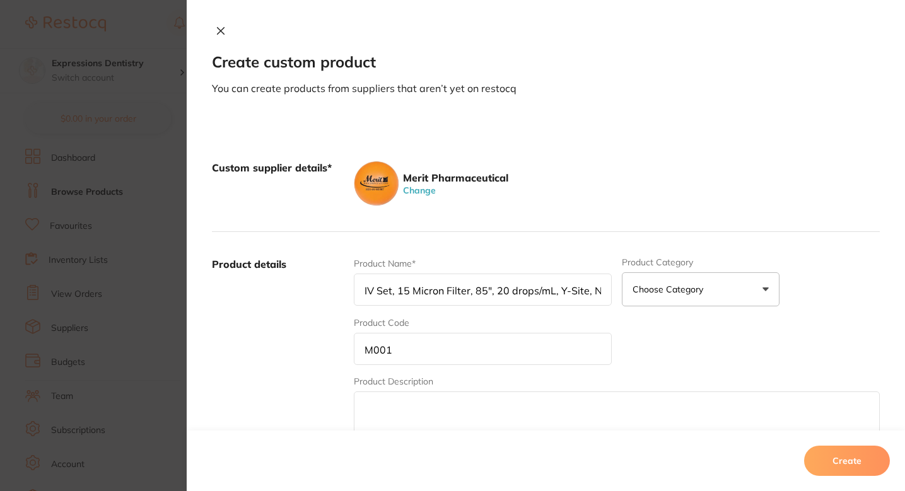
scroll to position [0, 382]
type input "IV Set, 15 Micron Filter, 85″, 20 drops/mL, Y-Site, Non-DEHP, Latex-Free, Vente…"
click at [599, 207] on div "Custom supplier details* Merit Pharmaceutical Change" at bounding box center [546, 184] width 668 height 97
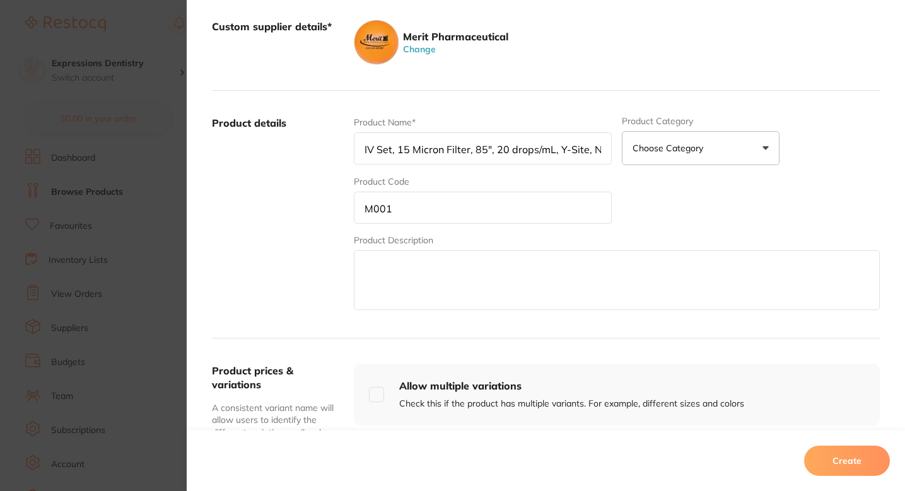
scroll to position [237, 0]
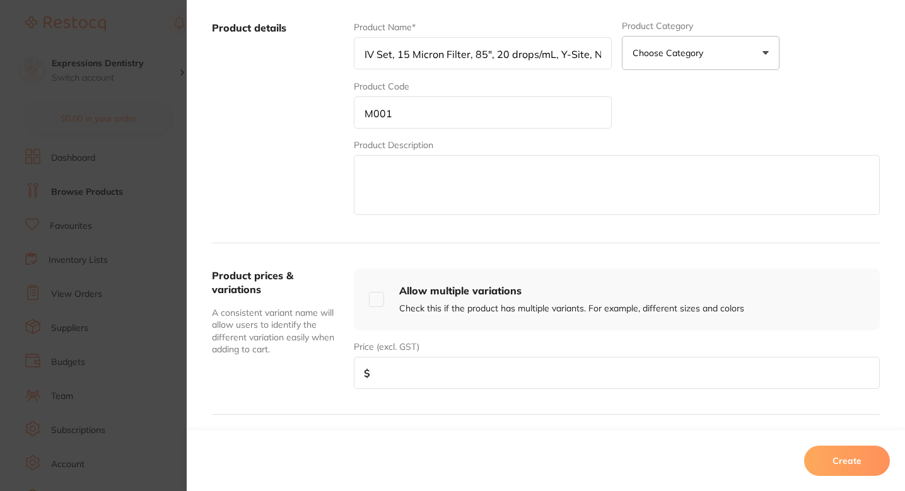
click at [433, 124] on input "M001" at bounding box center [483, 113] width 258 height 32
click at [450, 380] on input "number" at bounding box center [617, 373] width 526 height 32
type input "60"
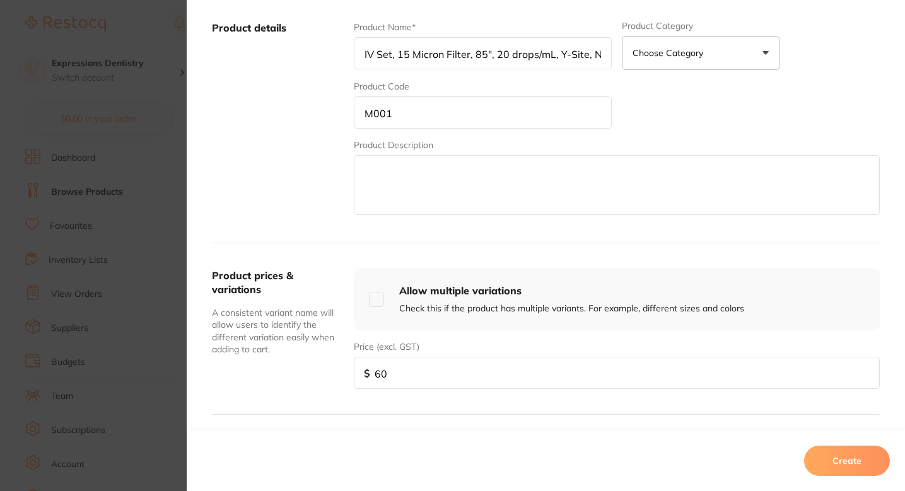
click at [510, 188] on textarea at bounding box center [617, 185] width 526 height 60
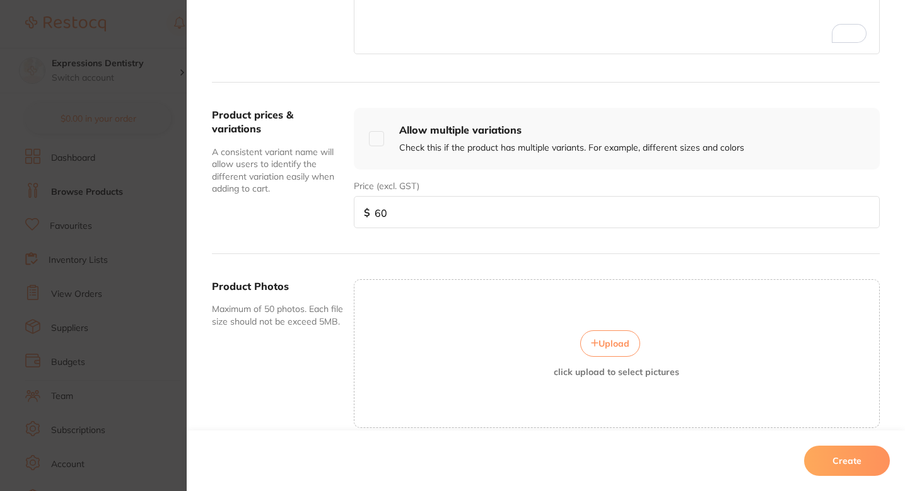
click at [593, 352] on button "Upload" at bounding box center [610, 344] width 60 height 26
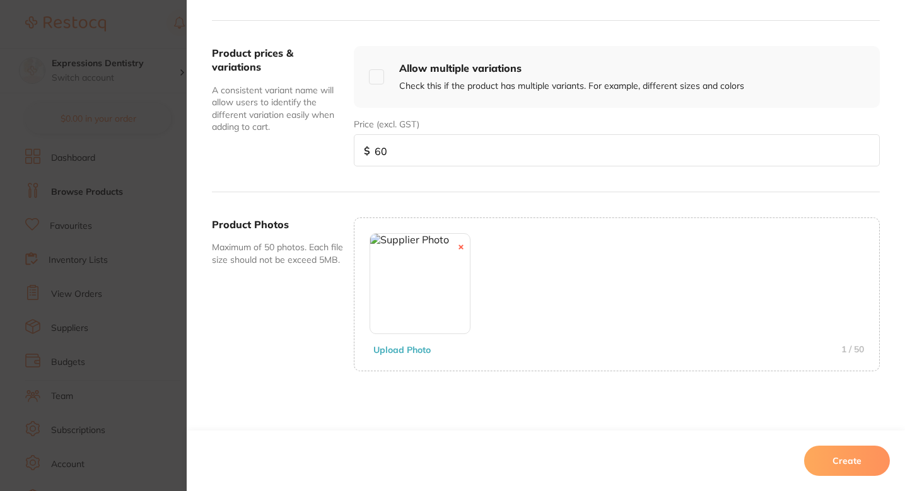
scroll to position [115, 0]
click at [855, 462] on button "Create" at bounding box center [847, 461] width 86 height 30
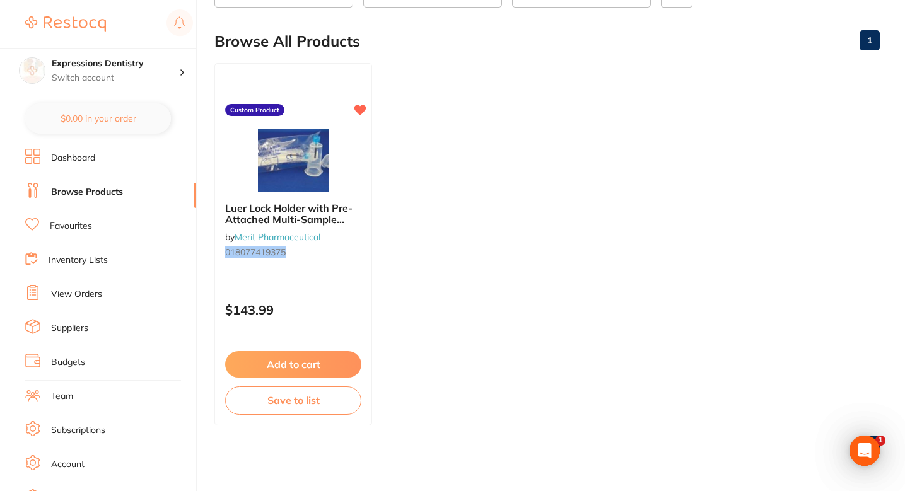
scroll to position [0, 0]
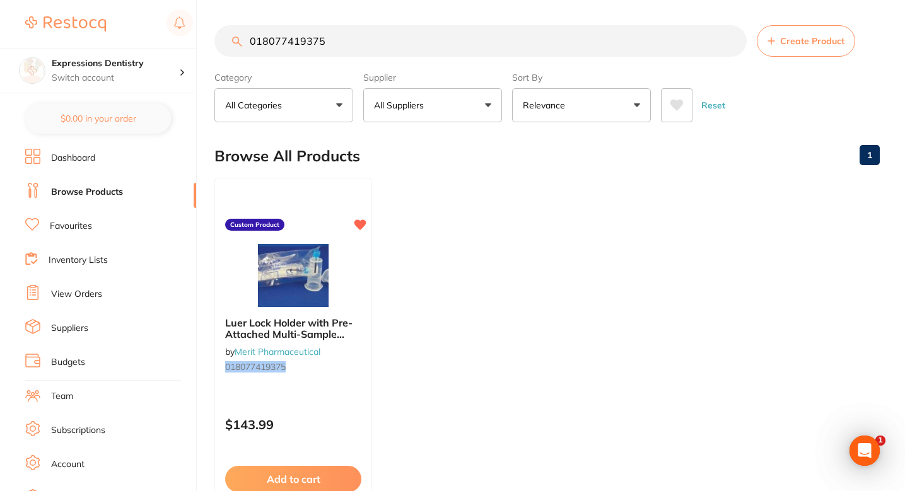
click at [386, 56] on input "018077419375" at bounding box center [480, 41] width 532 height 32
click at [386, 57] on section "018077419375 Create Product Category All Categories All Categories No categorie…" at bounding box center [546, 73] width 665 height 97
click at [395, 47] on input "018077419375" at bounding box center [480, 41] width 532 height 32
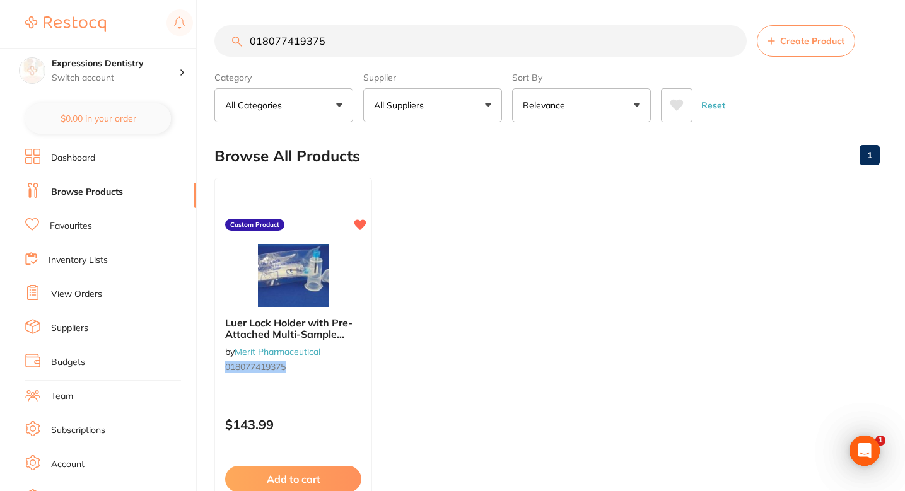
paste input "M001"
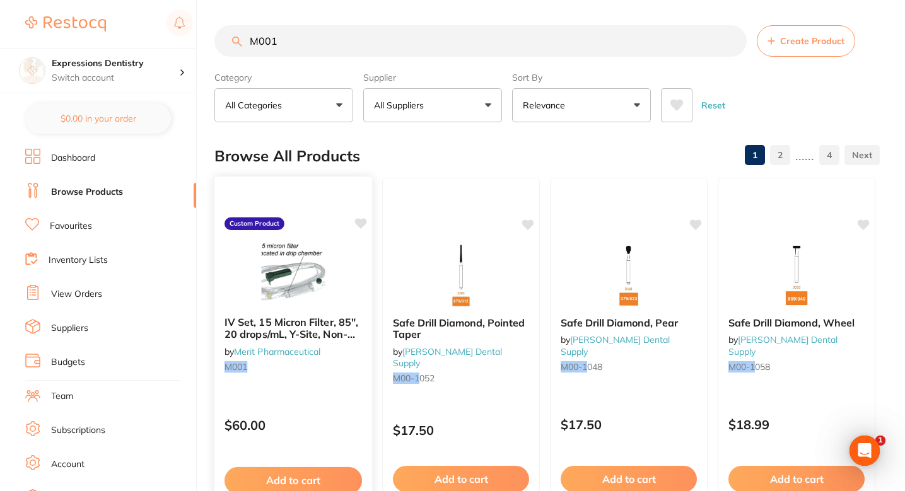
type input "M001"
click at [362, 222] on icon at bounding box center [361, 223] width 12 height 11
click at [790, 36] on span "Create Product" at bounding box center [812, 41] width 64 height 10
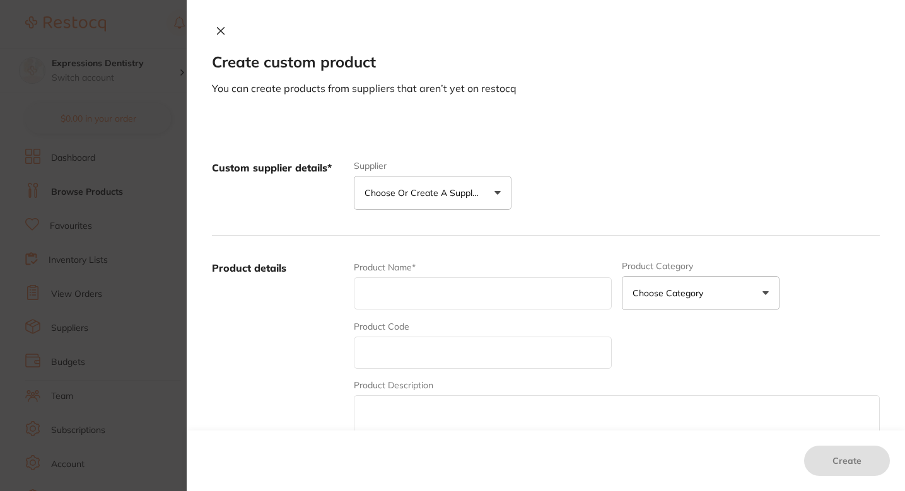
click at [445, 187] on p "Choose or create a supplier" at bounding box center [425, 193] width 120 height 13
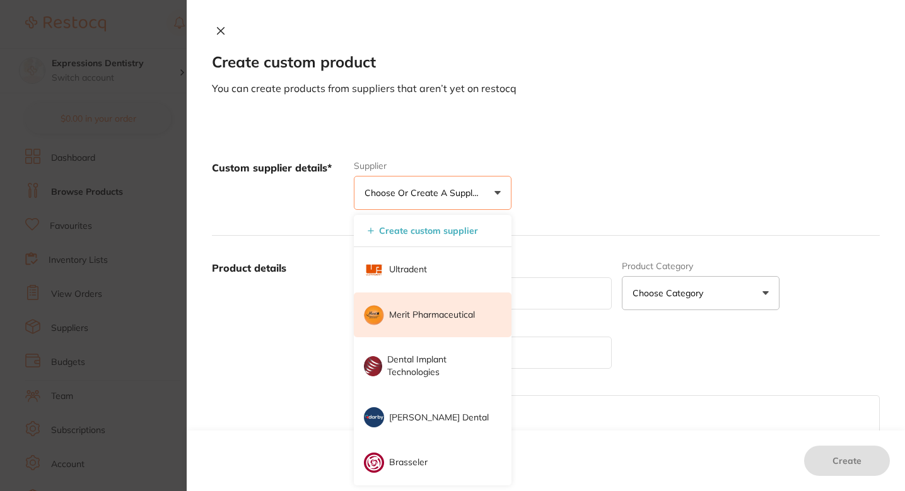
click at [414, 312] on p "Merit Pharmaceutical" at bounding box center [432, 315] width 86 height 13
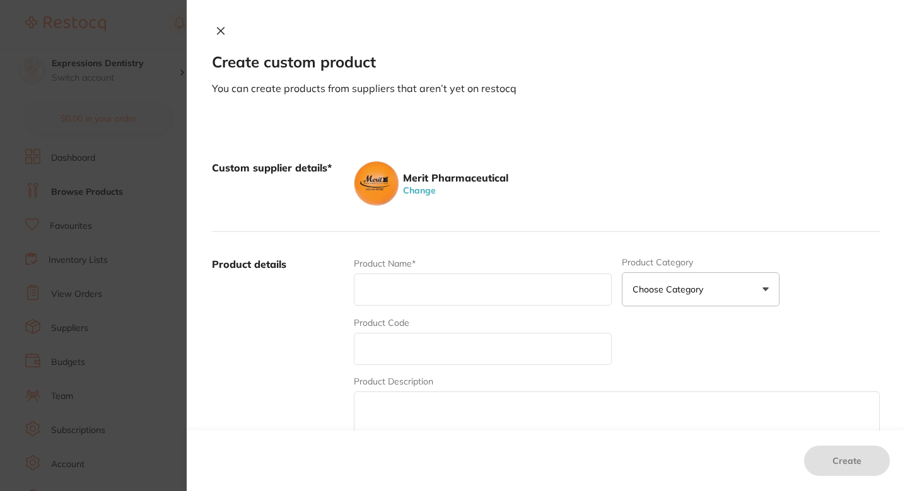
click at [415, 366] on div "Product Name* Product Category Choose Category 3d Printing Anaesthetic Articula…" at bounding box center [617, 355] width 526 height 197
click at [419, 360] on input "text" at bounding box center [483, 349] width 258 height 32
paste input "036211274000"
type input "036211274000"
click at [433, 278] on input "text" at bounding box center [483, 290] width 258 height 32
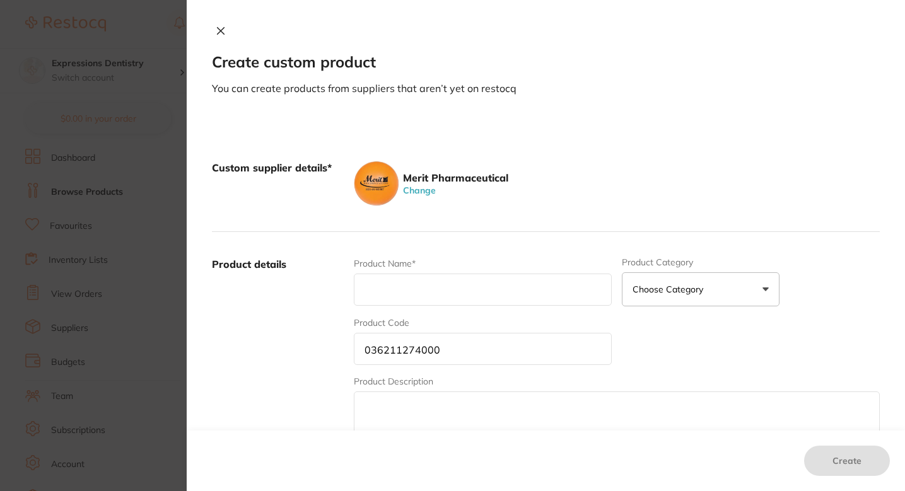
click at [484, 300] on input "text" at bounding box center [483, 290] width 258 height 32
paste input "IV Set, 15 Micron Filter, 85", 20 drops/mL, NEEDLE FREE Injection Site, Non-DEH…"
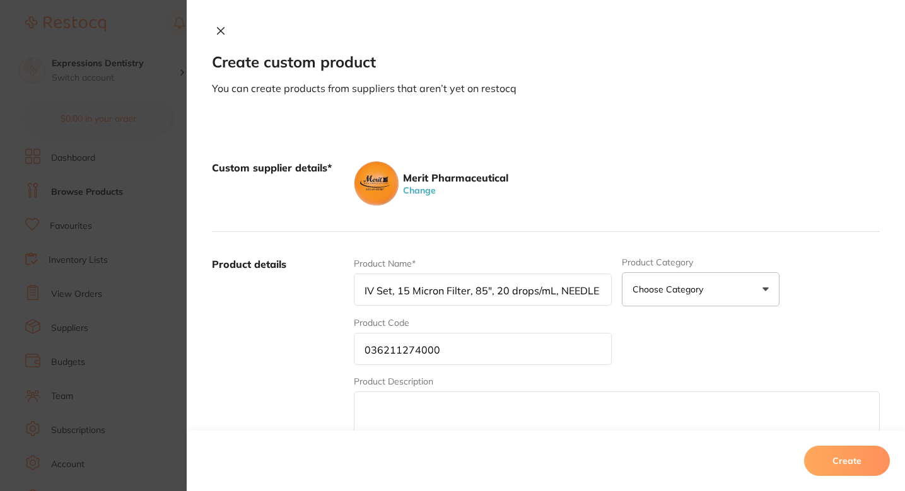
scroll to position [0, 488]
type input "IV Set, 15 Micron Filter, 85", 20 drops/mL, NEEDLE FREE Injection Site, Non-DEH…"
click at [524, 216] on div "Custom supplier details* Merit Pharmaceutical Change" at bounding box center [546, 184] width 668 height 97
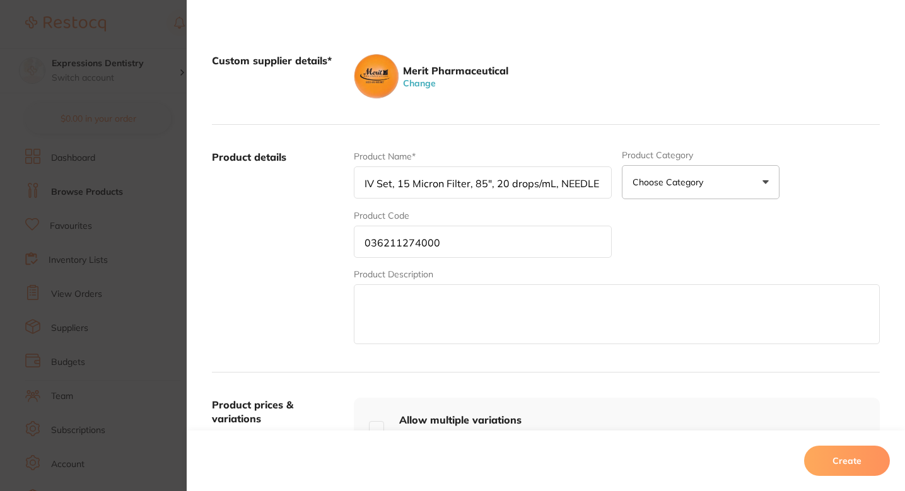
scroll to position [199, 0]
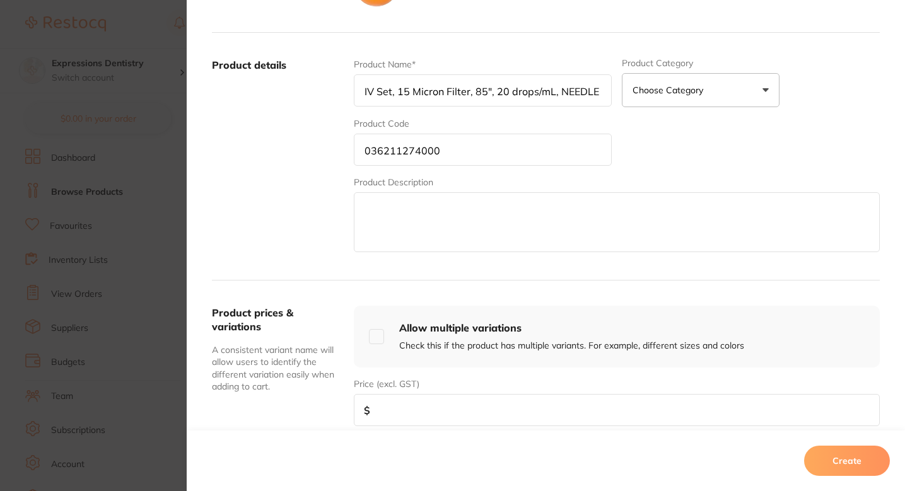
click at [424, 413] on input "number" at bounding box center [617, 410] width 526 height 32
type input "110"
click at [448, 208] on textarea at bounding box center [617, 222] width 526 height 60
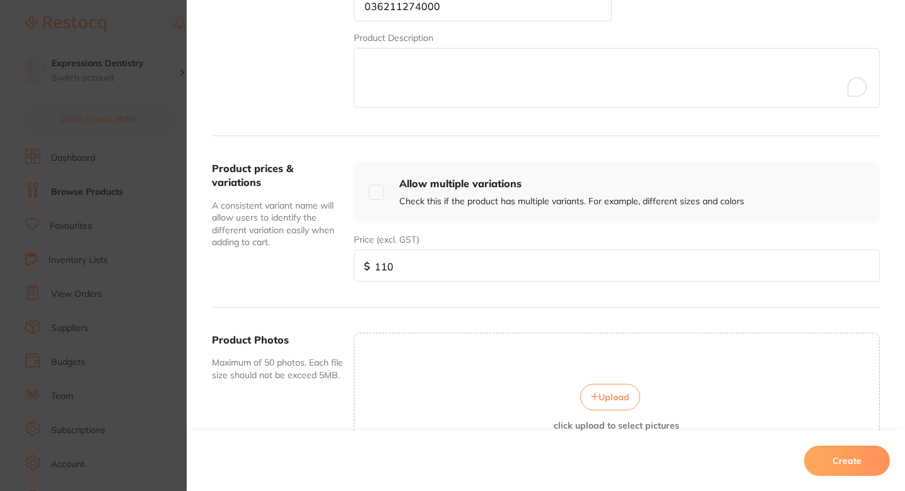
scroll to position [424, 0]
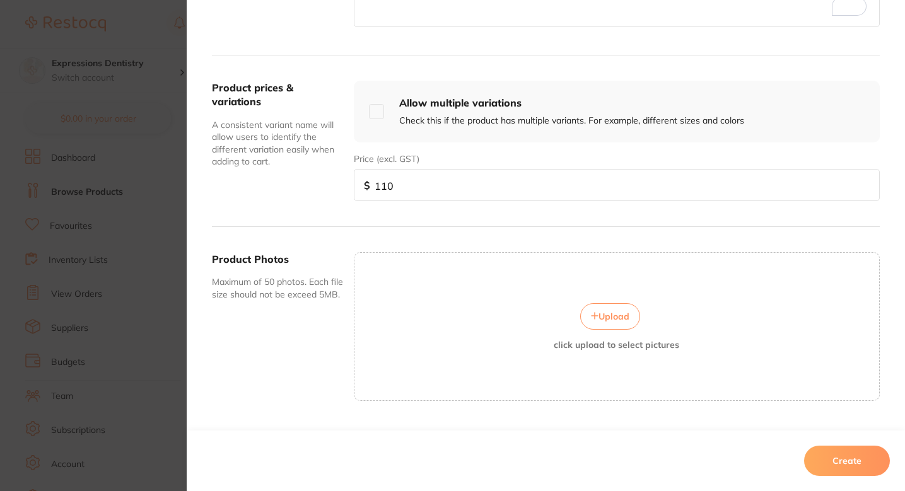
click at [625, 315] on span "Upload" at bounding box center [614, 316] width 31 height 11
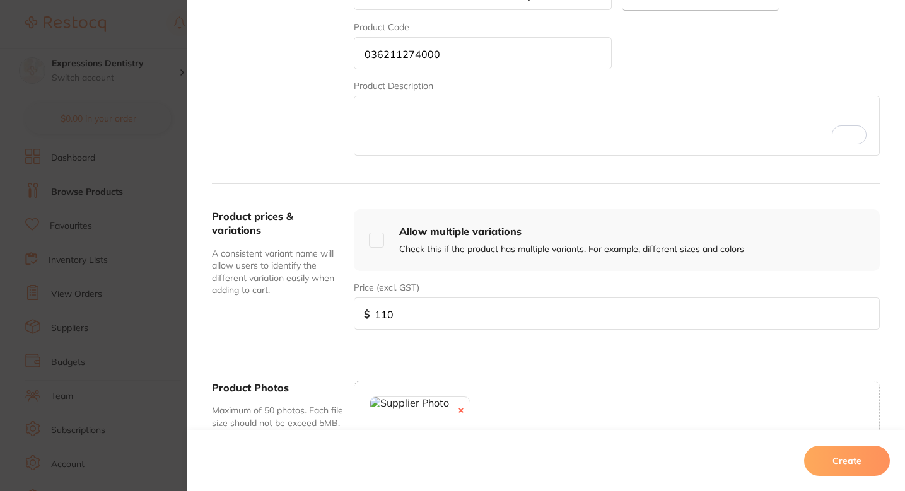
click at [474, 49] on input "036211274000" at bounding box center [483, 53] width 258 height 32
click at [841, 462] on button "Create" at bounding box center [847, 461] width 86 height 30
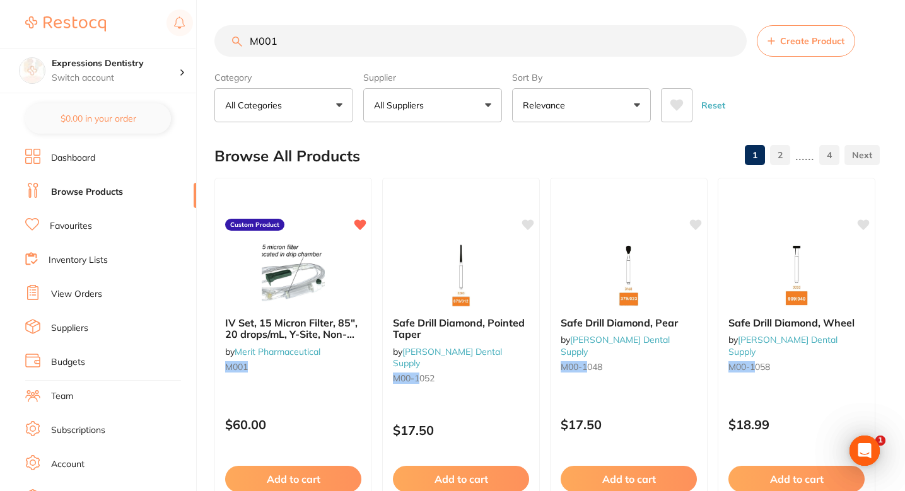
click at [454, 39] on input "M001" at bounding box center [480, 41] width 532 height 32
paste input "036211274000"
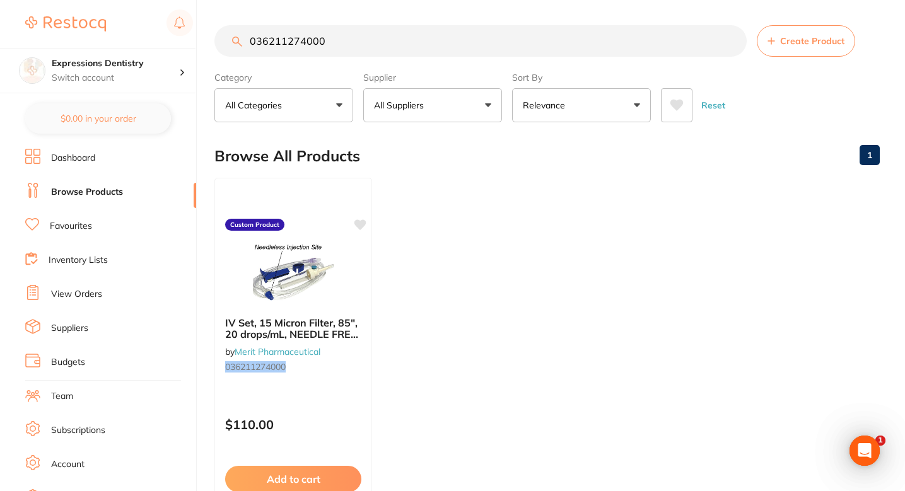
scroll to position [0, 0]
type input "036211274000"
click at [364, 223] on icon at bounding box center [361, 223] width 12 height 11
click at [470, 255] on ul "IV Set, 15 Micron Filter, 85", 20 drops/mL, NEEDLE FREE Injection Site, Non-DEH…" at bounding box center [546, 359] width 665 height 363
click at [766, 24] on main "036211274000 Create Product Category All Categories All Categories No categorie…" at bounding box center [559, 303] width 691 height 606
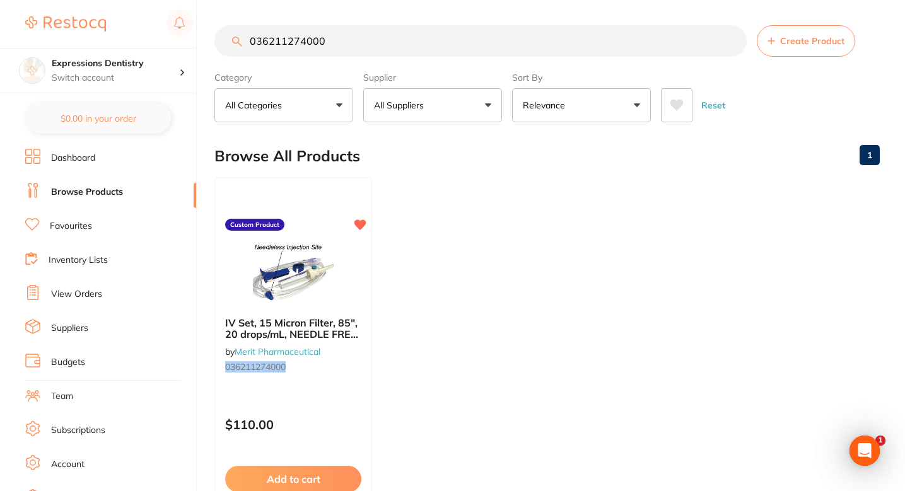
click at [773, 30] on button "Create Product" at bounding box center [806, 41] width 98 height 32
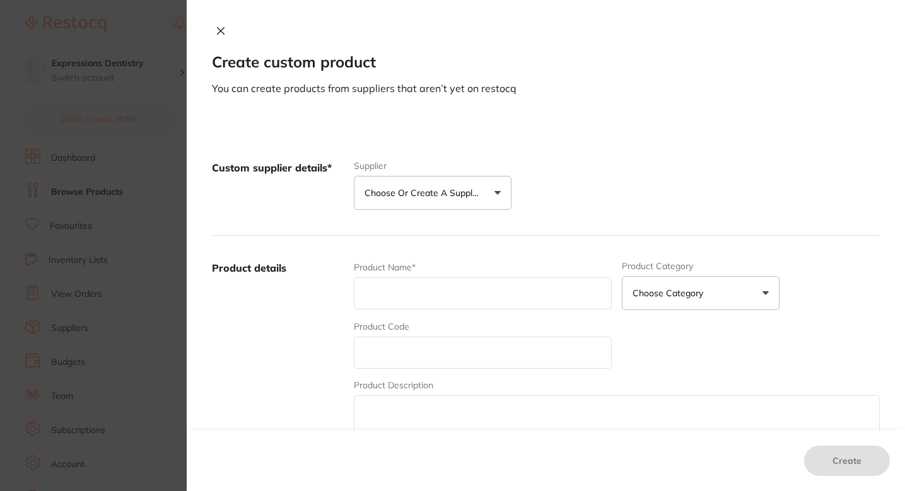
click at [438, 197] on p "Choose or create a supplier" at bounding box center [425, 193] width 120 height 13
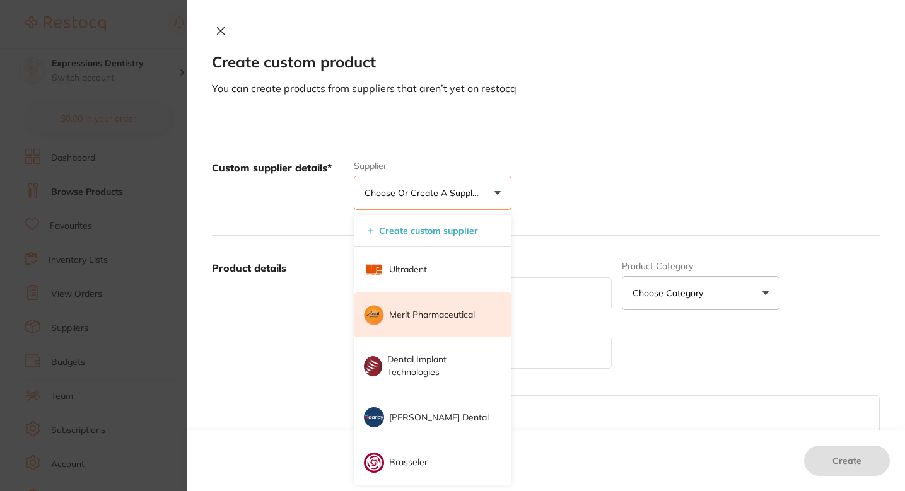
click at [419, 309] on p "Merit Pharmaceutical" at bounding box center [432, 315] width 86 height 13
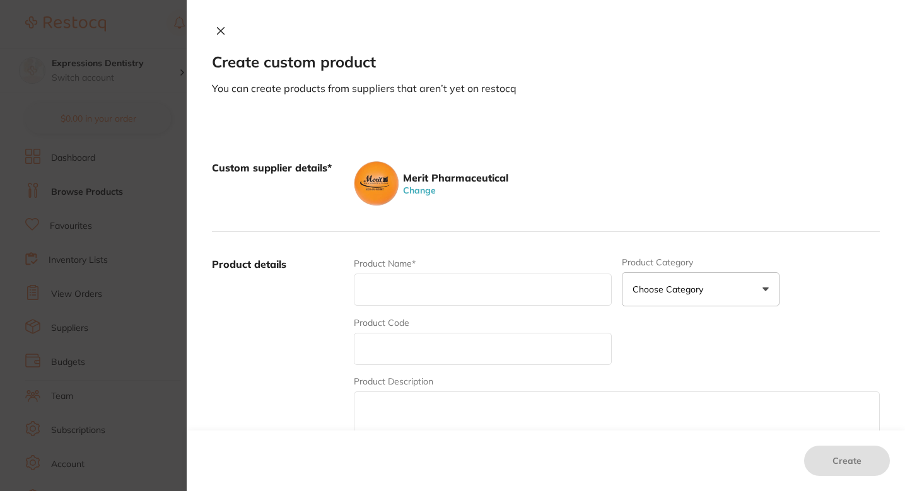
click at [443, 339] on input "text" at bounding box center [483, 349] width 258 height 32
paste input "035514990250"
type input "035514990250"
click at [443, 307] on div "Product Name*" at bounding box center [483, 281] width 258 height 49
paste input "Aesthetic Cannula 25 G X 40MM With Introduction Needle 23G X 25MM # 990250"
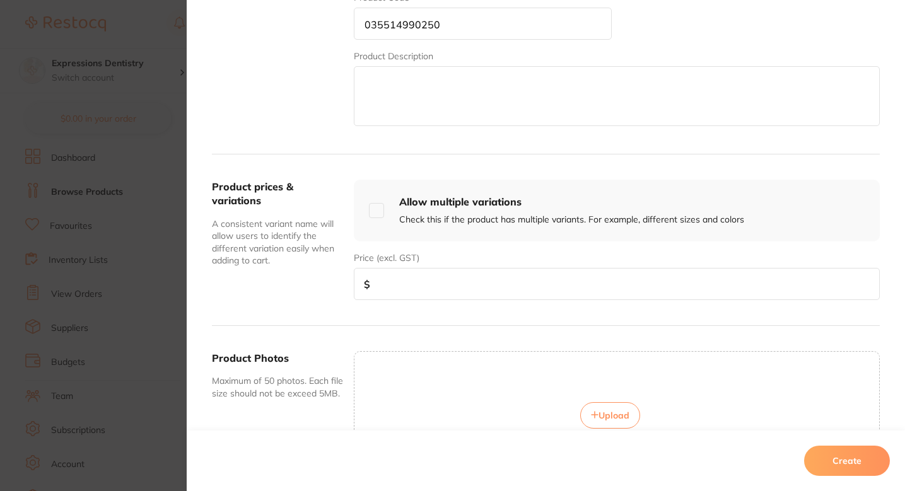
scroll to position [346, 0]
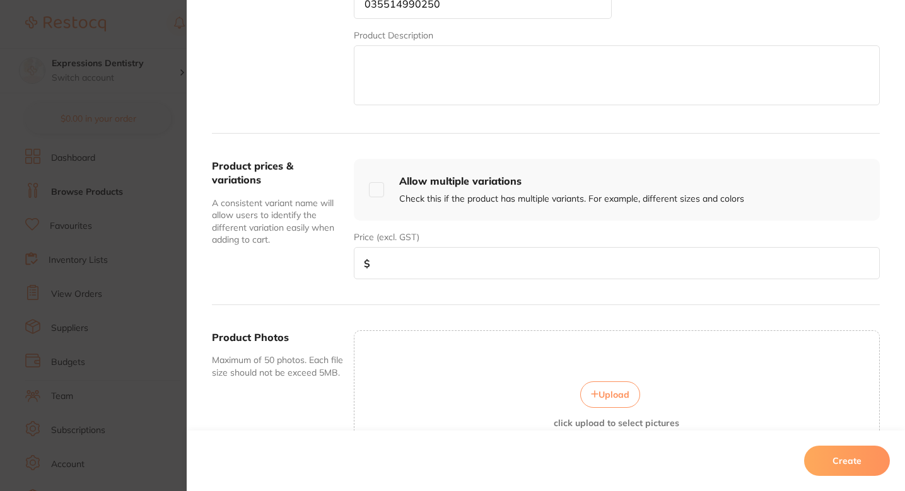
type input "Aesthetic Cannula 25 G X 40MM With Introduction Needle 23G X 25MM # 990250"
click at [447, 249] on input "number" at bounding box center [617, 263] width 526 height 32
type input "79"
click at [492, 105] on textarea at bounding box center [617, 75] width 526 height 60
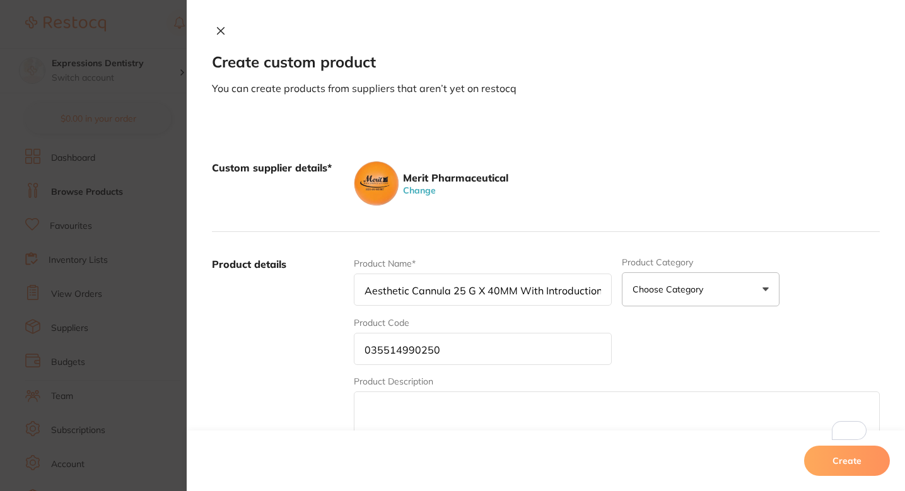
scroll to position [346, 0]
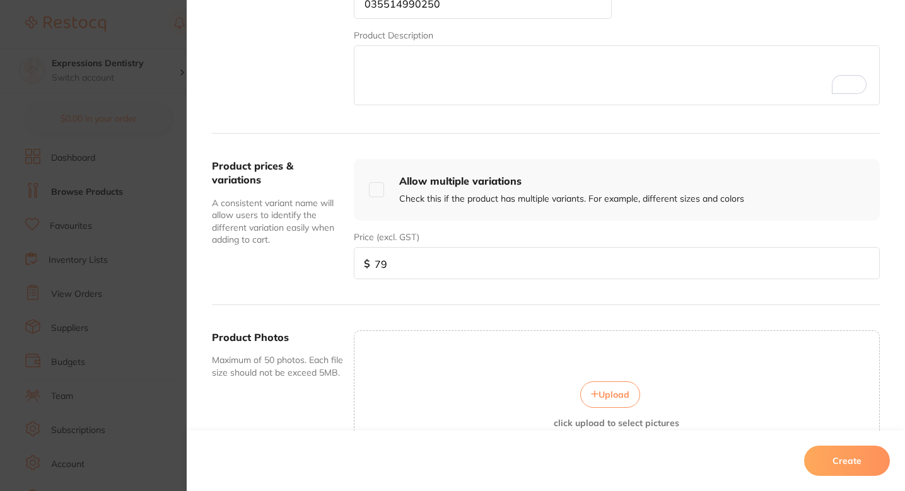
click at [604, 389] on button "Upload" at bounding box center [610, 395] width 60 height 26
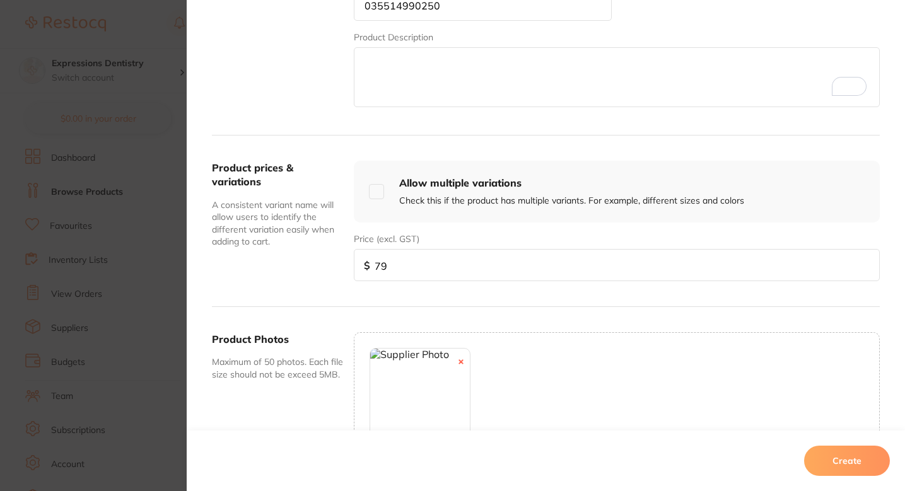
scroll to position [459, 0]
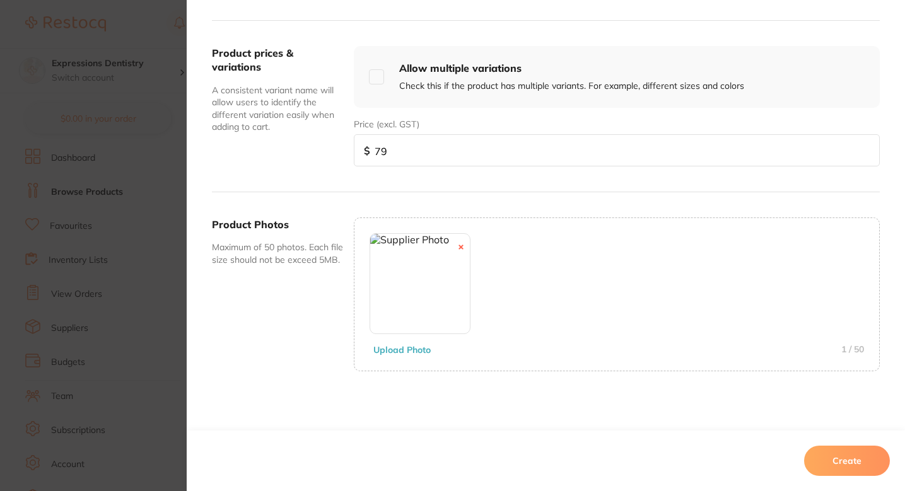
click at [839, 462] on button "Create" at bounding box center [847, 461] width 86 height 30
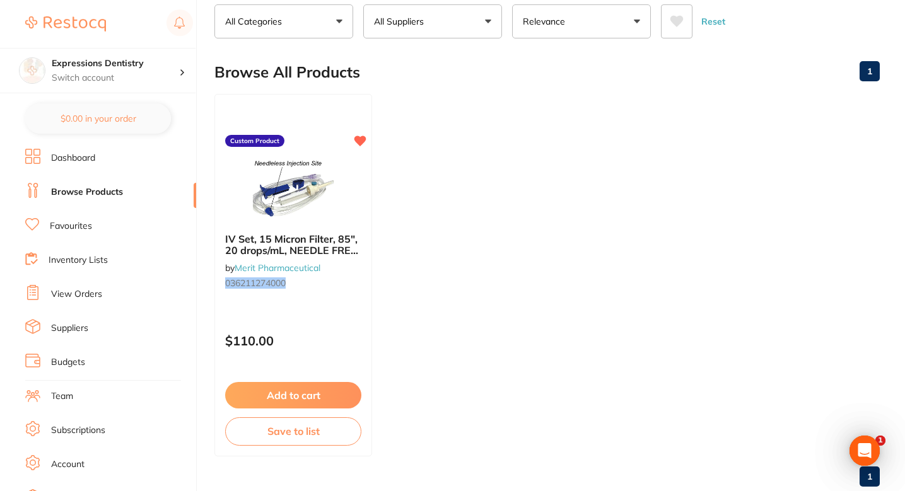
scroll to position [0, 0]
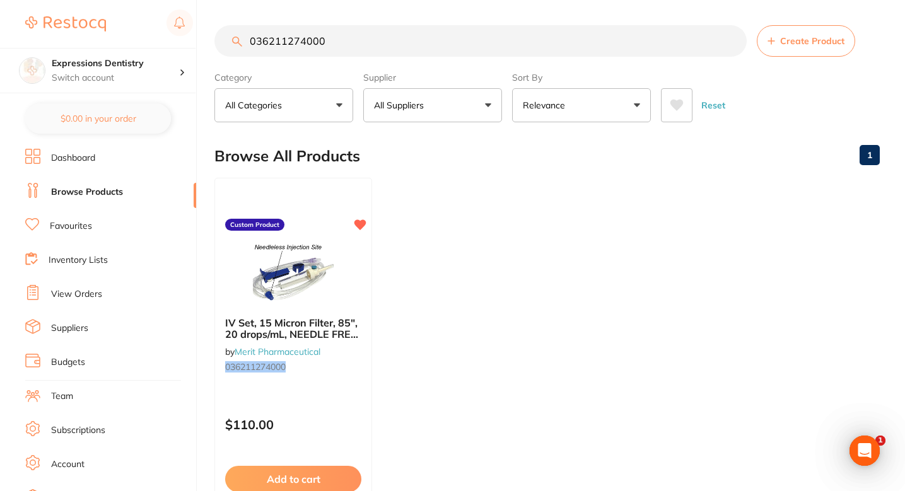
click at [442, 49] on input "036211274000" at bounding box center [480, 41] width 532 height 32
paste input "551499025"
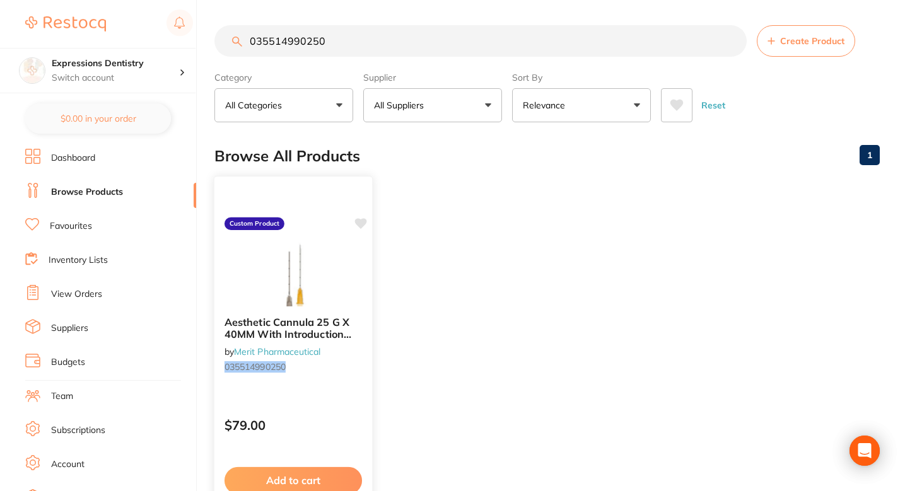
type input "035514990250"
click at [359, 223] on icon at bounding box center [361, 223] width 12 height 11
click at [562, 229] on ul "Aesthetic Cannula 25 G X 40MM With Introduction Needle 23G X 25MM # 990250 by M…" at bounding box center [546, 359] width 665 height 363
click at [505, 218] on ul "Aesthetic Cannula 25 G X 40MM With Introduction Needle 23G X 25MM # 990250 by M…" at bounding box center [546, 359] width 665 height 363
click at [493, 230] on ul "Aesthetic Cannula 25 G X 40MM With Introduction Needle 23G X 25MM # 990250 by M…" at bounding box center [546, 359] width 665 height 363
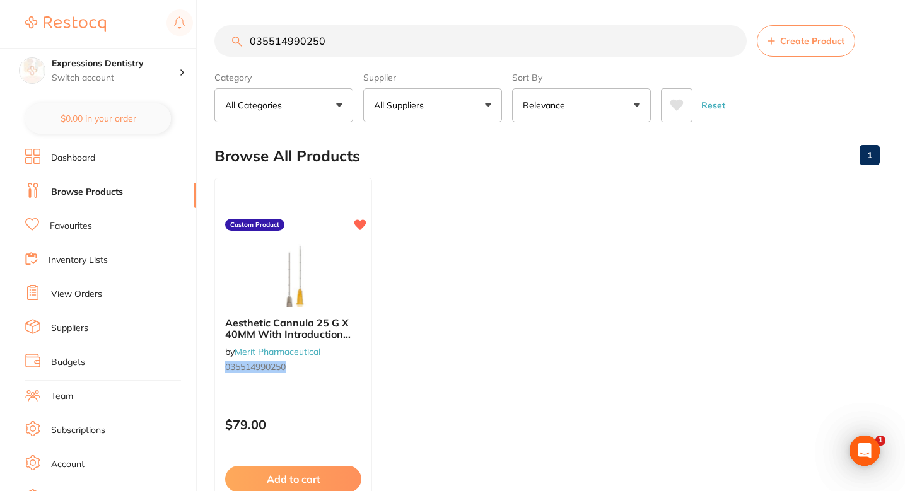
click at [472, 200] on ul "Aesthetic Cannula 25 G X 40MM With Introduction Needle 23G X 25MM # 990250 by M…" at bounding box center [546, 359] width 665 height 363
click at [496, 209] on ul "Aesthetic Cannula 25 G X 40MM With Introduction Needle 23G X 25MM # 990250 by M…" at bounding box center [546, 359] width 665 height 363
click at [471, 170] on div "Browse All Products 1" at bounding box center [546, 156] width 665 height 42
click at [440, 149] on div "Browse All Products 1" at bounding box center [546, 156] width 665 height 42
click at [505, 189] on ul "Aesthetic Cannula 25 G X 40MM With Introduction Needle 23G X 25MM # 990250 by M…" at bounding box center [546, 359] width 665 height 363
